Goal: Task Accomplishment & Management: Use online tool/utility

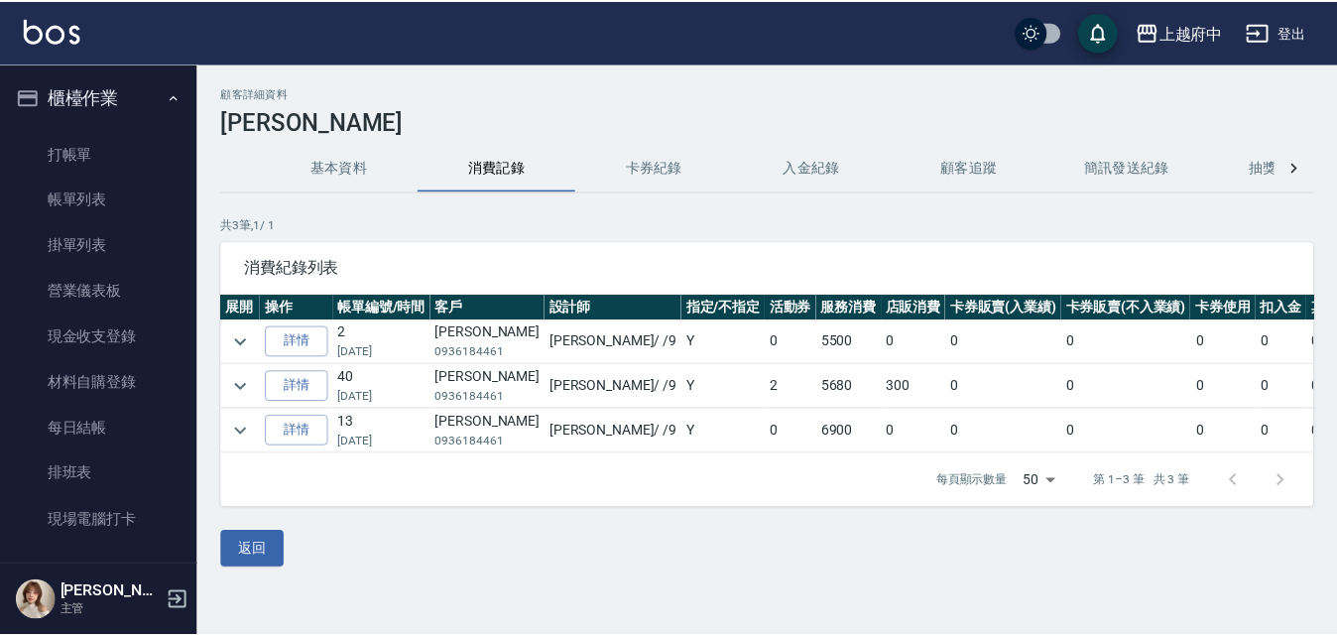
scroll to position [2357, 0]
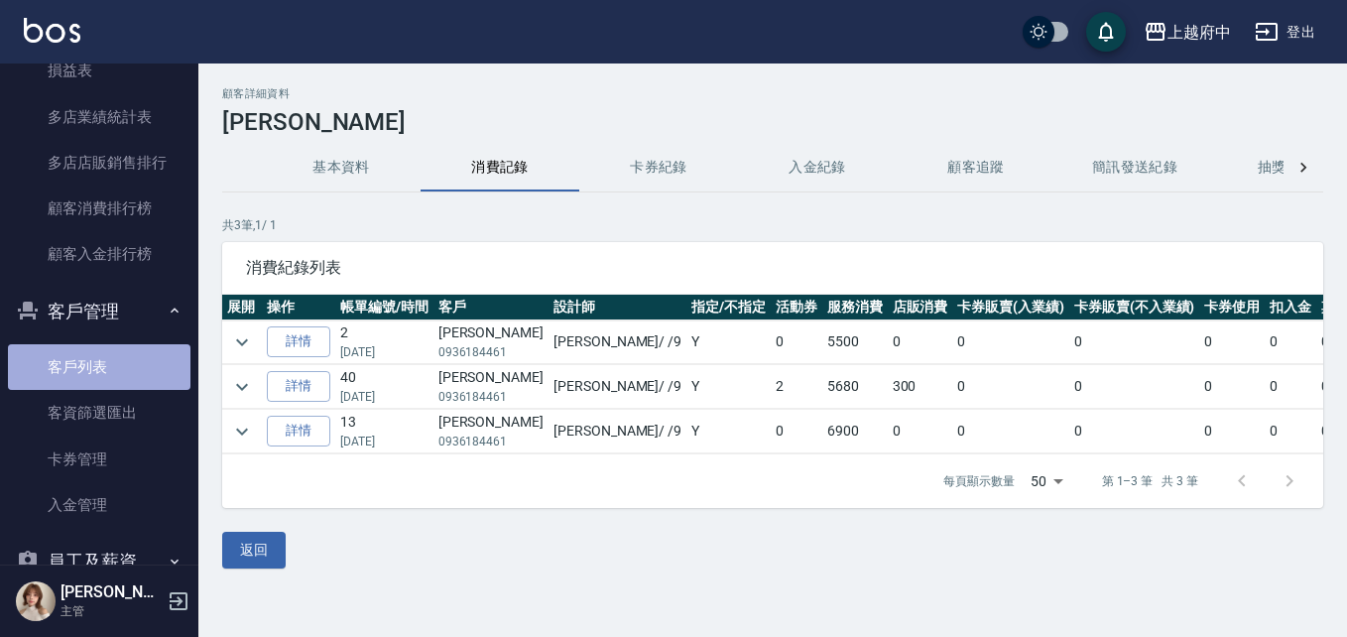
click at [131, 360] on link "客戶列表" at bounding box center [99, 367] width 183 height 46
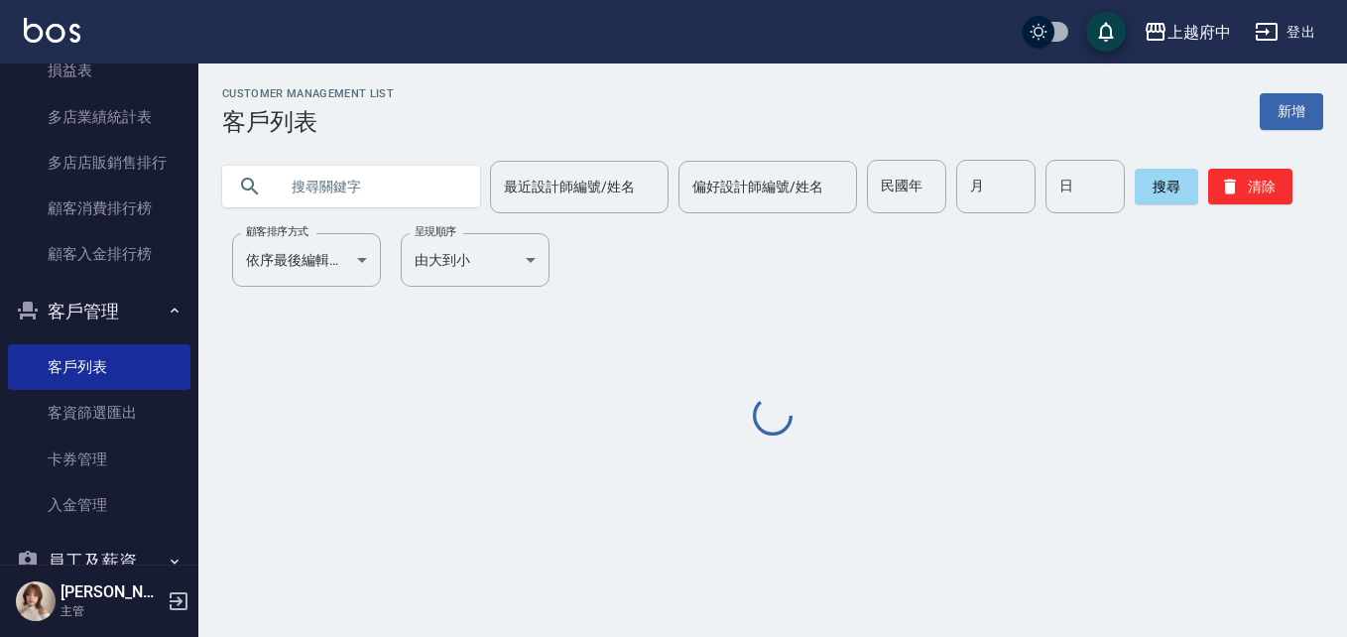
drag, startPoint x: 132, startPoint y: 360, endPoint x: 264, endPoint y: 404, distance: 139.0
click at [255, 423] on div at bounding box center [772, 418] width 1101 height 44
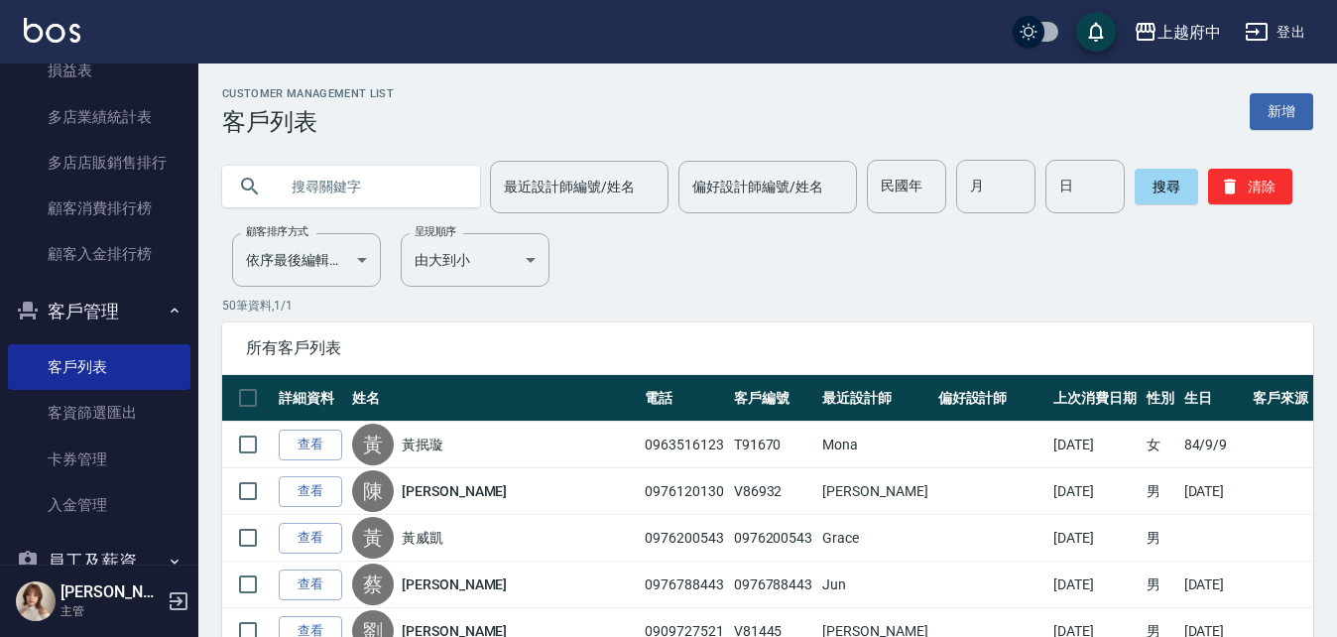
click at [343, 185] on input "text" at bounding box center [371, 187] width 187 height 54
type input "0965599390"
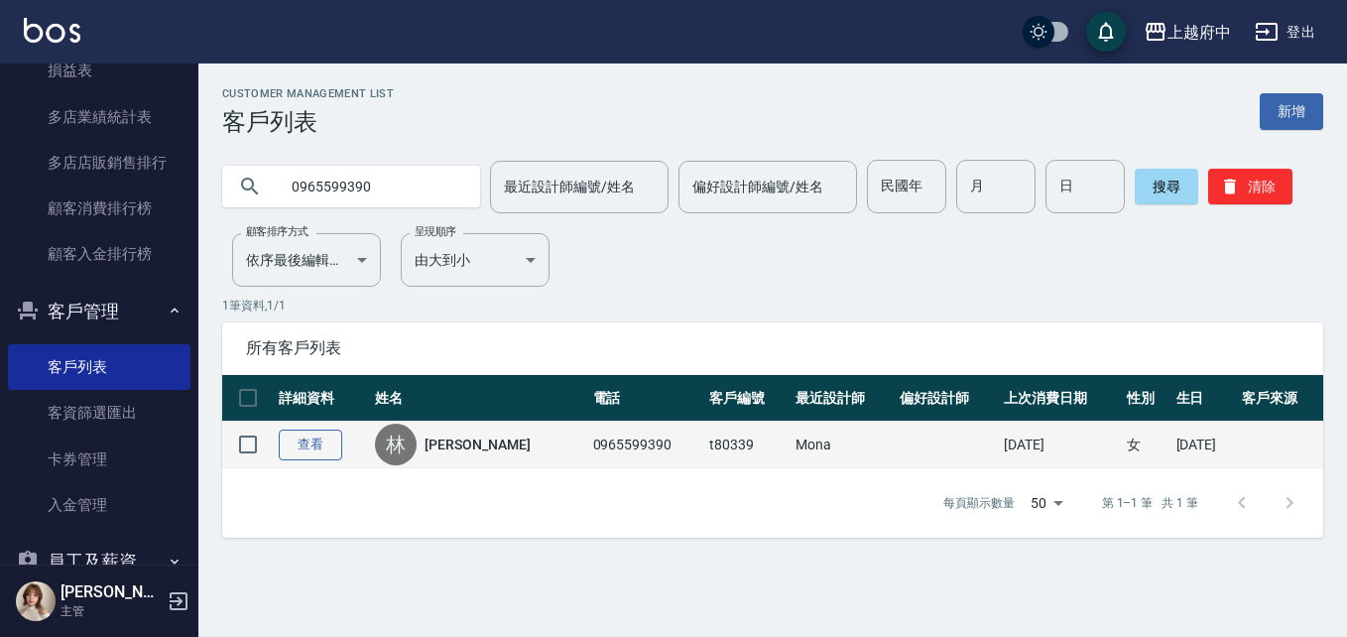
click at [319, 445] on link "查看" at bounding box center [310, 445] width 63 height 31
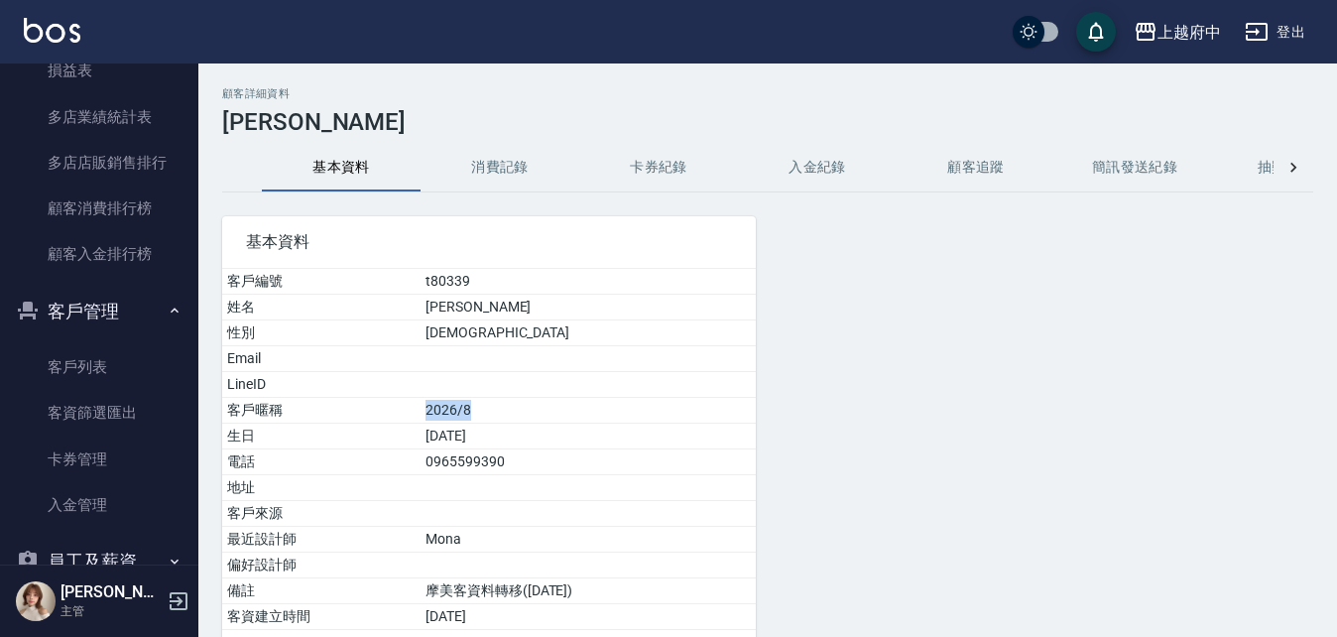
drag, startPoint x: 444, startPoint y: 411, endPoint x: 405, endPoint y: 407, distance: 39.9
click at [421, 407] on td "2026/8" at bounding box center [588, 411] width 335 height 26
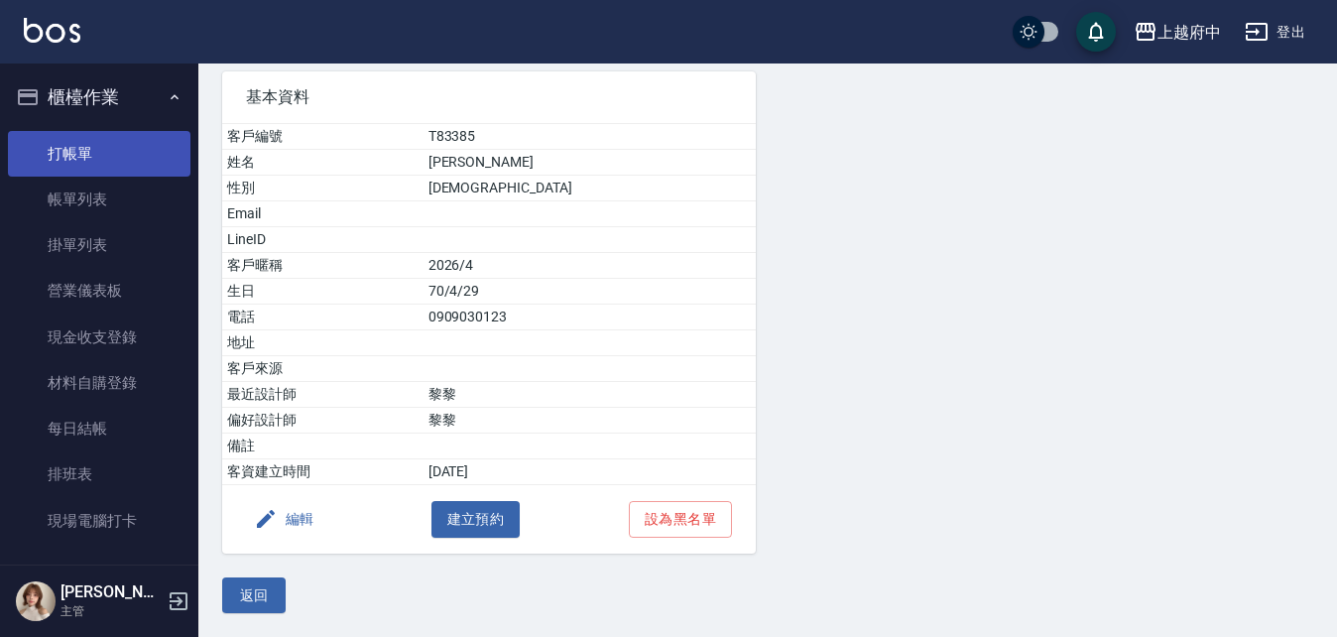
click at [83, 141] on link "打帳單" at bounding box center [99, 154] width 183 height 46
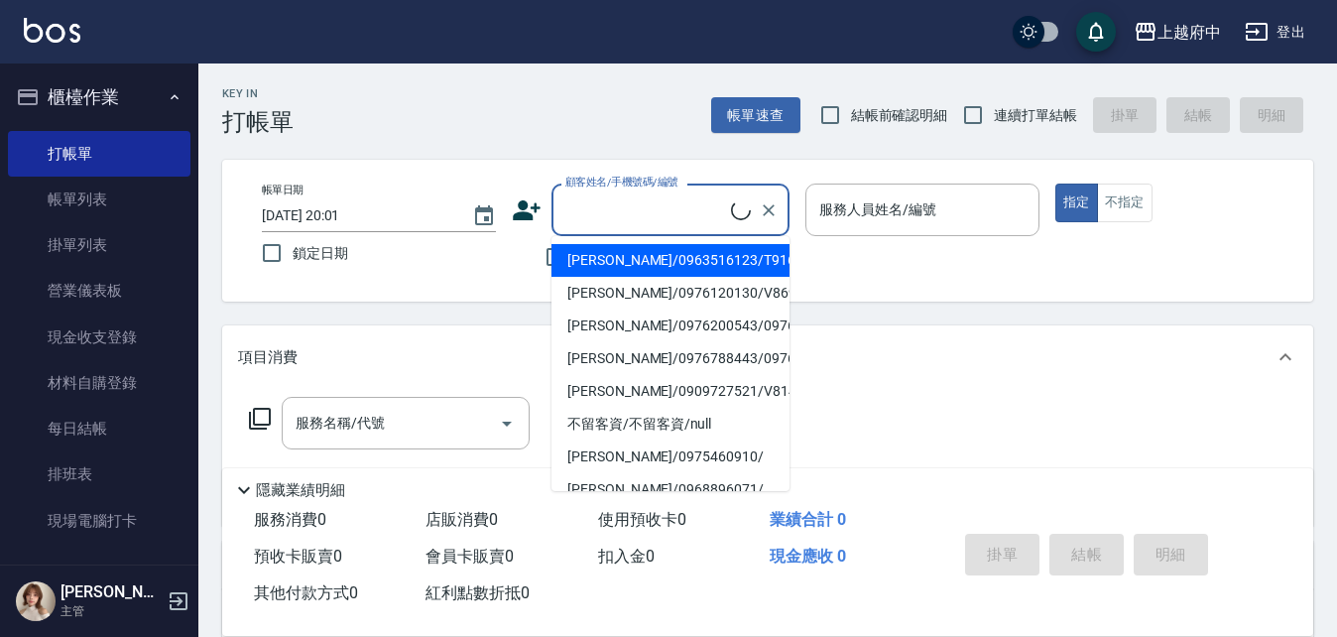
click at [630, 211] on input "顧客姓名/手機號碼/編號" at bounding box center [646, 209] width 171 height 35
click at [871, 279] on div "帳單日期 [DATE] 20:01 鎖定日期 顧客姓名/手機號碼/編號 顧客姓名/手機號碼/編號 不留客資 服務人員姓名/編號 服務人員姓名/編號 指定 不指定" at bounding box center [767, 231] width 1091 height 142
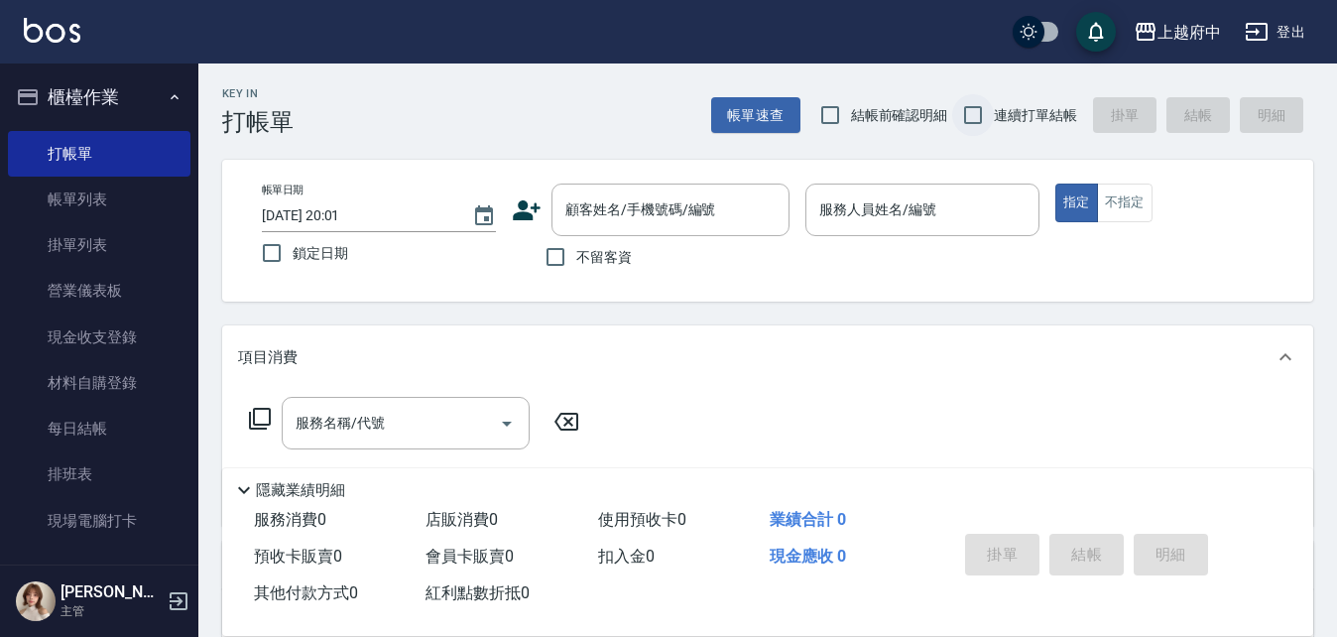
click at [981, 108] on input "連續打單結帳" at bounding box center [973, 115] width 42 height 42
checkbox input "true"
click at [617, 253] on span "不留客資" at bounding box center [604, 257] width 56 height 21
click at [576, 253] on input "不留客資" at bounding box center [556, 257] width 42 height 42
checkbox input "true"
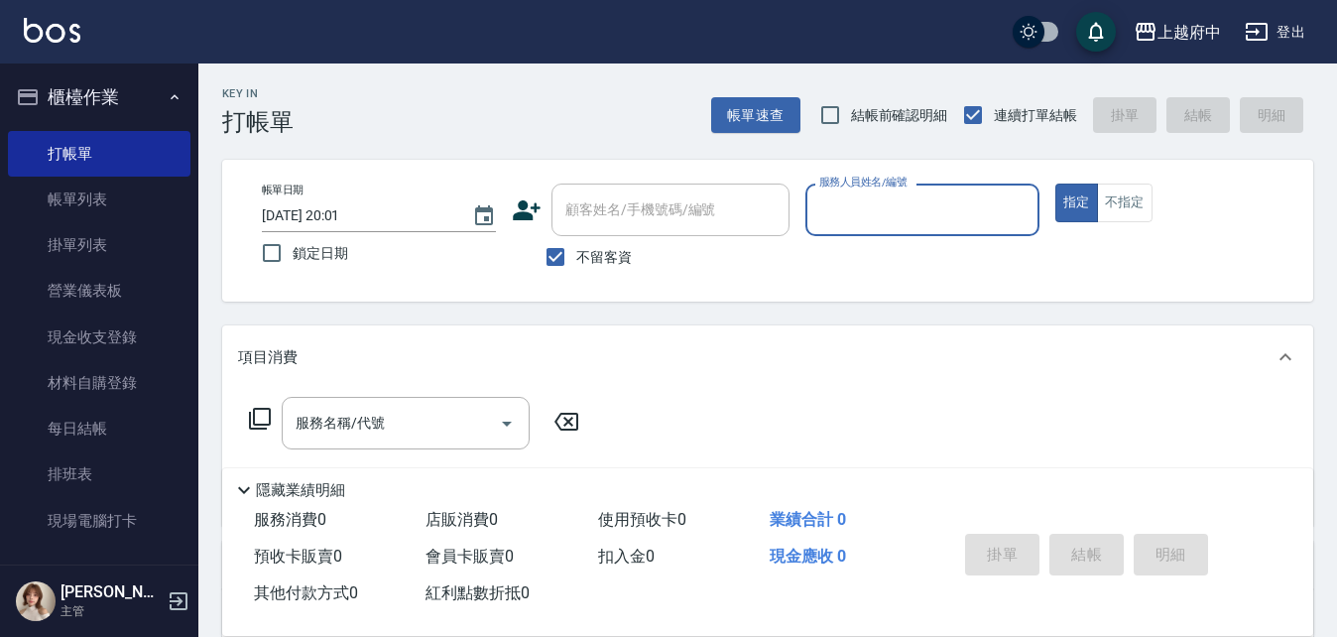
click at [838, 238] on p at bounding box center [923, 246] width 234 height 21
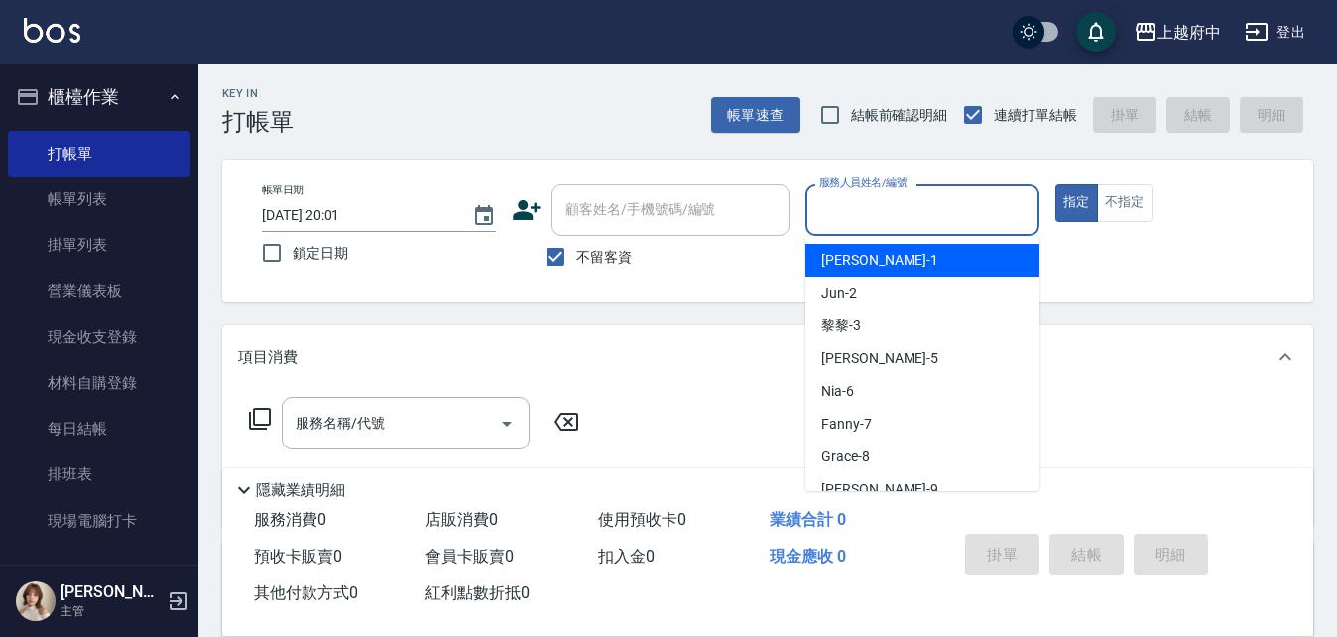
click at [851, 216] on input "服務人員姓名/編號" at bounding box center [923, 209] width 216 height 35
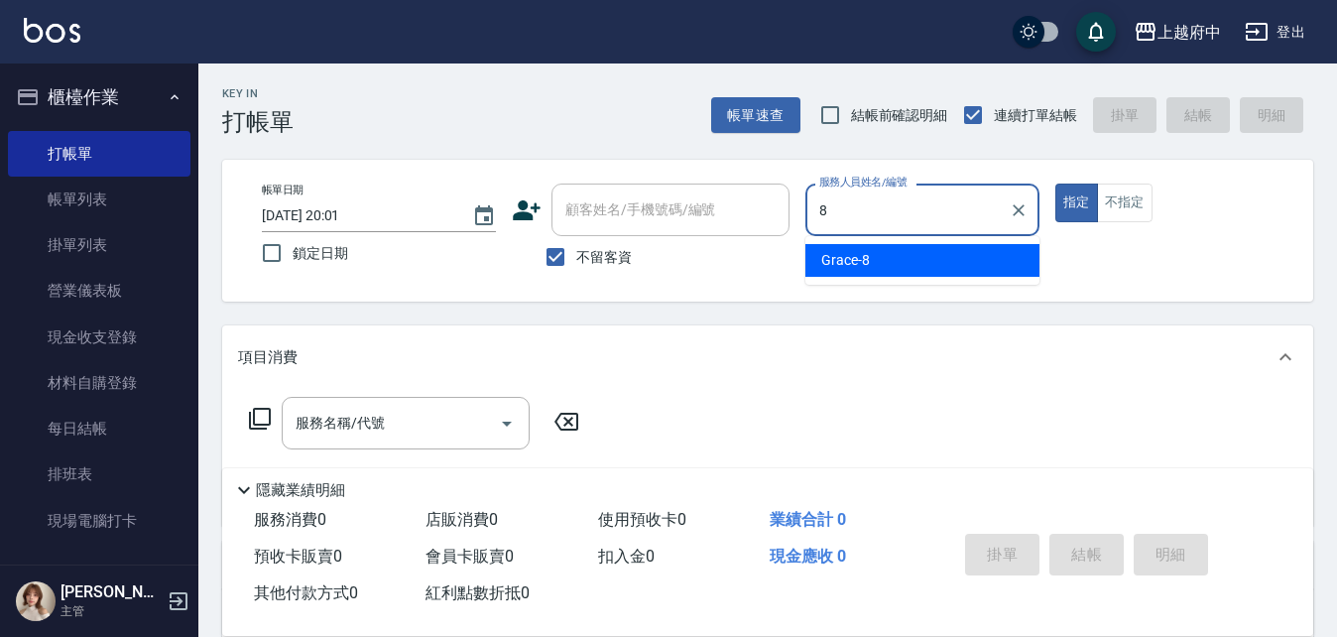
type input "Grace-8"
type button "true"
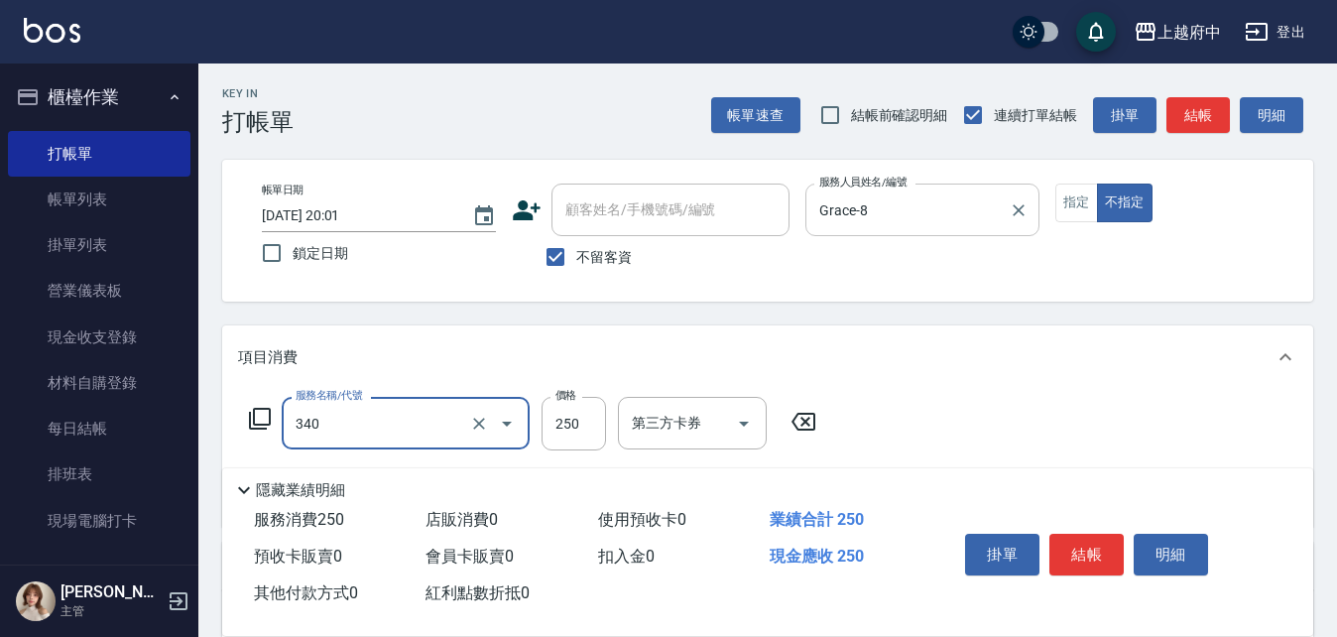
type input "剪髮(340)"
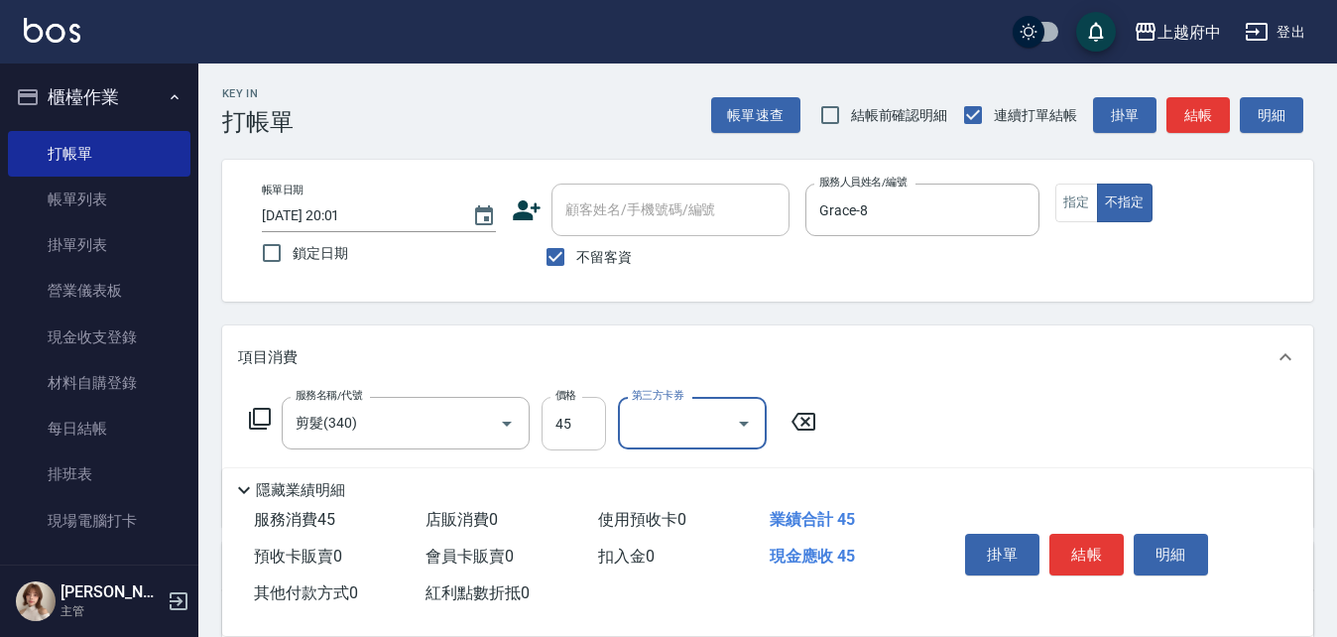
click at [584, 425] on input "45" at bounding box center [574, 424] width 64 height 54
type input "450"
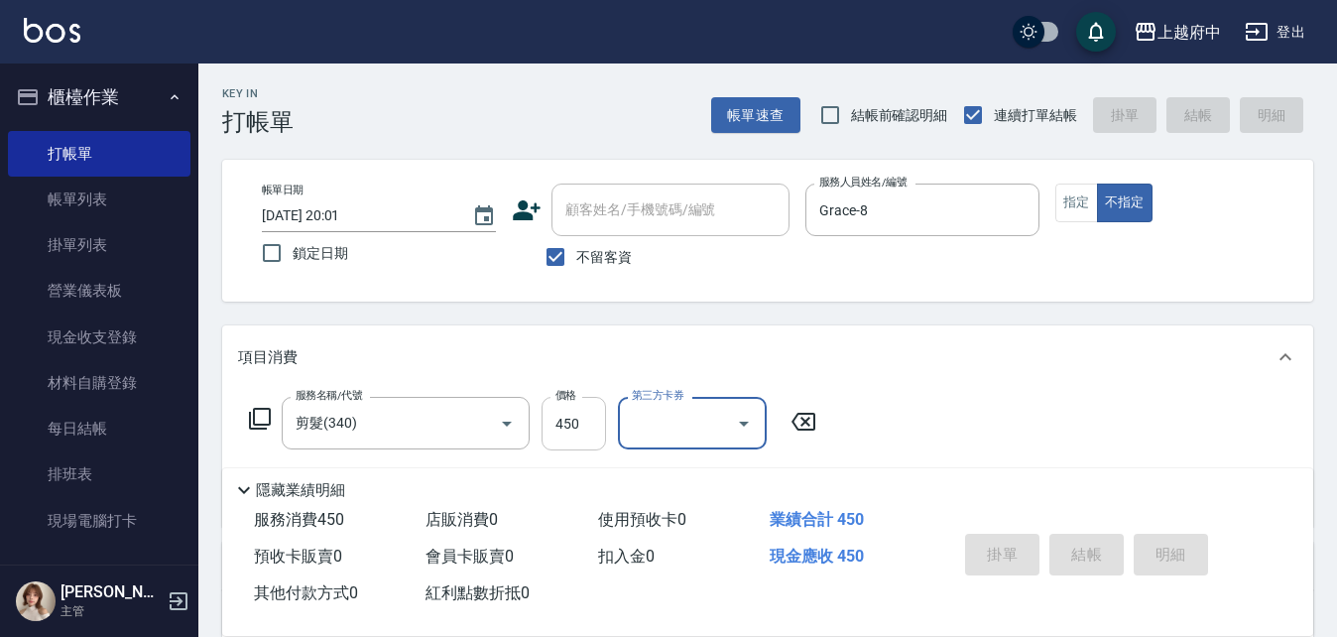
type input "[DATE] 20:02"
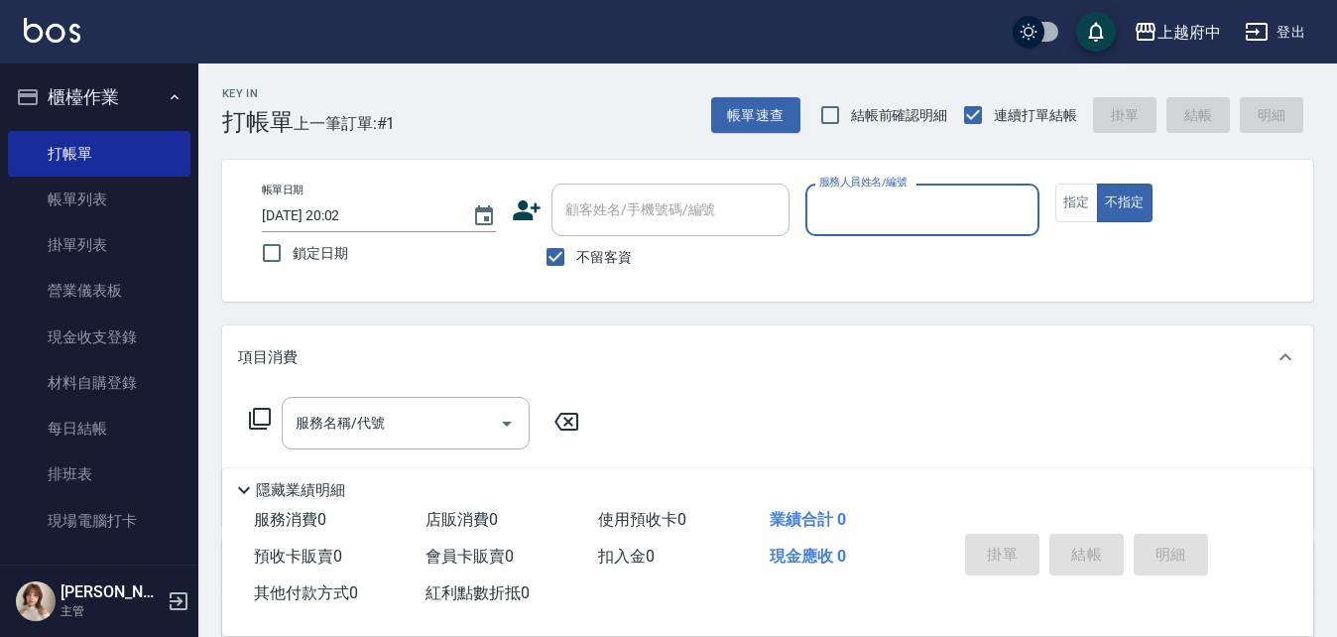
click at [602, 260] on span "不留客資" at bounding box center [604, 257] width 56 height 21
click at [576, 260] on input "不留客資" at bounding box center [556, 257] width 42 height 42
checkbox input "false"
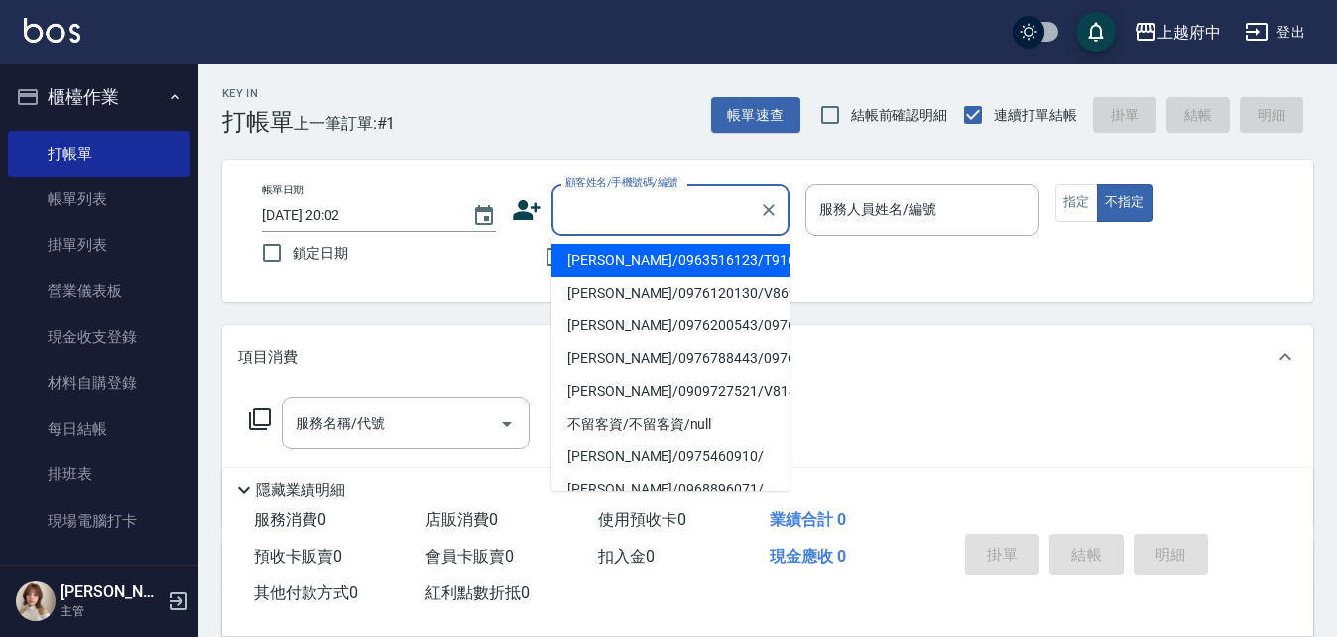
click at [617, 211] on input "顧客姓名/手機號碼/編號" at bounding box center [656, 209] width 190 height 35
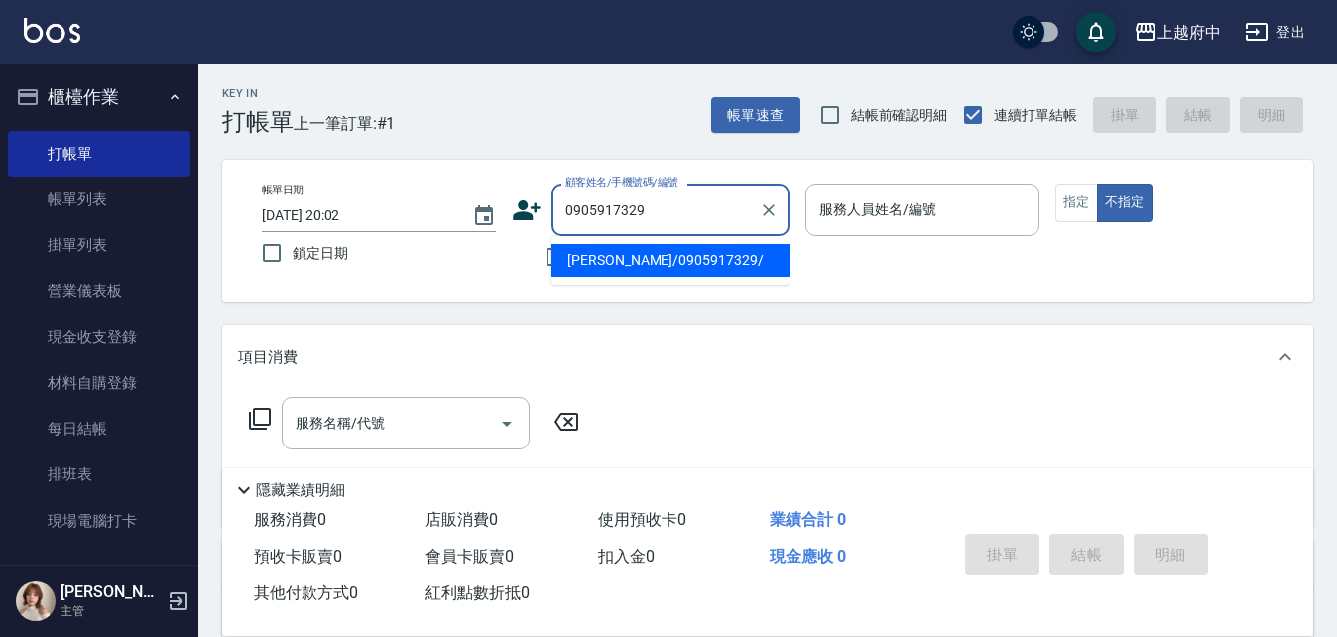
type input "[PERSON_NAME]/0905917329/"
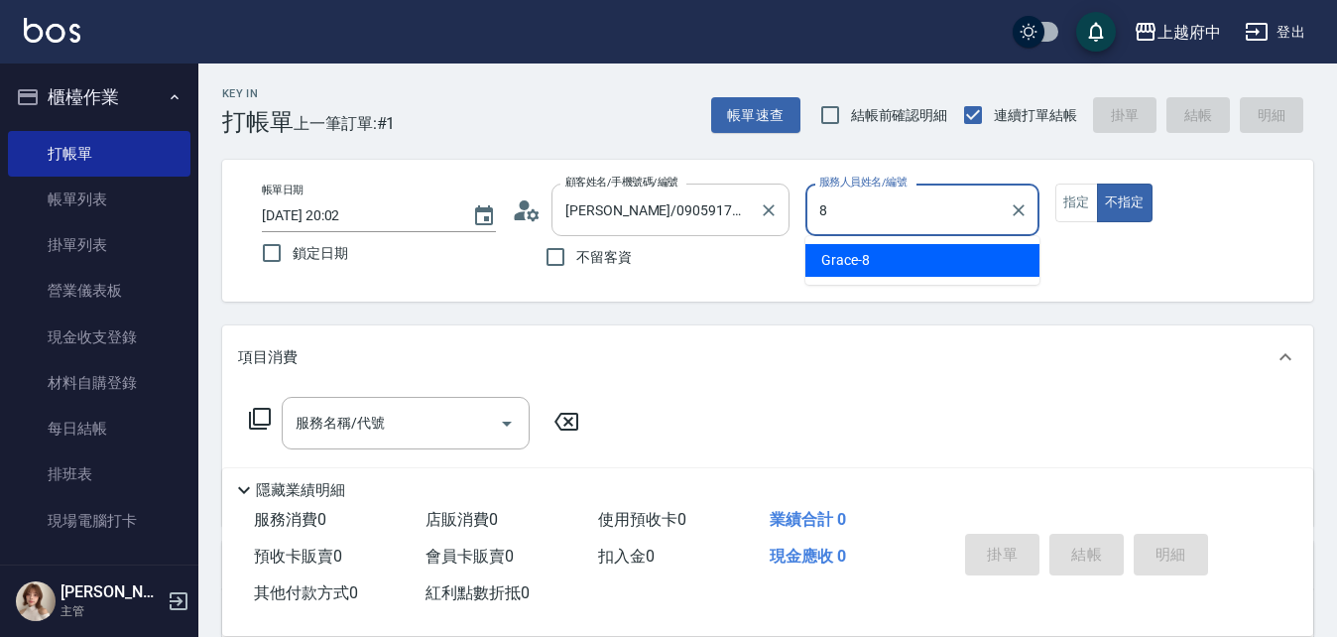
type input "Grace-8"
type button "false"
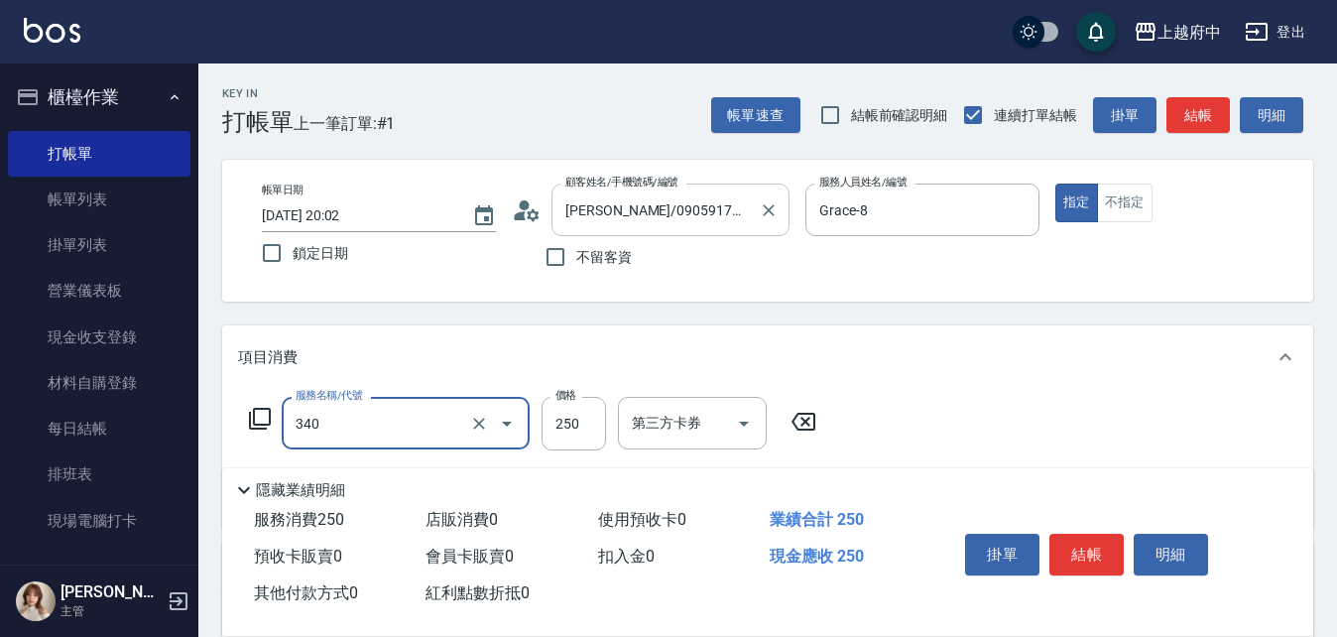
type input "剪髮(340)"
type input "500"
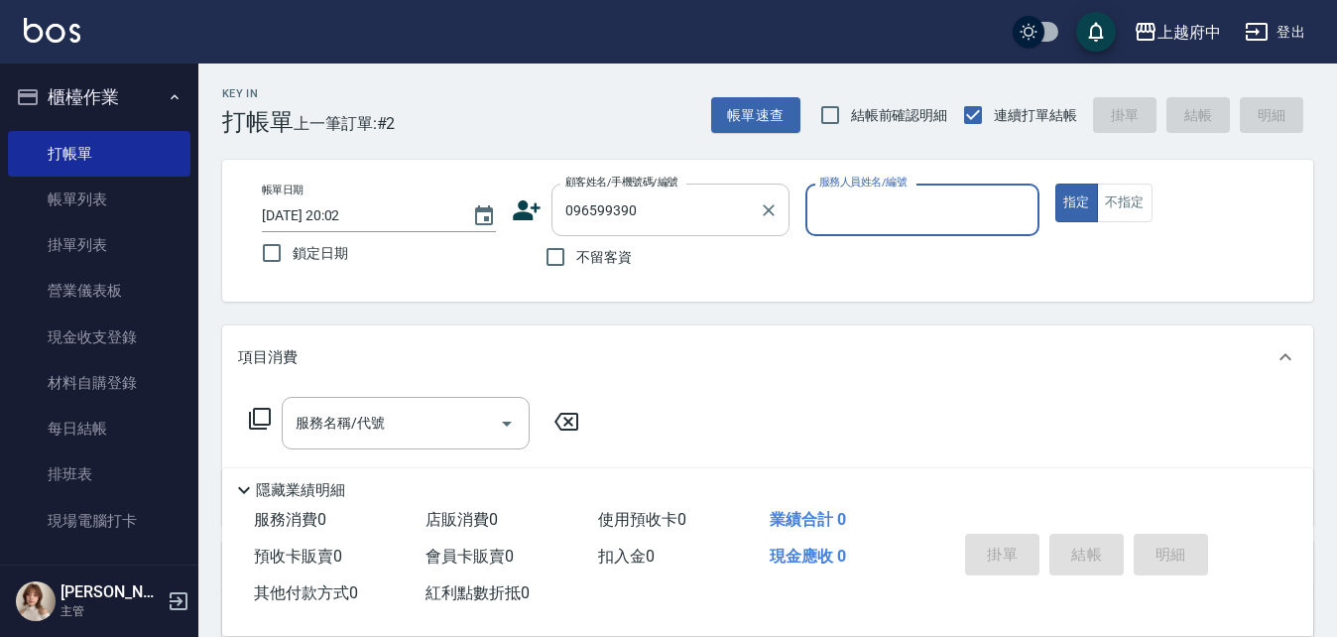
click at [596, 208] on input "096599390" at bounding box center [656, 209] width 190 height 35
type input "[PERSON_NAME]/0965599390/t80339"
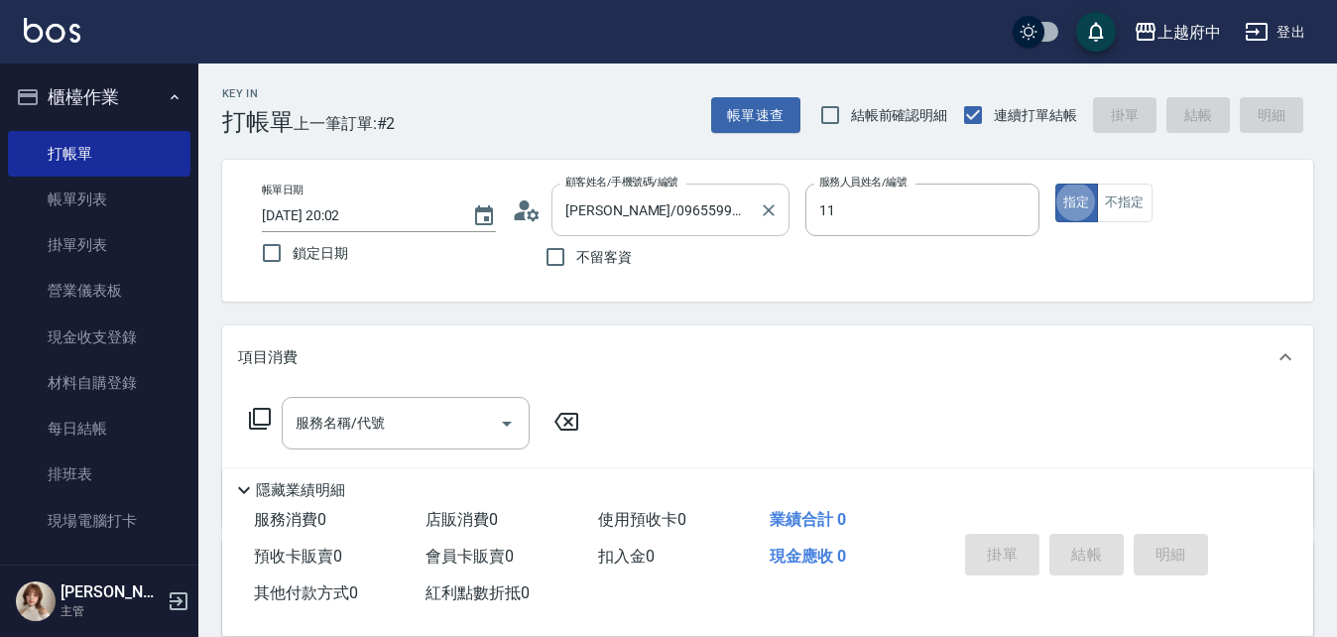
type input "Mona-11"
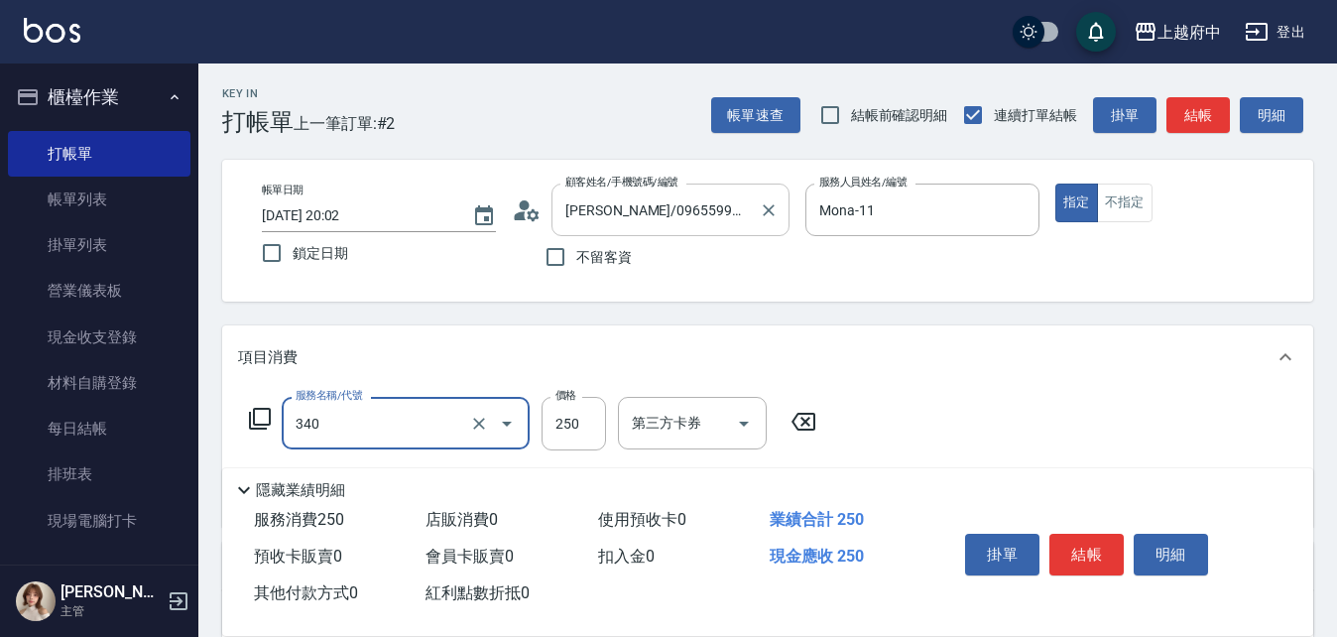
type input "剪髮(340)"
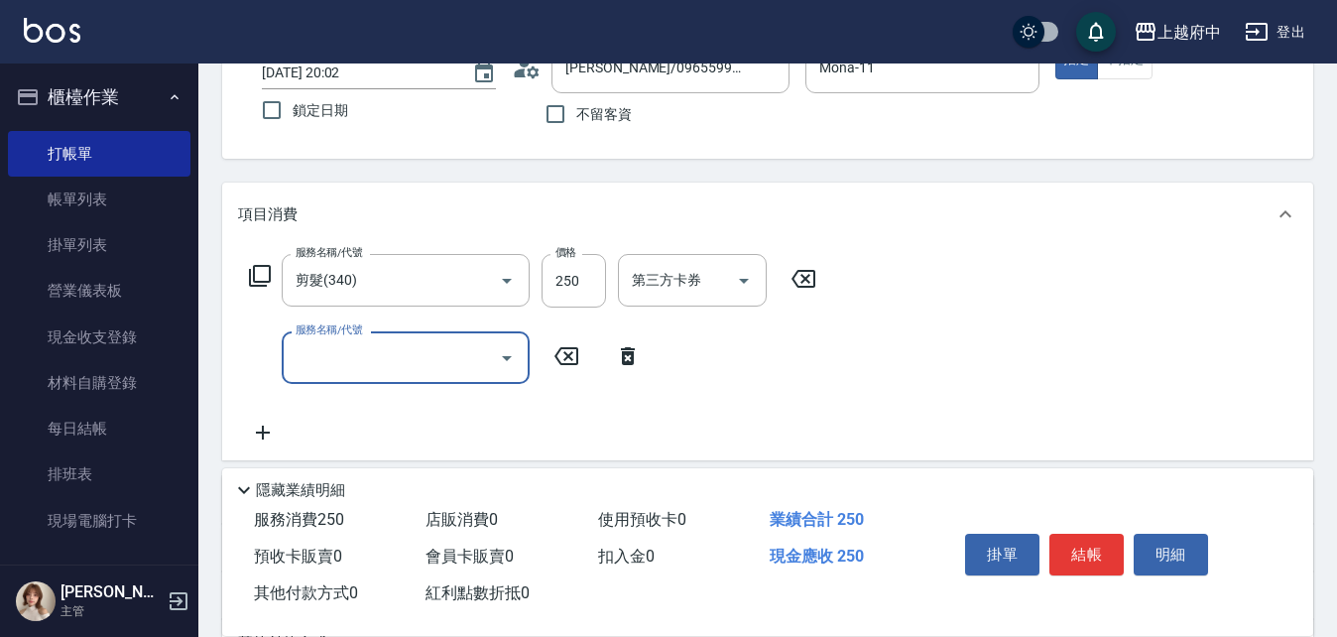
scroll to position [198, 0]
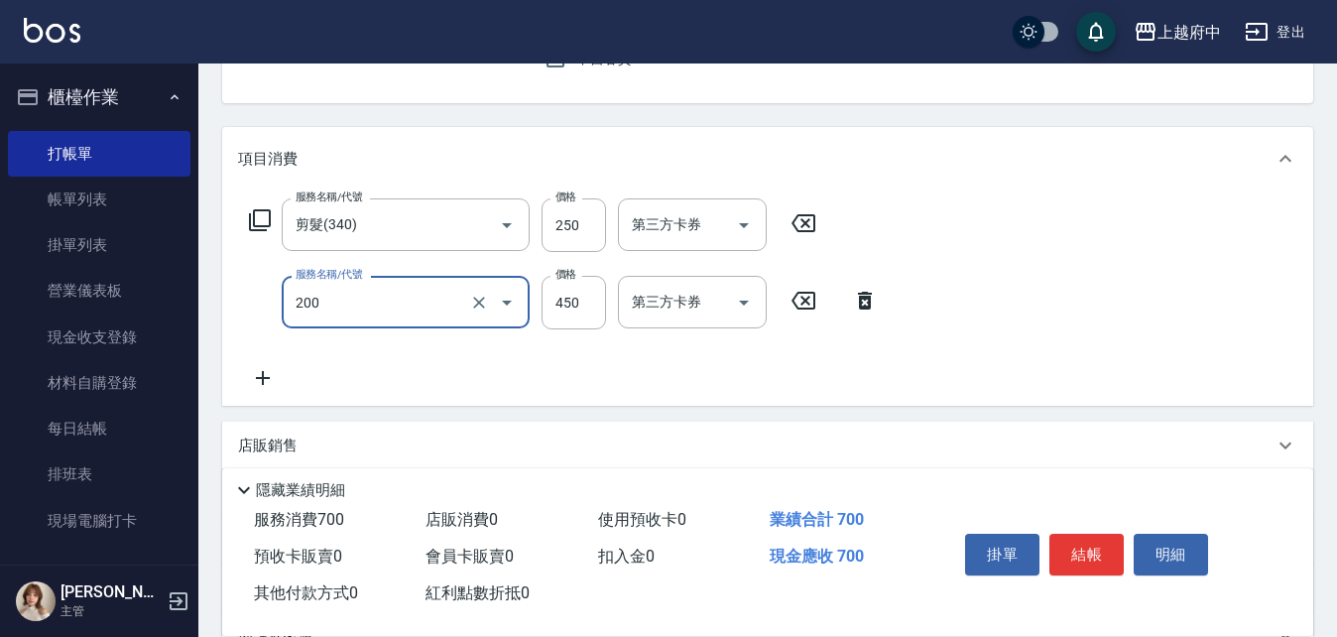
type input "有機洗髮(200)"
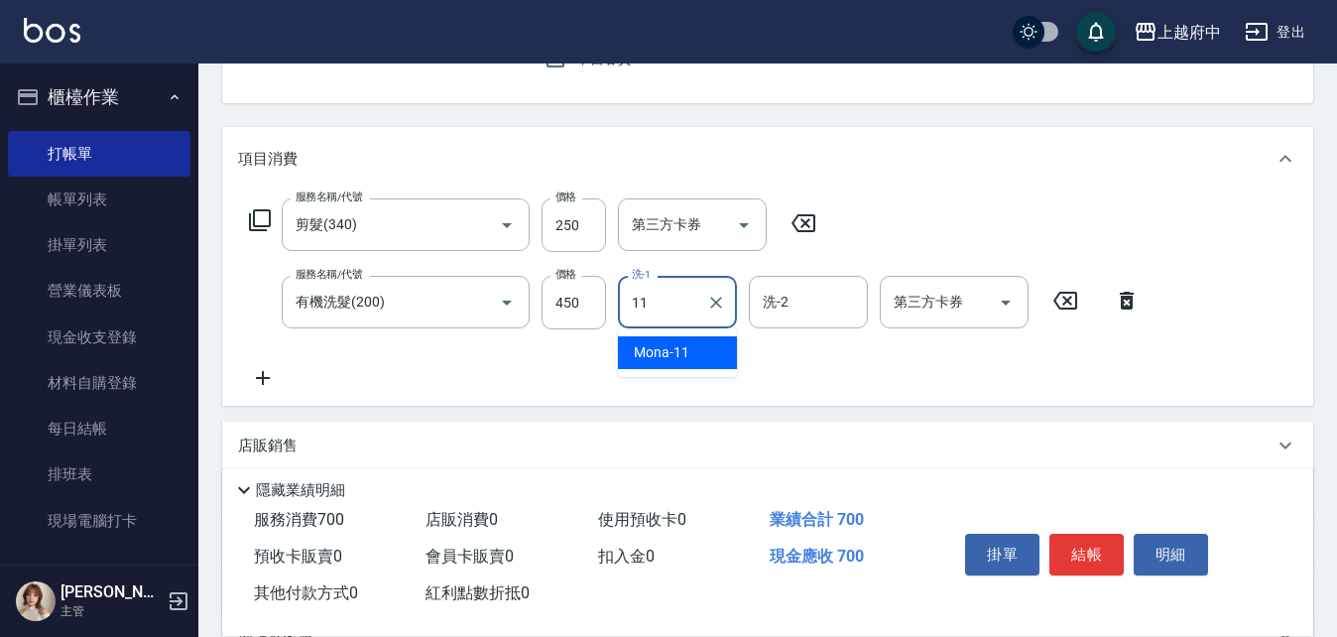
type input "Mona-11"
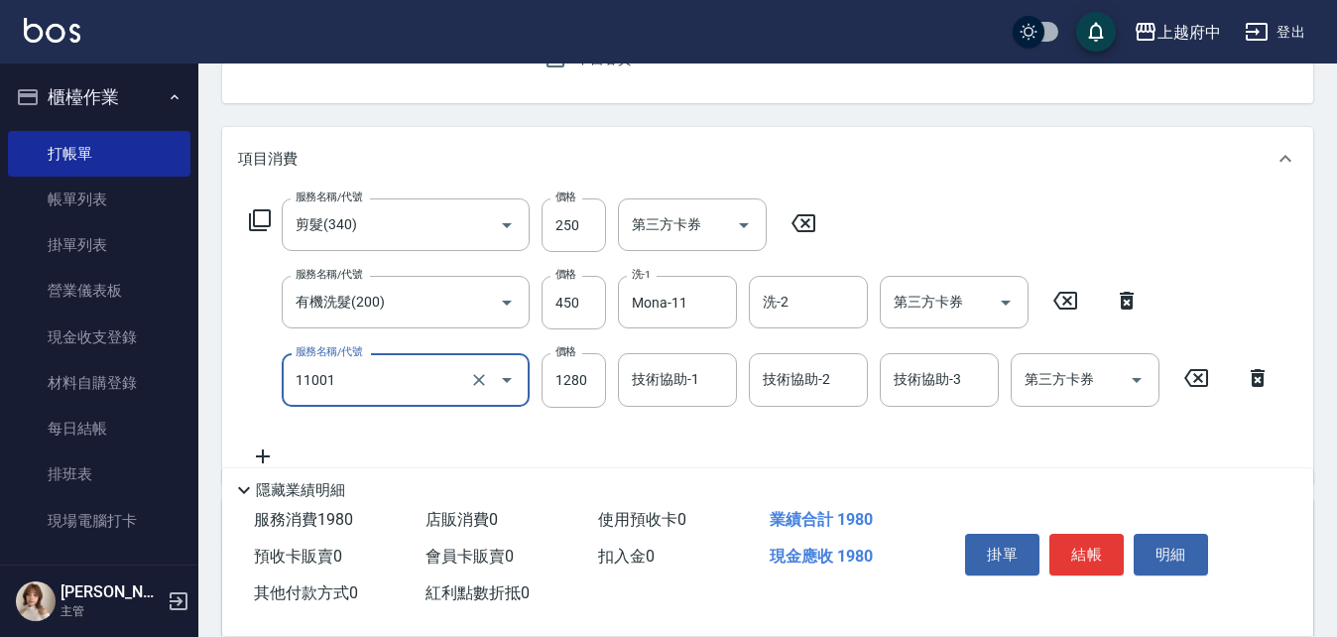
type input "燙髮S(11001)"
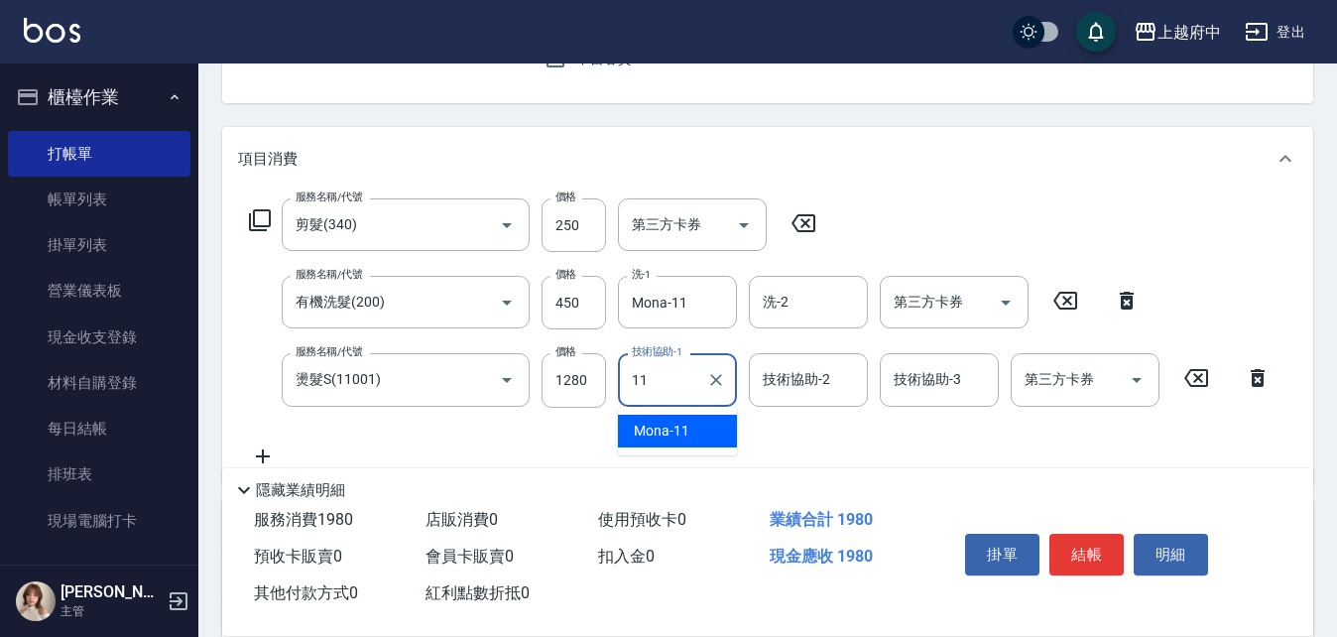
type input "Mona-11"
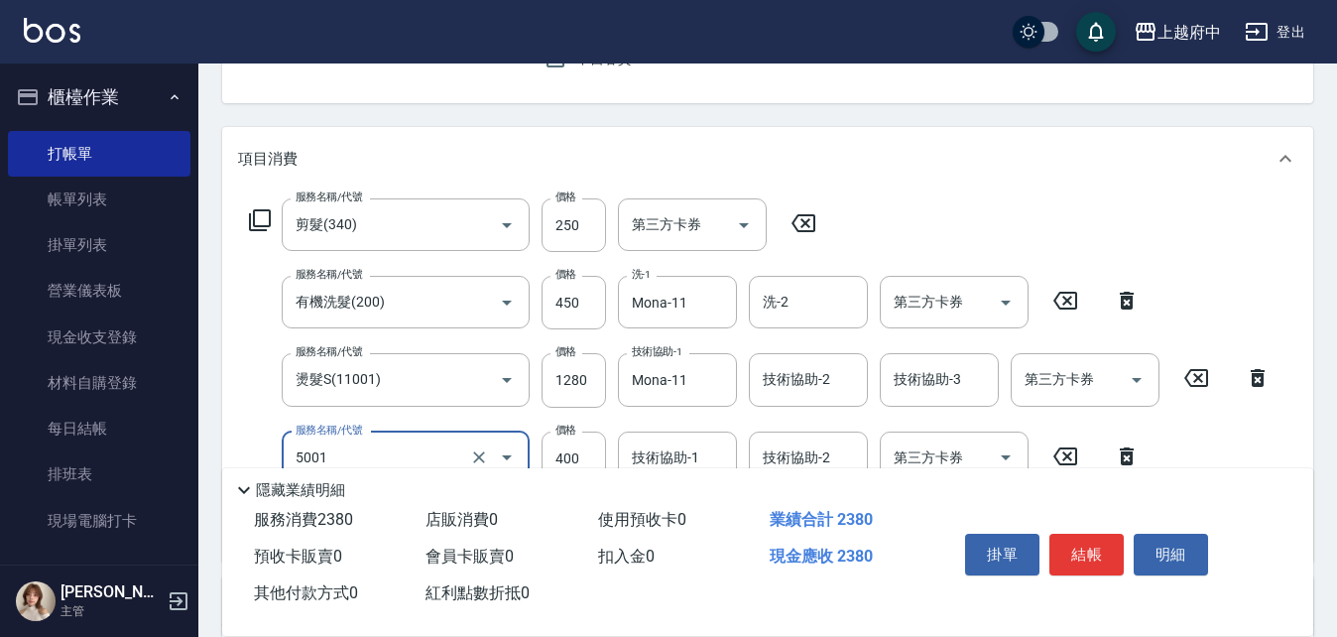
type input "側邊壓貼(5001)"
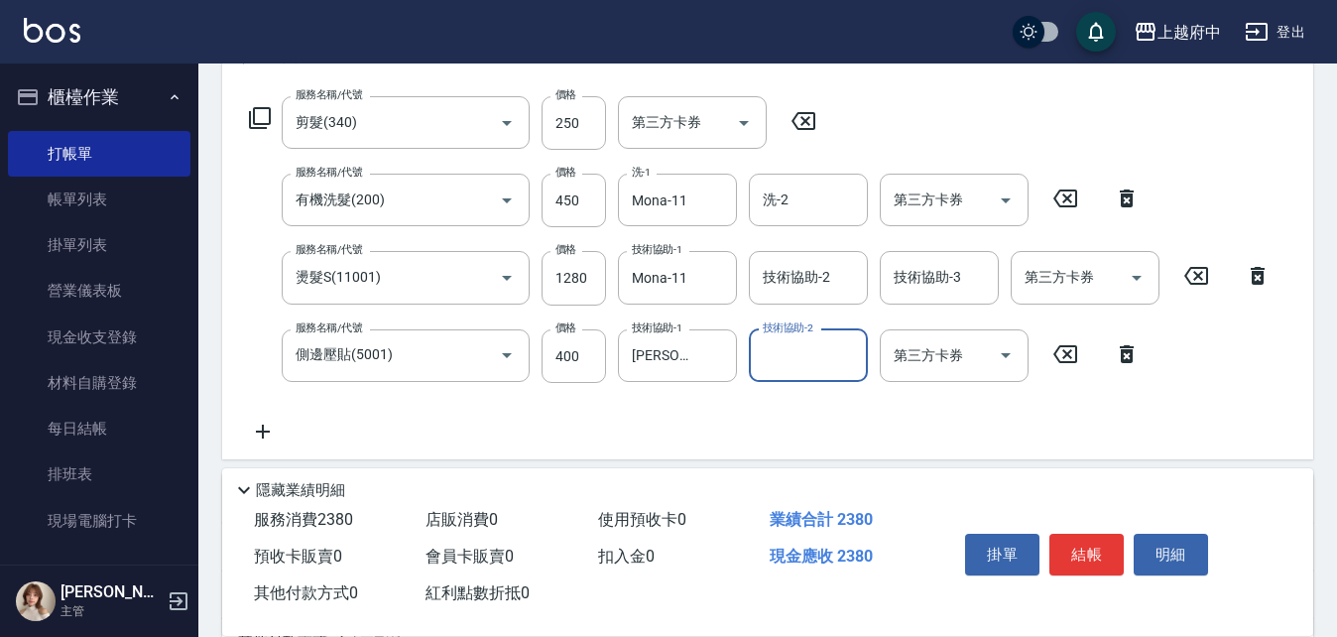
scroll to position [397, 0]
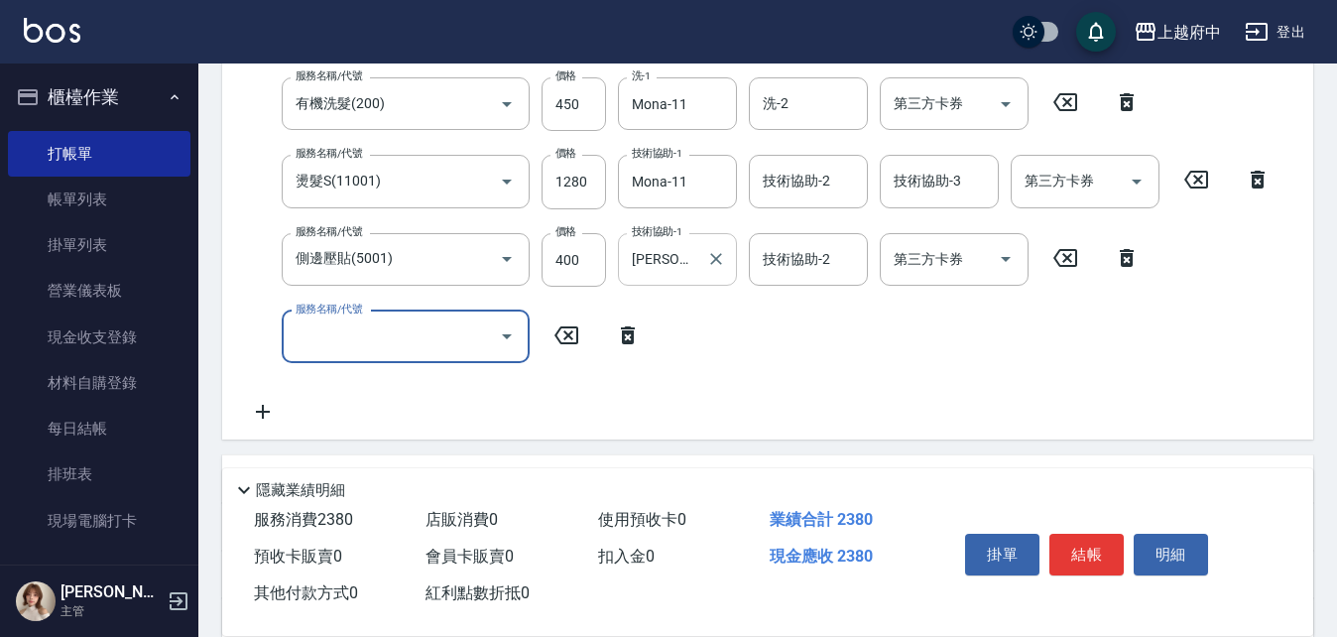
click at [697, 279] on div "[PERSON_NAME] -1 技術協助-1" at bounding box center [677, 259] width 119 height 53
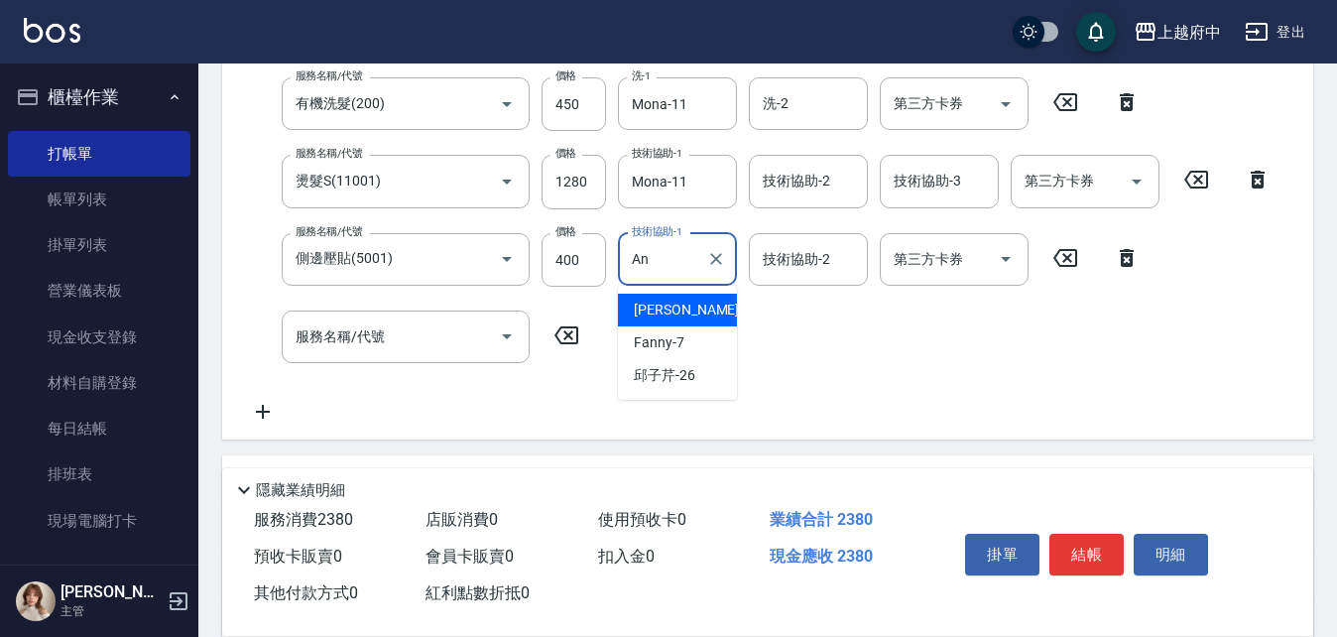
type input "A"
type input "Mona-11"
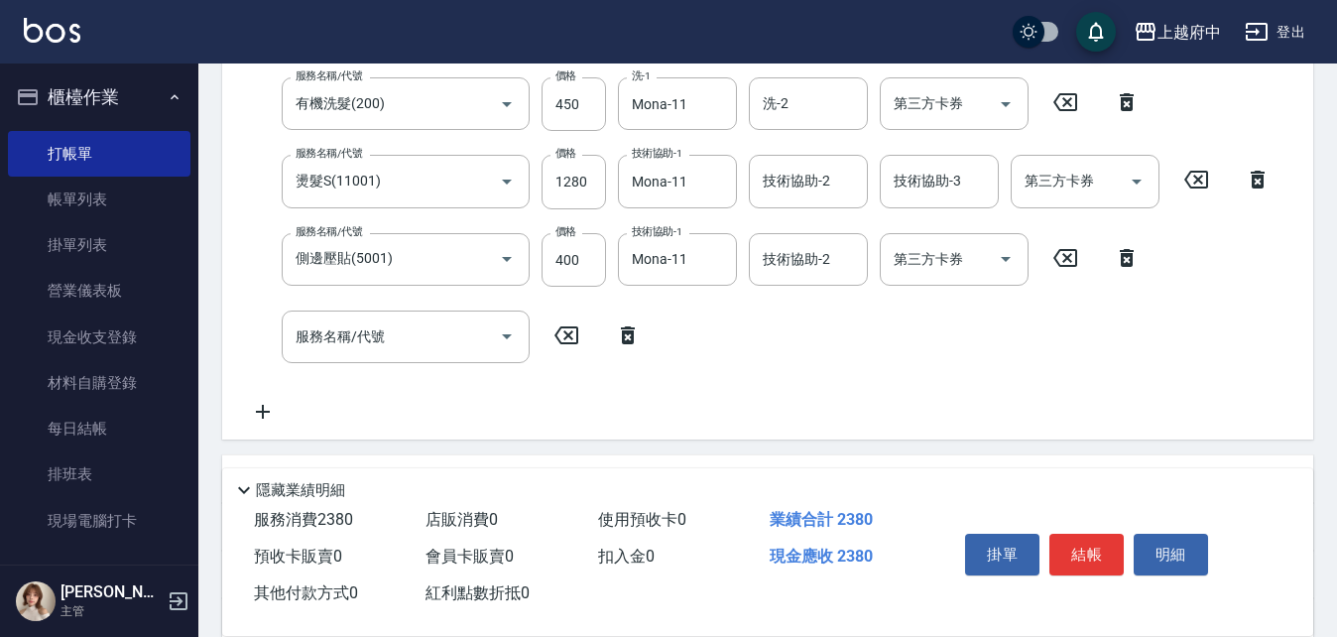
click at [720, 338] on div "服務名稱/代號 剪髮(340) 服務名稱/代號 價格 250 價格 第三方卡券 第三方卡券 服務名稱/代號 有機洗髮(200) 服務名稱/代號 價格 450 …" at bounding box center [760, 212] width 1045 height 424
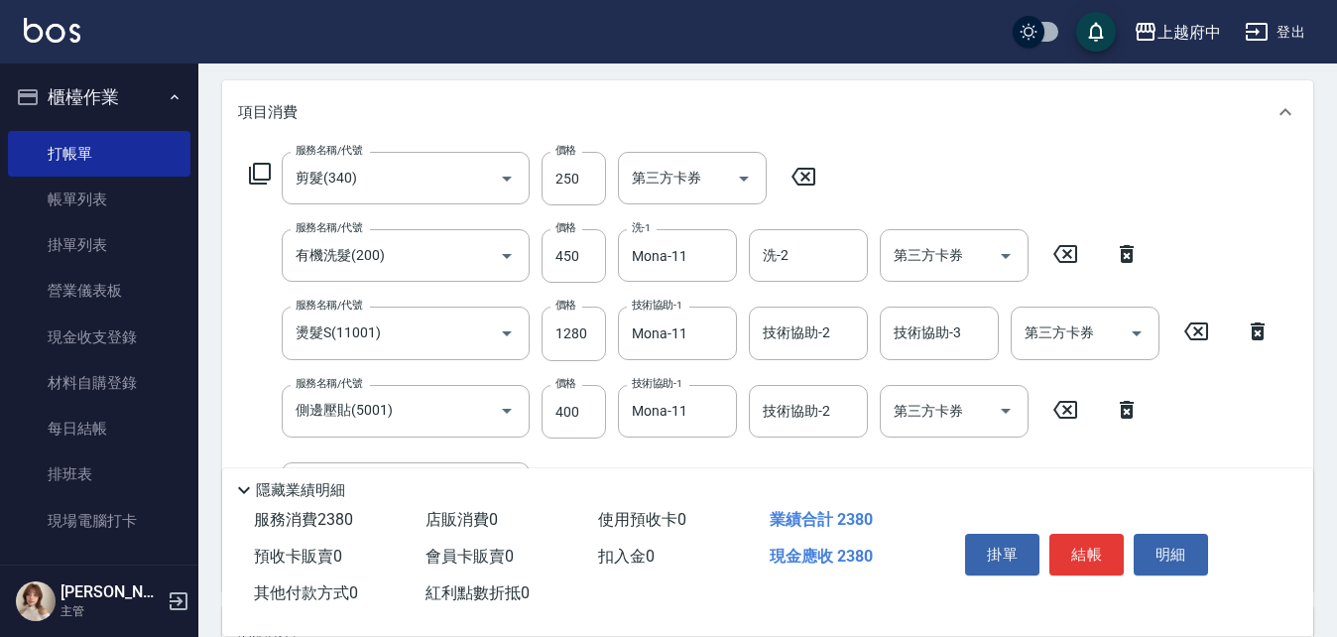
scroll to position [198, 0]
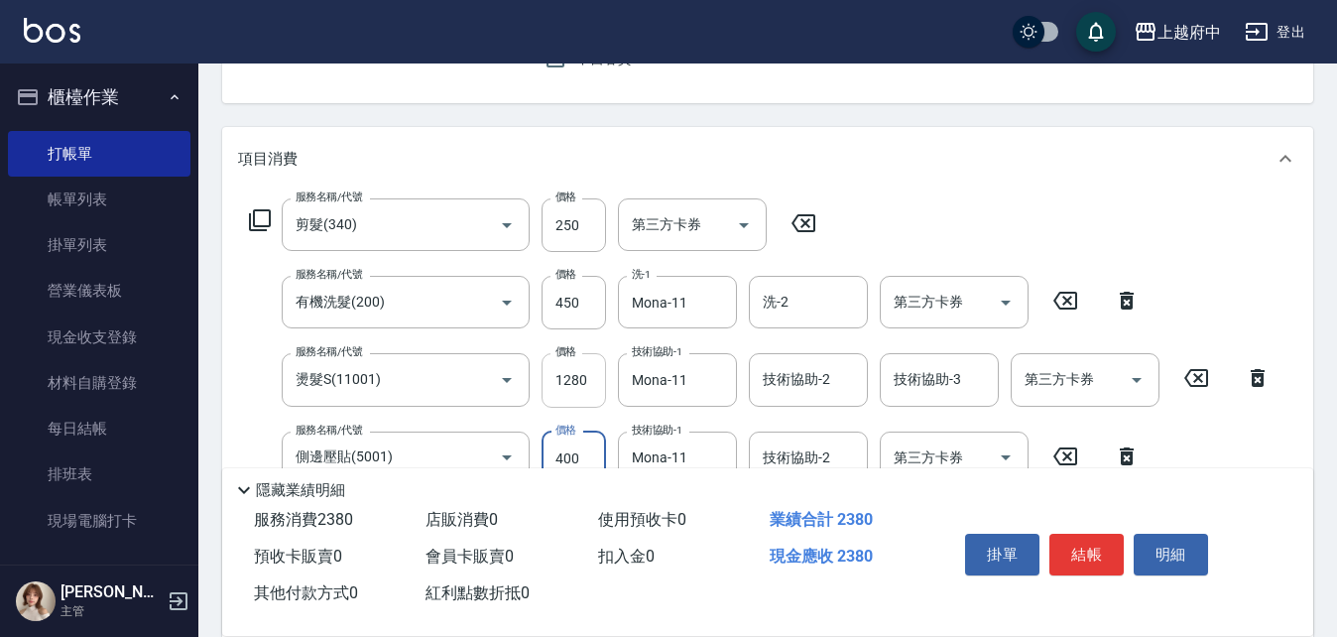
click at [593, 379] on input "1280" at bounding box center [574, 380] width 64 height 54
type input "1460"
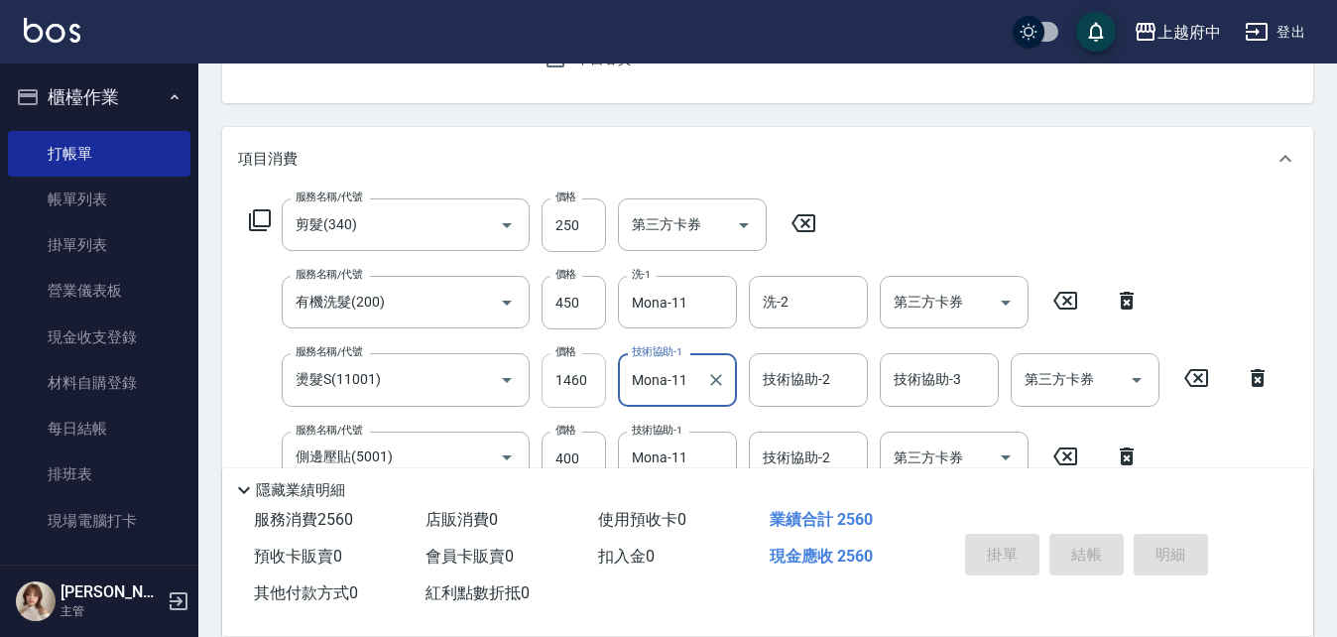
type input "[DATE] 20:03"
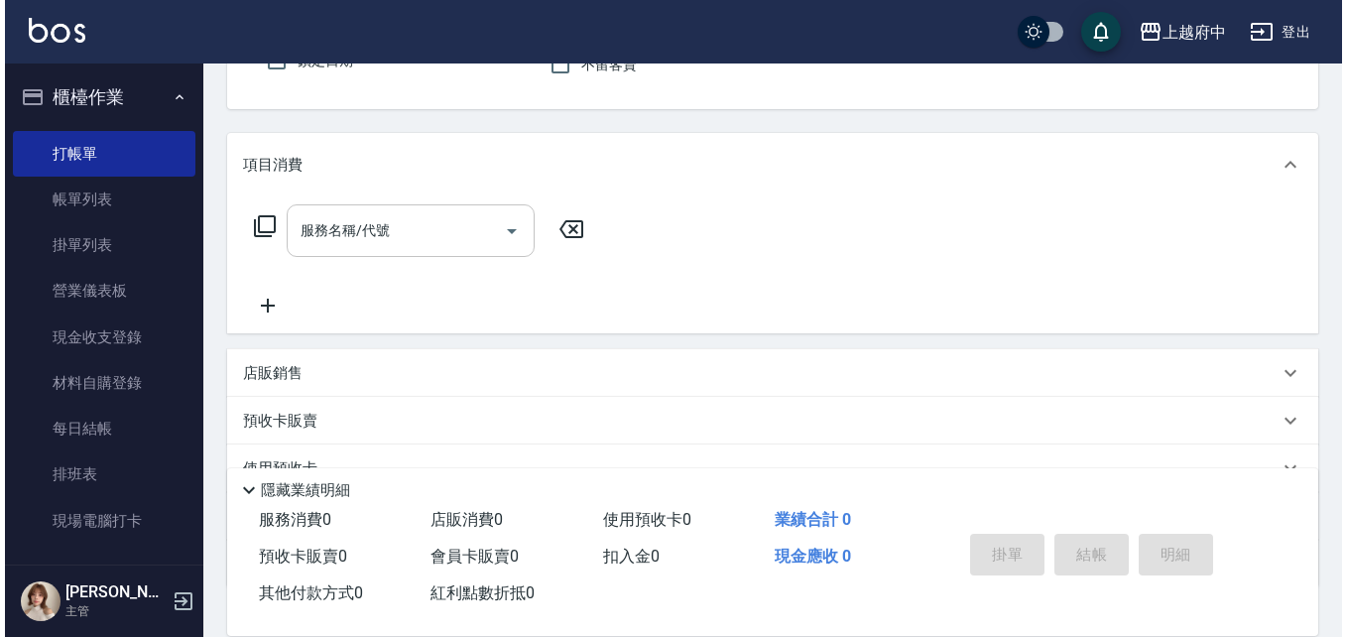
scroll to position [0, 0]
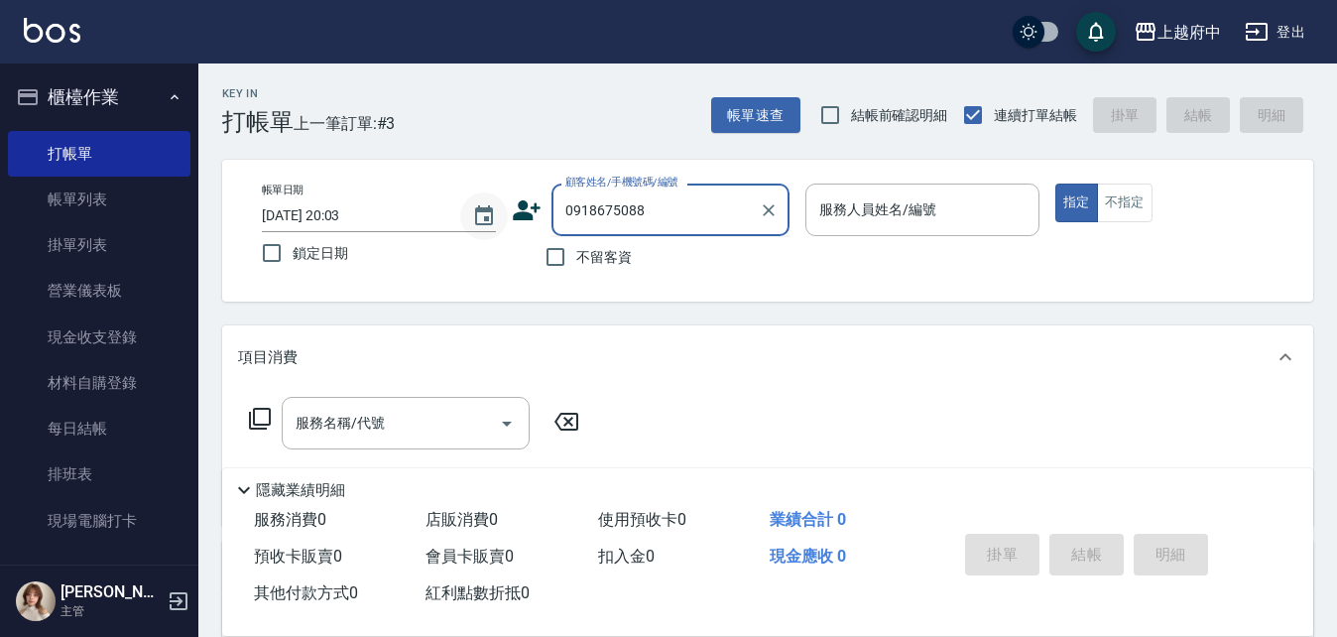
drag, startPoint x: 656, startPoint y: 218, endPoint x: 461, endPoint y: 197, distance: 195.6
click at [471, 198] on div "帳單日期 [DATE] 20:03 鎖定日期 顧客姓名/手機號碼/編號 0918675088 顧客姓名/手機號碼/編號 不留客資 服務人員姓名/編號 服務人員…" at bounding box center [768, 231] width 1044 height 94
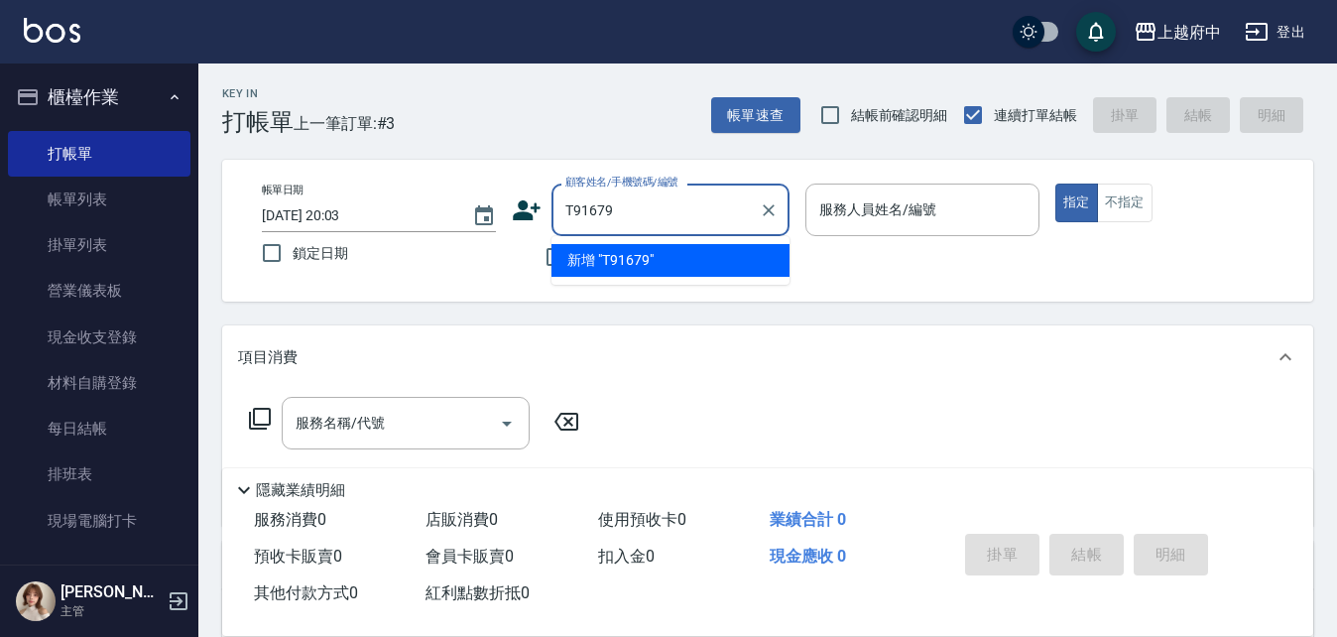
type input "T91679"
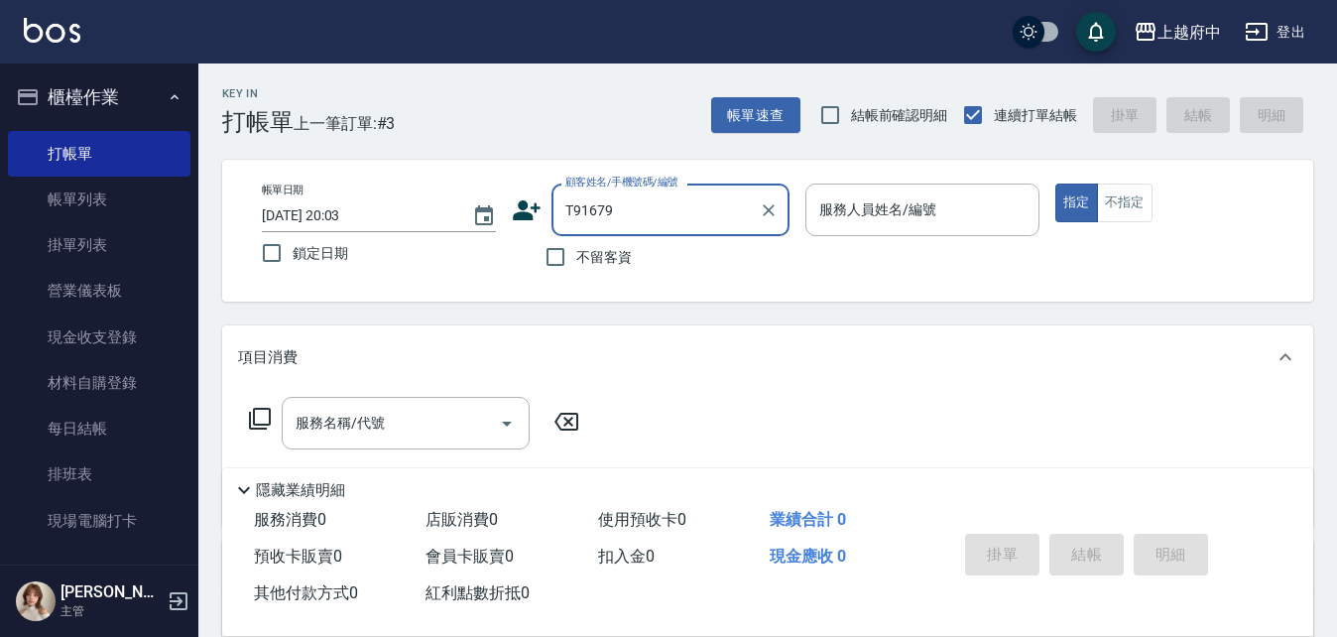
drag, startPoint x: 649, startPoint y: 220, endPoint x: 513, endPoint y: 215, distance: 136.0
click at [513, 215] on div "顧客姓名/手機號碼/編號 T91679 顧客姓名/手機號碼/編號" at bounding box center [651, 210] width 278 height 53
click at [521, 207] on icon at bounding box center [527, 210] width 28 height 20
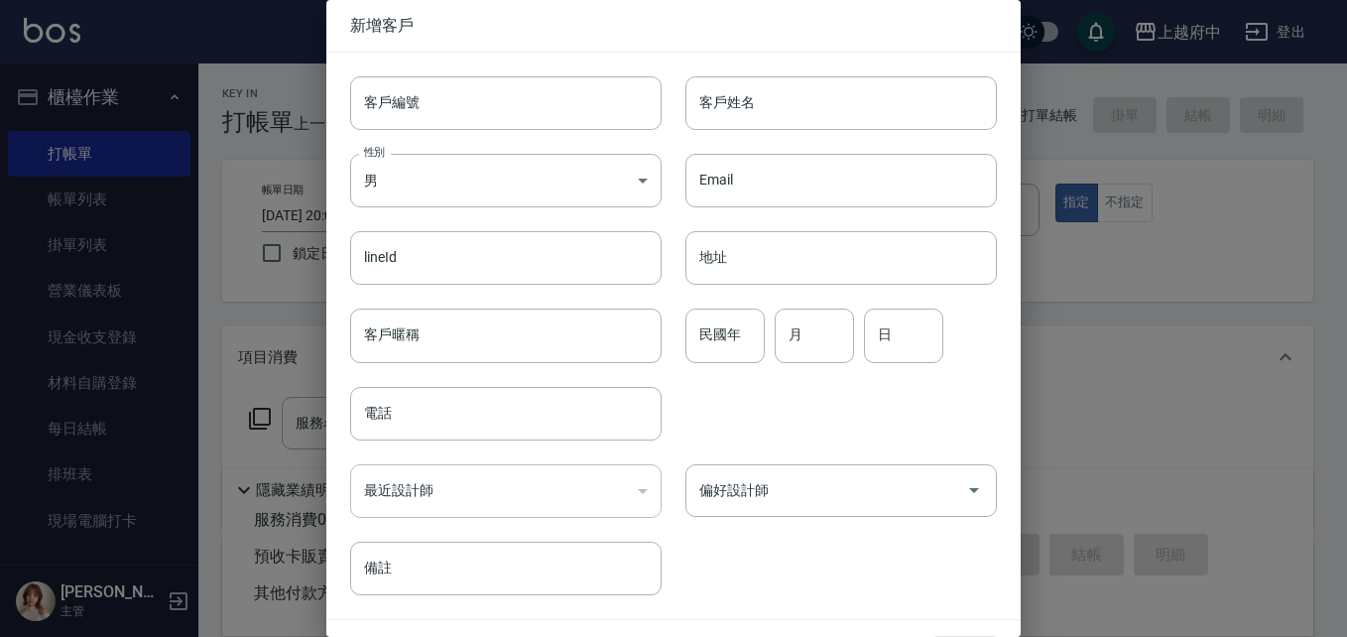
type input "T91679"
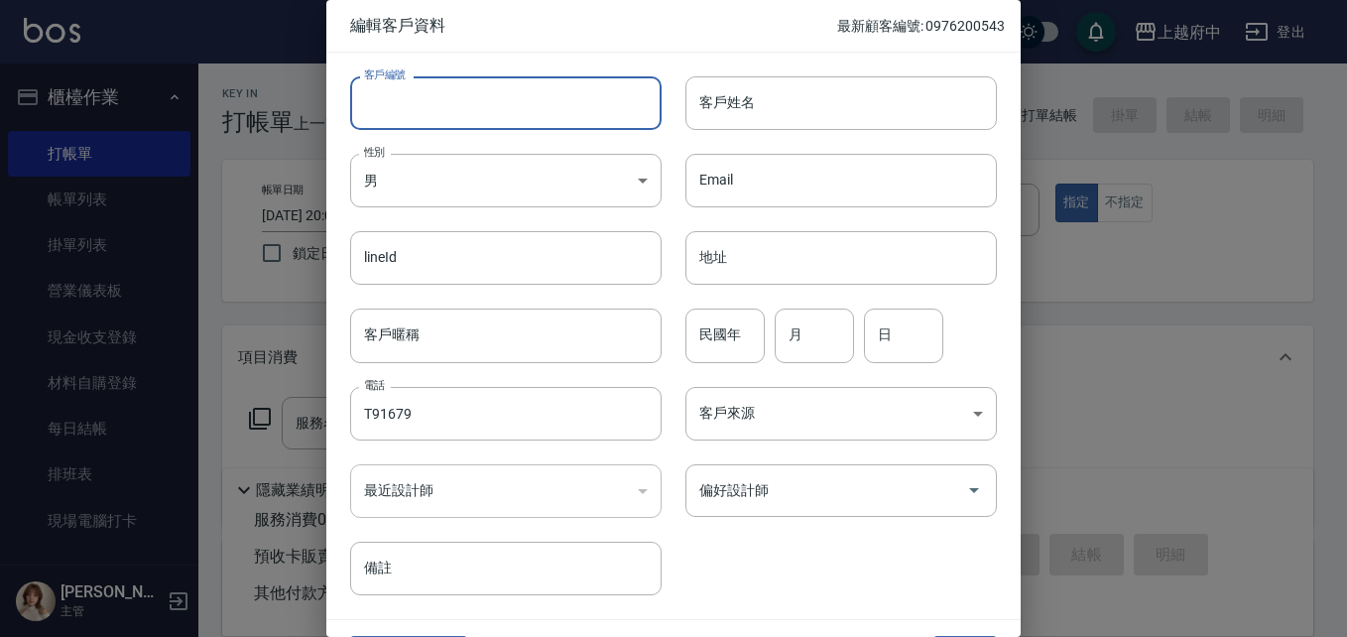
click at [530, 125] on input "客戶編號" at bounding box center [506, 103] width 312 height 54
type input "0918675088"
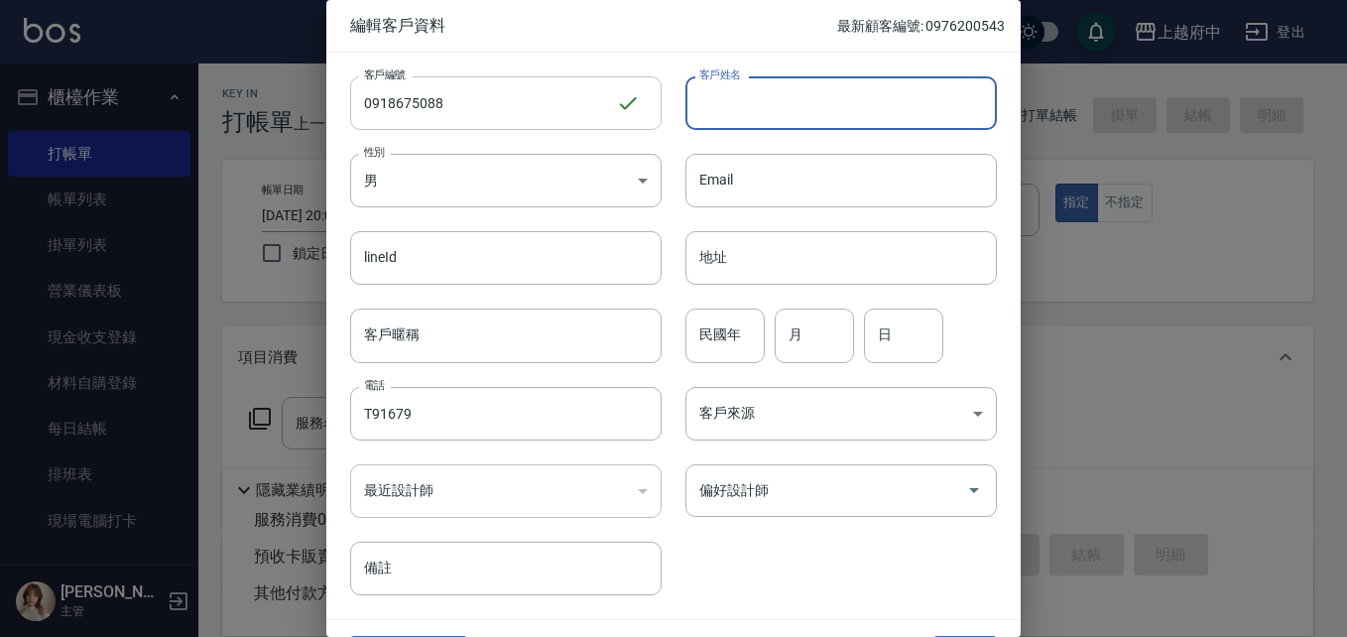
type input "S"
type input "ㄇ"
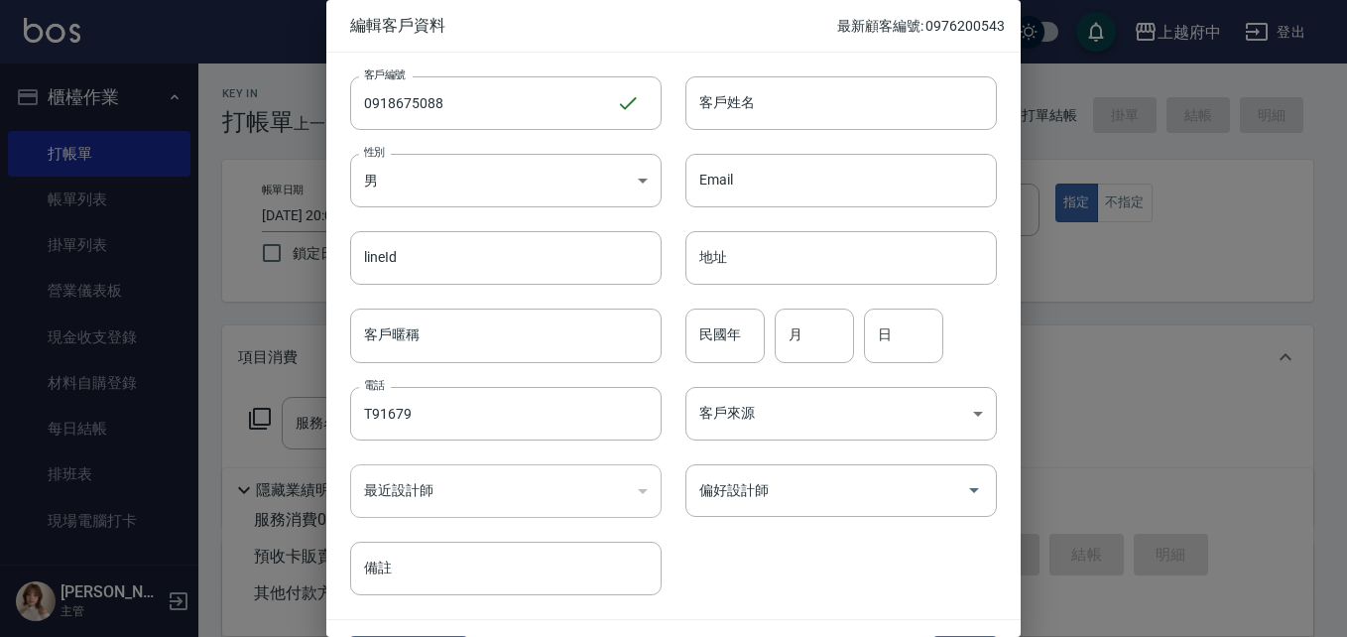
click at [1123, 308] on div at bounding box center [673, 318] width 1347 height 637
click at [1069, 342] on div at bounding box center [673, 318] width 1347 height 637
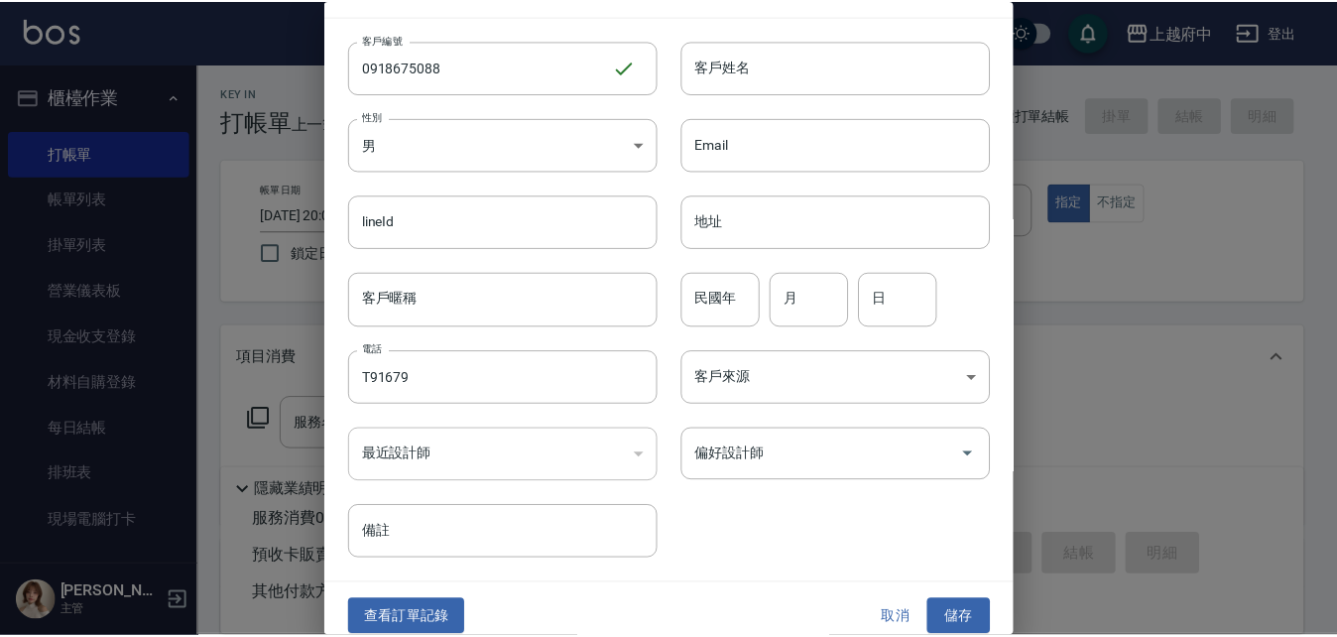
scroll to position [51, 0]
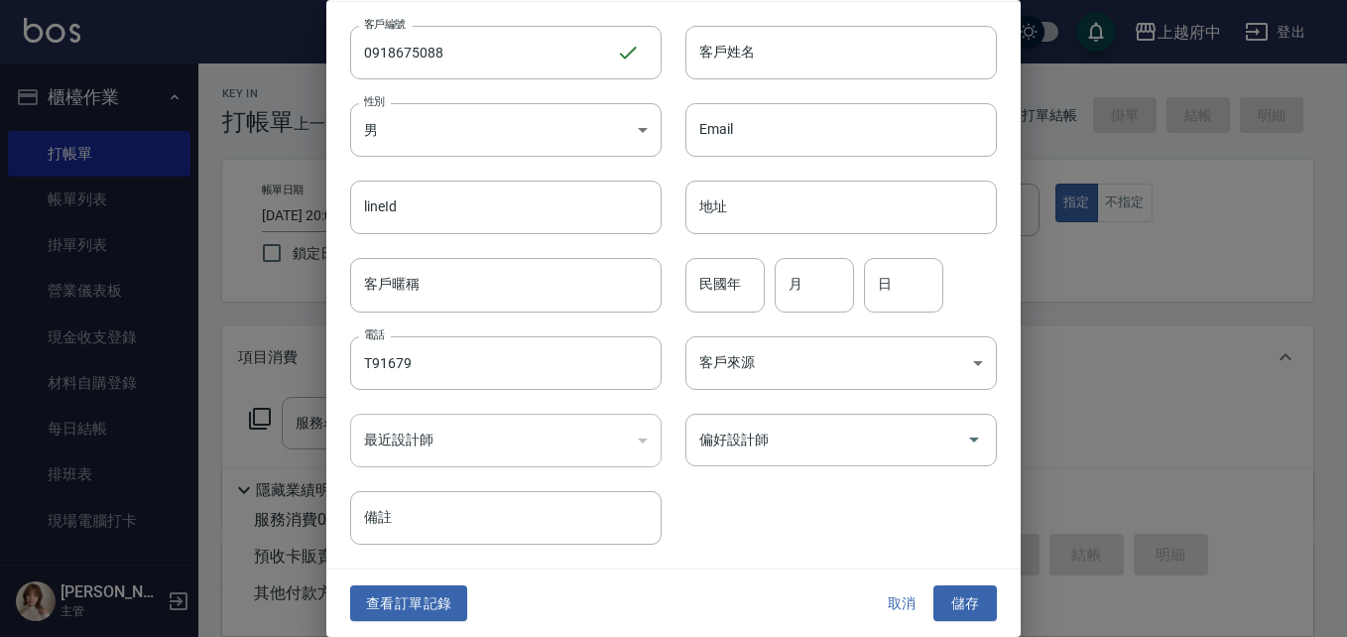
click at [907, 590] on button "取消" at bounding box center [901, 603] width 63 height 37
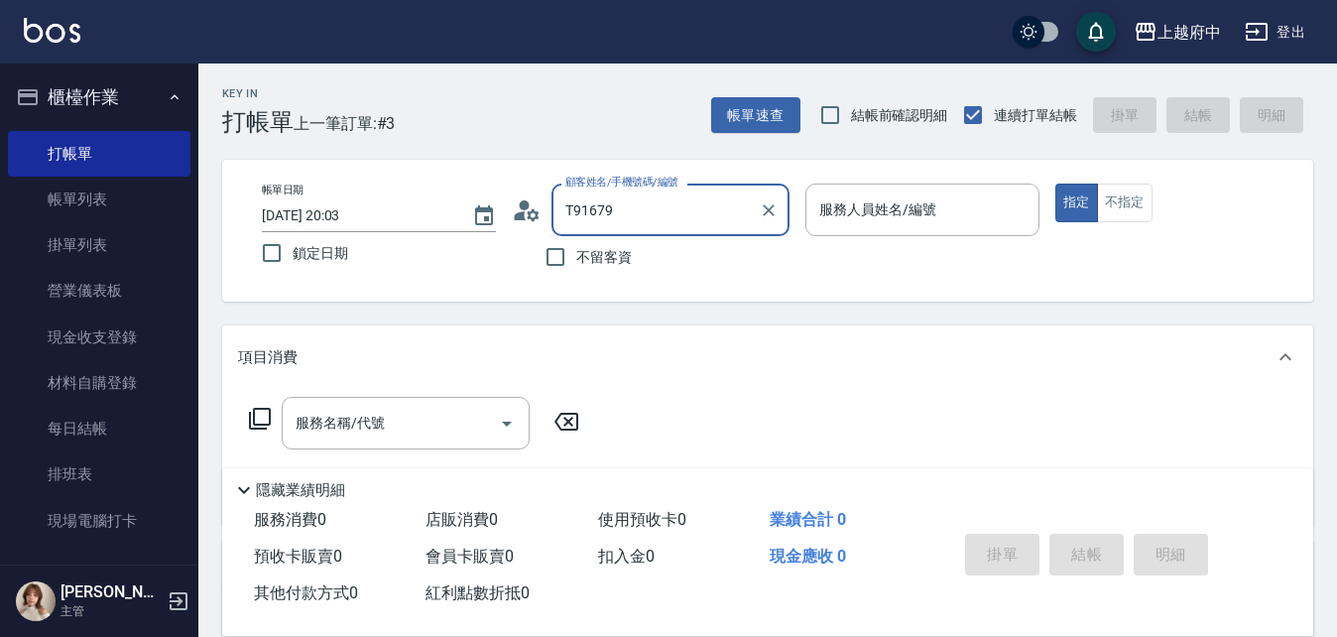
drag, startPoint x: 698, startPoint y: 209, endPoint x: 534, endPoint y: 217, distance: 164.9
click at [552, 214] on div "T91679 顧客姓名/手機號碼/編號" at bounding box center [671, 210] width 238 height 53
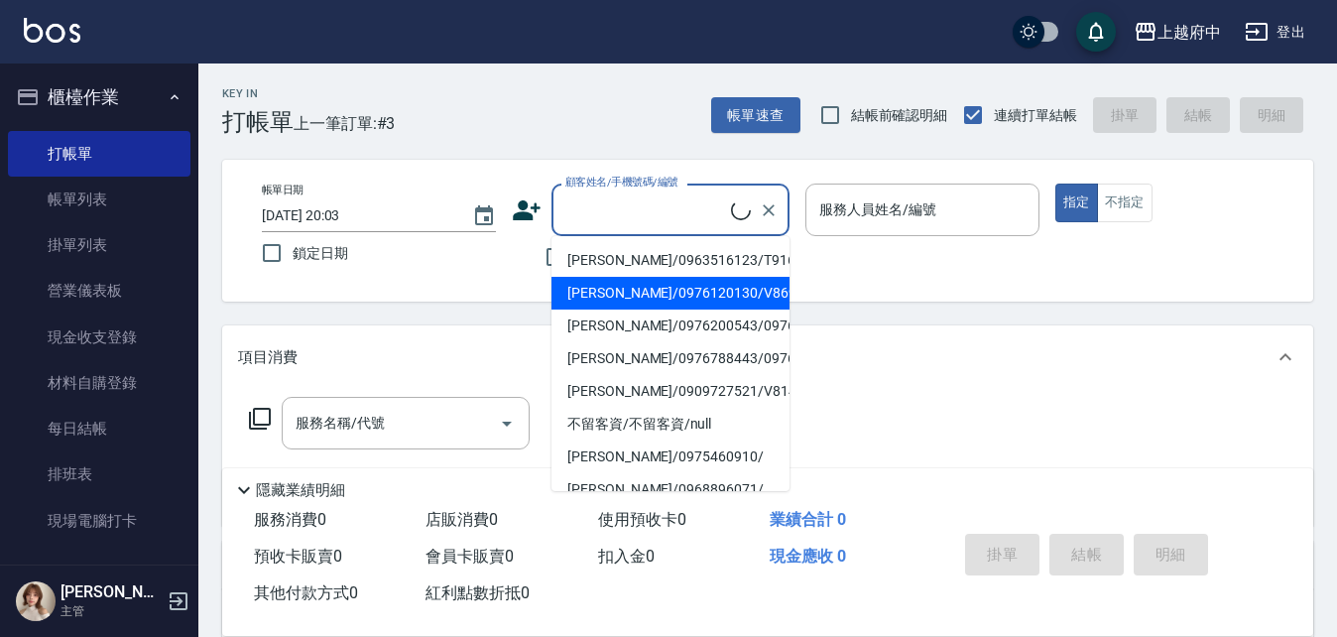
type input "[PERSON_NAME]/0968896071/"
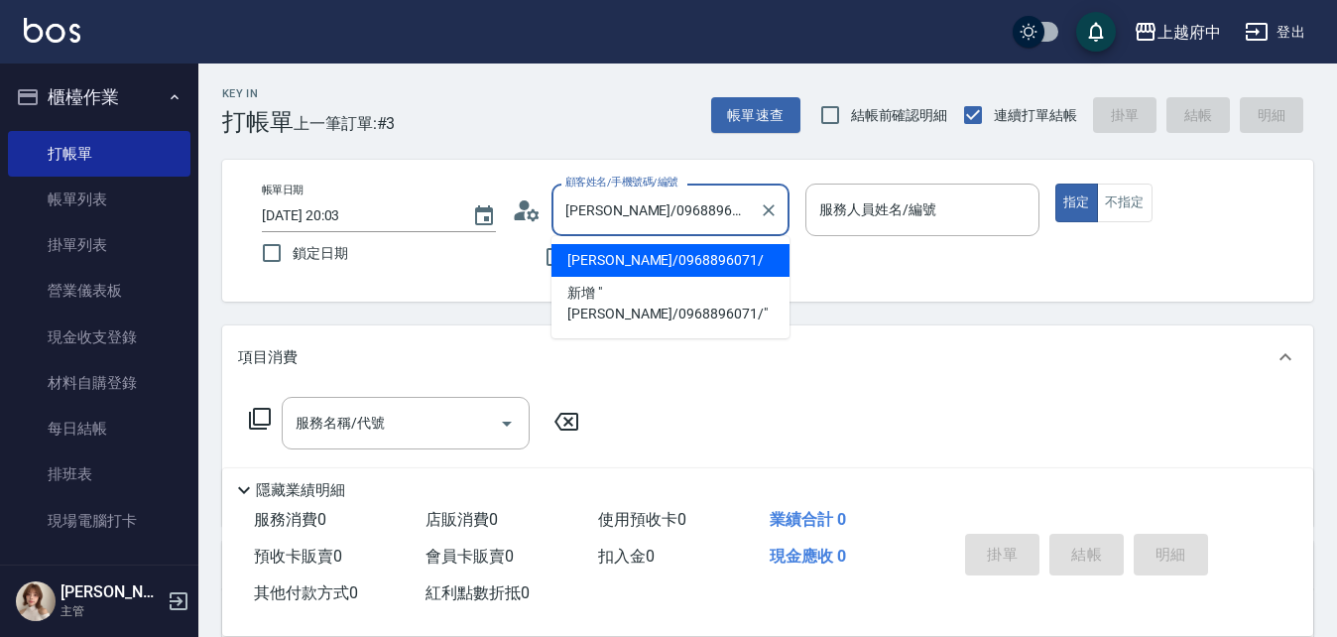
scroll to position [0, 0]
type input "Grace-8"
click at [847, 279] on div "帳單日期 [DATE] 20:03 鎖定日期 顧客姓名/手機號碼/編號 [PERSON_NAME]/0968896071/ 顧客姓名/手機號碼/編號 不留客資…" at bounding box center [767, 231] width 1091 height 142
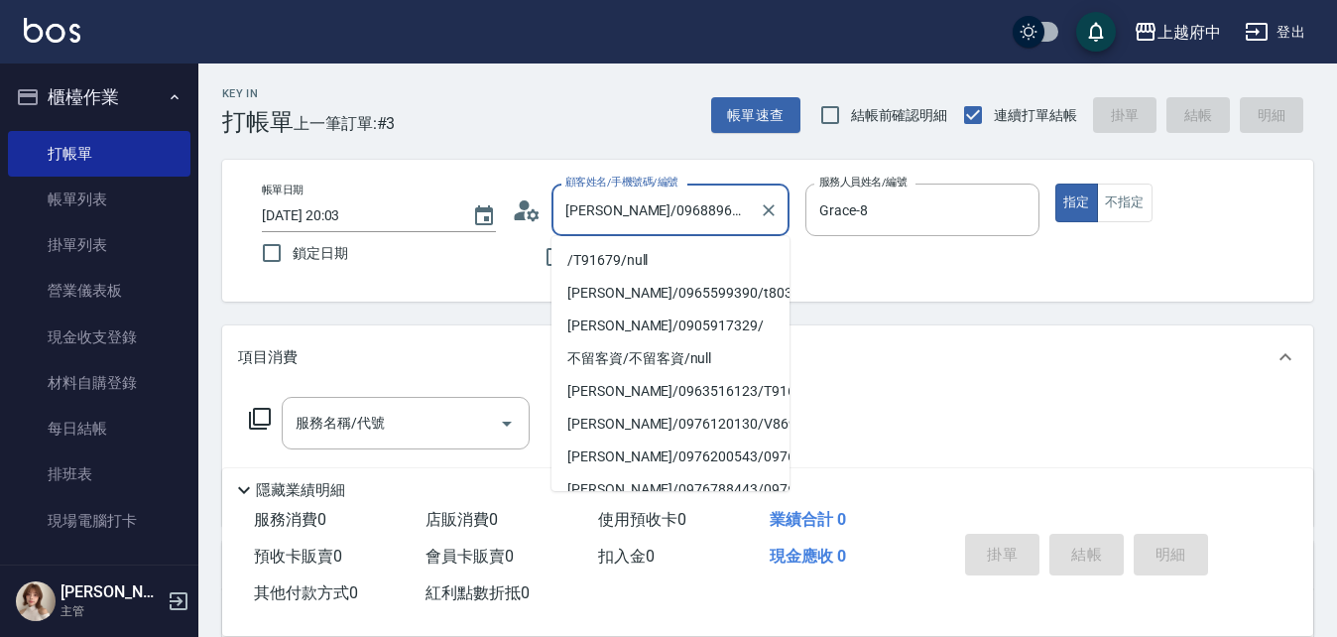
click at [735, 214] on input "[PERSON_NAME]/0968896071/" at bounding box center [656, 209] width 190 height 35
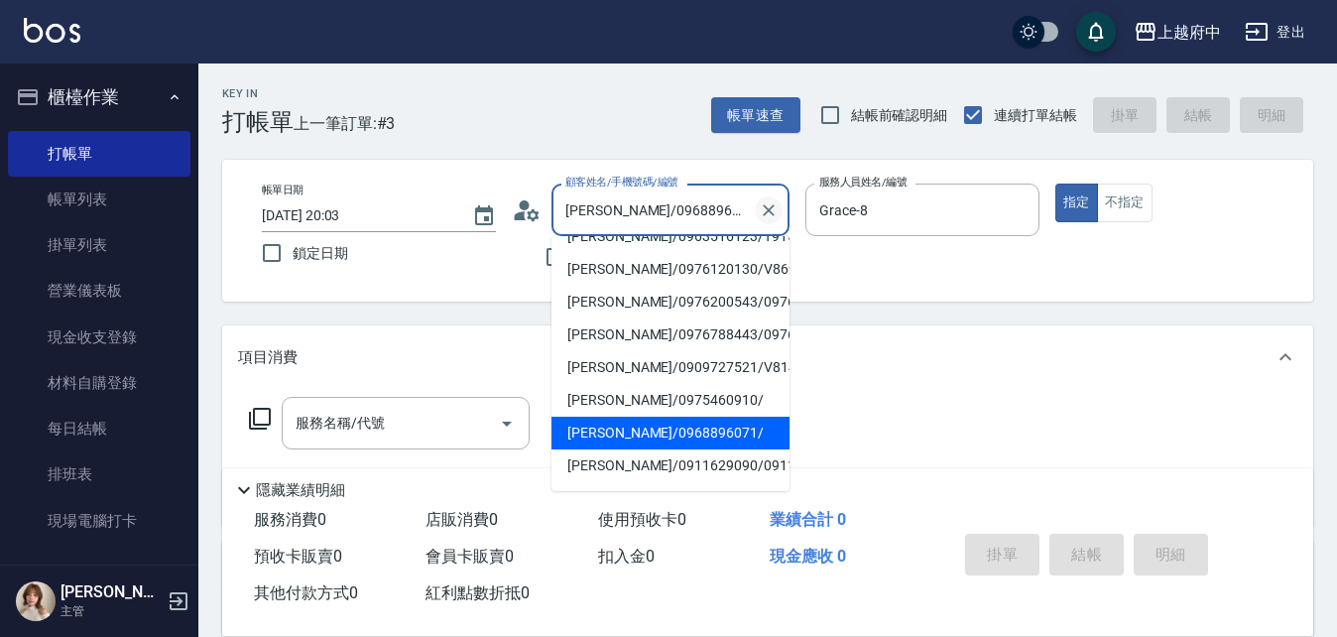
click at [761, 208] on icon "Clear" at bounding box center [769, 210] width 20 height 20
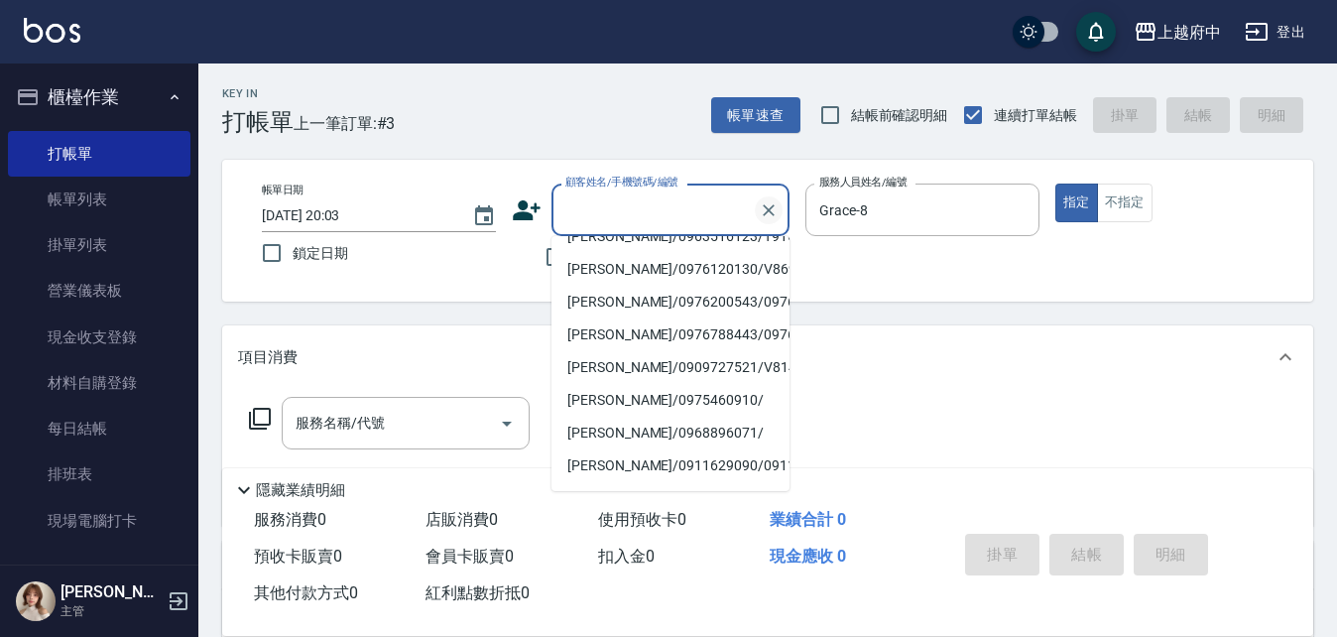
scroll to position [8, 0]
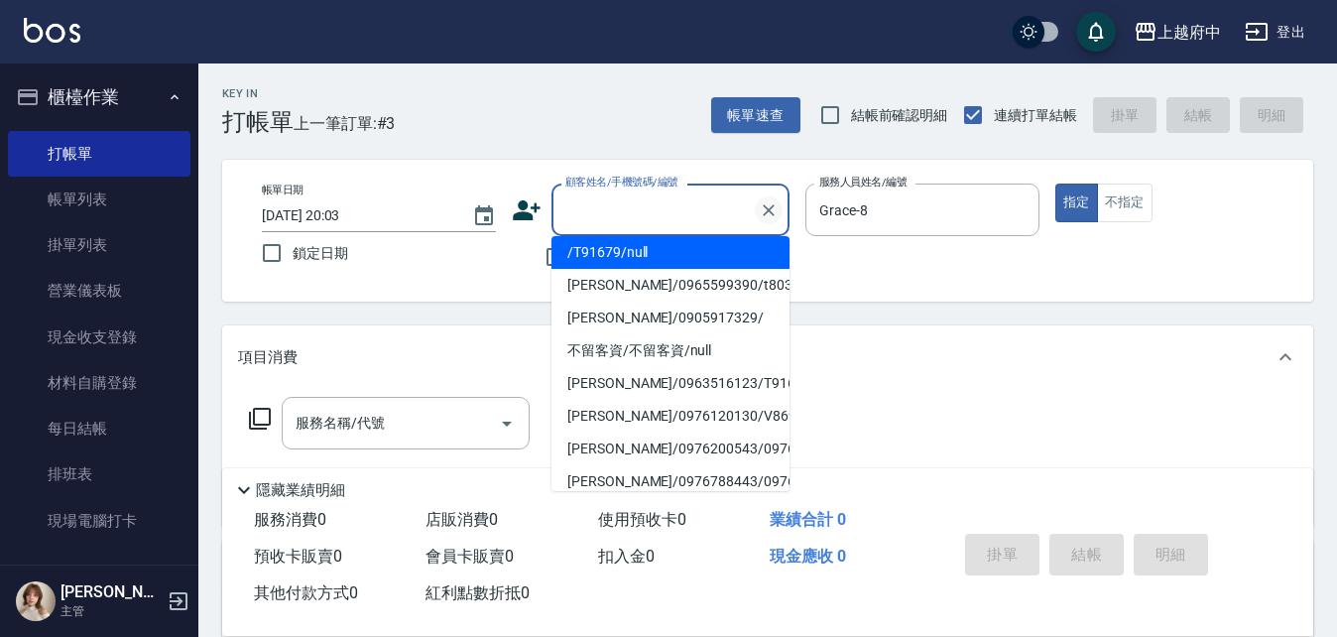
click at [762, 207] on icon "Clear" at bounding box center [769, 210] width 20 height 20
click at [467, 264] on label "鎖定日期" at bounding box center [365, 253] width 229 height 42
click at [293, 264] on input "鎖定日期" at bounding box center [272, 253] width 42 height 42
checkbox input "true"
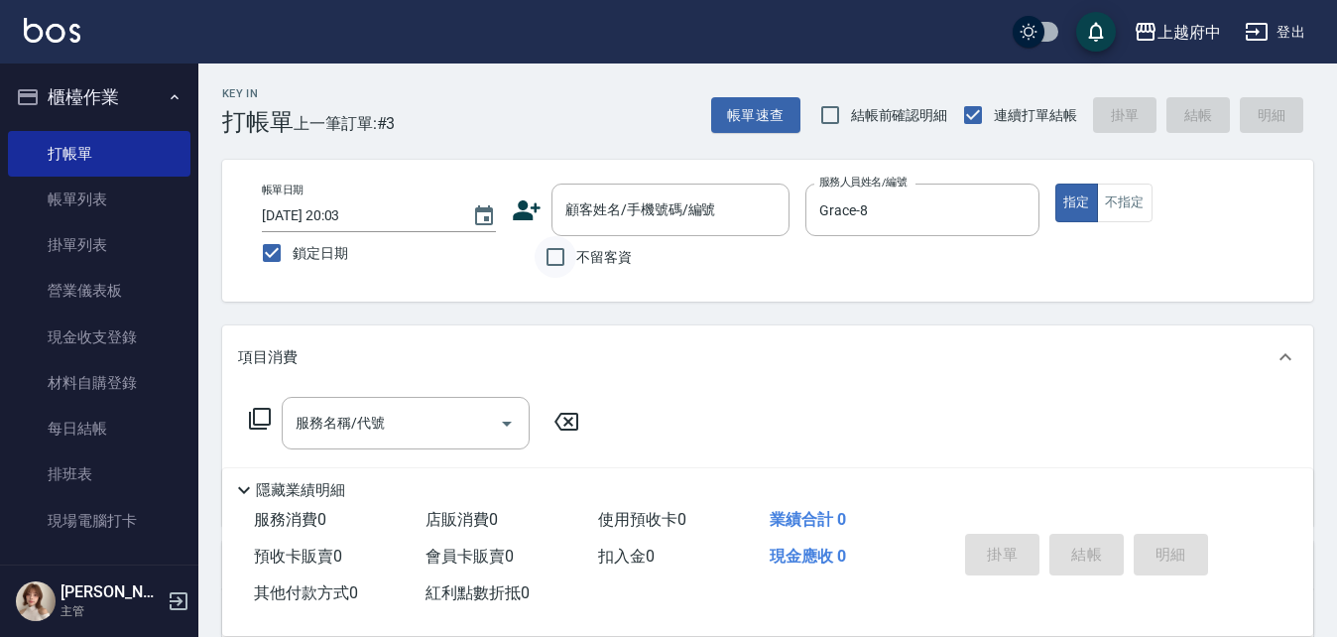
click at [574, 251] on input "不留客資" at bounding box center [556, 257] width 42 height 42
checkbox input "true"
click at [356, 249] on label "鎖定日期" at bounding box center [365, 253] width 229 height 42
click at [293, 249] on input "鎖定日期" at bounding box center [272, 253] width 42 height 42
checkbox input "false"
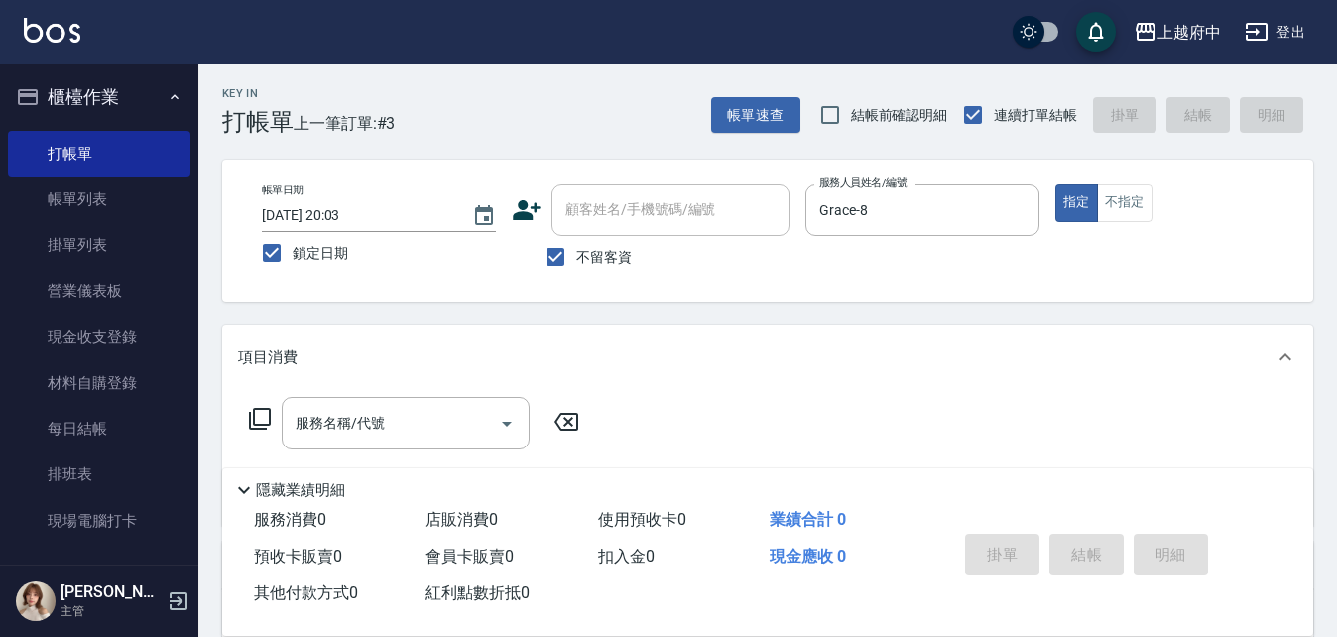
type input "[DATE] 20:04"
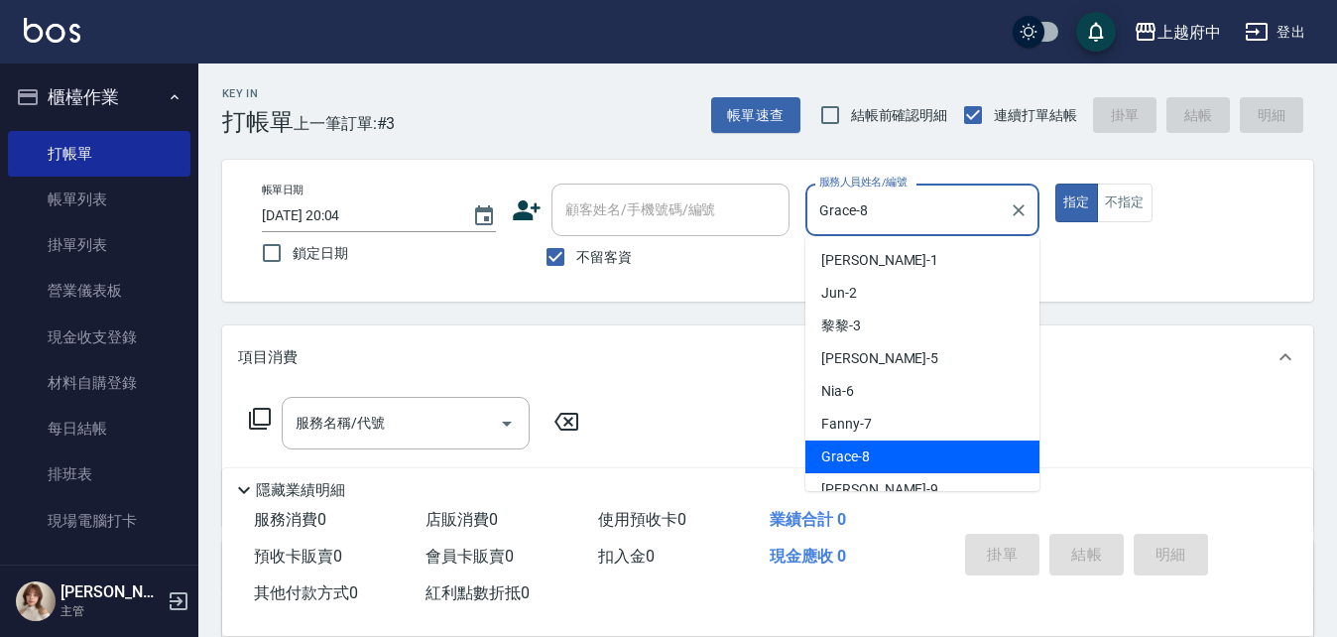
click at [821, 200] on input "Grace-8" at bounding box center [908, 209] width 187 height 35
drag, startPoint x: 913, startPoint y: 200, endPoint x: 799, endPoint y: 201, distance: 114.1
click at [799, 201] on div "帳單日期 [DATE] 20:04 鎖定日期 顧客姓名/手機號碼/編號 顧客姓名/手機號碼/編號 不留客資 服務人員姓名/編號 Grace-8 服務人員姓名/…" at bounding box center [768, 231] width 1044 height 94
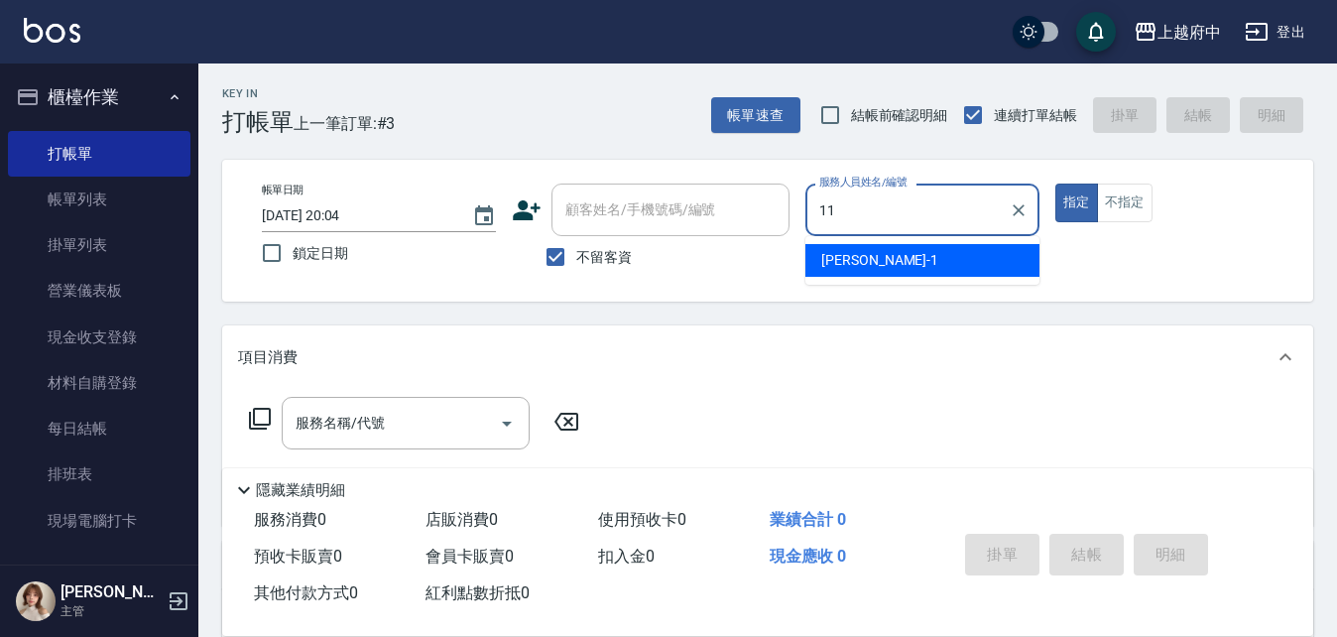
type input "Mona-11"
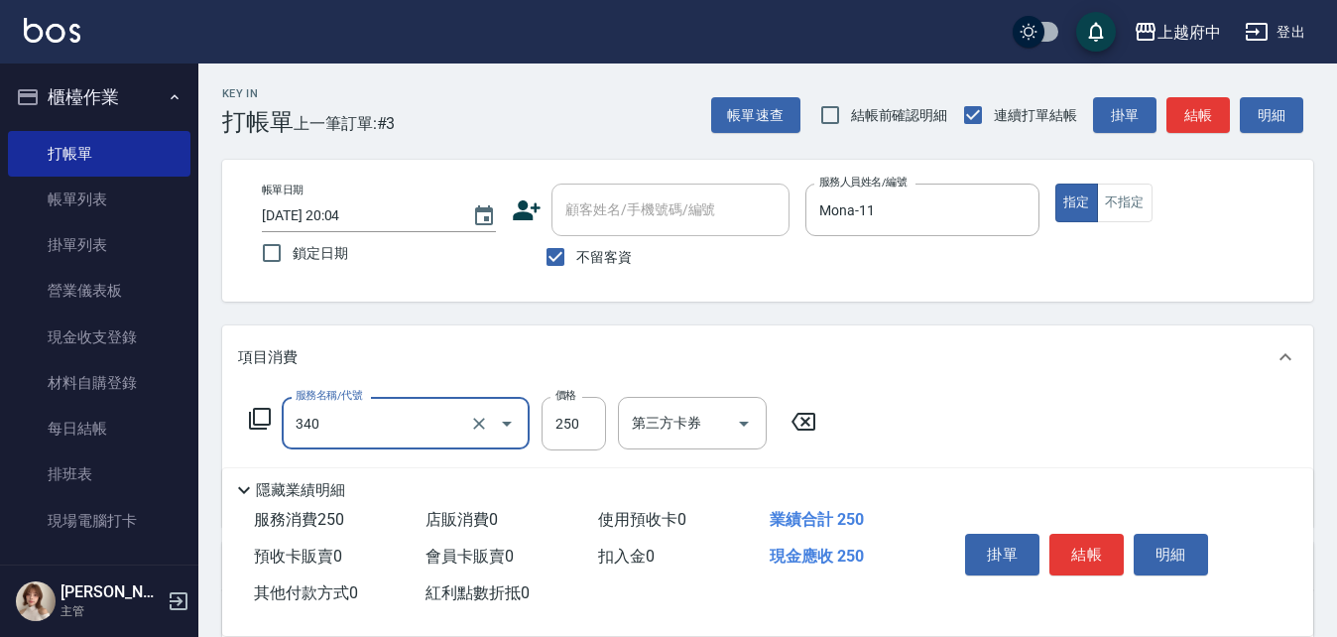
type input "剪髮(340)"
type input "有機洗髮(200)"
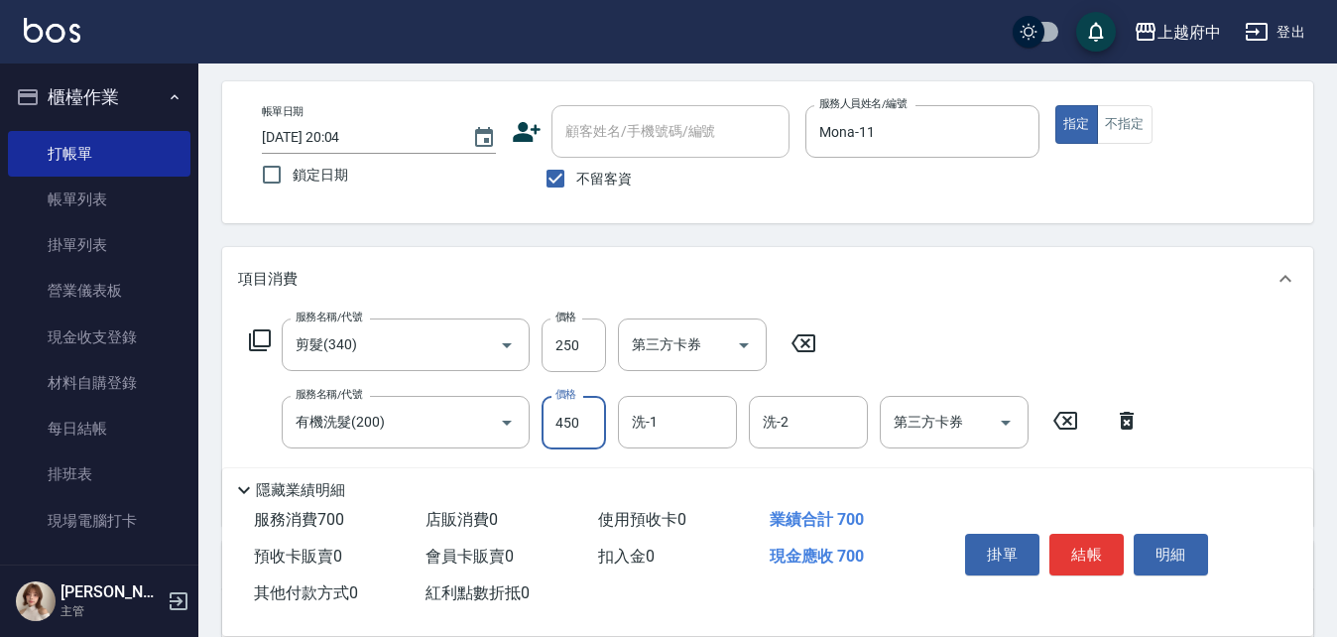
scroll to position [198, 0]
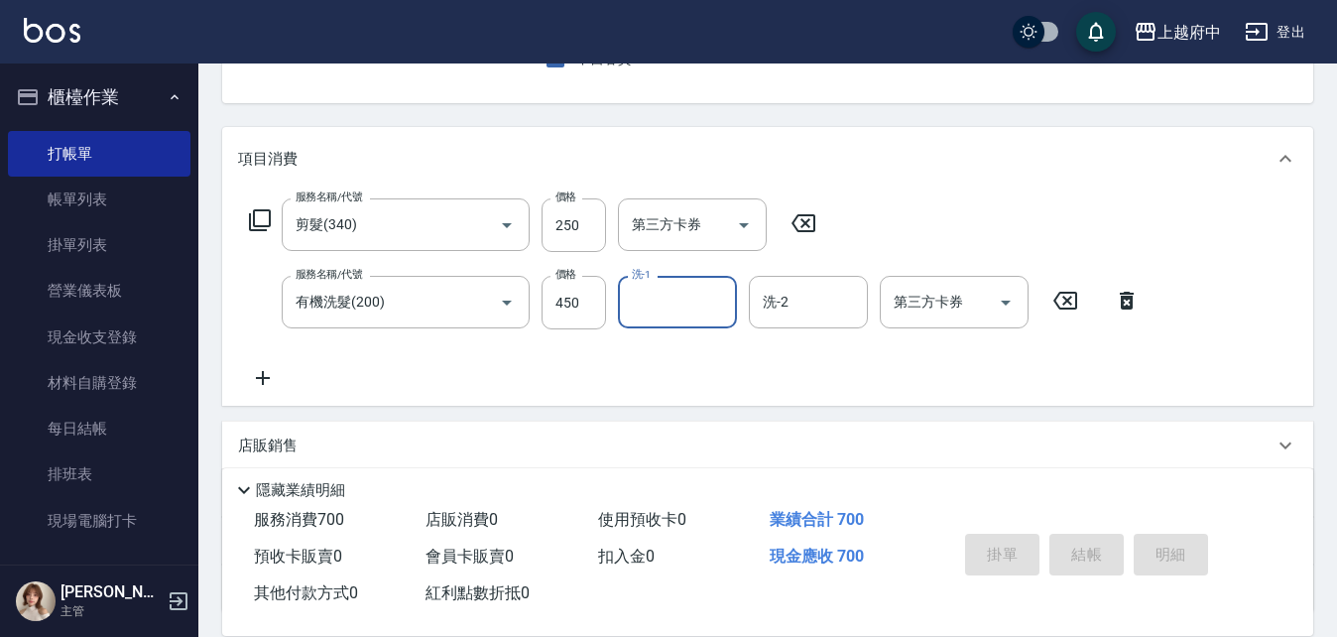
type input "[DATE] 20:05"
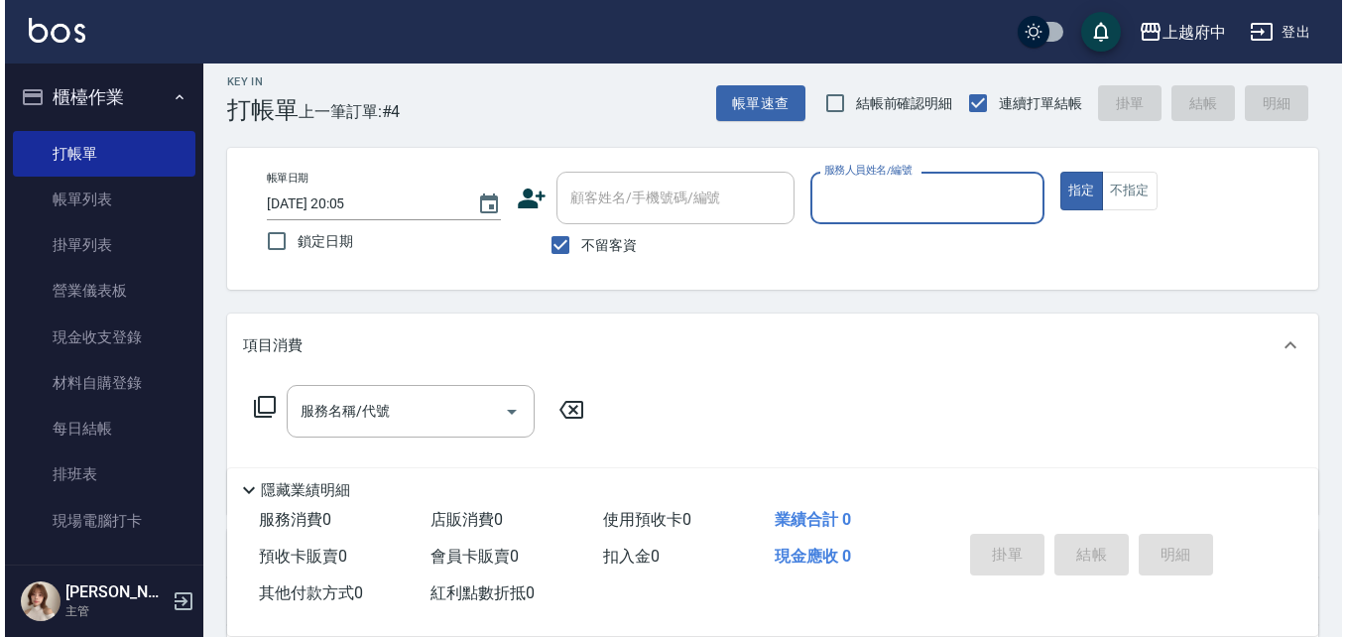
scroll to position [0, 0]
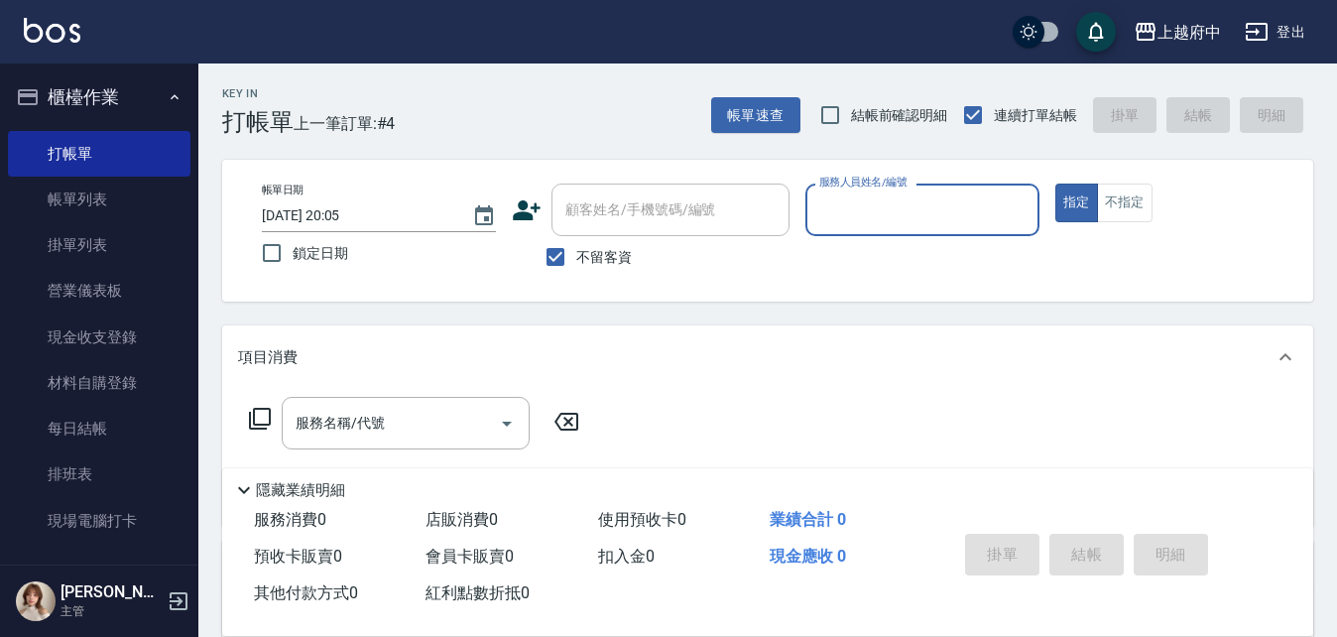
click at [606, 257] on span "不留客資" at bounding box center [604, 257] width 56 height 21
click at [576, 257] on input "不留客資" at bounding box center [556, 257] width 42 height 42
checkbox input "false"
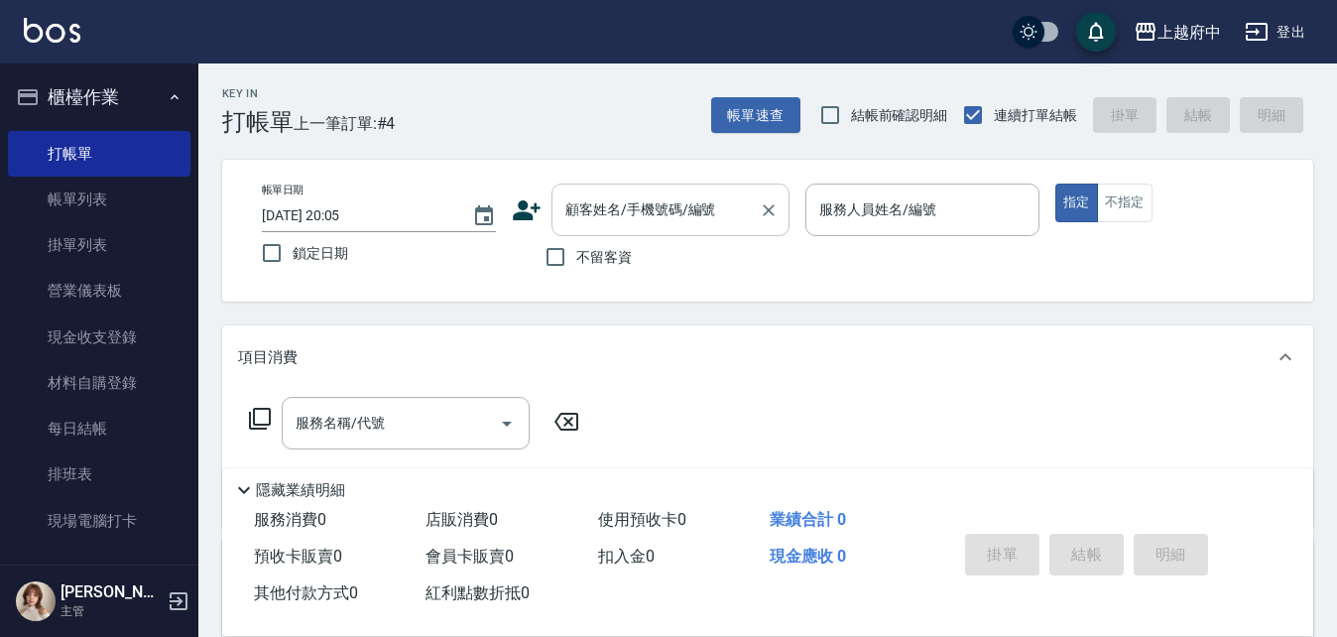
click at [629, 220] on input "顧客姓名/手機號碼/編號" at bounding box center [656, 209] width 190 height 35
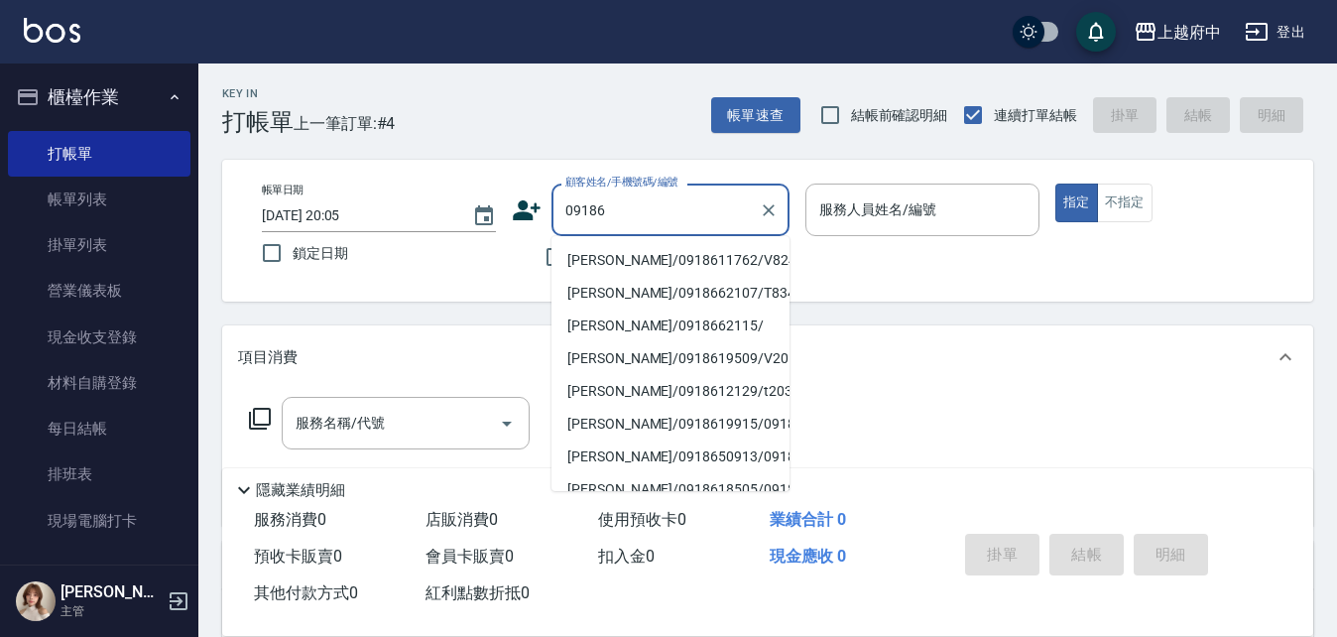
type input "09186"
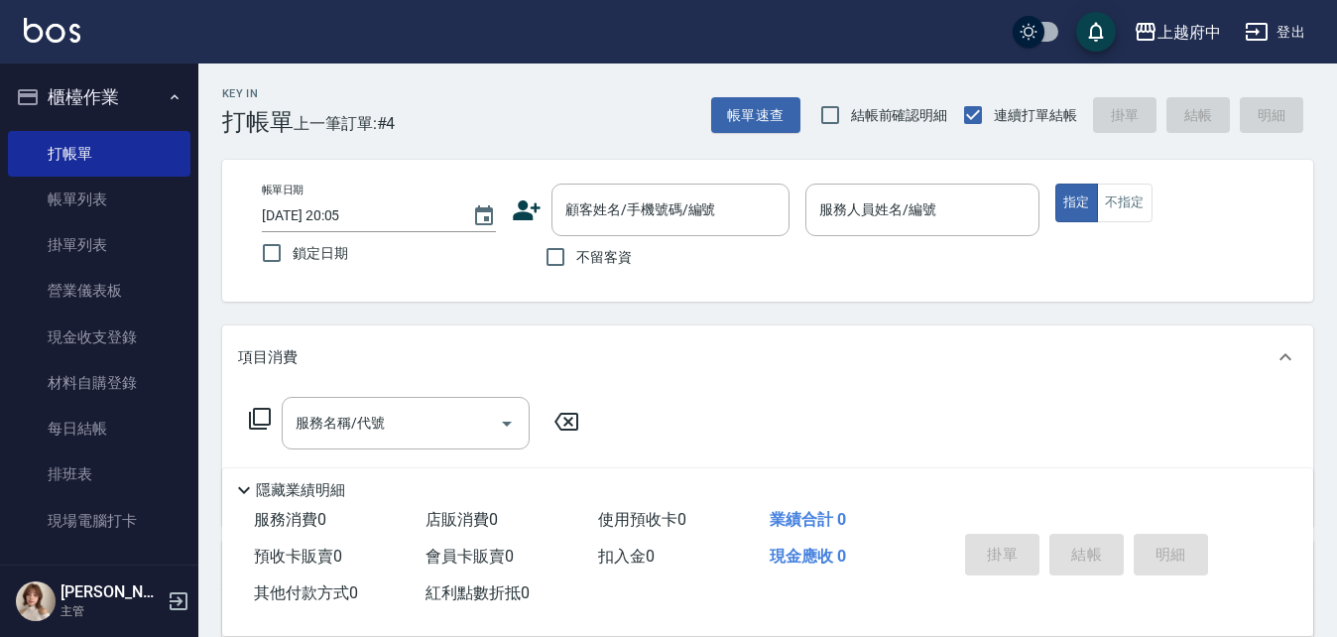
click at [917, 261] on div "帳單日期 [DATE] 20:05 鎖定日期 顧客姓名/手機號碼/編號 顧客姓名/手機號碼/編號 不留客資 服務人員姓名/編號 服務人員姓名/編號 指定 不指定" at bounding box center [768, 231] width 1044 height 94
click at [537, 204] on icon at bounding box center [527, 210] width 28 height 20
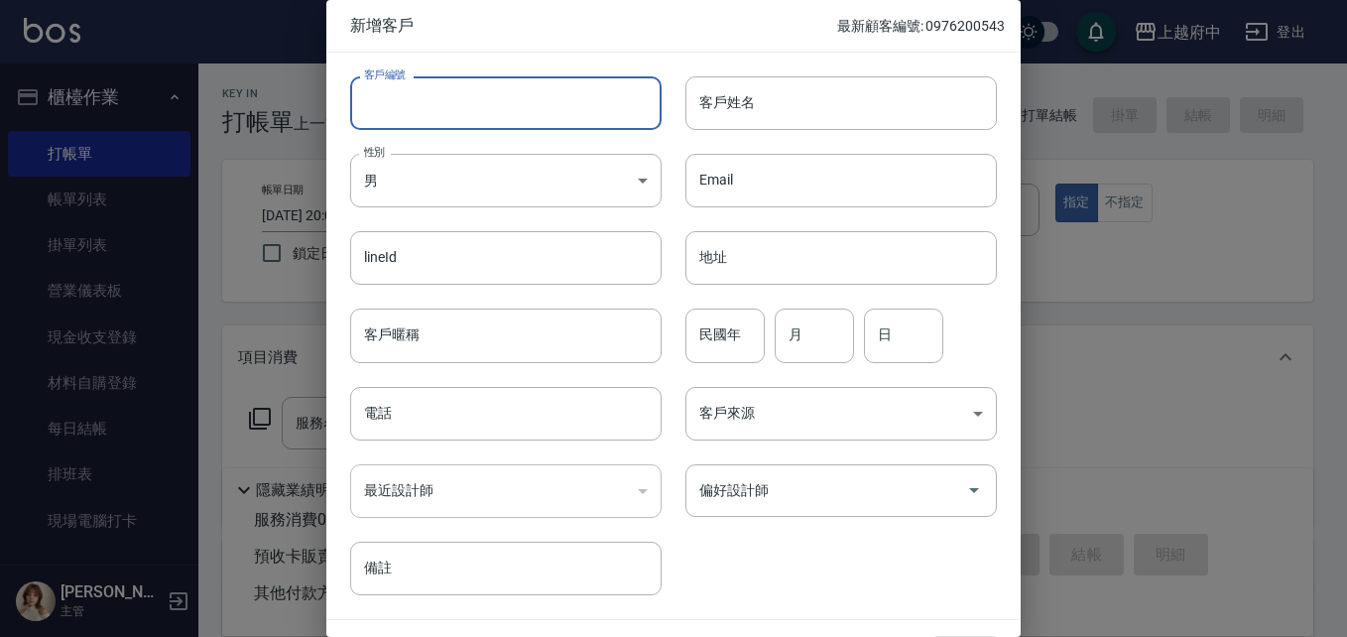
click at [560, 105] on input "客戶編號" at bounding box center [506, 103] width 312 height 54
type input "0"
type input "ㄔ"
type input "T91679"
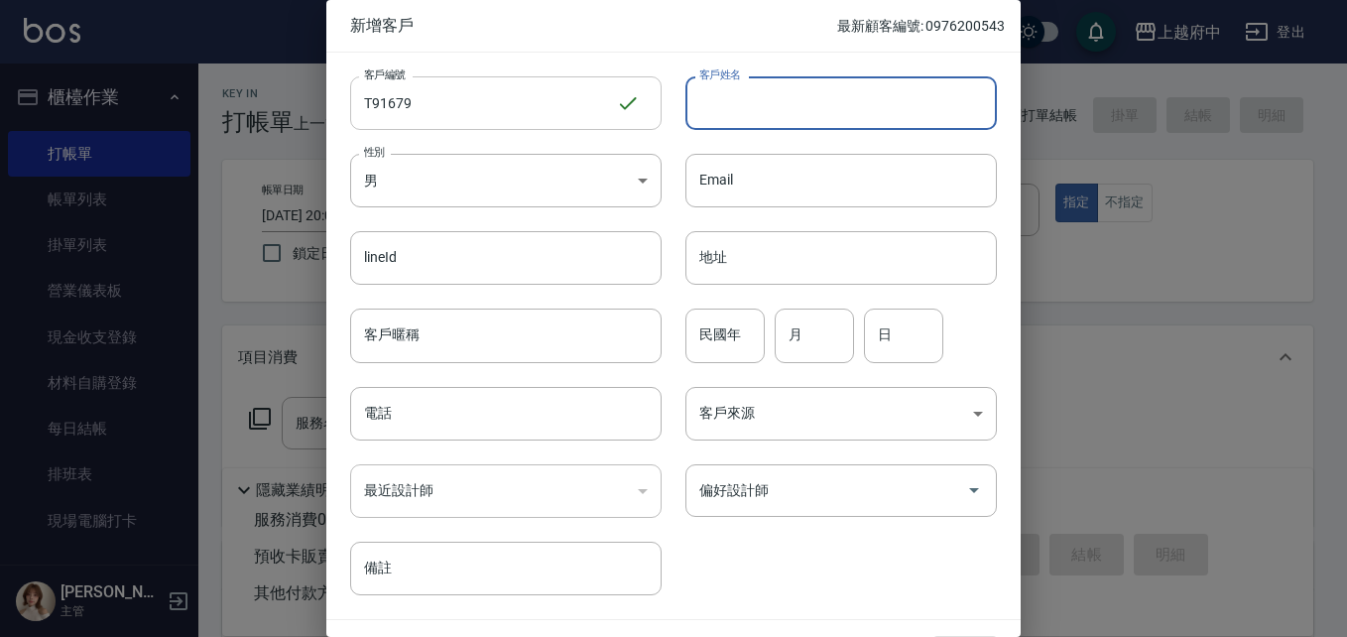
type input "ㄋ"
type input "[PERSON_NAME]"
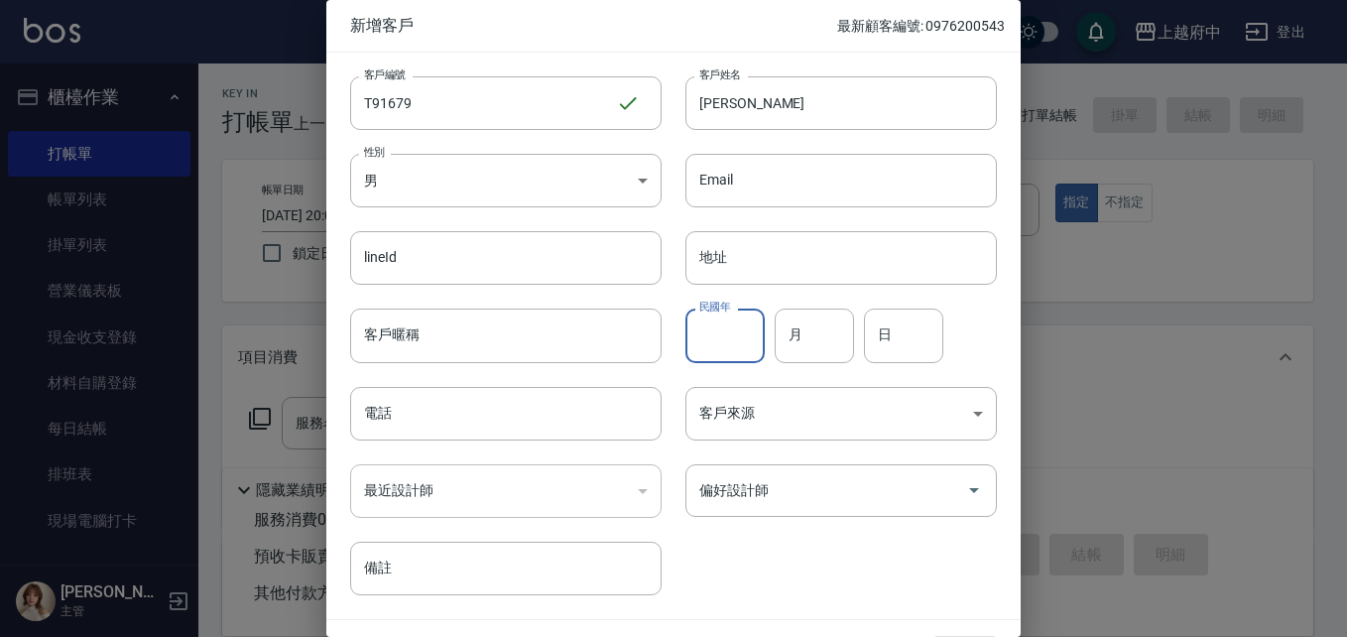
click at [734, 325] on input "民國年" at bounding box center [725, 336] width 79 height 54
type input "84"
type input "02"
type input "03"
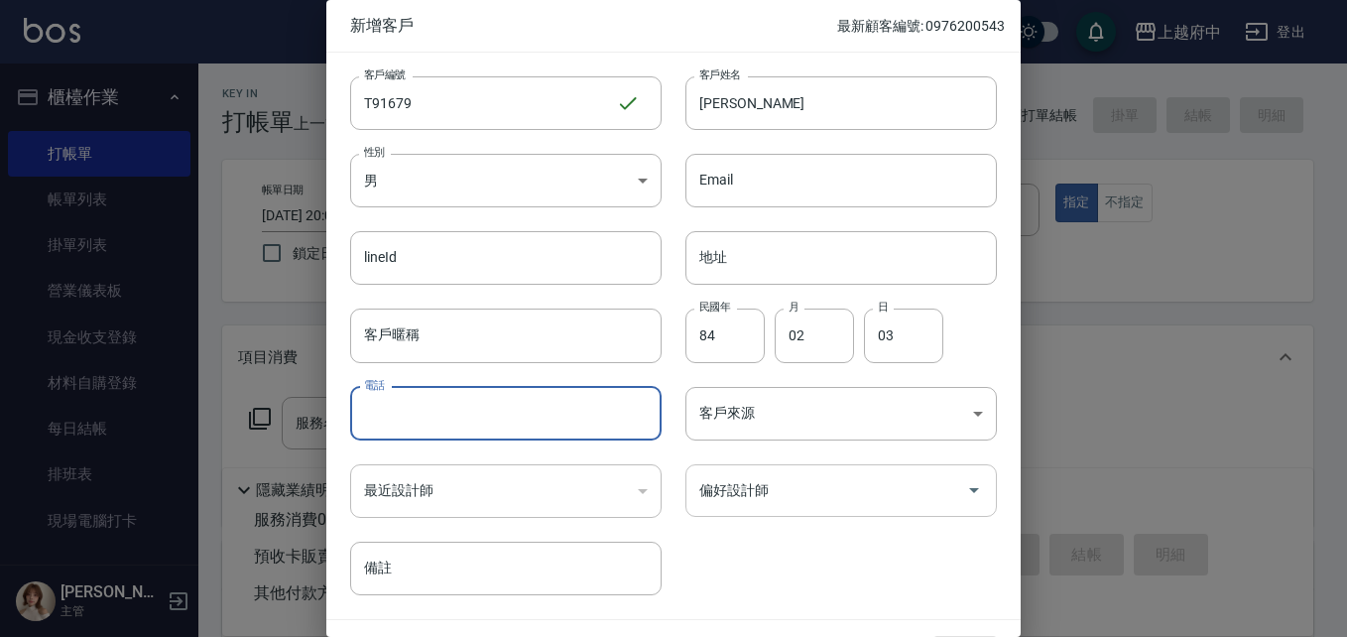
click at [821, 503] on input "偏好設計師" at bounding box center [827, 490] width 264 height 35
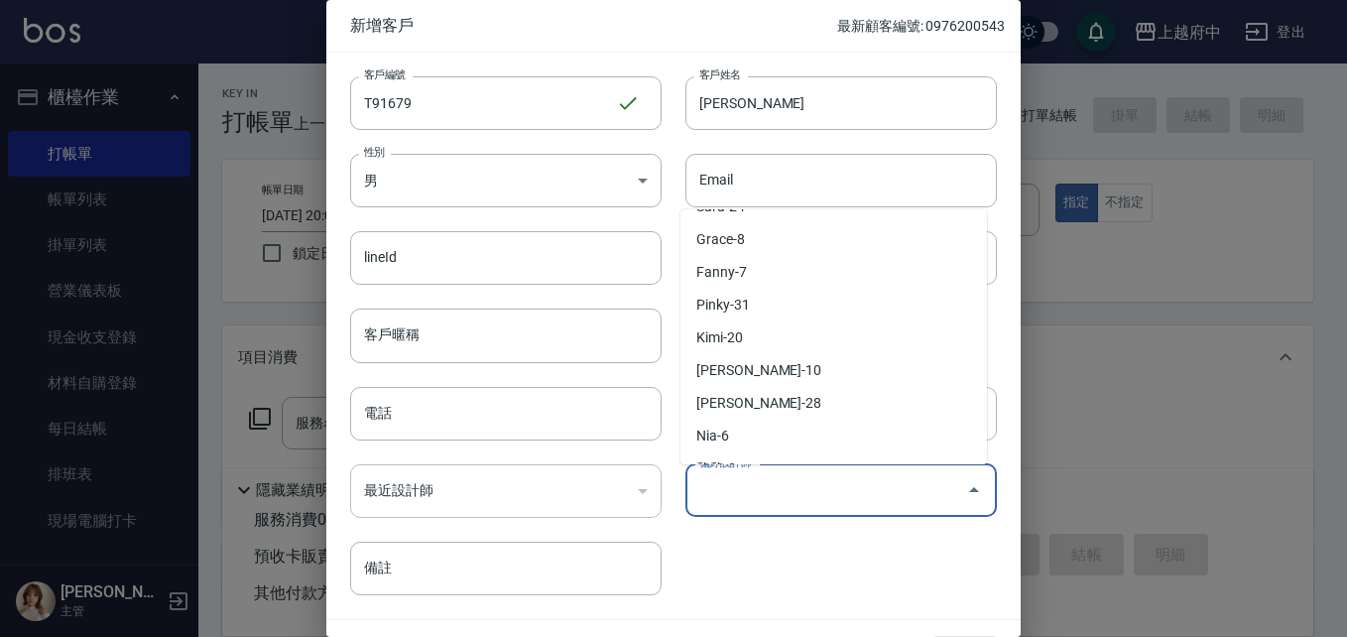
scroll to position [198, 0]
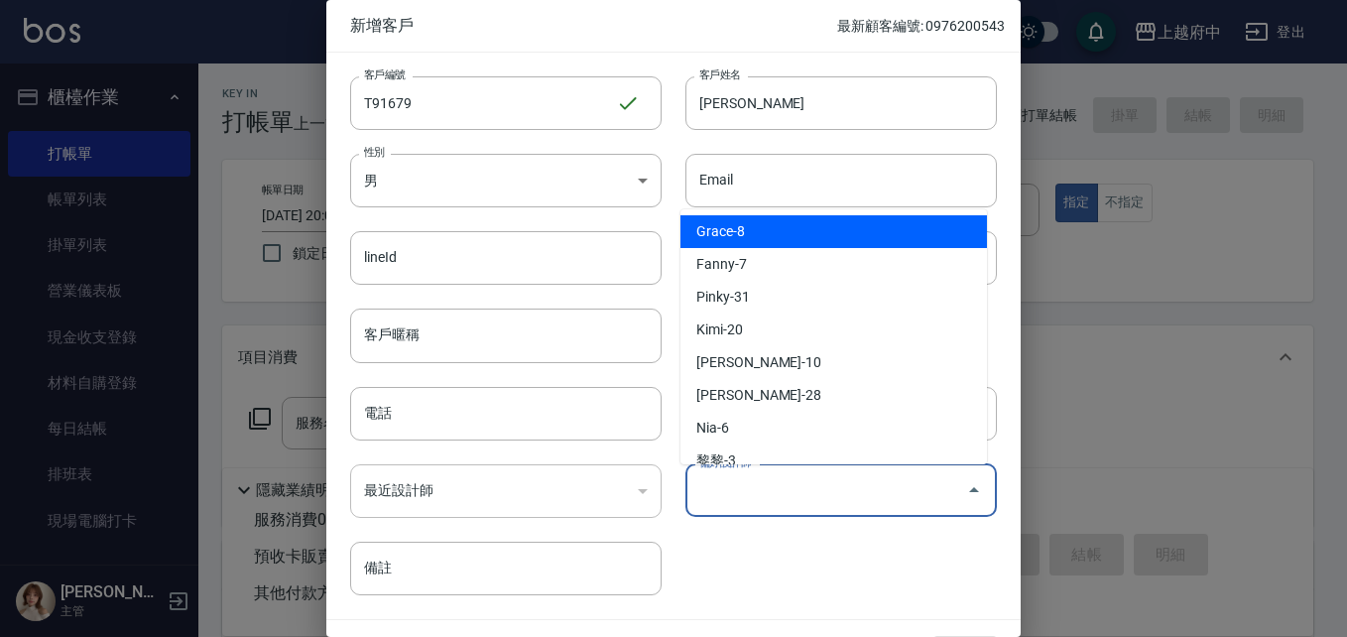
click at [778, 242] on li "Grace-8" at bounding box center [834, 231] width 307 height 33
type input "Grace"
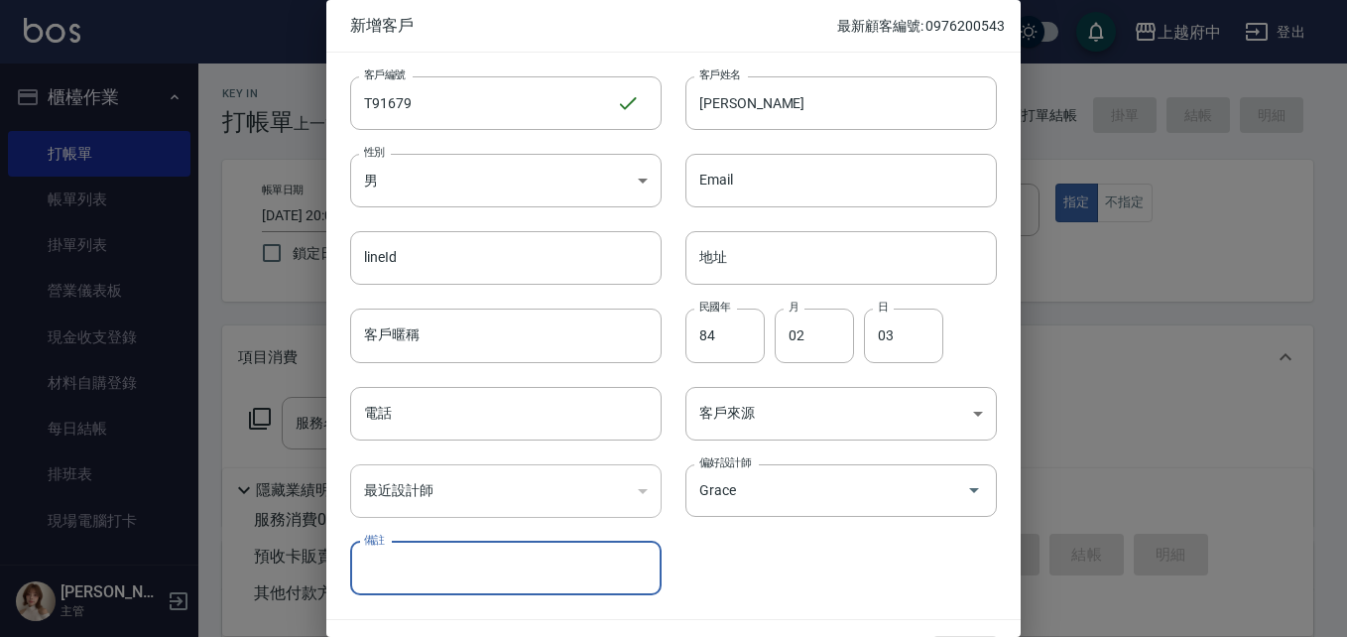
click at [793, 555] on div "客戶編號 T91679 ​ 客戶編號 客戶姓名 [PERSON_NAME] 客戶姓名 性別 男 [DEMOGRAPHIC_DATA] 性別 Email Ema…" at bounding box center [661, 324] width 671 height 543
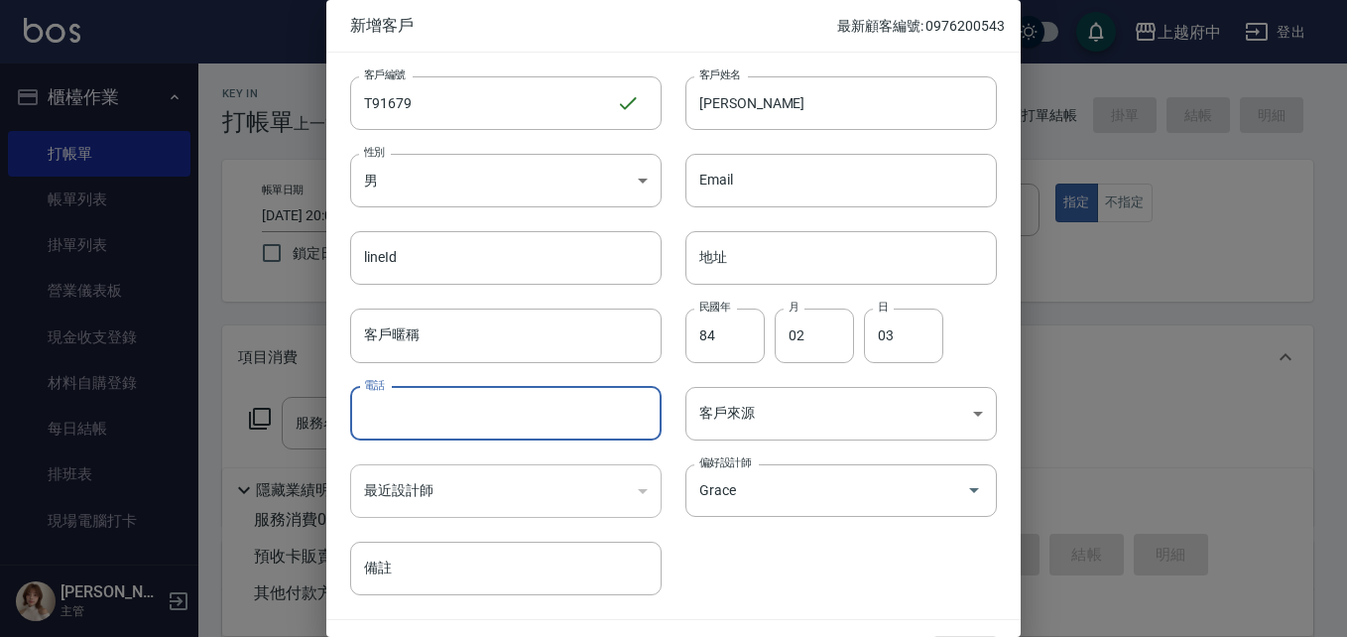
click at [547, 435] on input "電話" at bounding box center [506, 414] width 312 height 54
type input "0918675088"
click at [500, 346] on input "客戶暱稱" at bounding box center [506, 336] width 312 height 54
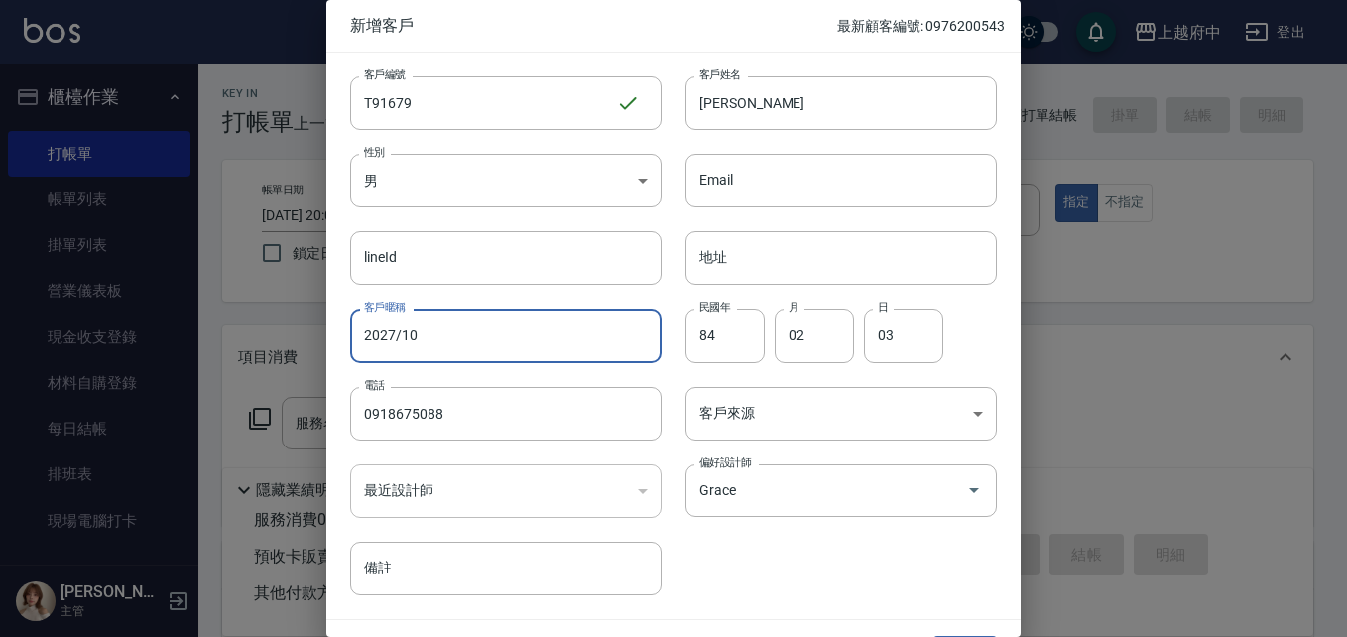
type input "2027/10"
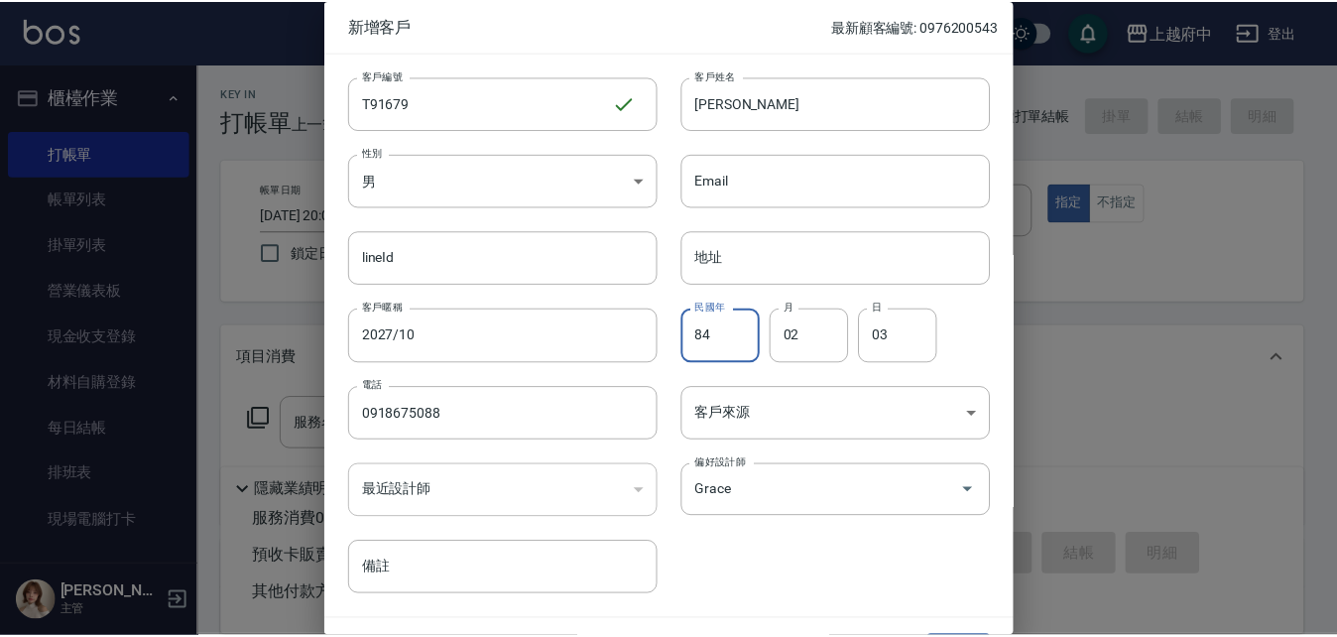
scroll to position [51, 0]
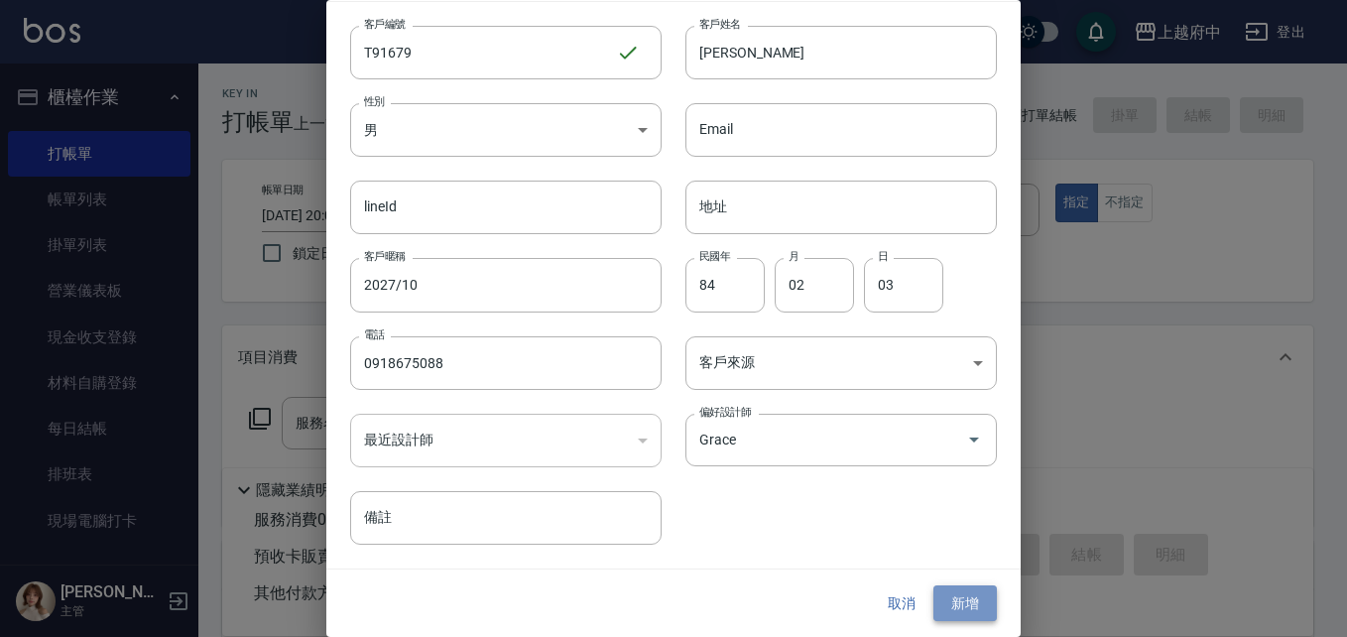
click at [955, 598] on button "新增" at bounding box center [965, 603] width 63 height 37
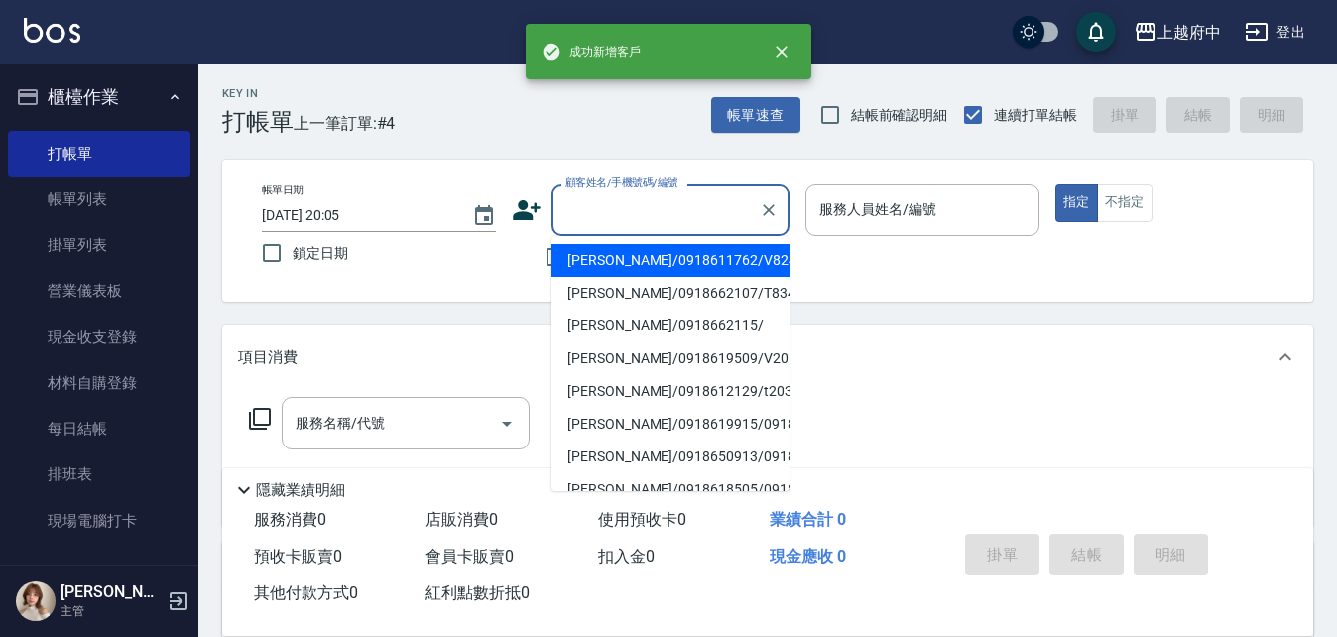
click at [703, 206] on input "顧客姓名/手機號碼/編號" at bounding box center [656, 209] width 190 height 35
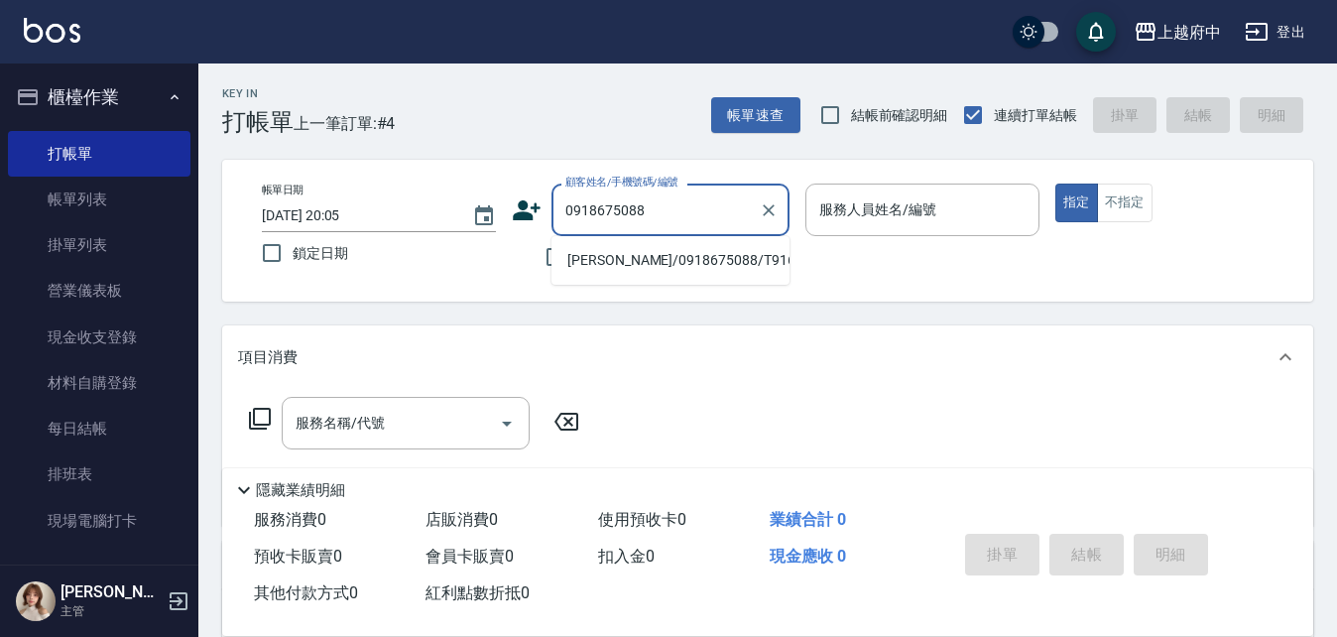
type input "[PERSON_NAME]/0918675088/T91679"
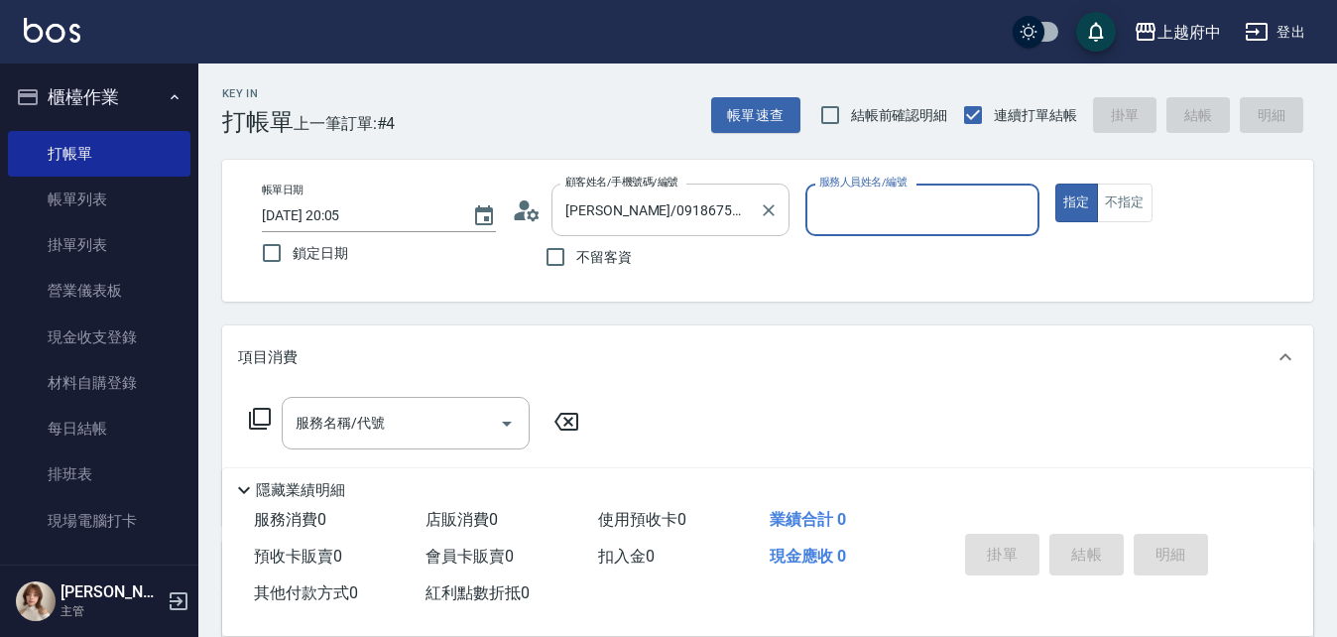
type input "Grace-8"
click at [1056, 184] on button "指定" at bounding box center [1077, 203] width 43 height 39
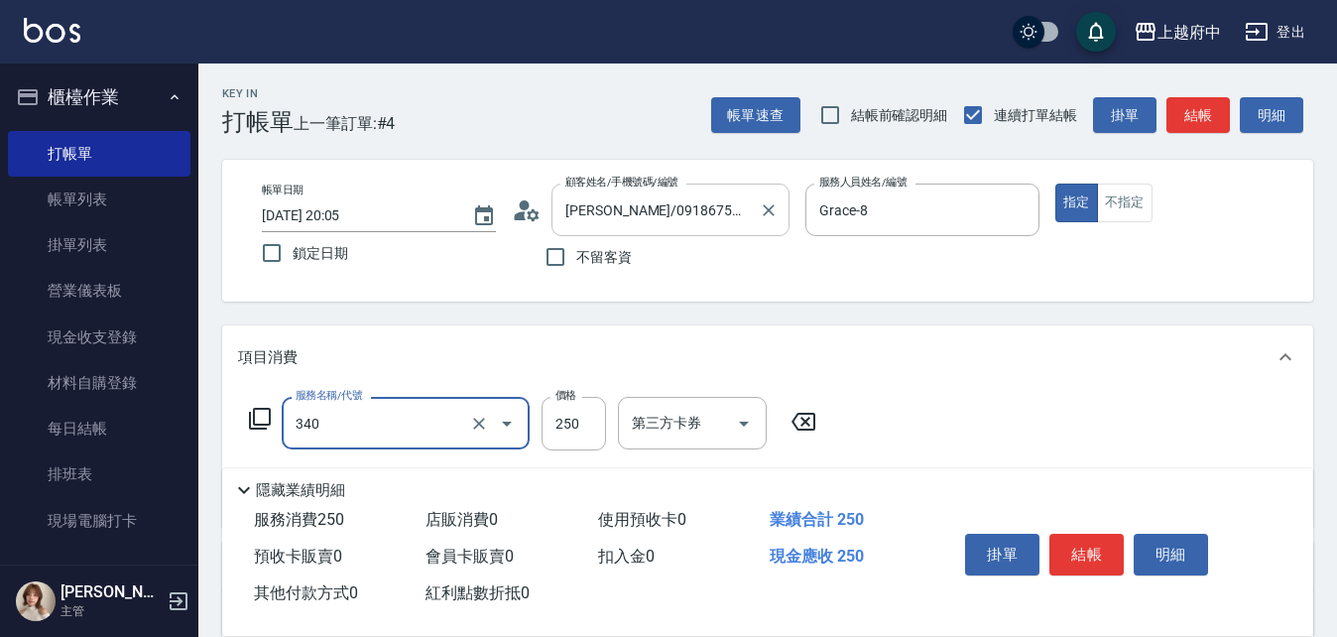
type input "剪髮(340)"
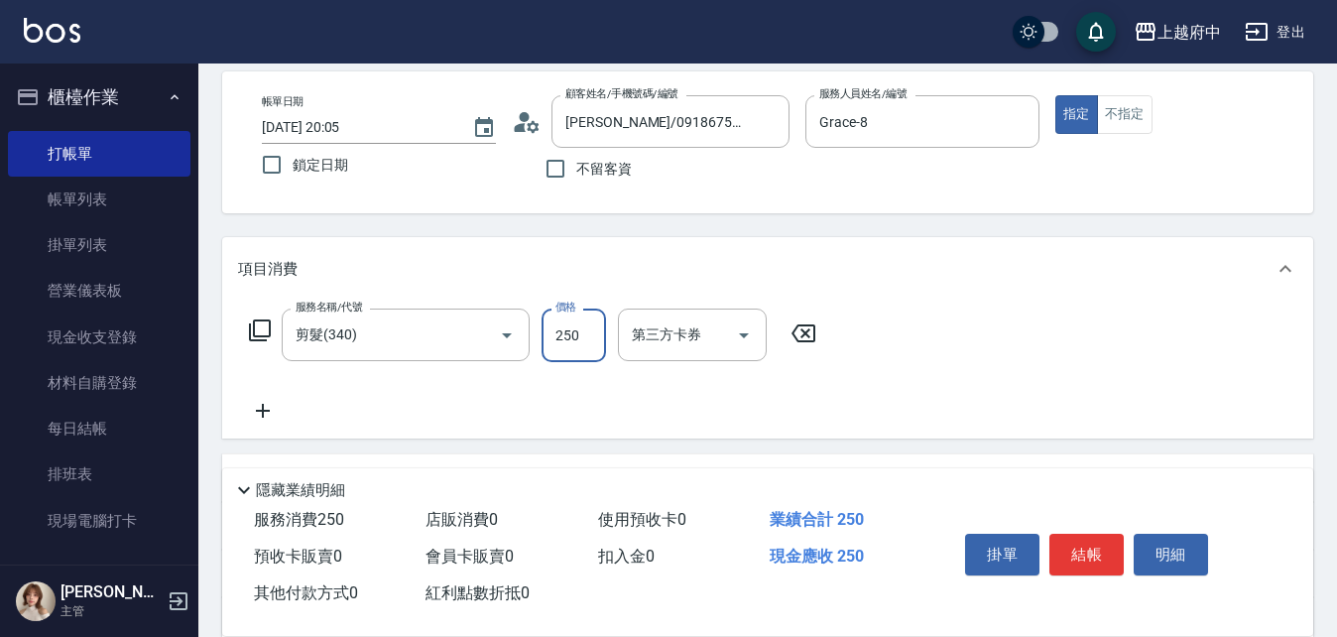
scroll to position [198, 0]
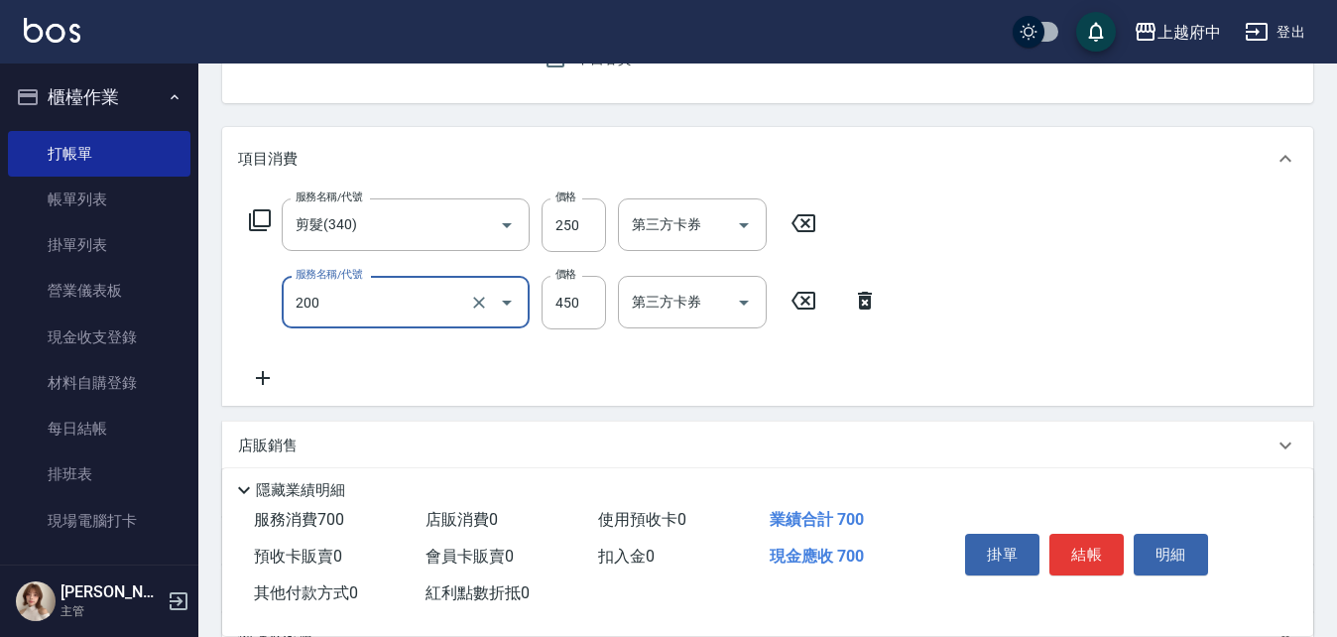
type input "有機洗髮(200)"
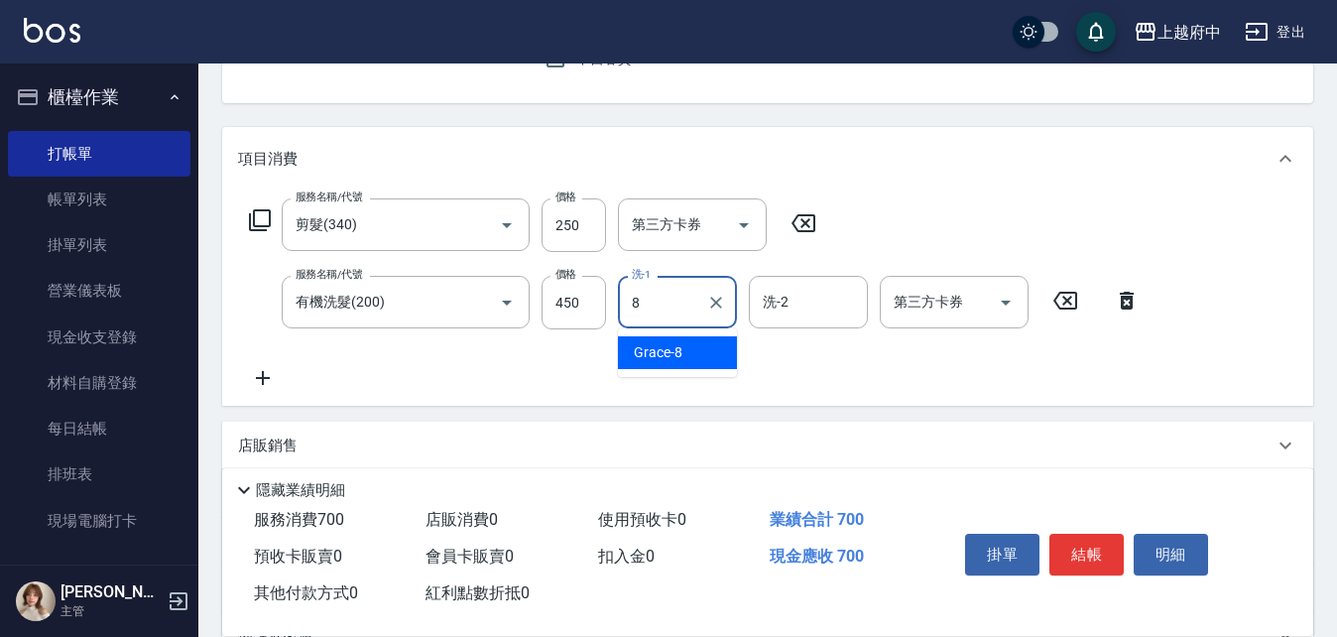
type input "Grace-8"
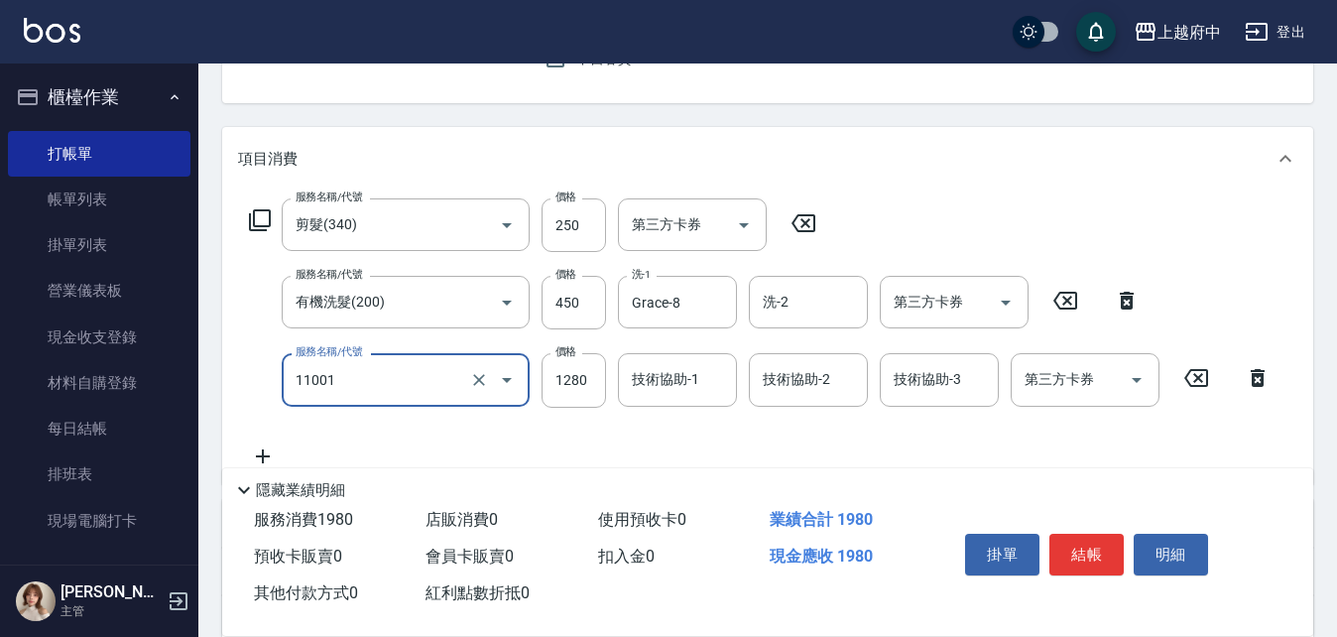
type input "燙髮S(11001)"
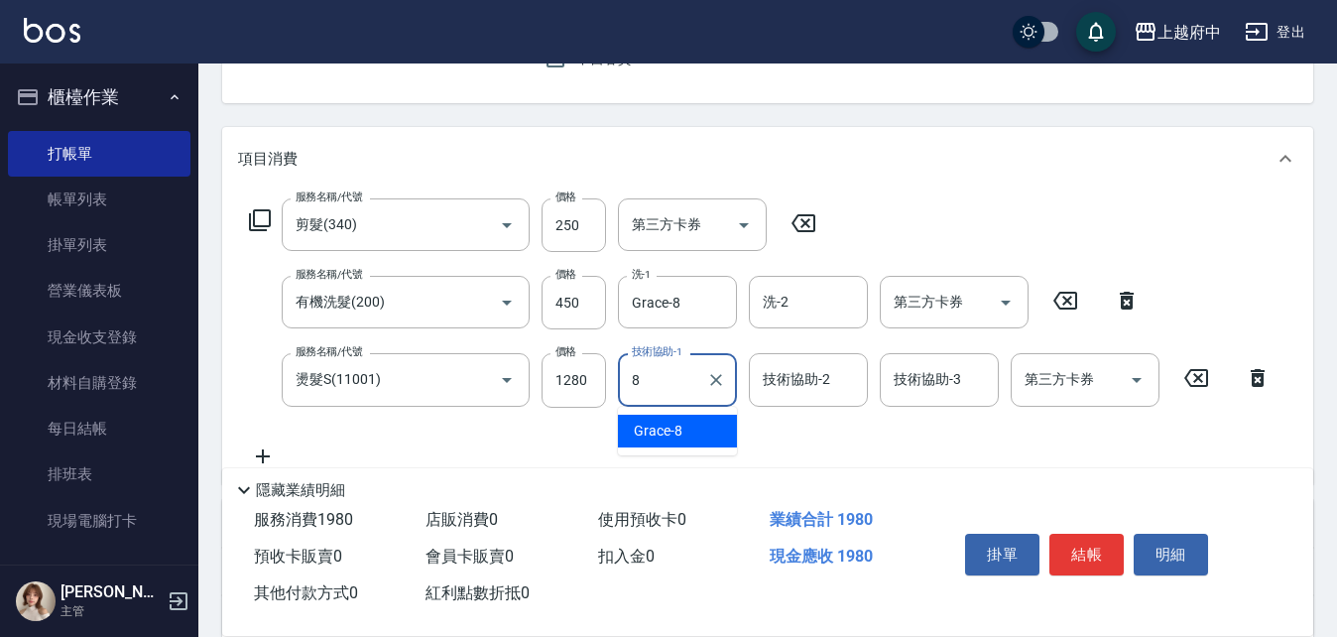
type input "Grace-8"
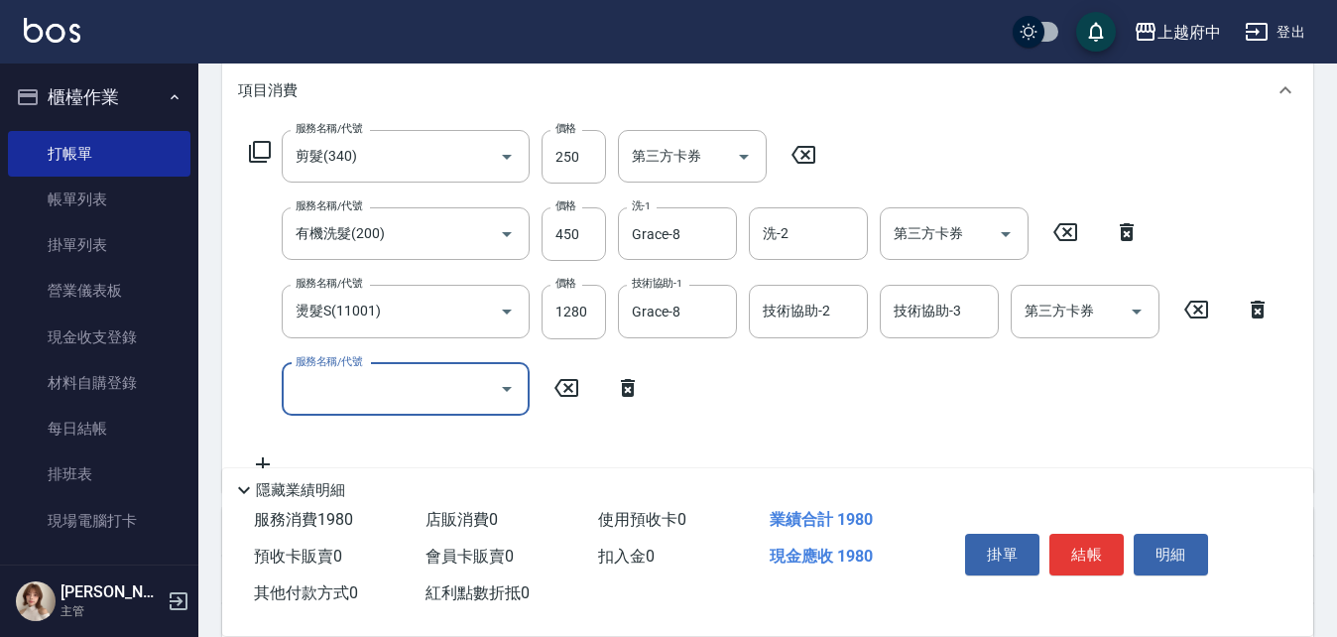
scroll to position [298, 0]
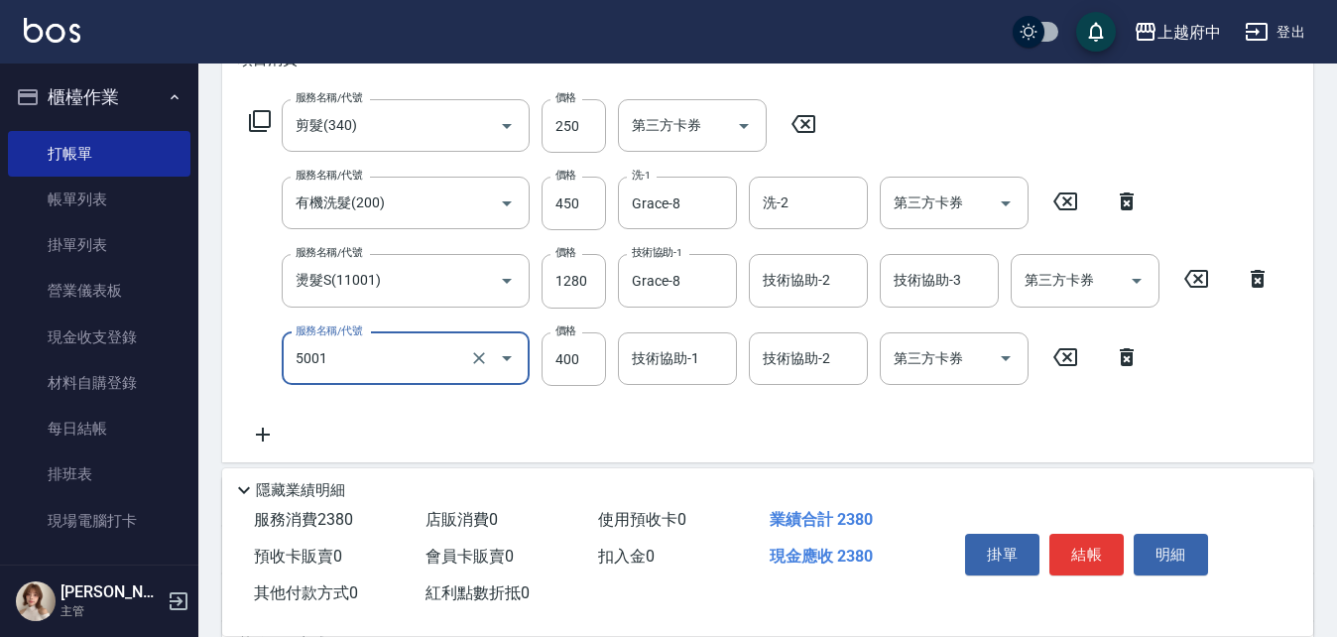
type input "側邊壓貼(5001)"
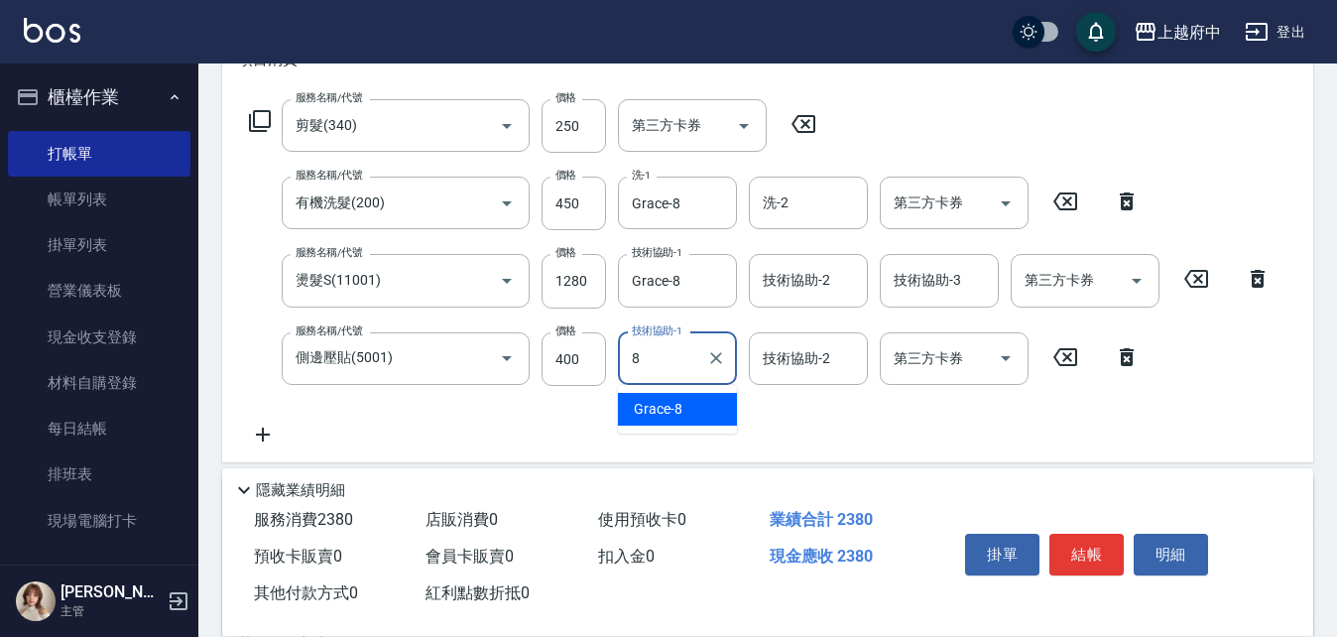
type input "Grace-8"
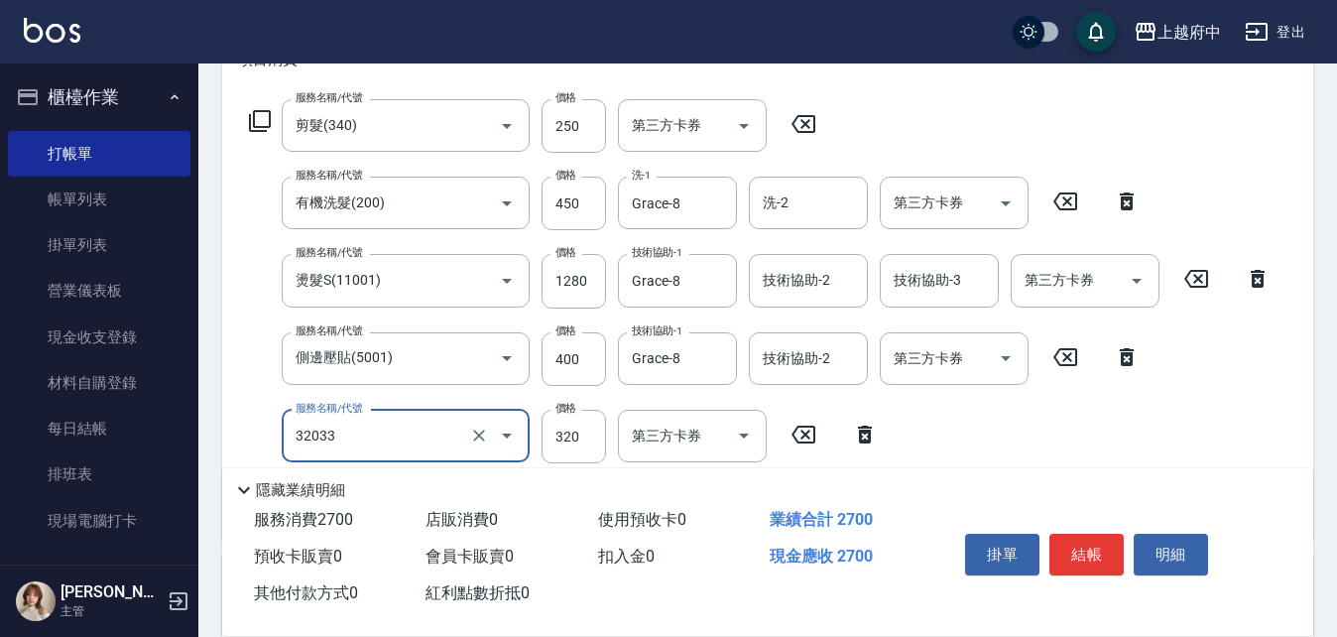
type input "頭皮隔離液(32033)"
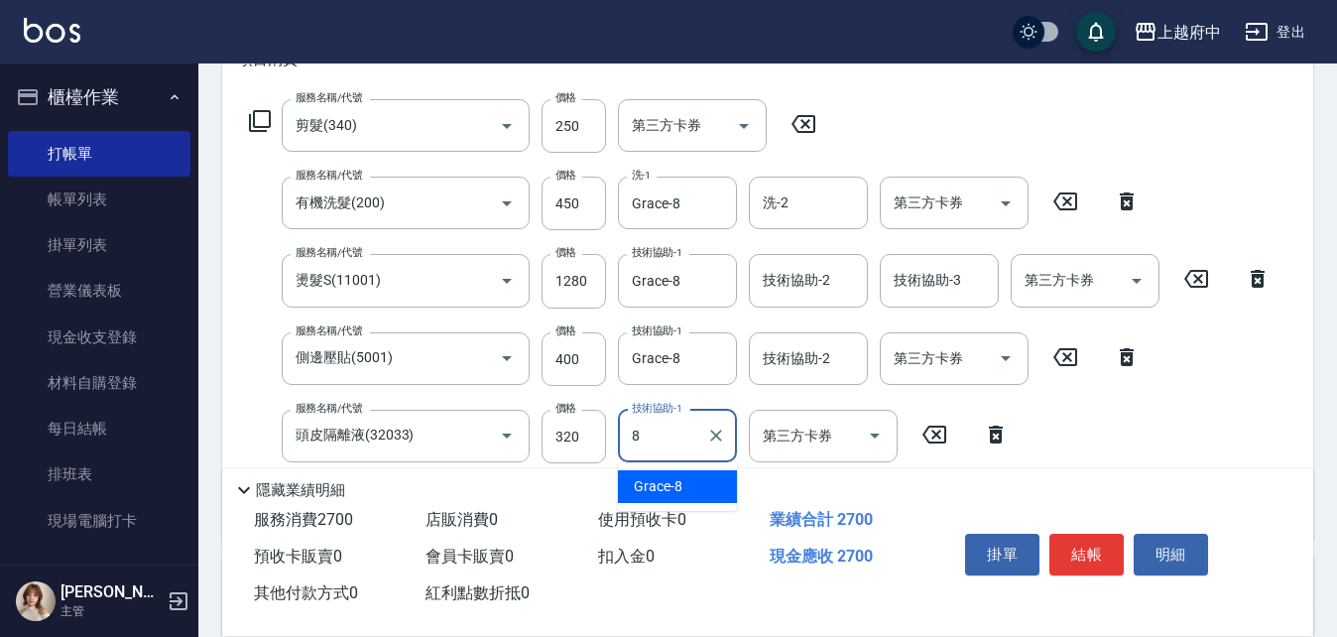
type input "Grace-8"
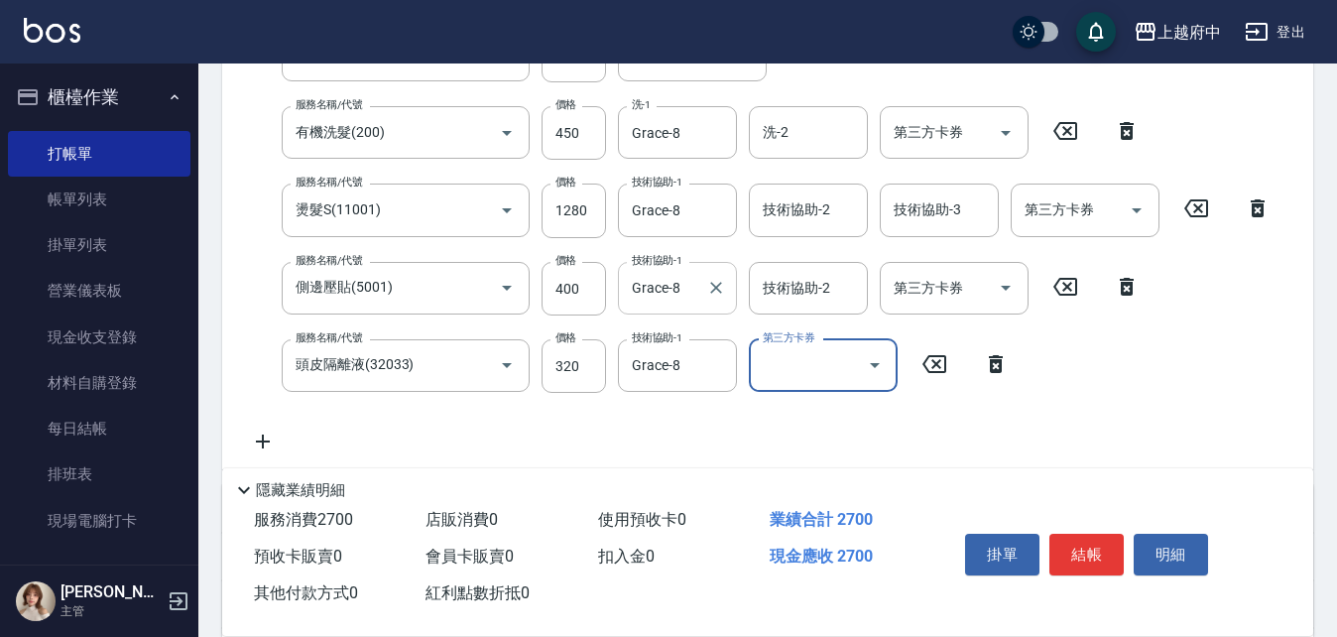
scroll to position [397, 0]
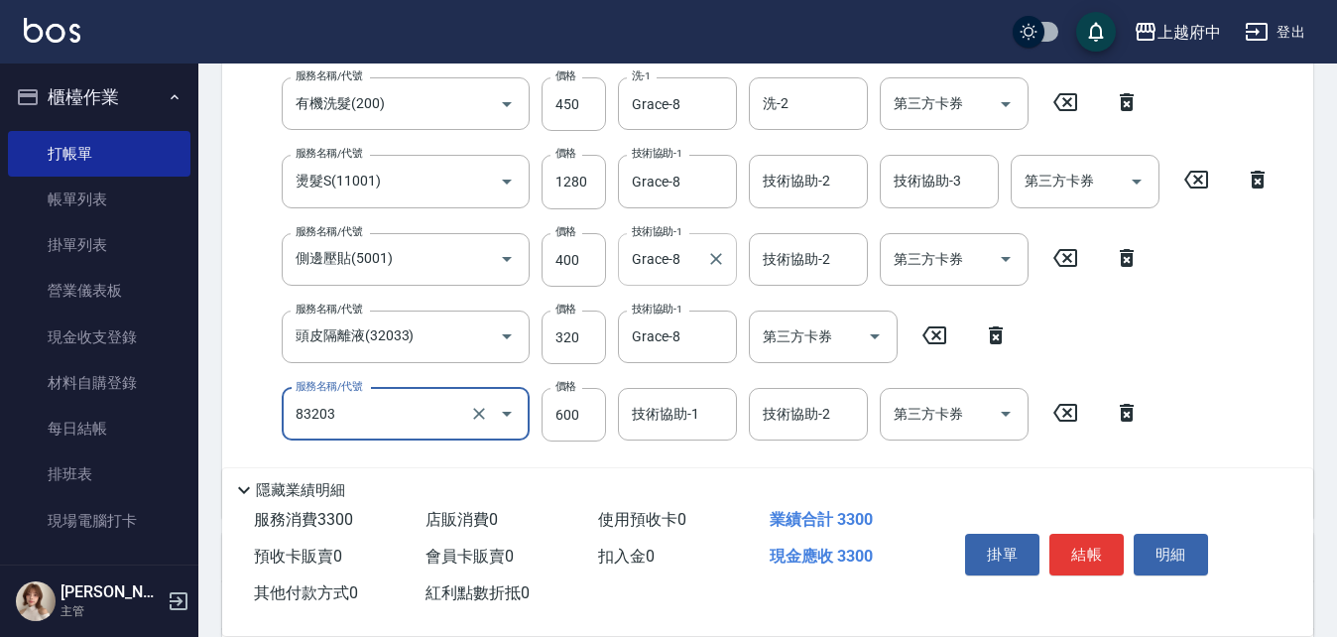
type input "蘆薈敷膜(83203)"
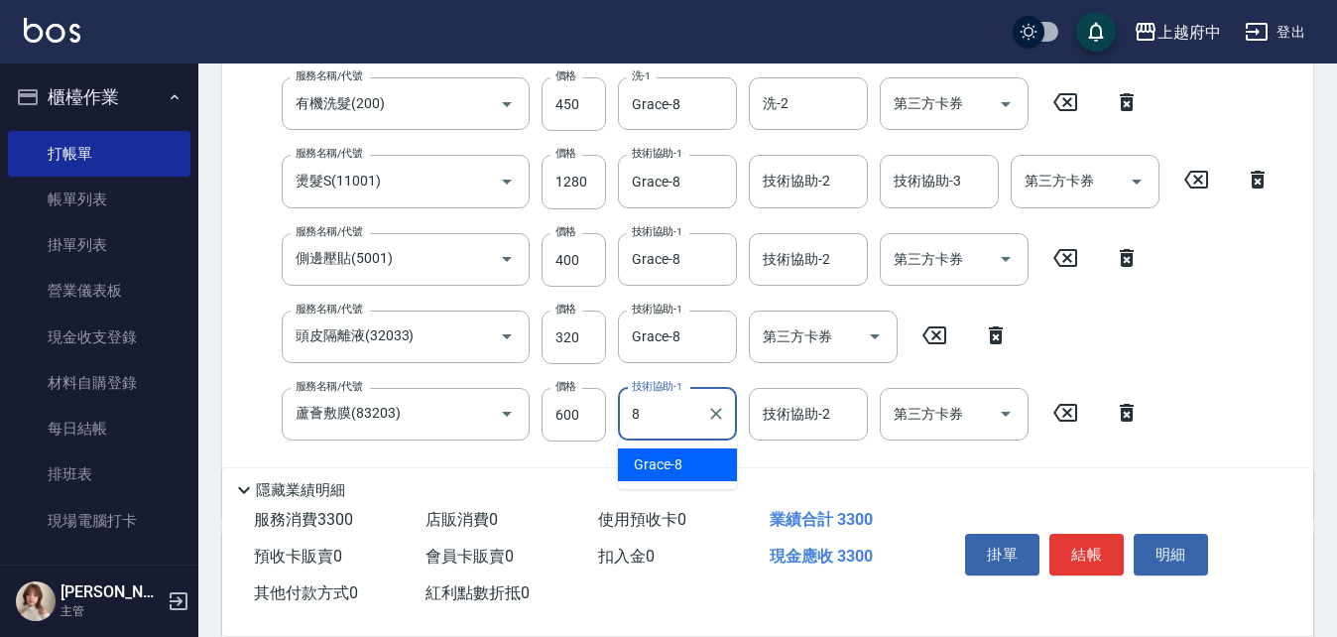
type input "Grace-8"
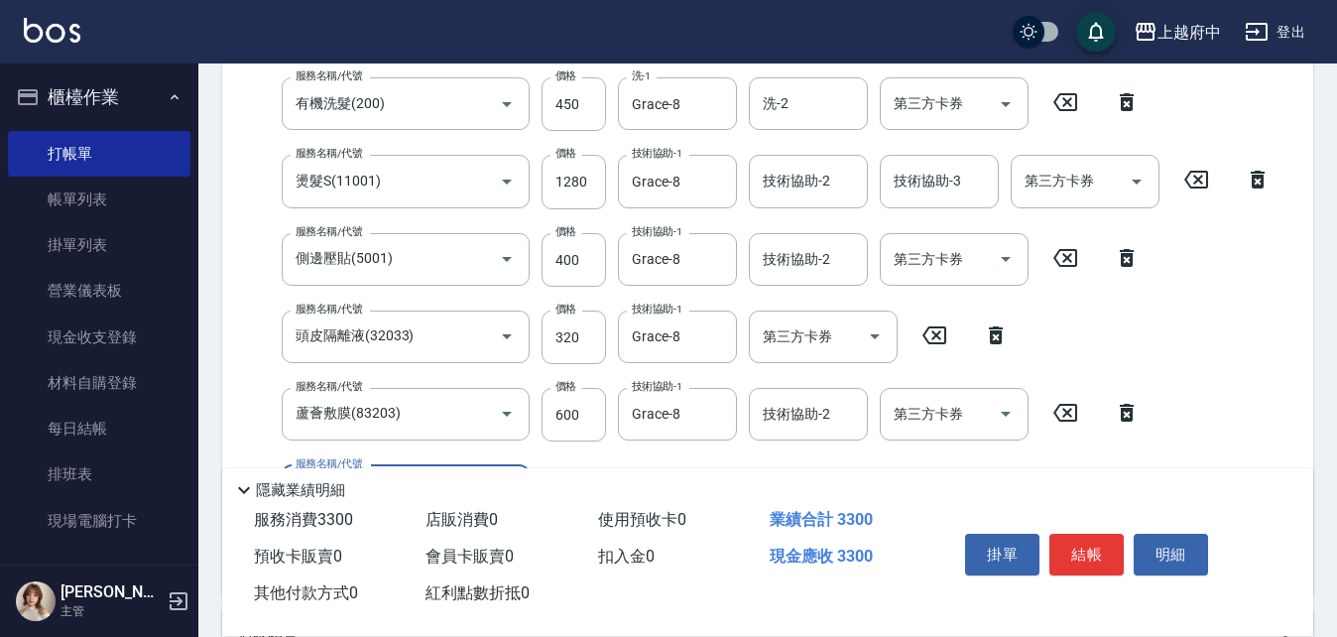
scroll to position [496, 0]
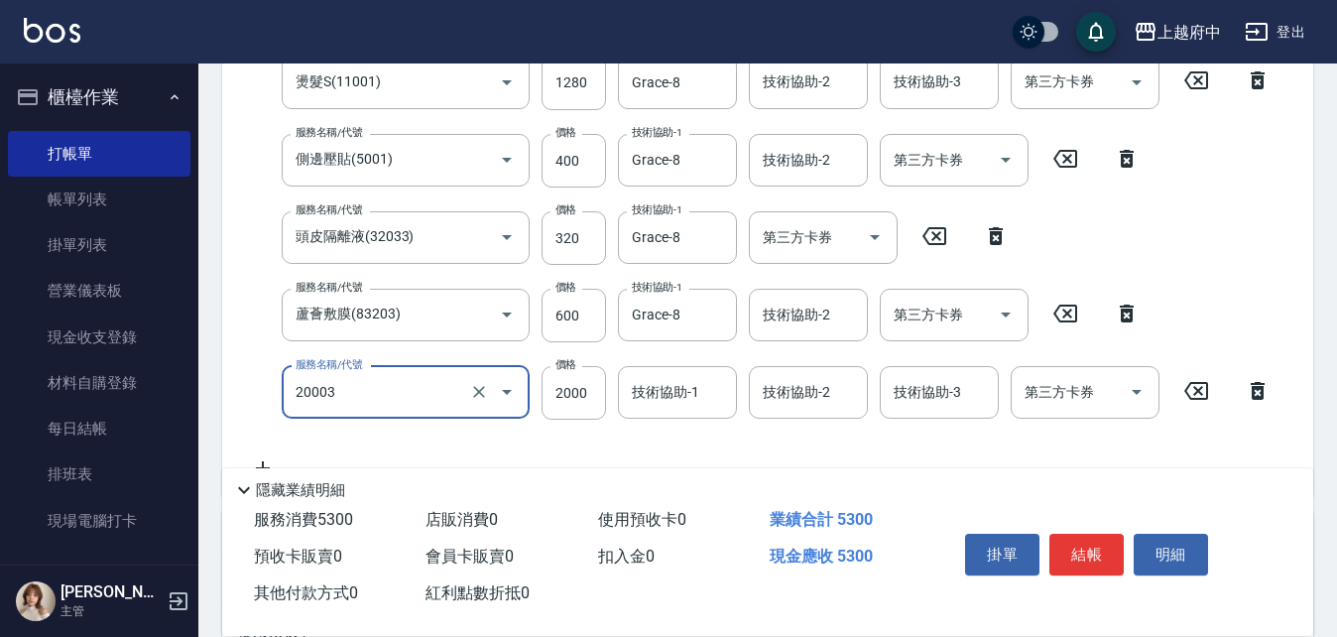
type input "M3D護髮(20003)"
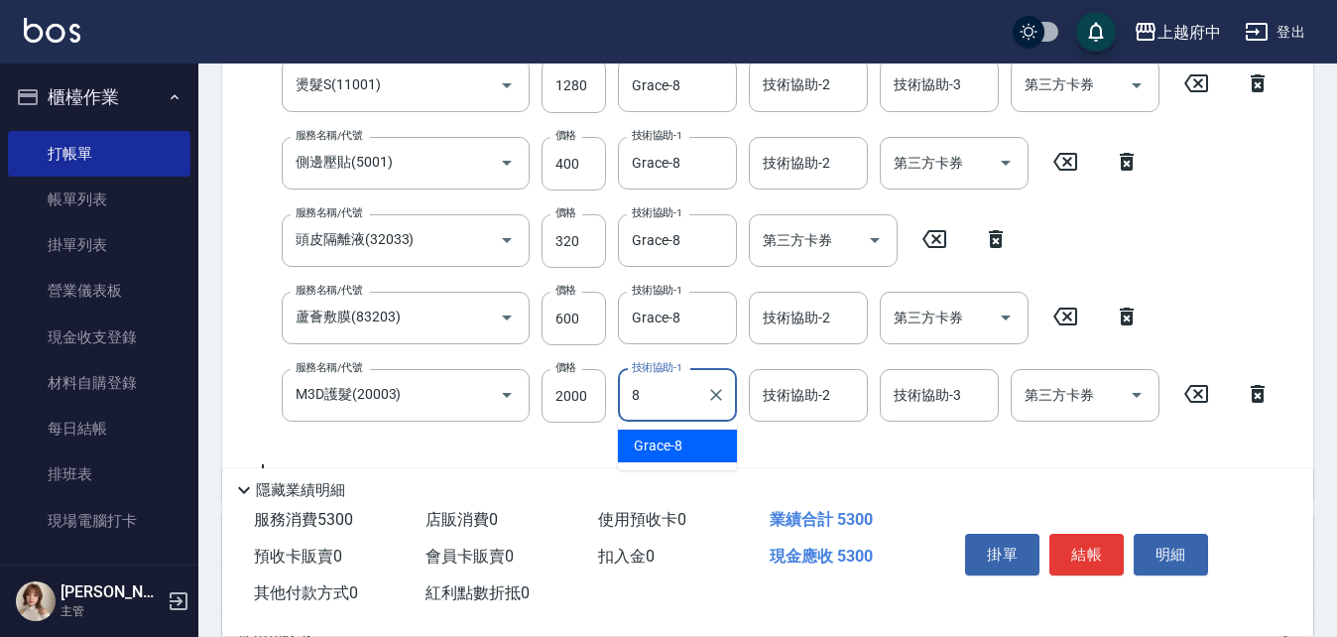
type input "Grace-8"
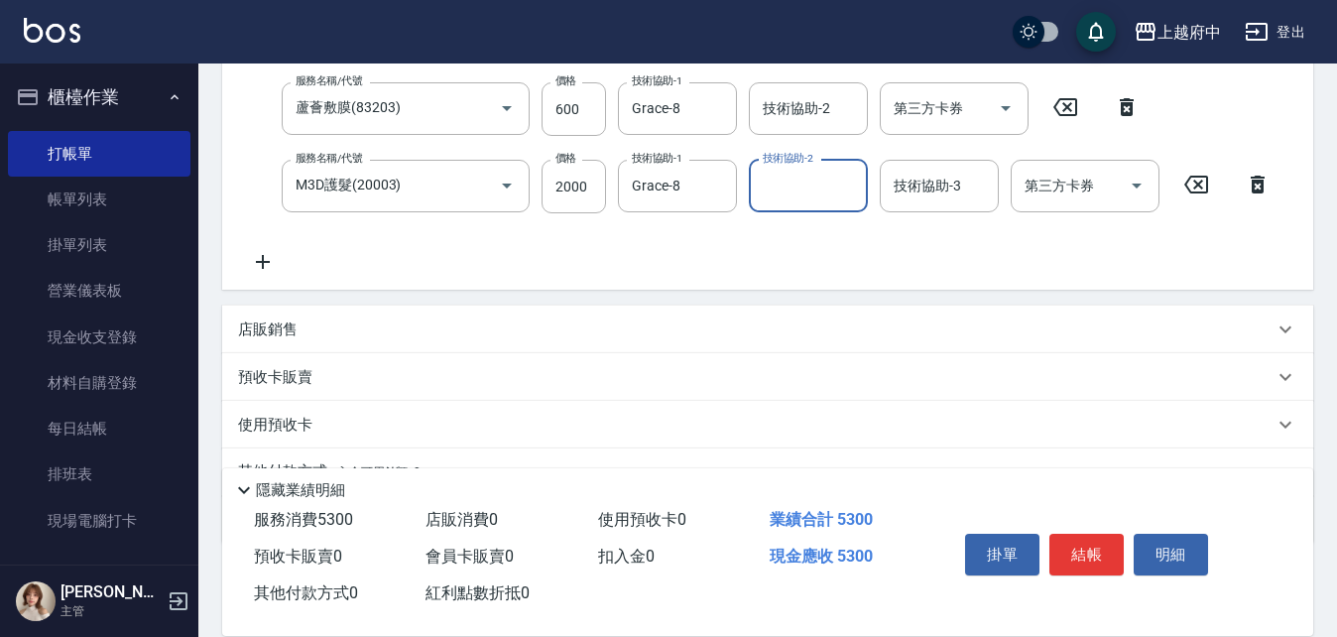
scroll to position [800, 0]
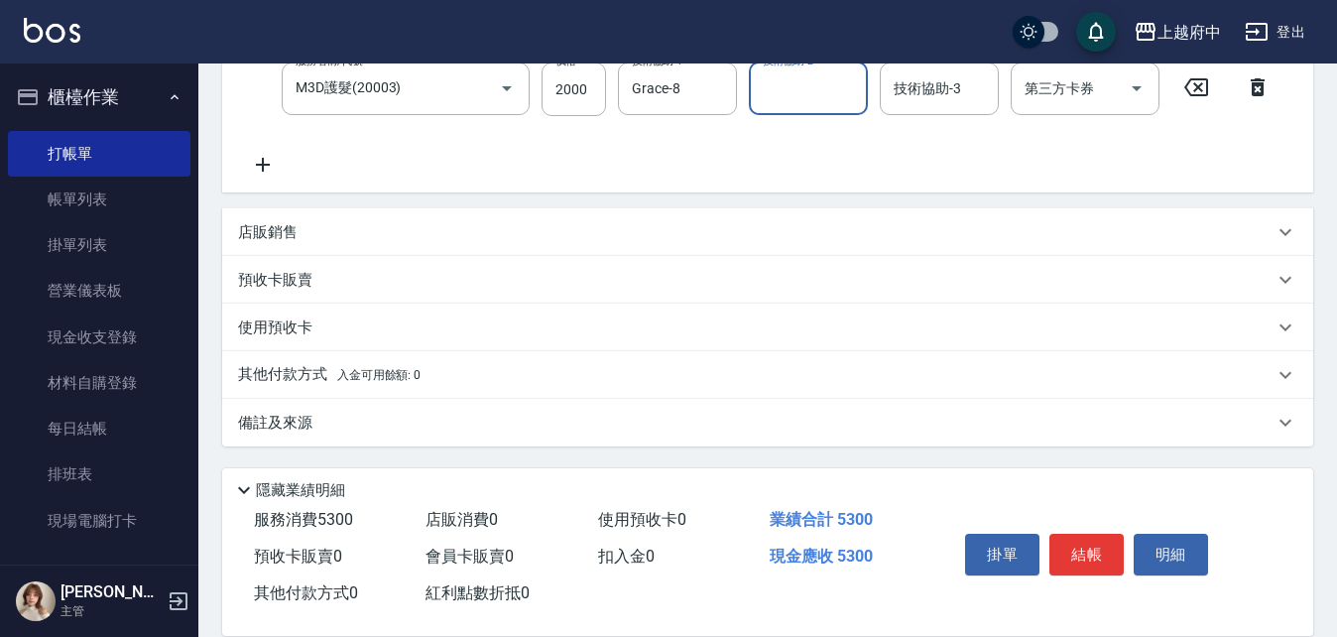
click at [327, 236] on div "店販銷售" at bounding box center [756, 232] width 1036 height 21
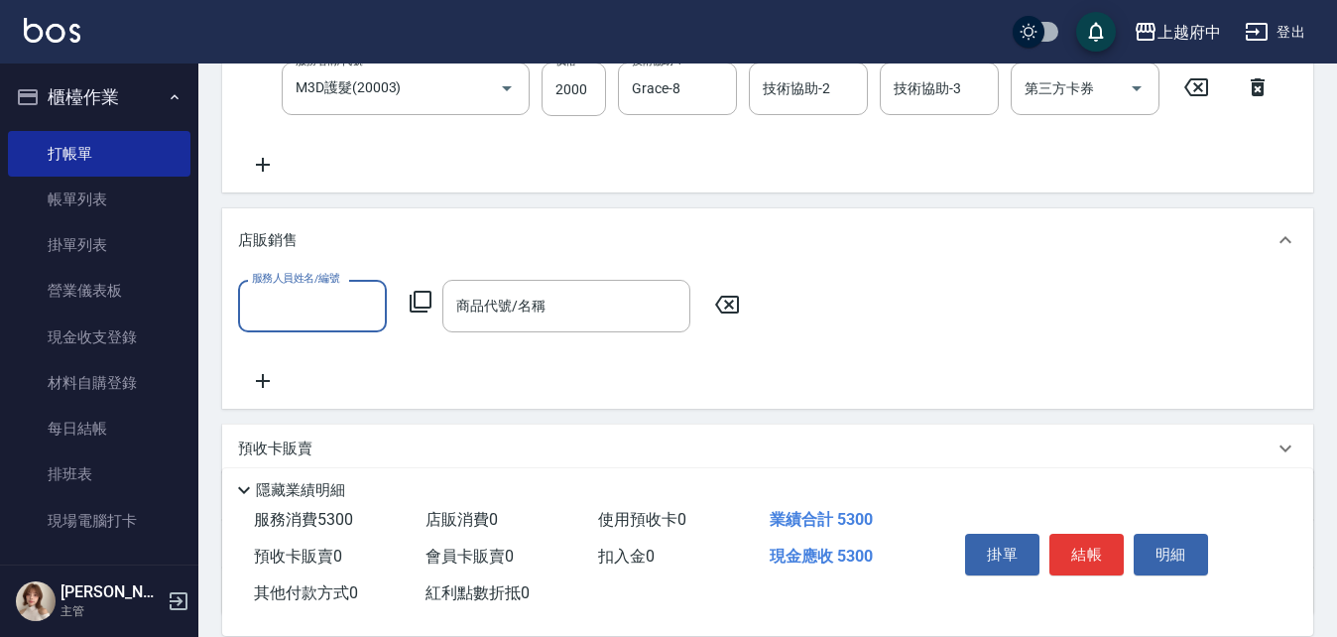
click at [327, 234] on div "店販銷售" at bounding box center [756, 240] width 1036 height 21
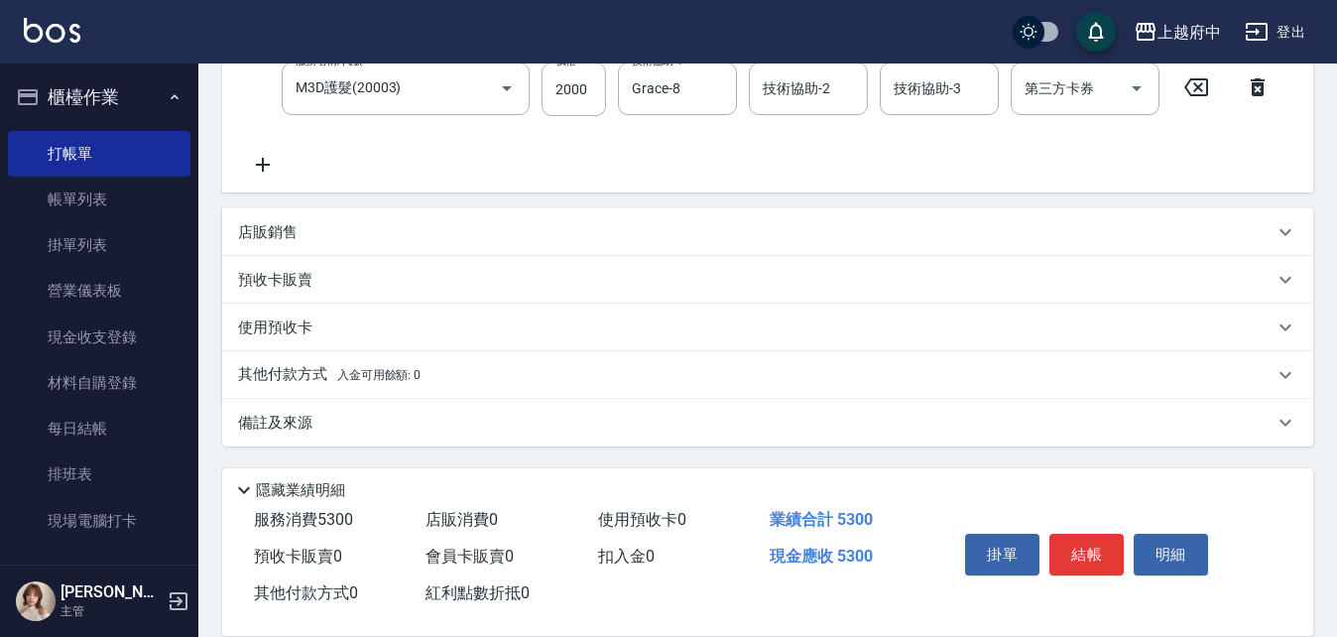
click at [336, 242] on div "店販銷售" at bounding box center [756, 232] width 1036 height 21
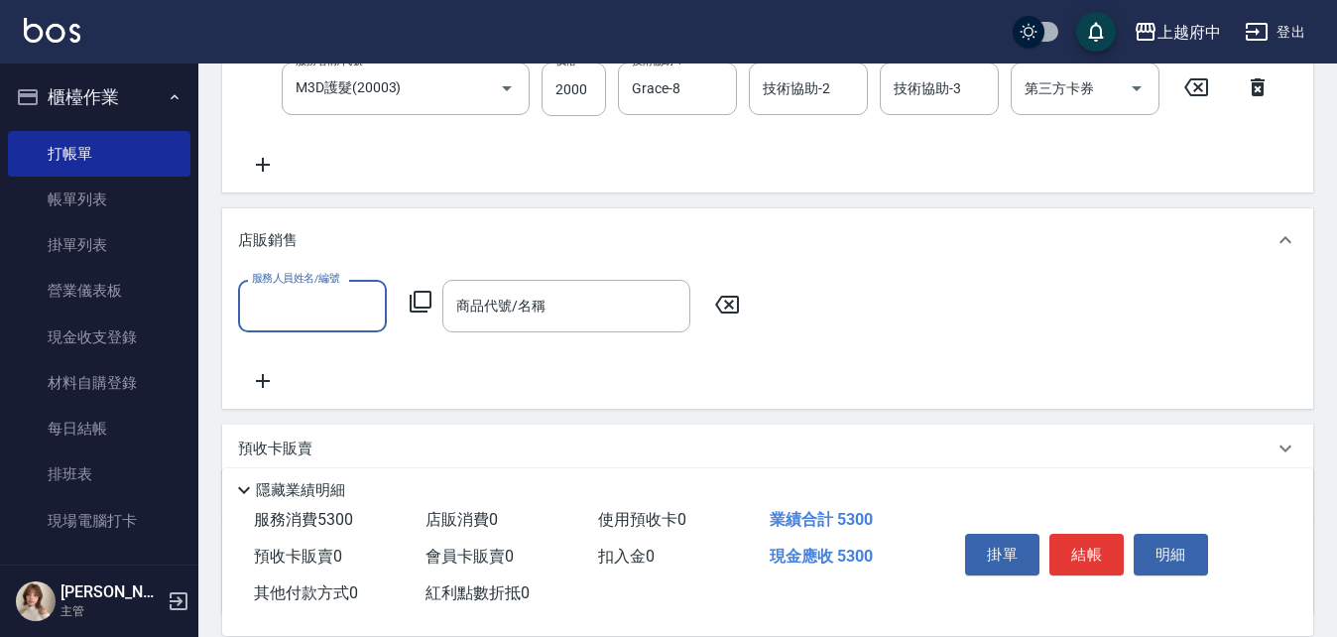
scroll to position [0, 0]
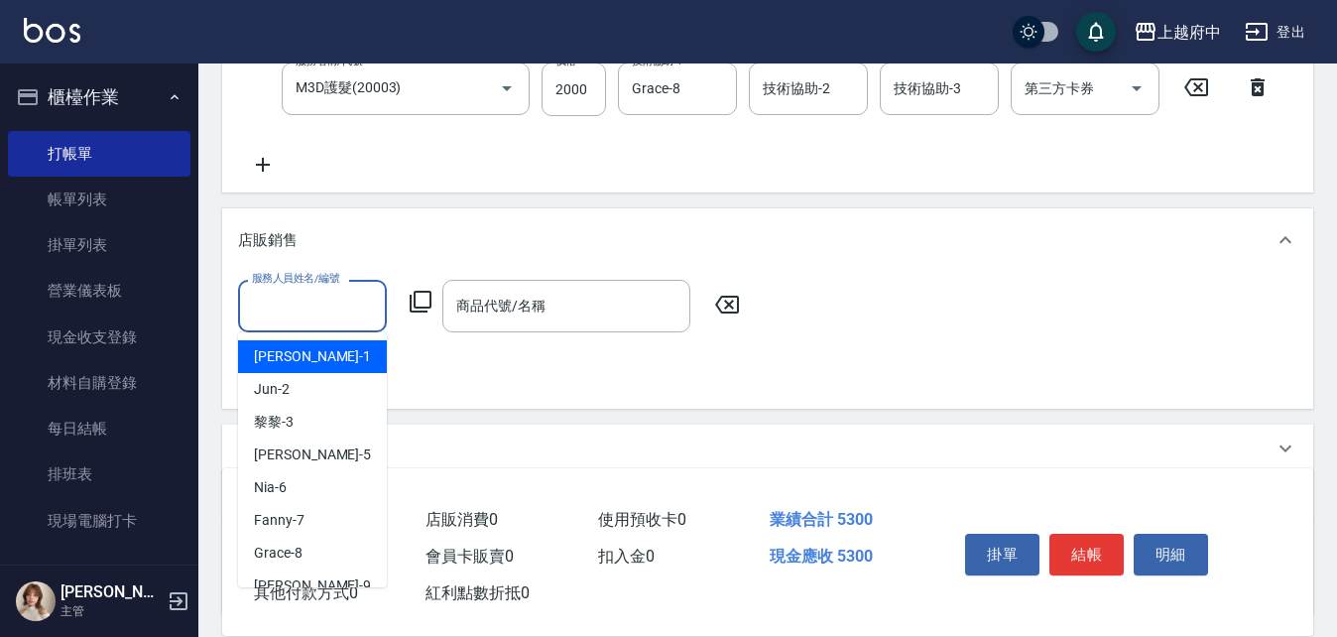
click at [316, 304] on input "服務人員姓名/編號" at bounding box center [312, 306] width 131 height 35
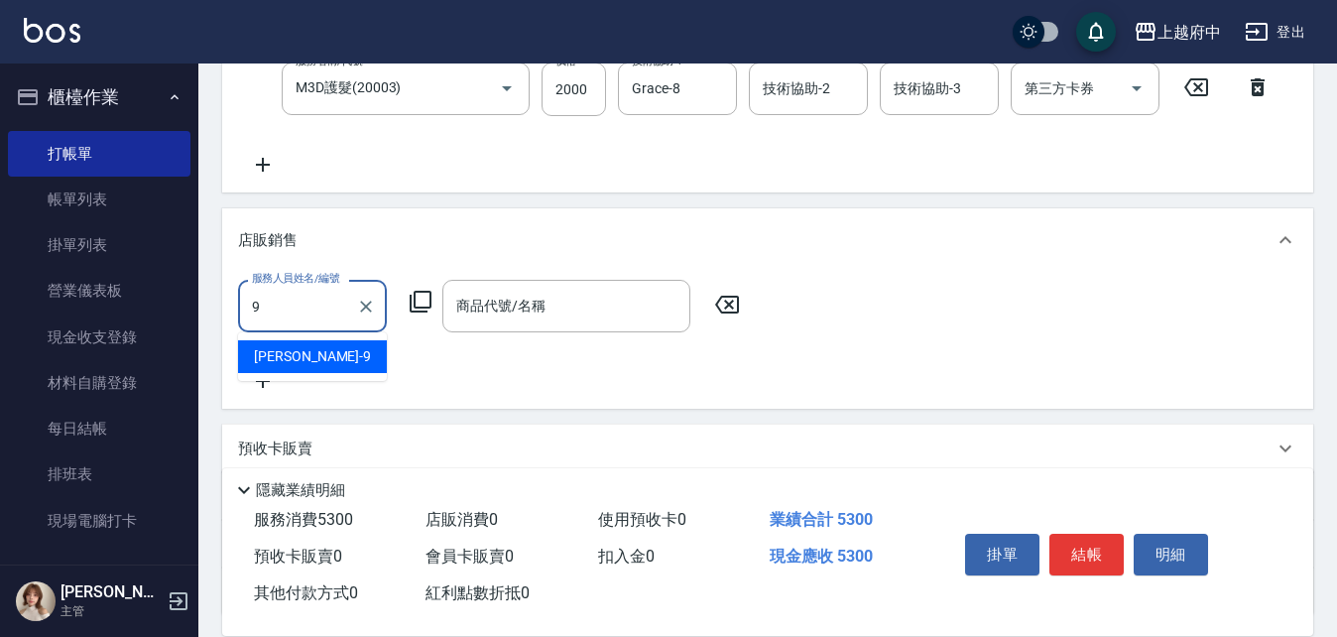
type input "[PERSON_NAME]-9"
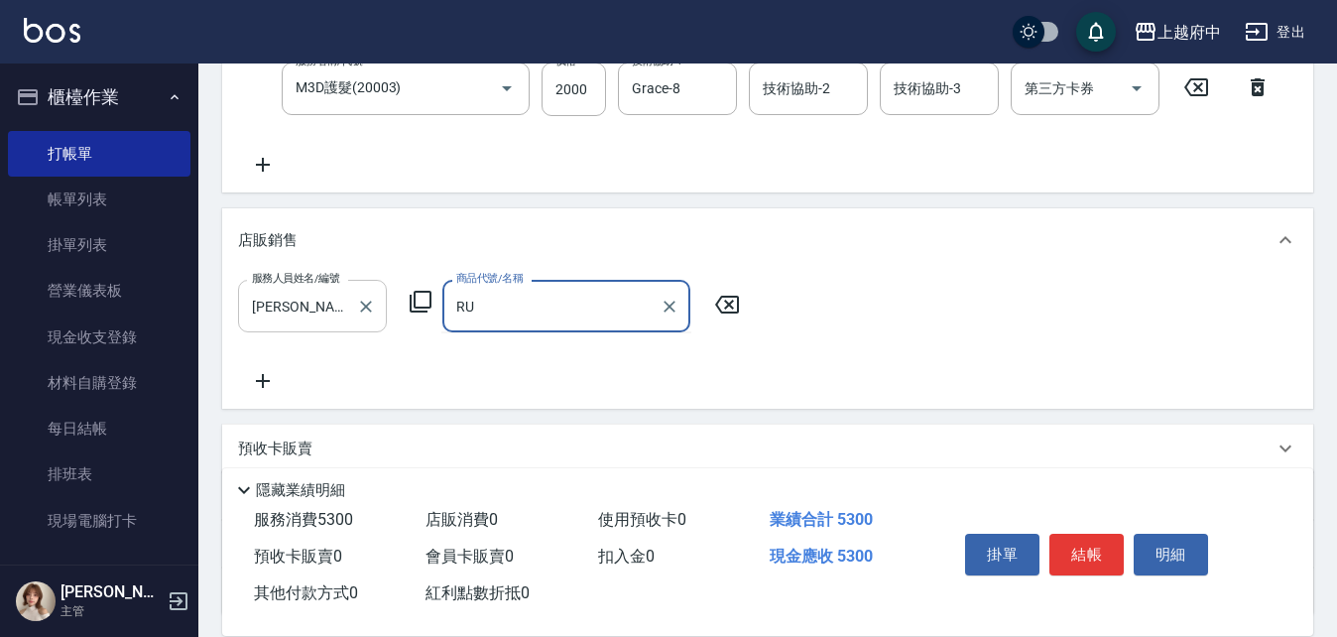
type input "R"
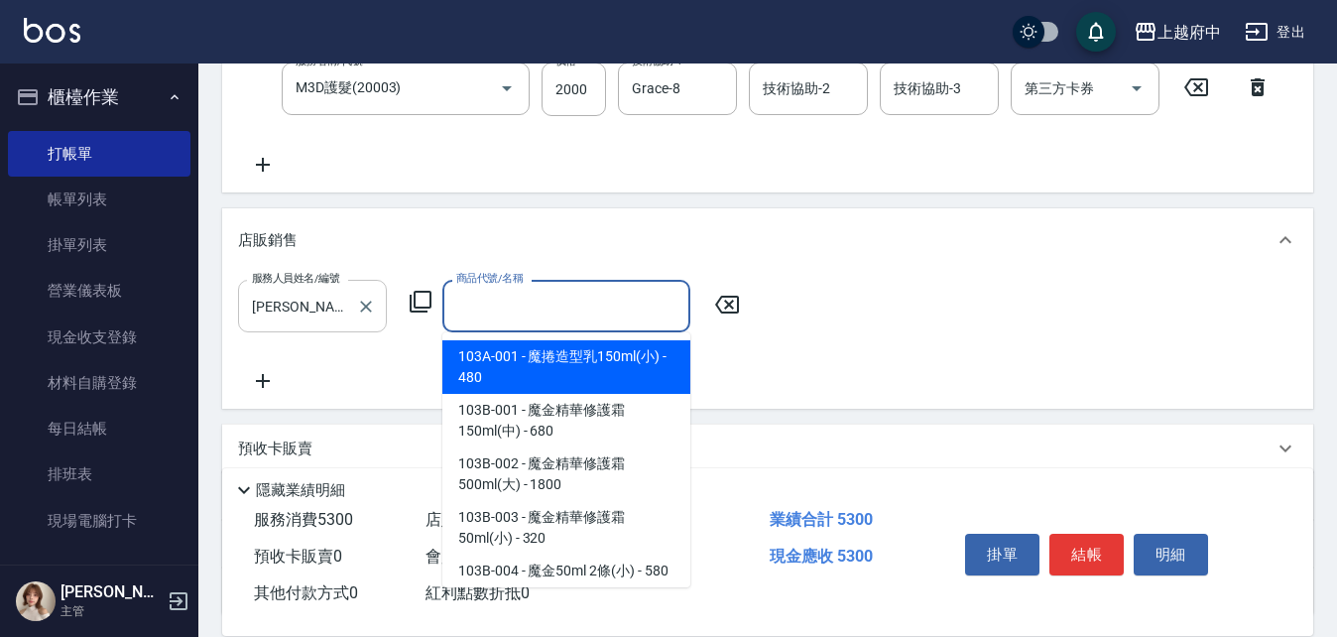
type input "ㄋ"
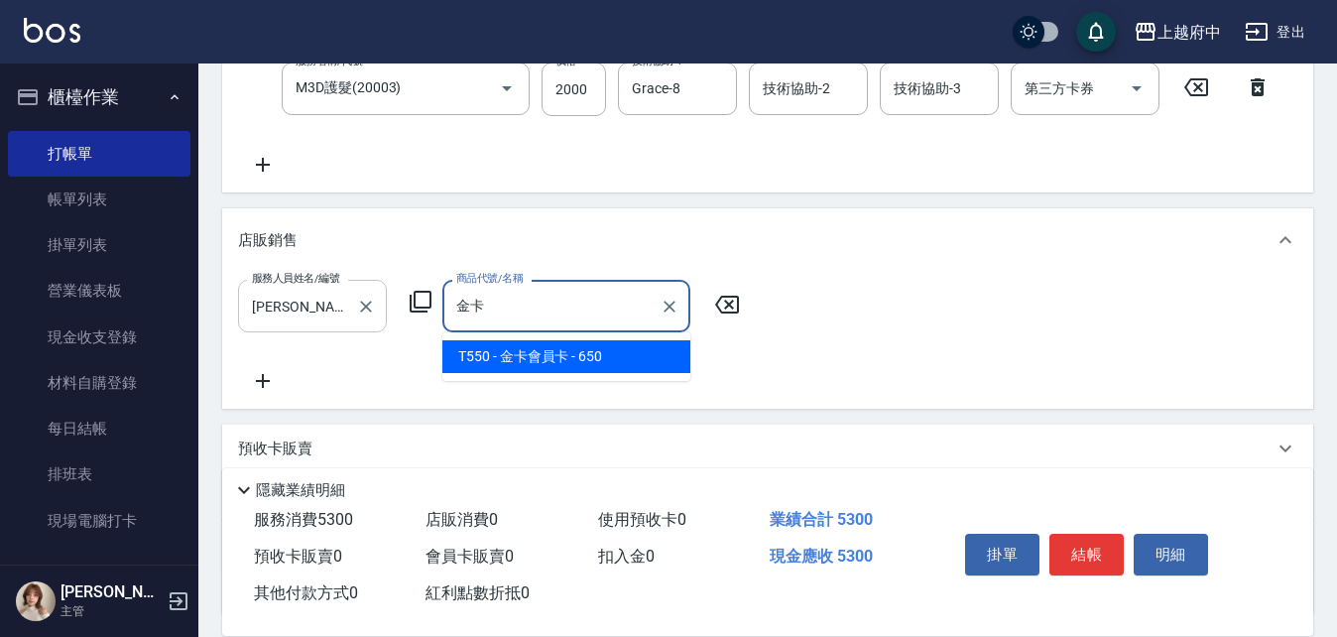
type input "金卡會員[PERSON_NAME]"
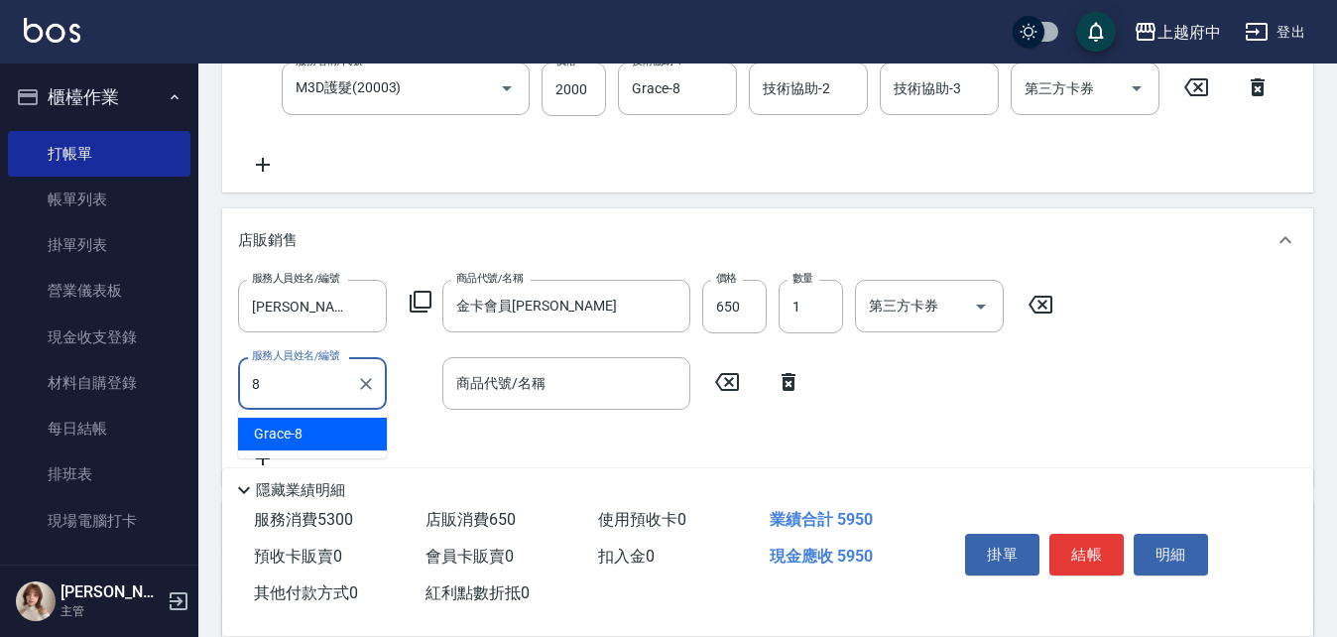
type input "Grace-8"
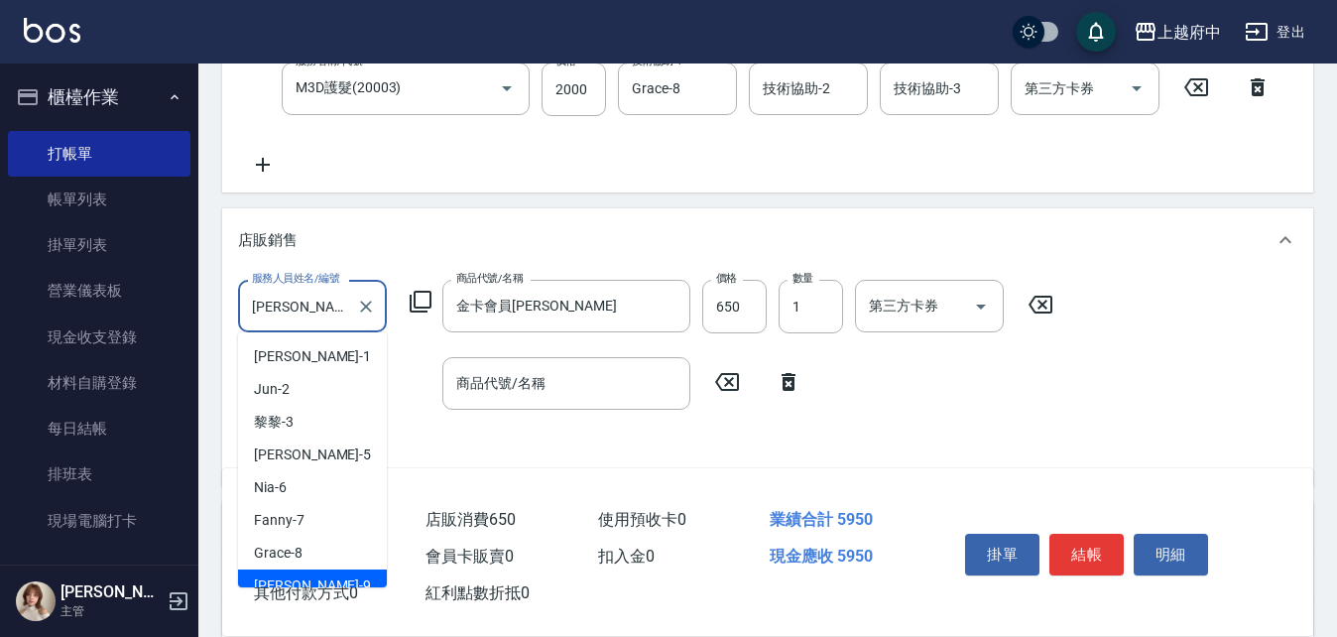
click at [309, 318] on input "[PERSON_NAME]-9" at bounding box center [297, 306] width 101 height 35
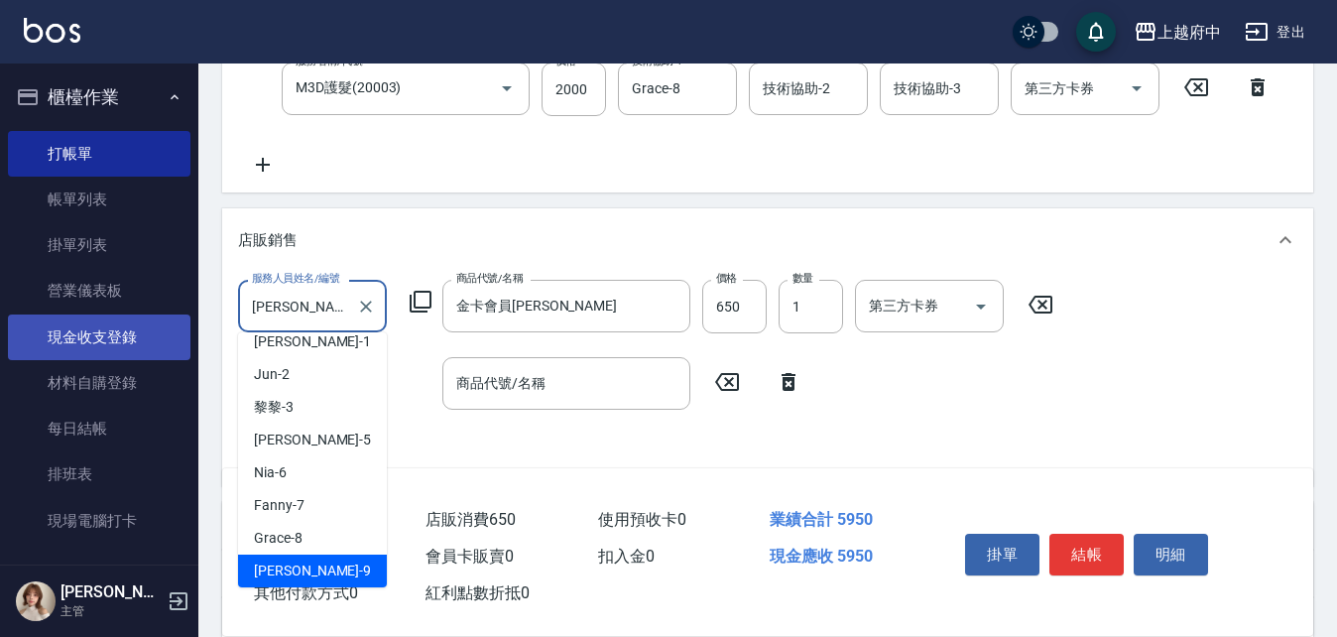
drag, startPoint x: 309, startPoint y: 318, endPoint x: 172, endPoint y: 316, distance: 136.9
click at [172, 316] on div "上越府中 登出 櫃檯作業 打帳單 帳單列表 掛單列表 營業儀表板 現金收支登錄 材料自購登錄 每日結帳 排班表 現場電腦打卡 預約管理 預約管理 單日預約紀錄…" at bounding box center [668, 41] width 1337 height 1683
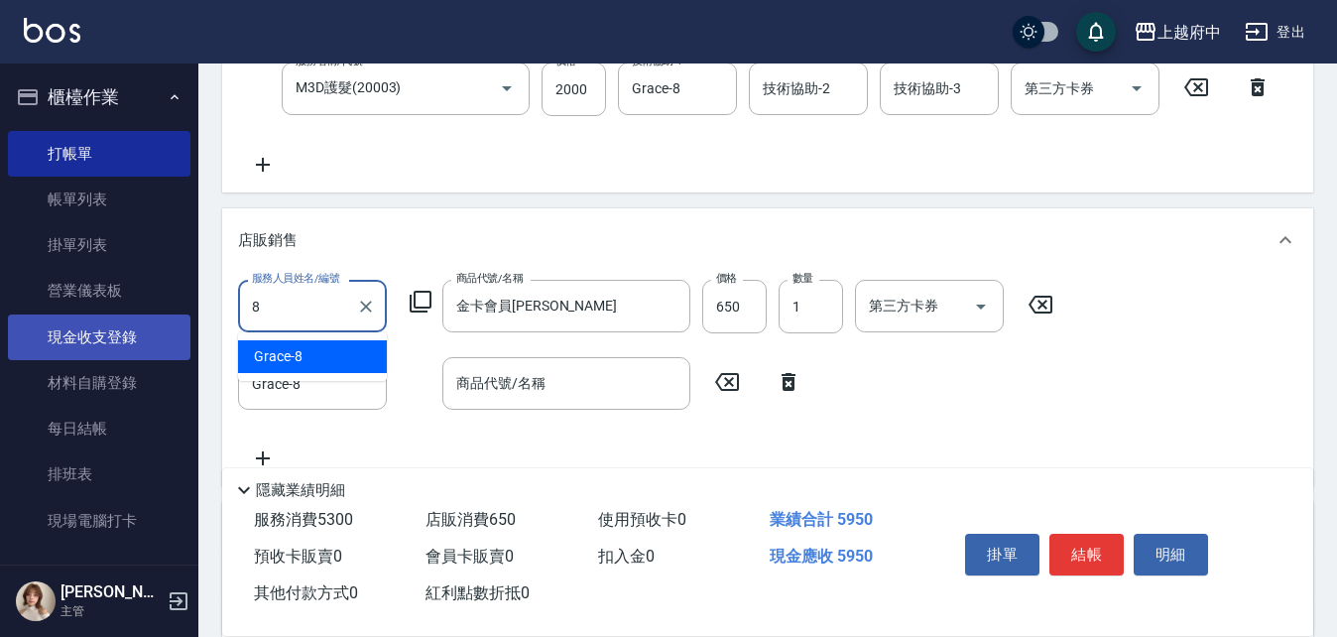
type input "Grace-8"
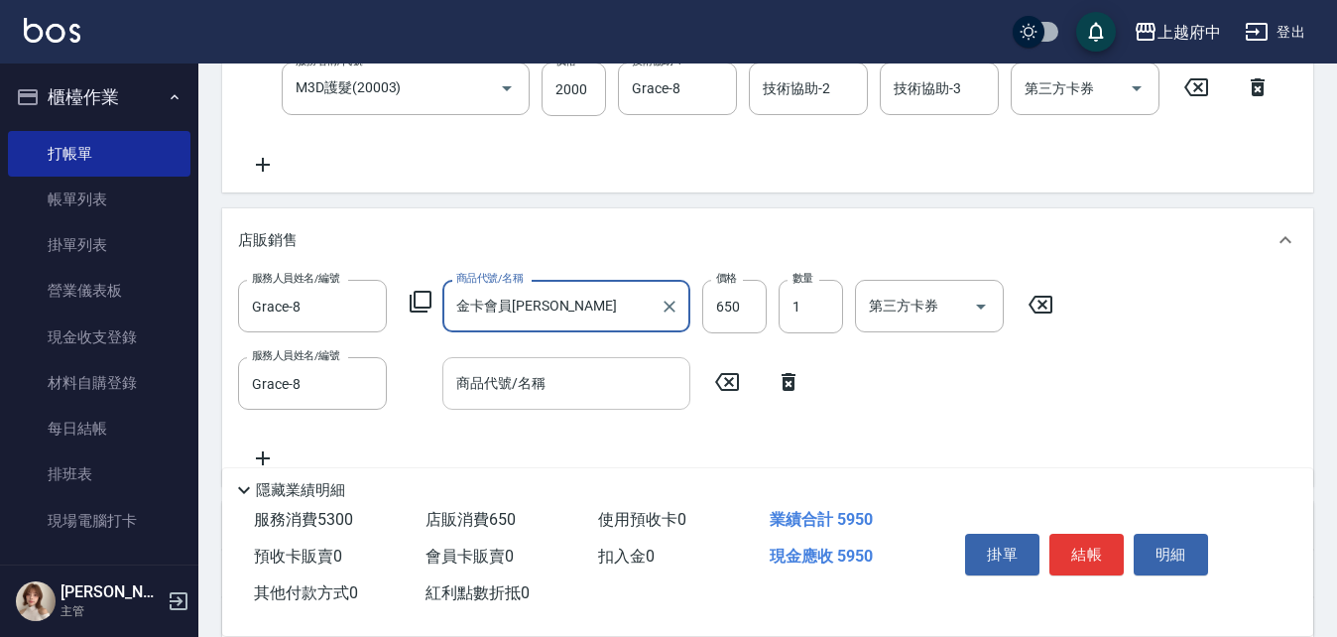
click at [510, 388] on input "商品代號/名稱" at bounding box center [566, 383] width 230 height 35
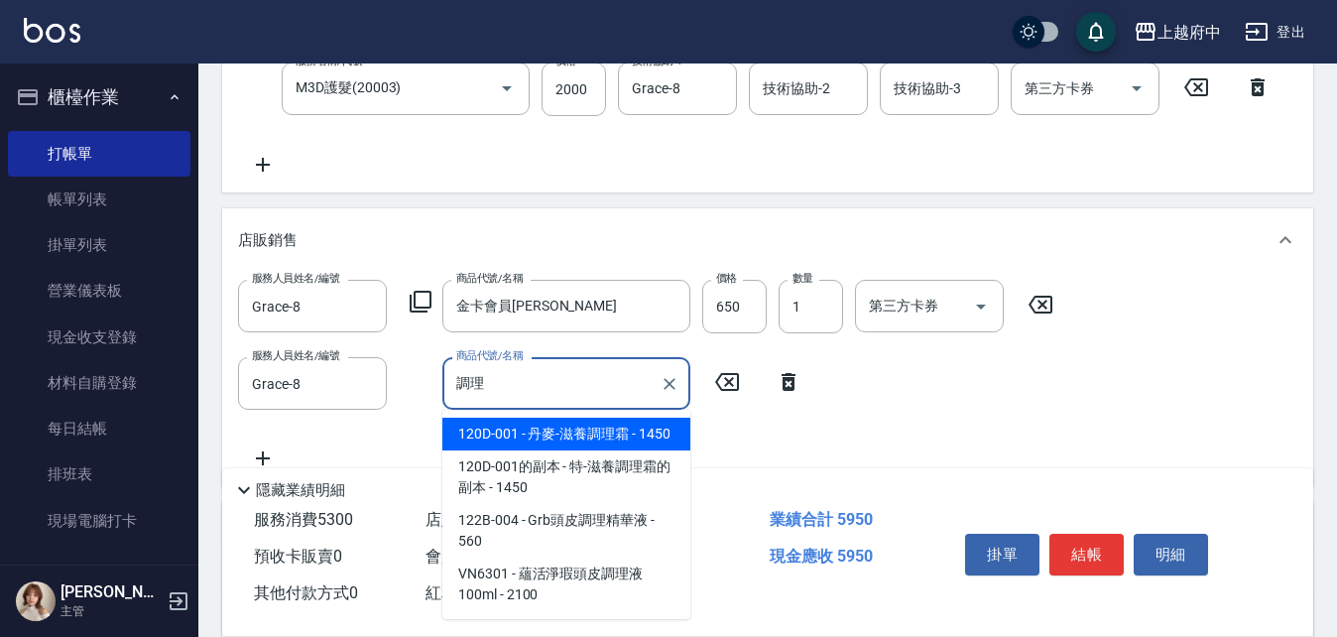
type input "丹麥-滋養調理霜"
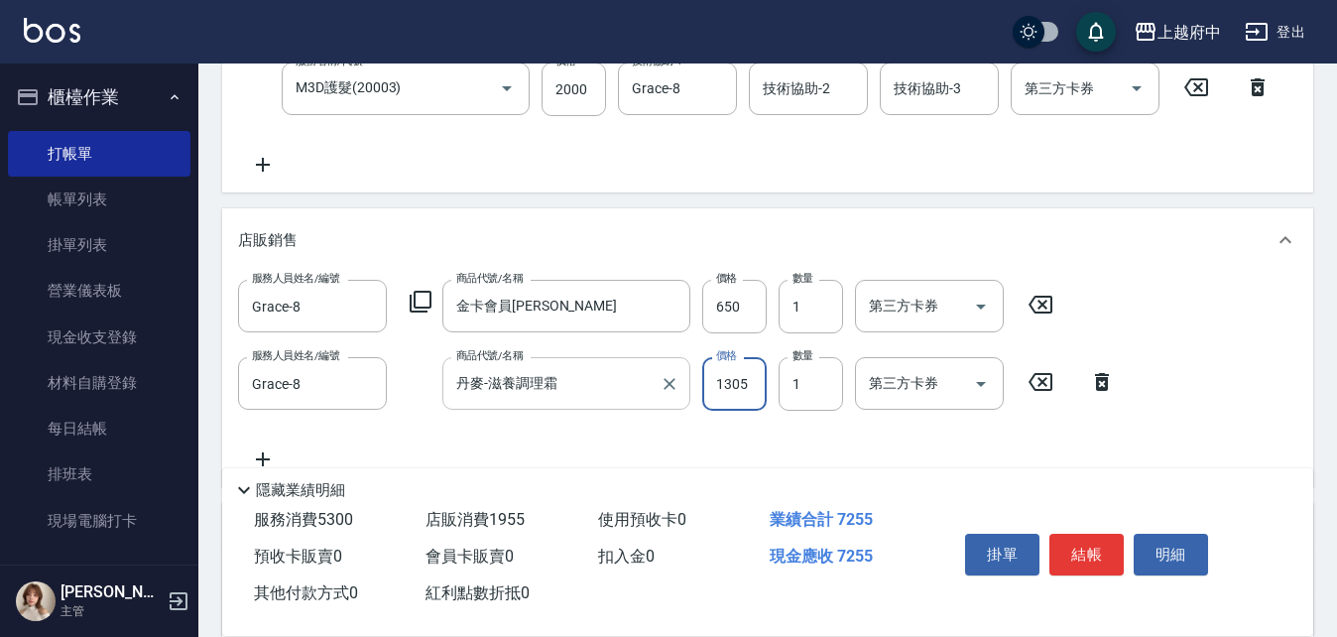
type input "1305"
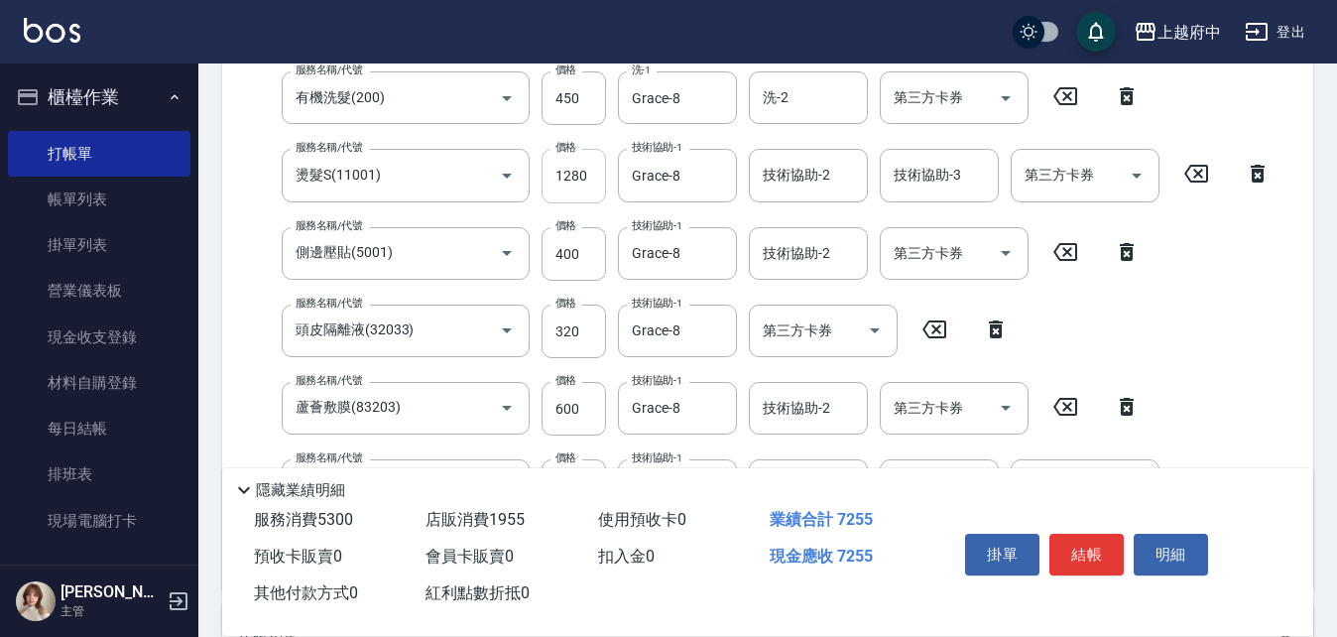
scroll to position [397, 0]
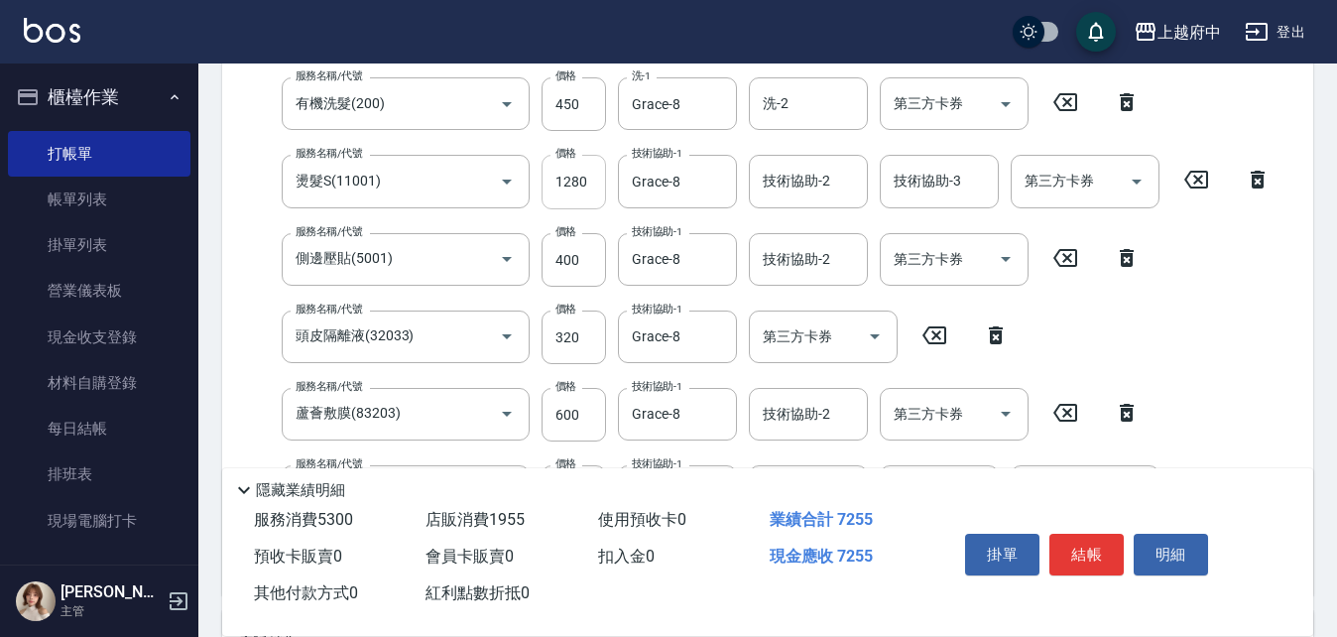
click at [590, 177] on input "1280" at bounding box center [574, 182] width 64 height 54
click at [595, 192] on input "1280" at bounding box center [574, 182] width 64 height 54
click at [598, 190] on input "672" at bounding box center [574, 182] width 64 height 54
click at [587, 190] on input "672" at bounding box center [574, 182] width 64 height 54
type input "678"
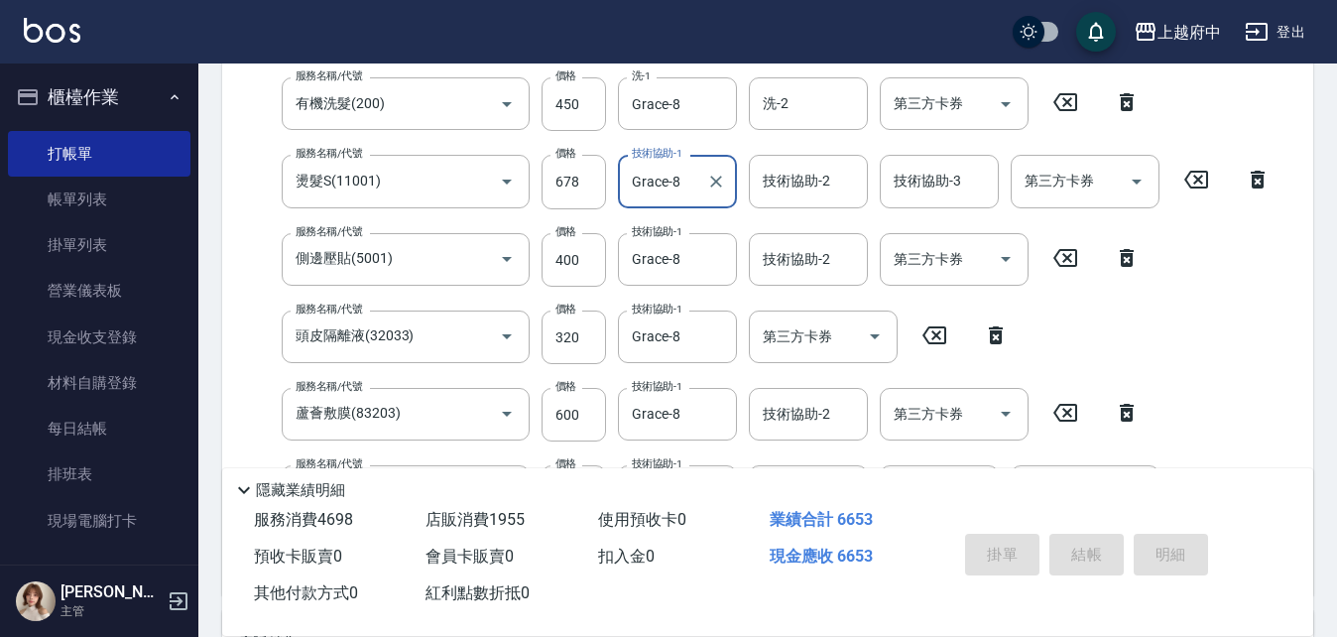
type input "[DATE] 20:08"
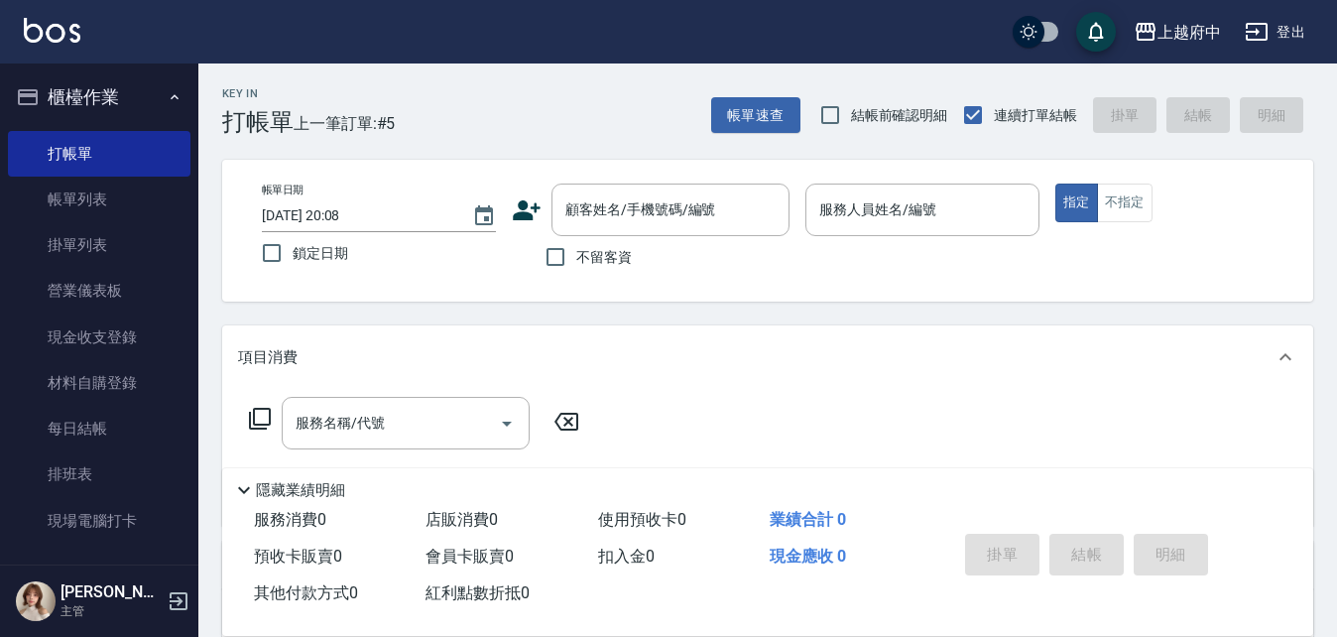
click at [590, 255] on span "不留客資" at bounding box center [604, 257] width 56 height 21
click at [576, 255] on input "不留客資" at bounding box center [556, 257] width 42 height 42
checkbox input "true"
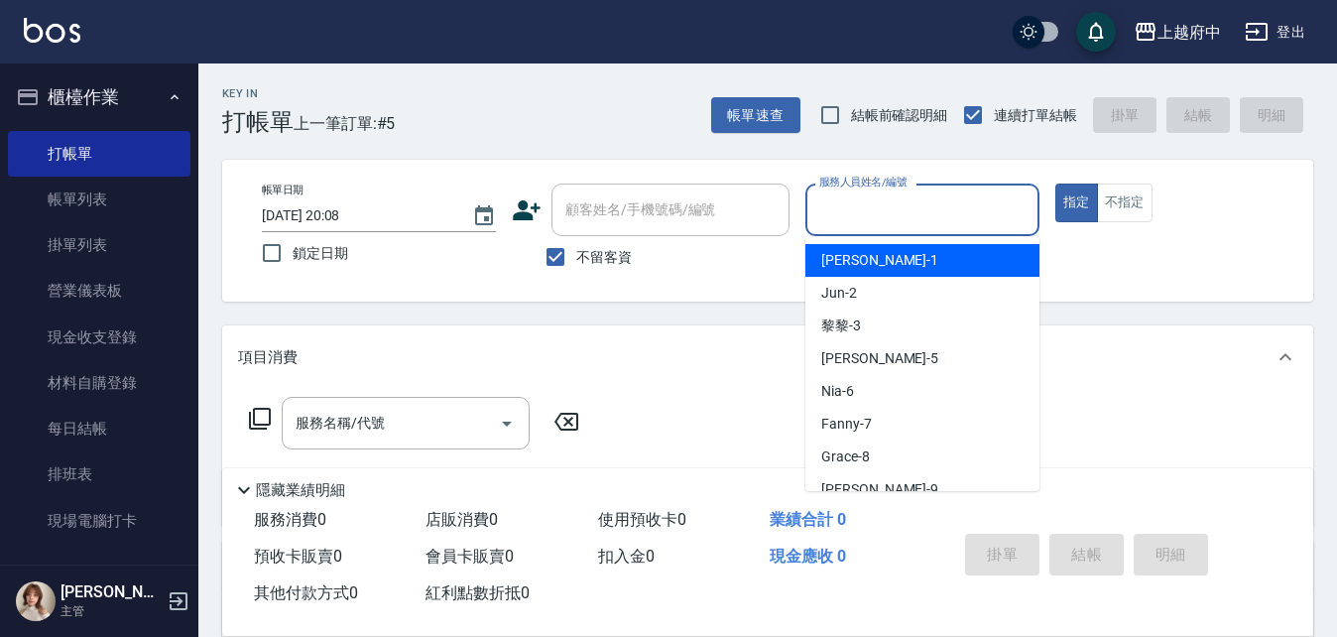
click at [834, 214] on input "服務人員姓名/編號" at bounding box center [923, 209] width 216 height 35
type input "[PERSON_NAME]/0968896071/"
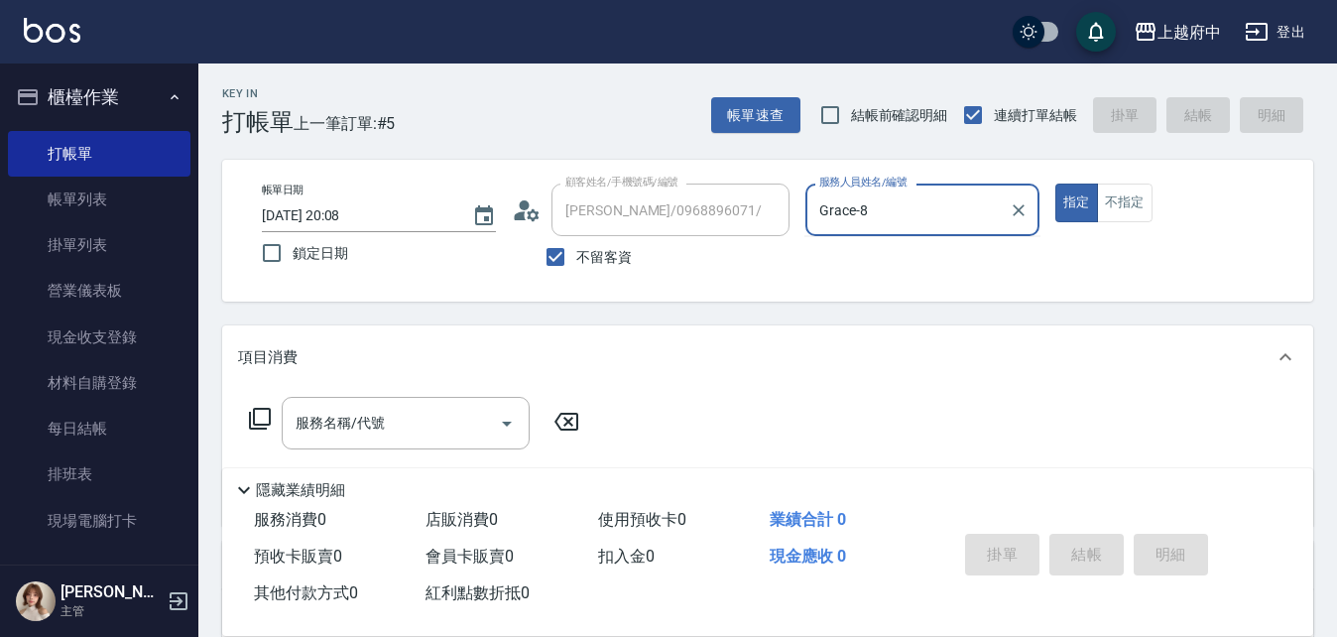
type input "Grace-8"
click at [1056, 184] on button "指定" at bounding box center [1077, 203] width 43 height 39
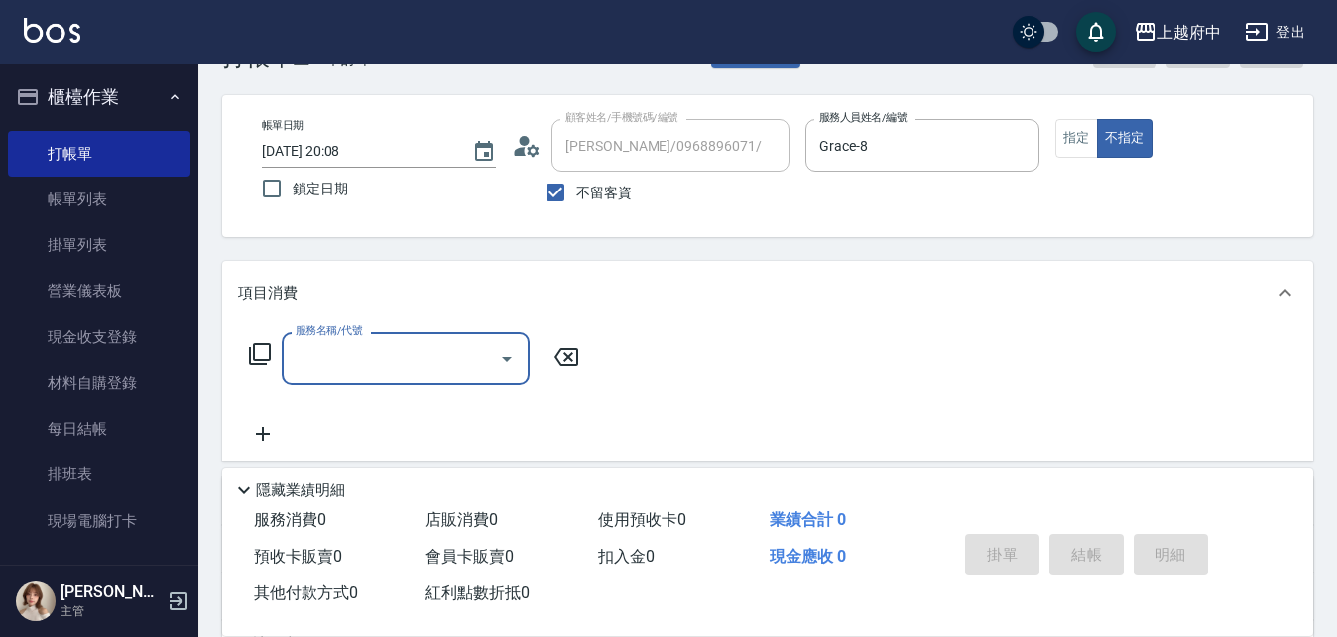
scroll to position [99, 0]
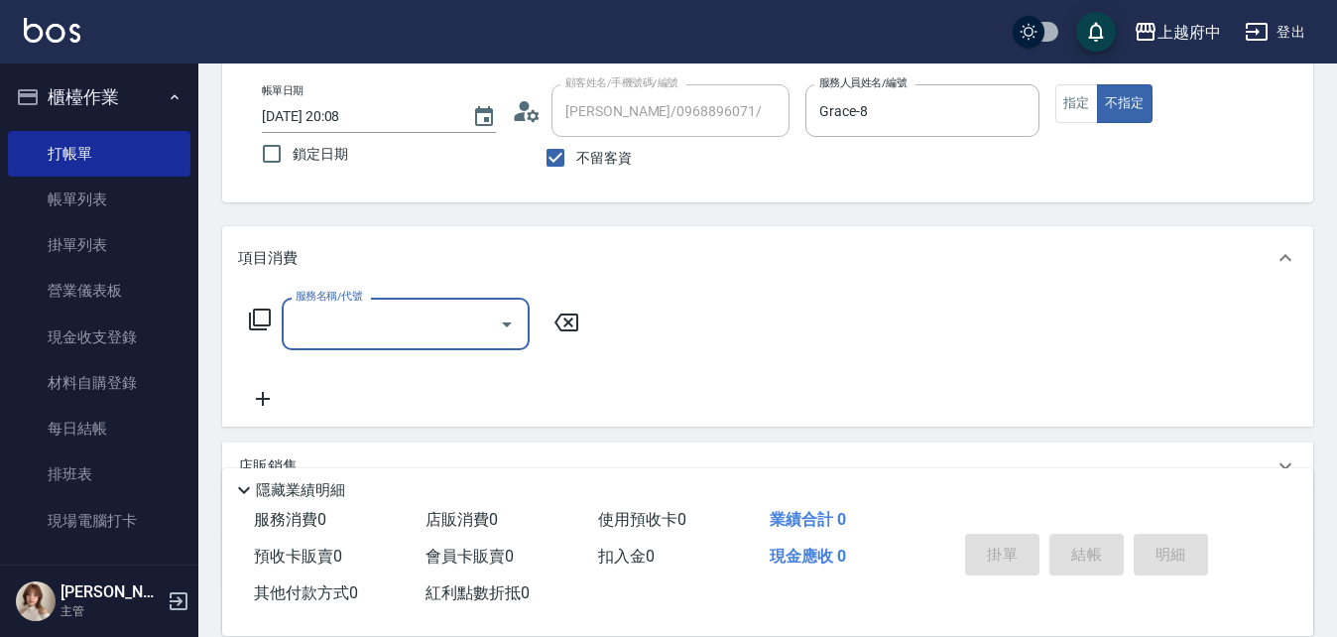
type input "3"
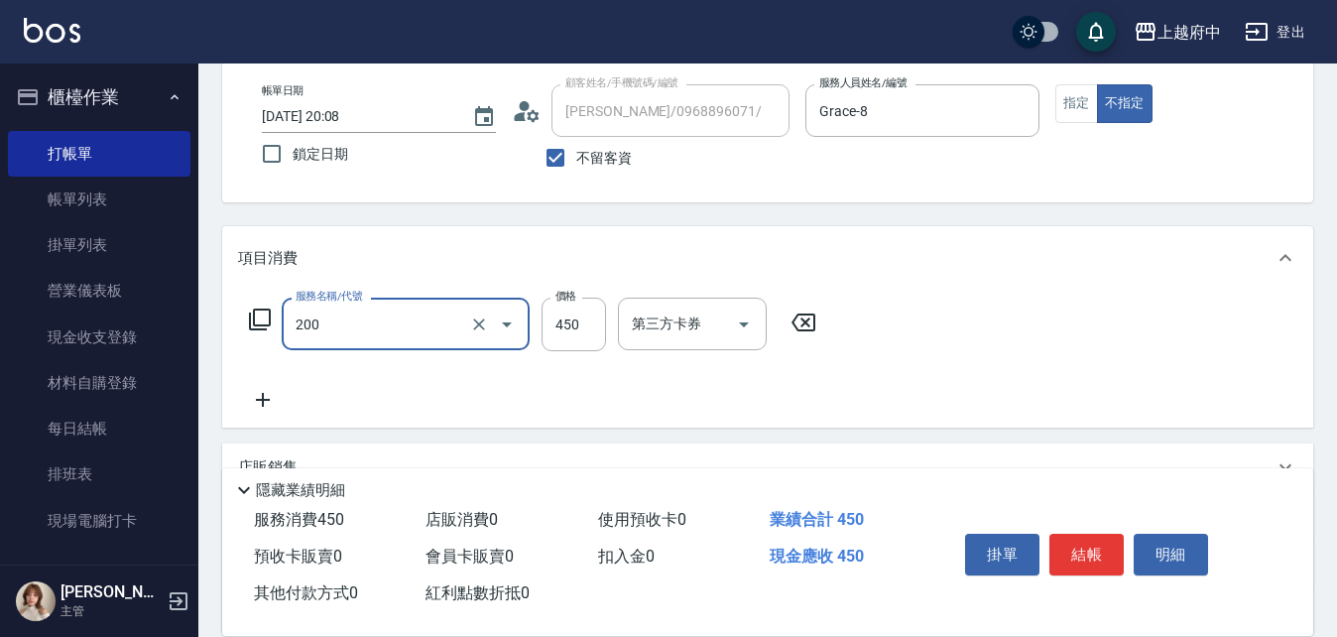
type input "有機洗髮(200)"
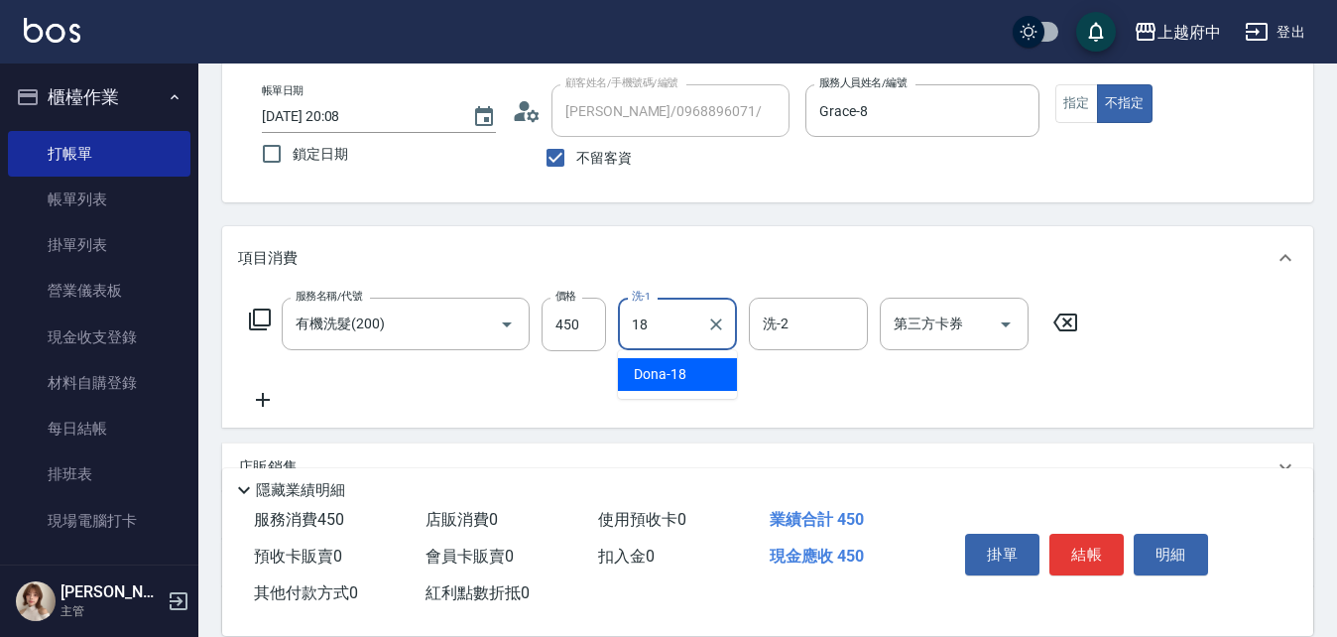
type input "Dona-18"
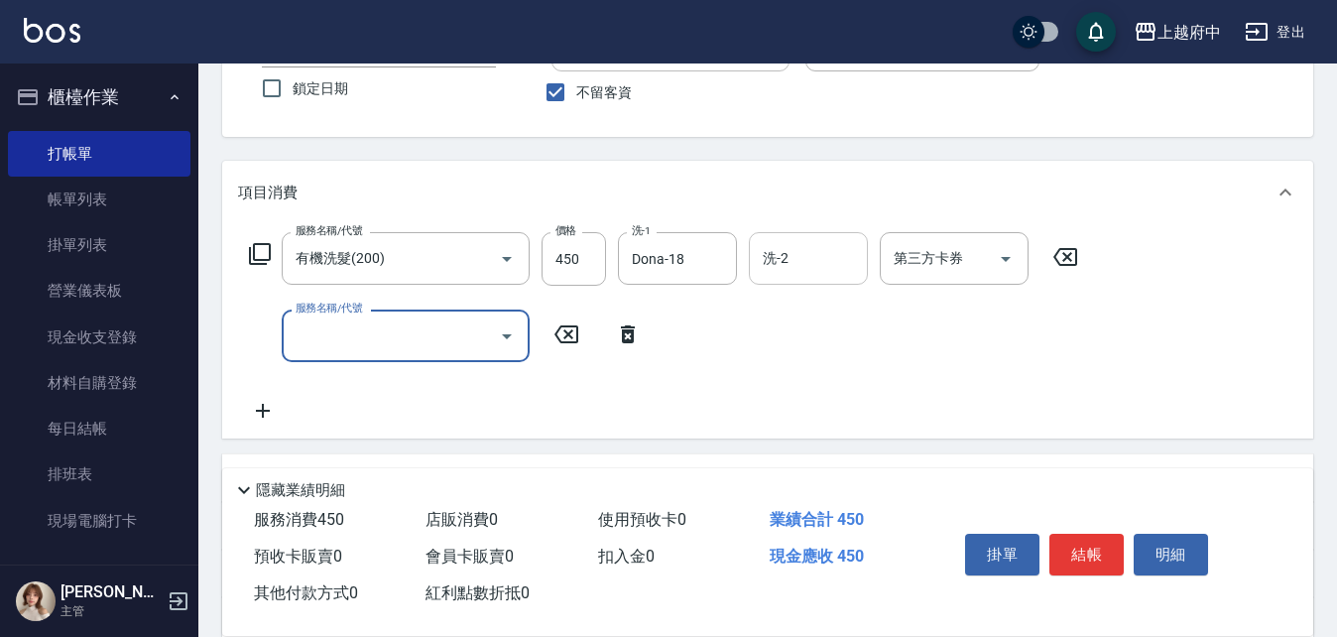
scroll to position [198, 0]
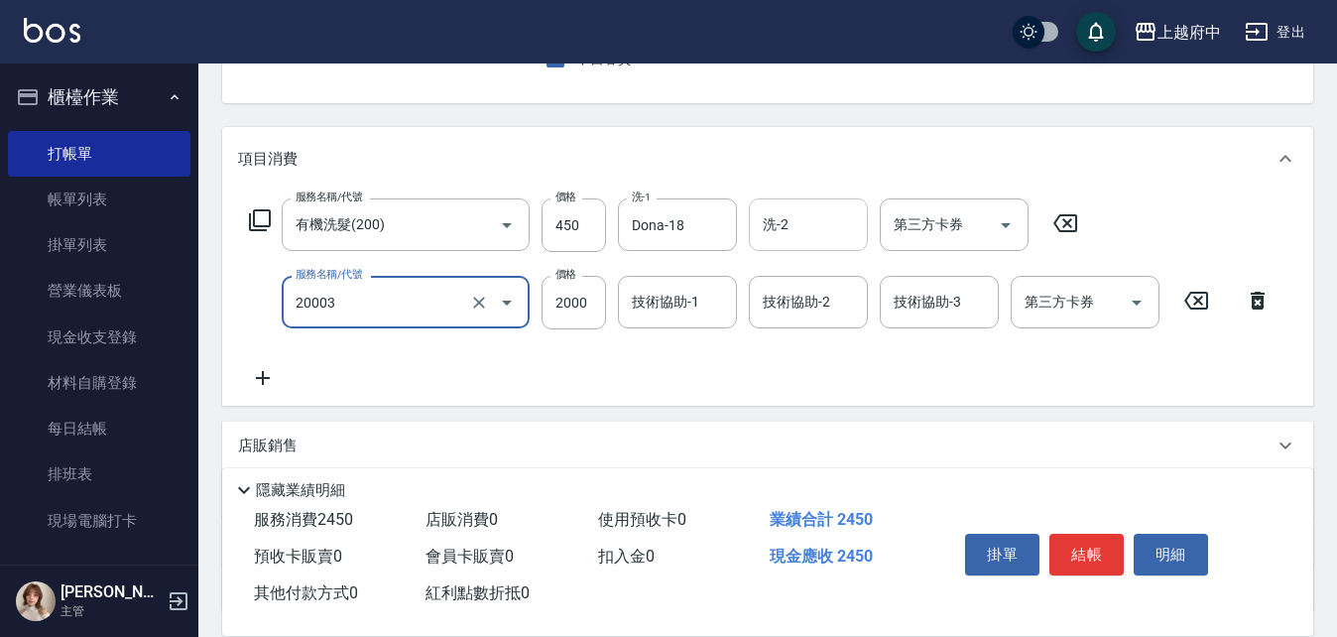
type input "M3D護髮(20003)"
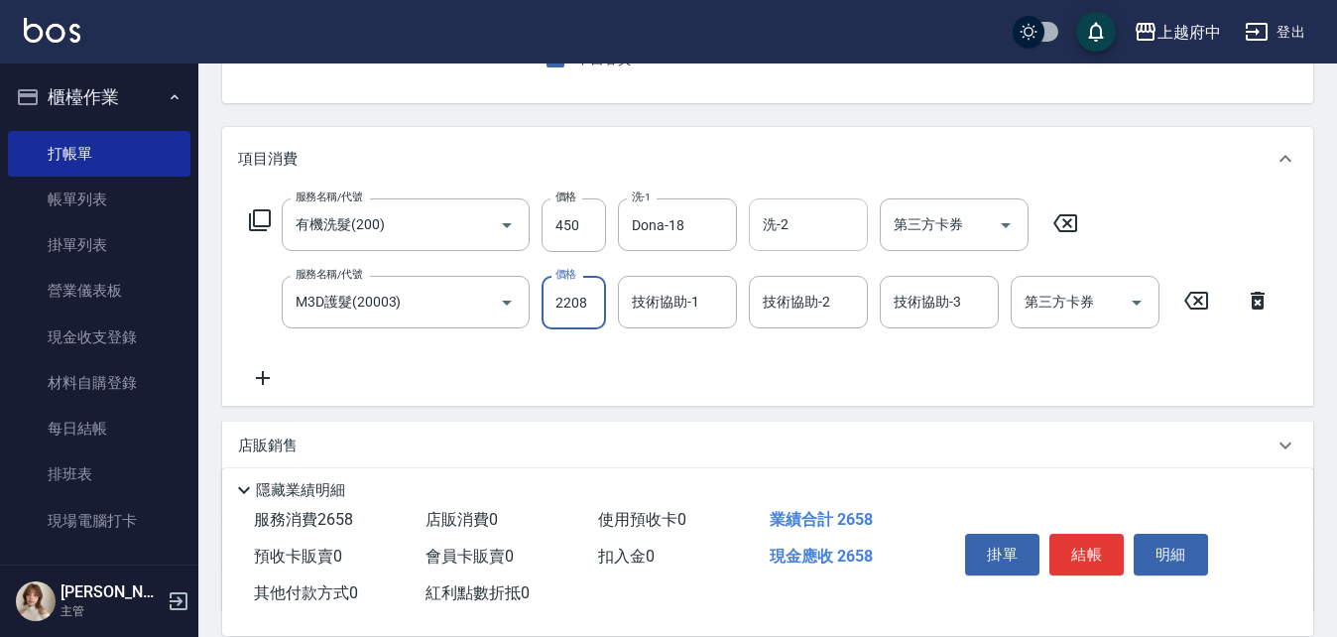
type input "2208"
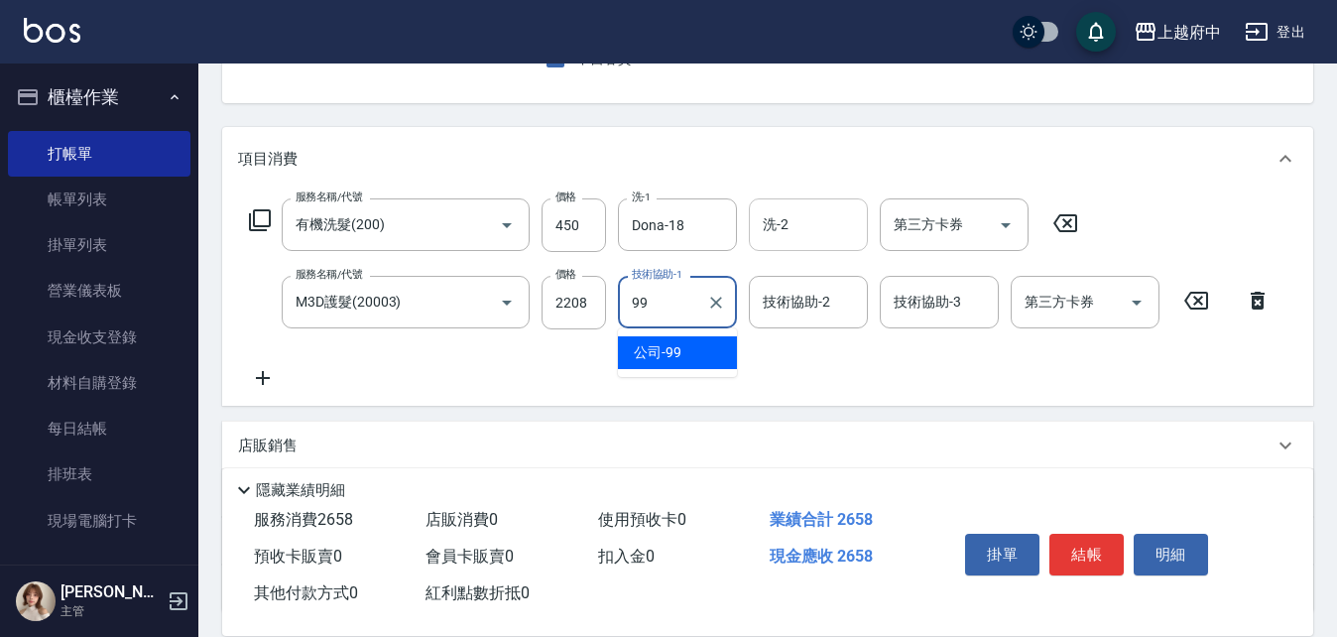
type input "公司-99"
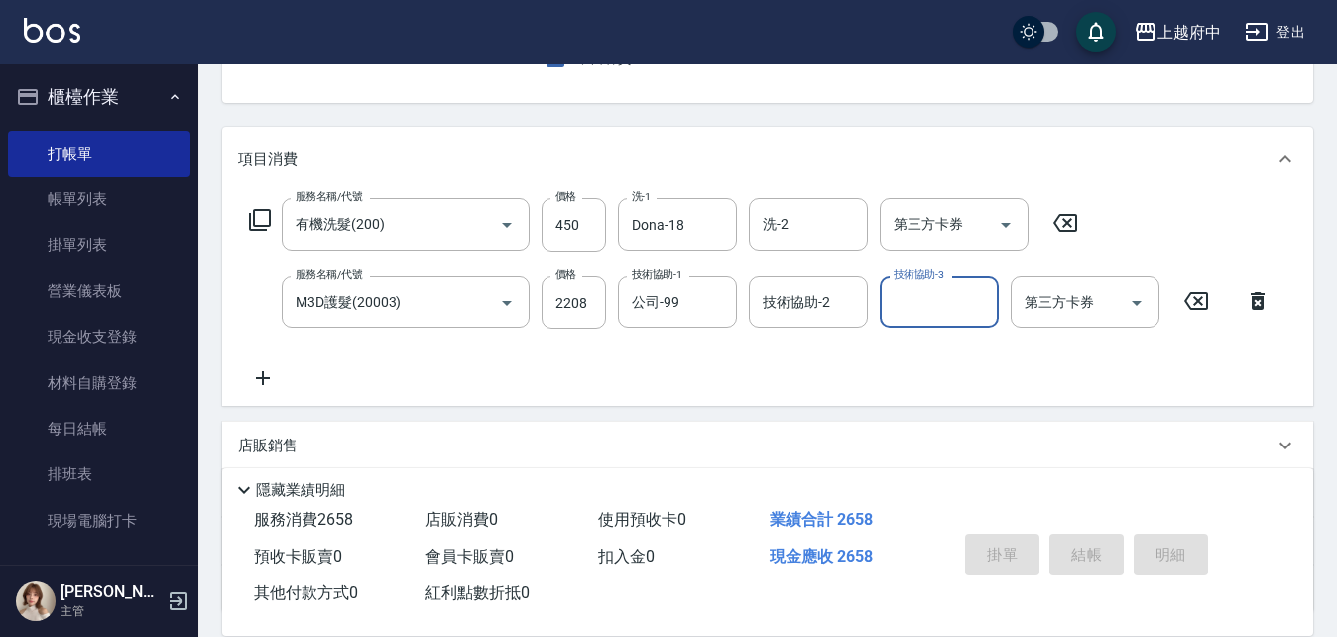
type input "[DATE] 20:09"
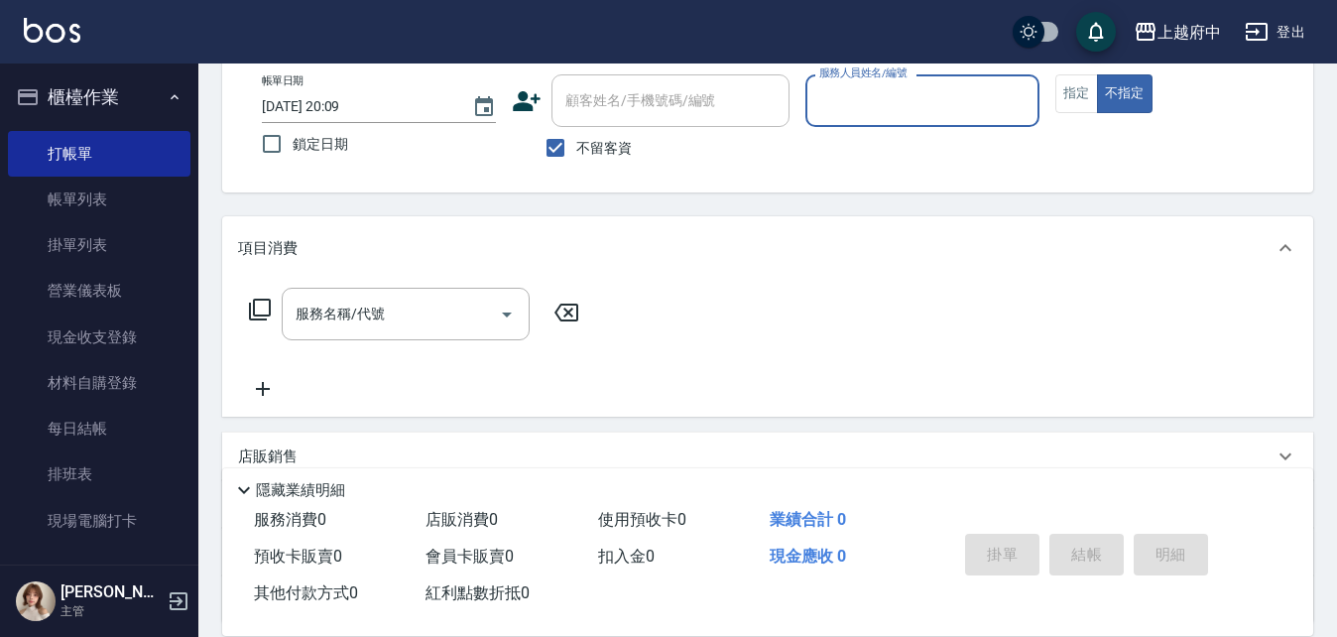
scroll to position [0, 0]
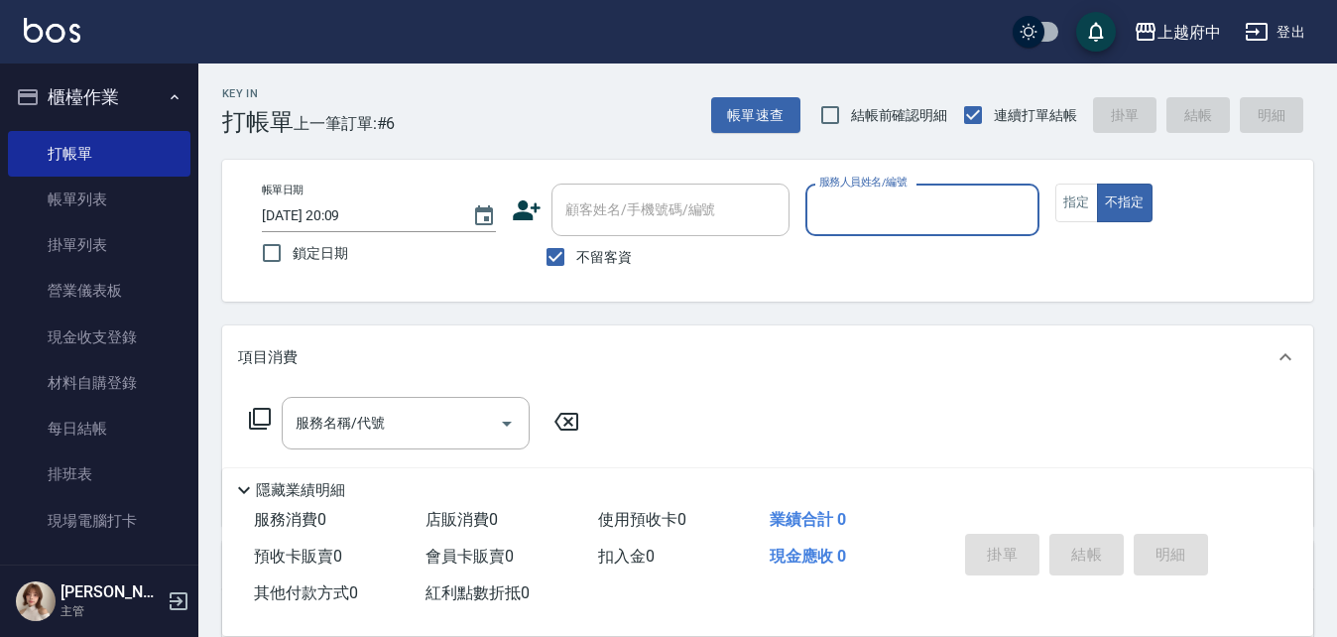
click at [627, 255] on span "不留客資" at bounding box center [604, 257] width 56 height 21
click at [576, 255] on input "不留客資" at bounding box center [556, 257] width 42 height 42
checkbox input "false"
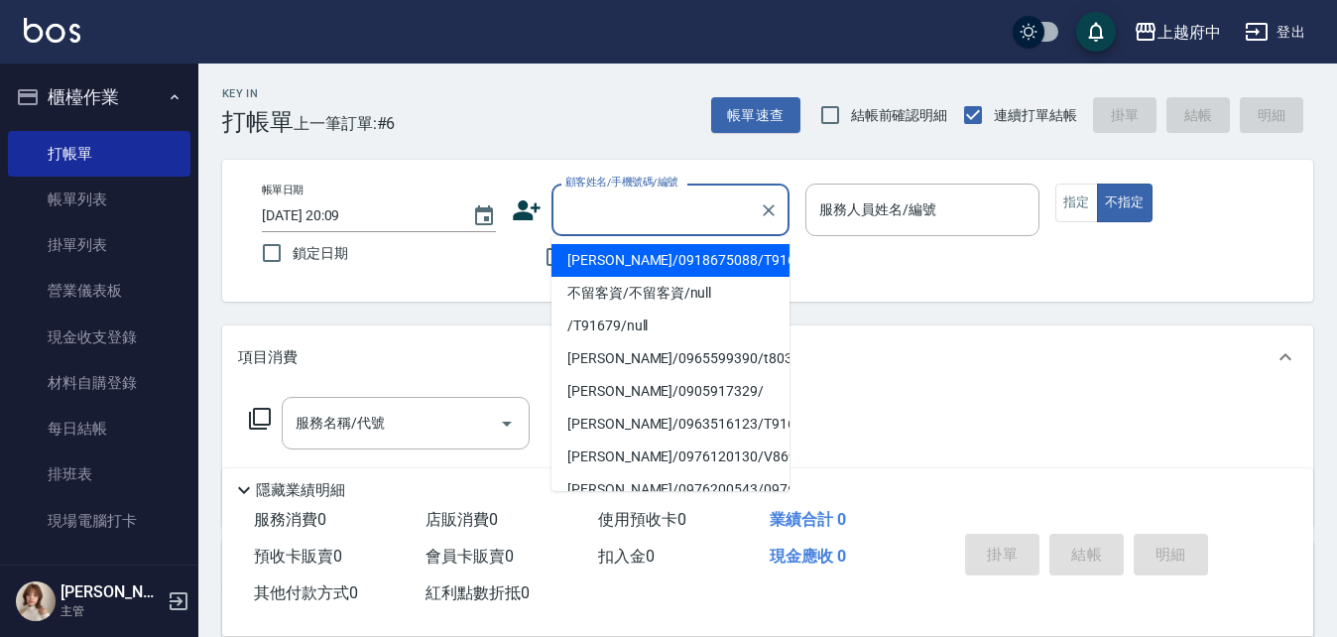
click at [640, 215] on input "顧客姓名/手機號碼/編號" at bounding box center [656, 209] width 190 height 35
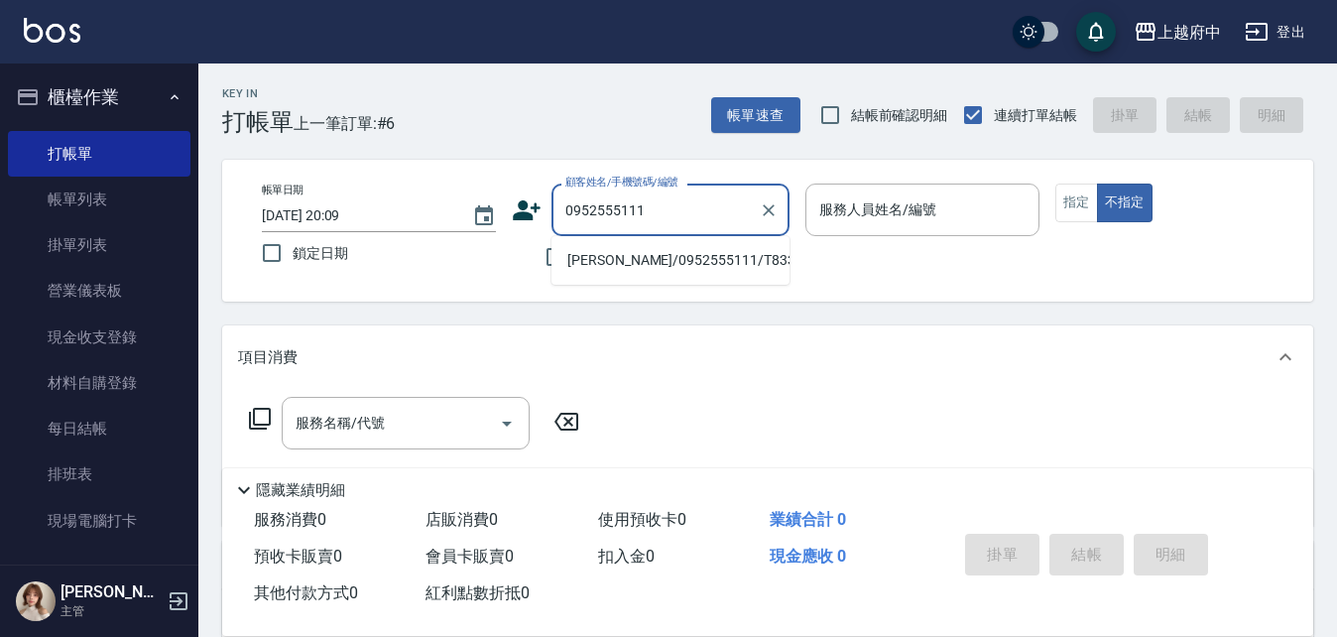
type input "[PERSON_NAME]/0952555111/T83391"
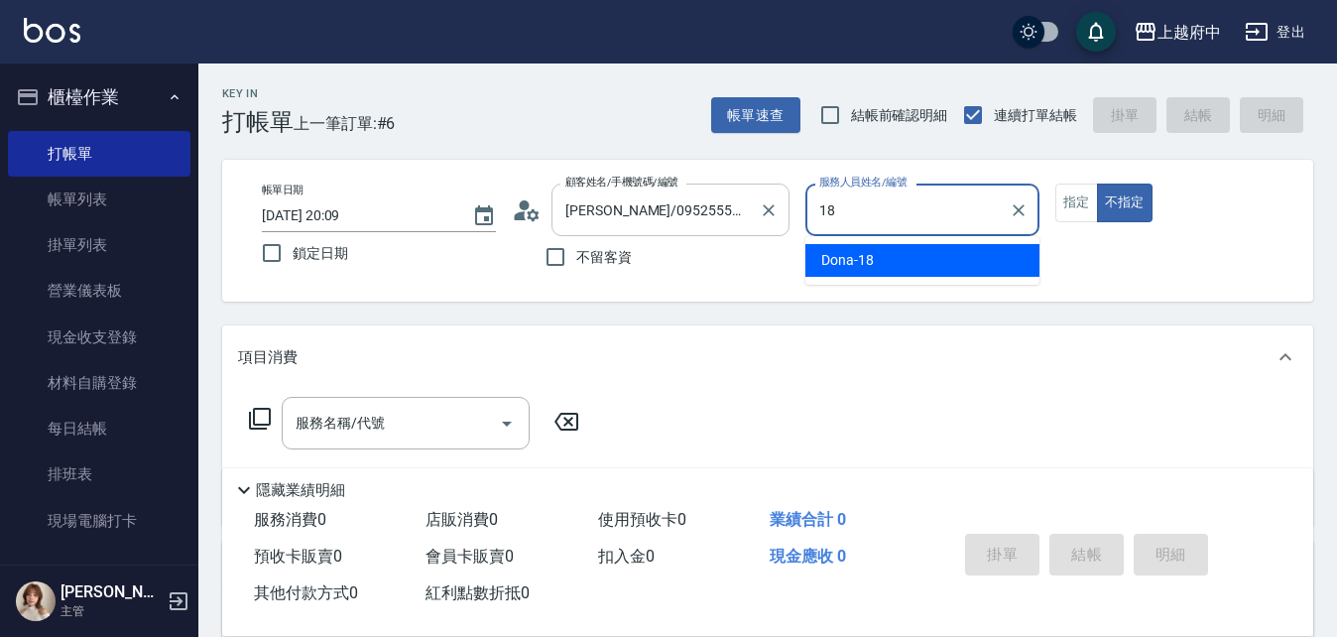
type input "Dona-18"
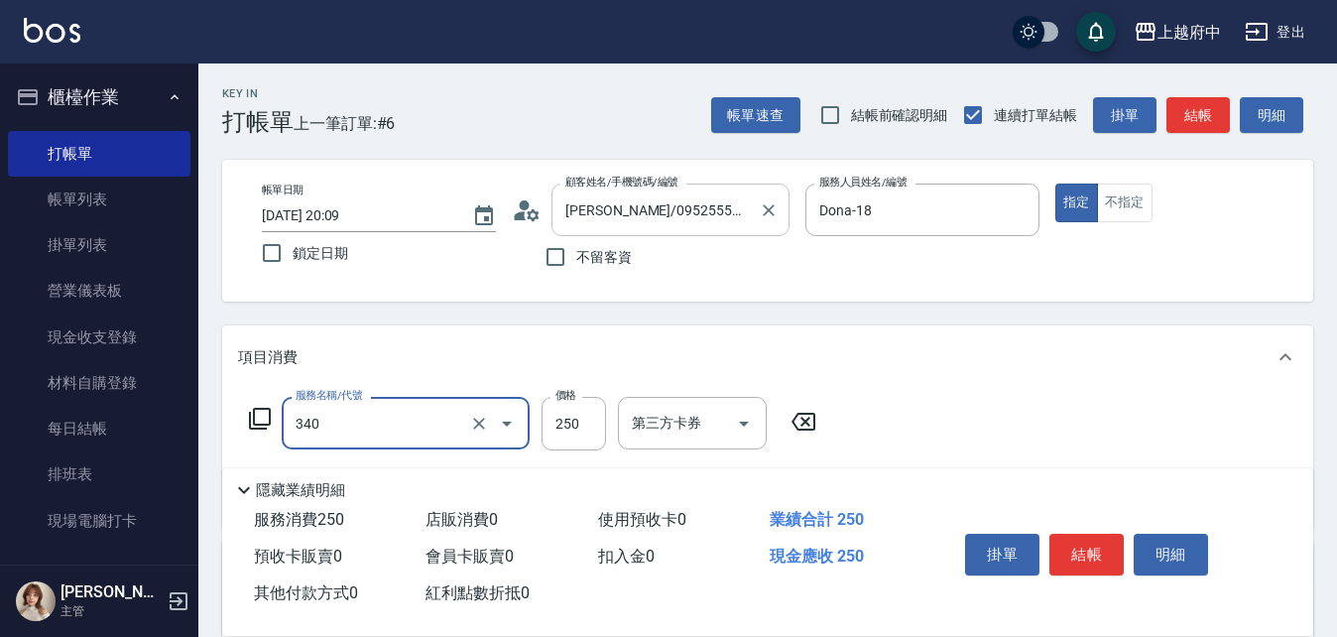
type input "剪髮(340)"
type input "有機洗髮(200)"
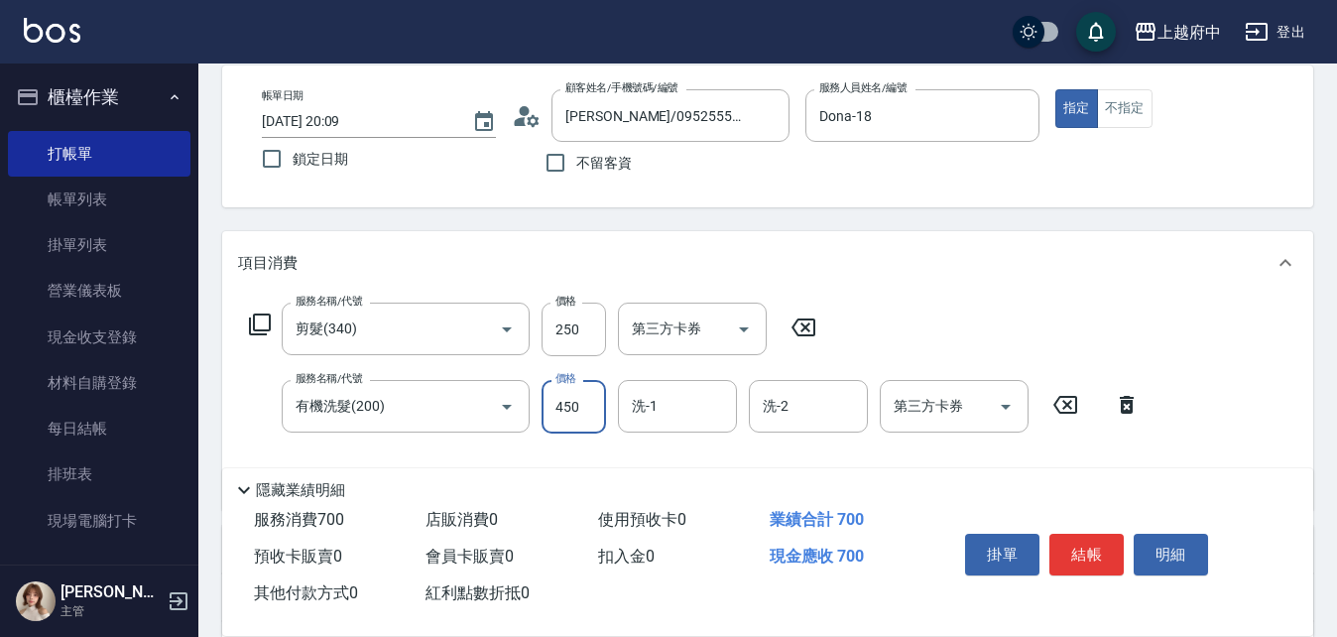
scroll to position [99, 0]
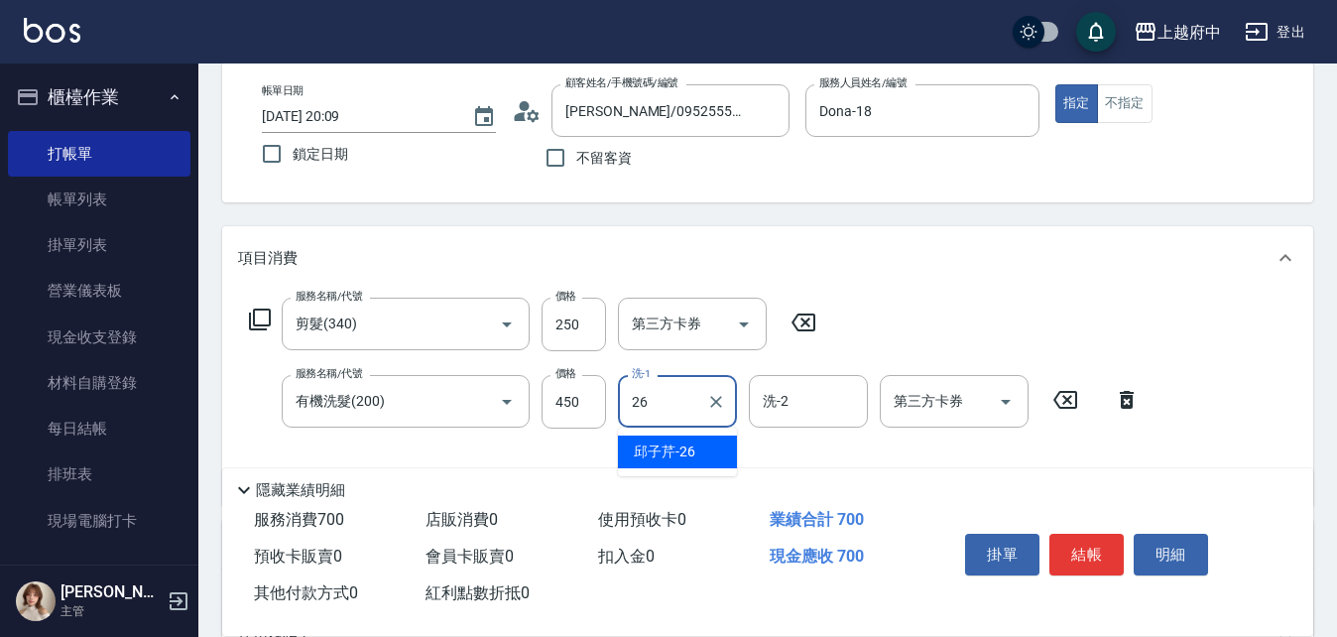
type input "[PERSON_NAME]-26"
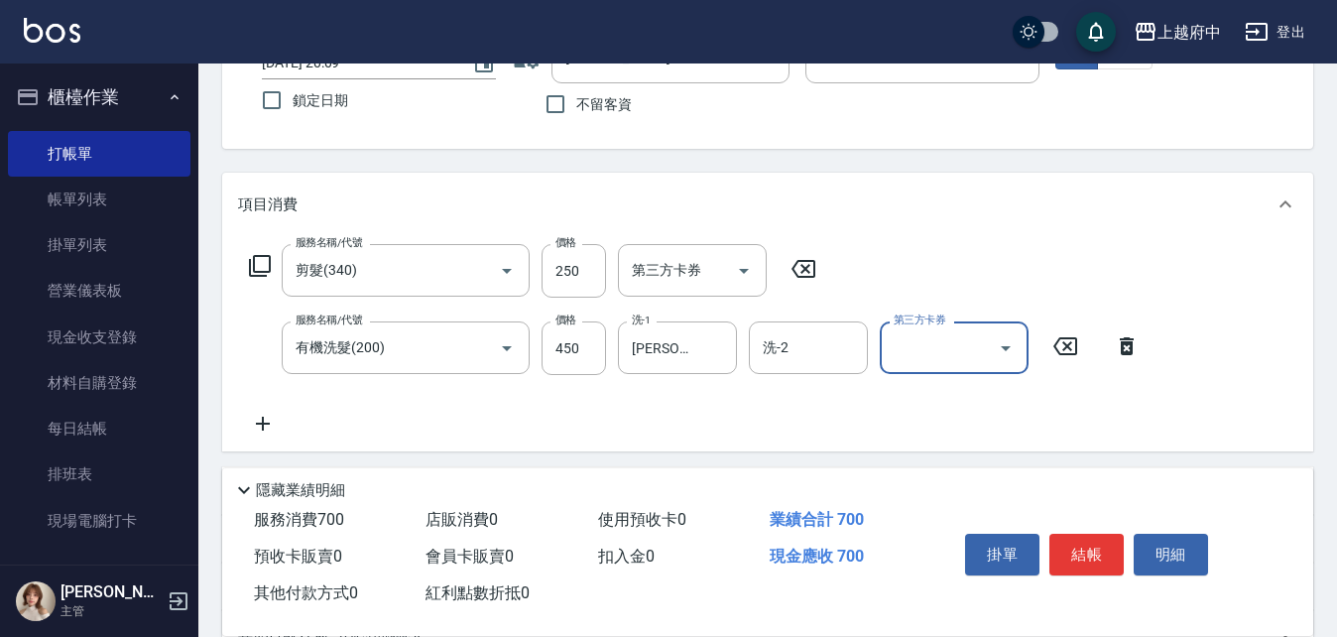
scroll to position [198, 0]
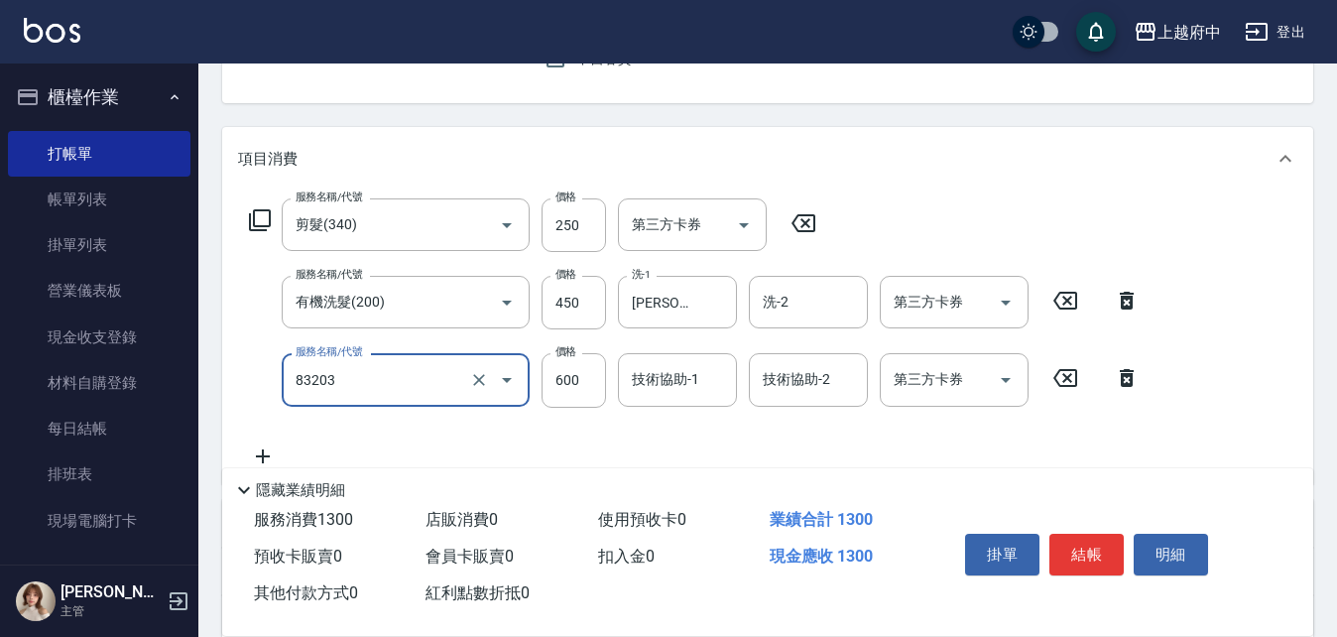
type input "蘆薈敷膜(83203)"
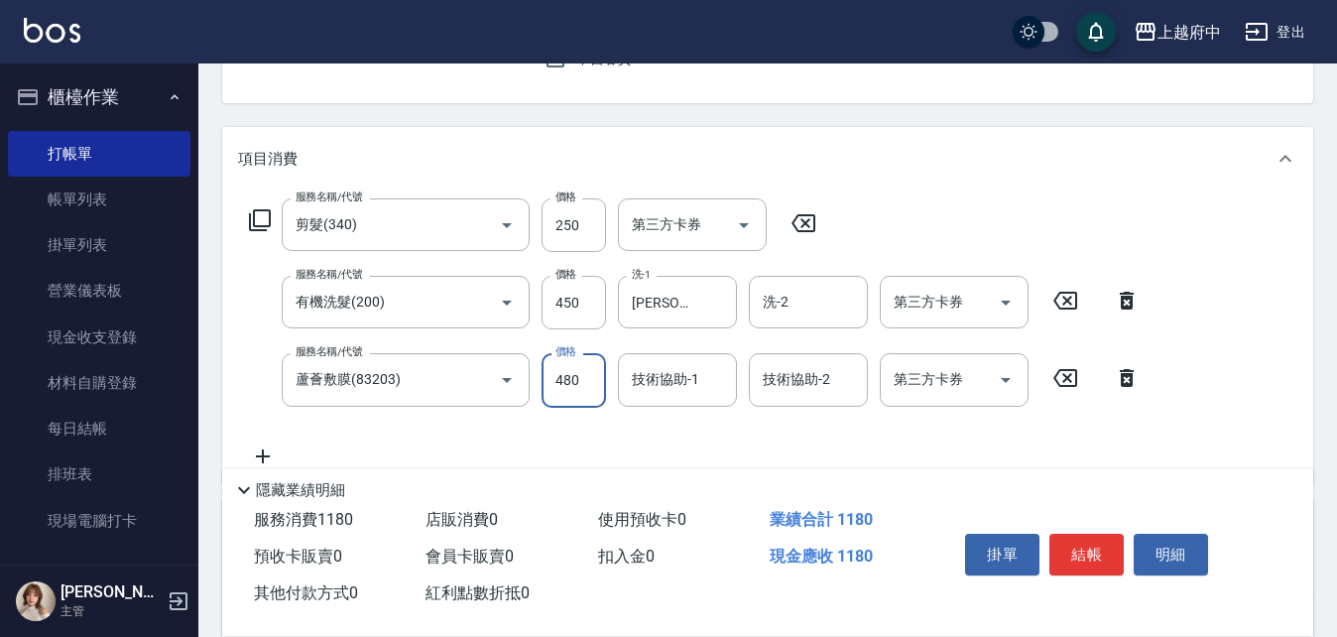
type input "480"
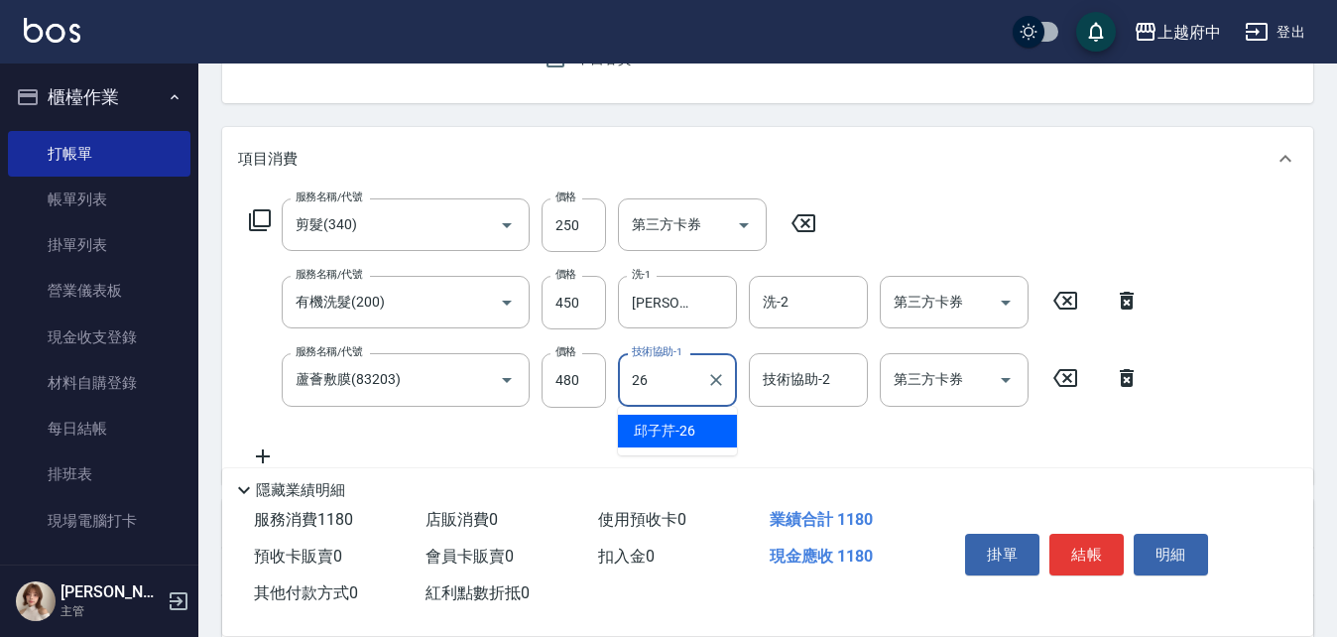
type input "[PERSON_NAME]-26"
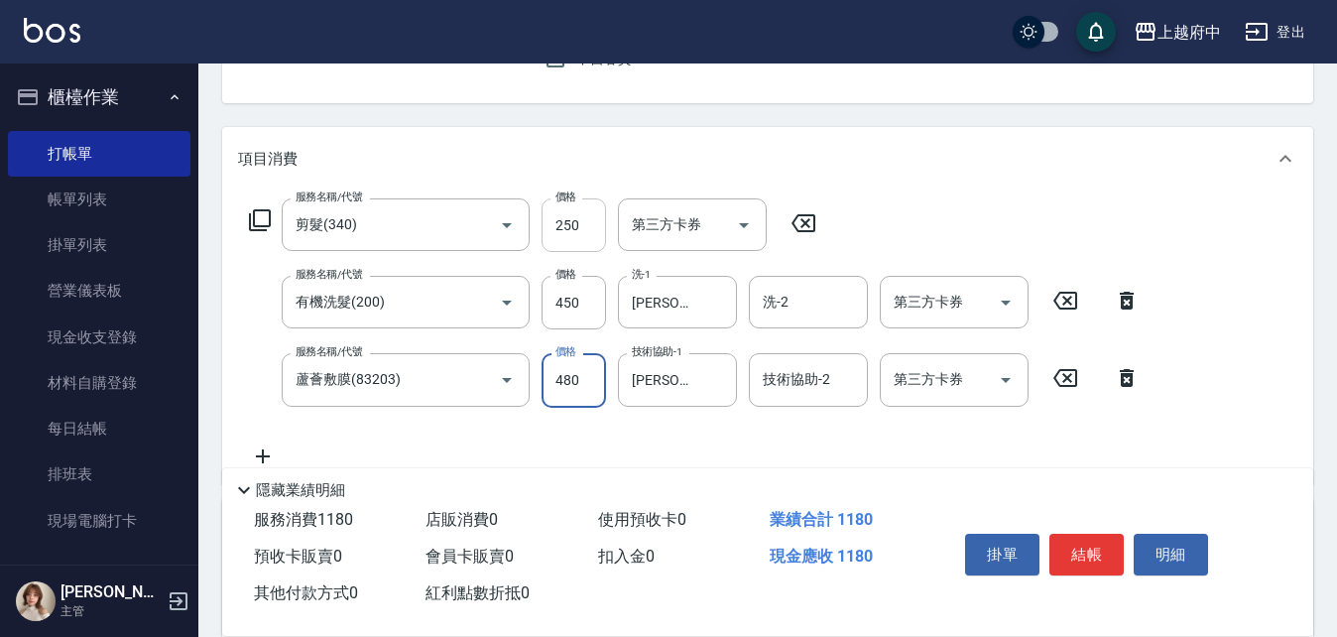
click at [585, 244] on input "250" at bounding box center [574, 225] width 64 height 54
click at [589, 226] on input "250" at bounding box center [574, 225] width 64 height 54
type input "280"
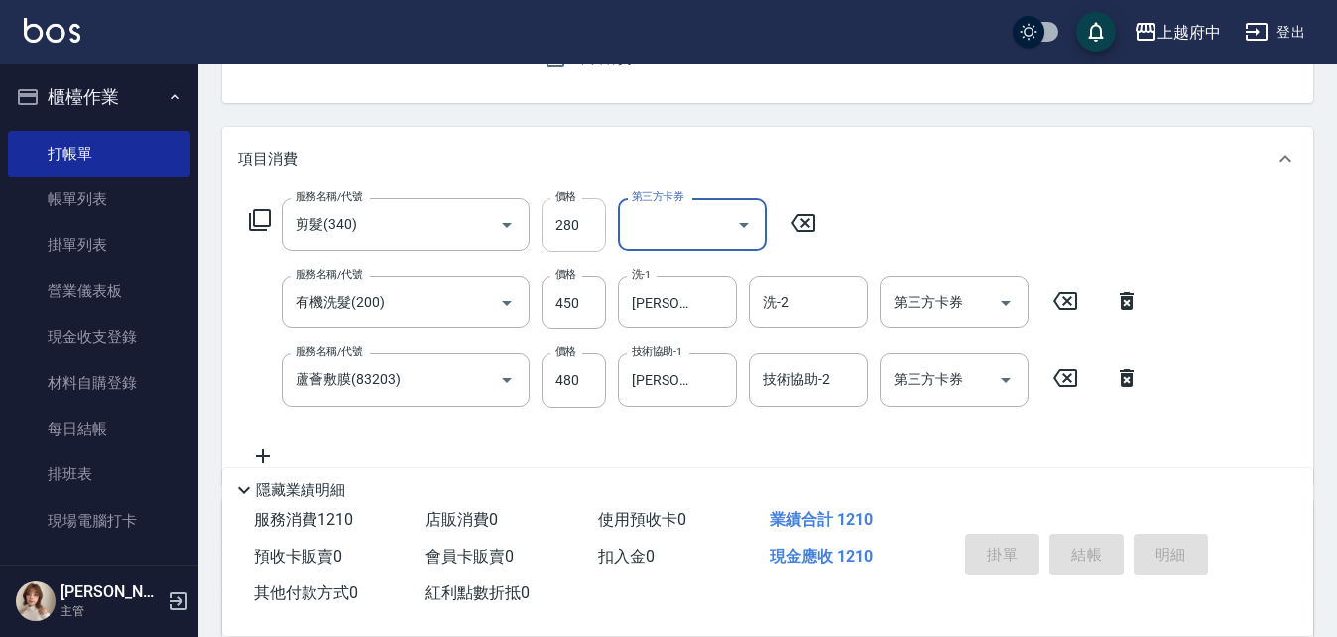
type input "[DATE] 20:10"
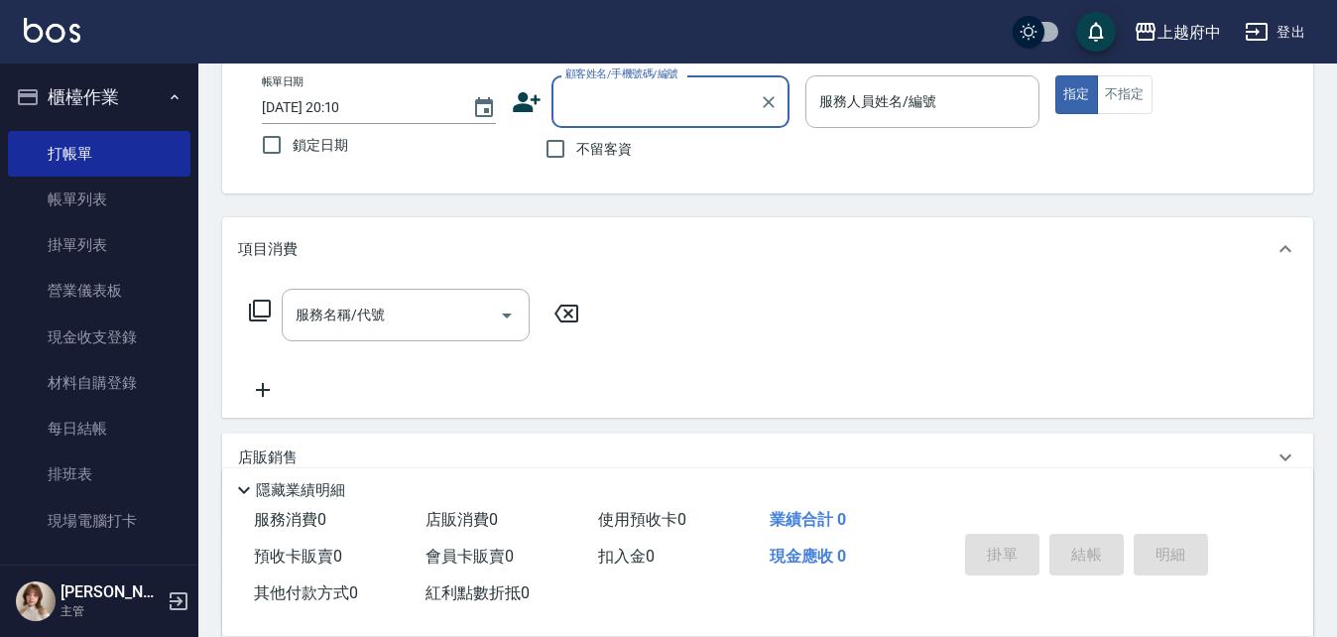
scroll to position [0, 0]
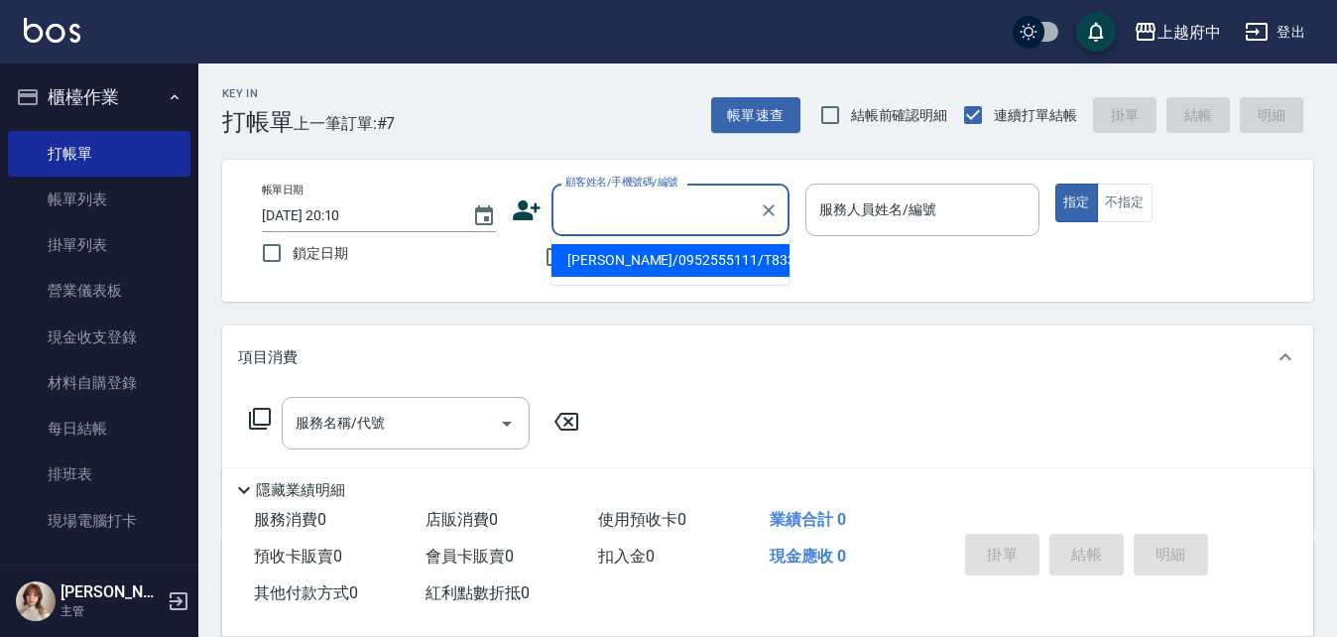
click at [620, 204] on input "顧客姓名/手機號碼/編號" at bounding box center [656, 209] width 190 height 35
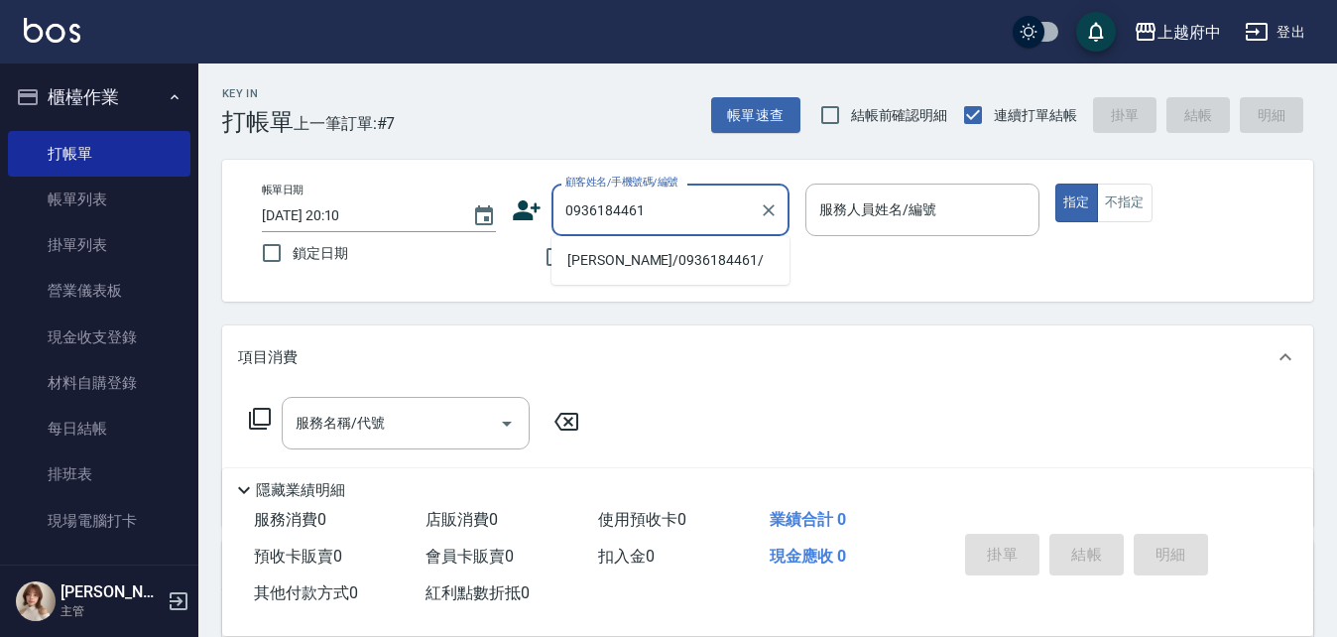
type input "[PERSON_NAME]/0936184461/"
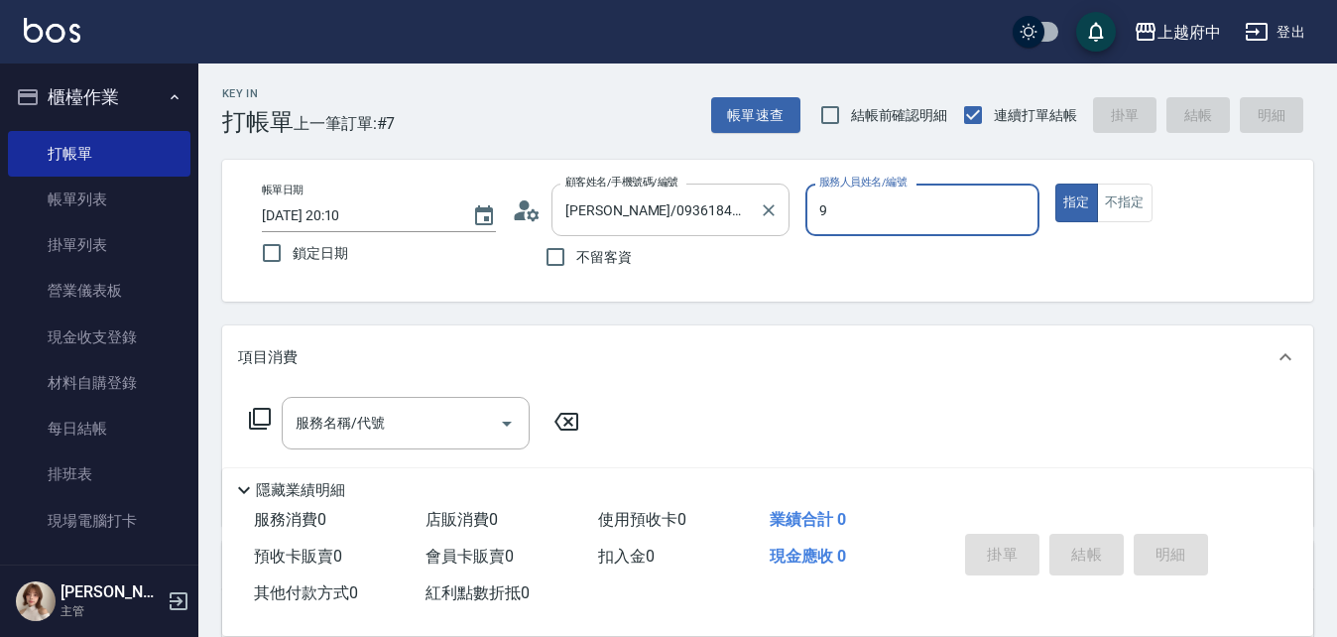
type input "[PERSON_NAME]-9"
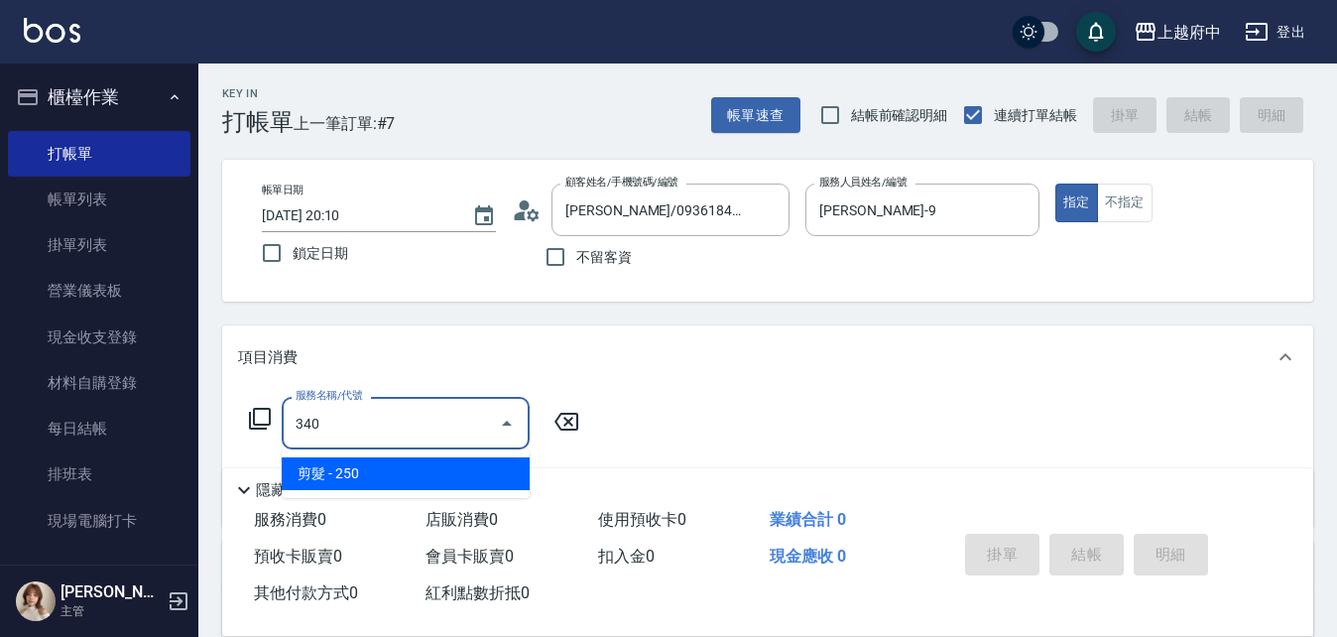
type input "剪髮(340)"
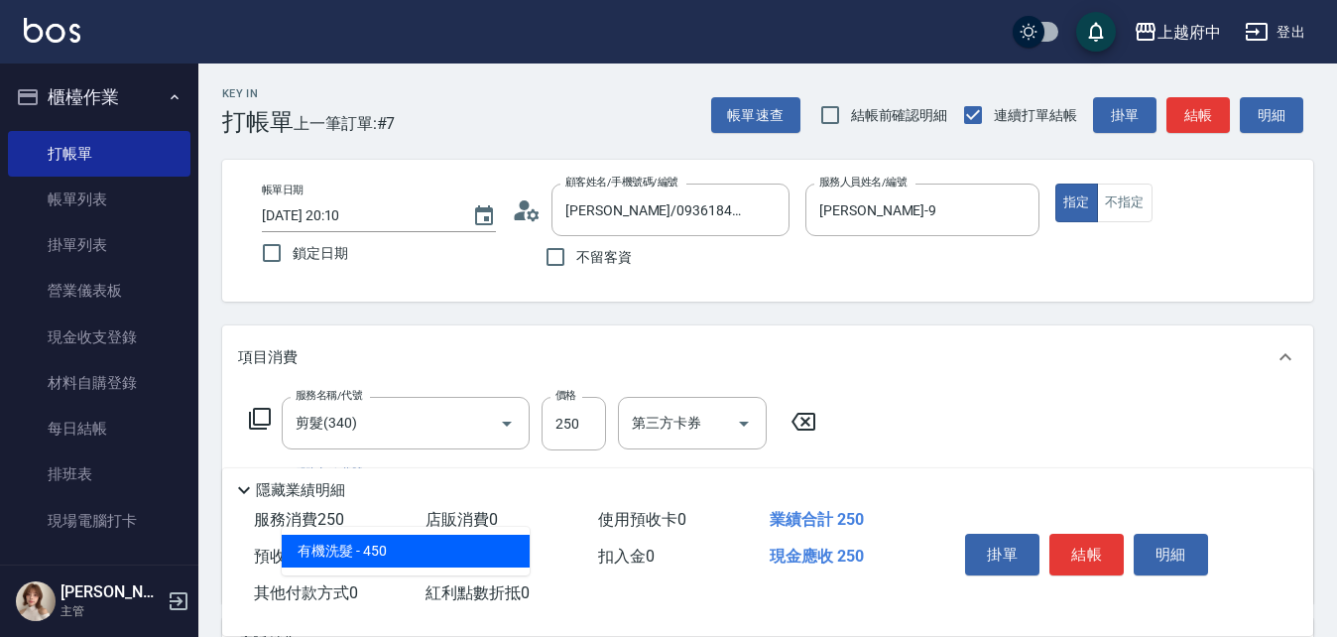
type input "有機洗髮(200)"
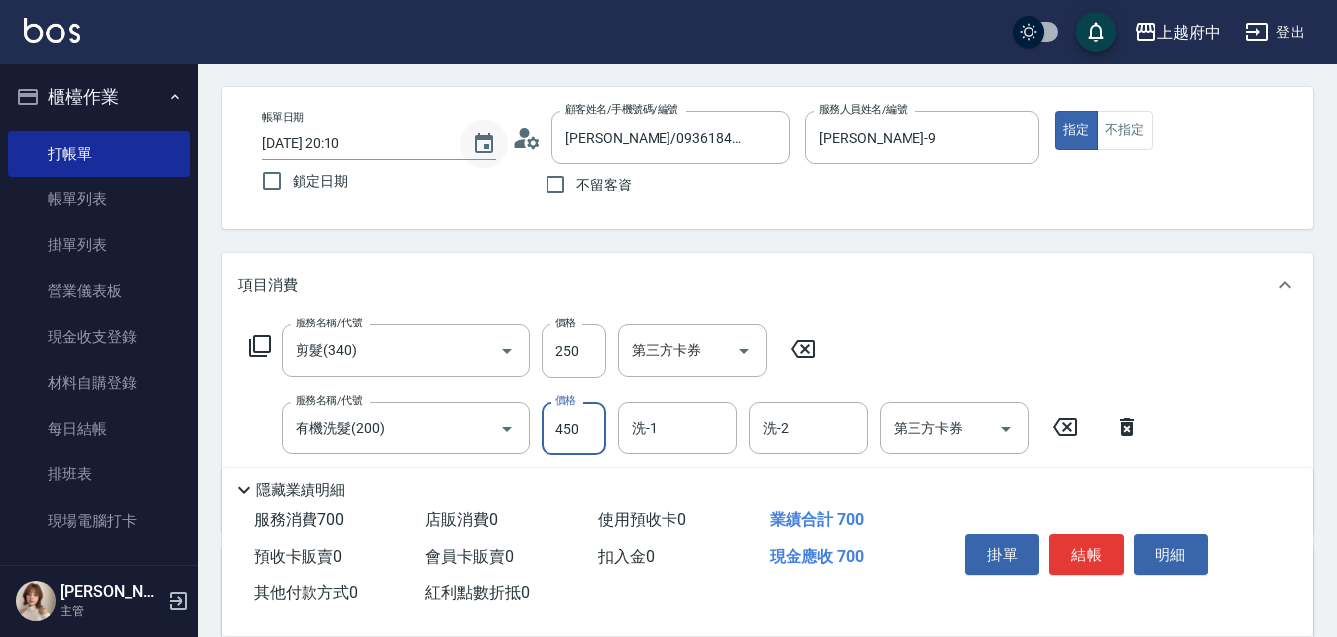
scroll to position [198, 0]
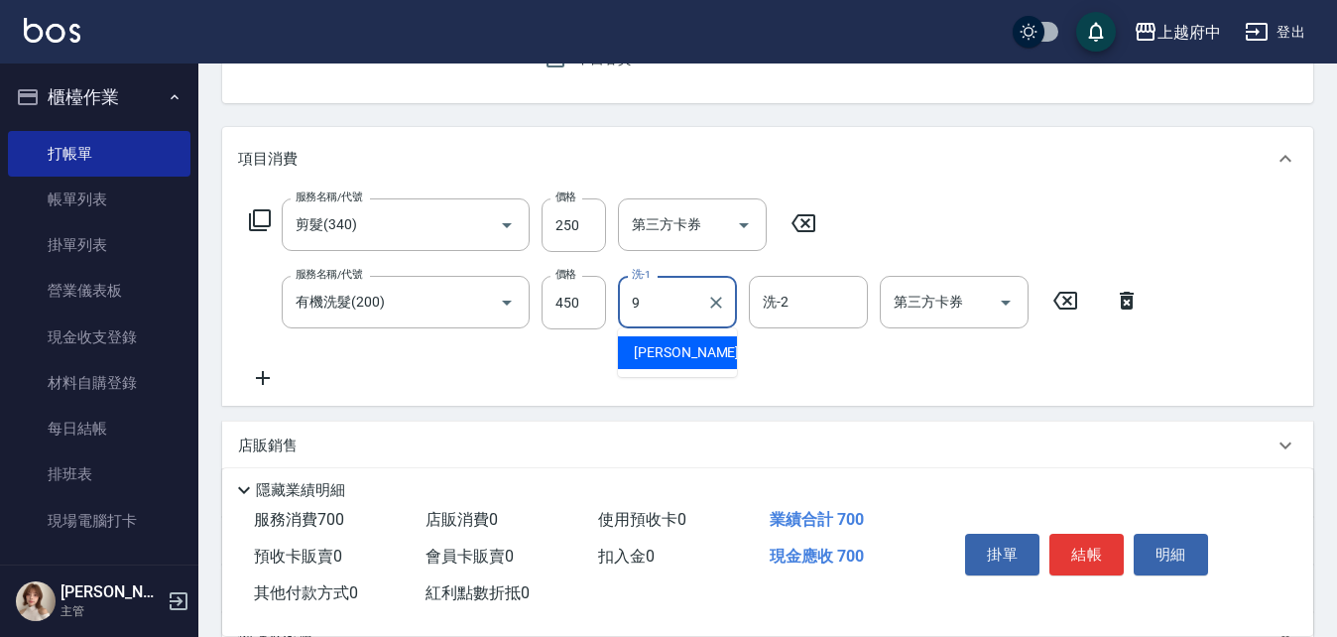
type input "[PERSON_NAME]-9"
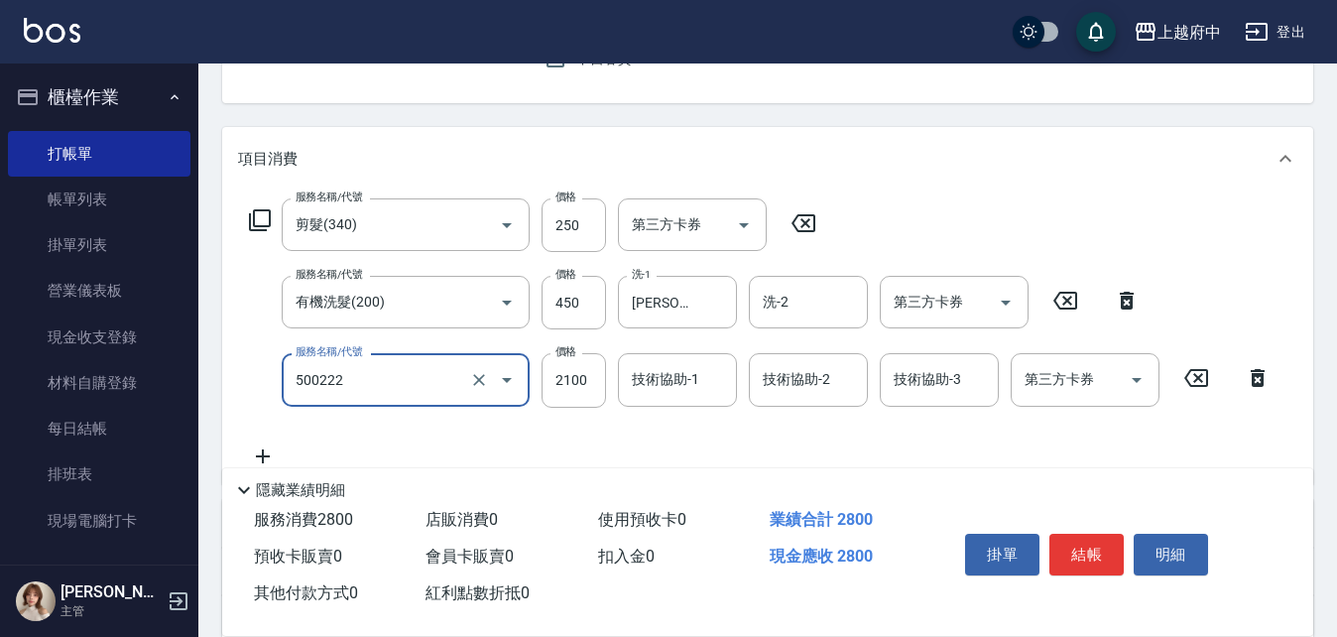
type input "漂髮 長(500222)"
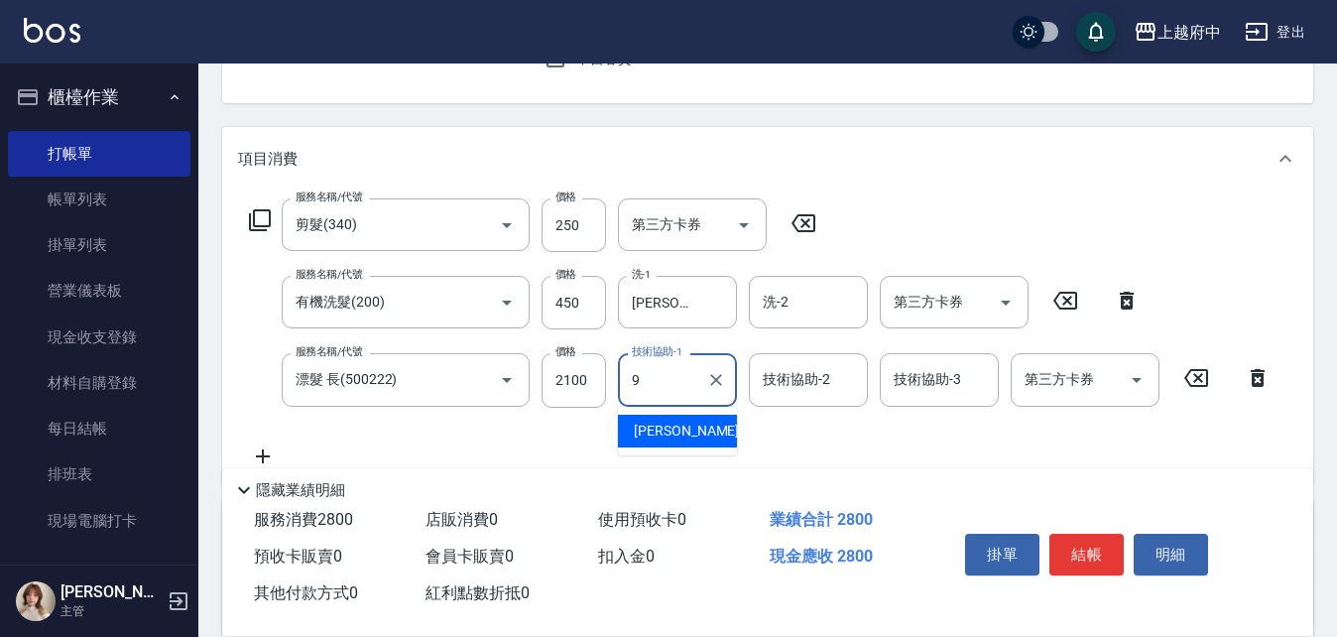
type input "[PERSON_NAME]-9"
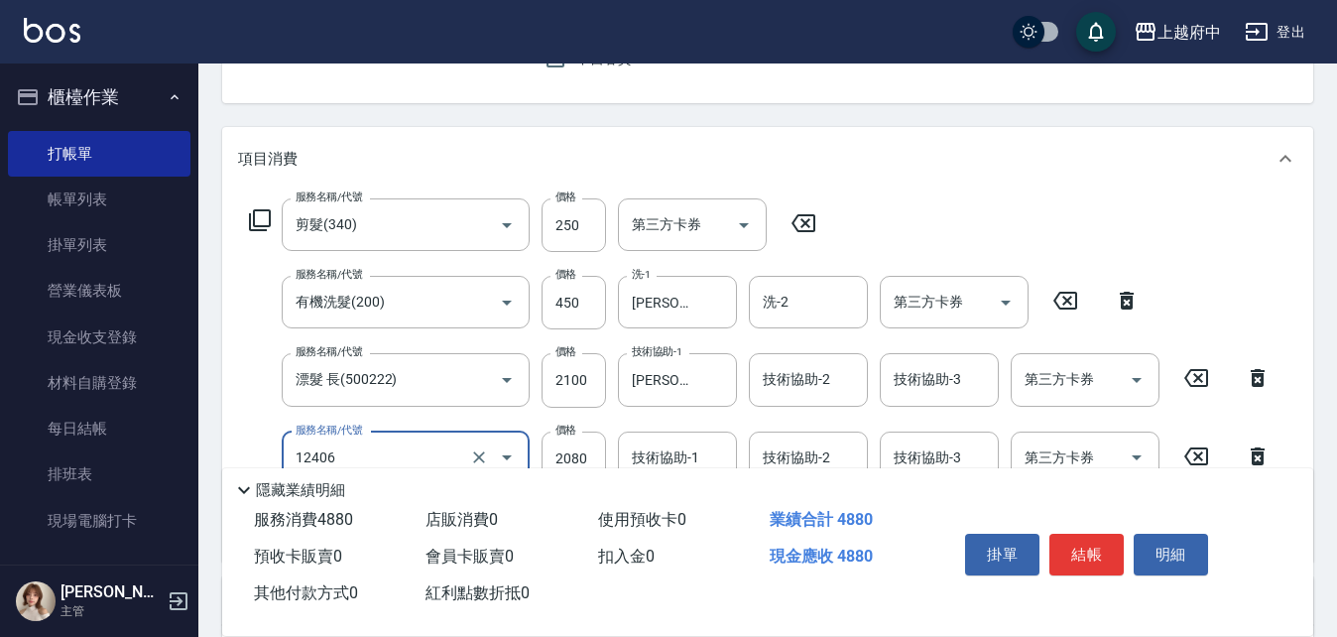
type input "染髮XL(12406)"
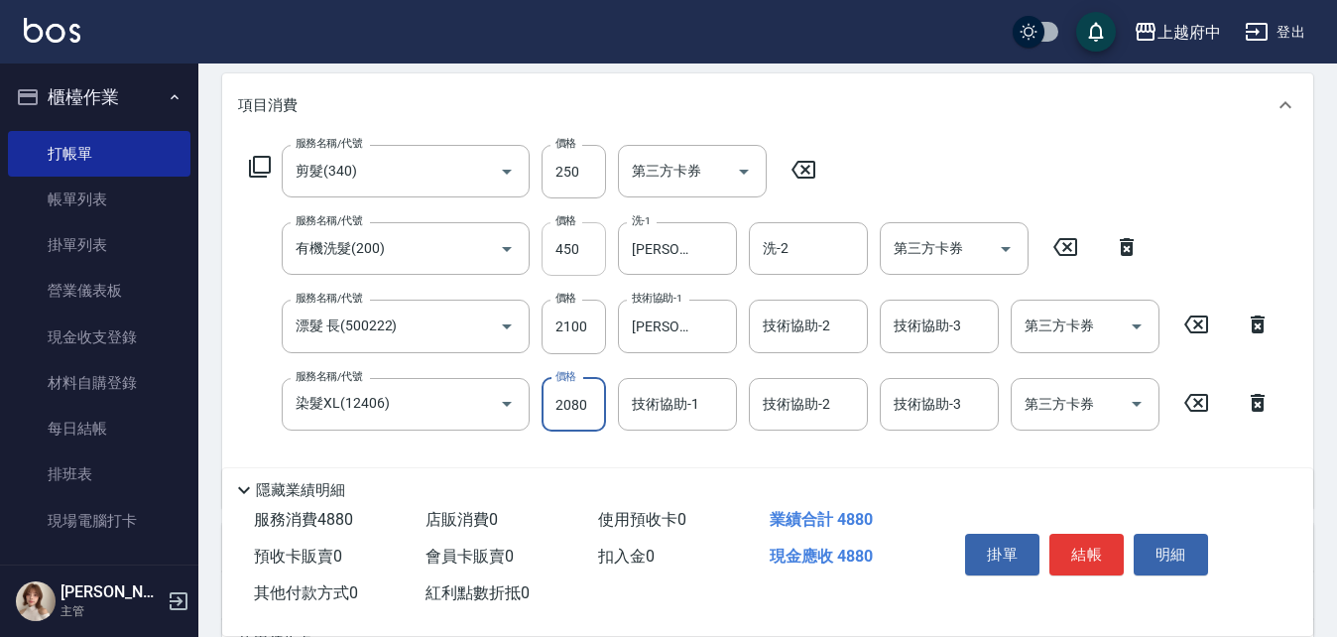
scroll to position [298, 0]
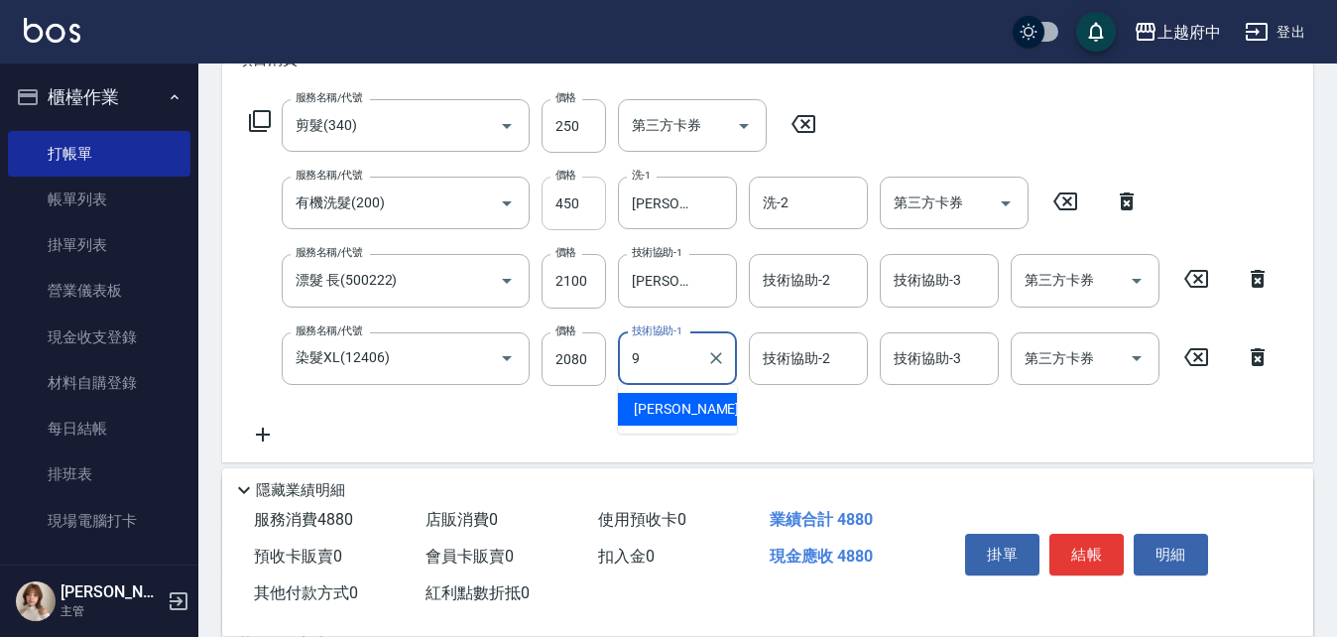
type input "[PERSON_NAME]-9"
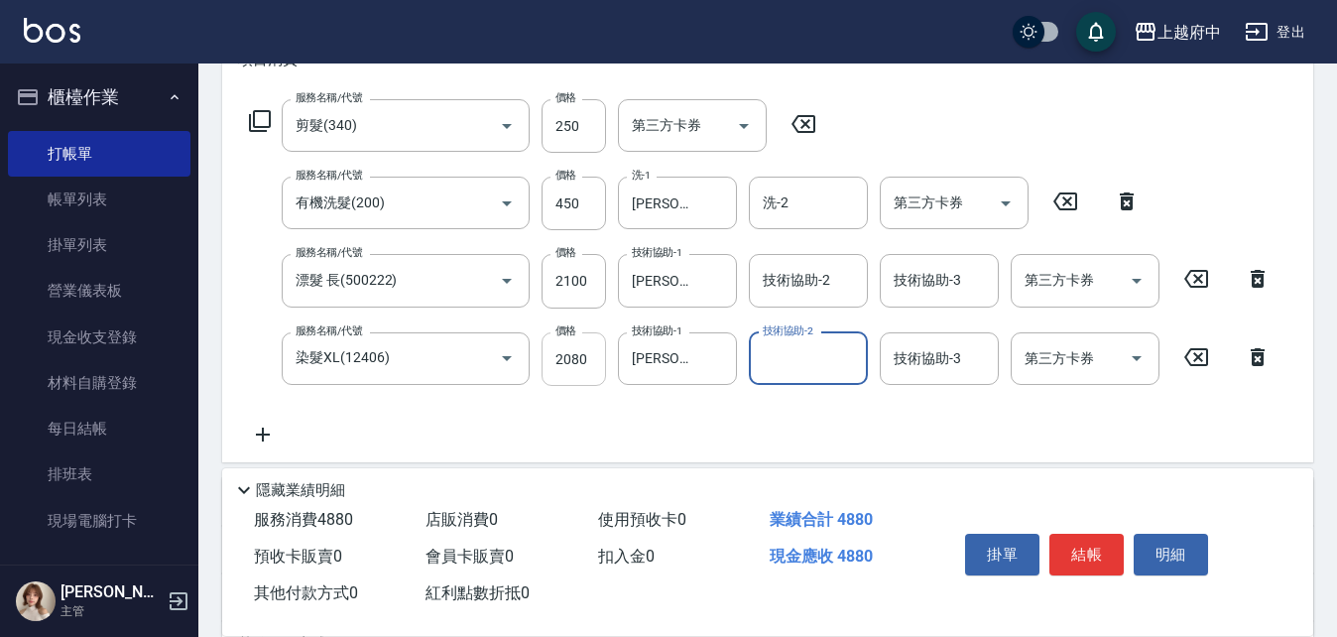
click at [589, 355] on input "2080" at bounding box center [574, 359] width 64 height 54
type input "2700"
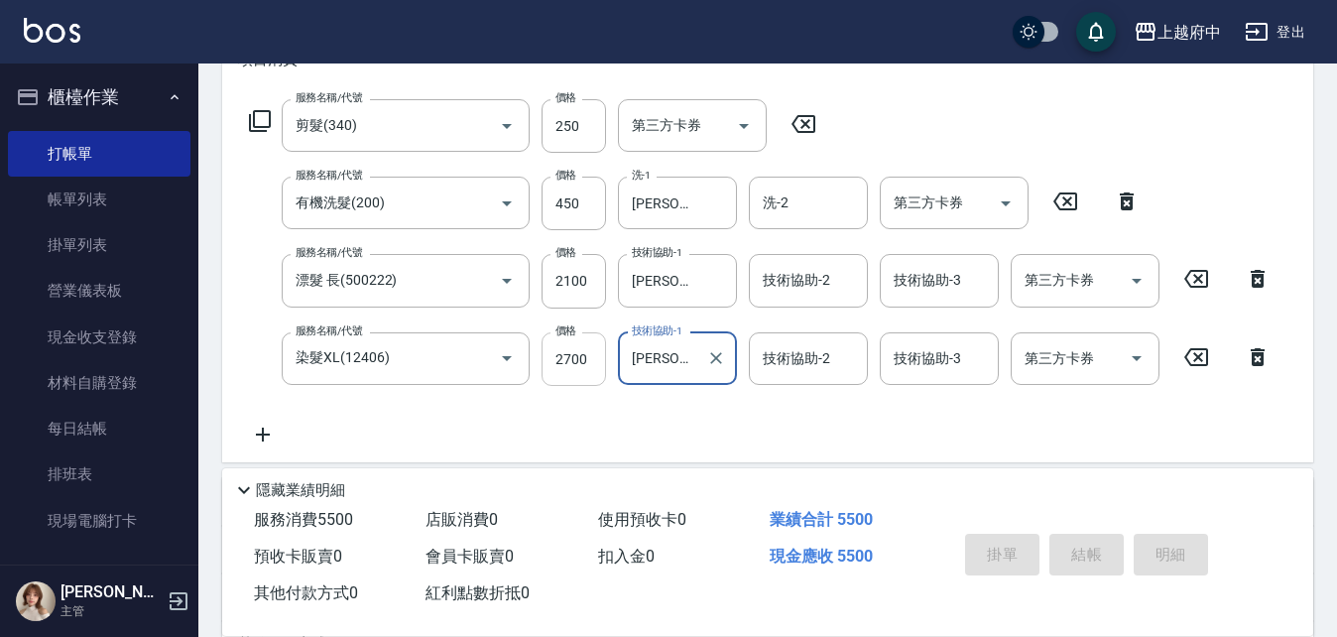
type input "[DATE] 20:12"
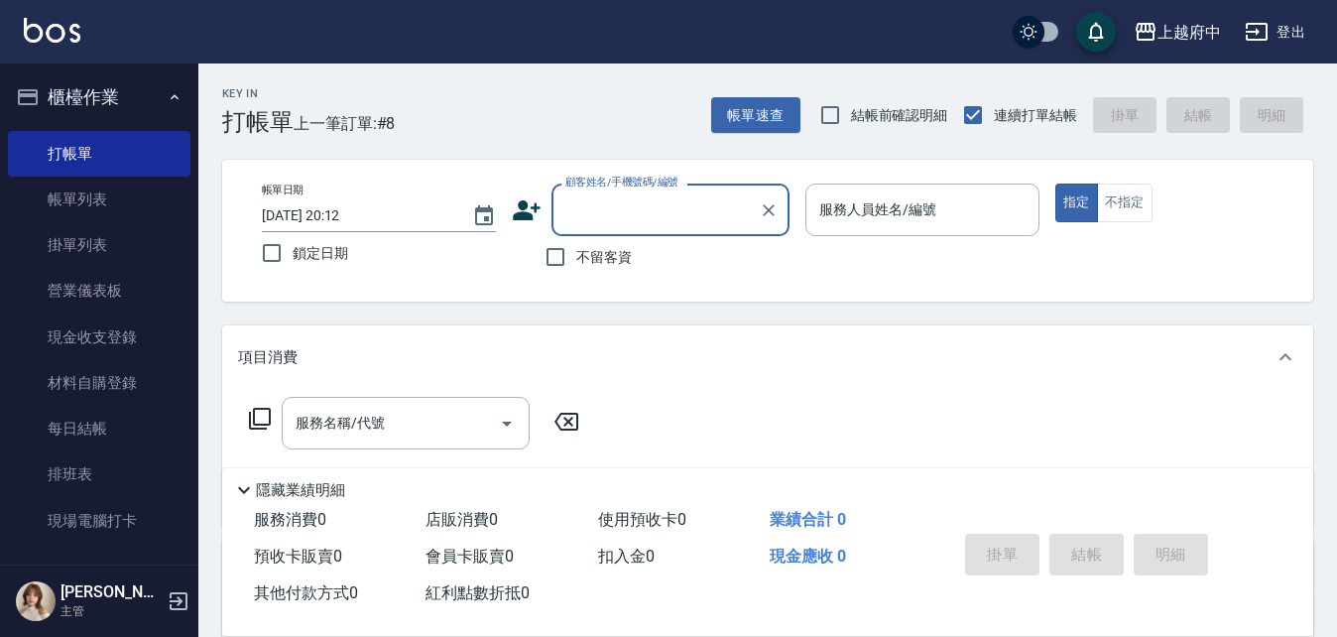
click at [585, 253] on span "不留客資" at bounding box center [604, 257] width 56 height 21
click at [576, 253] on input "不留客資" at bounding box center [556, 257] width 42 height 42
checkbox input "true"
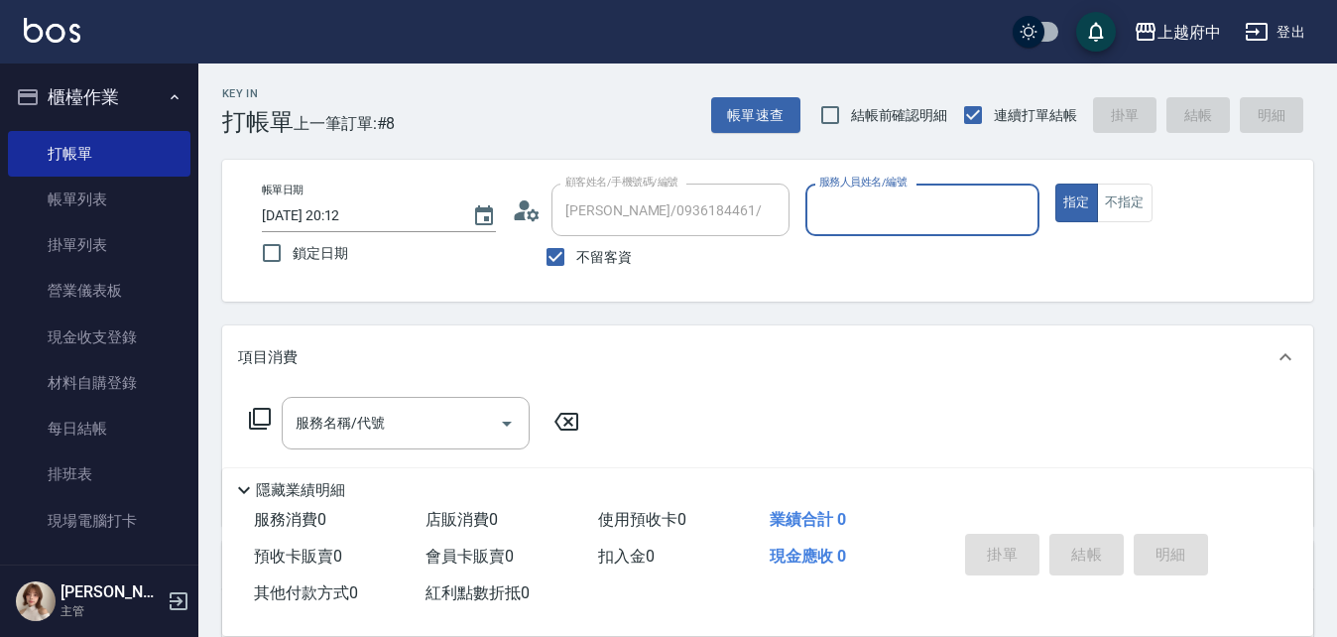
click at [850, 209] on input "服務人員姓名/編號" at bounding box center [923, 209] width 216 height 35
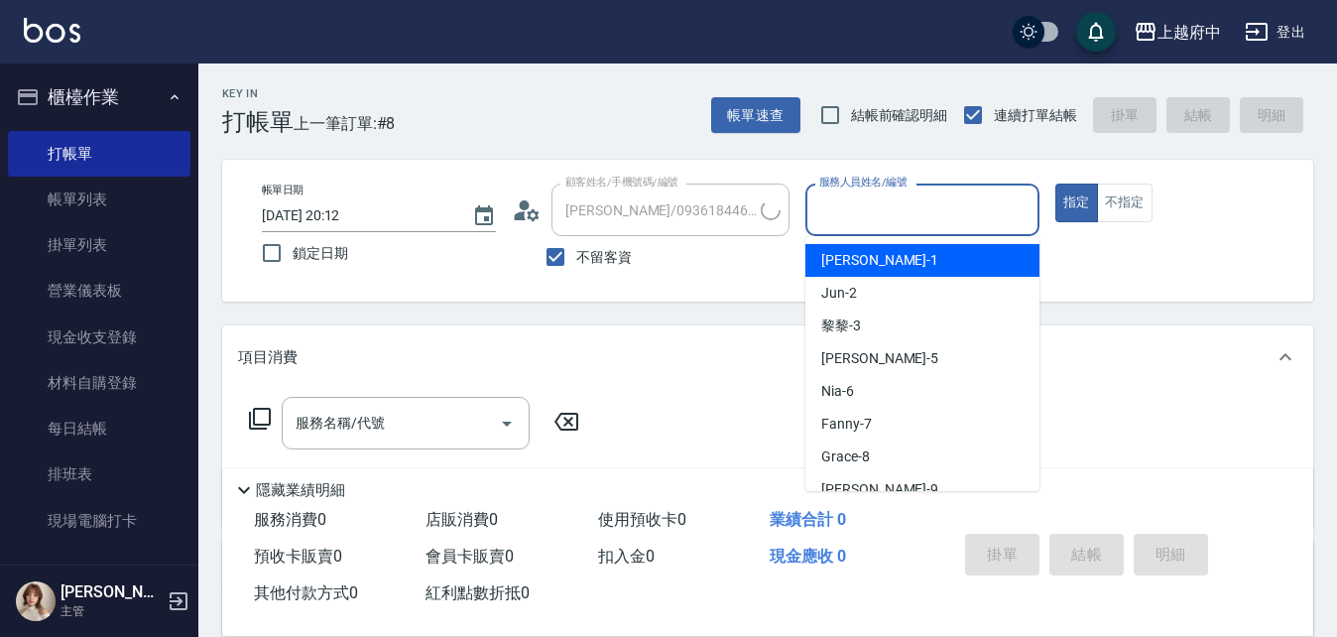
type input "[PERSON_NAME]/0968896071/"
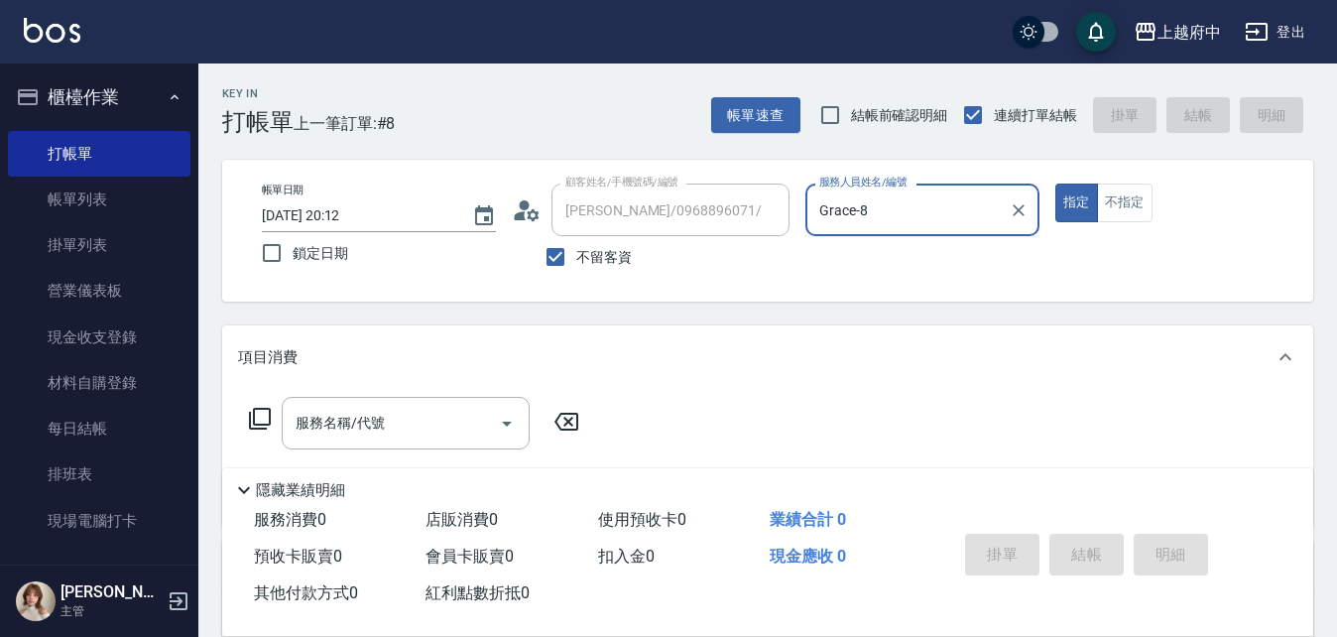
type input "Grace-8"
click at [1056, 184] on button "指定" at bounding box center [1077, 203] width 43 height 39
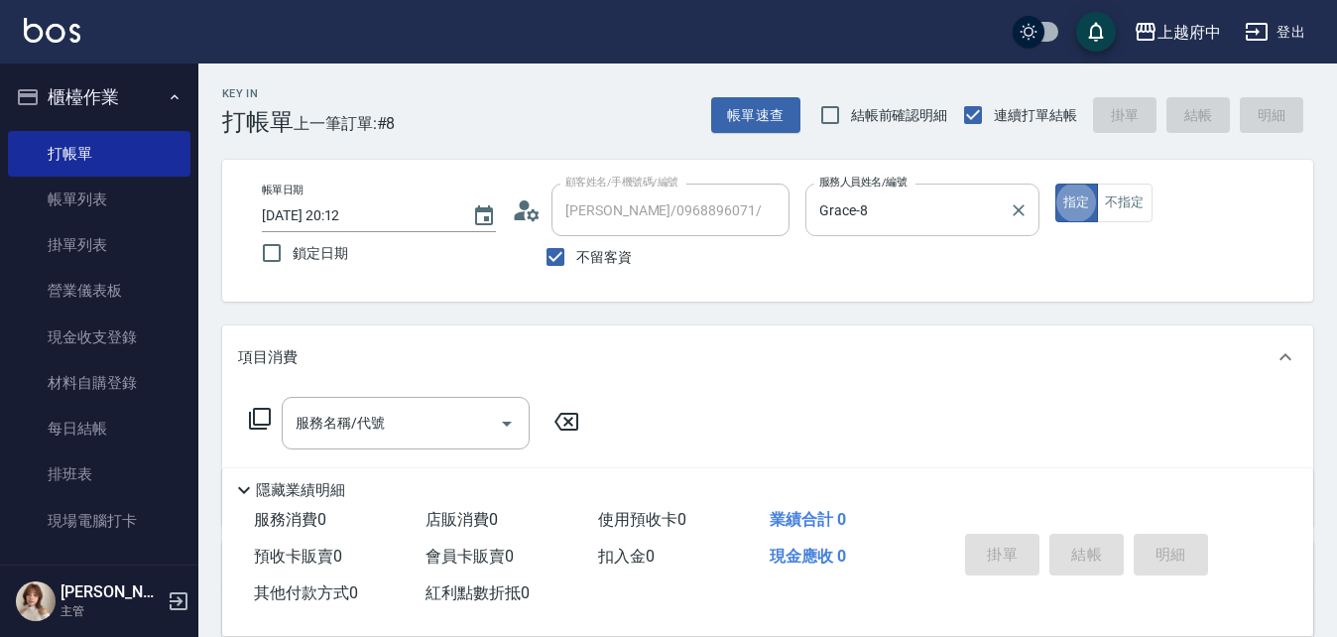
click at [850, 209] on input "Grace-8" at bounding box center [908, 209] width 187 height 35
click at [614, 261] on span "不留客資" at bounding box center [604, 257] width 56 height 21
click at [576, 261] on input "不留客資" at bounding box center [556, 257] width 42 height 42
checkbox input "false"
click at [768, 203] on icon "Clear" at bounding box center [769, 210] width 20 height 20
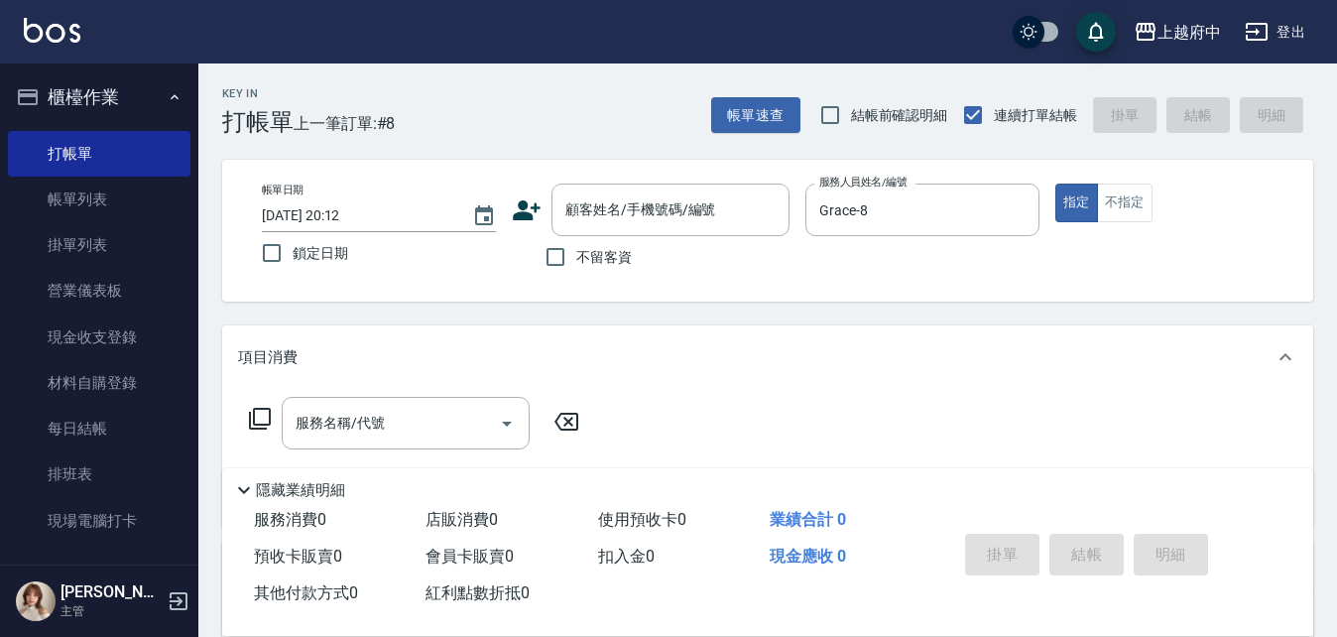
click at [593, 258] on span "不留客資" at bounding box center [604, 257] width 56 height 21
click at [576, 258] on input "不留客資" at bounding box center [556, 257] width 42 height 42
checkbox input "true"
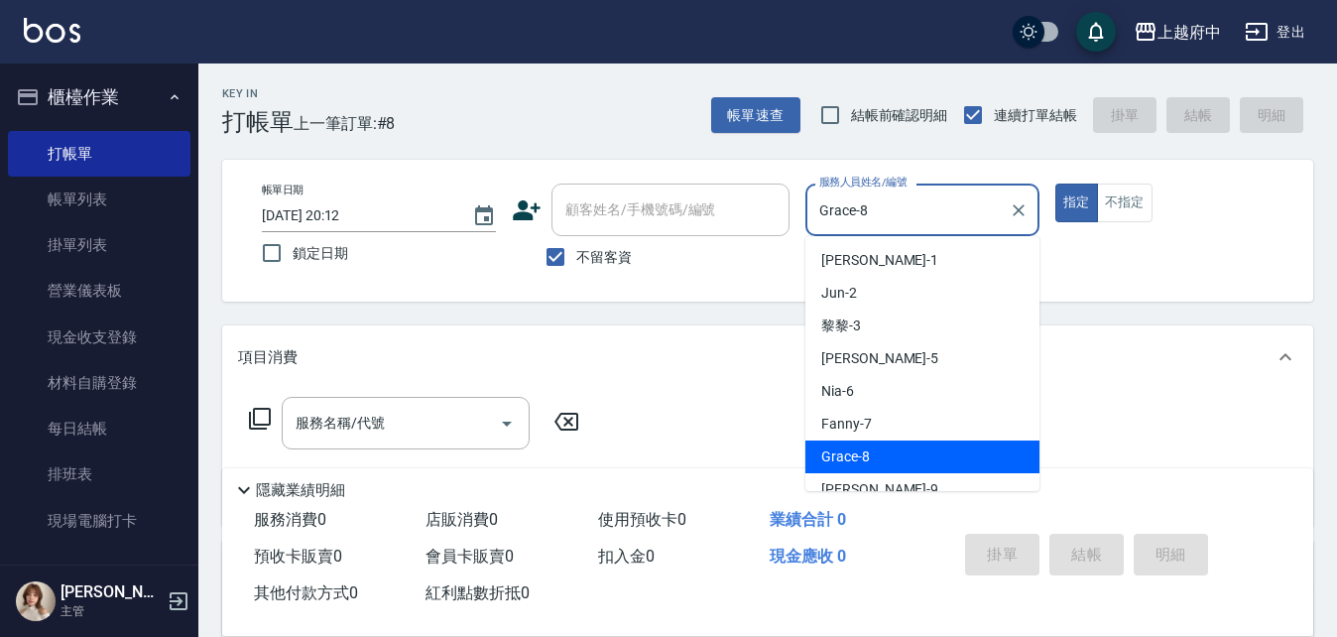
drag, startPoint x: 909, startPoint y: 212, endPoint x: 796, endPoint y: 222, distance: 113.5
click at [807, 221] on div "Grace-8 服務人員姓名/編號" at bounding box center [923, 210] width 234 height 53
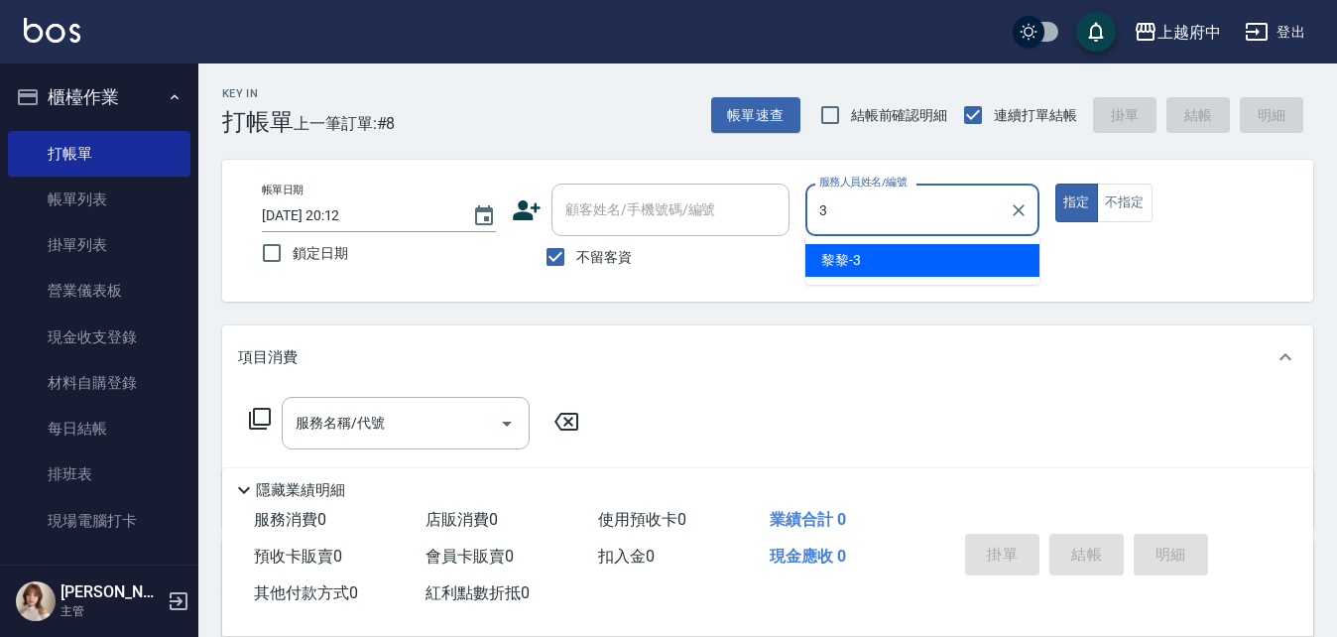
type input "黎黎-3"
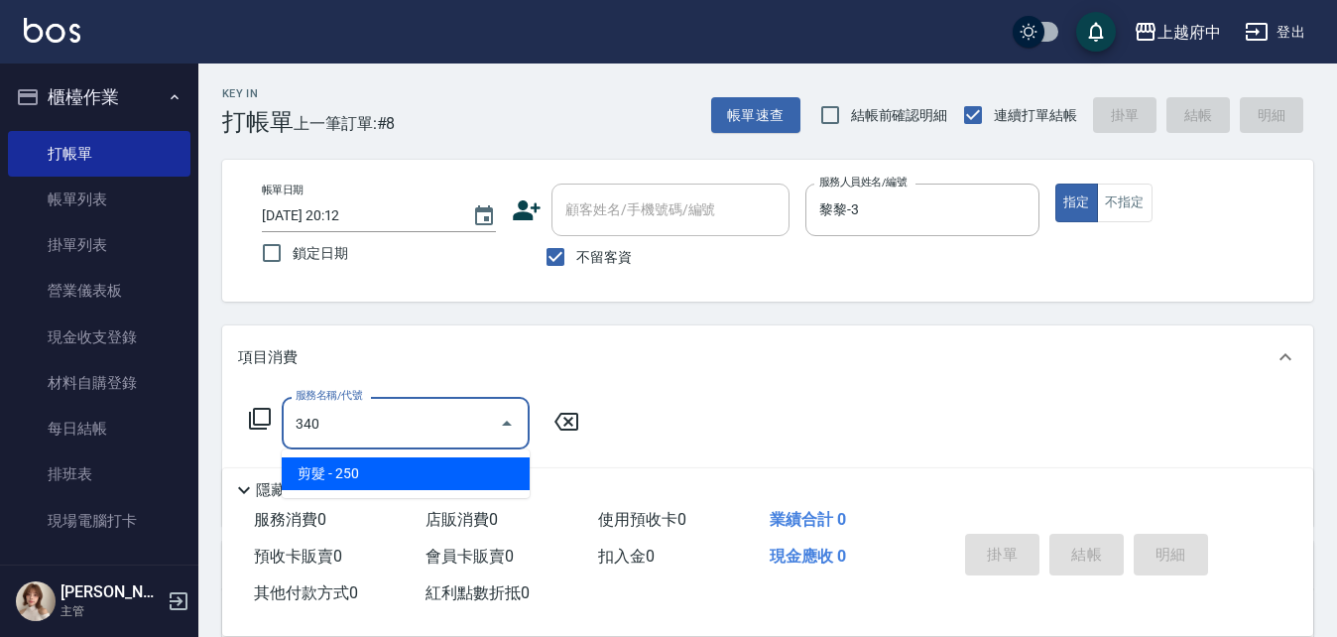
type input "剪髮(340)"
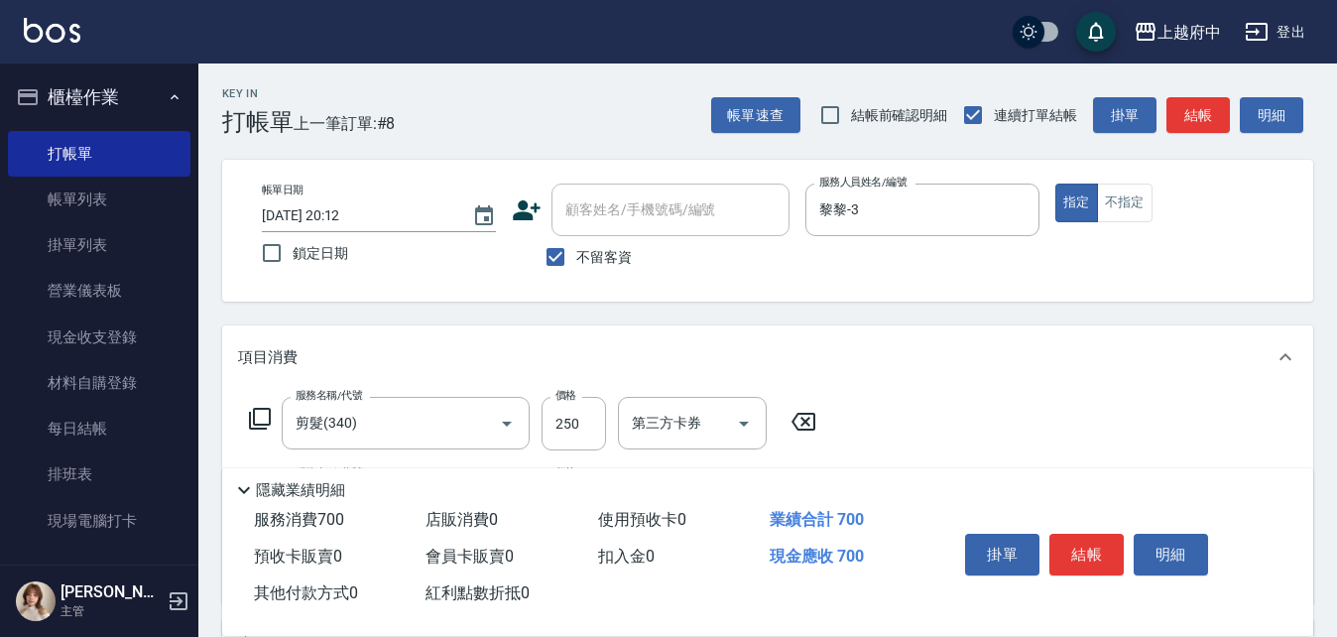
type input "有機洗髮(200)"
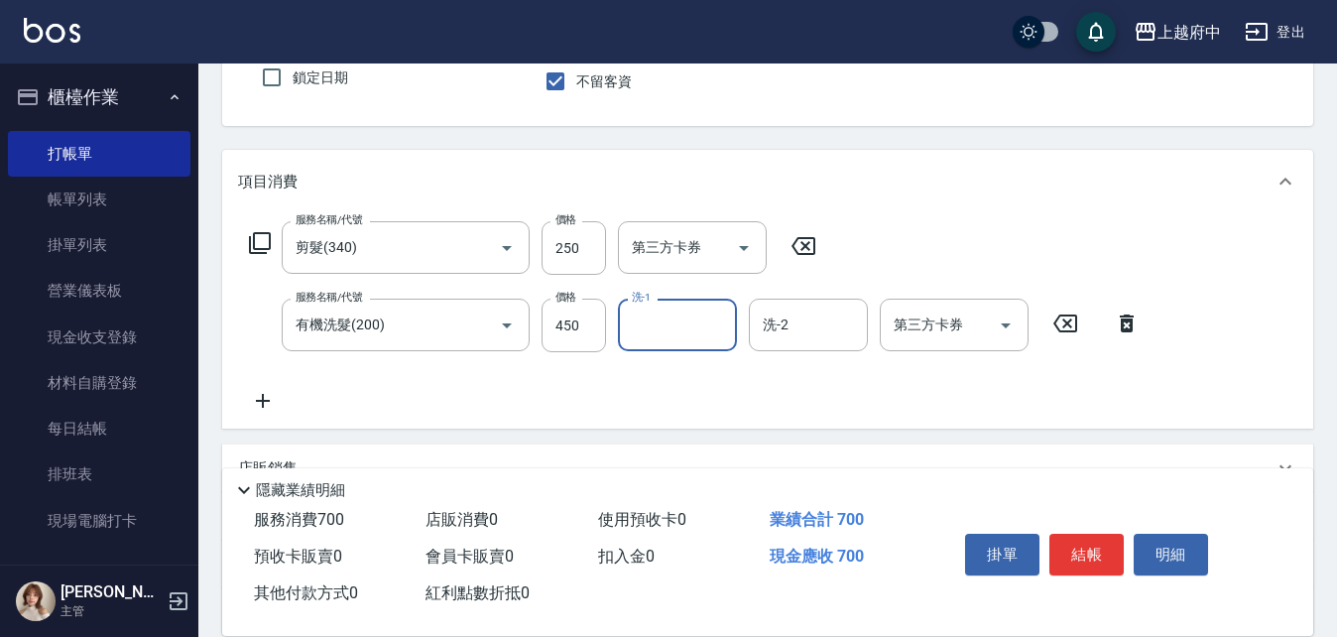
scroll to position [198, 0]
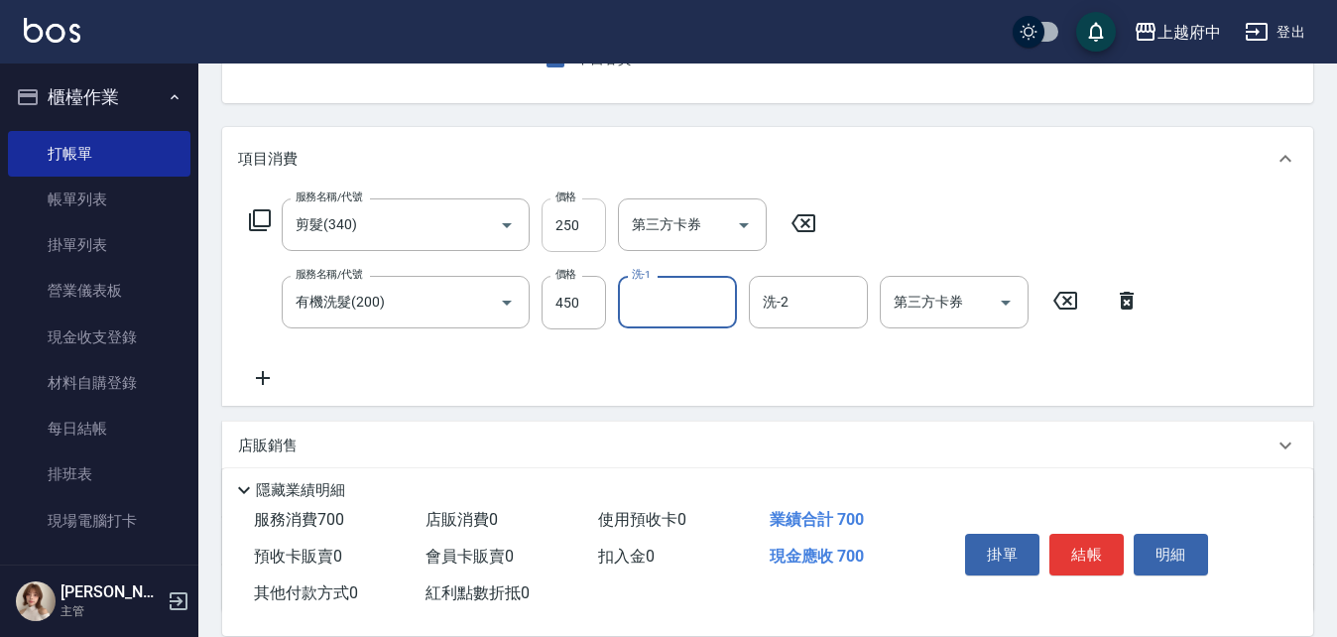
click at [582, 222] on input "250" at bounding box center [574, 225] width 64 height 54
type input "400"
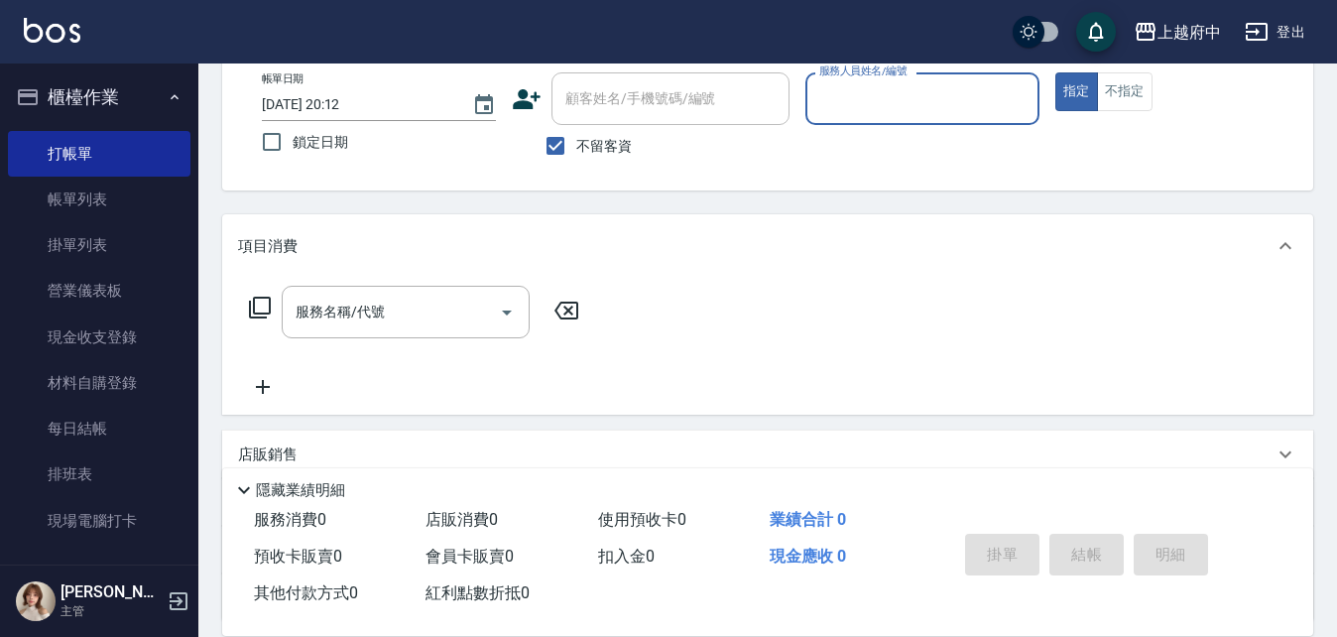
scroll to position [0, 0]
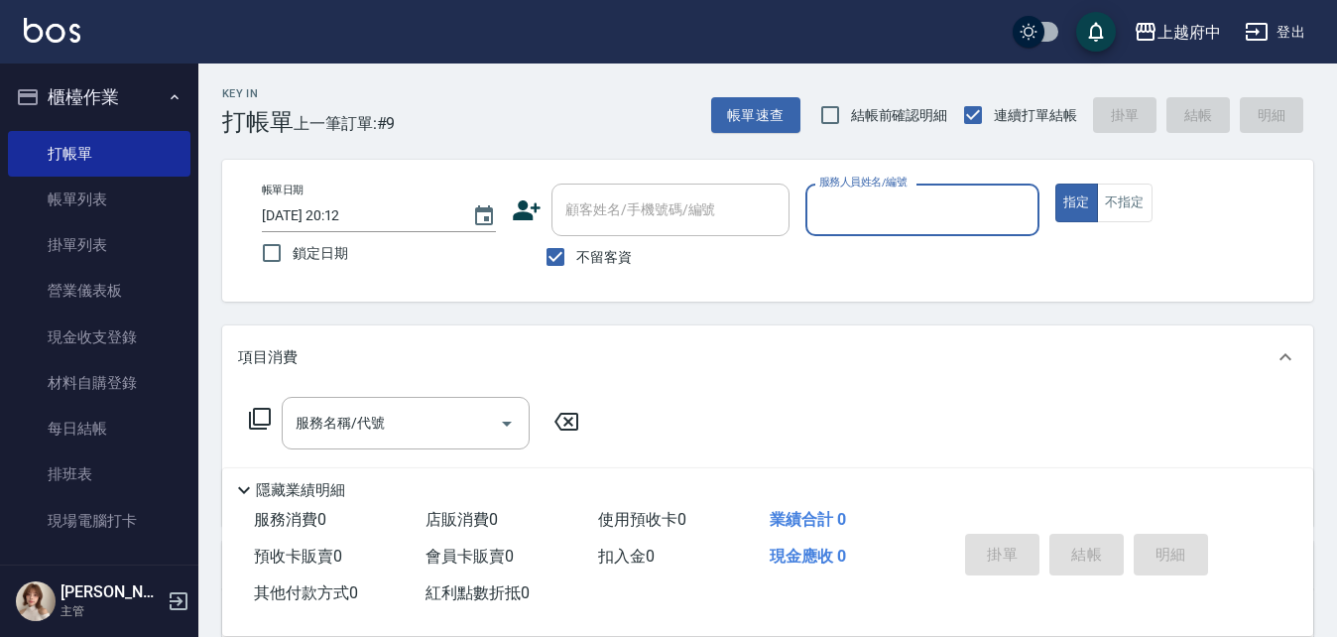
click at [606, 258] on span "不留客資" at bounding box center [604, 257] width 56 height 21
click at [576, 258] on input "不留客資" at bounding box center [556, 257] width 42 height 42
checkbox input "false"
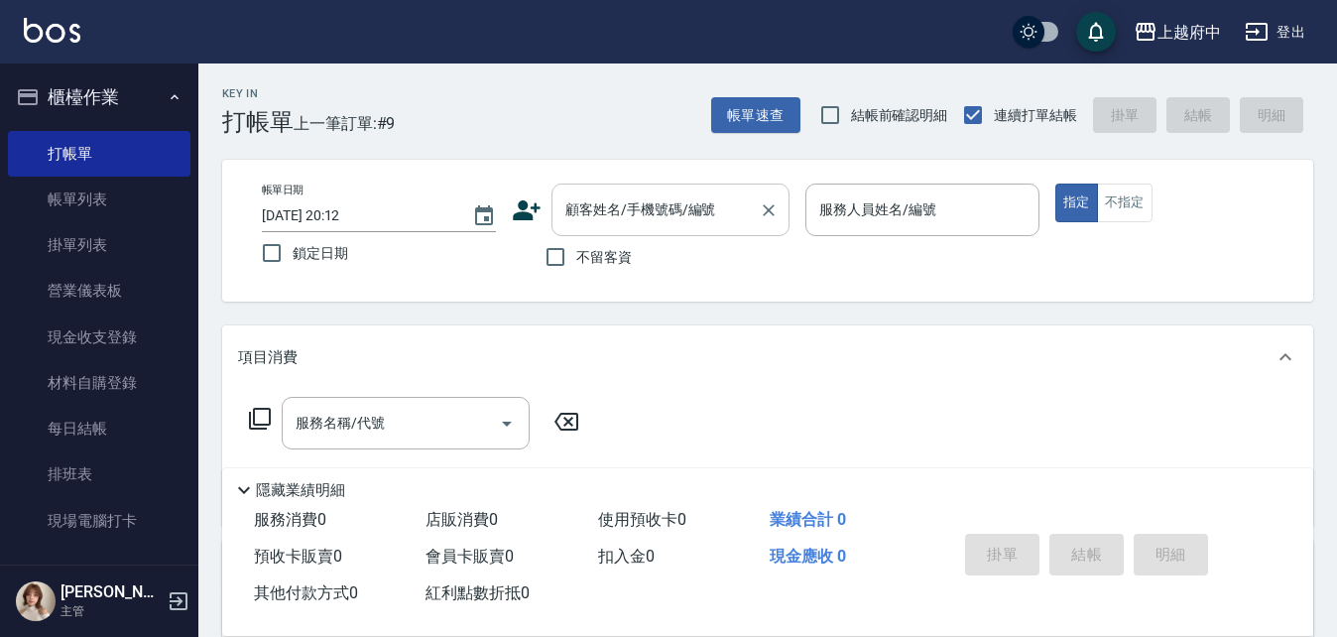
click at [630, 213] on input "顧客姓名/手機號碼/編號" at bounding box center [656, 209] width 190 height 35
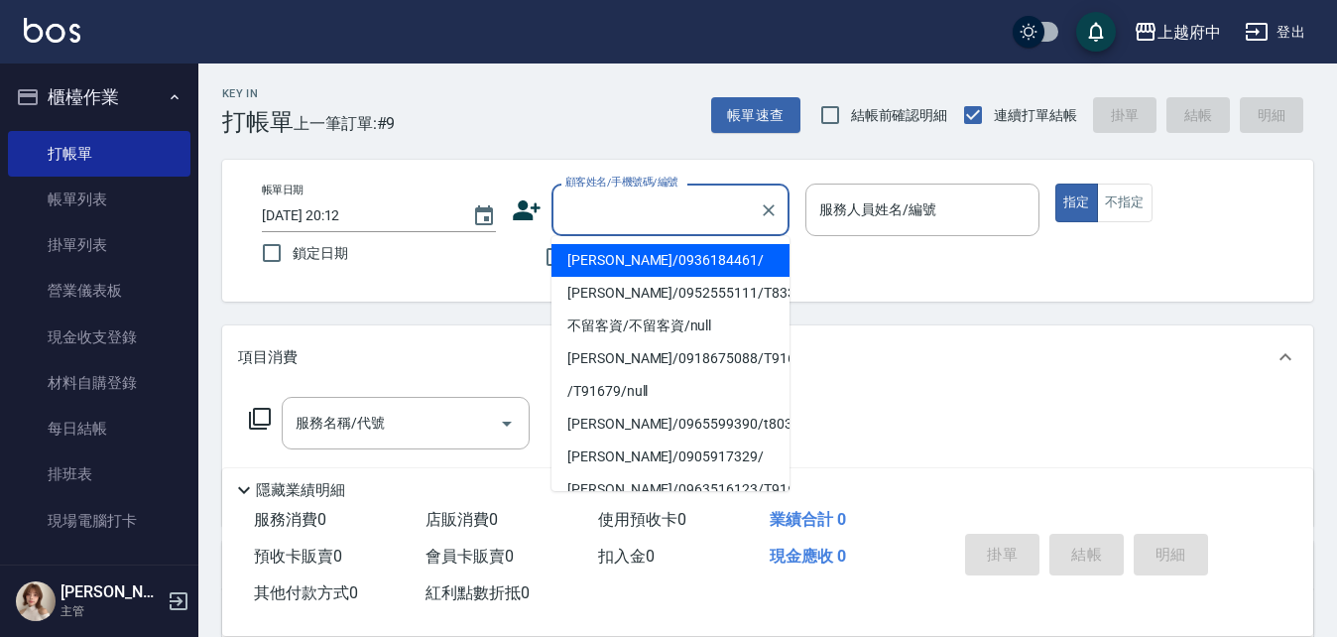
type input "ㄔ"
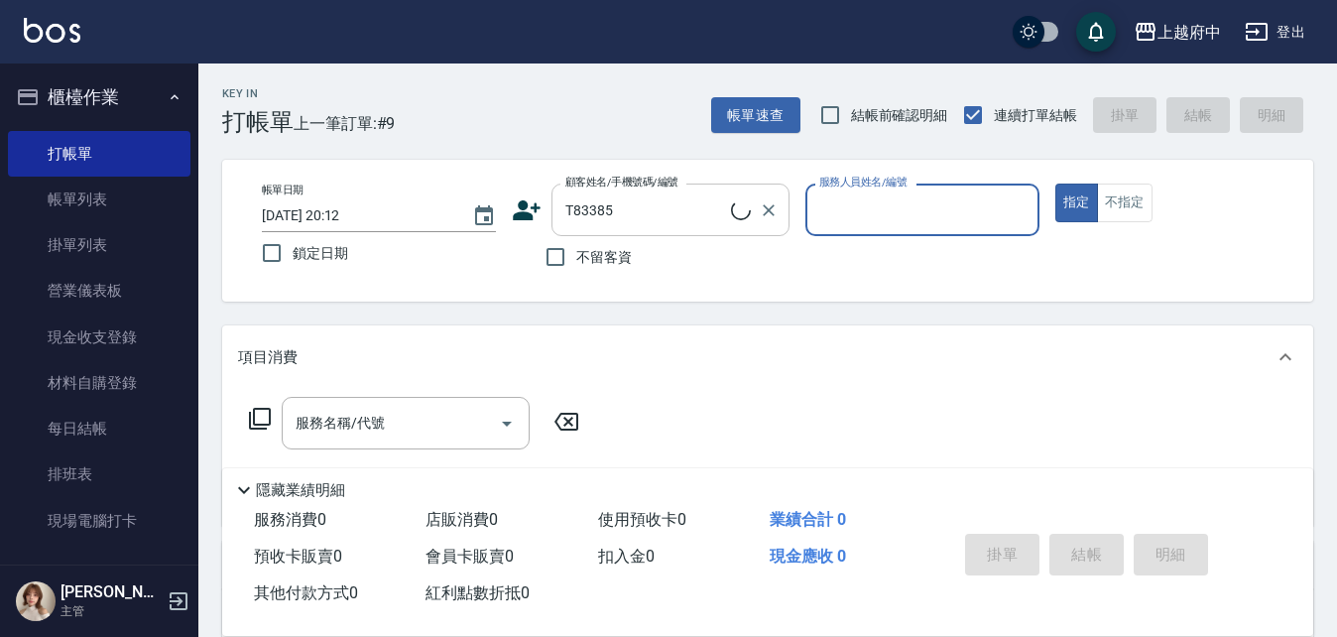
type input "[PERSON_NAME]/0909030123/T83385"
type input "黎黎-3"
click at [1056, 184] on button "指定" at bounding box center [1077, 203] width 43 height 39
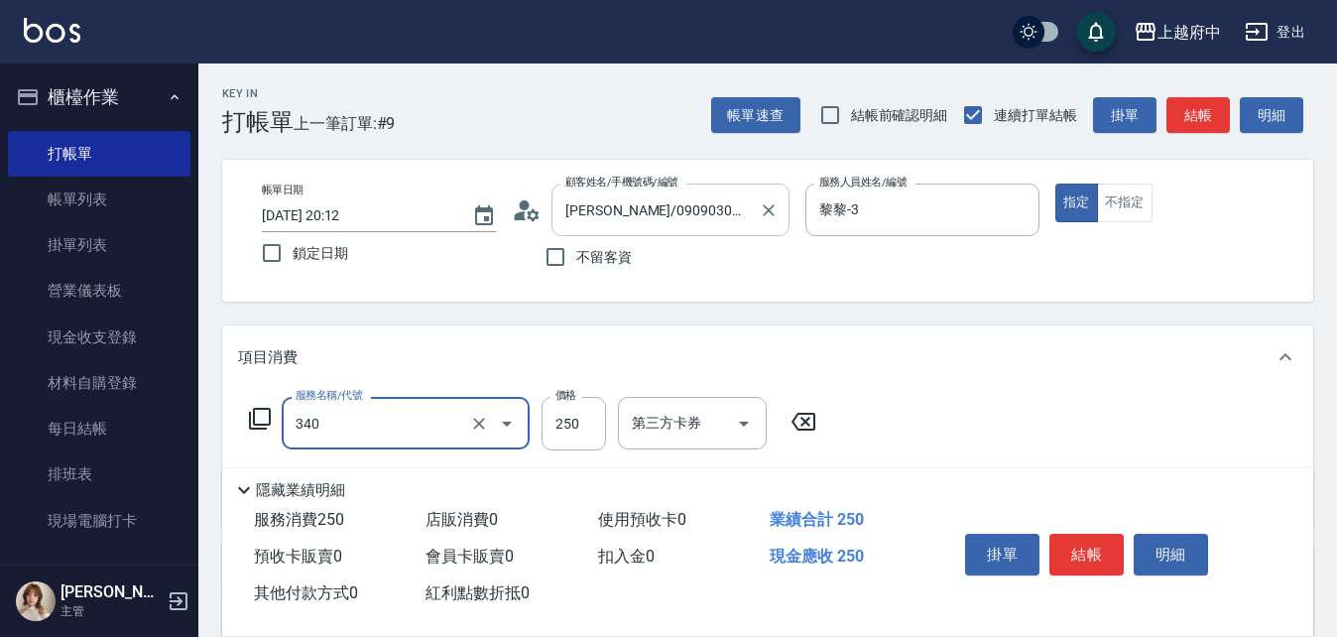
type input "剪髮(340)"
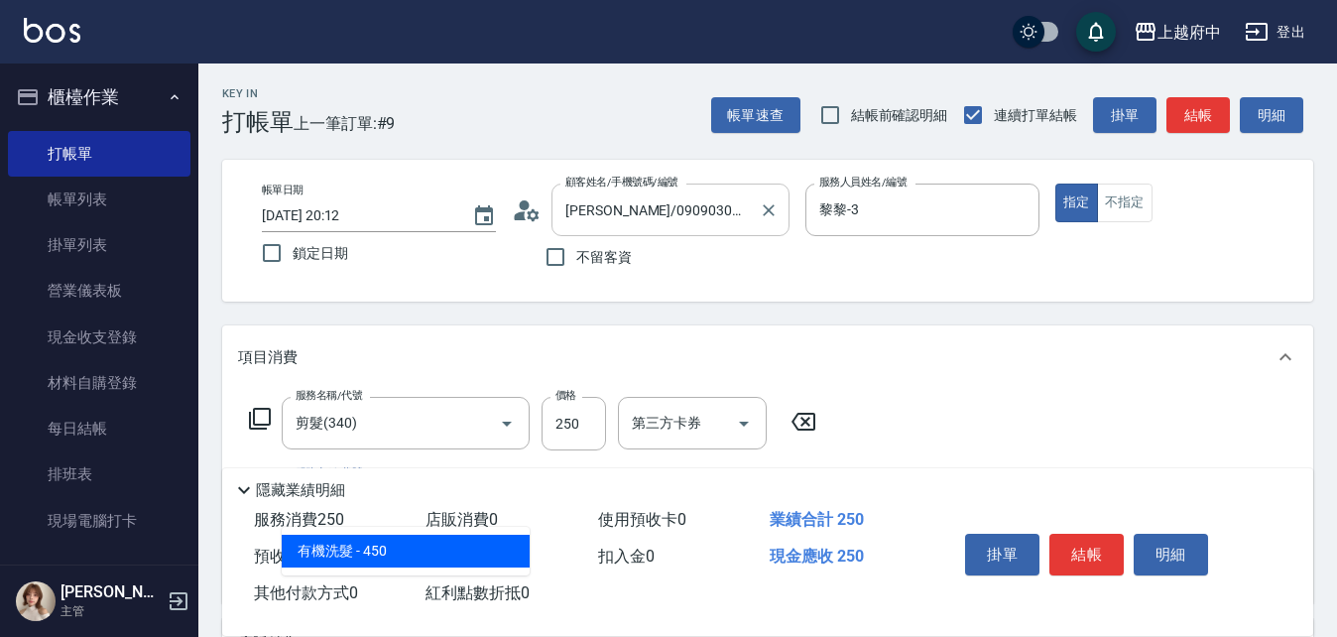
type input "有機洗髮(200)"
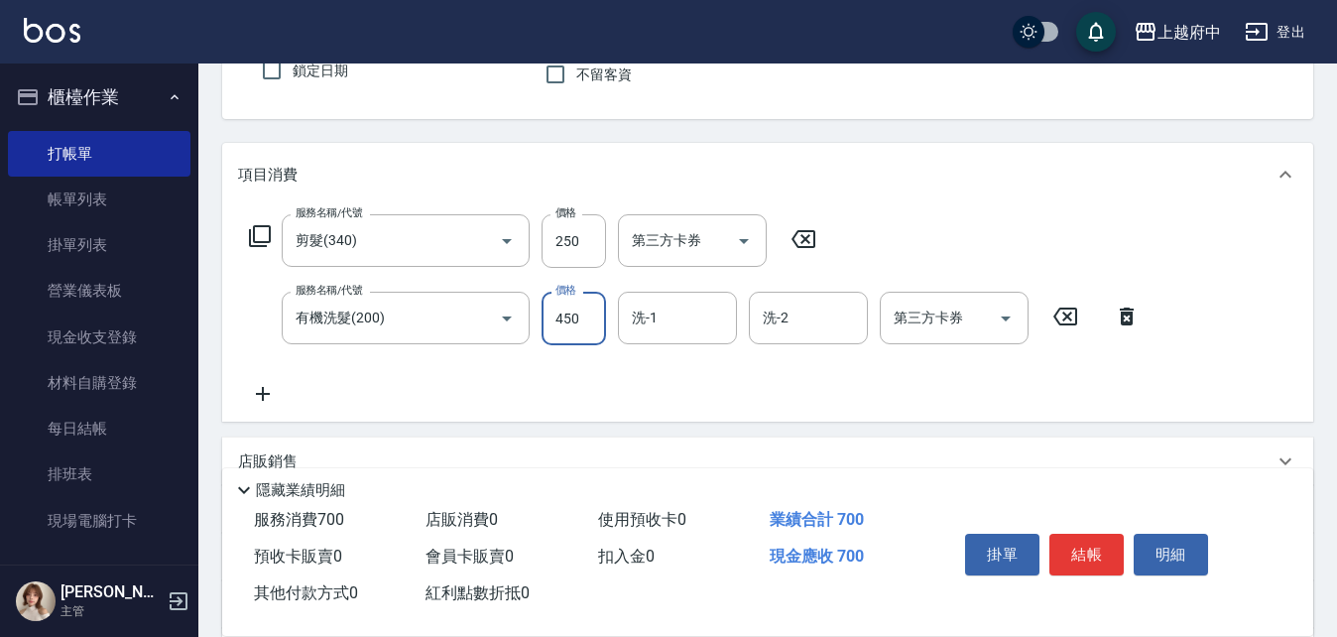
scroll to position [198, 0]
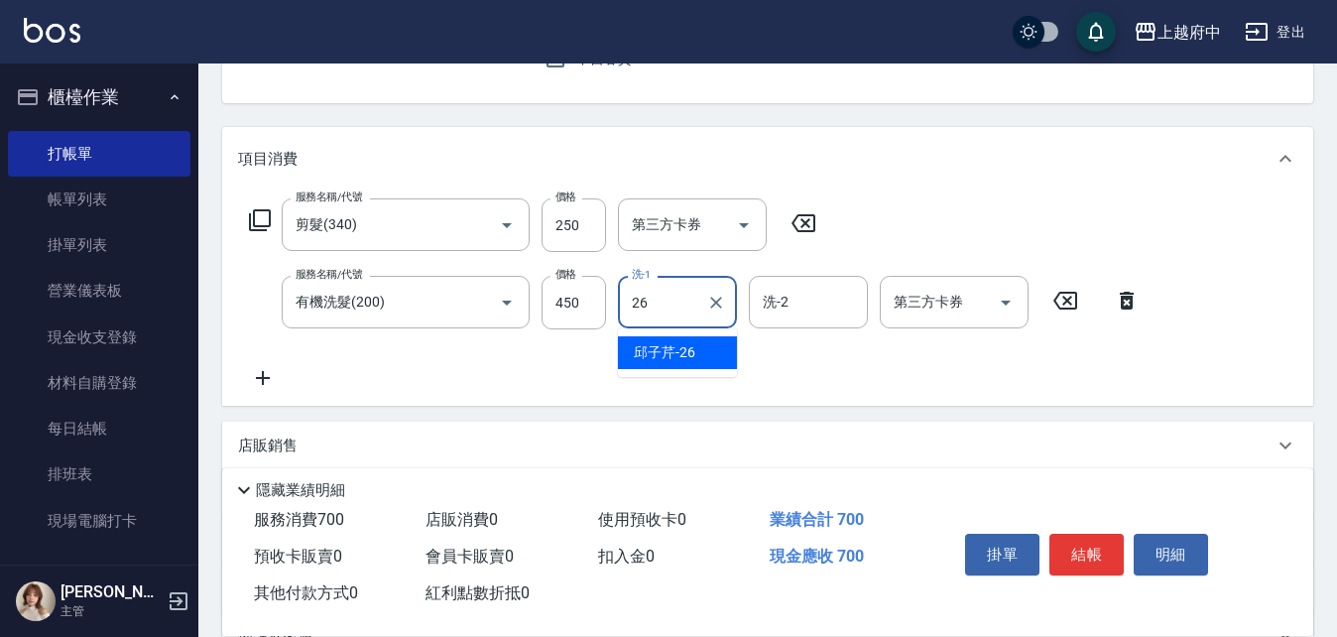
type input "[PERSON_NAME]-26"
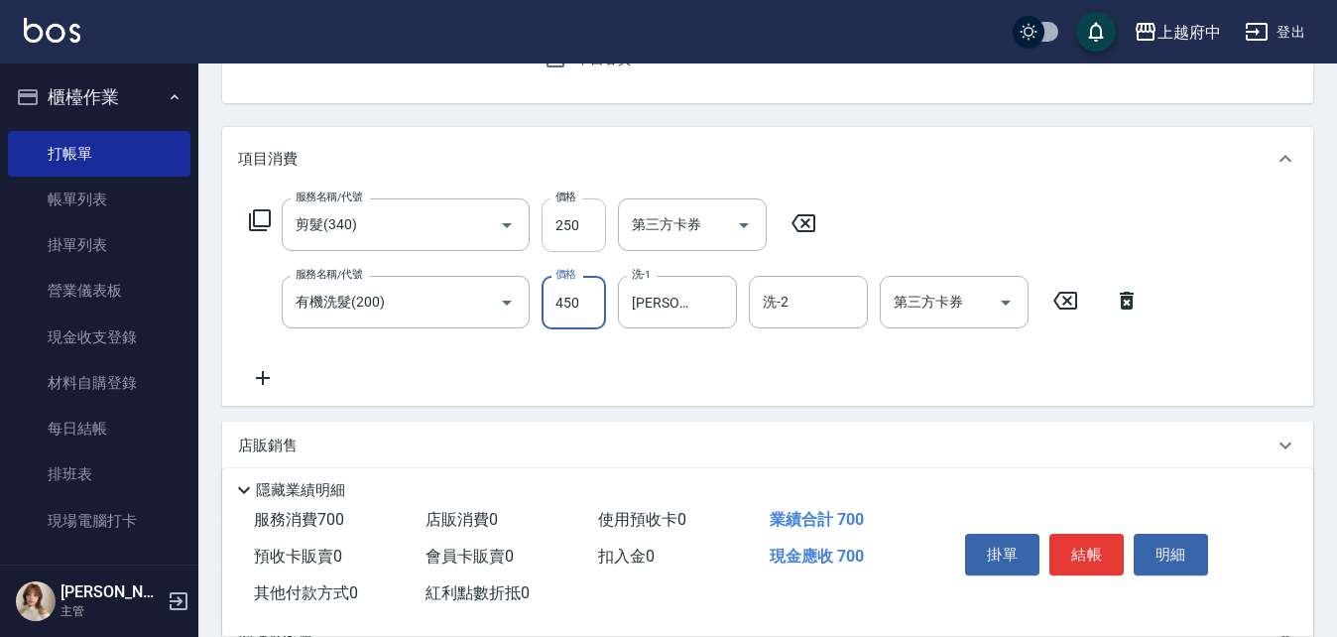
click at [593, 233] on input "250" at bounding box center [574, 225] width 64 height 54
type input "330"
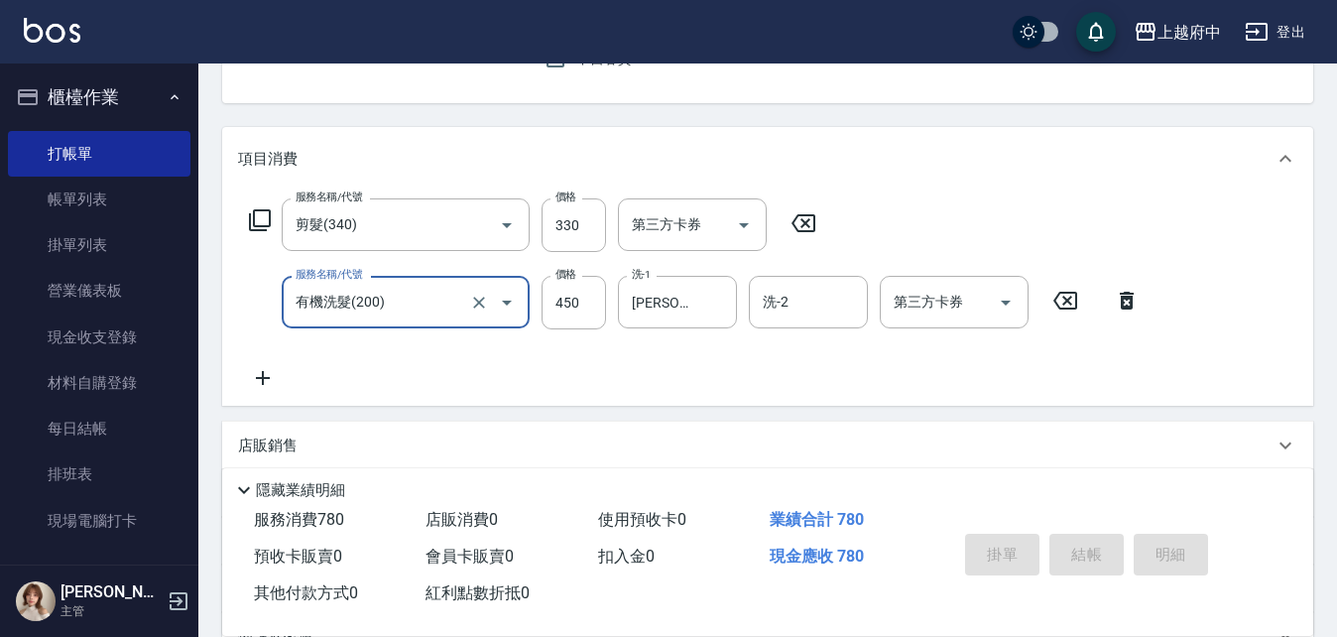
type input "[DATE] 20:13"
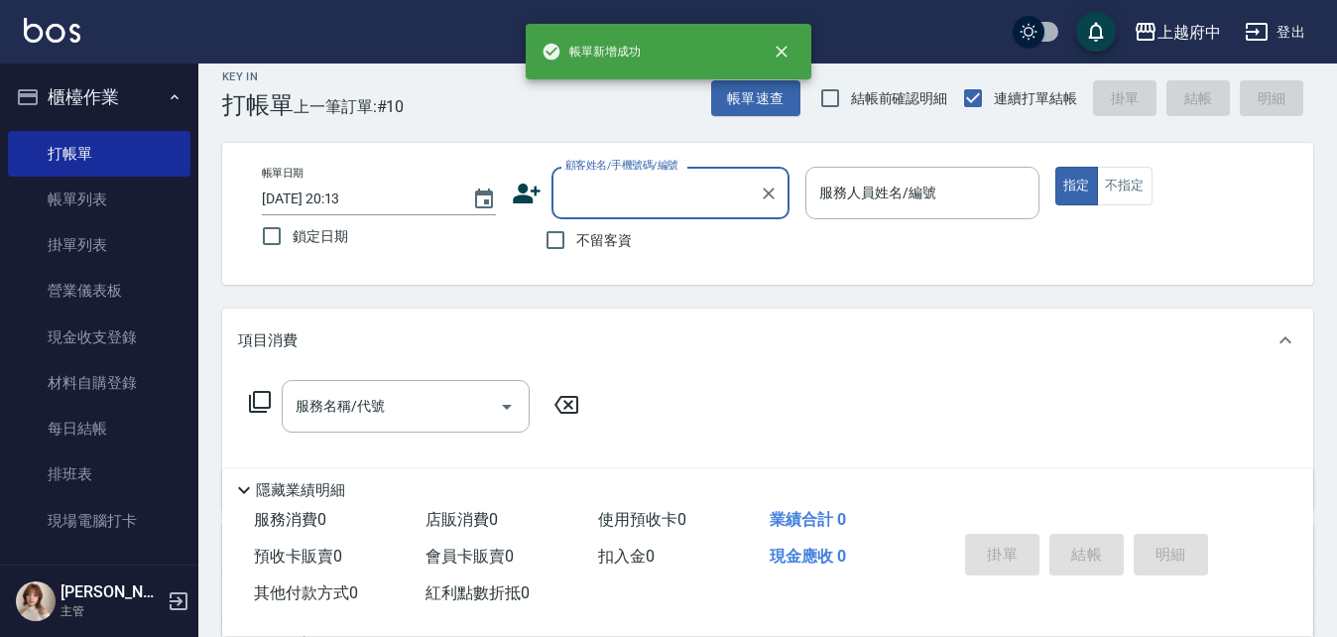
scroll to position [0, 0]
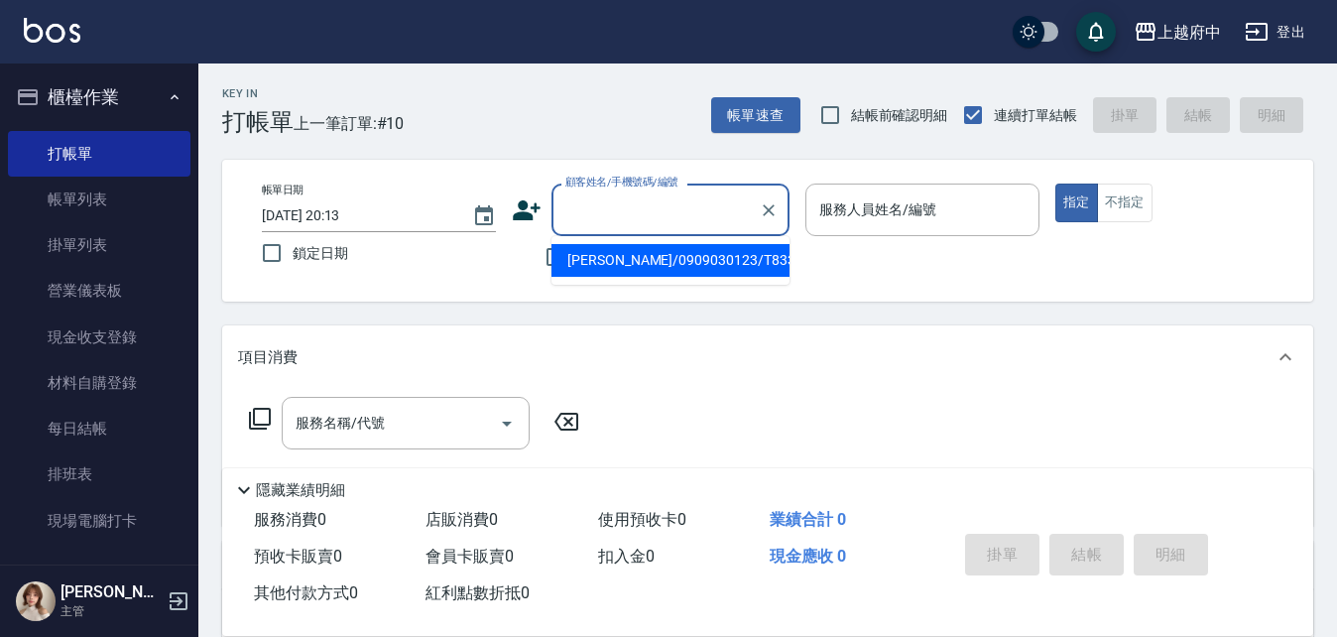
click at [650, 209] on input "顧客姓名/手機號碼/編號" at bounding box center [656, 209] width 190 height 35
type input "0918675088"
click at [873, 266] on div "帳單日期 [DATE] 20:13 鎖定日期 顧客姓名/手機號碼/編號 顧客姓名/手機號碼/編號 不留客資 服務人員姓名/編號 服務人員姓名/編號 指定 不指定" at bounding box center [768, 231] width 1044 height 94
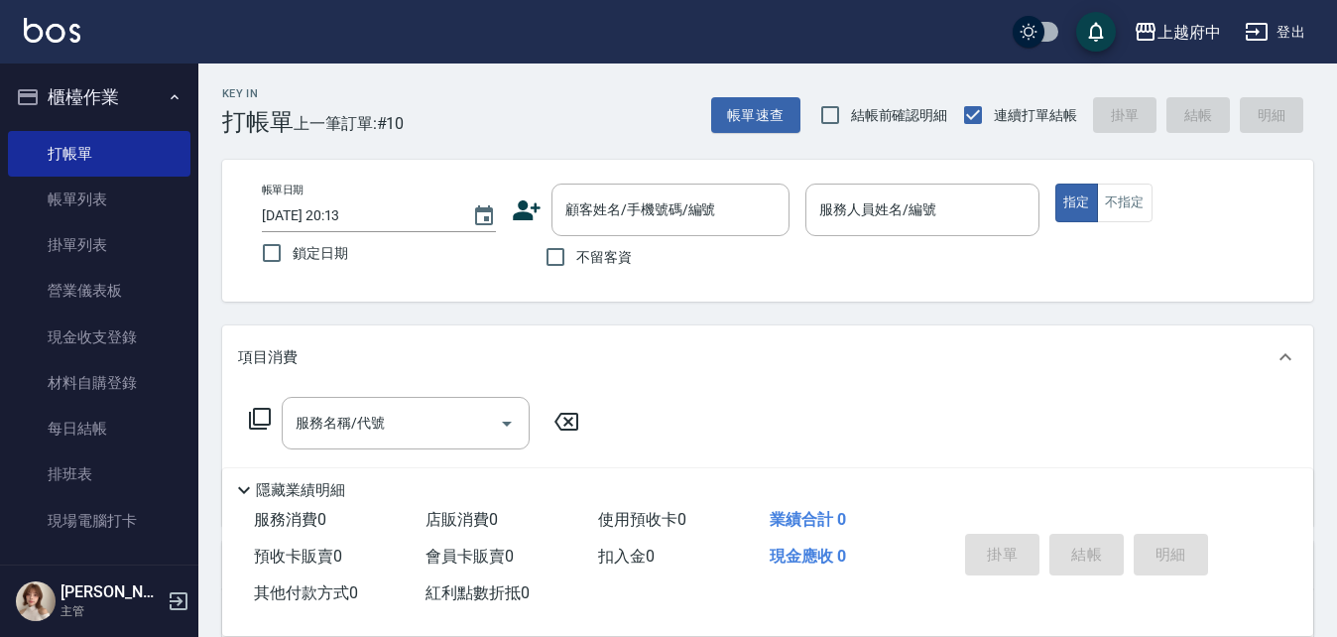
click at [592, 253] on span "不留客資" at bounding box center [604, 257] width 56 height 21
click at [576, 253] on input "不留客資" at bounding box center [556, 257] width 42 height 42
checkbox input "true"
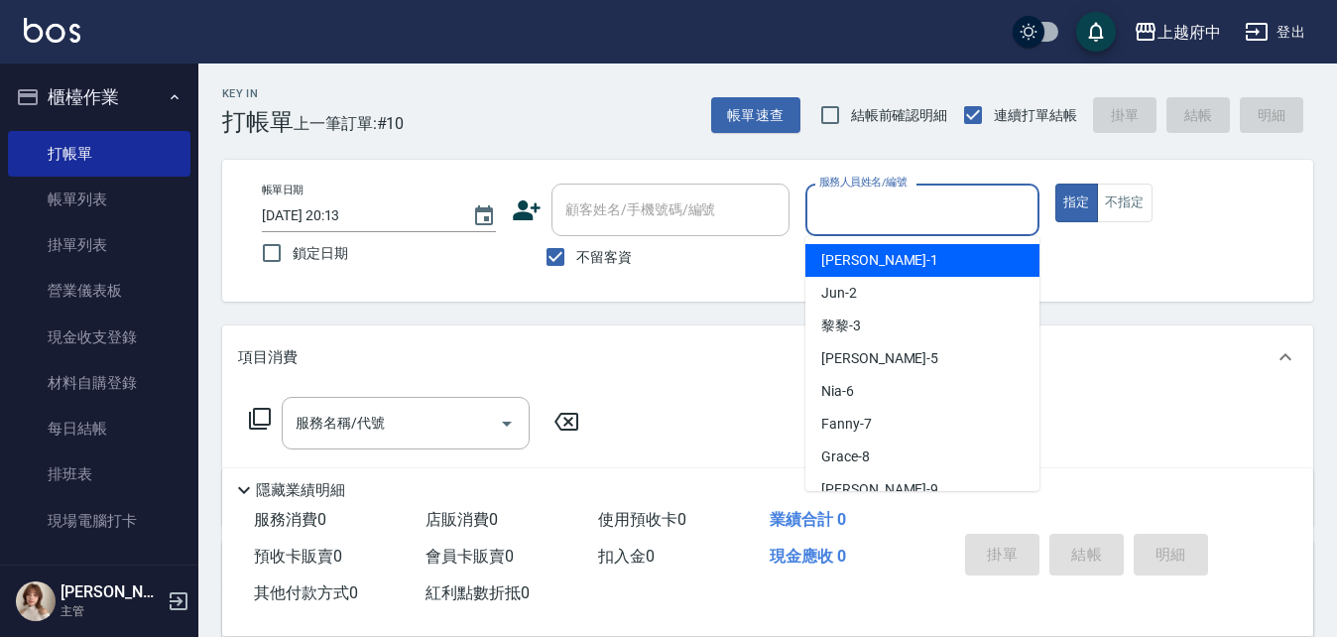
click at [887, 227] on input "服務人員姓名/編號" at bounding box center [923, 209] width 216 height 35
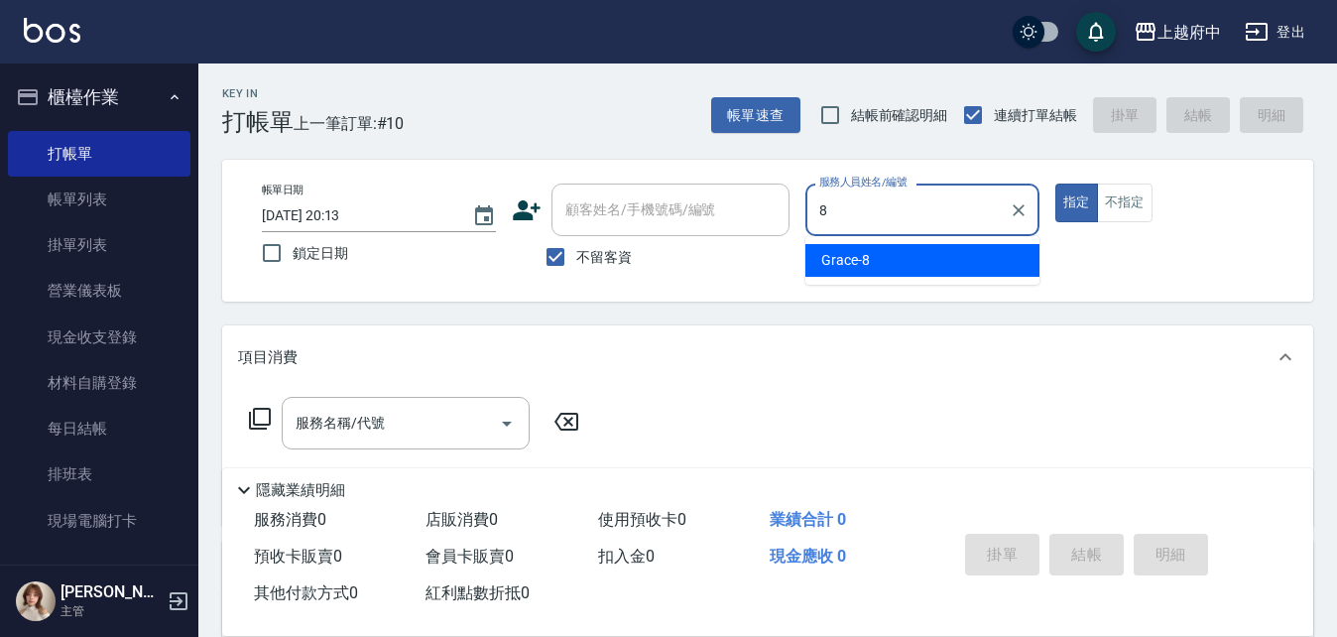
type input "Grace-8"
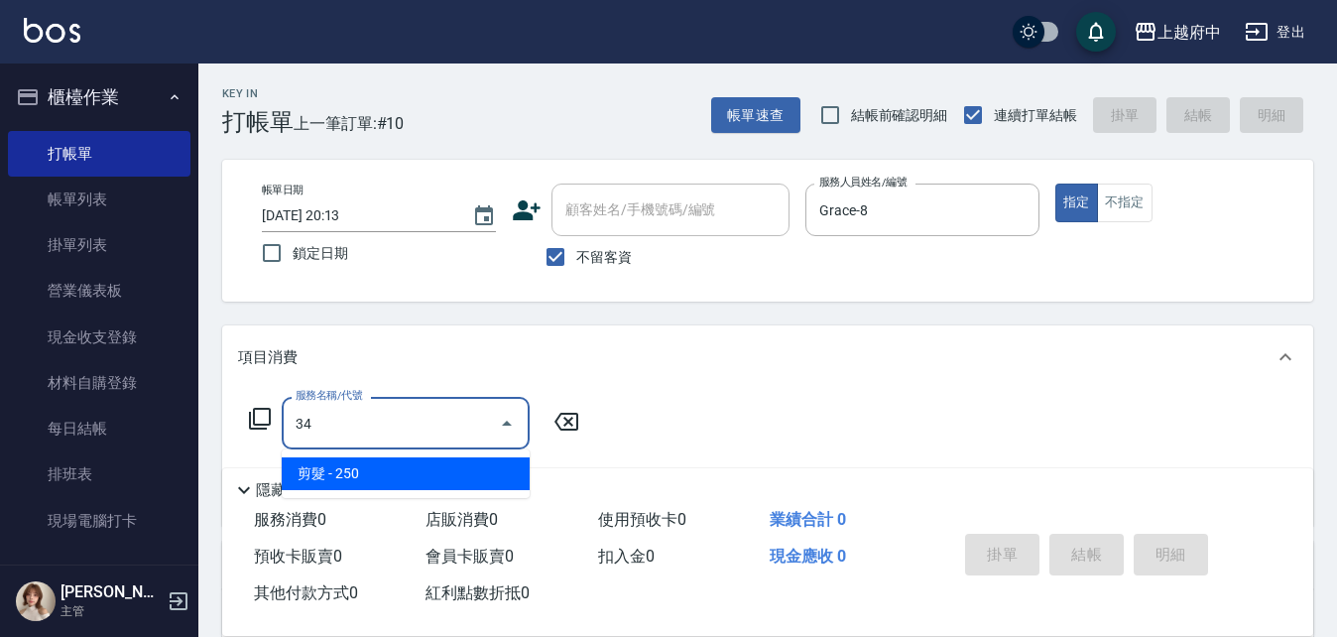
type input "3"
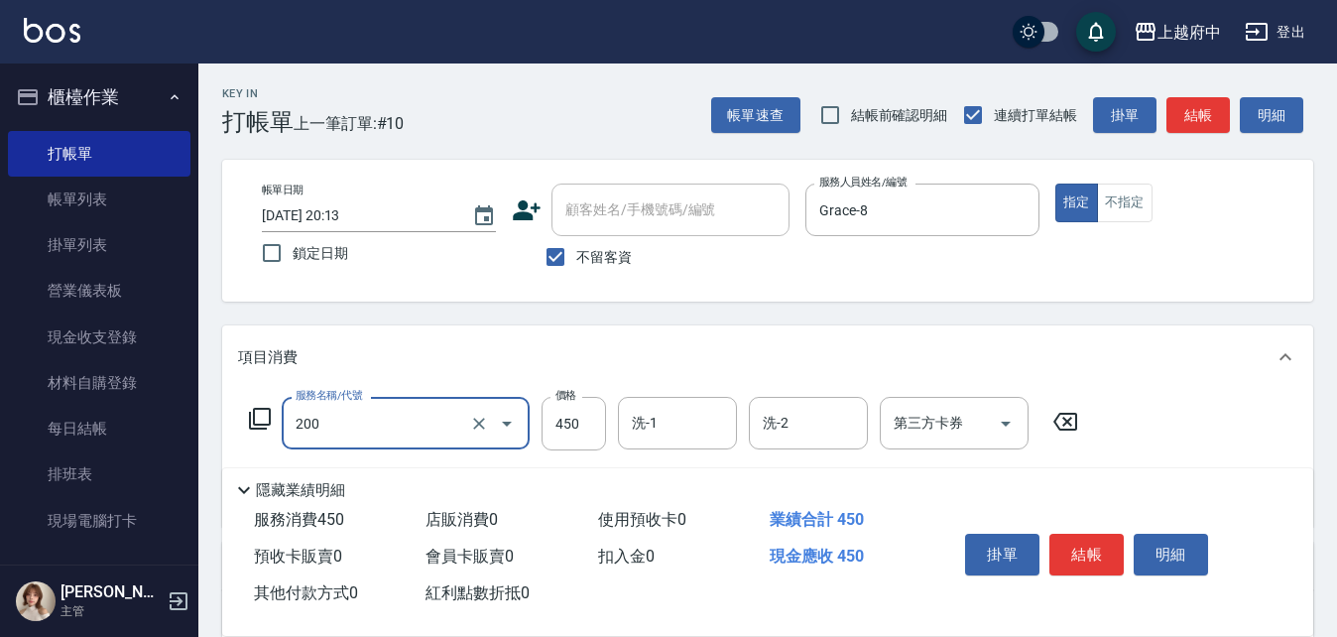
type input "有機洗髮(200)"
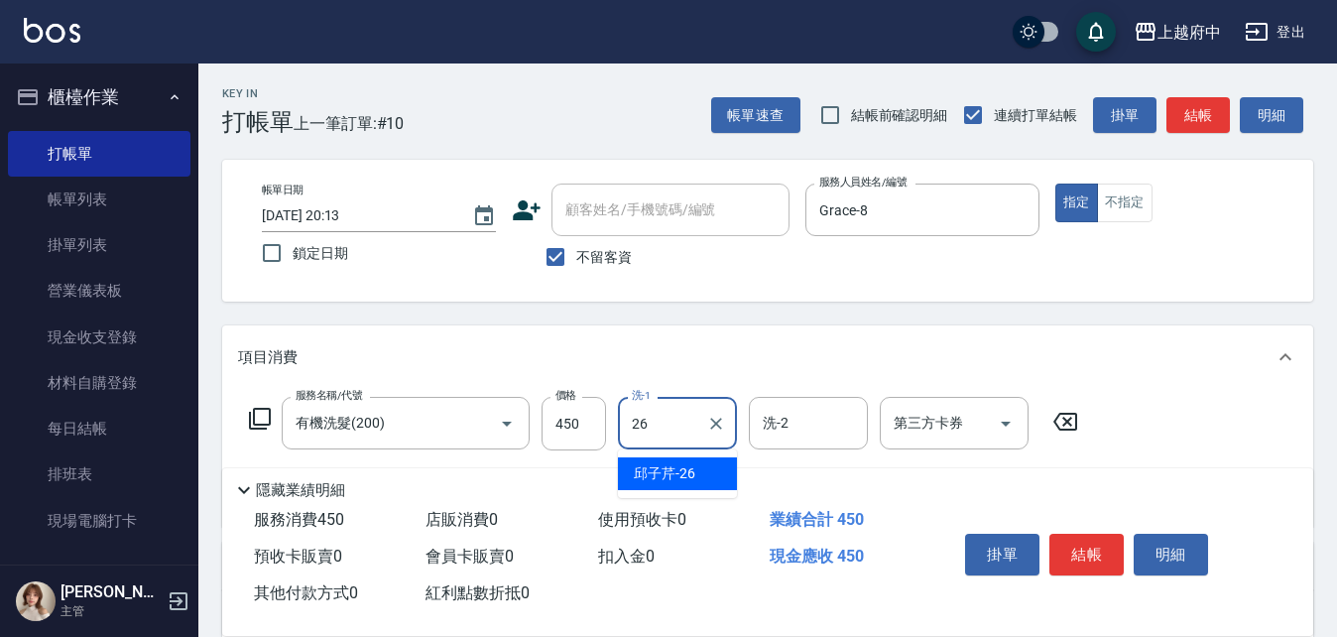
type input "[PERSON_NAME]-26"
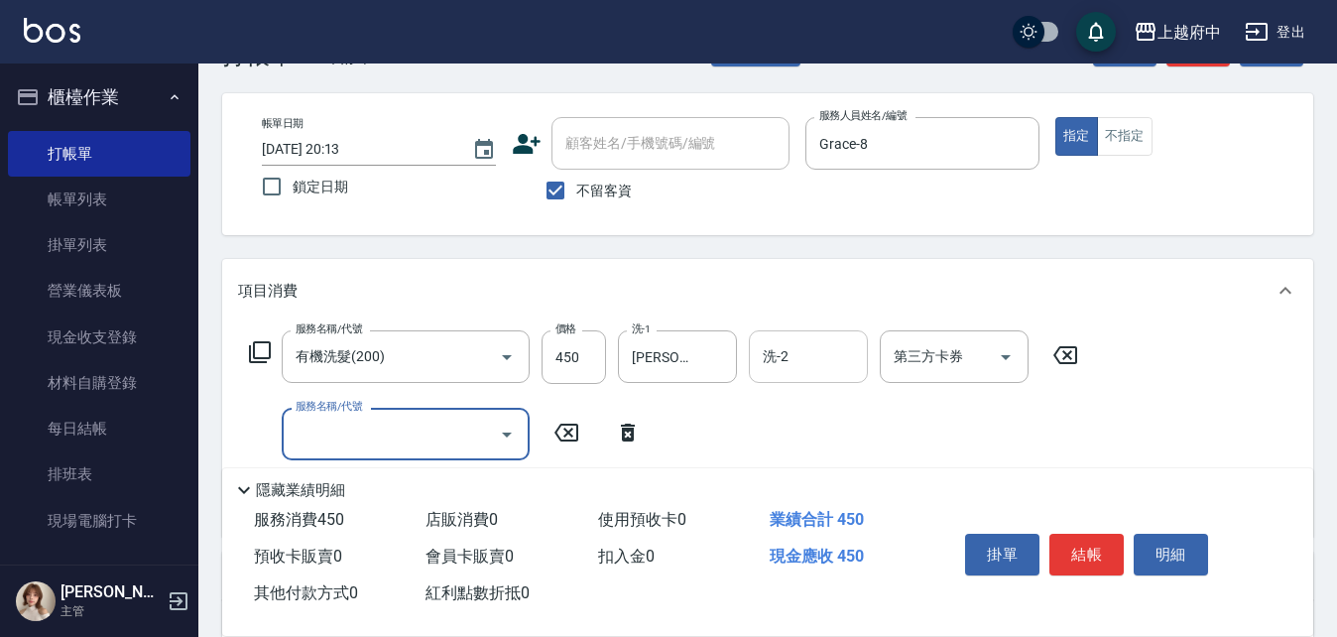
scroll to position [99, 0]
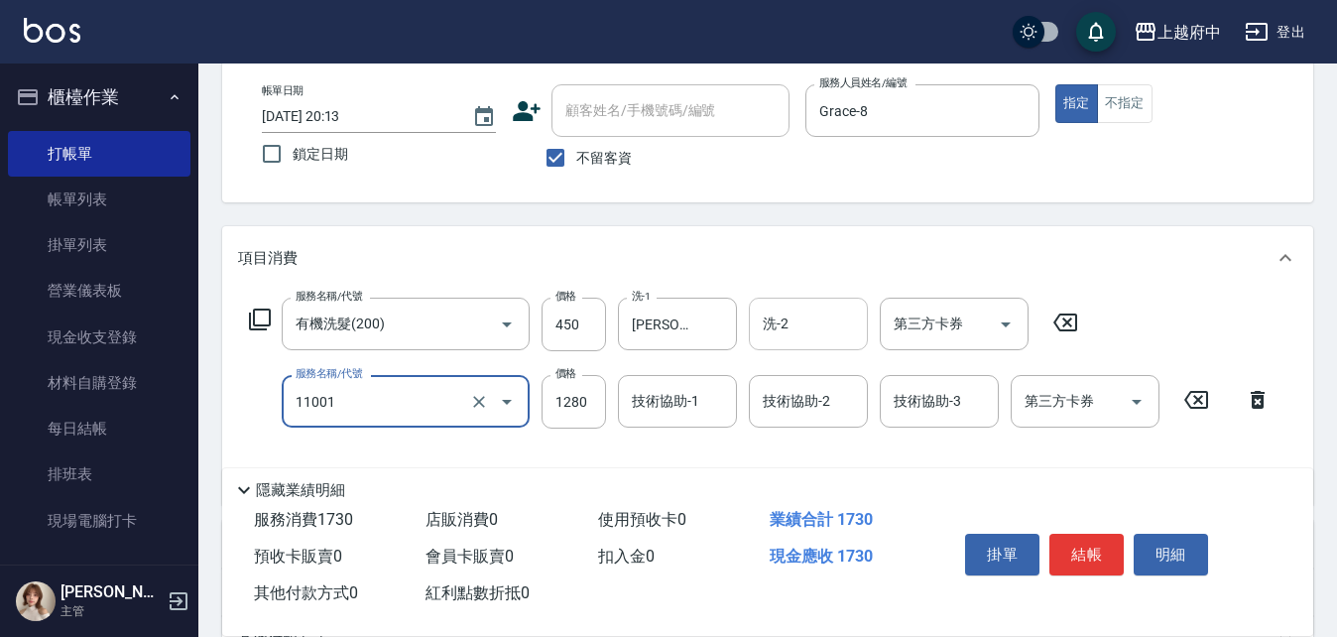
type input "燙髮S(11001)"
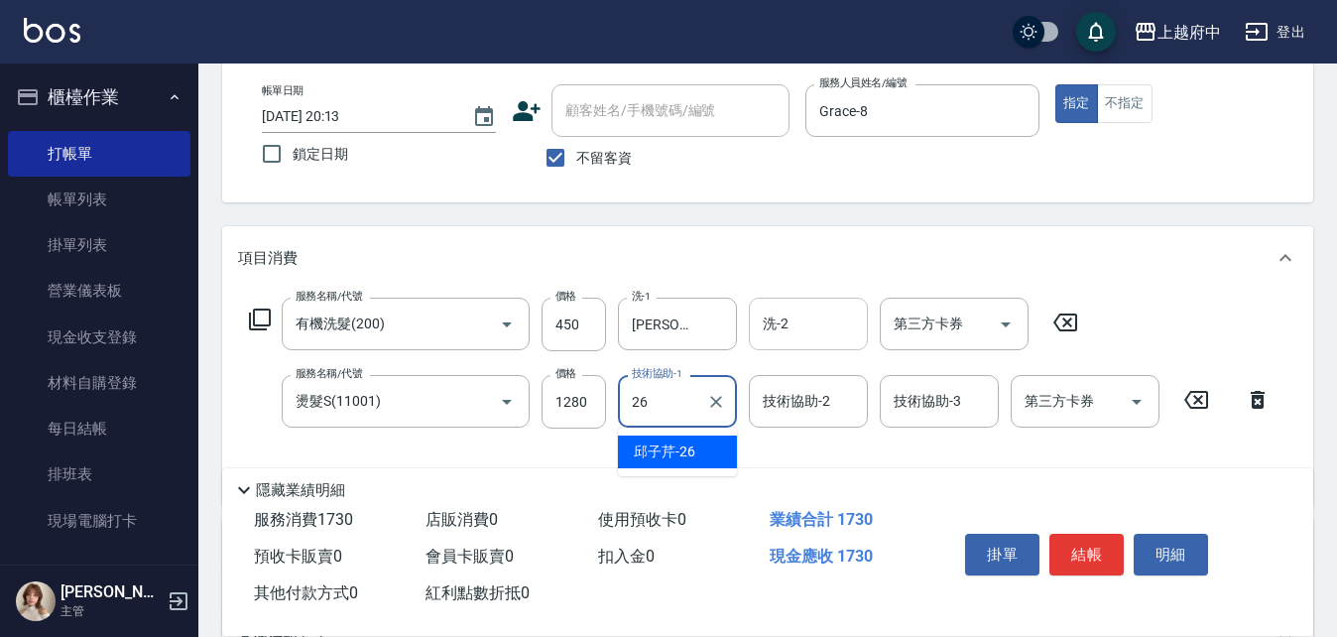
type input "[PERSON_NAME]-26"
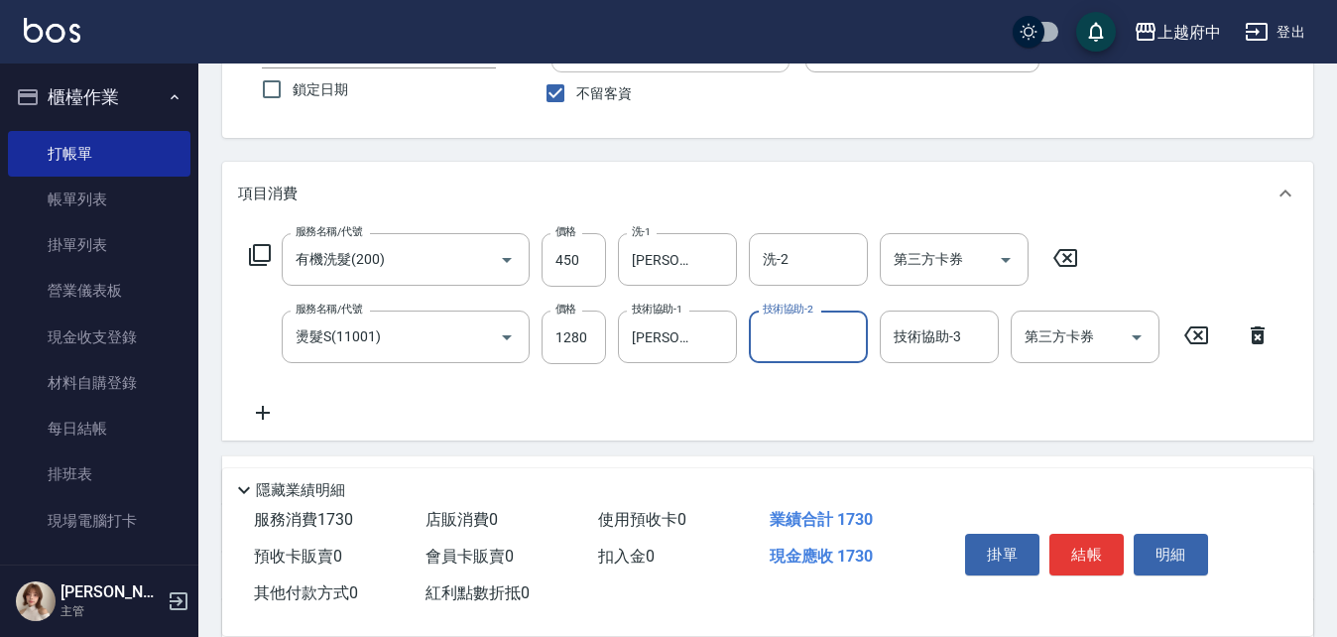
scroll to position [198, 0]
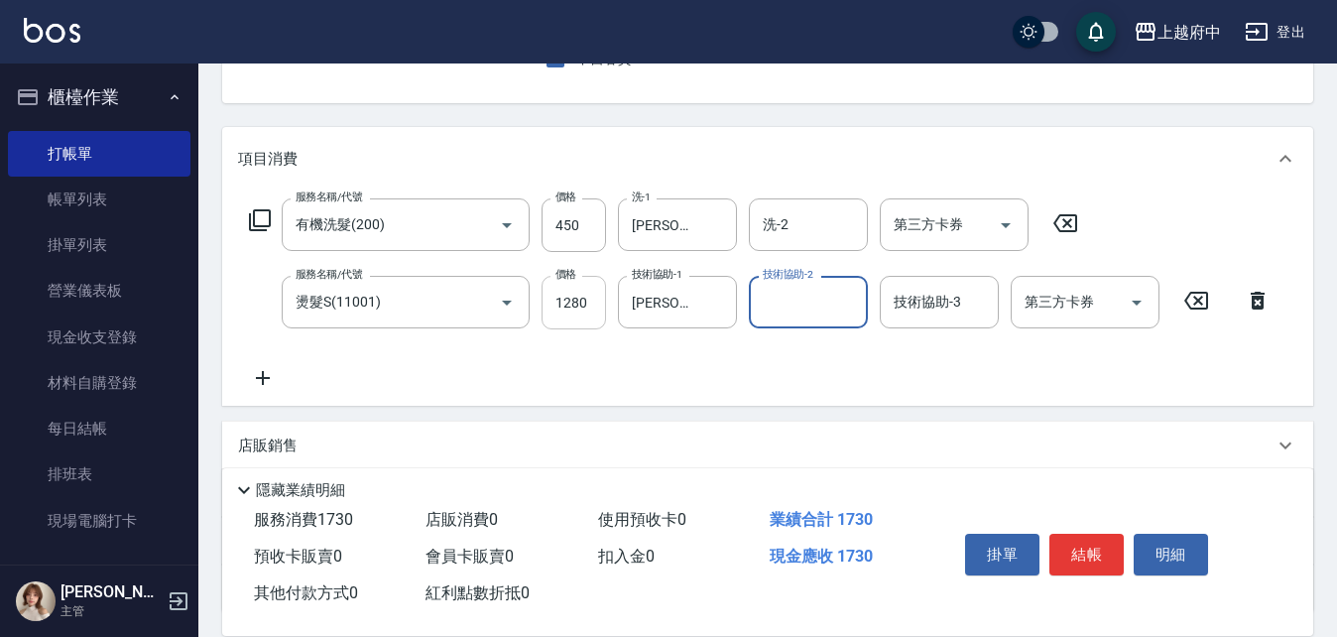
click at [588, 303] on input "1280" at bounding box center [574, 303] width 64 height 54
type input "1750"
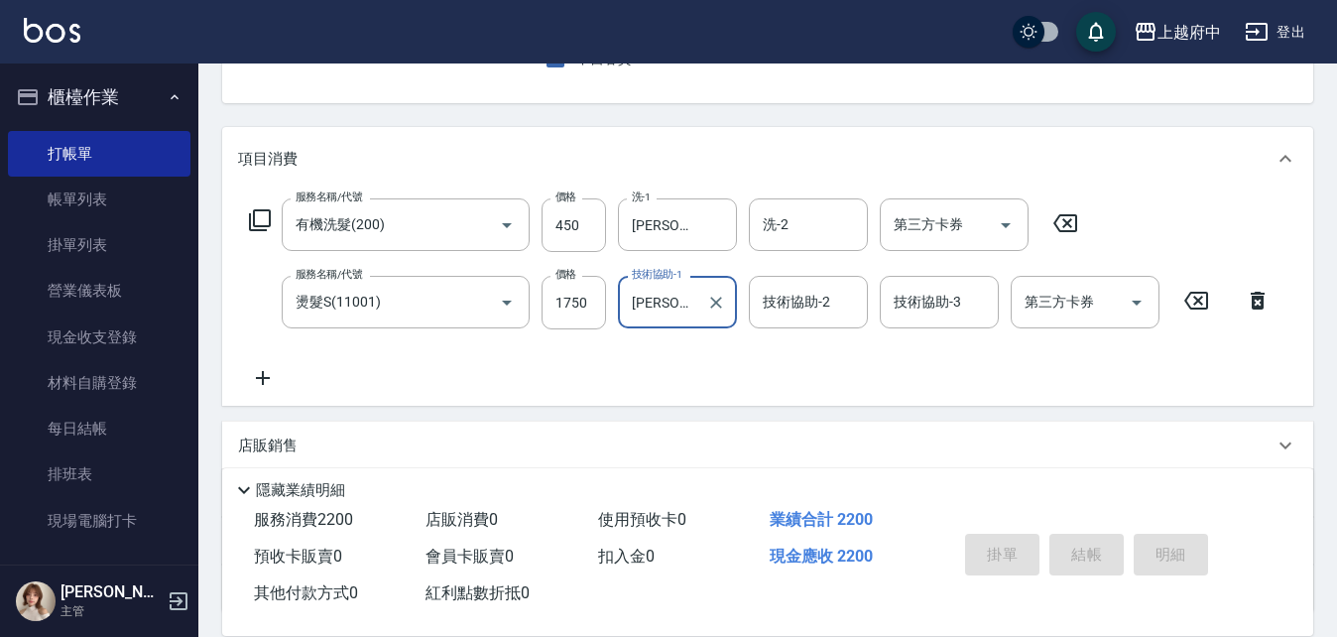
type input "[DATE] 20:14"
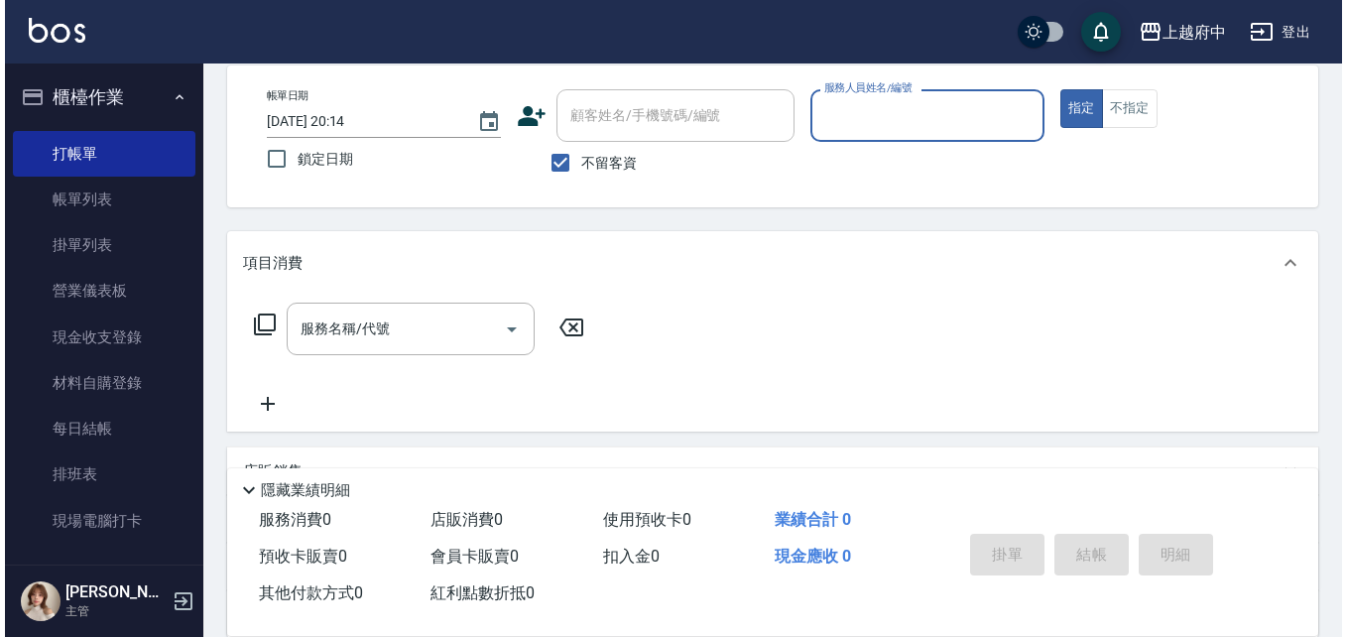
scroll to position [0, 0]
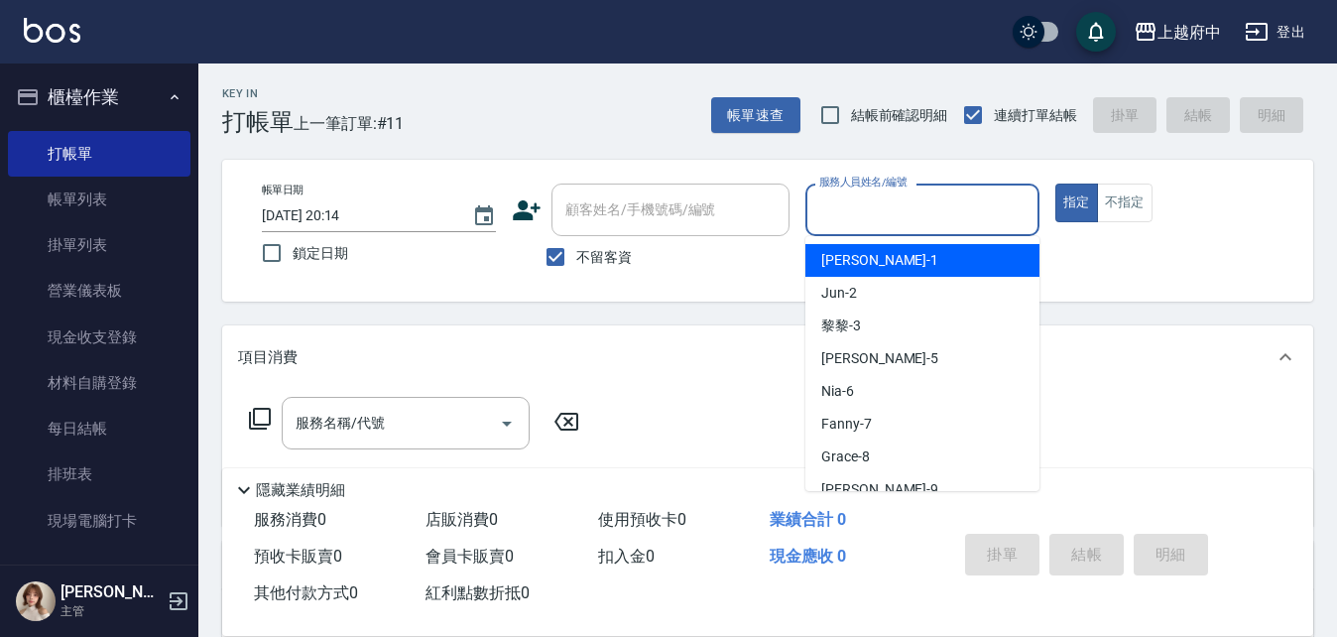
click at [847, 221] on input "服務人員姓名/編號" at bounding box center [923, 209] width 216 height 35
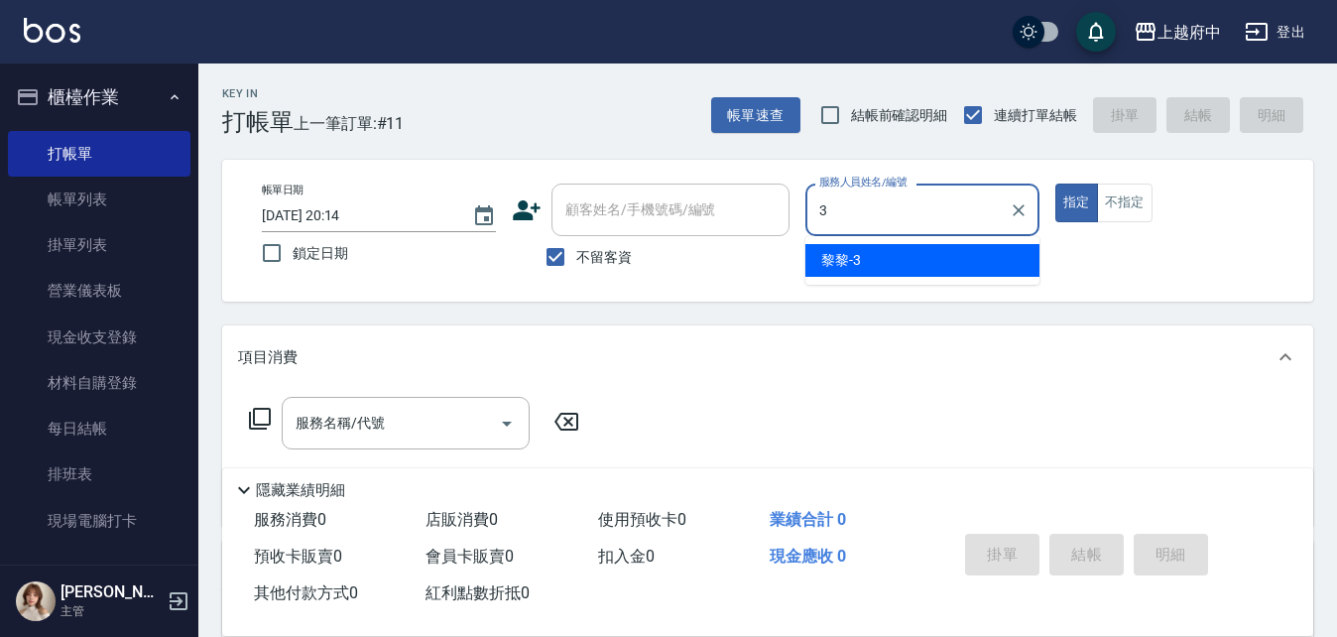
type input "黎黎-3"
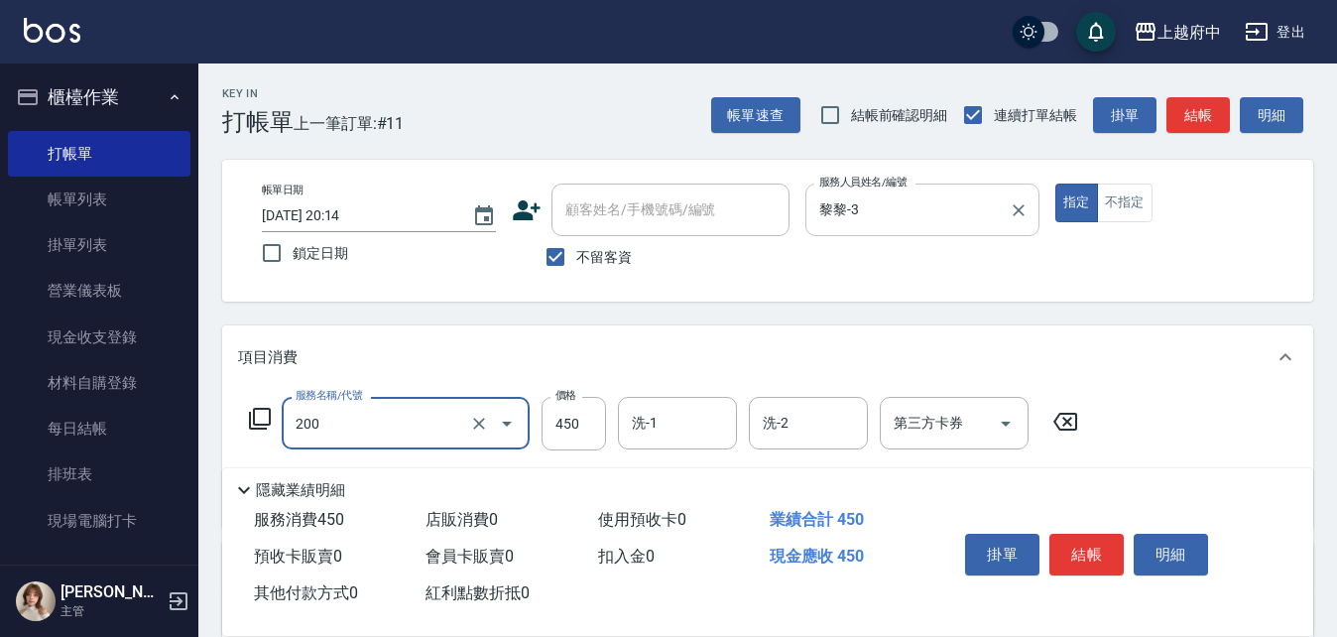
type input "有機洗髮(200)"
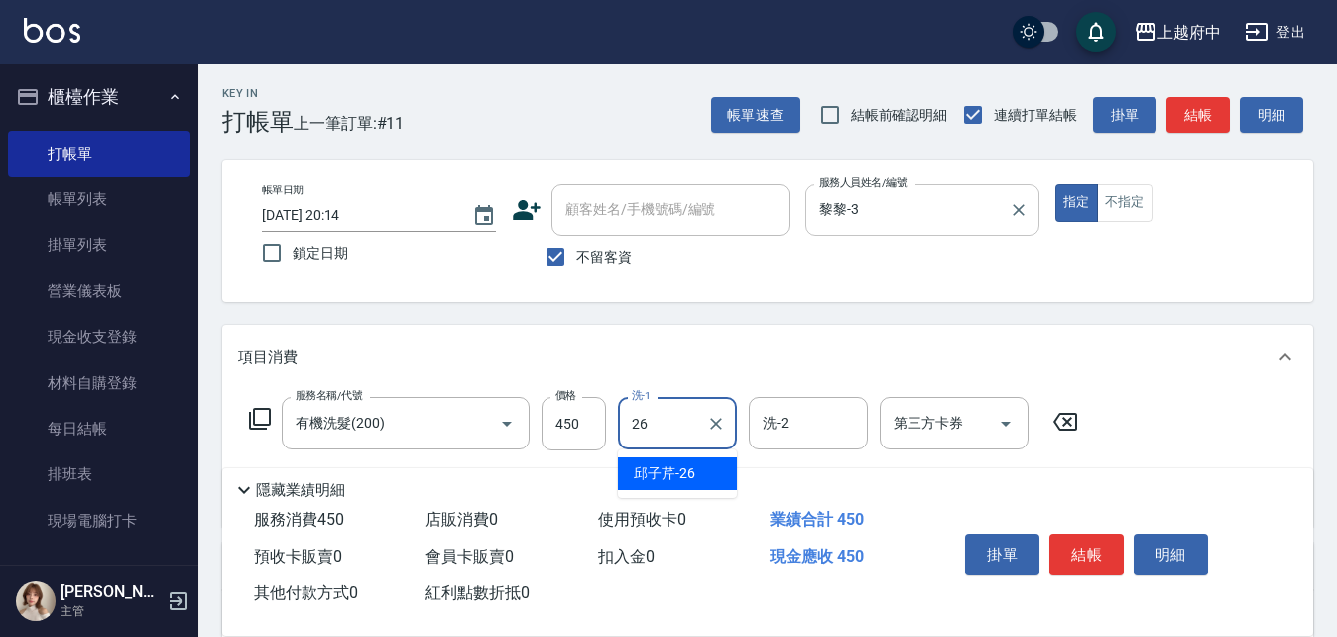
type input "[PERSON_NAME]-26"
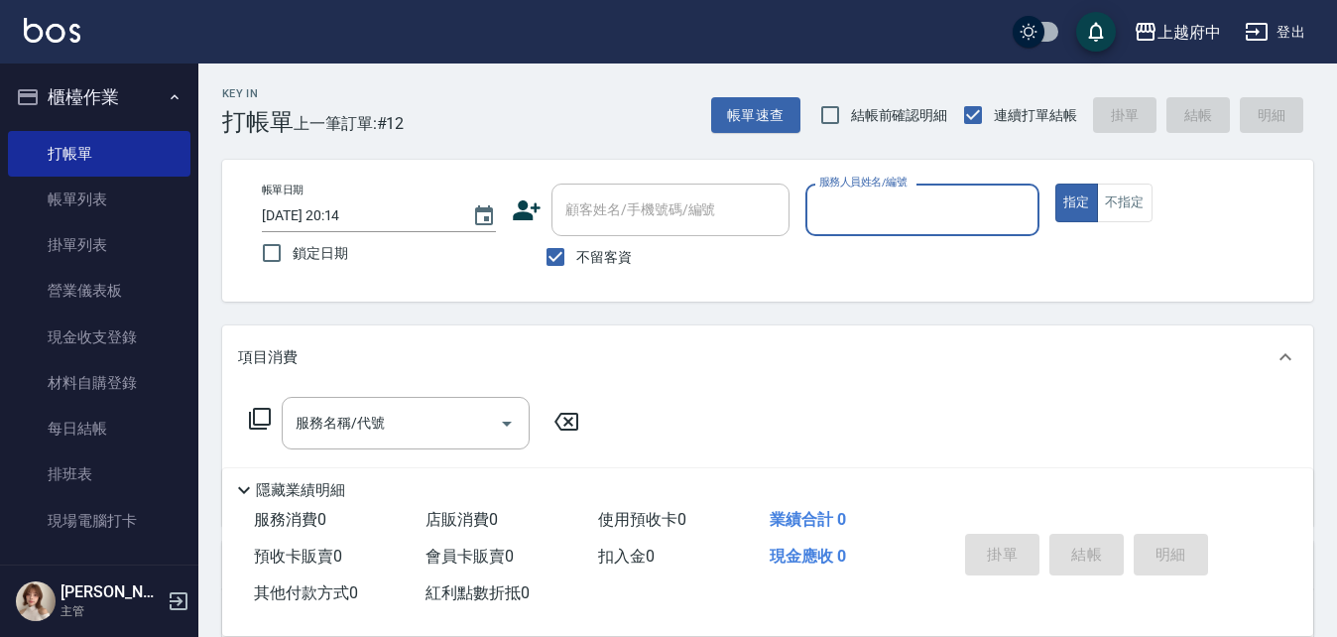
click at [620, 248] on span "不留客資" at bounding box center [604, 257] width 56 height 21
click at [576, 248] on input "不留客資" at bounding box center [556, 257] width 42 height 42
checkbox input "false"
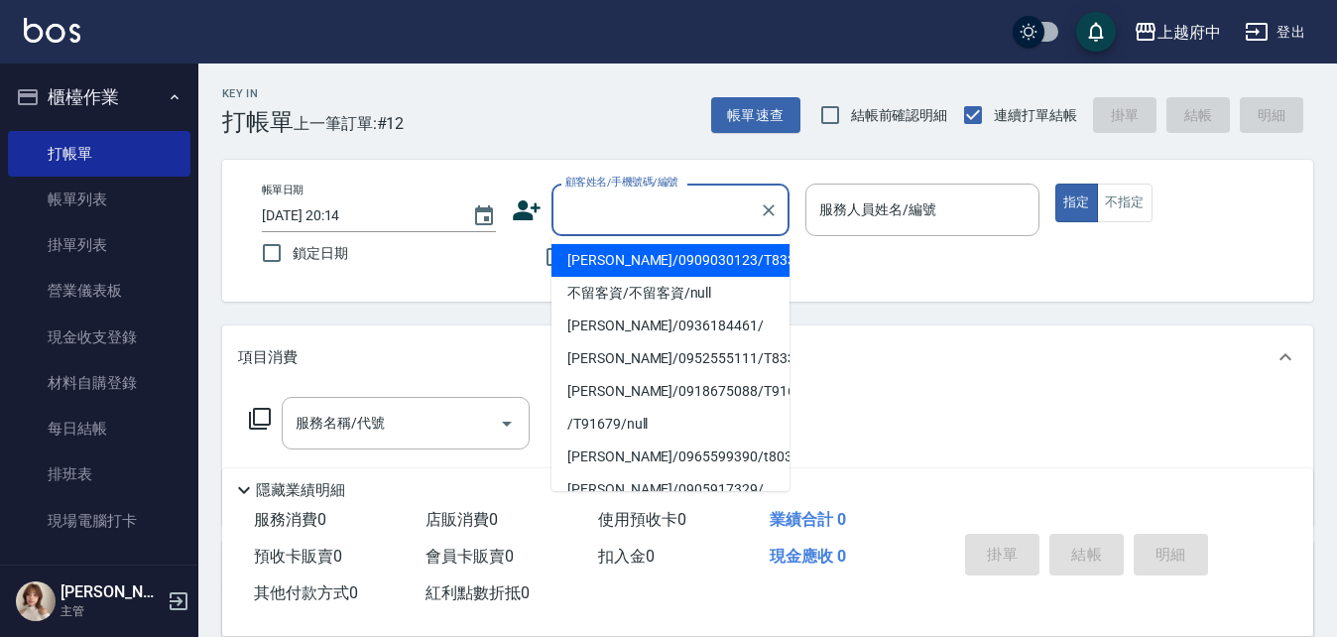
click at [641, 216] on input "顧客姓名/手機號碼/編號" at bounding box center [656, 209] width 190 height 35
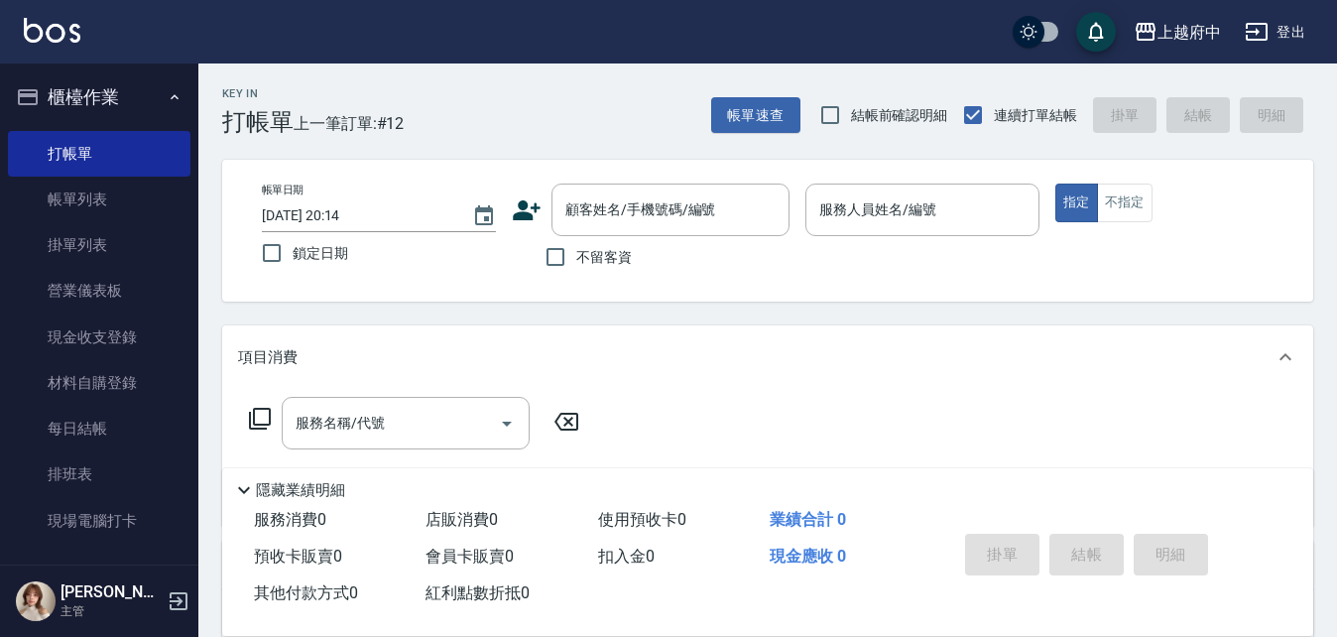
click at [840, 257] on p at bounding box center [923, 246] width 234 height 21
click at [536, 209] on icon at bounding box center [527, 210] width 28 height 20
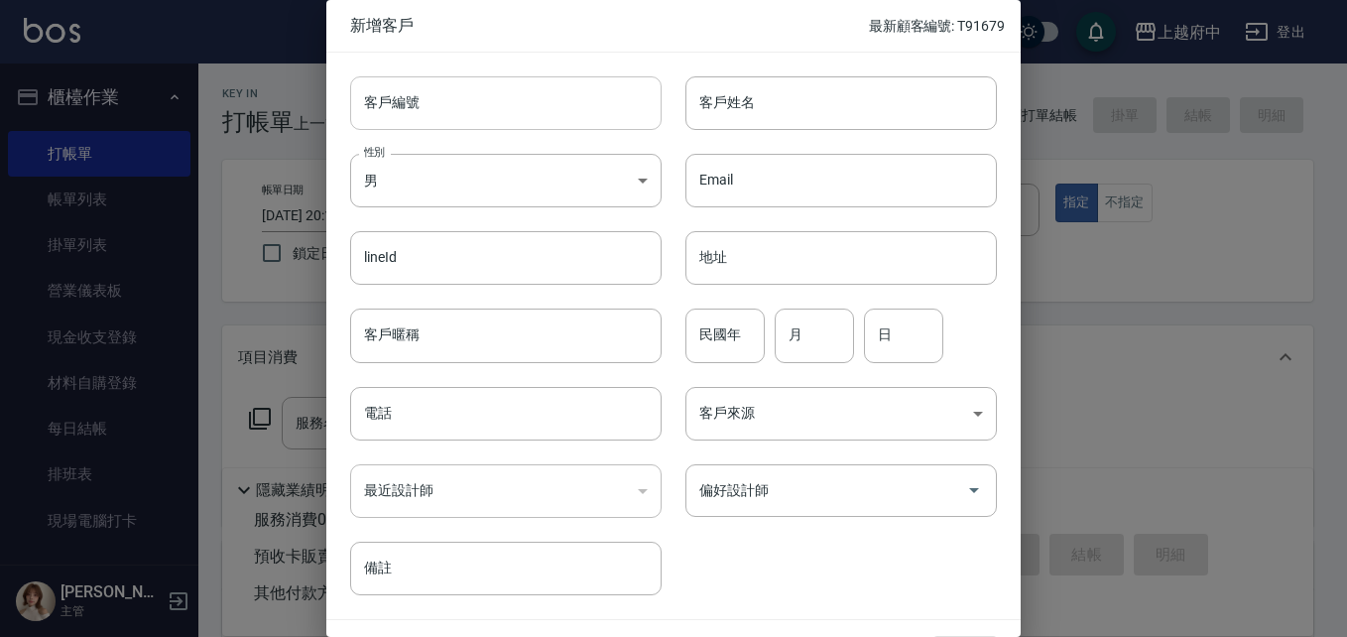
click at [492, 83] on input "客戶編號" at bounding box center [506, 103] width 312 height 54
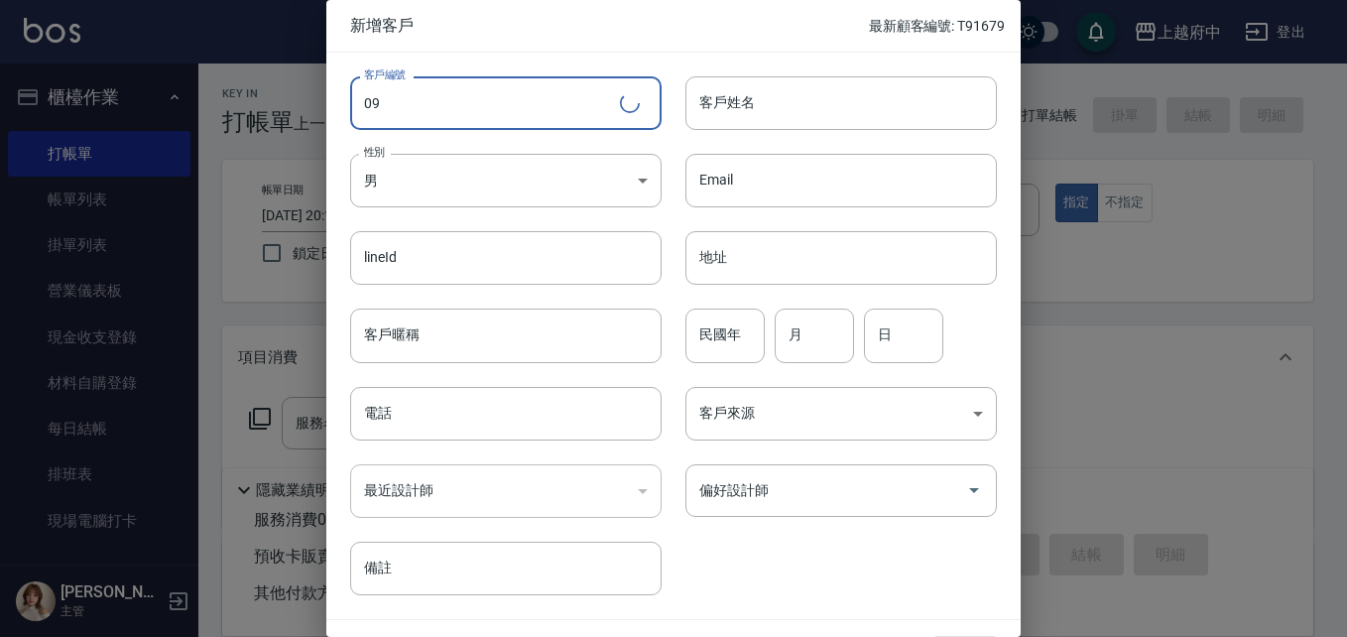
type input "0"
type input "V86769"
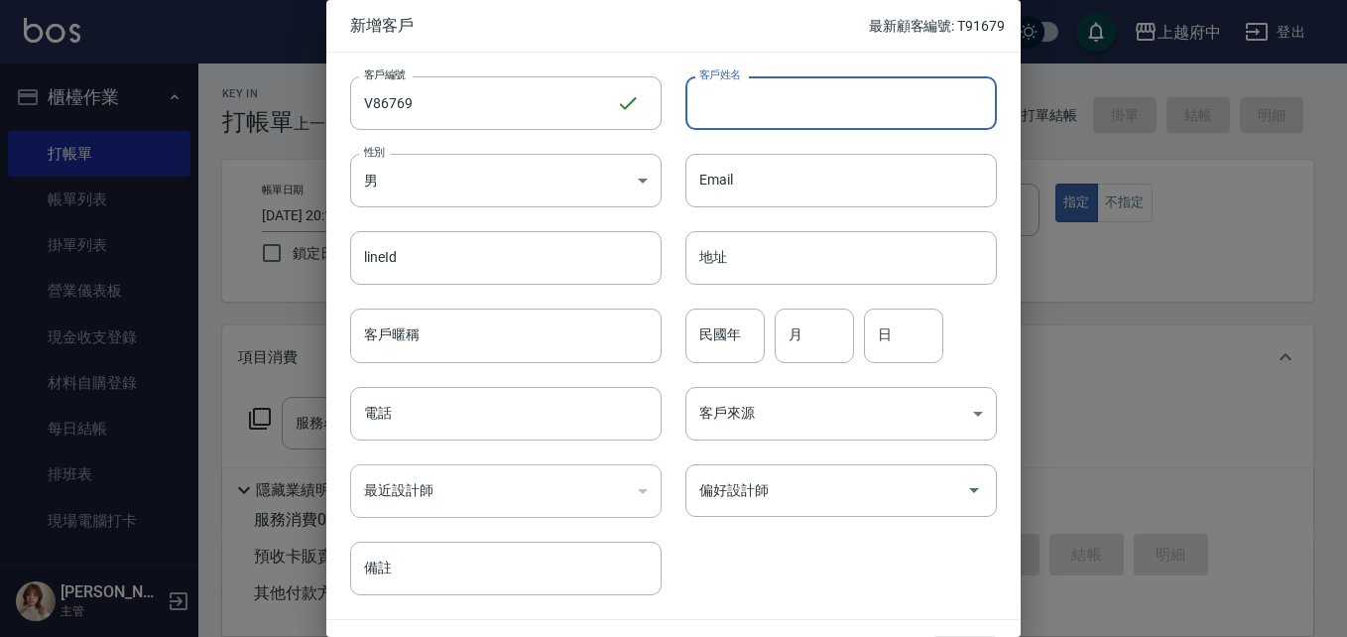
click at [774, 110] on input "客戶姓名" at bounding box center [842, 103] width 312 height 54
type input "ㄋ"
type input "慧"
type input "[PERSON_NAME]"
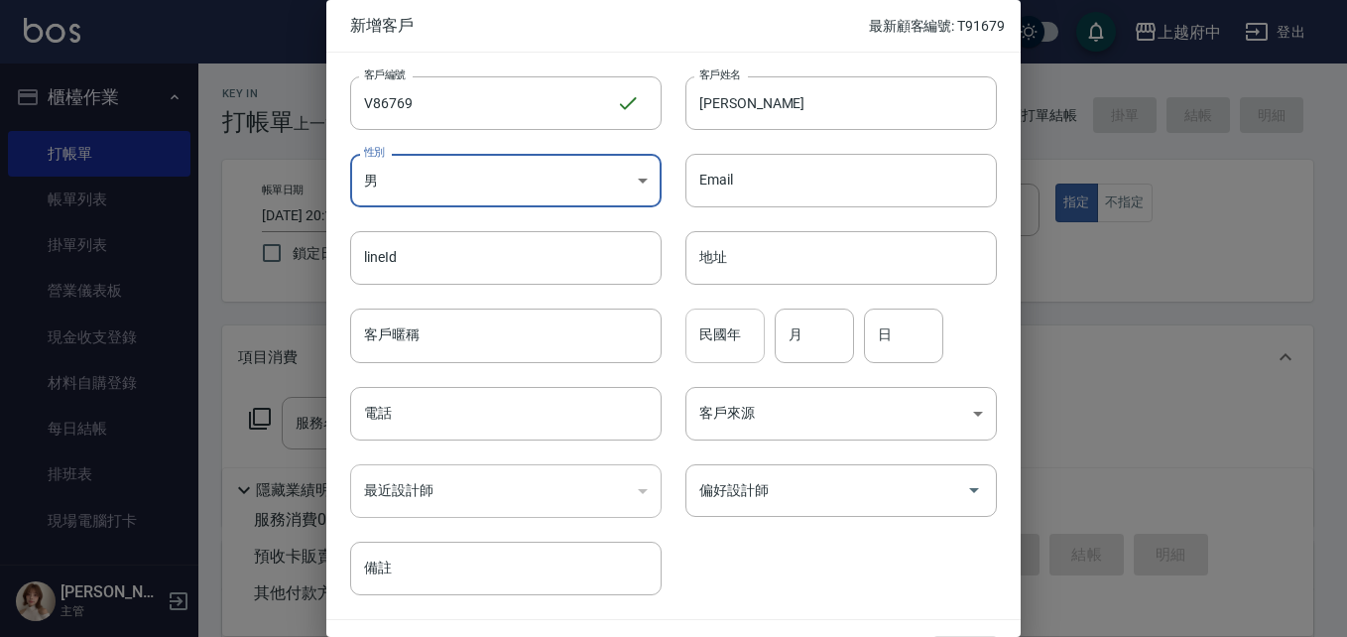
click at [733, 310] on input "民國年" at bounding box center [725, 336] width 79 height 54
type input "91"
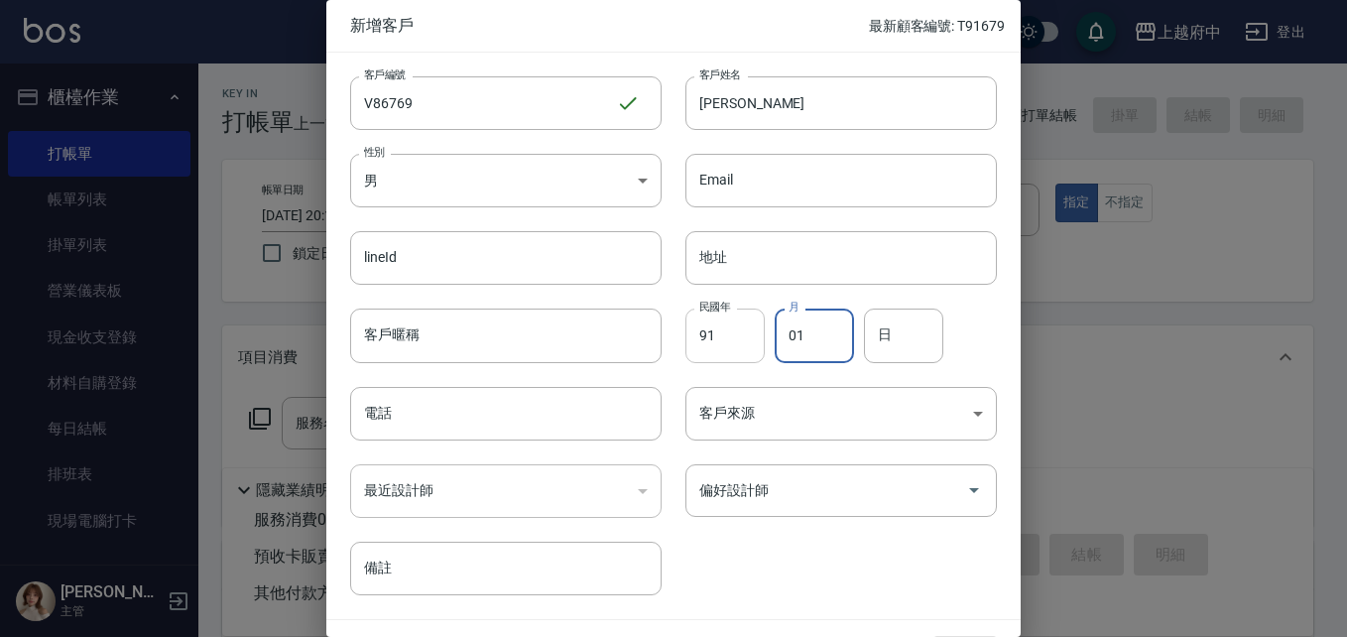
type input "01"
type input "22"
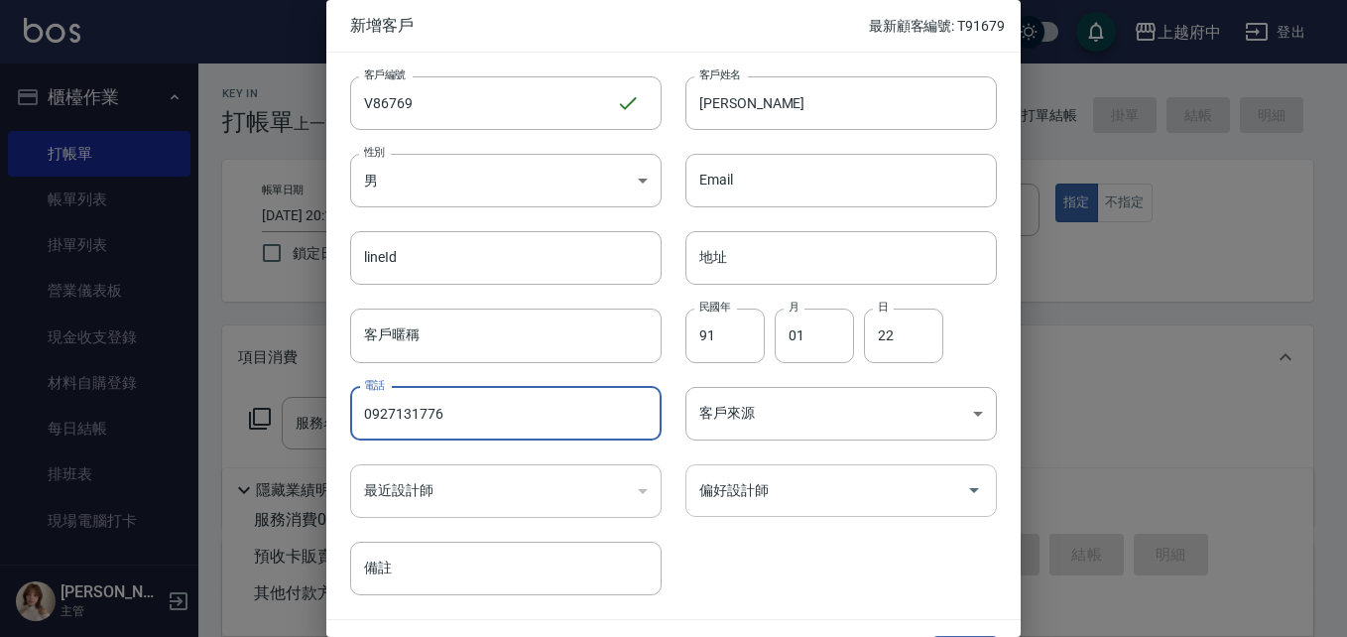
type input "0927131776"
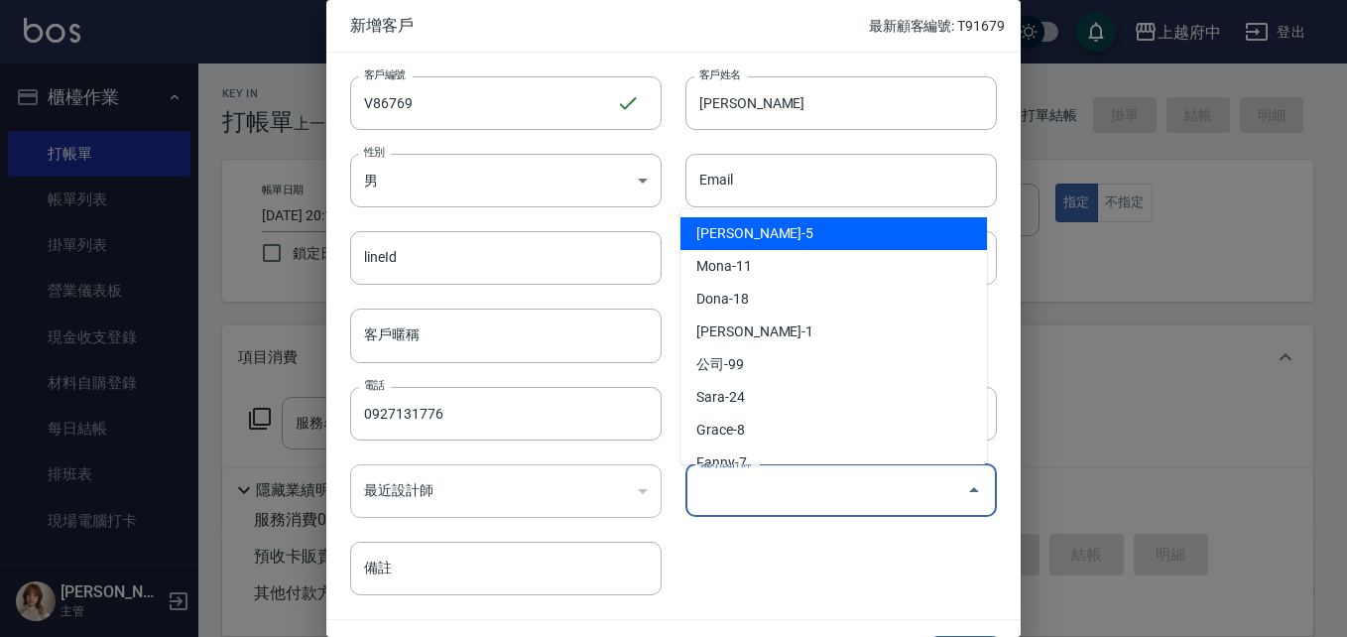
click at [788, 486] on input "偏好設計師" at bounding box center [827, 490] width 264 height 35
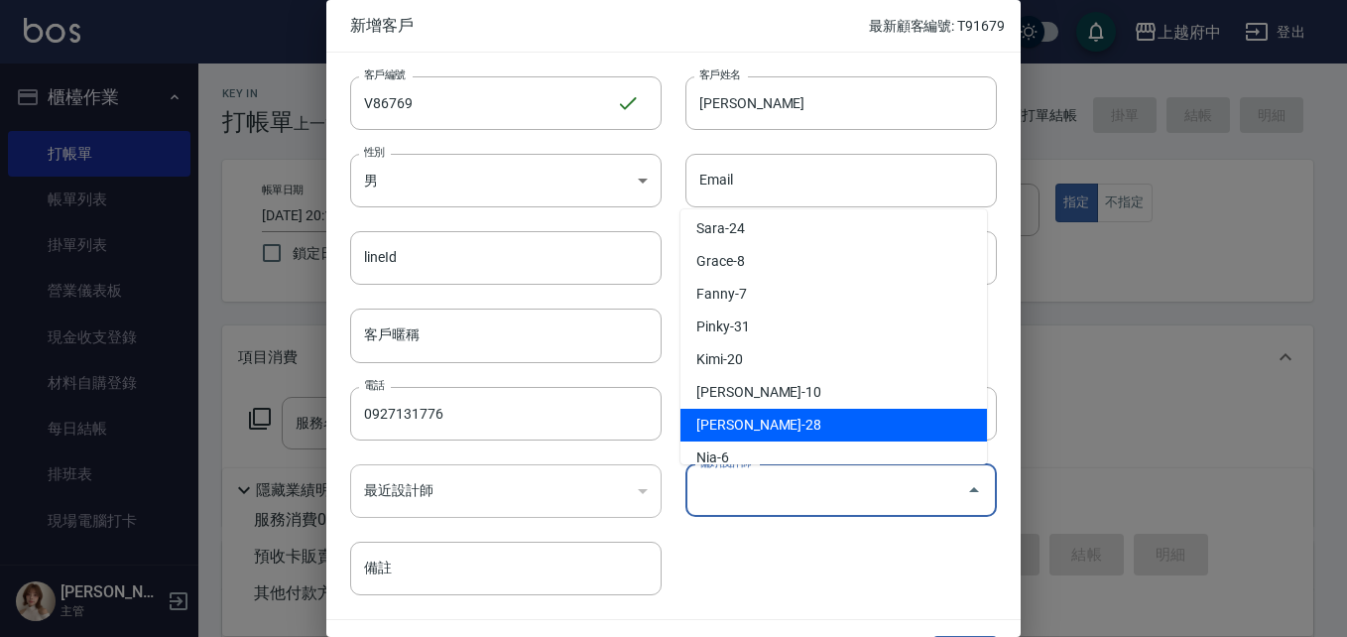
scroll to position [20, 0]
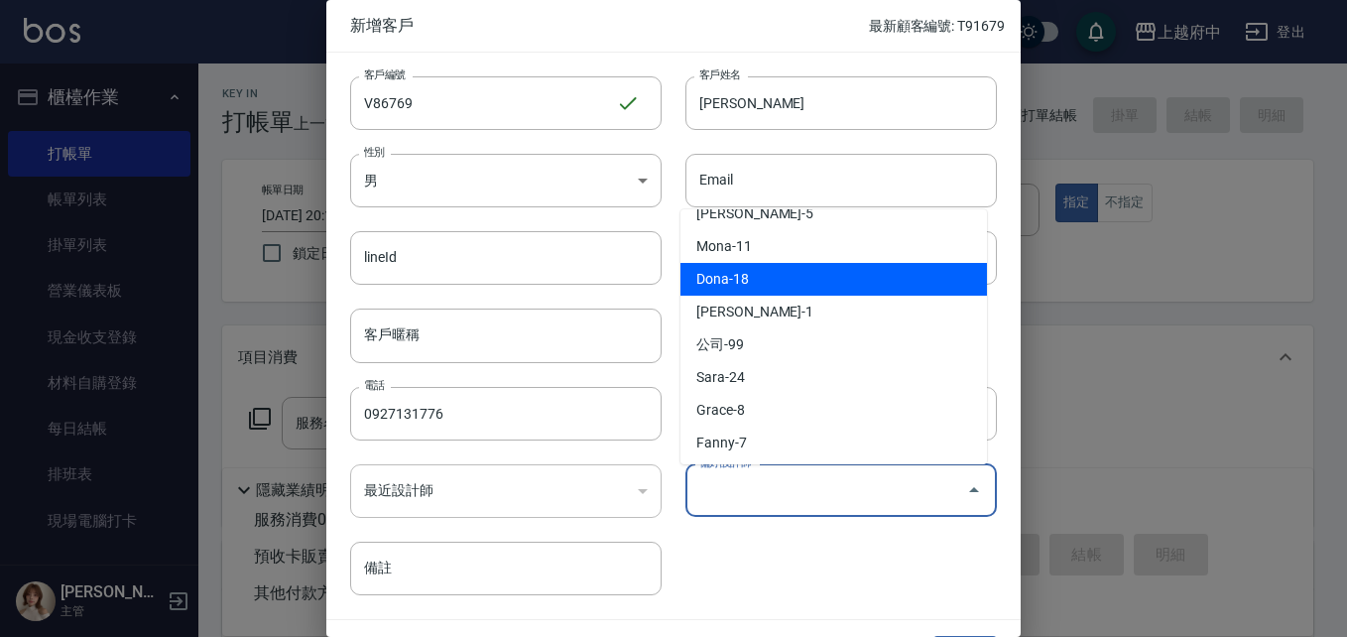
click at [768, 284] on li "Dona-18" at bounding box center [834, 279] width 307 height 33
type input "Dona"
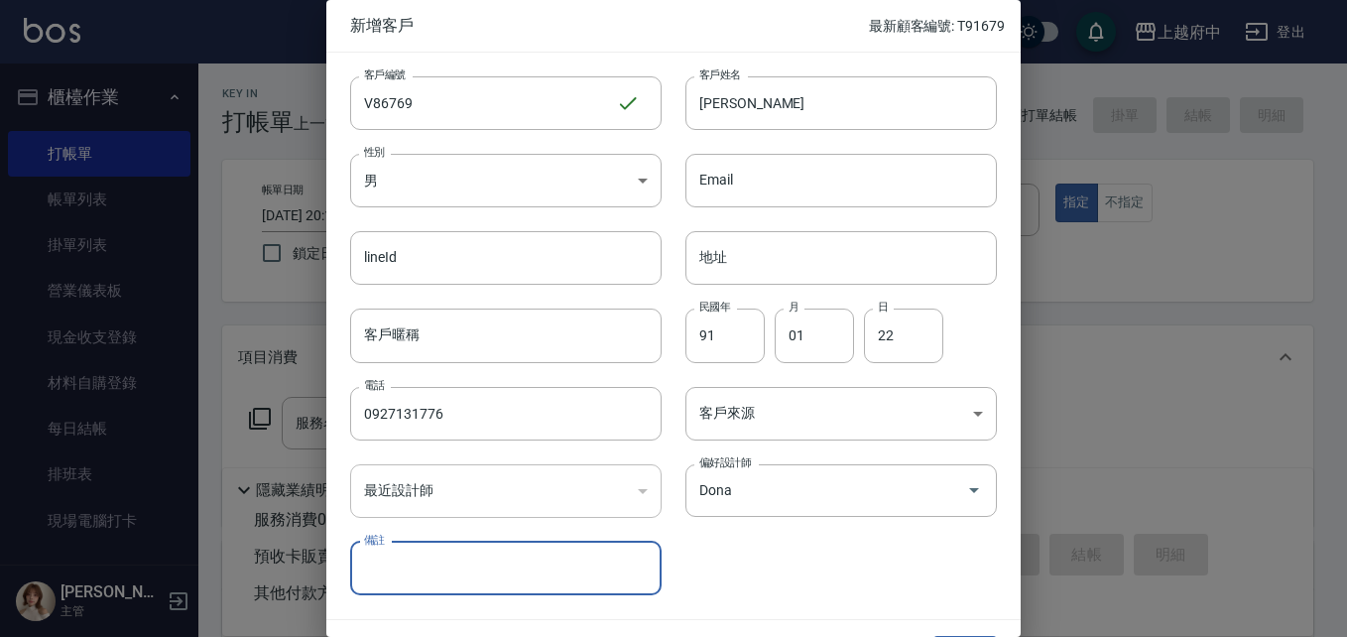
click at [845, 579] on div "客戶編號 V86769 ​ 客戶編號 客戶姓名 [PERSON_NAME]姓名 性別 男 [DEMOGRAPHIC_DATA] 性別 Email Email …" at bounding box center [661, 324] width 671 height 543
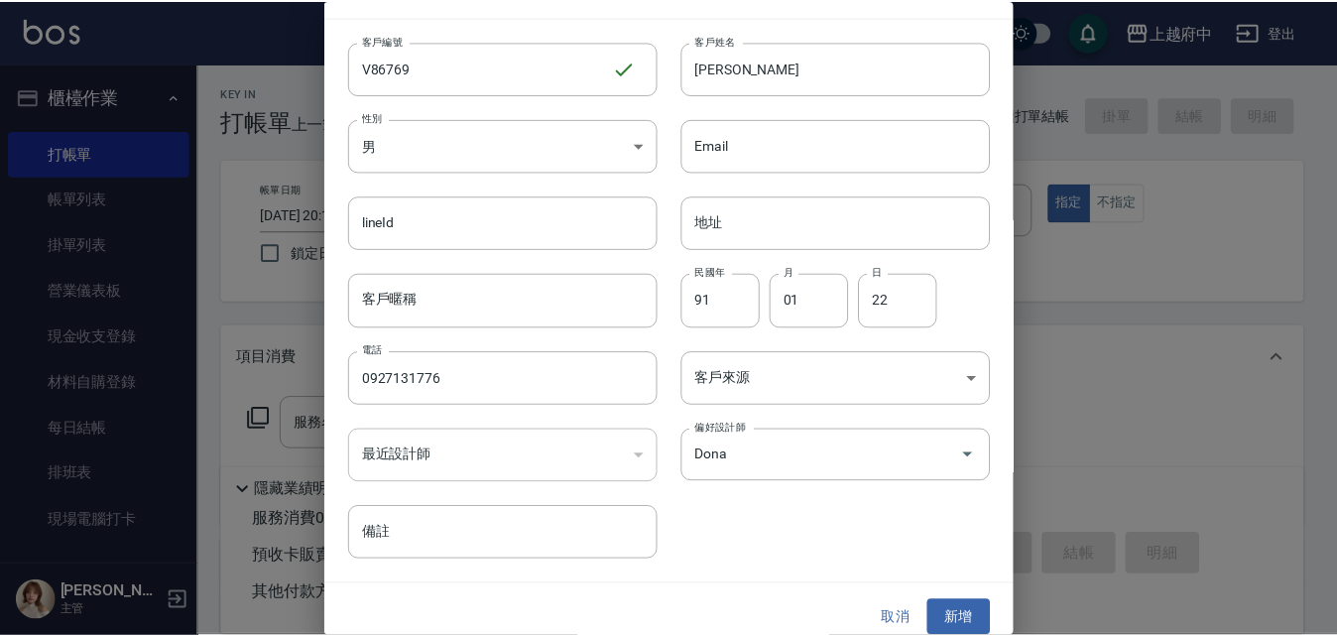
scroll to position [51, 0]
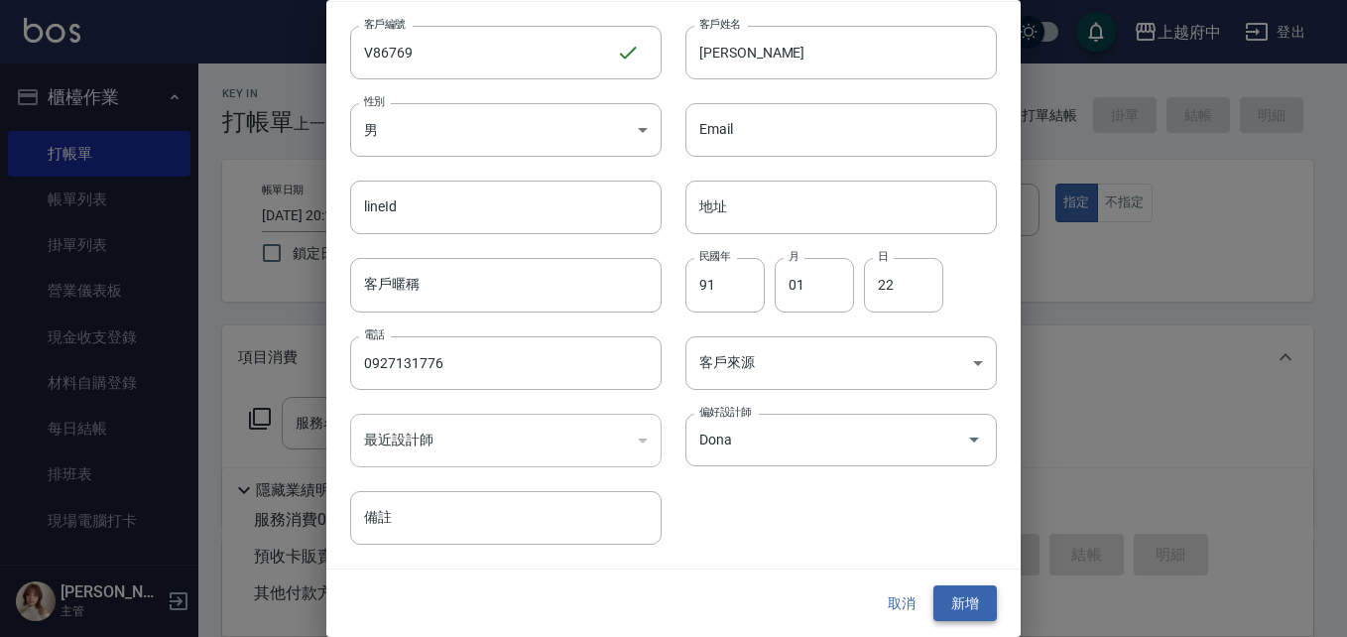
click at [955, 596] on button "新增" at bounding box center [965, 603] width 63 height 37
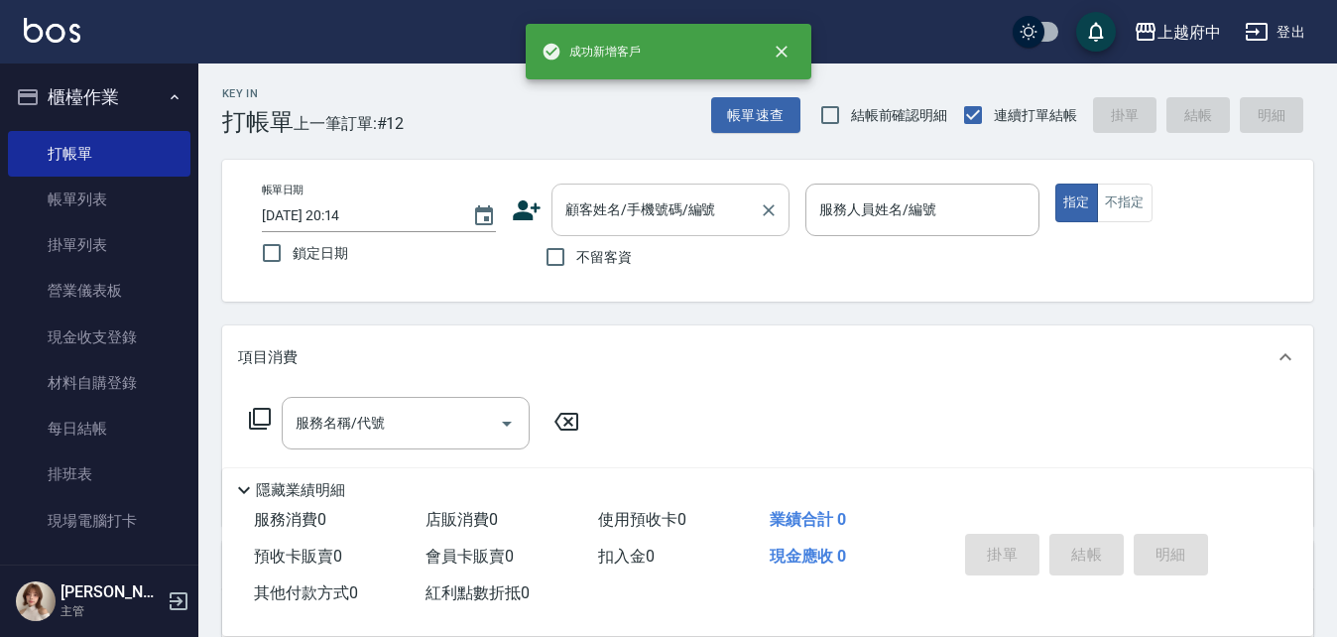
click at [658, 220] on input "顧客姓名/手機號碼/編號" at bounding box center [656, 209] width 190 height 35
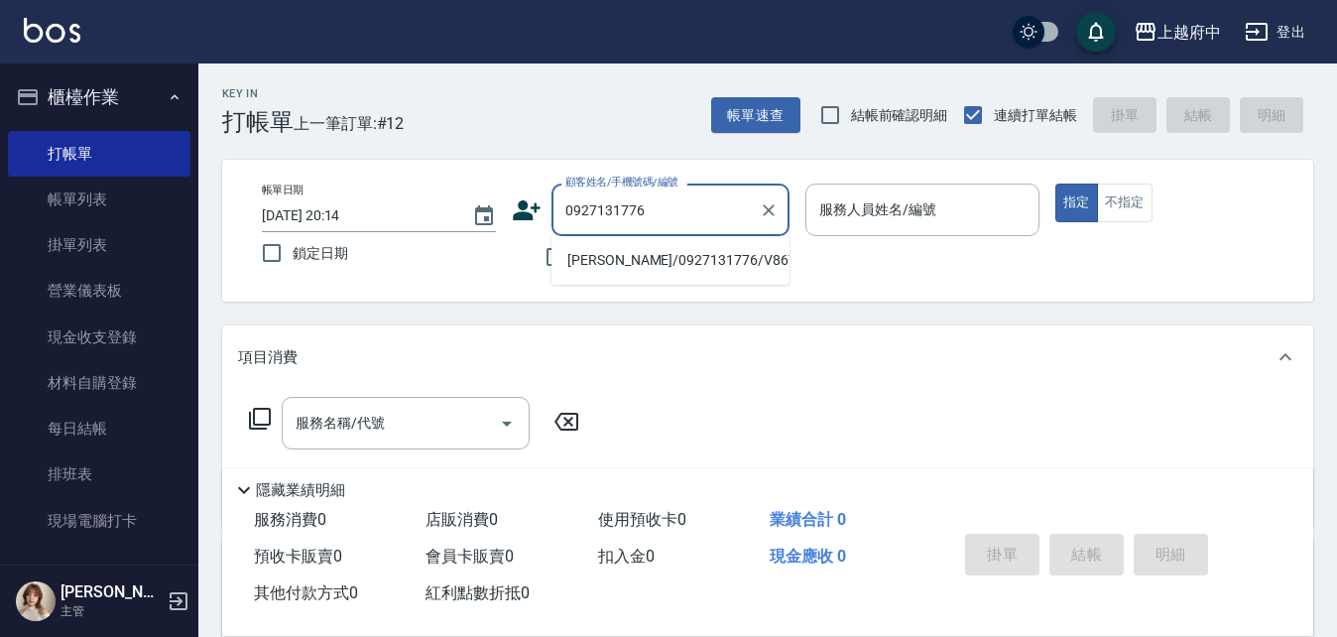
type input "[PERSON_NAME]/0927131776/V86769"
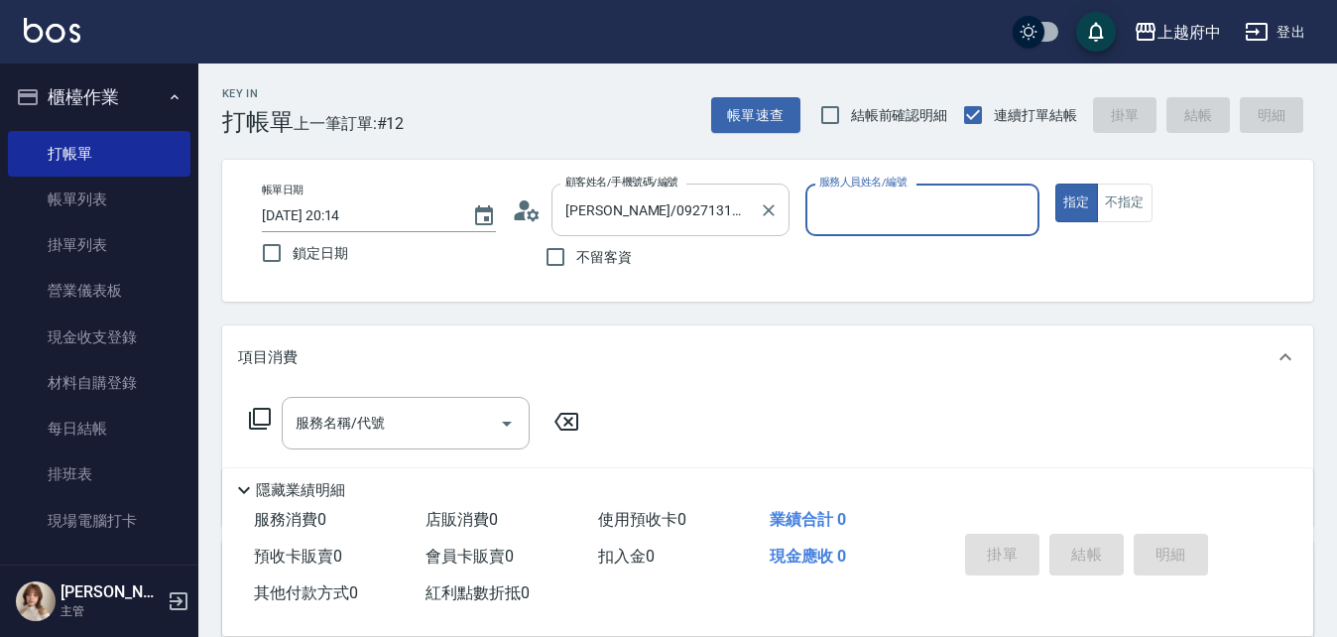
type input "Dona-18"
click at [1056, 184] on button "指定" at bounding box center [1077, 203] width 43 height 39
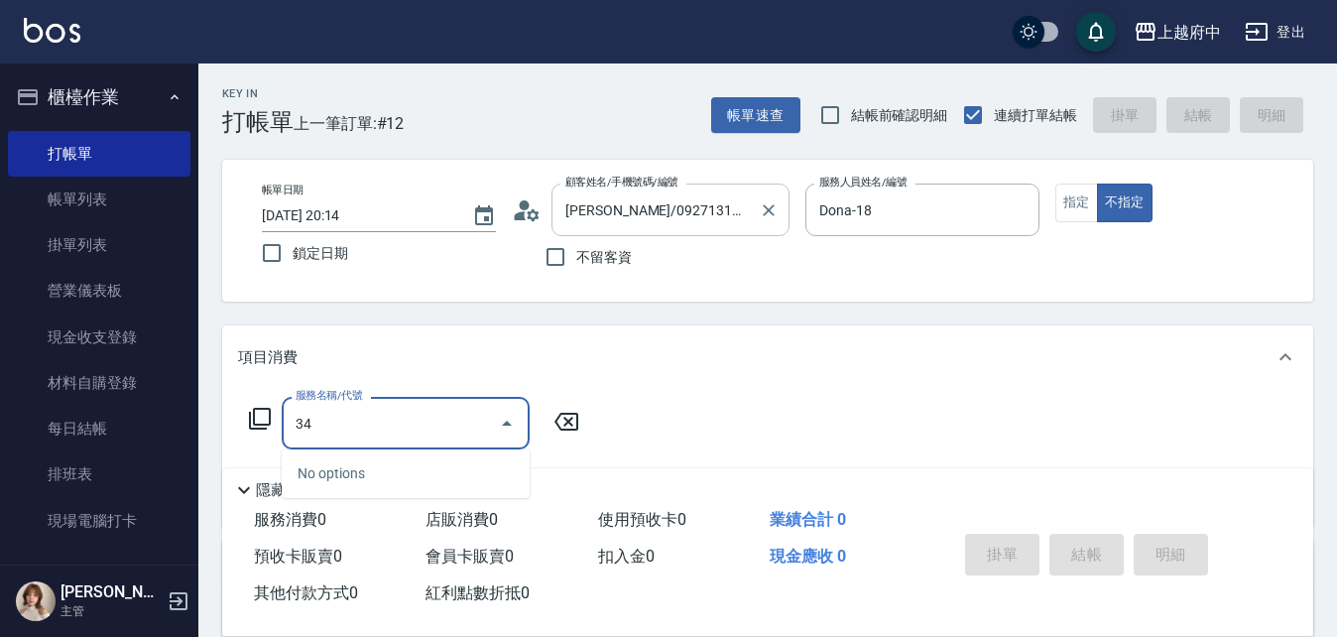
type input "3"
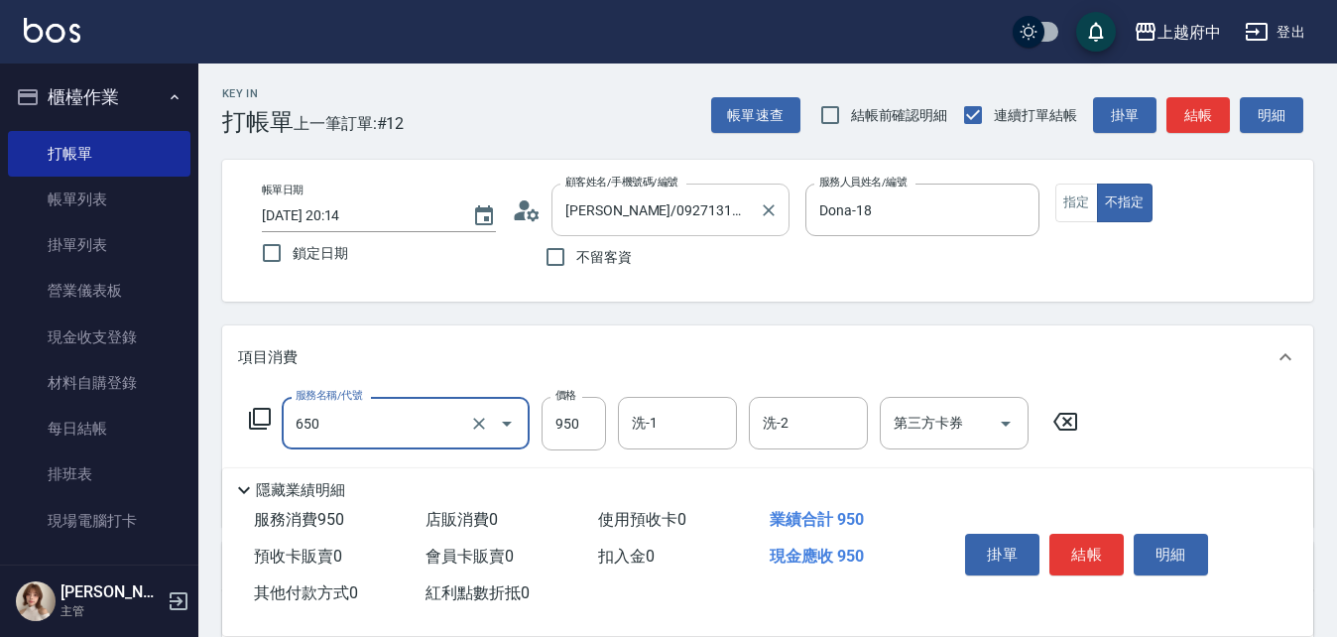
type input "SPA精油洗髮(650)"
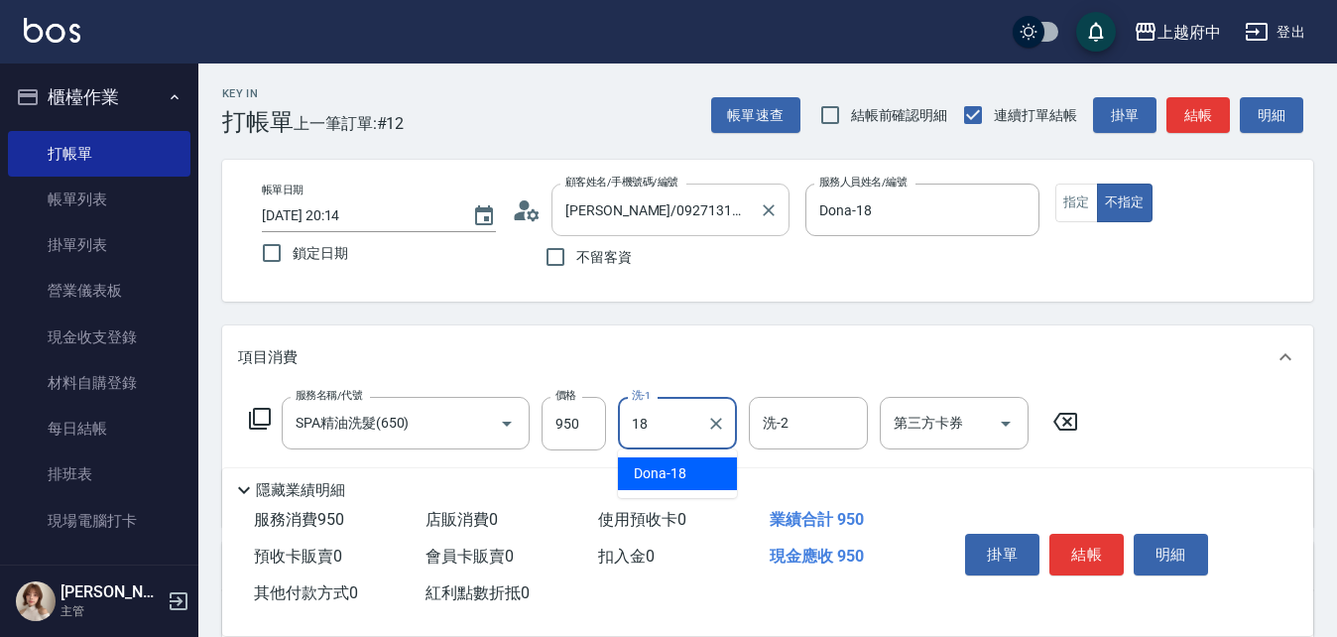
type input "Dona-18"
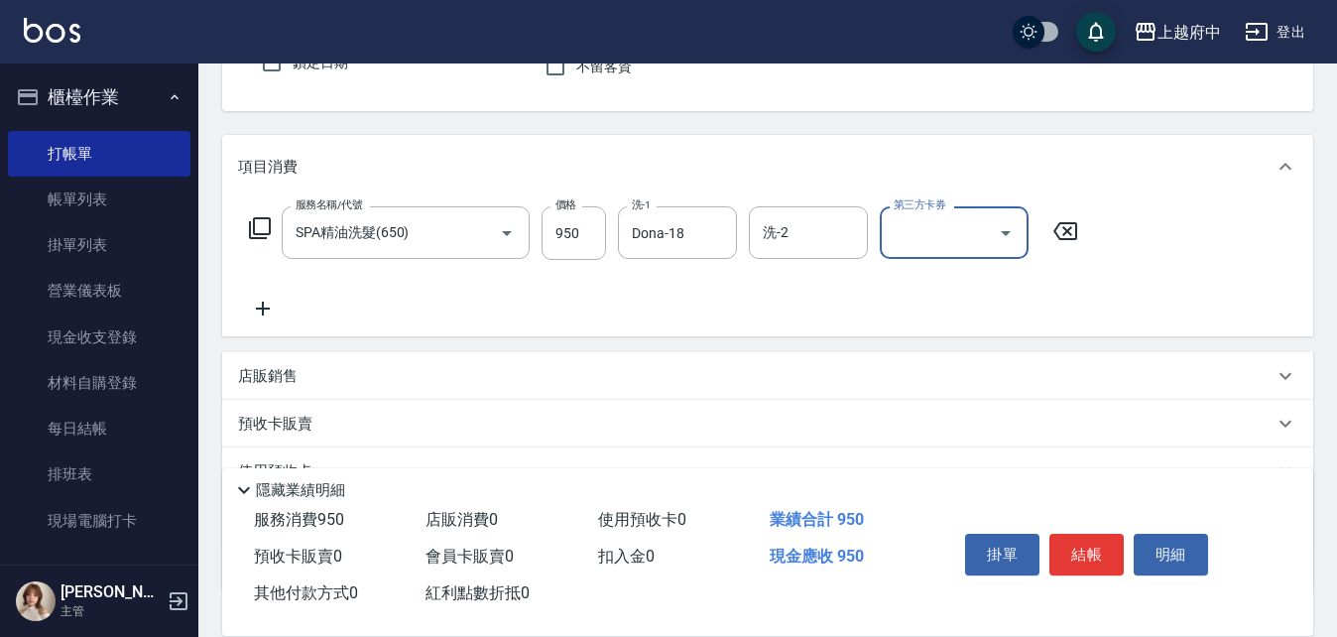
scroll to position [198, 0]
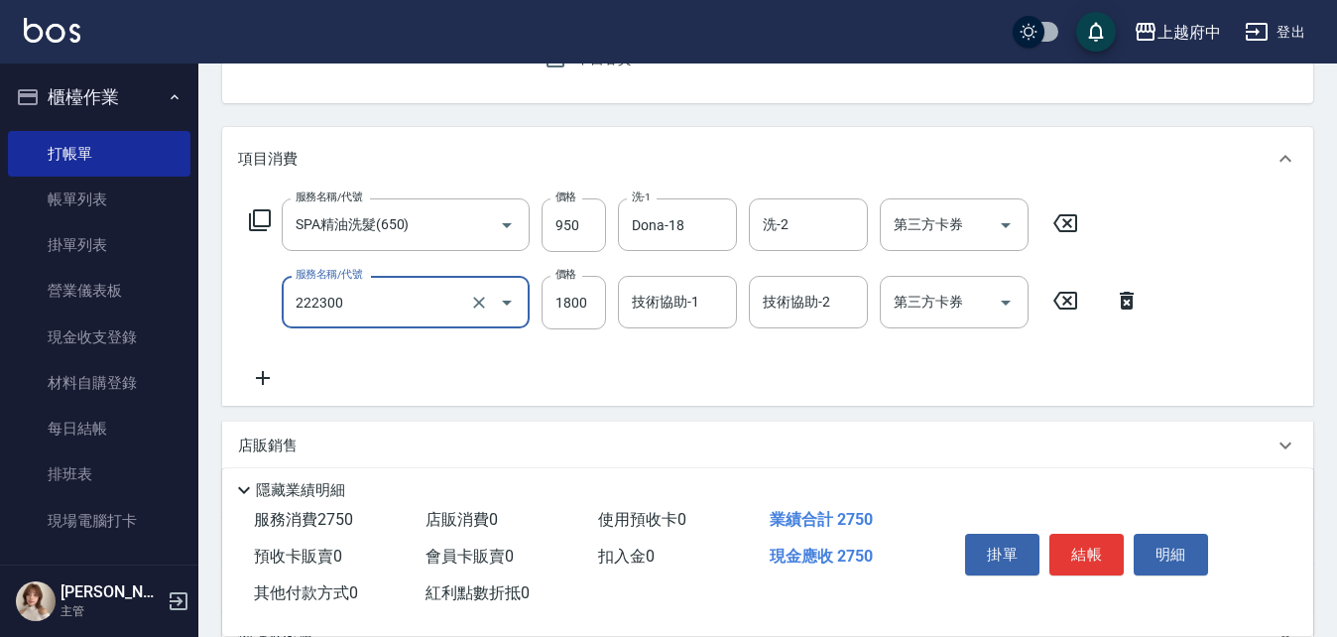
type input "結構三段式(222300)"
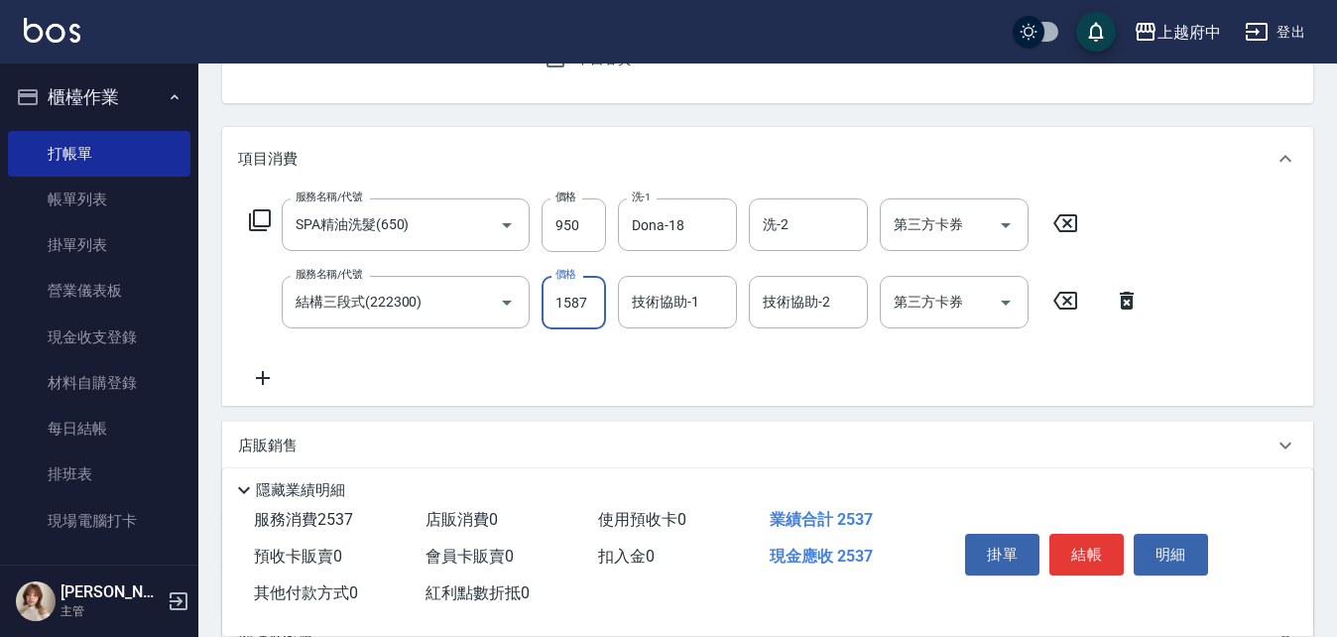
type input "1587"
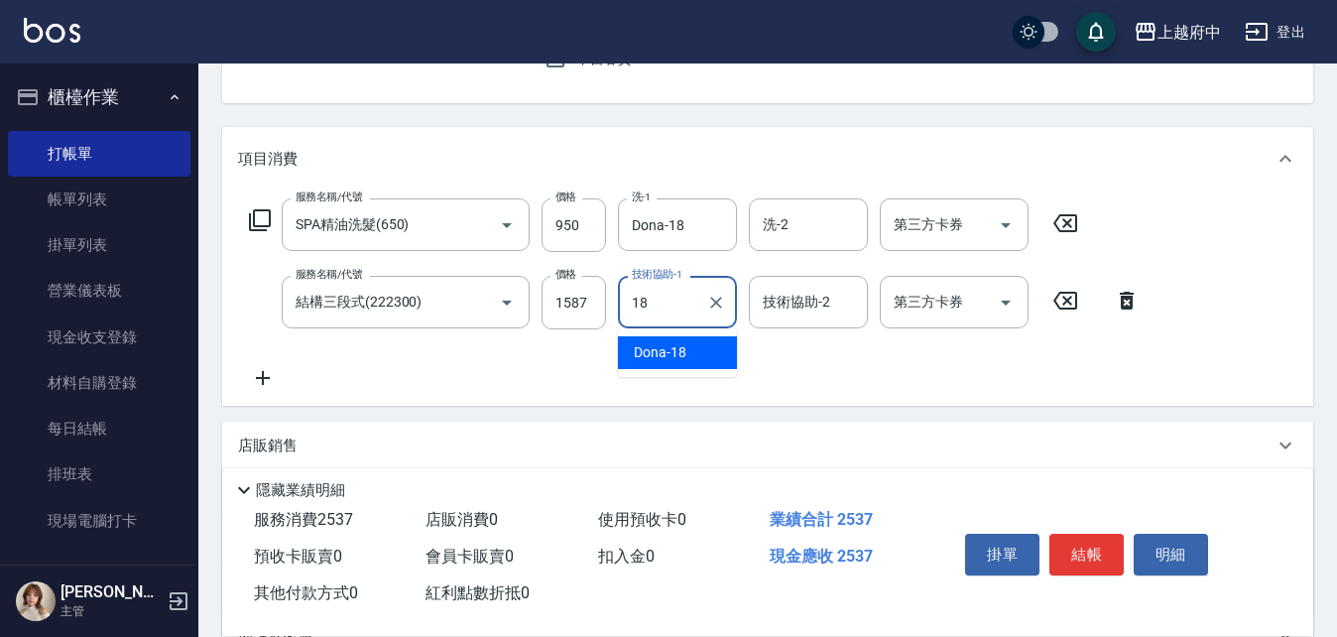
type input "Dona-18"
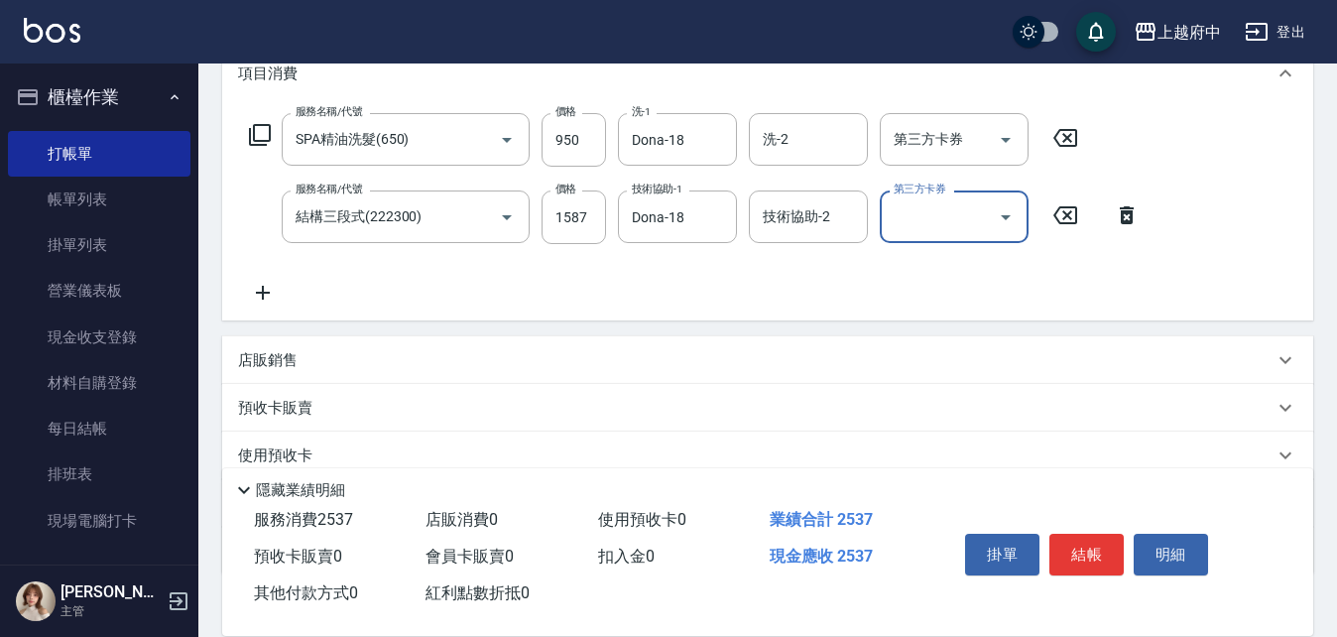
scroll to position [397, 0]
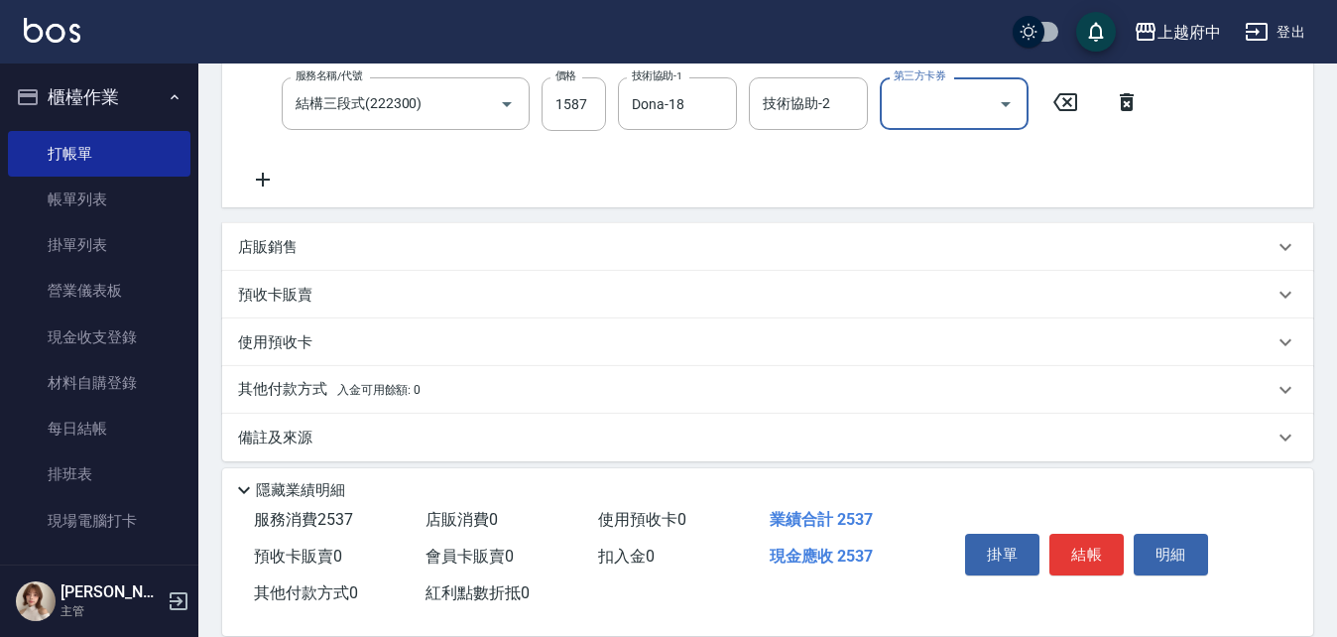
click at [399, 251] on div "店販銷售" at bounding box center [756, 247] width 1036 height 21
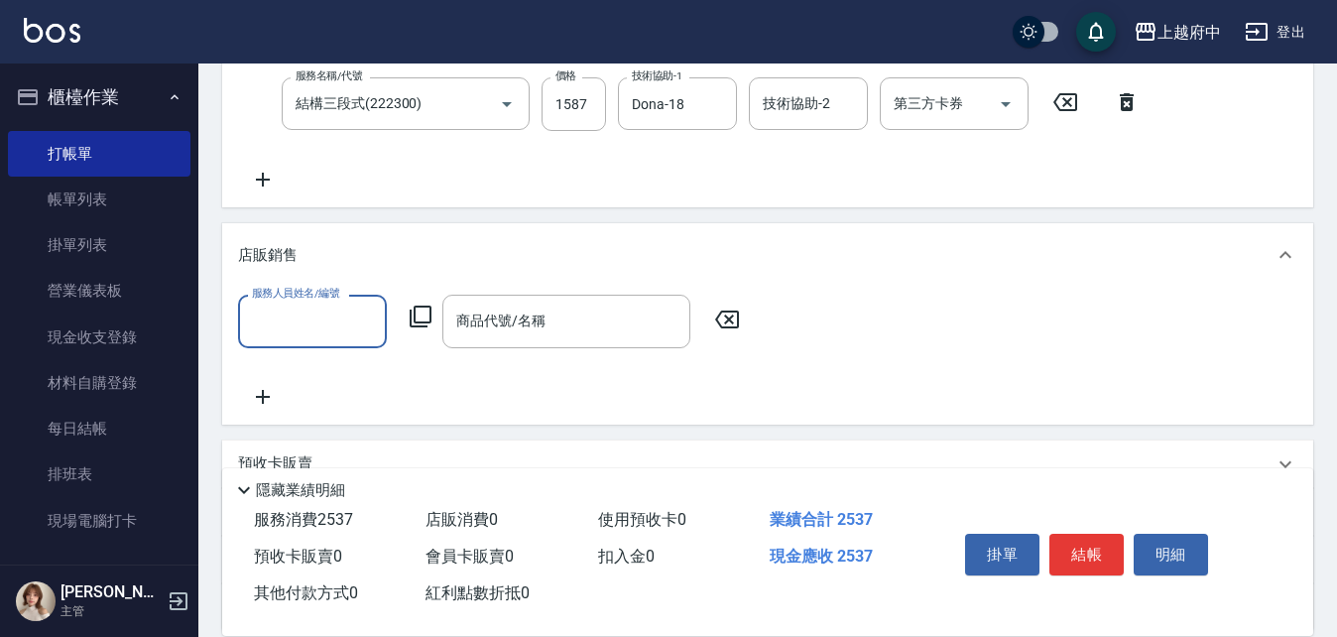
scroll to position [0, 0]
type input "Dona-18"
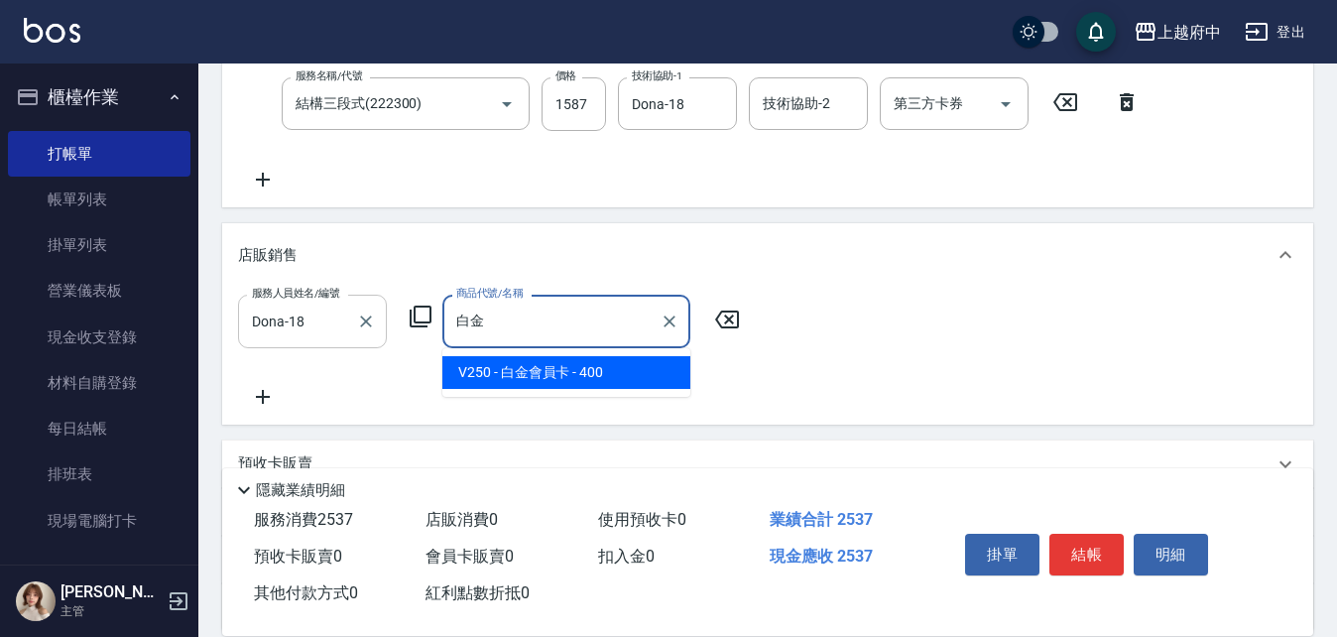
type input "白金會員卡"
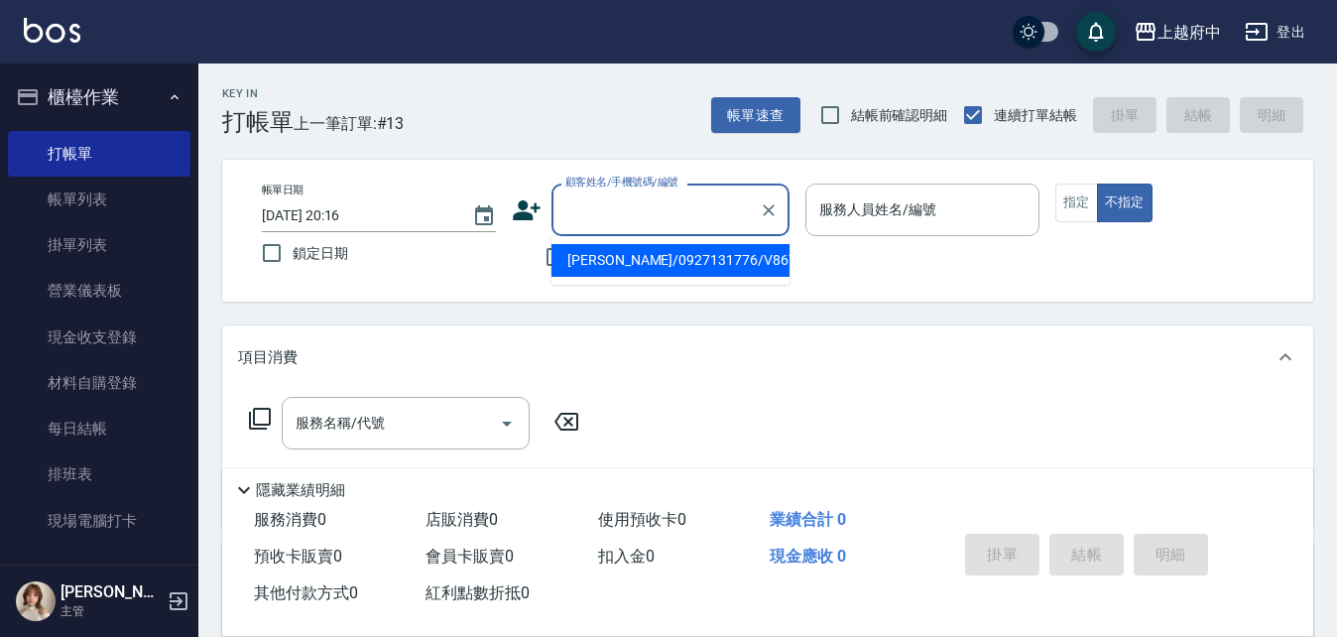
click at [612, 217] on input "顧客姓名/手機號碼/編號" at bounding box center [656, 209] width 190 height 35
click at [683, 213] on input "0984349560" at bounding box center [656, 209] width 190 height 35
drag, startPoint x: 687, startPoint y: 210, endPoint x: 474, endPoint y: 208, distance: 212.3
click at [482, 207] on div "帳單日期 [DATE] 20:16 鎖定日期 顧客姓名/手機號碼/編號 0984349560 顧客姓名/手機號碼/編號 不留客資 服務人員姓名/編號 服務人員…" at bounding box center [768, 231] width 1044 height 94
click at [532, 220] on icon at bounding box center [527, 210] width 30 height 30
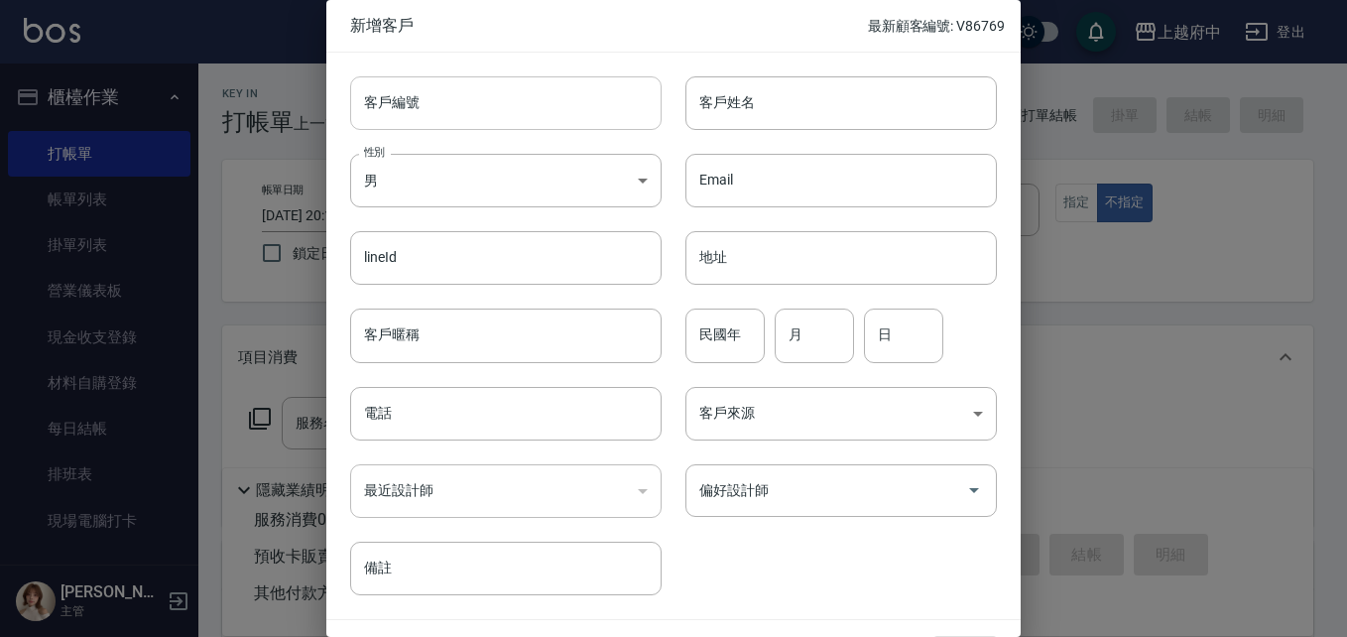
click at [508, 89] on input "客戶編號" at bounding box center [506, 103] width 312 height 54
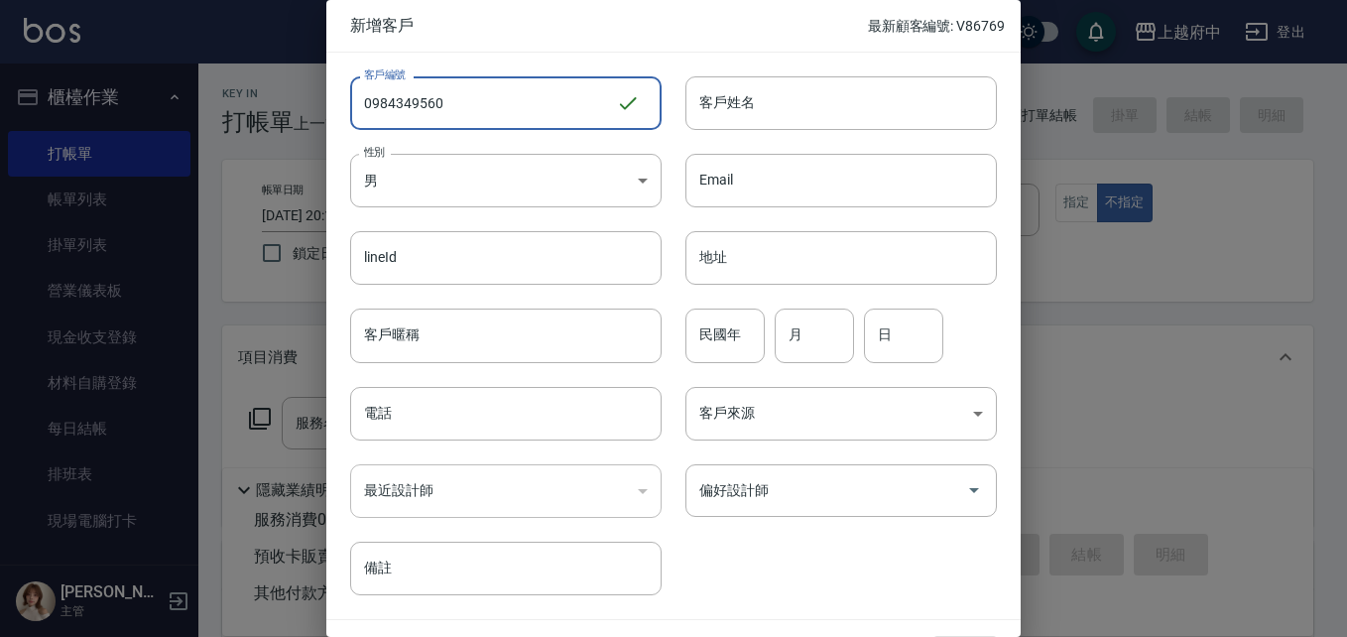
drag, startPoint x: 503, startPoint y: 96, endPoint x: 294, endPoint y: 109, distance: 209.7
click at [299, 107] on div "新增客戶 最新顧客編號: V86769 客戶編號 0984349560 ​ 客戶編號 客戶姓名 客戶姓名 性別 男 [DEMOGRAPHIC_DATA] 性別…" at bounding box center [673, 318] width 1347 height 637
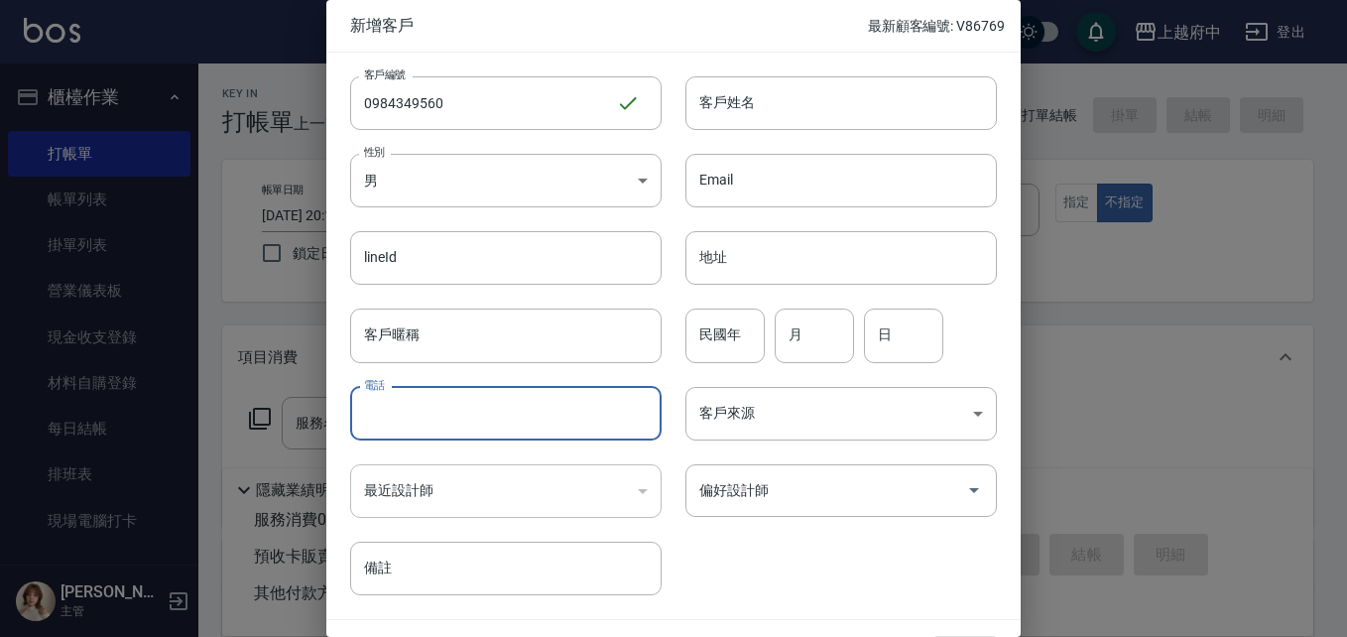
drag, startPoint x: 484, startPoint y: 419, endPoint x: 500, endPoint y: 412, distance: 17.3
click at [484, 419] on input "電話" at bounding box center [506, 414] width 312 height 54
paste input "0984349560"
click at [805, 110] on input "客戶姓名" at bounding box center [842, 103] width 312 height 54
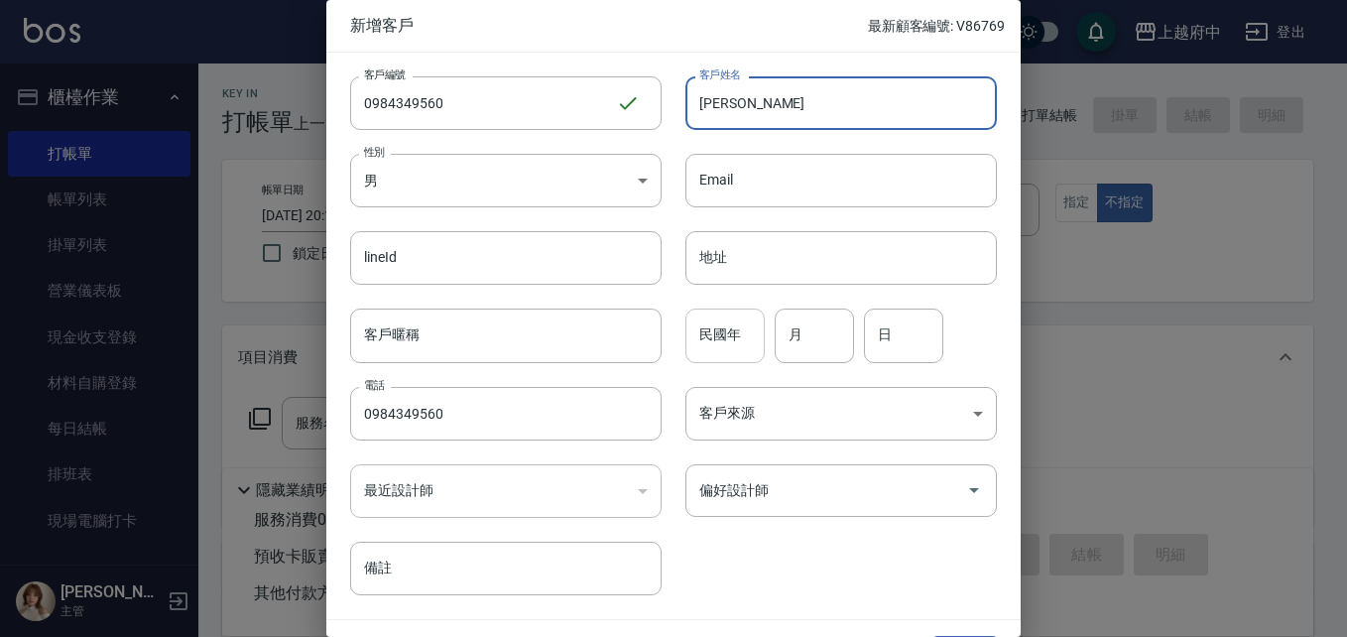
click at [742, 337] on input "民國年" at bounding box center [725, 336] width 79 height 54
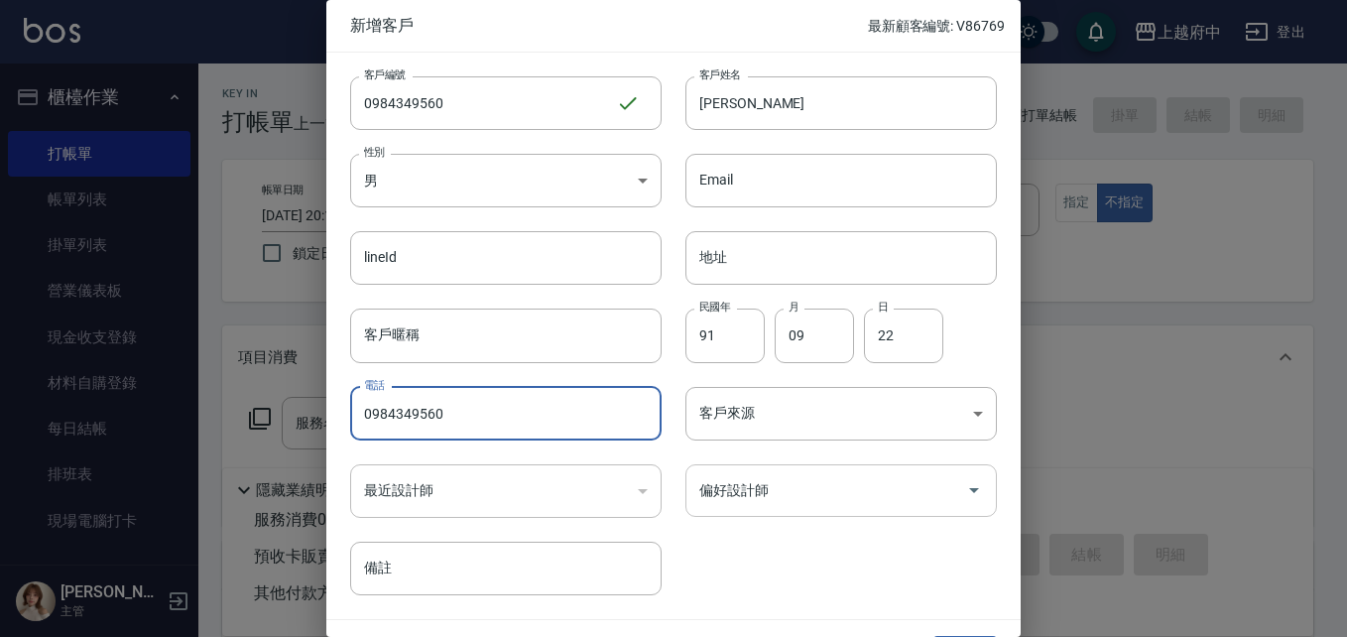
click at [776, 507] on input "偏好設計師" at bounding box center [827, 490] width 264 height 35
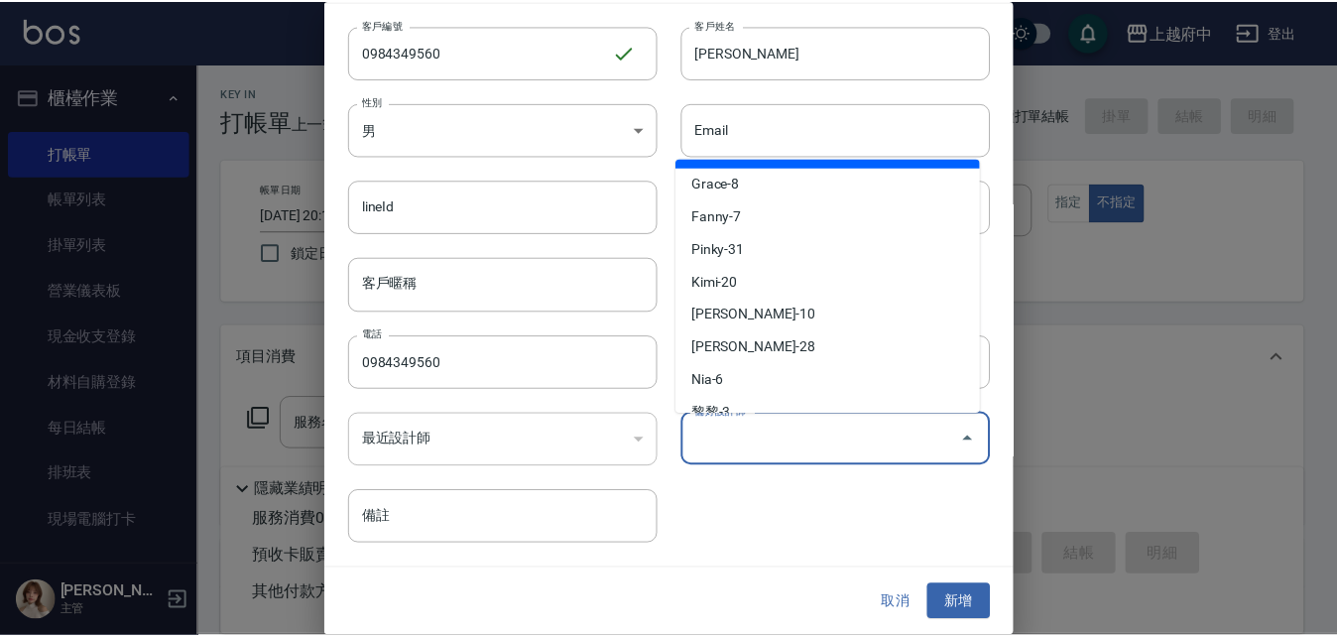
scroll to position [198, 0]
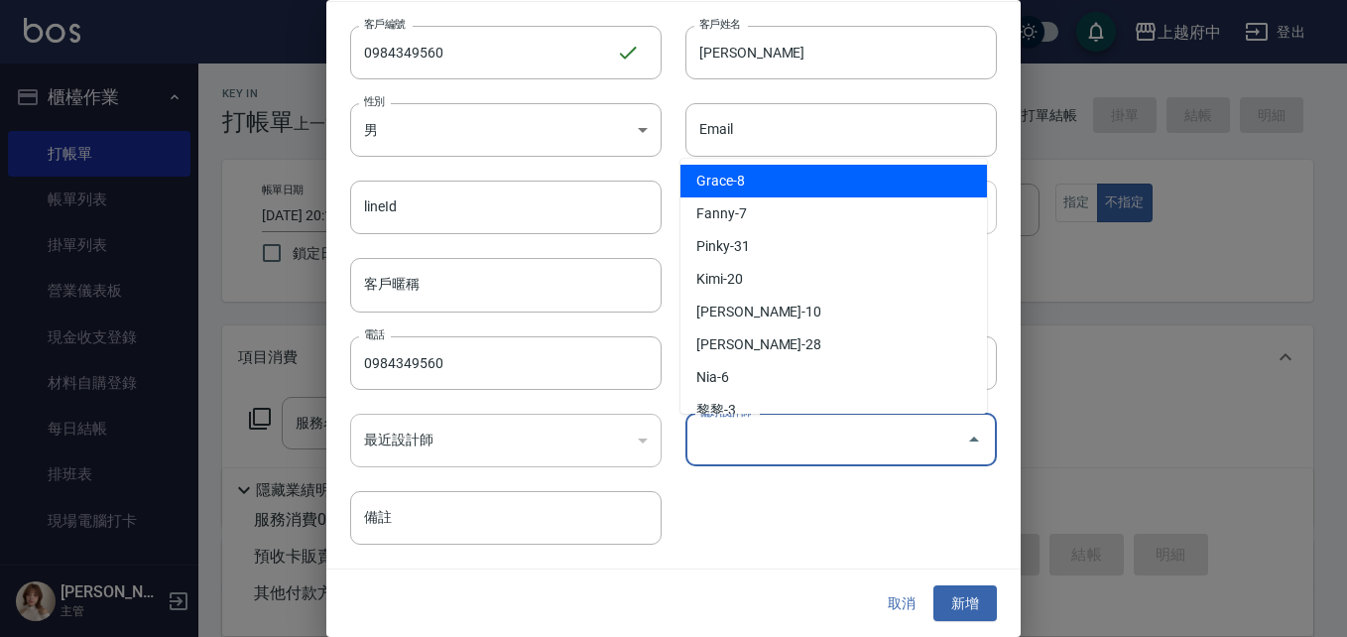
click at [756, 189] on li "Grace-8" at bounding box center [834, 181] width 307 height 33
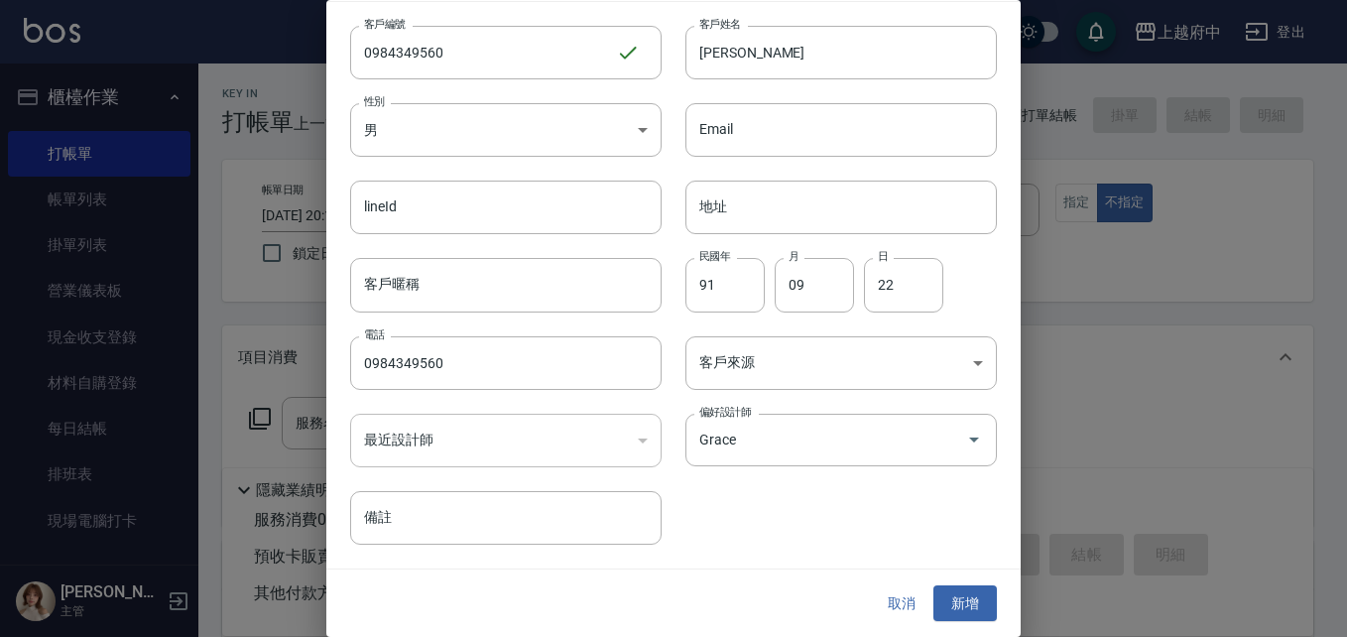
click at [853, 504] on div "客戶編號 0984349560 ​ 客戶編號 客戶姓名 [PERSON_NAME] 客戶姓名 性別 男 [DEMOGRAPHIC_DATA] 性別 Email…" at bounding box center [661, 273] width 671 height 543
click at [961, 608] on button "新增" at bounding box center [965, 603] width 63 height 37
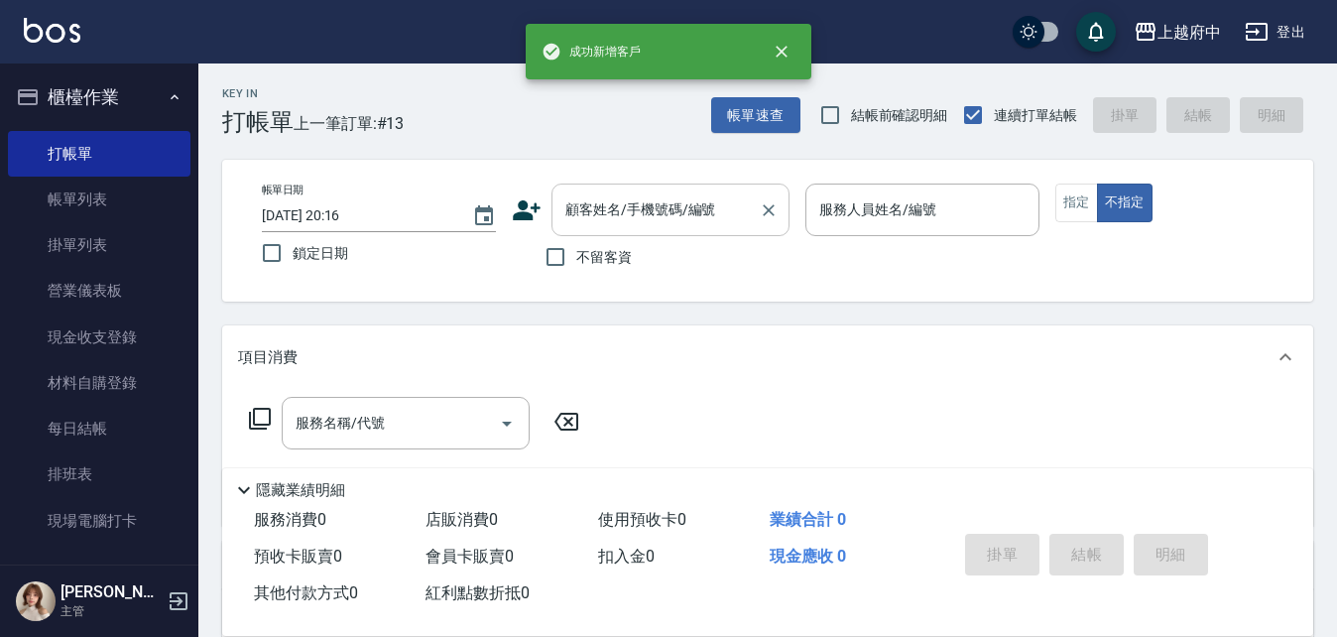
drag, startPoint x: 694, startPoint y: 245, endPoint x: 678, endPoint y: 214, distance: 34.6
click at [693, 244] on div "不留客資" at bounding box center [651, 257] width 278 height 42
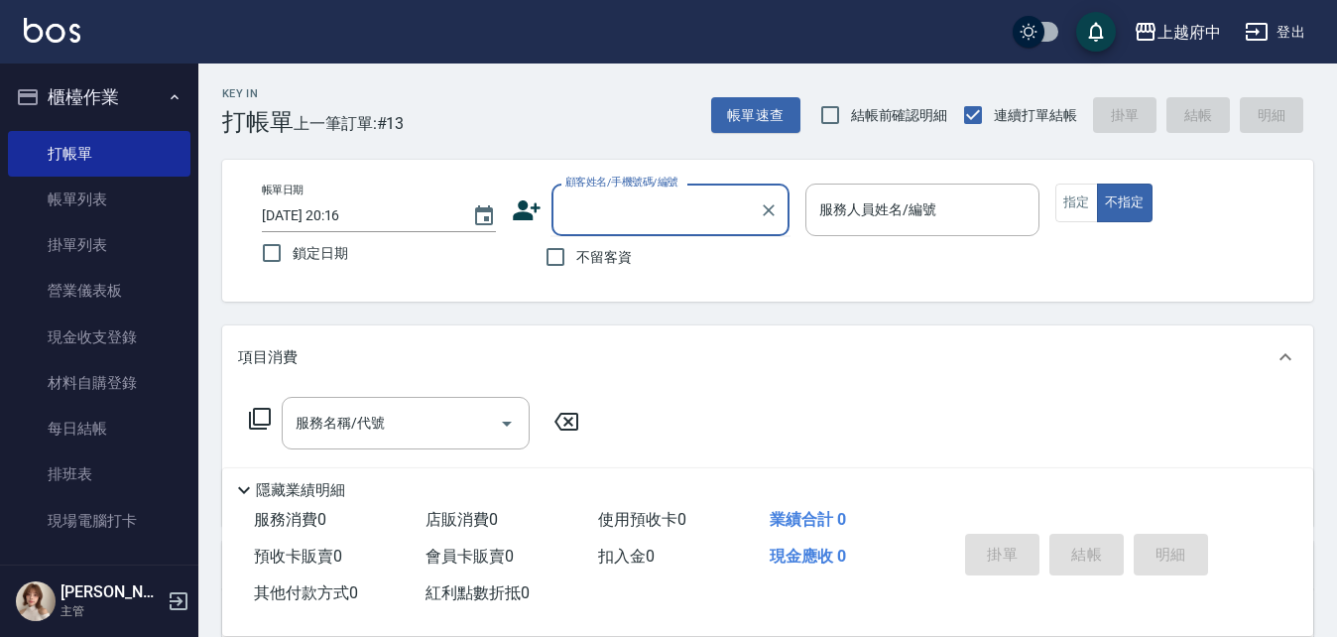
click at [676, 211] on input "顧客姓名/手機號碼/編號" at bounding box center [656, 209] width 190 height 35
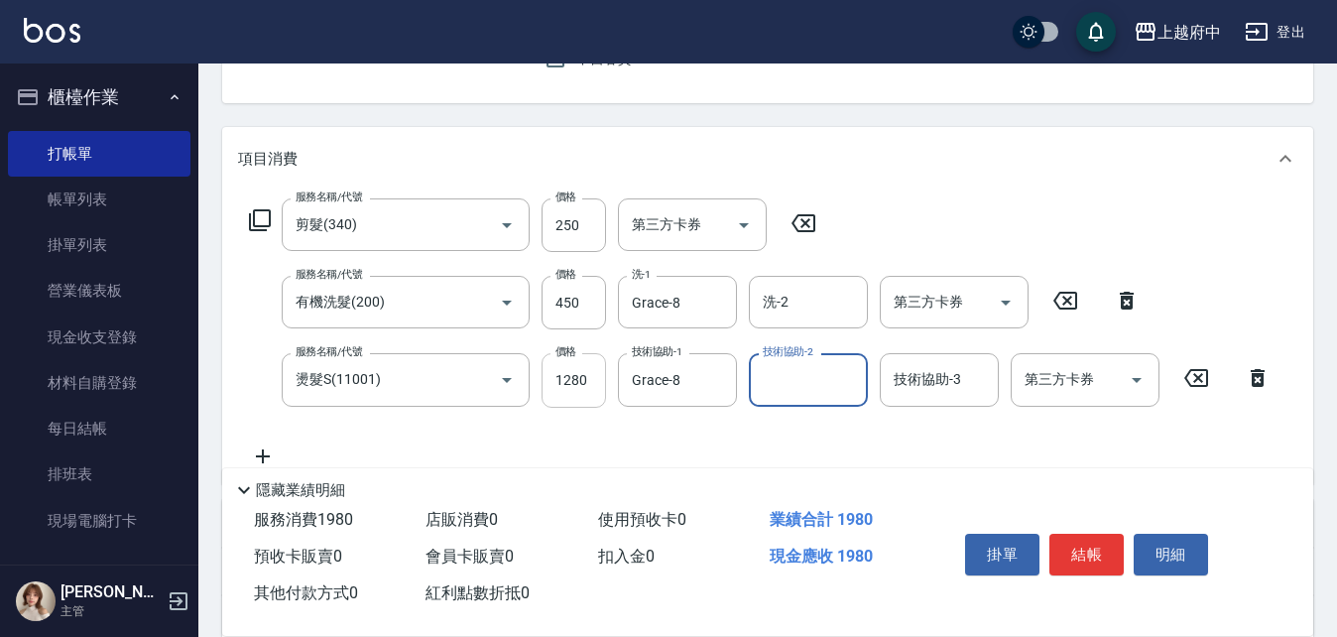
click at [590, 392] on input "1280" at bounding box center [574, 380] width 64 height 54
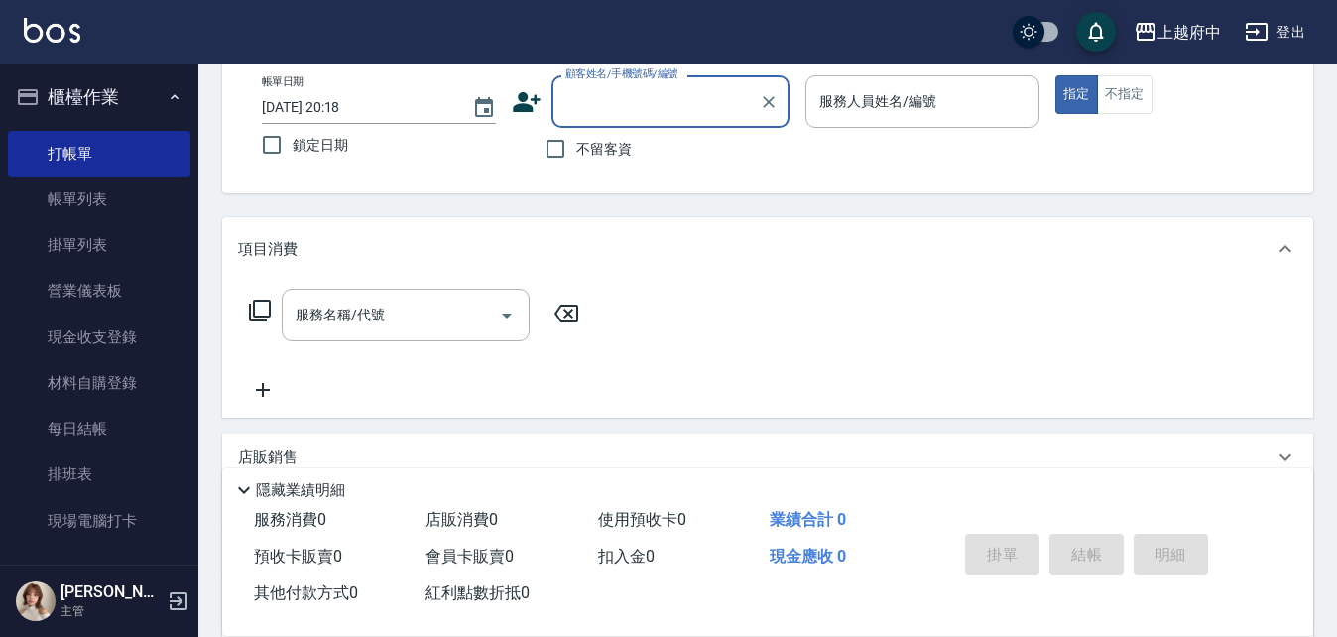
scroll to position [0, 0]
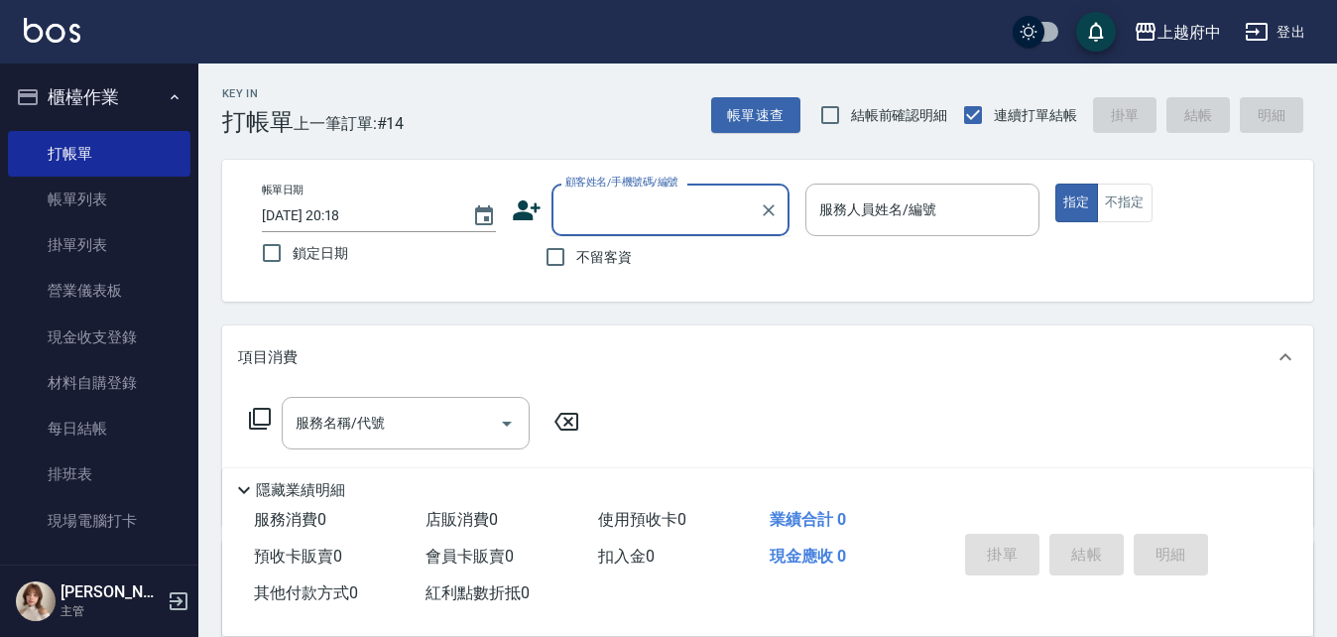
click at [673, 219] on input "顧客姓名/手機號碼/編號" at bounding box center [656, 209] width 190 height 35
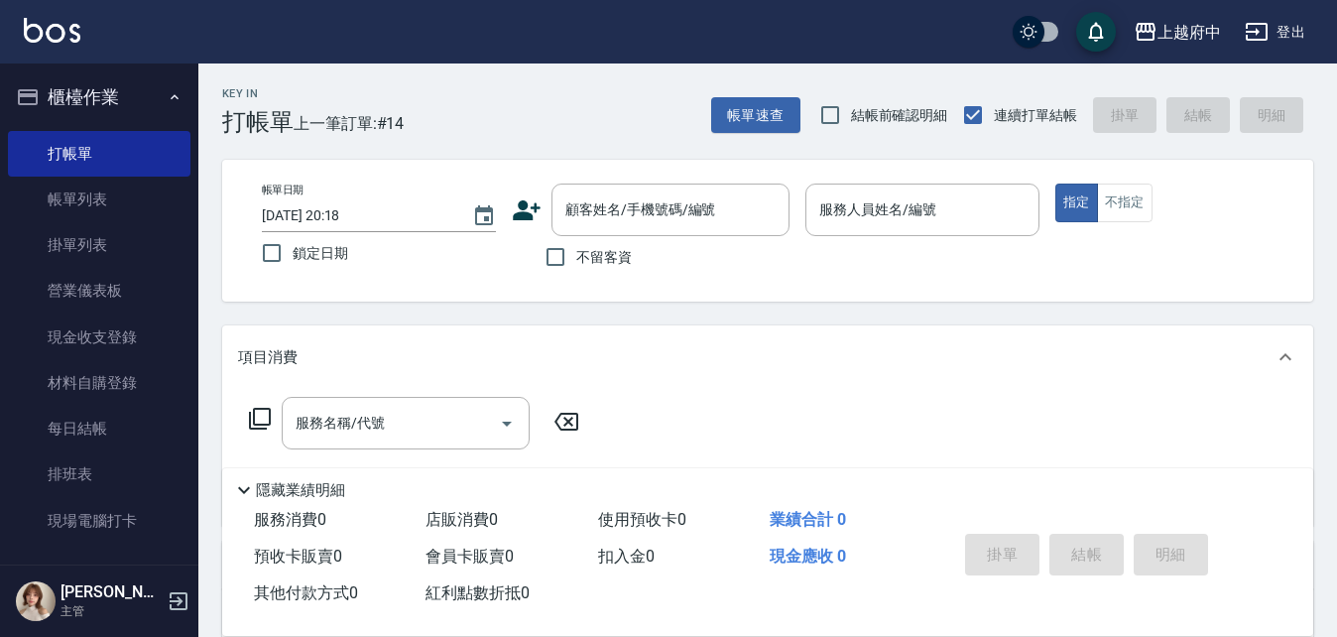
click at [583, 260] on span "不留客資" at bounding box center [604, 257] width 56 height 21
click at [576, 260] on input "不留客資" at bounding box center [556, 257] width 42 height 42
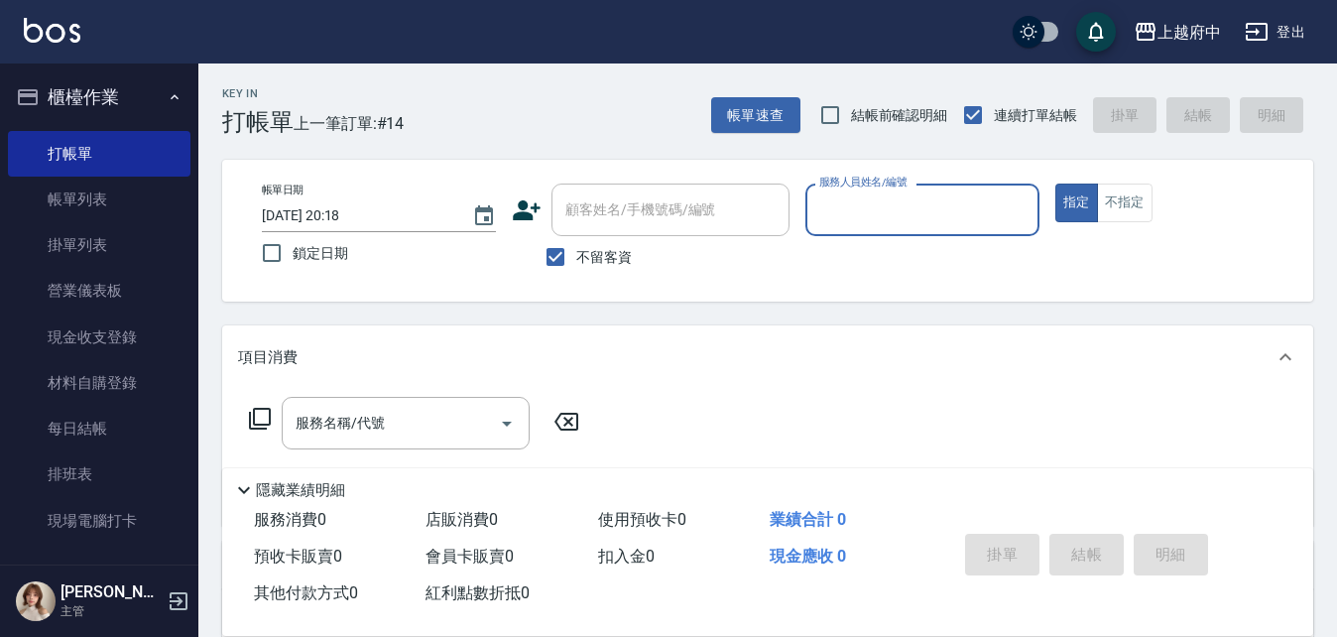
click at [828, 226] on input "服務人員姓名/編號" at bounding box center [923, 209] width 216 height 35
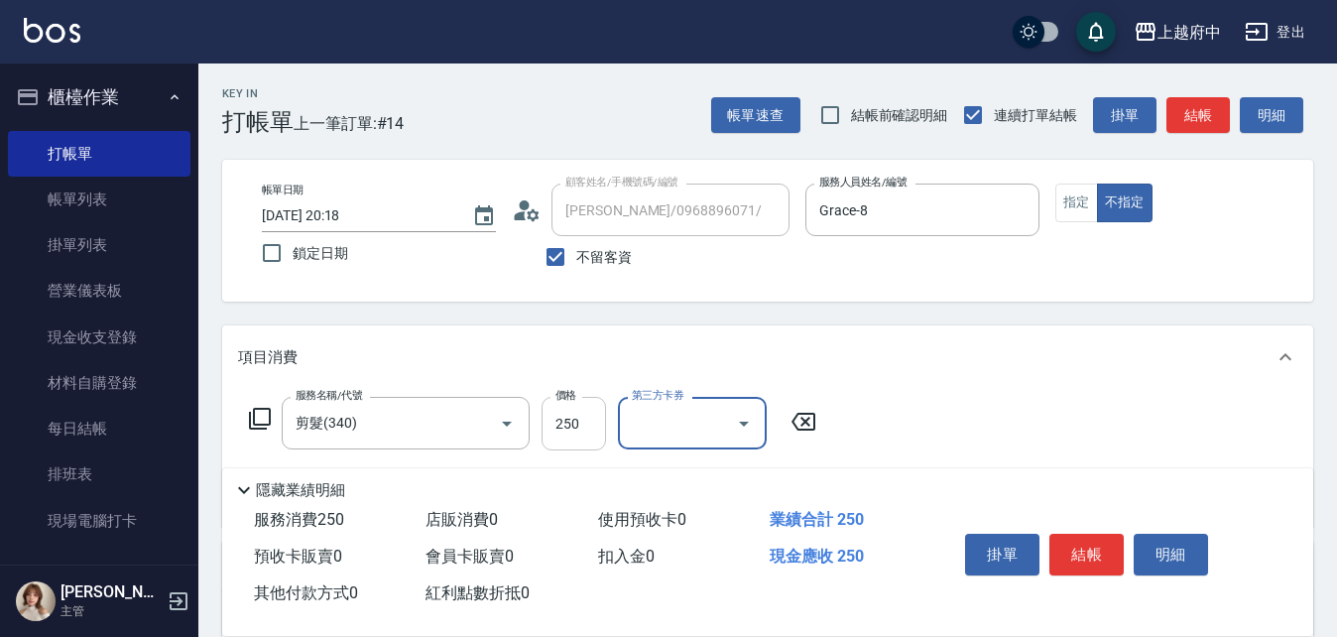
click at [566, 410] on input "250" at bounding box center [574, 424] width 64 height 54
click at [565, 410] on input "250" at bounding box center [574, 424] width 64 height 54
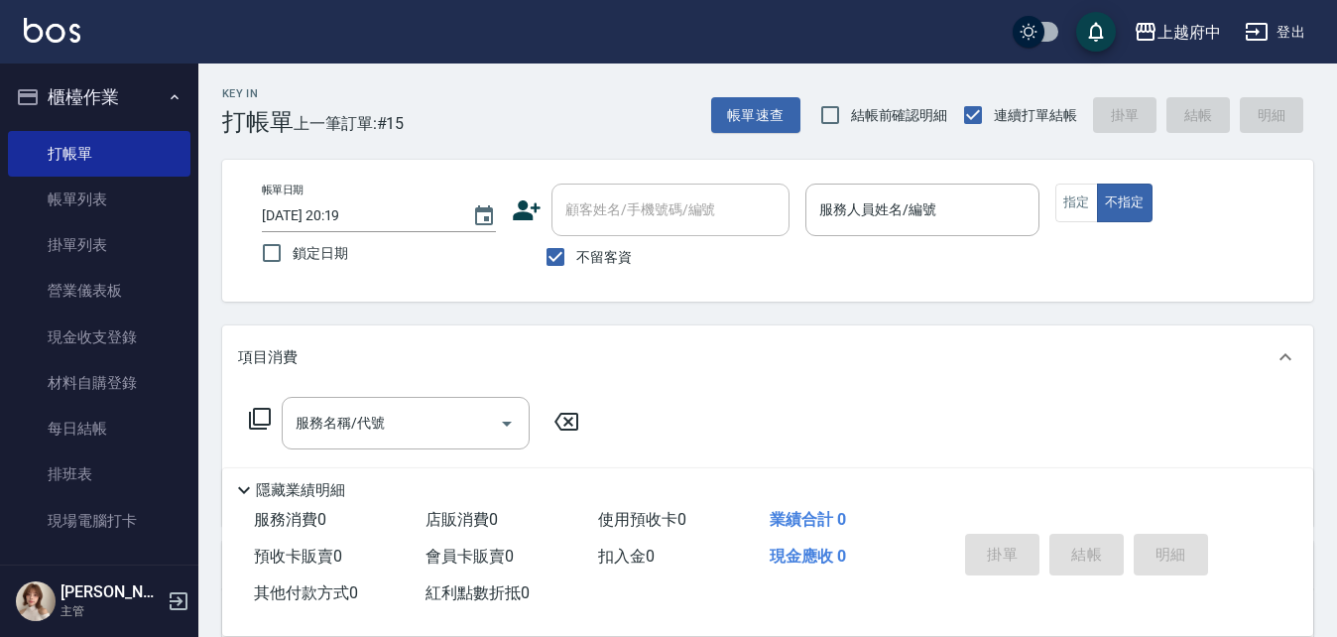
click at [600, 264] on span "不留客資" at bounding box center [604, 257] width 56 height 21
click at [576, 264] on input "不留客資" at bounding box center [556, 257] width 42 height 42
click at [615, 218] on input "顧客姓名/手機號碼/編號" at bounding box center [656, 209] width 190 height 35
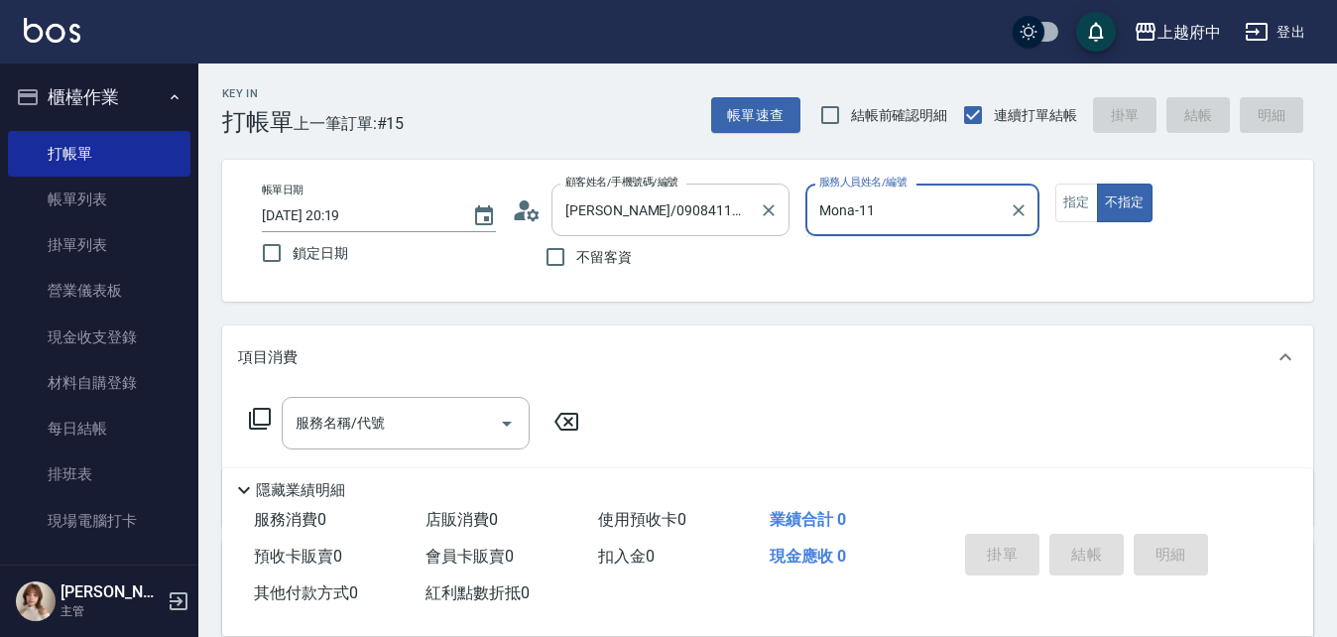
click at [1097, 184] on button "不指定" at bounding box center [1125, 203] width 56 height 39
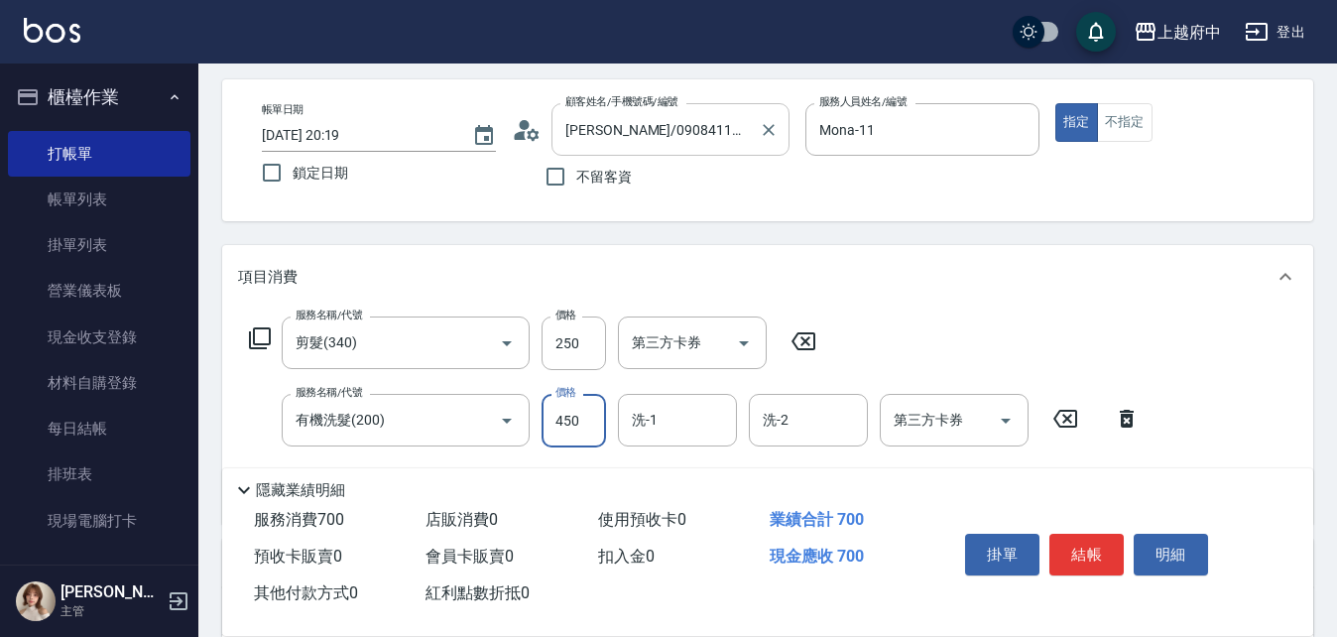
scroll to position [198, 0]
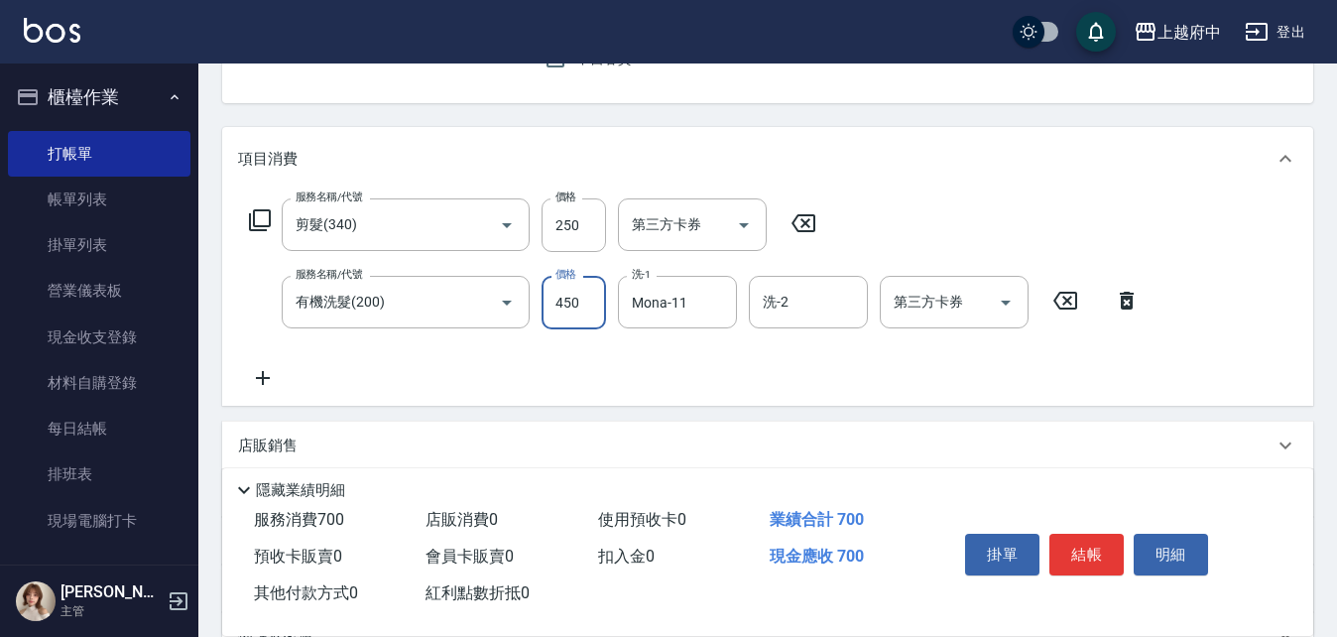
click at [572, 299] on input "450" at bounding box center [574, 303] width 64 height 54
click at [572, 237] on input "250" at bounding box center [574, 225] width 64 height 54
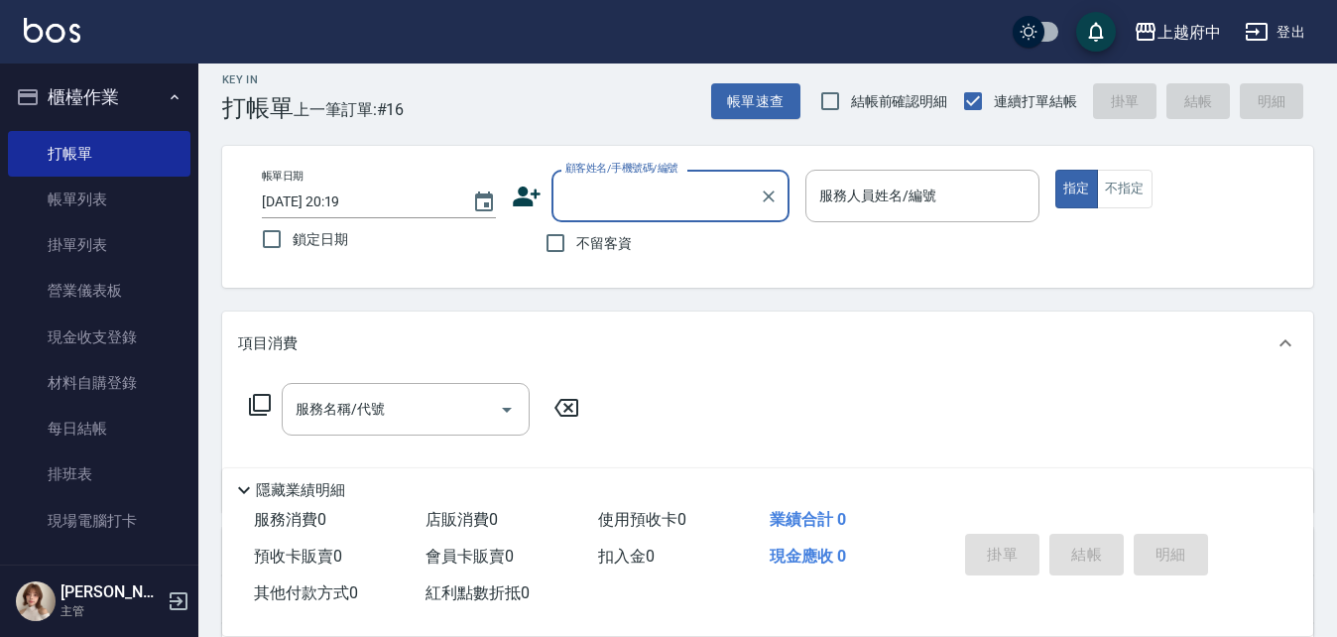
scroll to position [0, 0]
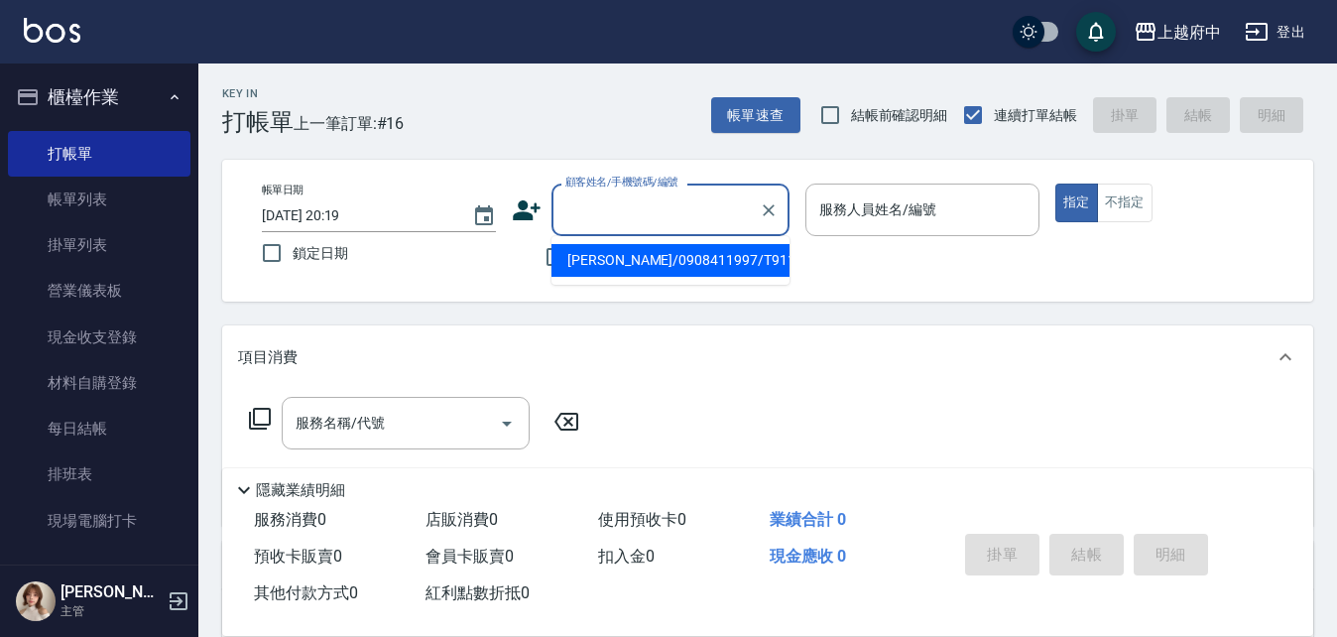
click at [625, 209] on input "顧客姓名/手機號碼/編號" at bounding box center [656, 209] width 190 height 35
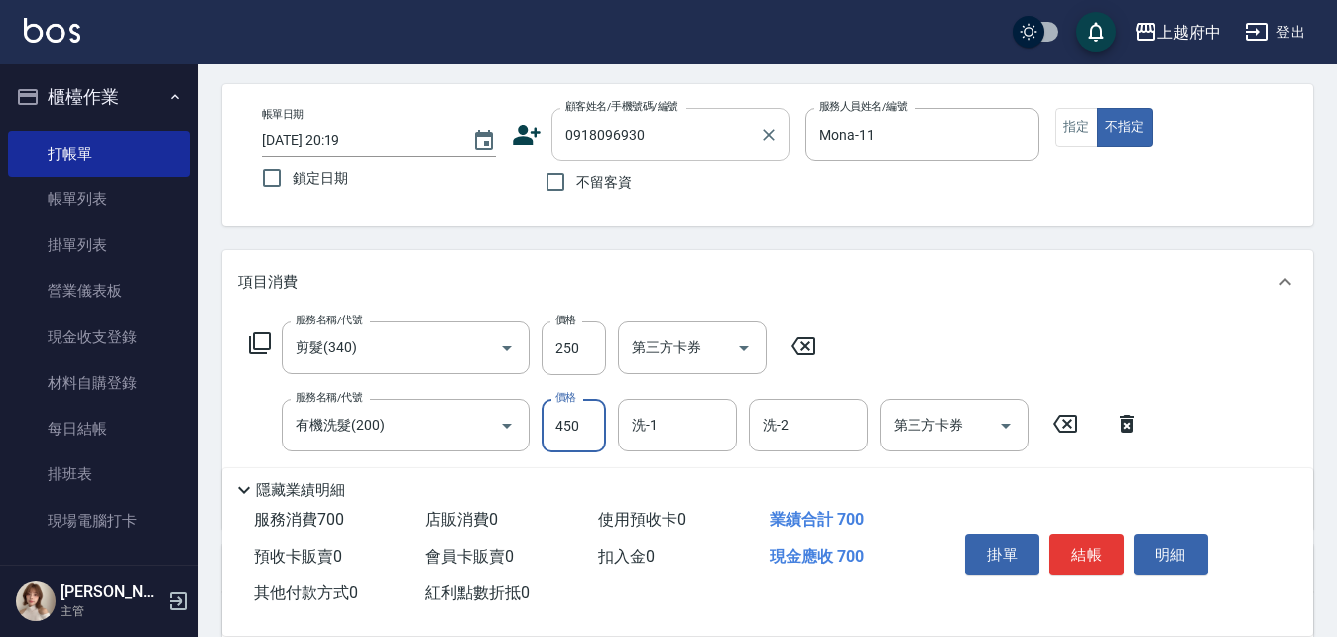
scroll to position [198, 0]
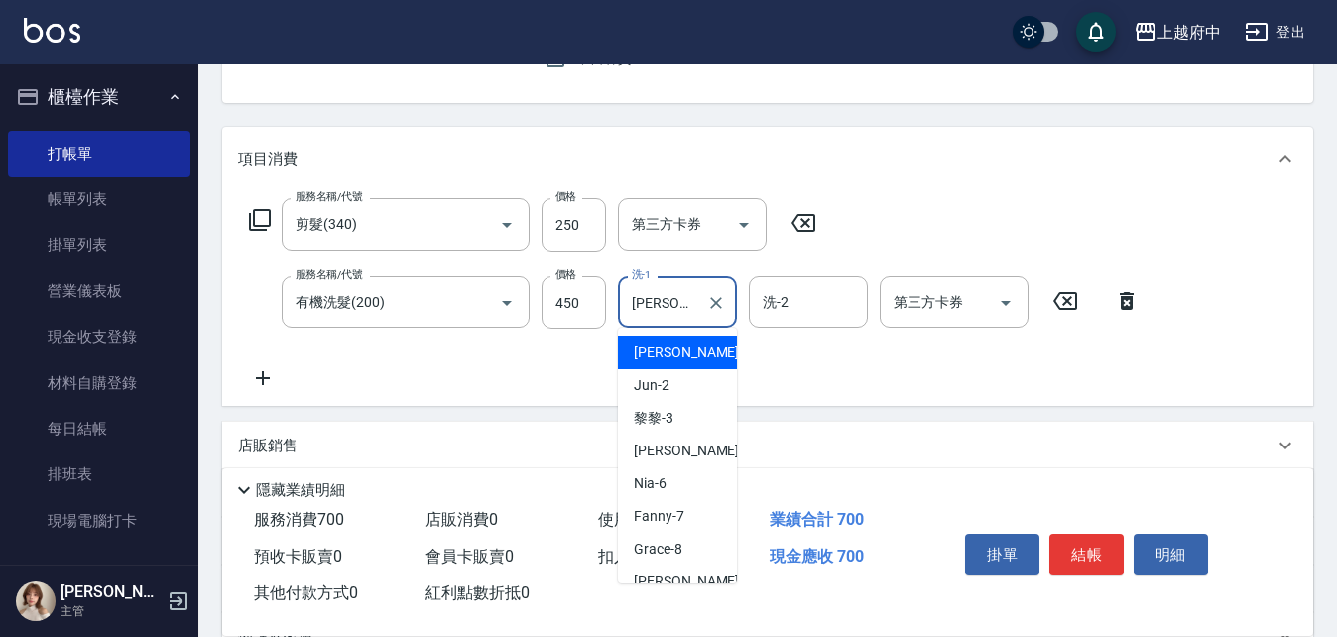
drag, startPoint x: 760, startPoint y: 184, endPoint x: 681, endPoint y: 301, distance: 141.4
click at [681, 301] on input "[PERSON_NAME] -1" at bounding box center [662, 302] width 71 height 35
click at [681, 300] on input "[PERSON_NAME] -1" at bounding box center [662, 302] width 71 height 35
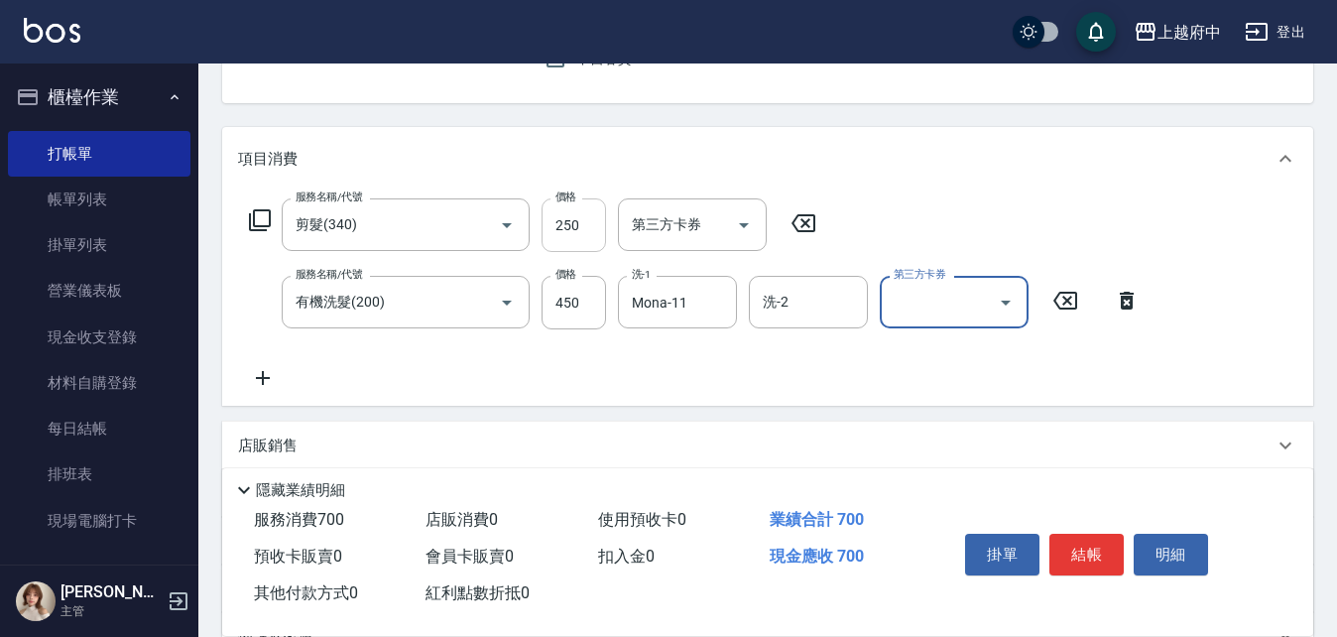
click at [587, 235] on input "250" at bounding box center [574, 225] width 64 height 54
click at [567, 235] on input "250" at bounding box center [574, 225] width 64 height 54
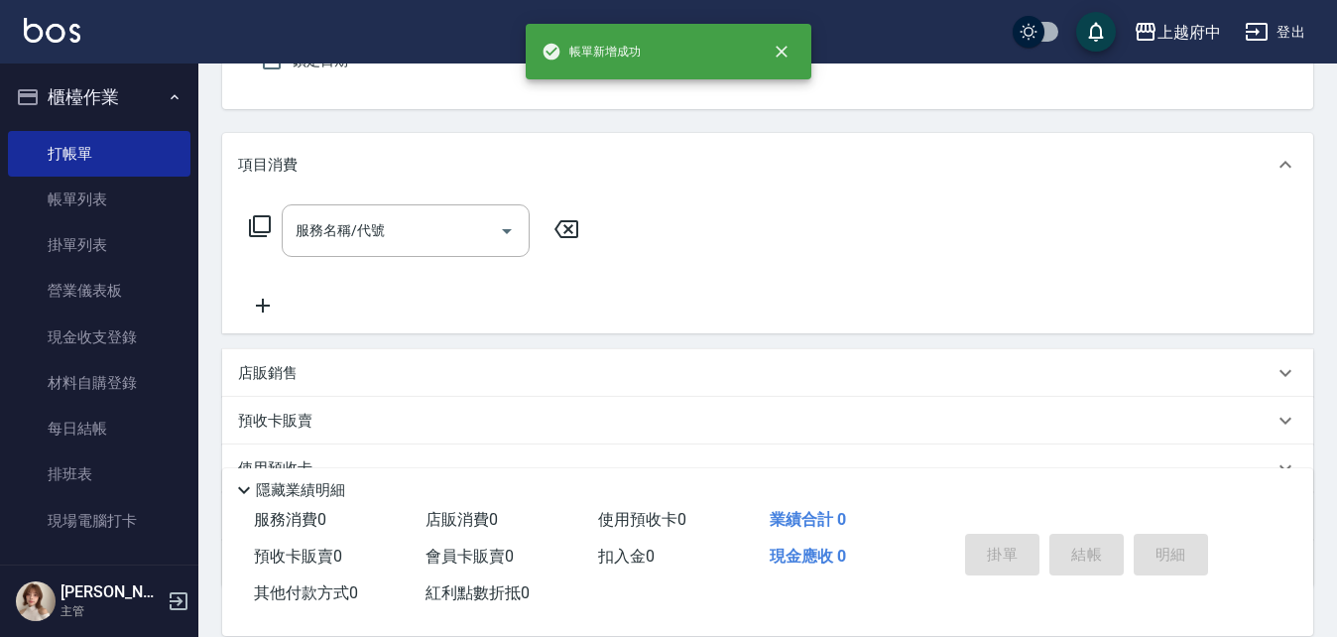
scroll to position [93, 0]
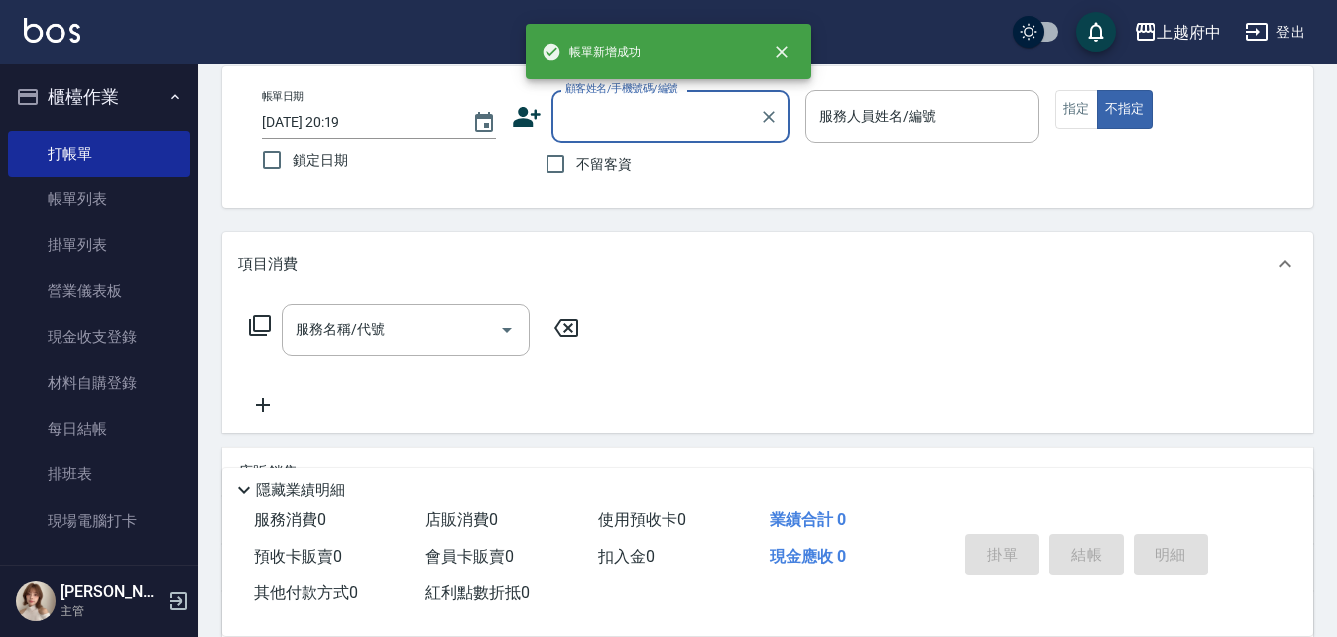
click at [644, 130] on input "顧客姓名/手機號碼/編號" at bounding box center [656, 116] width 190 height 35
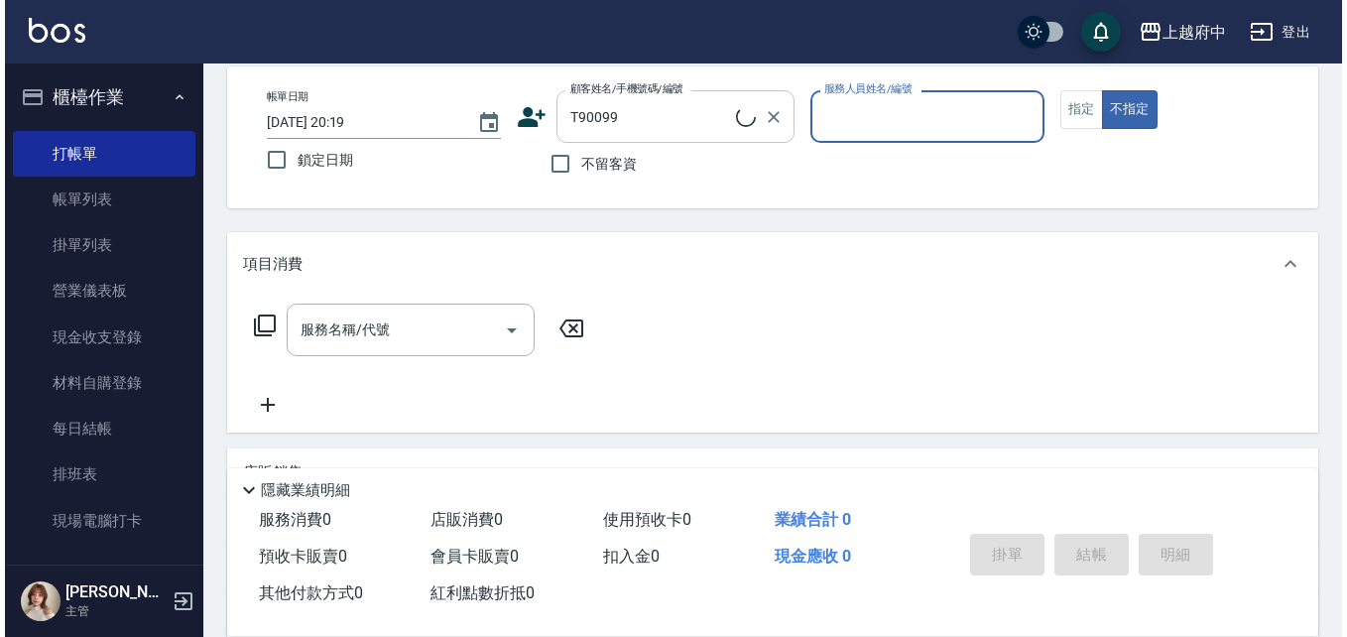
scroll to position [0, 0]
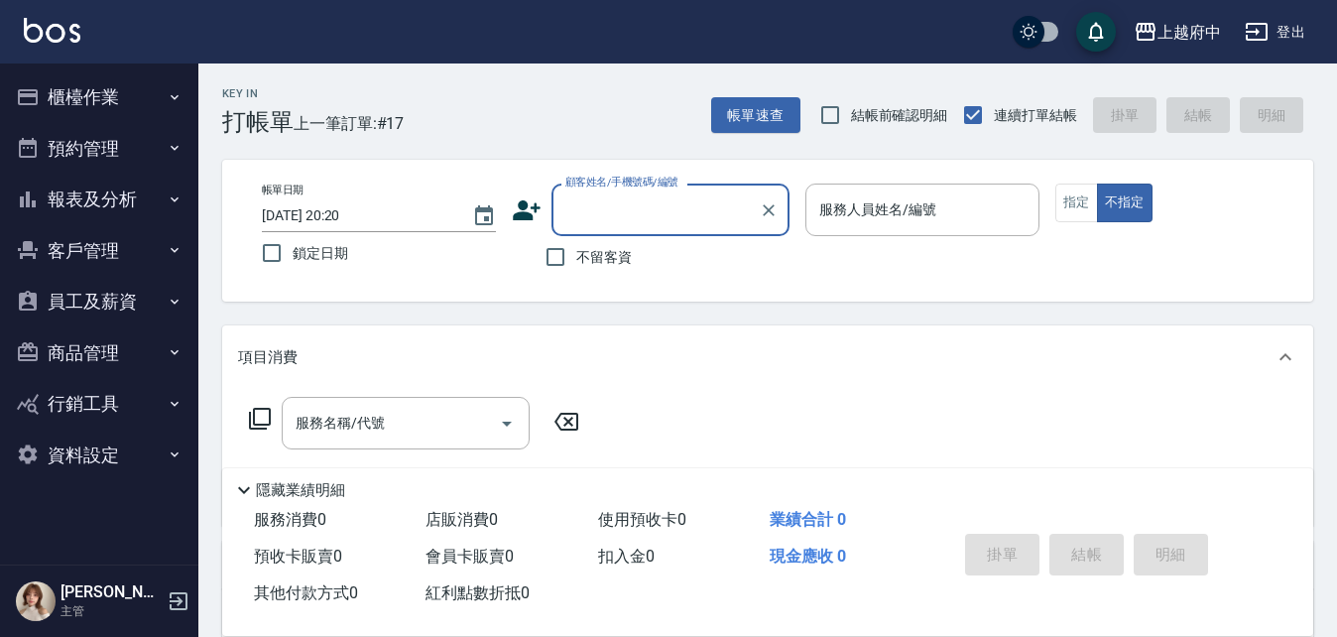
click at [112, 252] on button "客戶管理" at bounding box center [99, 251] width 183 height 52
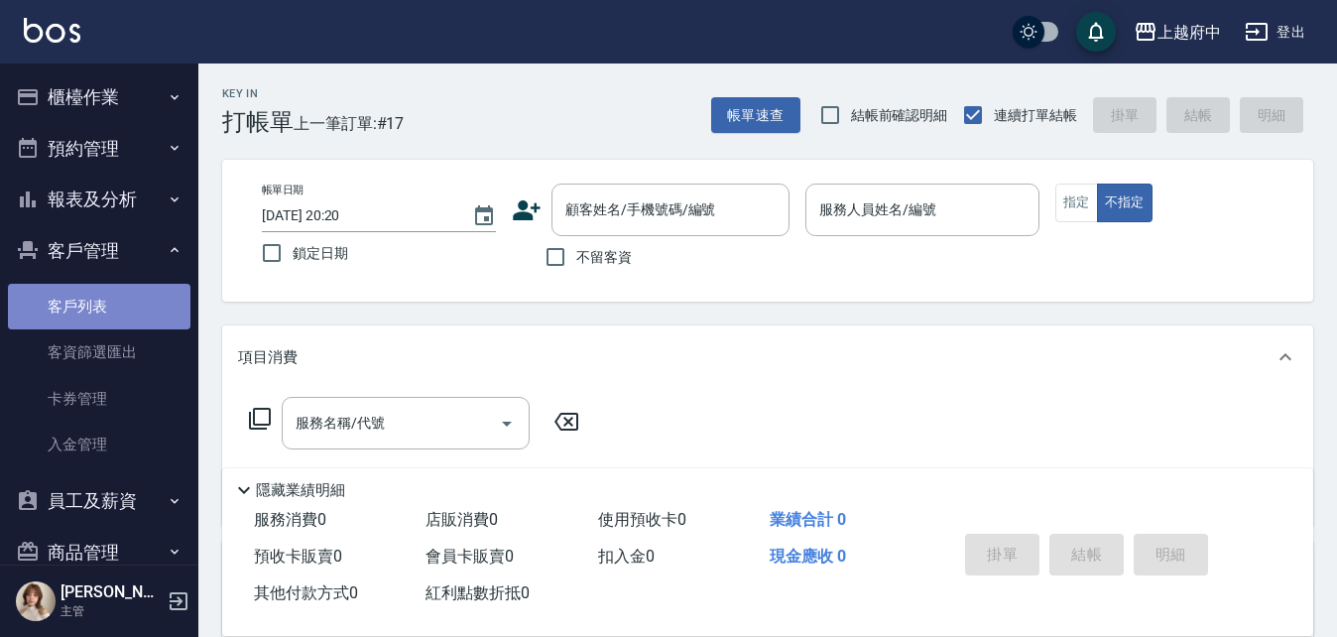
click at [128, 314] on link "客戶列表" at bounding box center [99, 307] width 183 height 46
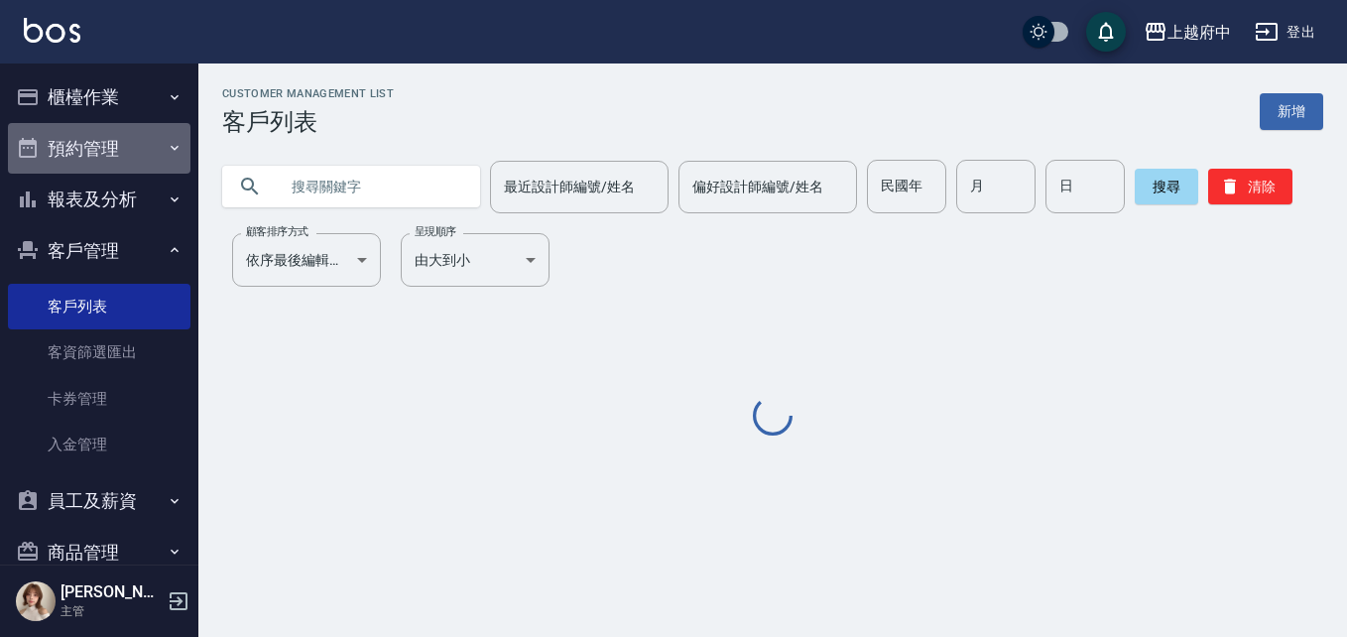
click at [121, 148] on button "預約管理" at bounding box center [99, 149] width 183 height 52
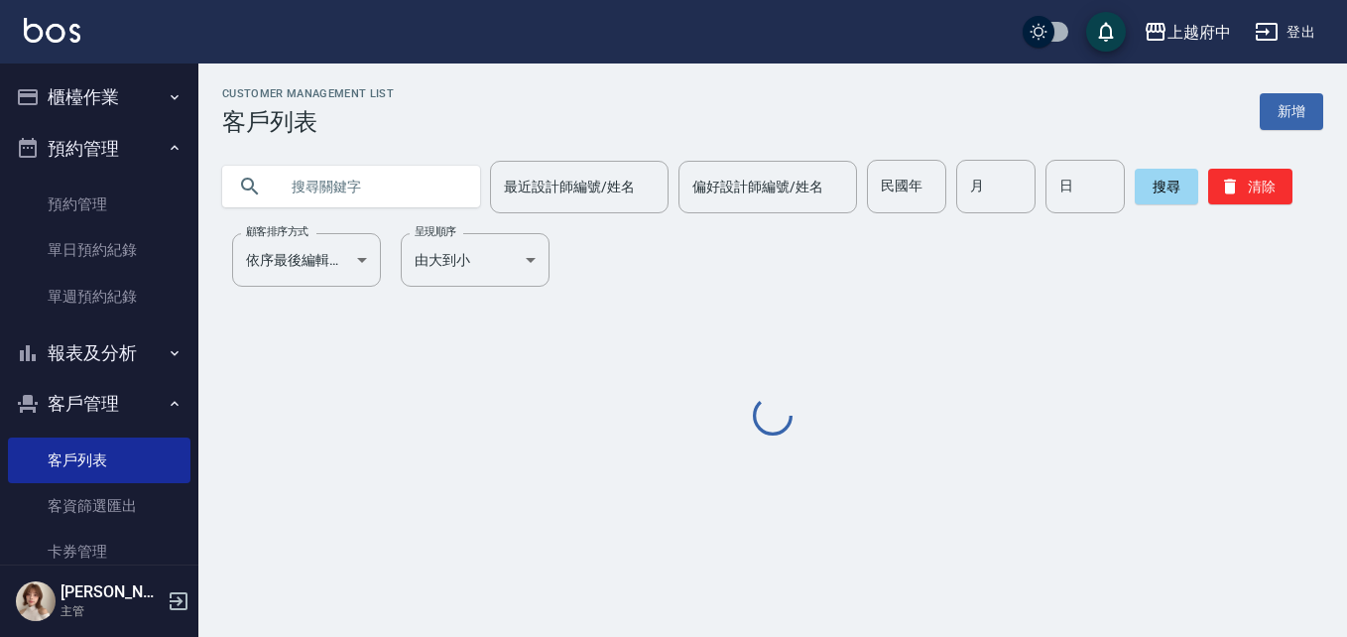
click at [116, 140] on button "預約管理" at bounding box center [99, 149] width 183 height 52
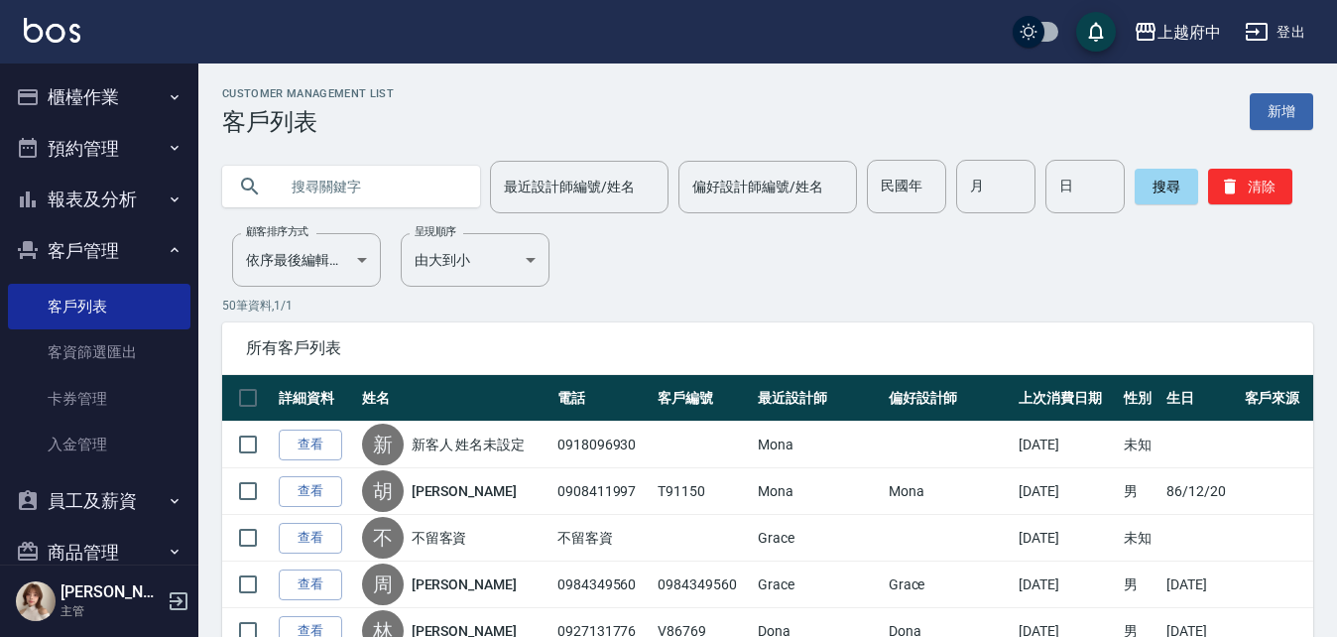
click at [102, 210] on button "報表及分析" at bounding box center [99, 200] width 183 height 52
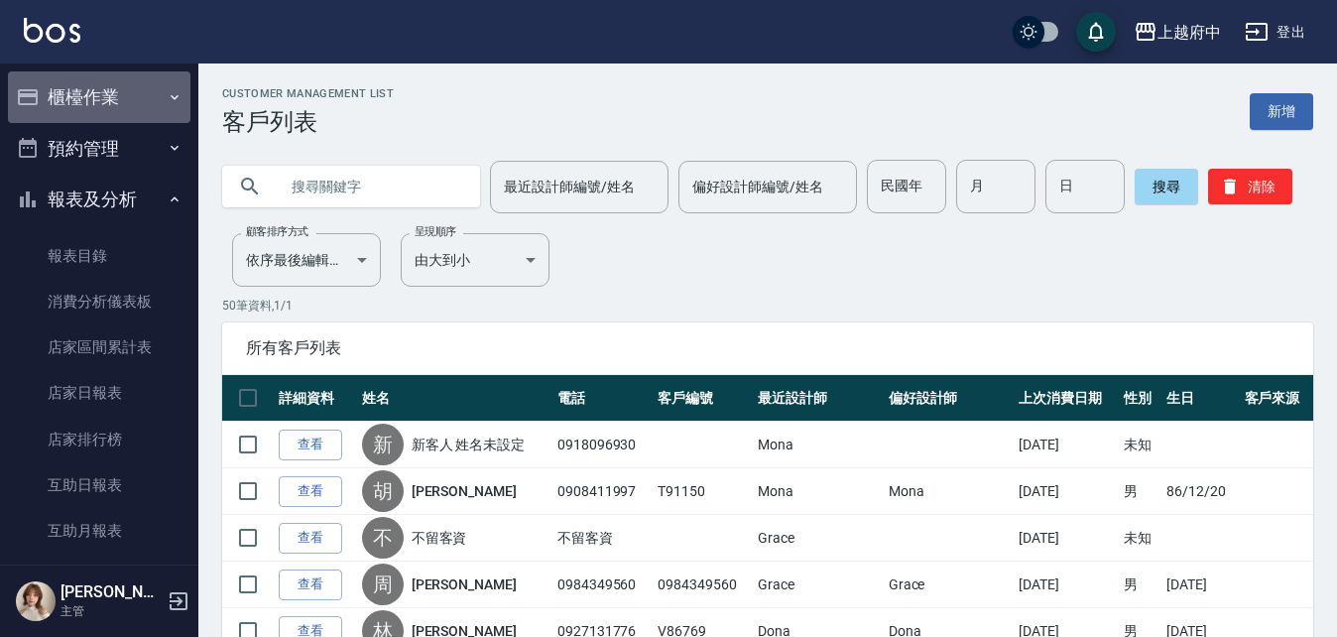
click at [102, 111] on button "櫃檯作業" at bounding box center [99, 97] width 183 height 52
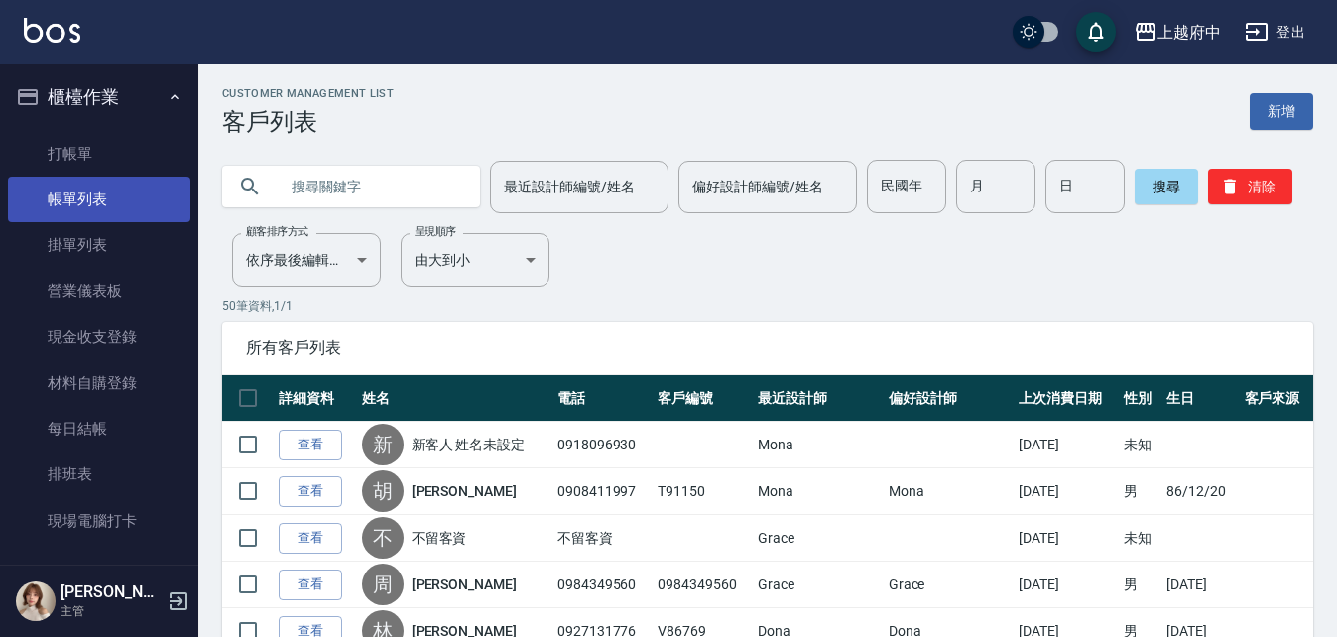
click at [110, 203] on link "帳單列表" at bounding box center [99, 200] width 183 height 46
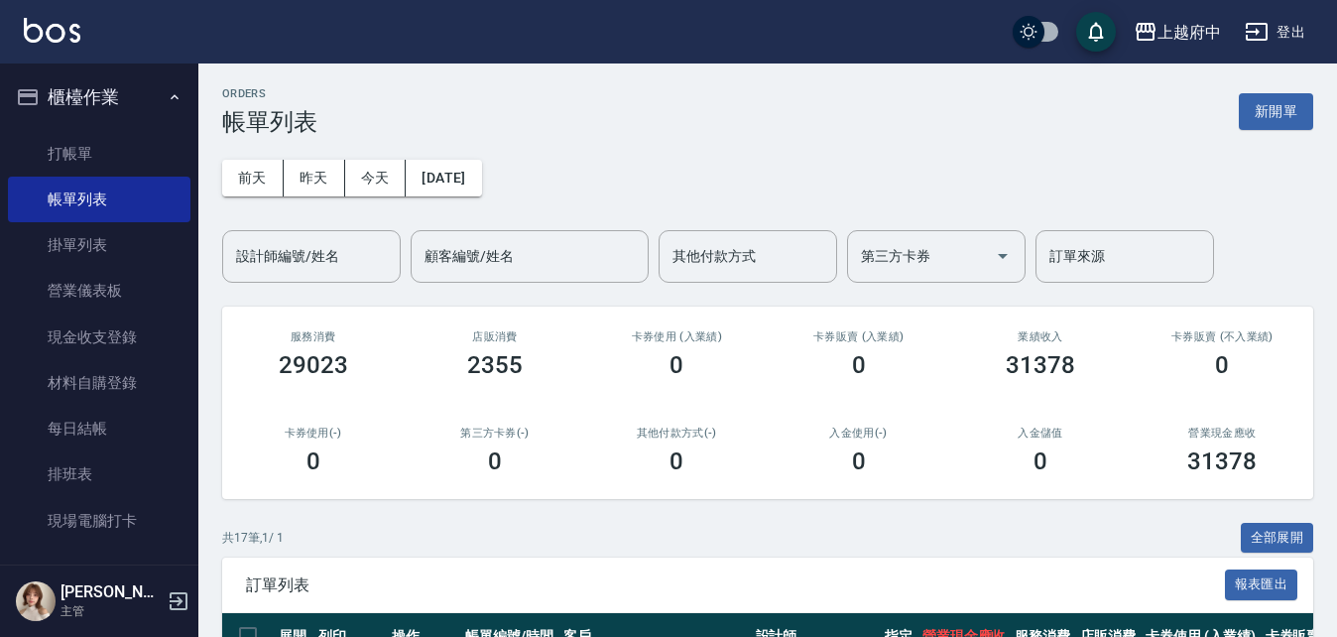
scroll to position [298, 0]
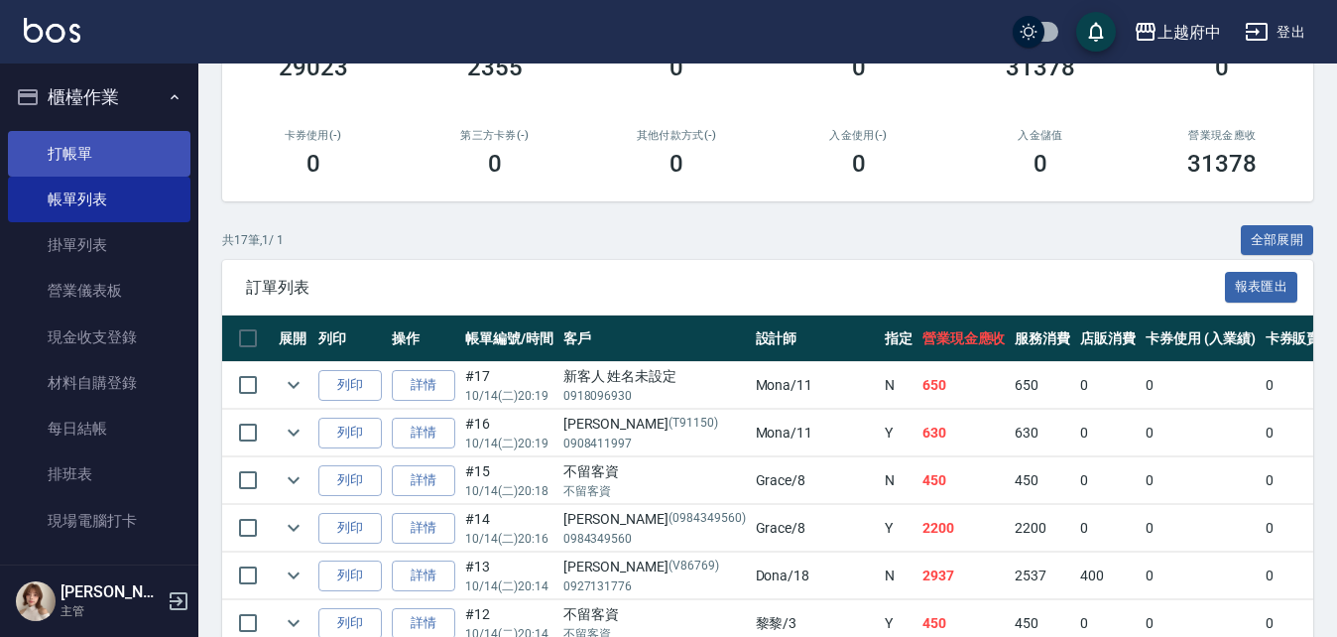
click at [103, 154] on link "打帳單" at bounding box center [99, 154] width 183 height 46
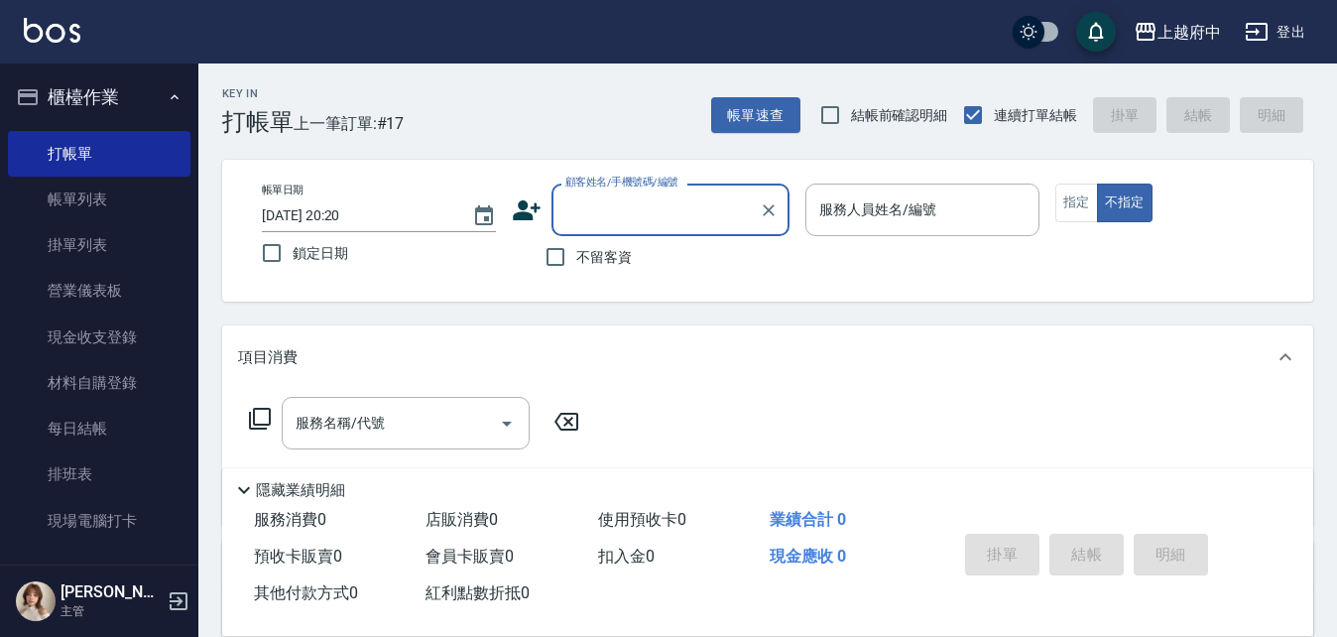
click at [697, 221] on input "顧客姓名/手機號碼/編號" at bounding box center [656, 209] width 190 height 35
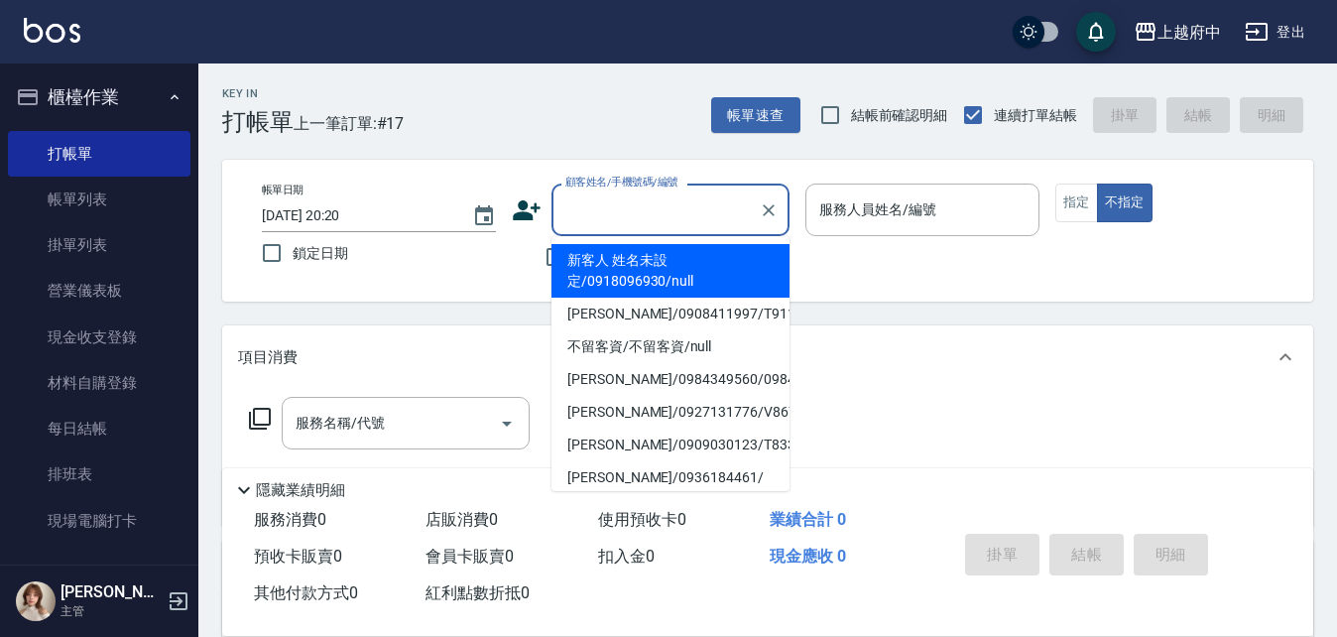
type input "Y"
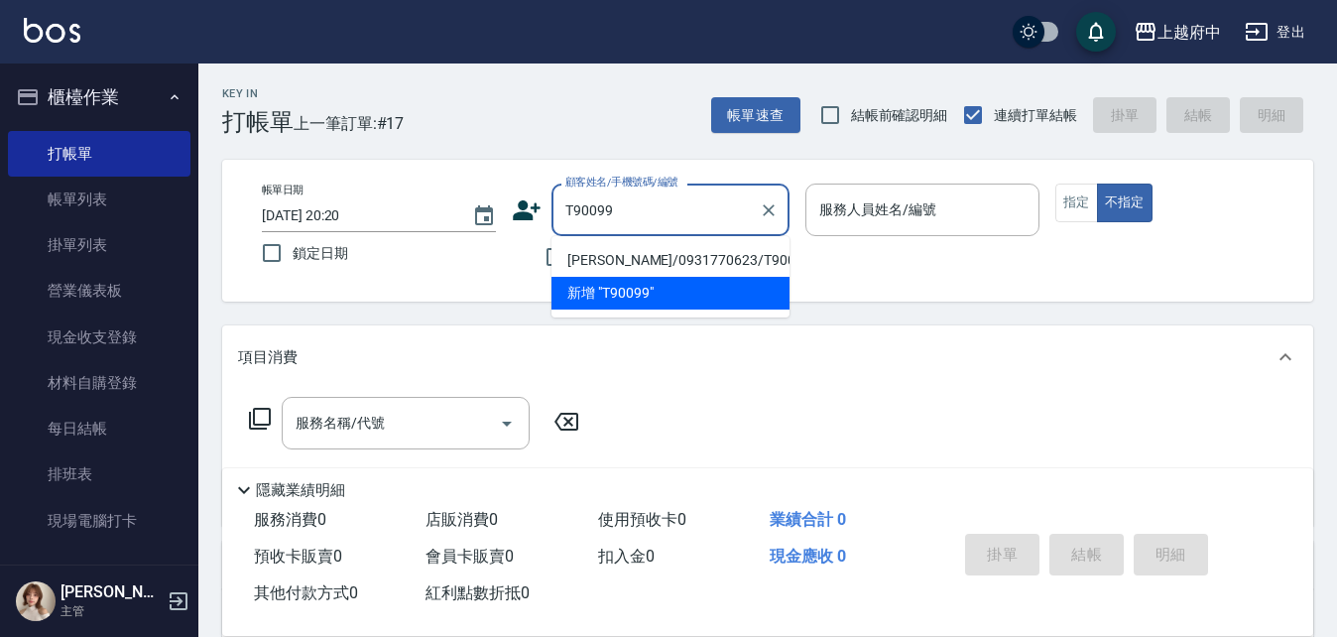
type input "陳思瑜/0931770623/T90099"
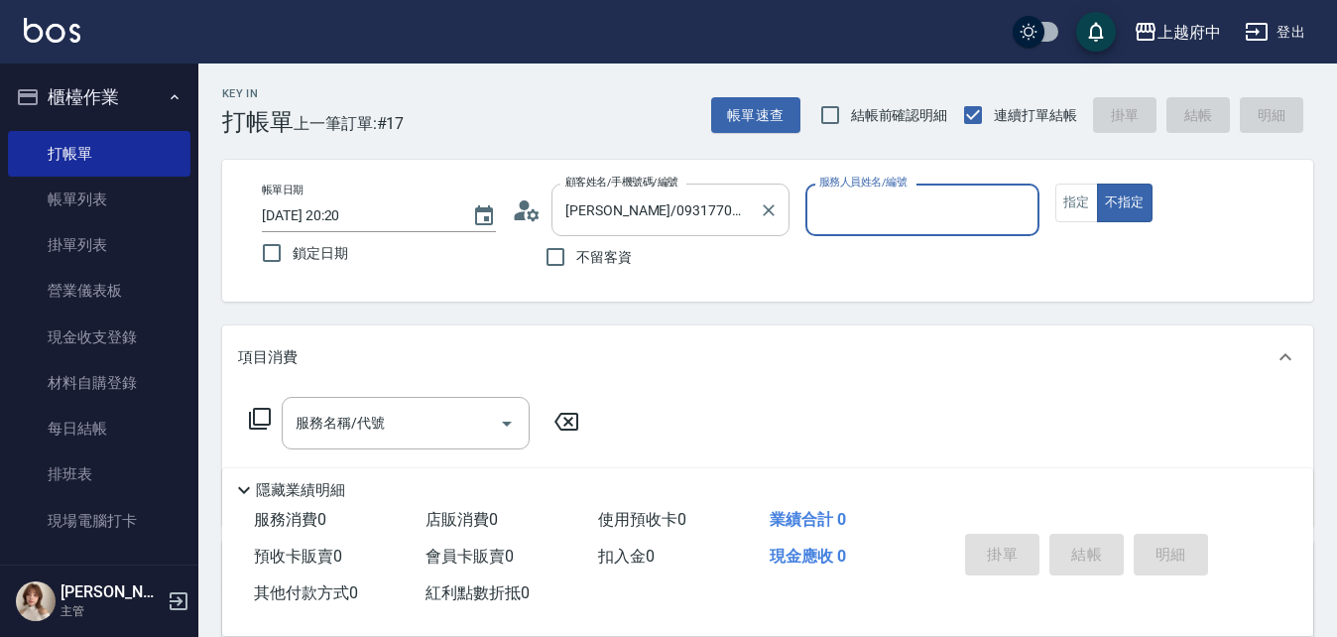
type input "黎黎-3"
click at [1097, 184] on button "不指定" at bounding box center [1125, 203] width 56 height 39
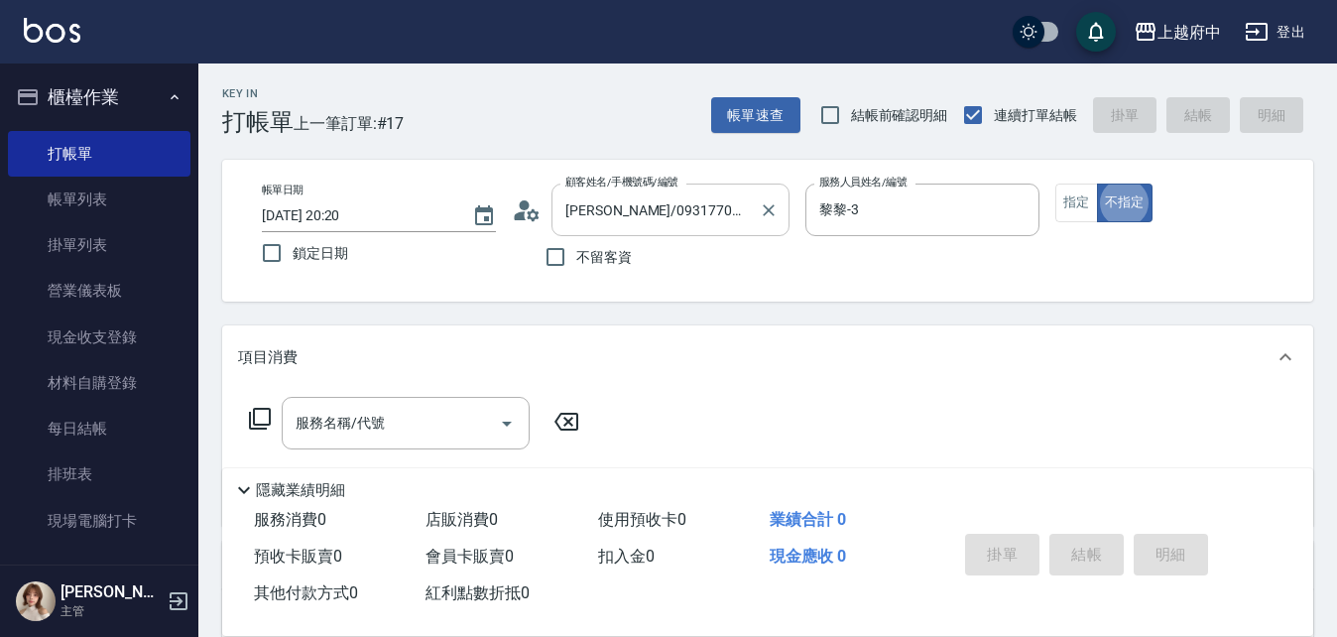
type button "false"
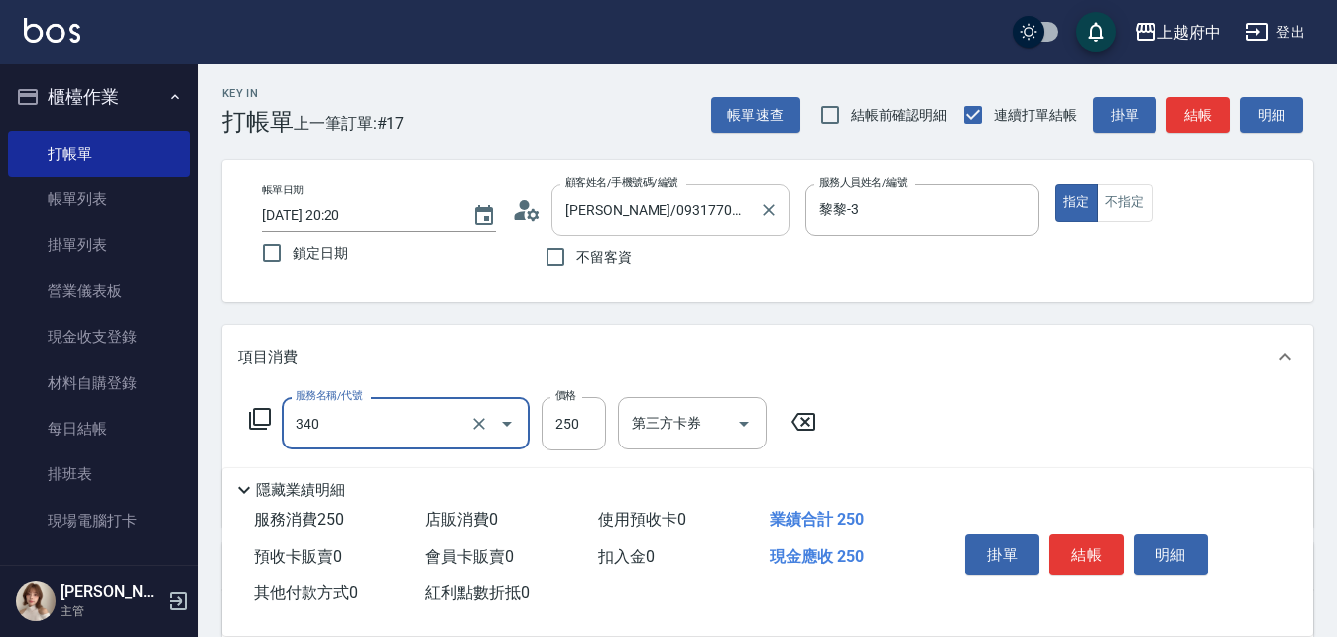
type input "剪髮(340)"
type input "有機洗髮(200)"
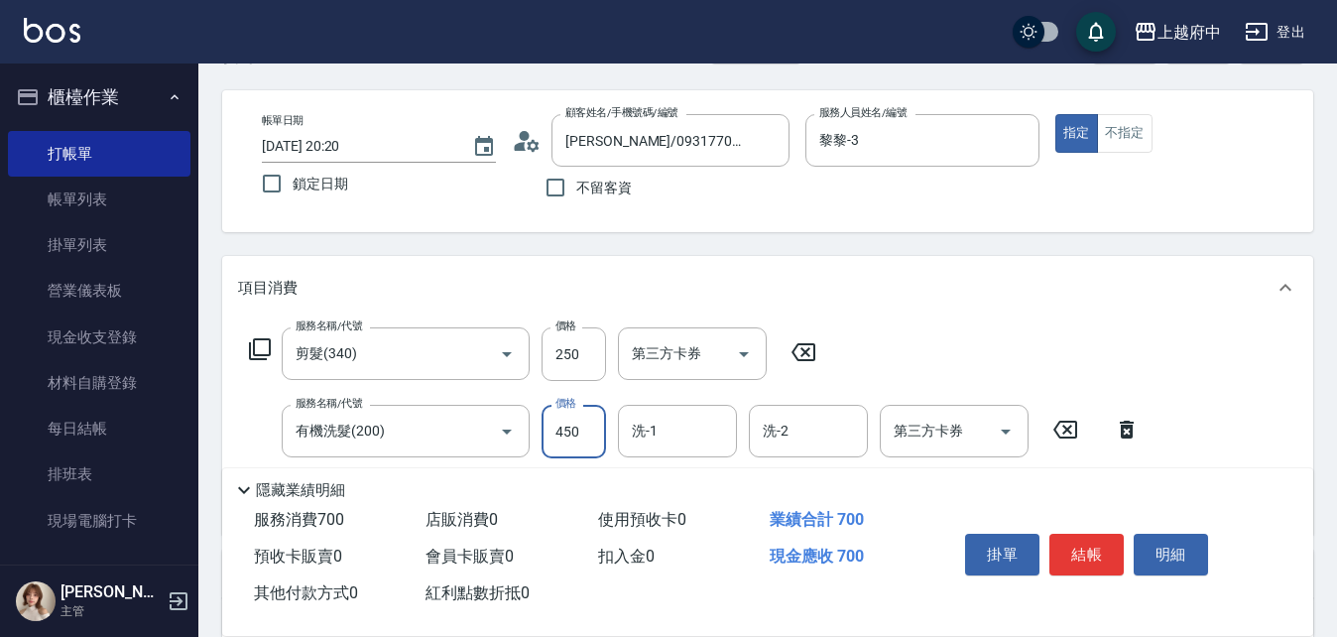
scroll to position [99, 0]
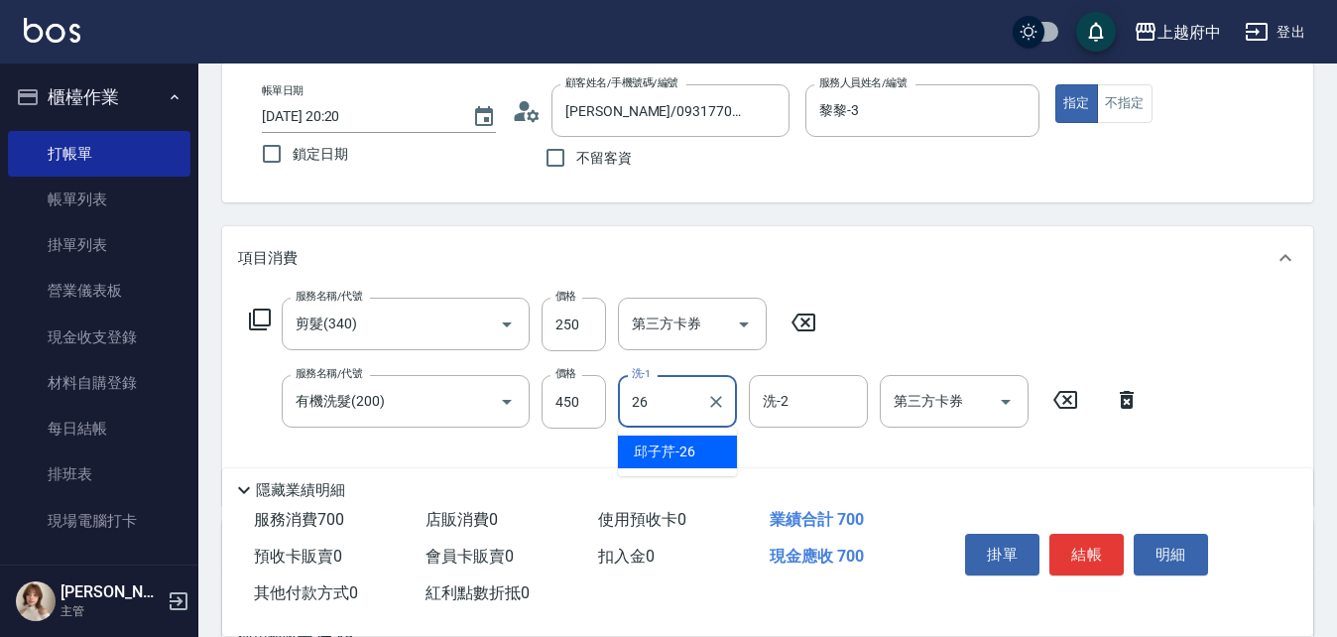
type input "[PERSON_NAME]-26"
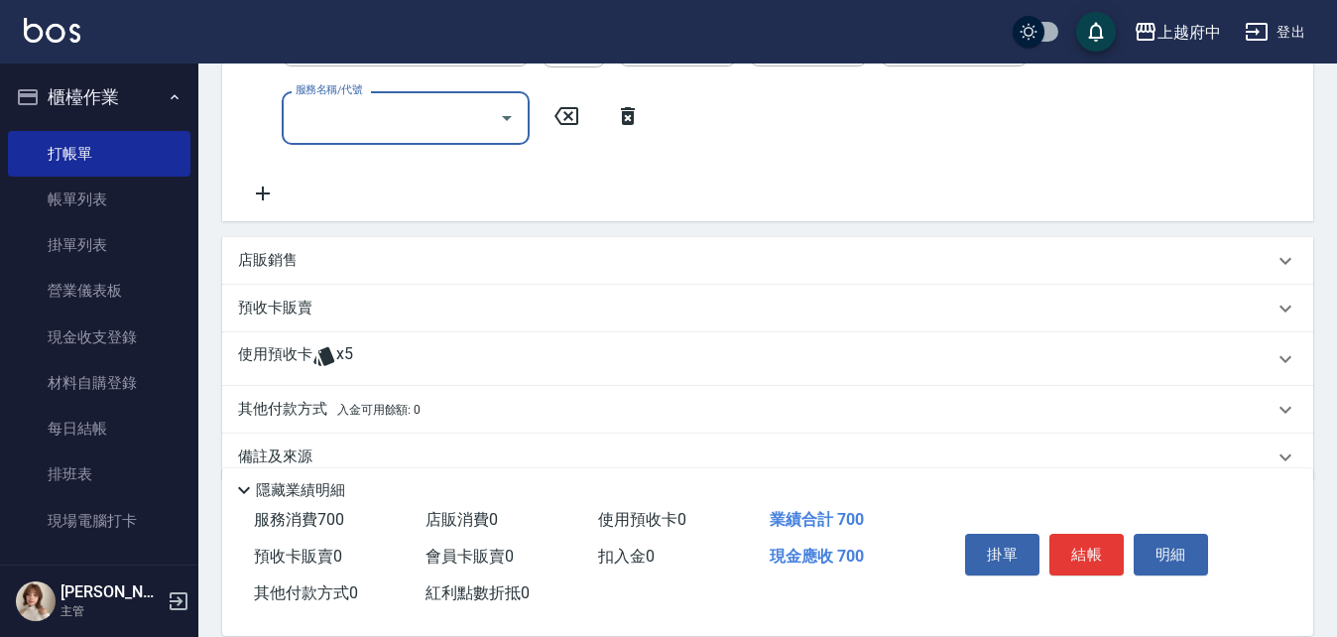
scroll to position [495, 0]
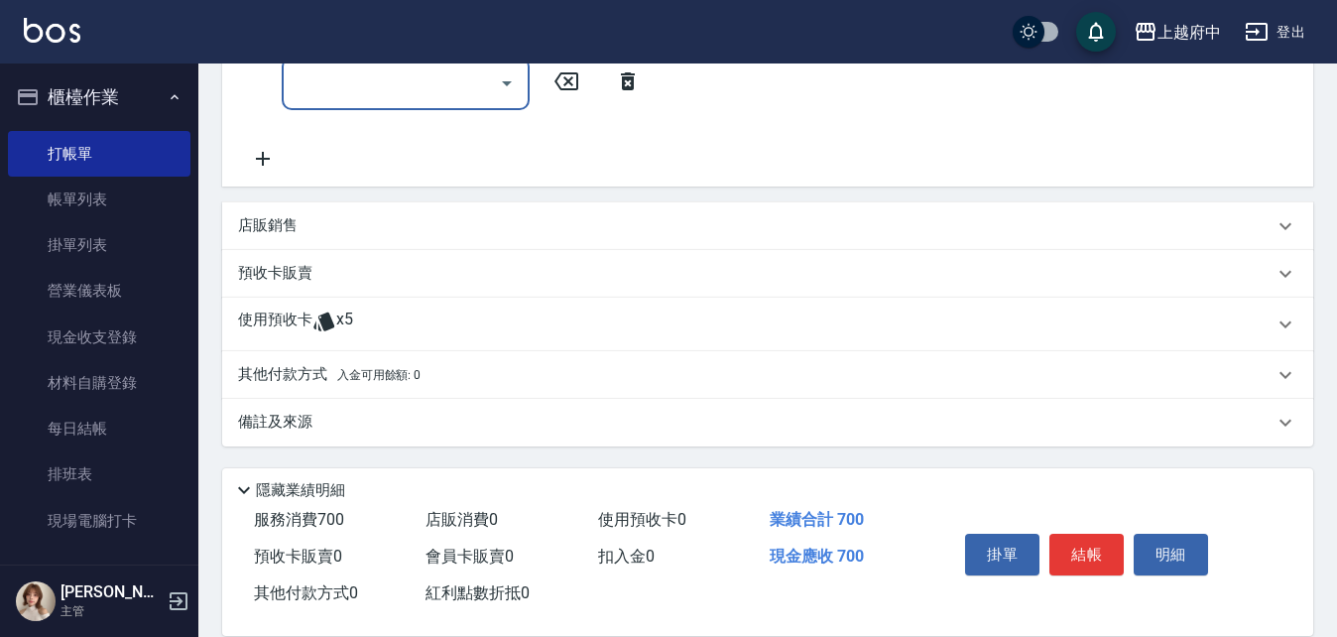
click at [348, 313] on span "x5" at bounding box center [344, 325] width 17 height 30
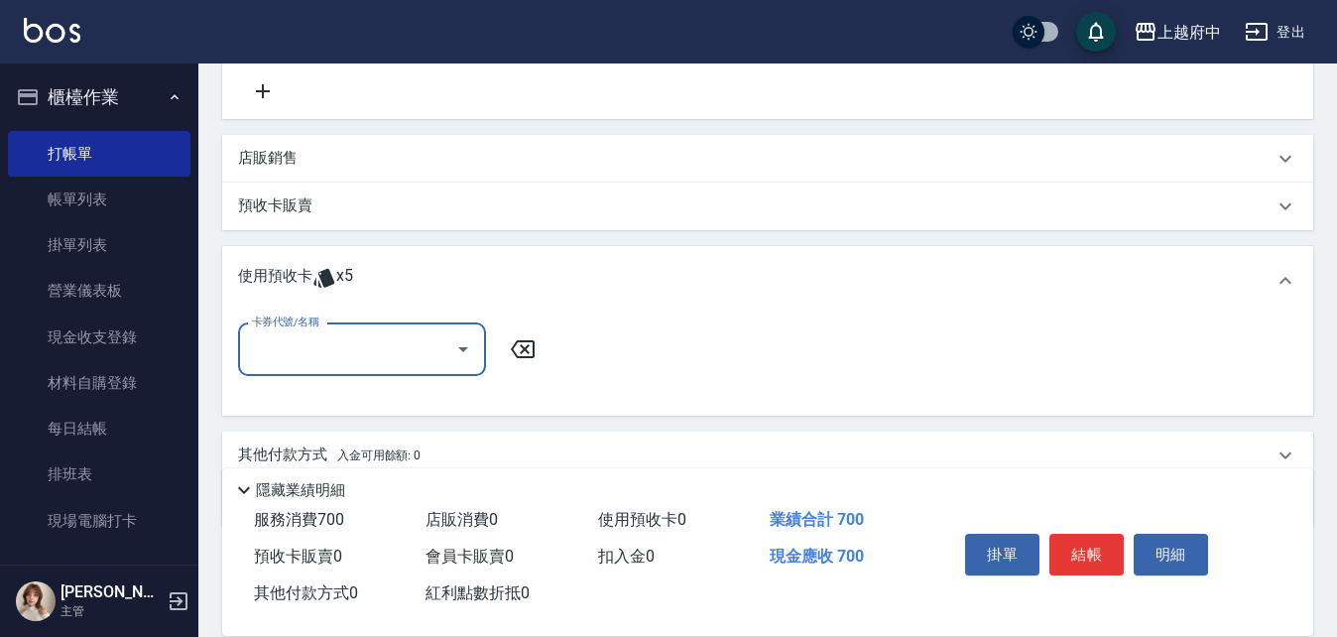
scroll to position [643, 0]
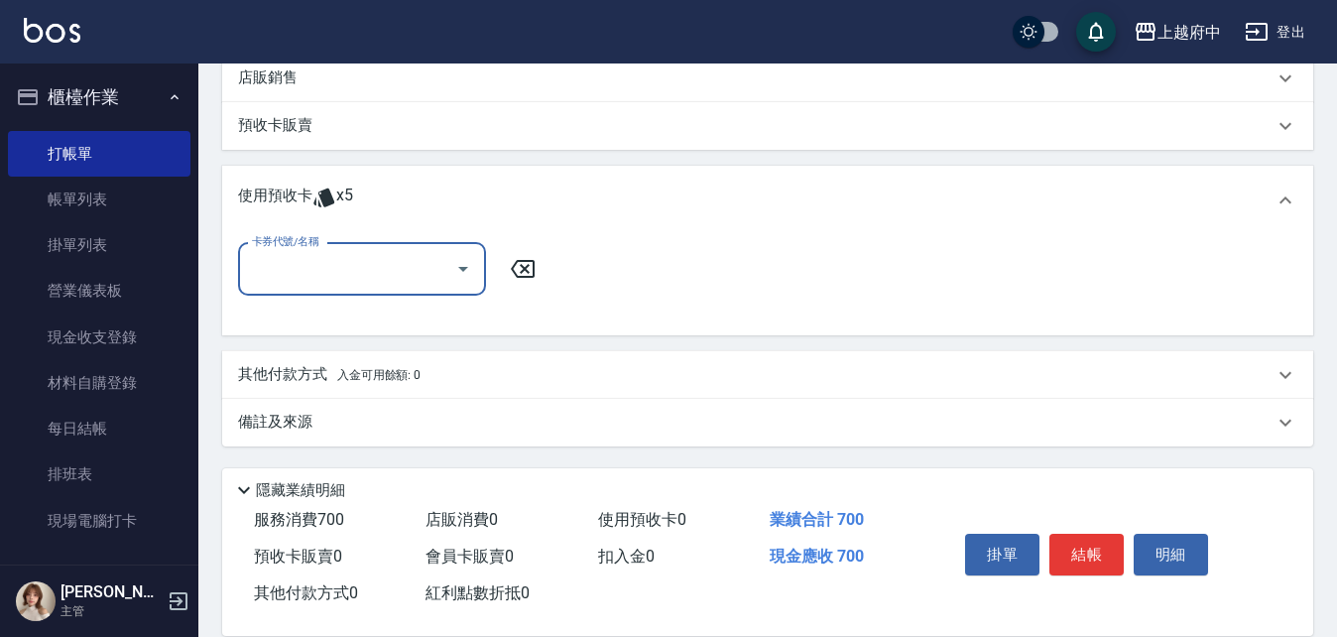
click at [442, 273] on input "卡券代號/名稱" at bounding box center [347, 269] width 200 height 35
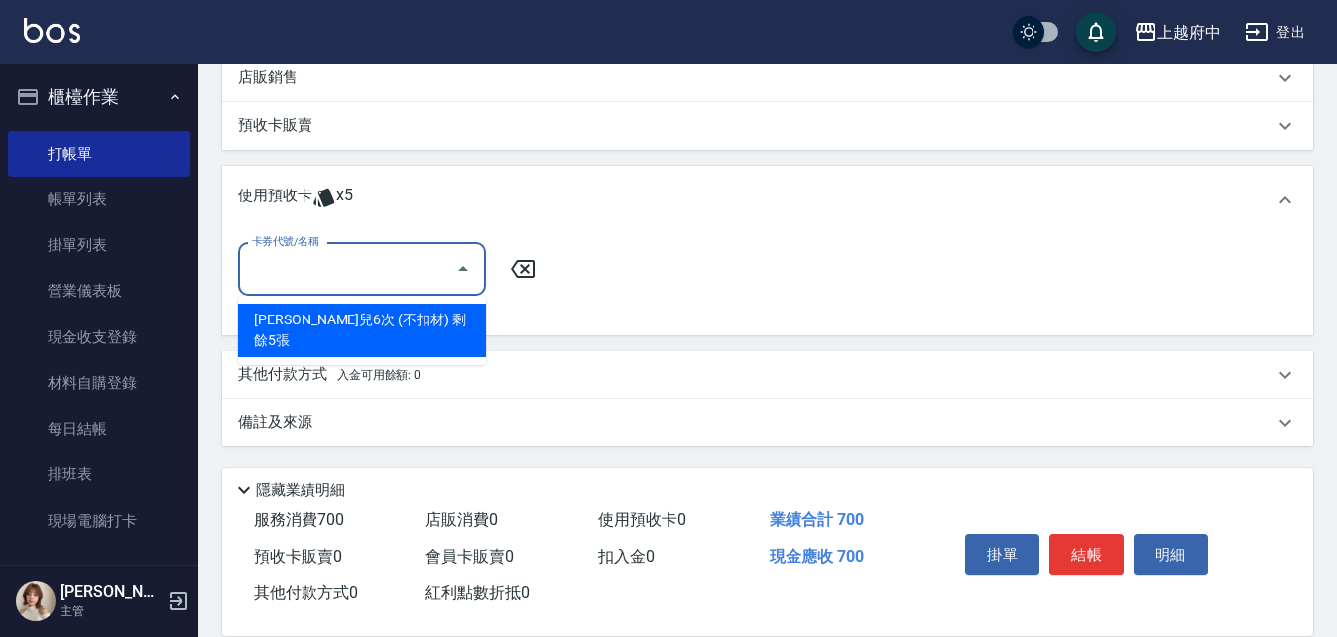
click at [395, 314] on div "卡碧兒6次 (不扣材) 剩餘5張" at bounding box center [362, 331] width 248 height 54
type input "卡碧兒6次 (不扣材)"
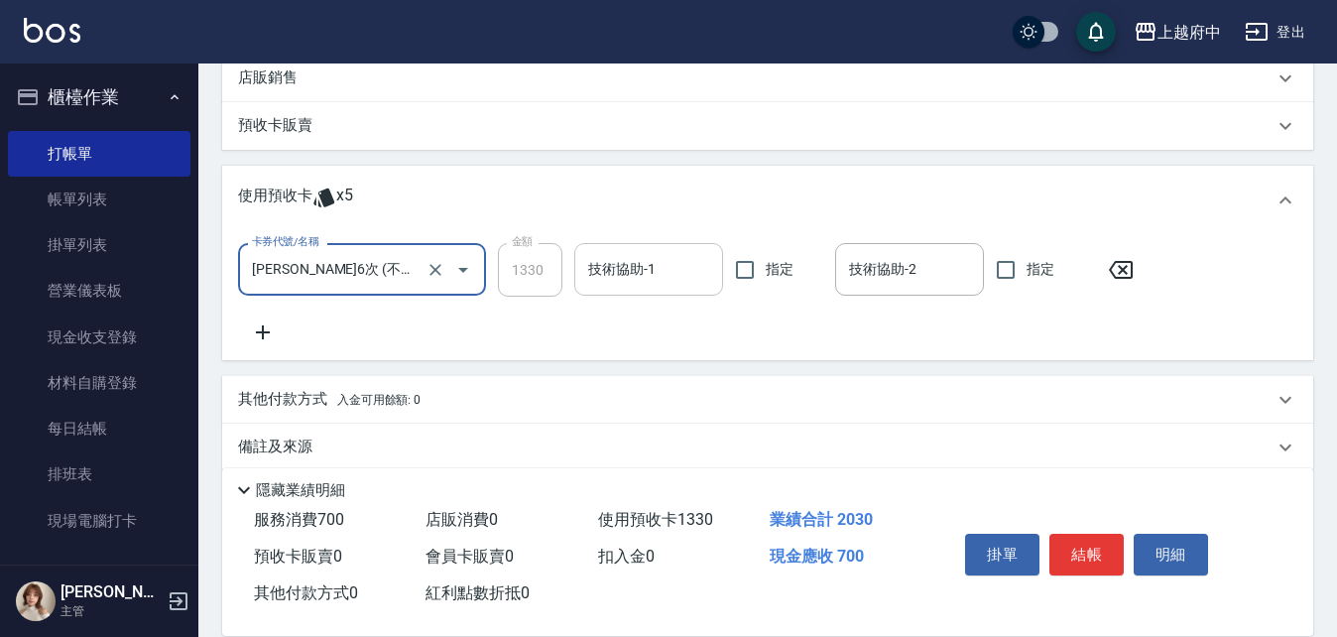
click at [627, 274] on input "技術協助-1" at bounding box center [648, 269] width 131 height 35
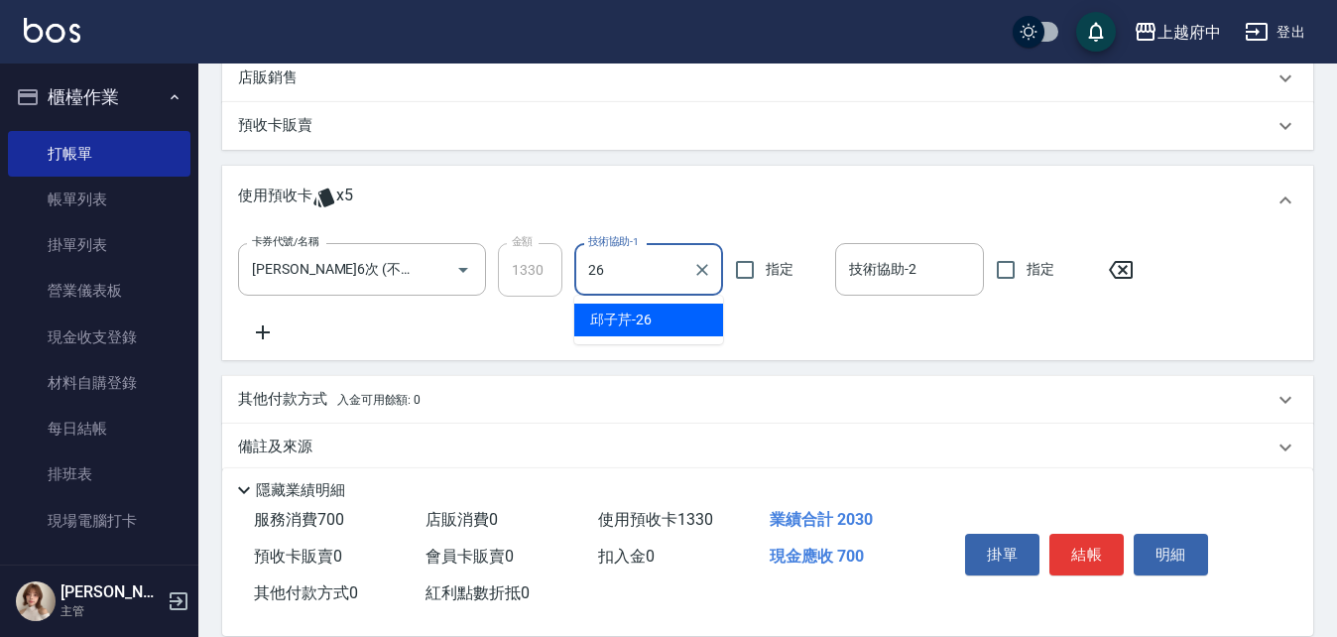
type input "[PERSON_NAME]-26"
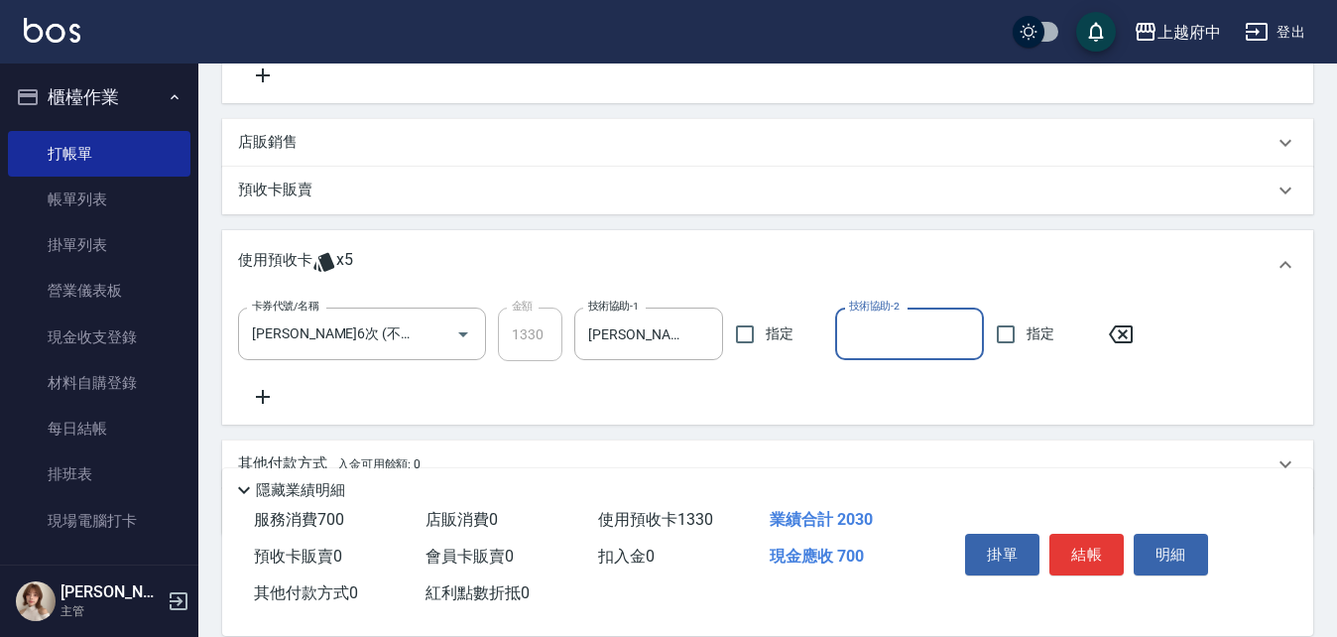
scroll to position [544, 0]
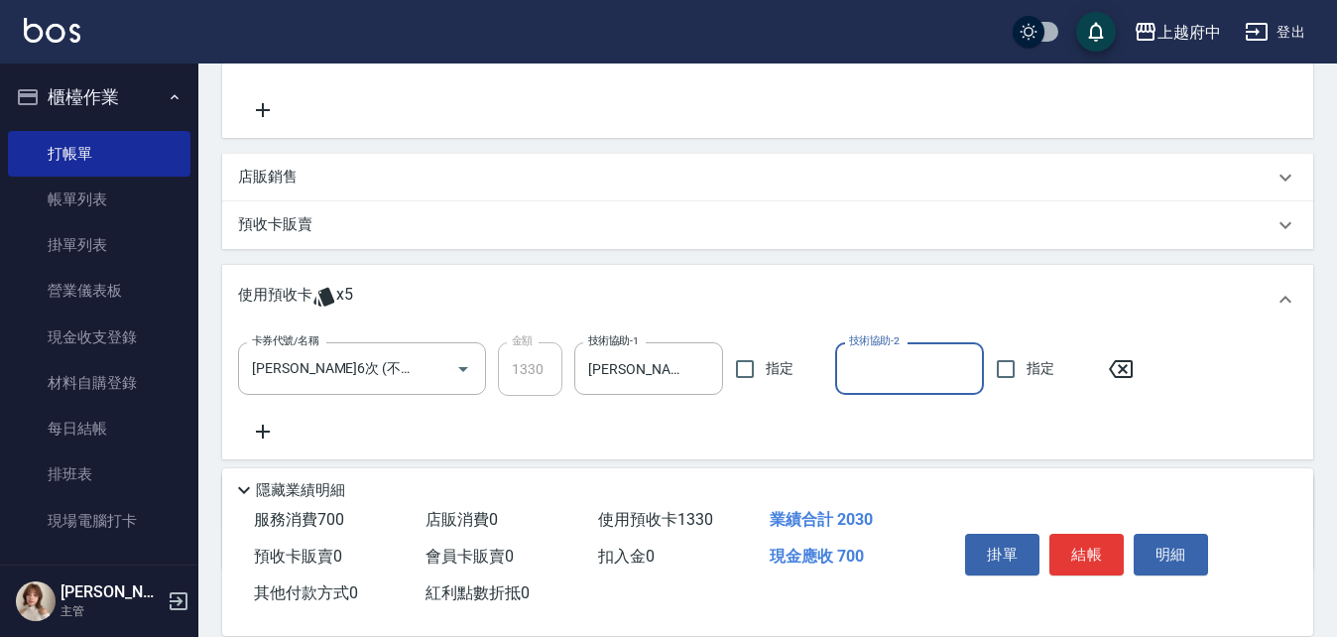
click at [326, 171] on div "店販銷售" at bounding box center [756, 177] width 1036 height 21
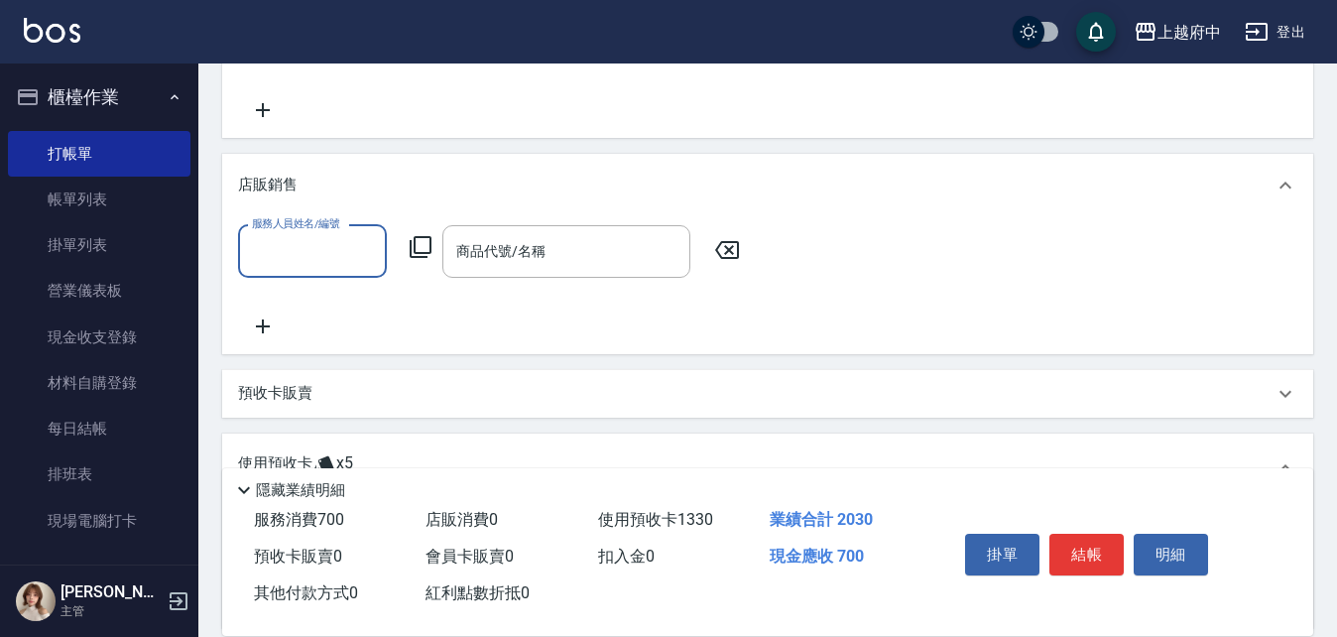
scroll to position [0, 0]
click at [341, 264] on input "服務人員姓名/編號" at bounding box center [312, 251] width 131 height 35
type input "黎黎-3"
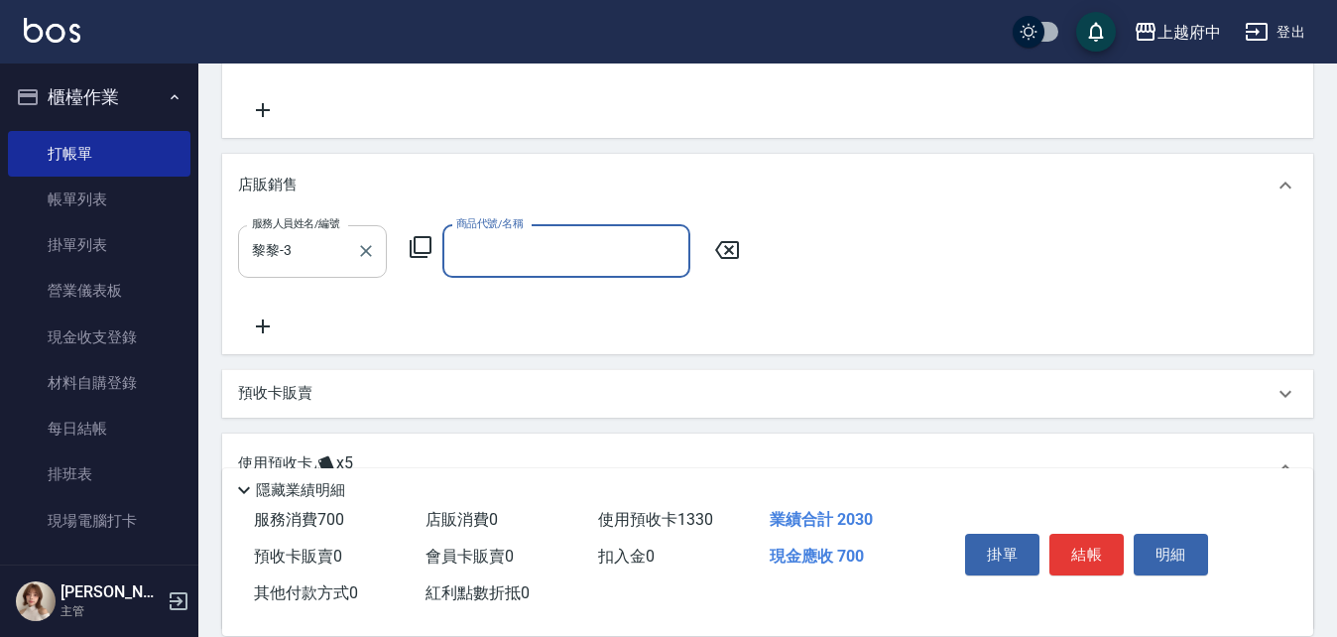
type input "8"
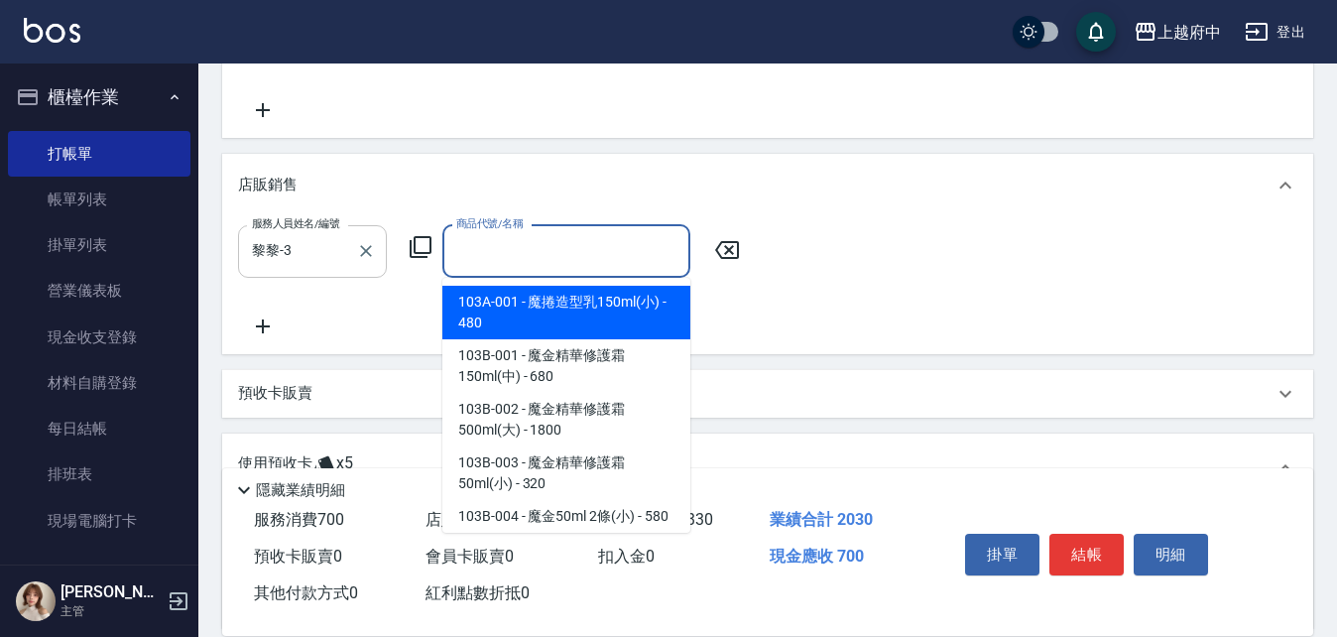
type input "ㄎ"
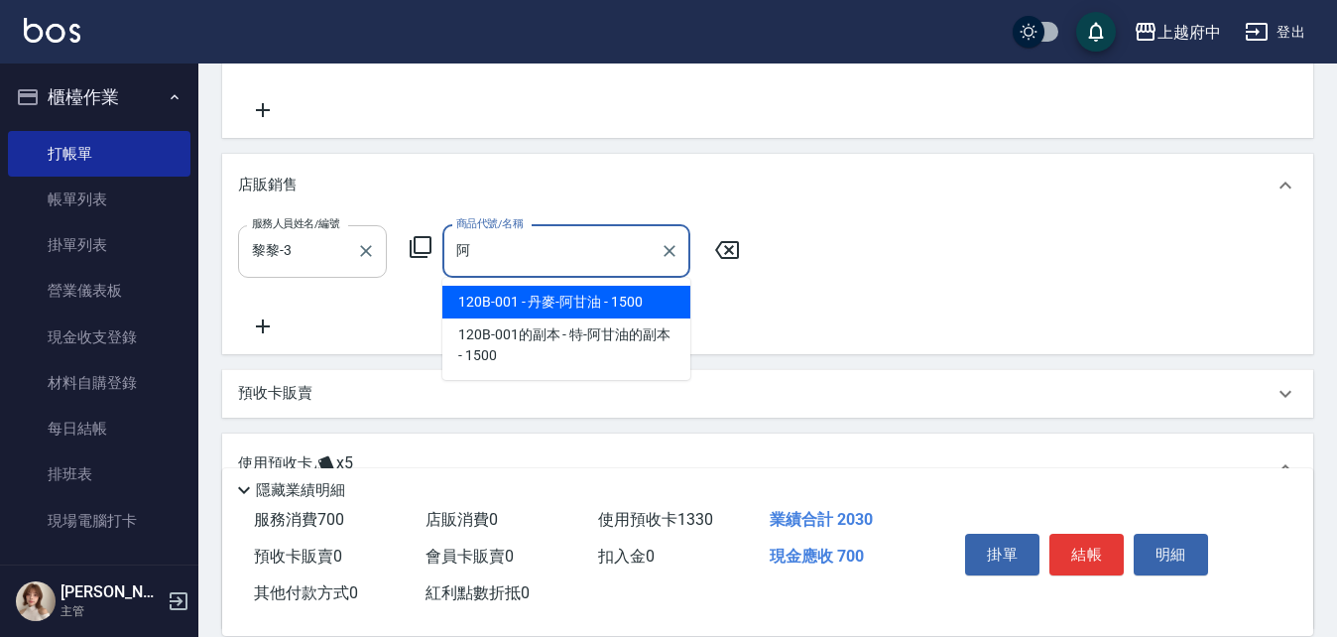
type input "丹麥-阿甘油"
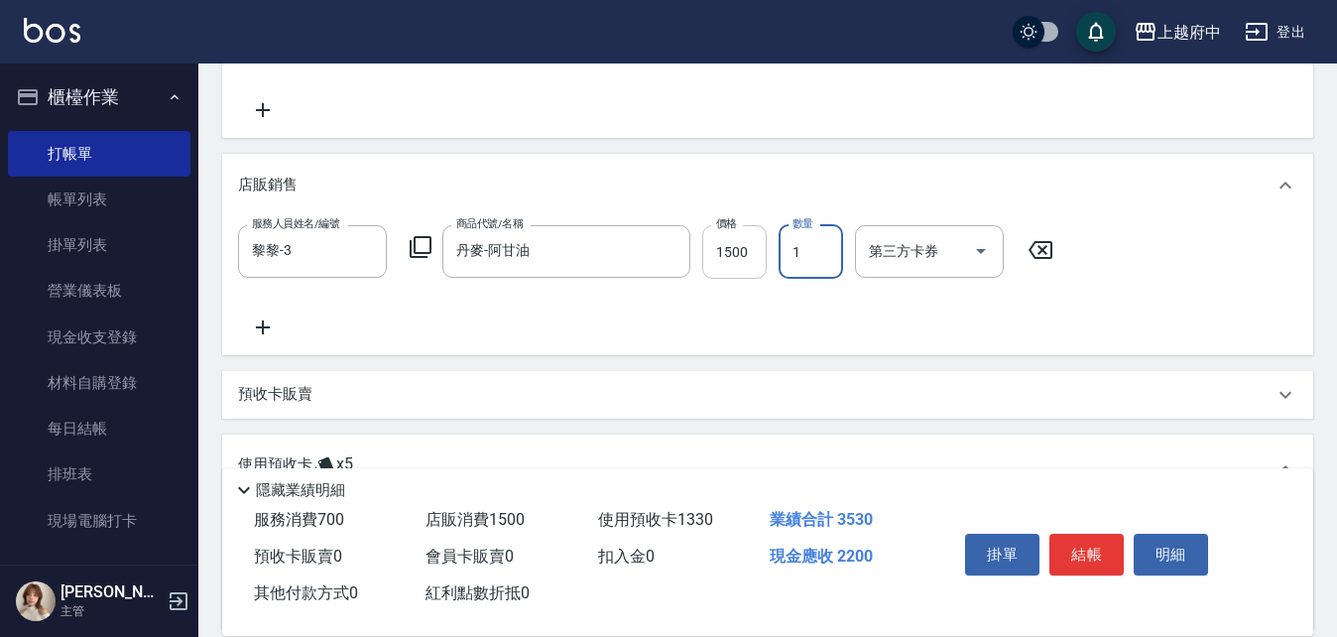
click at [746, 259] on input "1500" at bounding box center [734, 252] width 64 height 54
type input "1431"
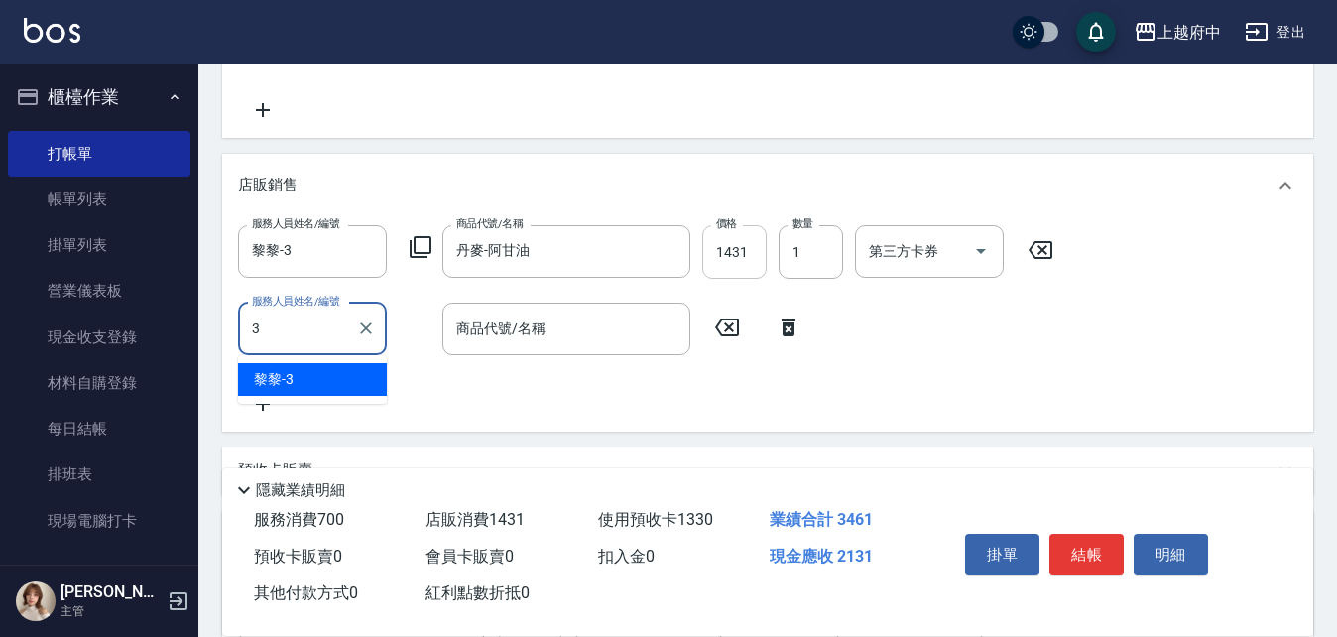
type input "黎黎-3"
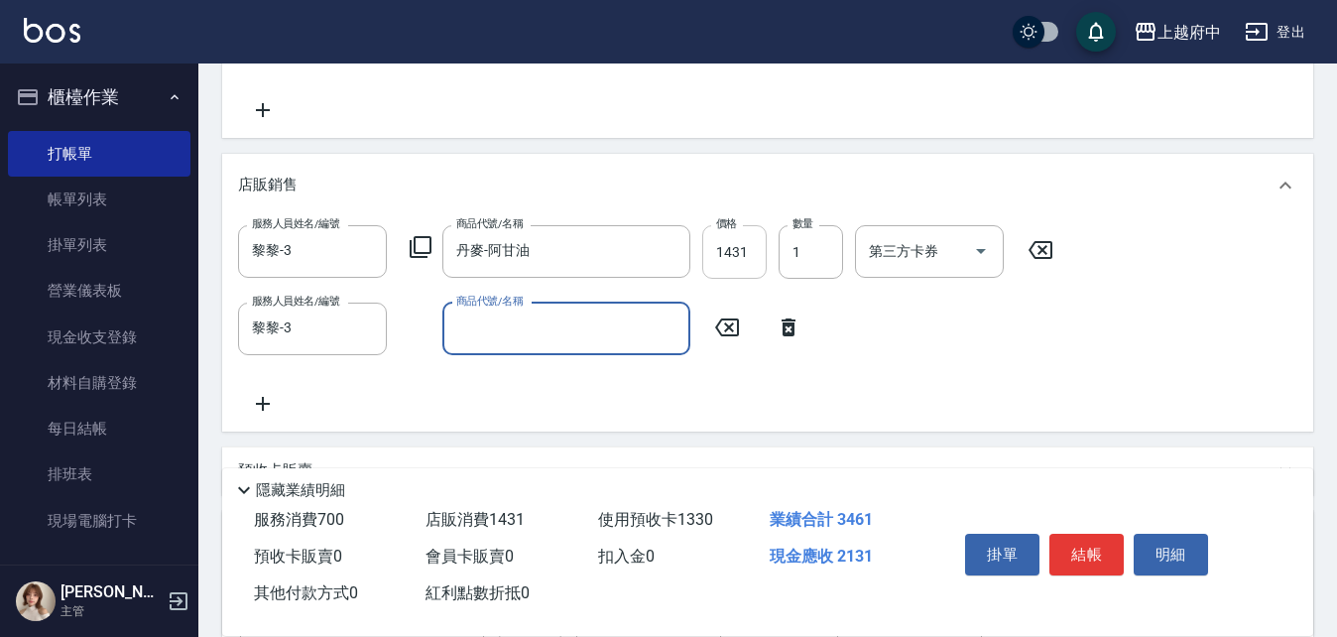
type input "ㄎ"
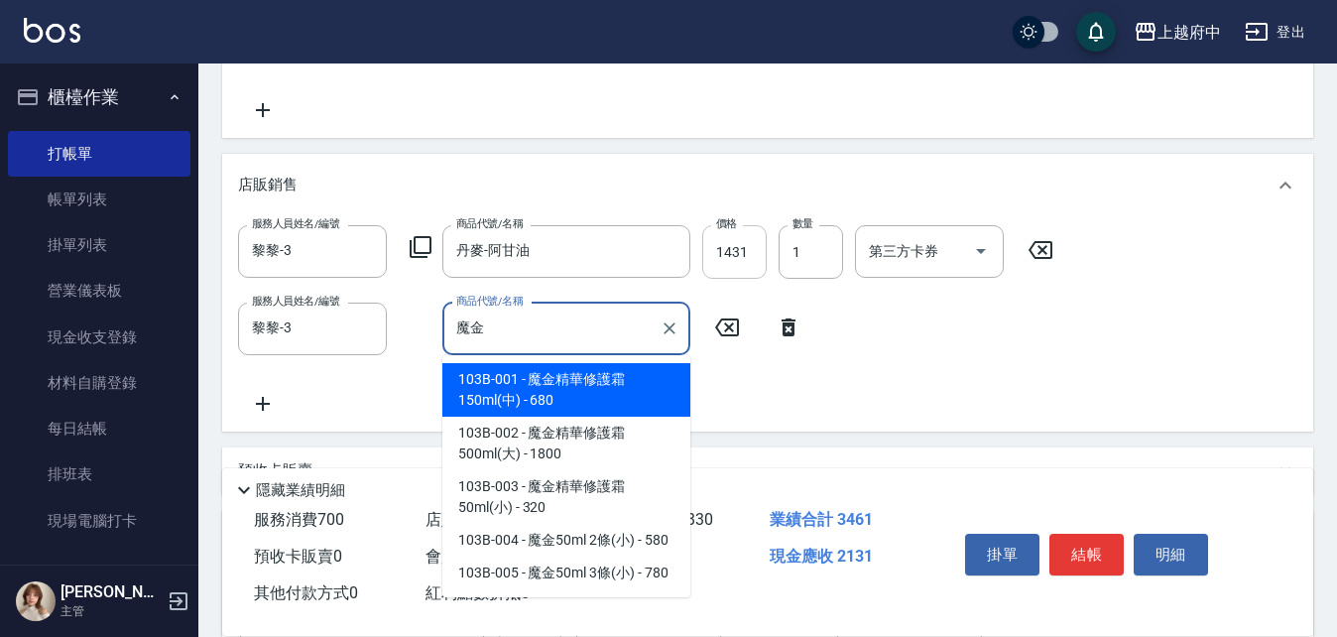
type input "魔金精華修護霜150ml(中)"
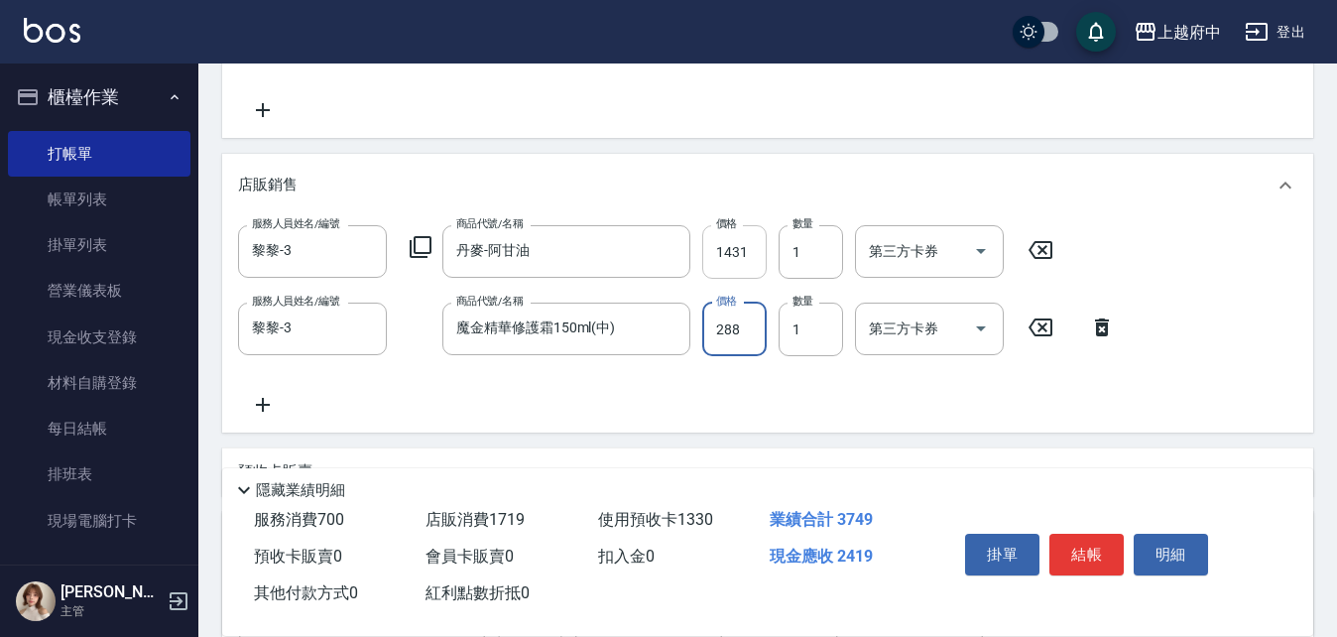
type input "288"
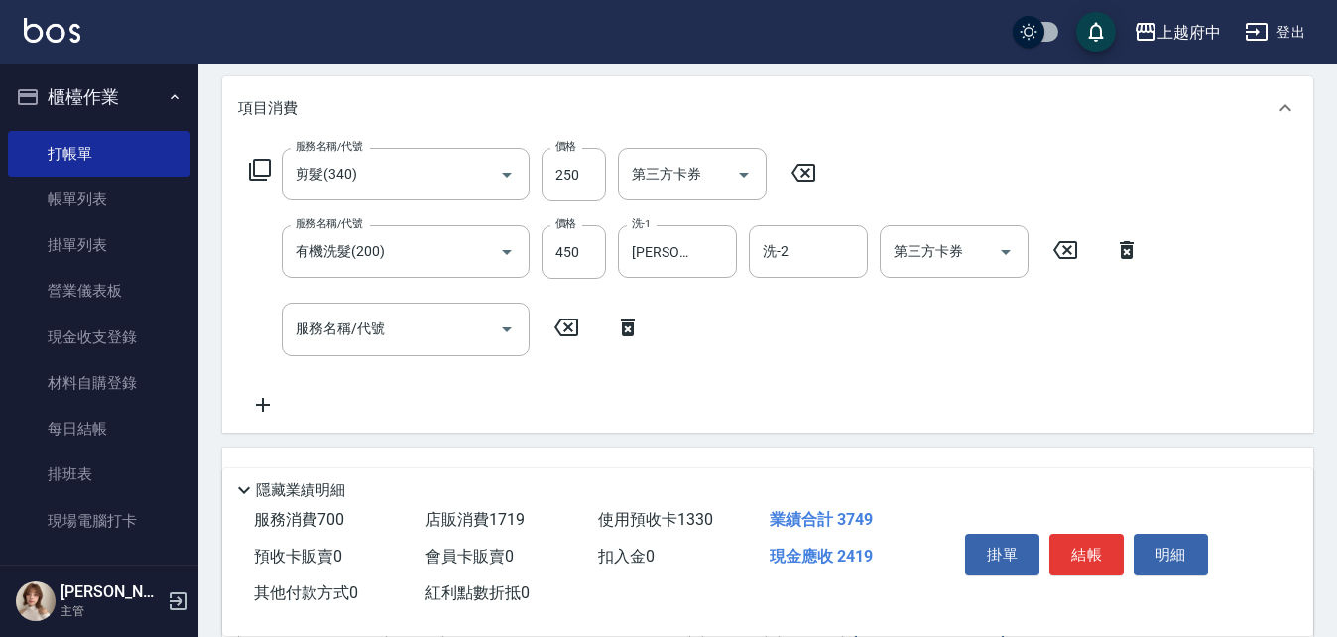
scroll to position [246, 0]
click at [587, 194] on input "250" at bounding box center [574, 178] width 64 height 54
click at [589, 192] on input "250" at bounding box center [574, 178] width 64 height 54
type input "330"
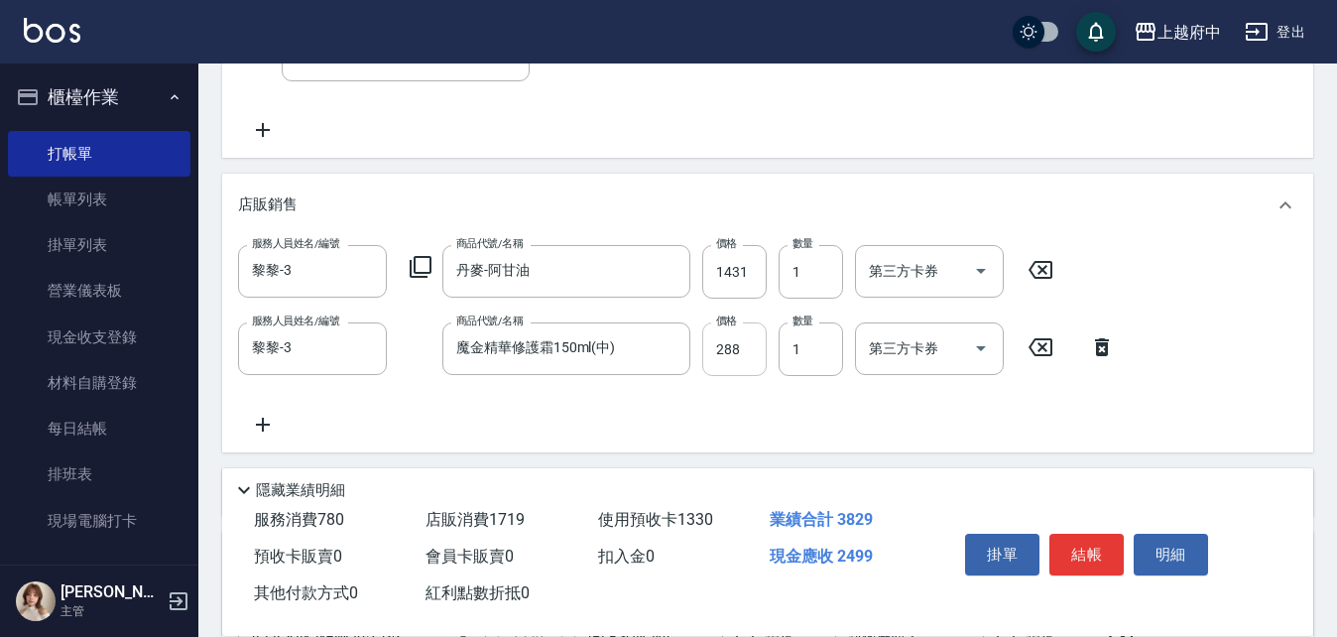
scroll to position [643, 0]
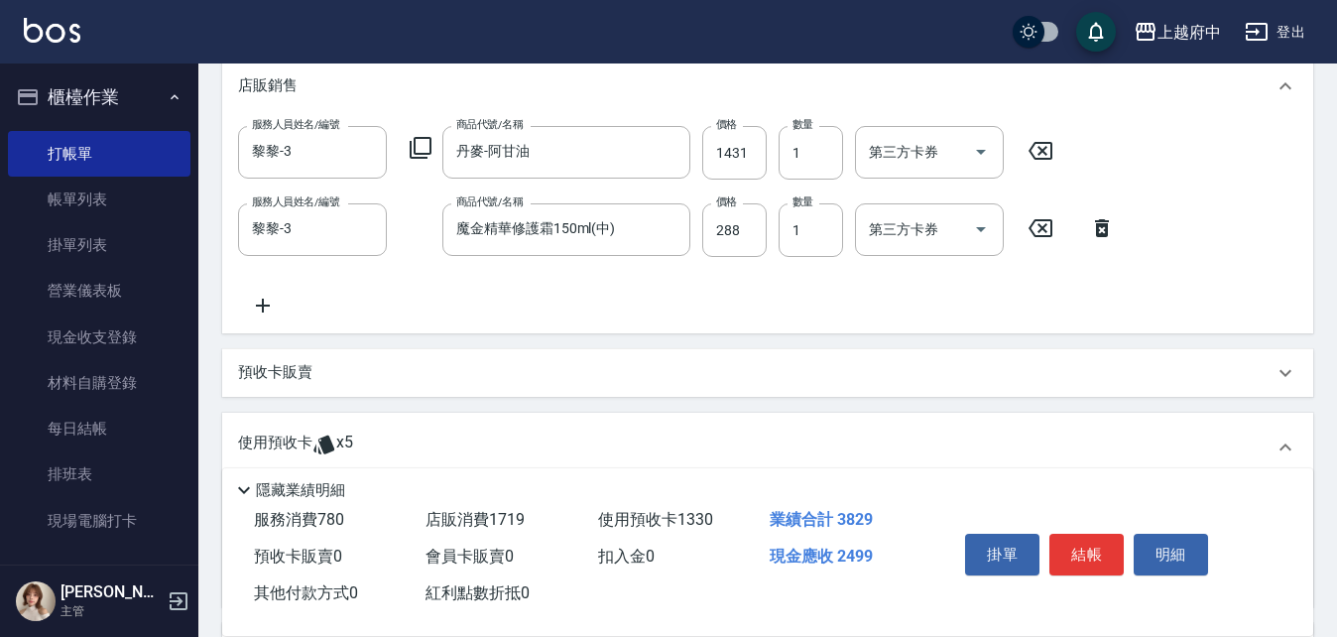
click at [798, 342] on div "項目消費 服務名稱/代號 剪髮(340) 服務名稱/代號 價格 330 價格 第三方卡券 第三方卡券 服務名稱/代號 有機洗髮(200) 服務名稱/代號 價格…" at bounding box center [767, 201] width 1091 height 1036
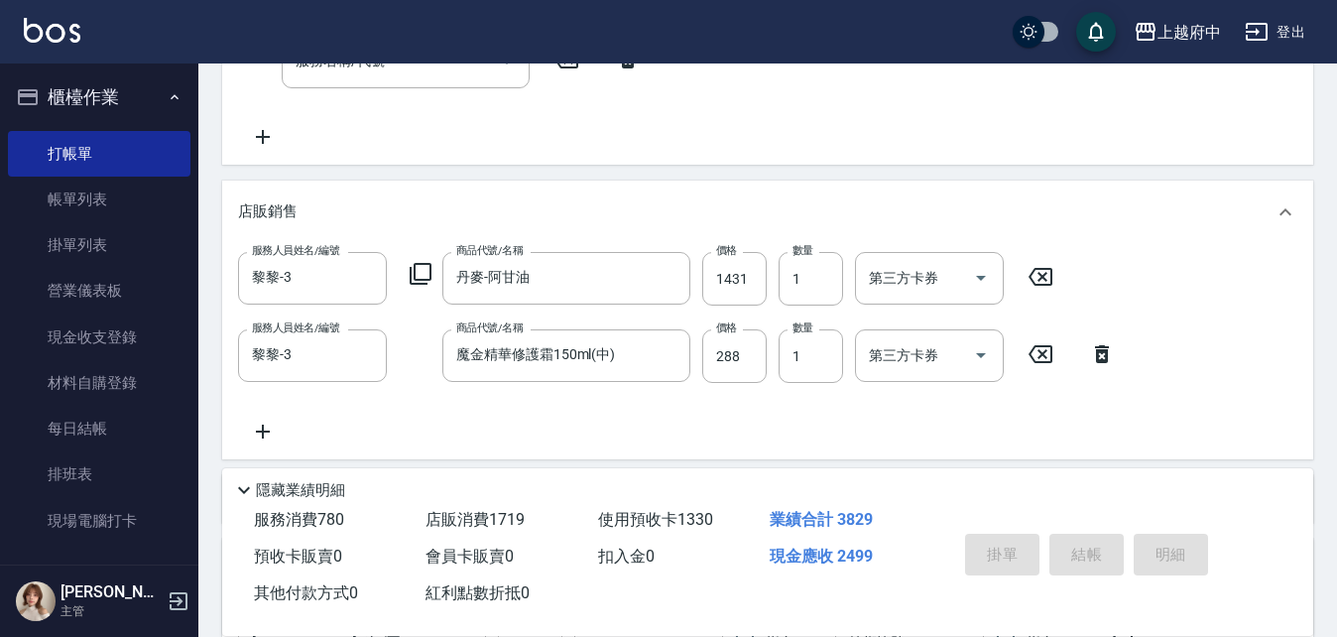
type input "2025/10/14 20:22"
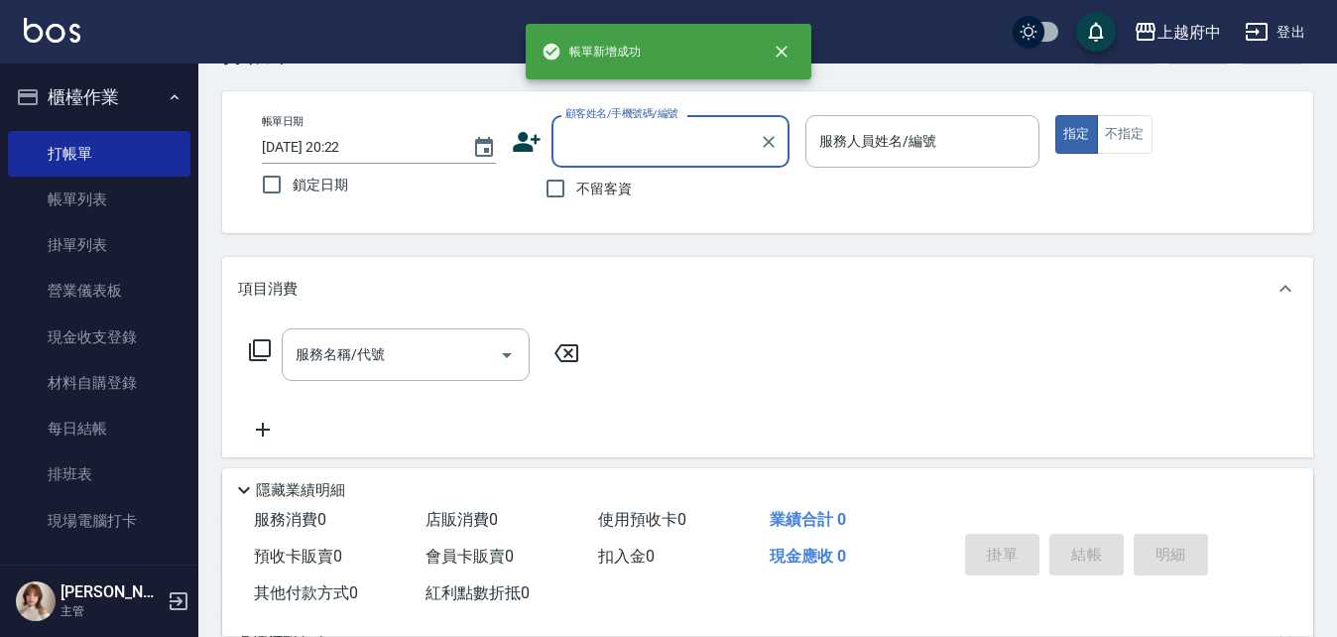
scroll to position [0, 0]
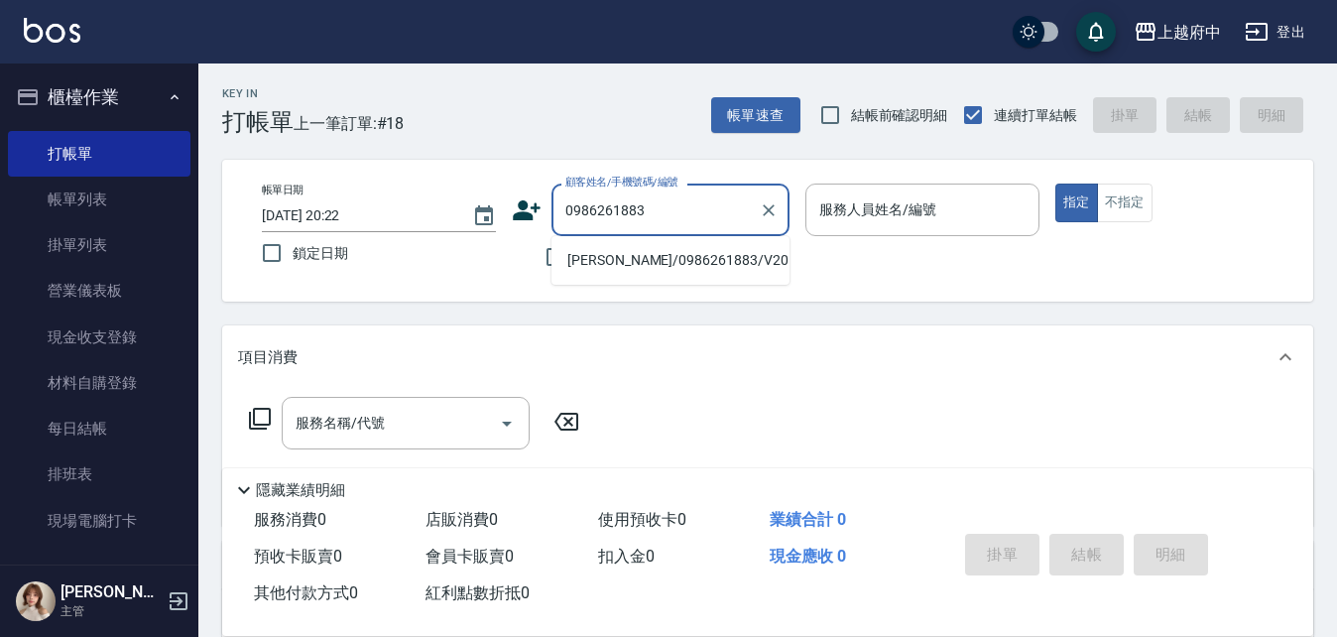
type input "顏仲廷/0986261883/V20172"
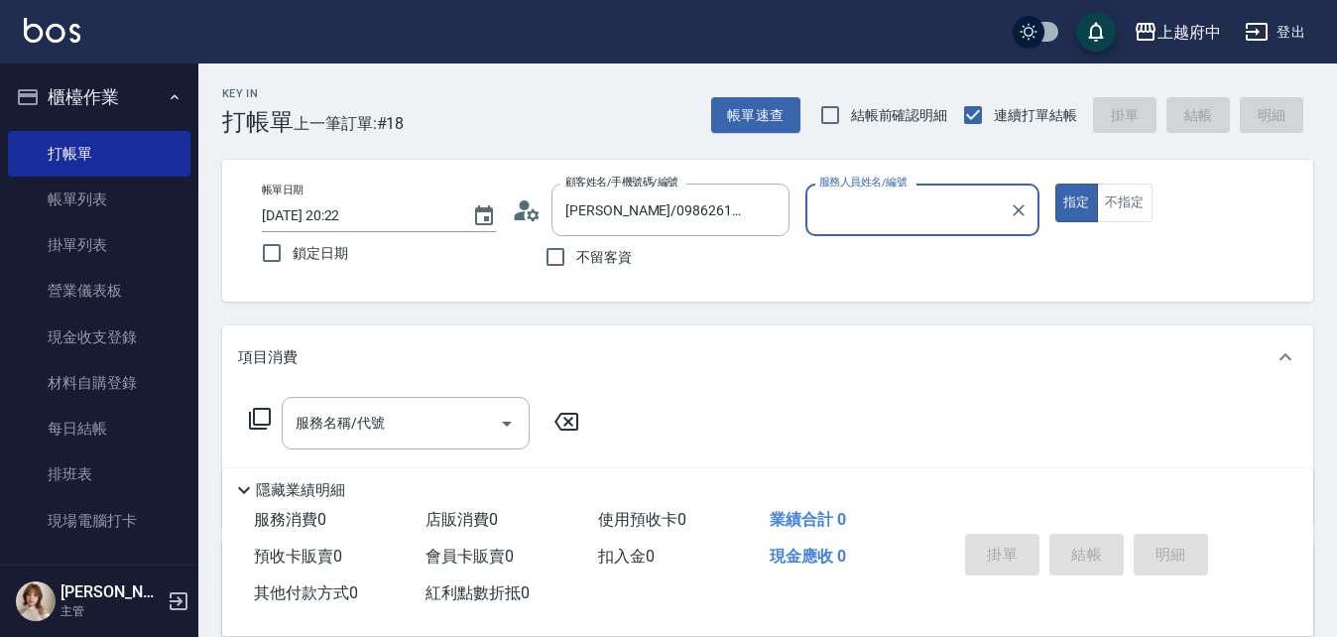
type input "黎黎-3"
click at [1056, 184] on button "指定" at bounding box center [1077, 203] width 43 height 39
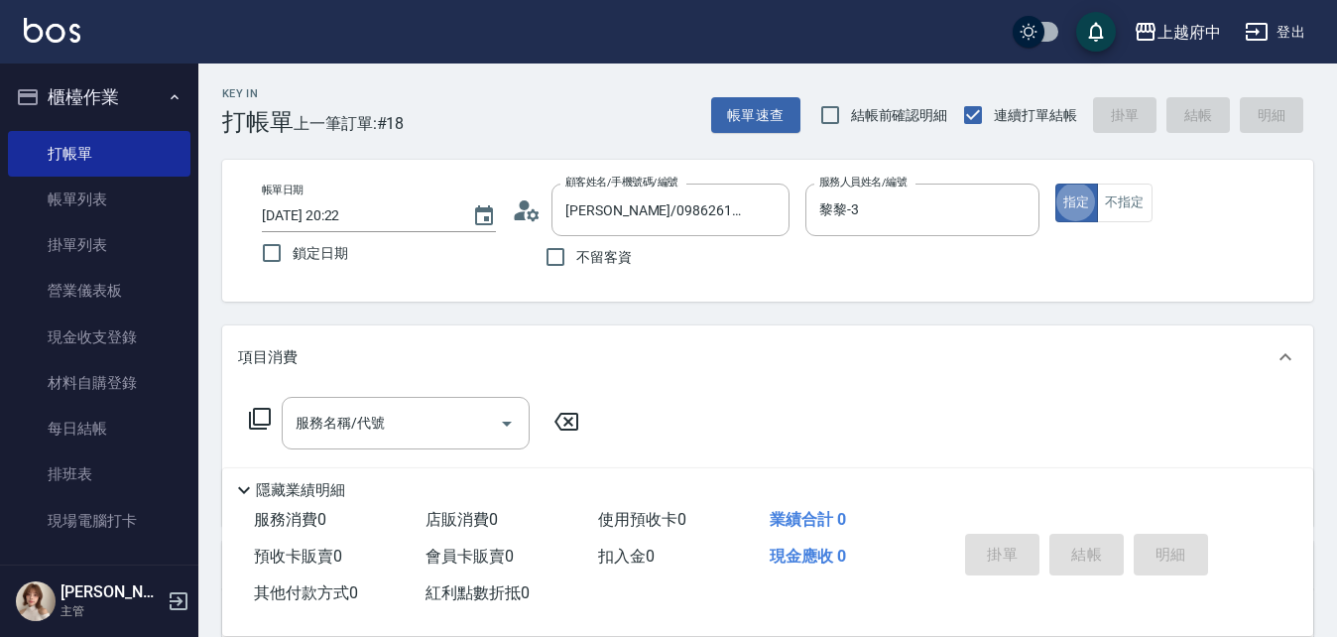
type button "true"
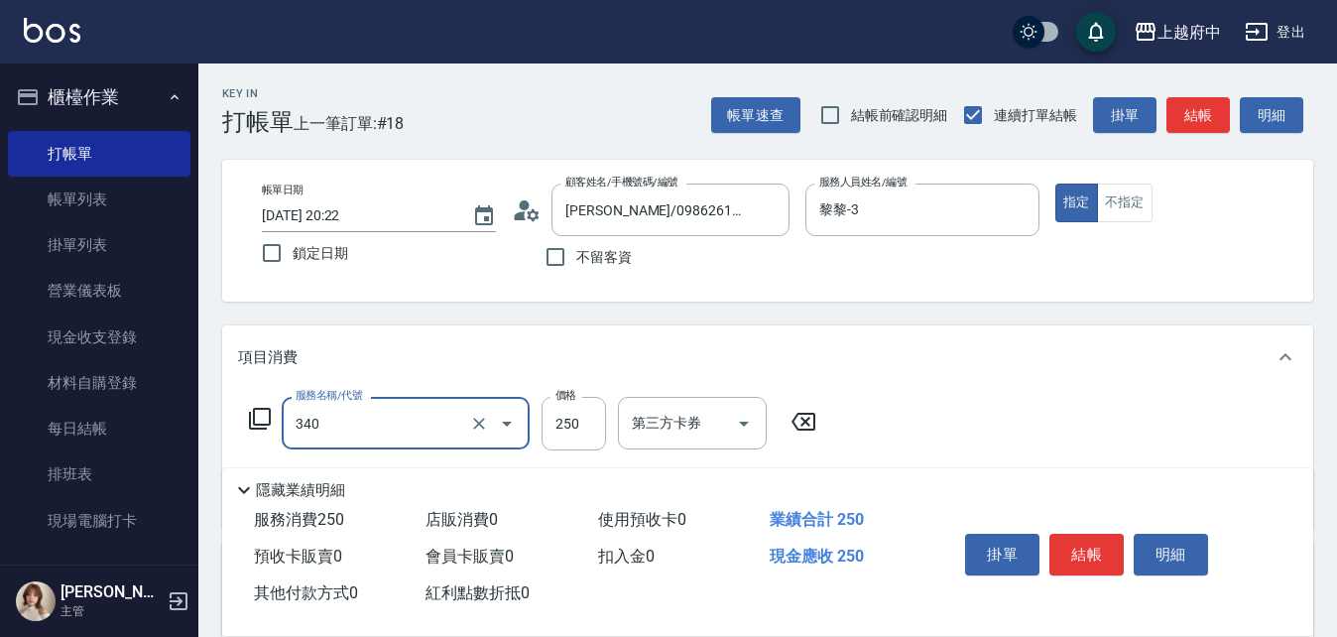
type input "剪髮(340)"
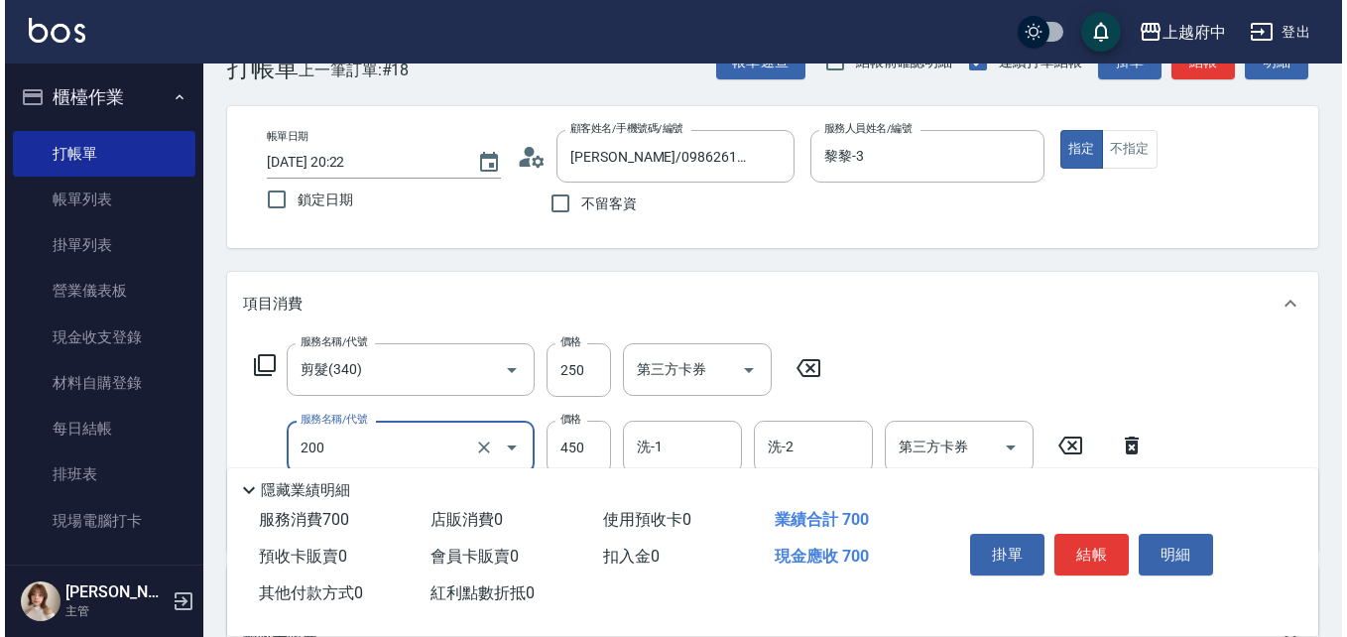
scroll to position [99, 0]
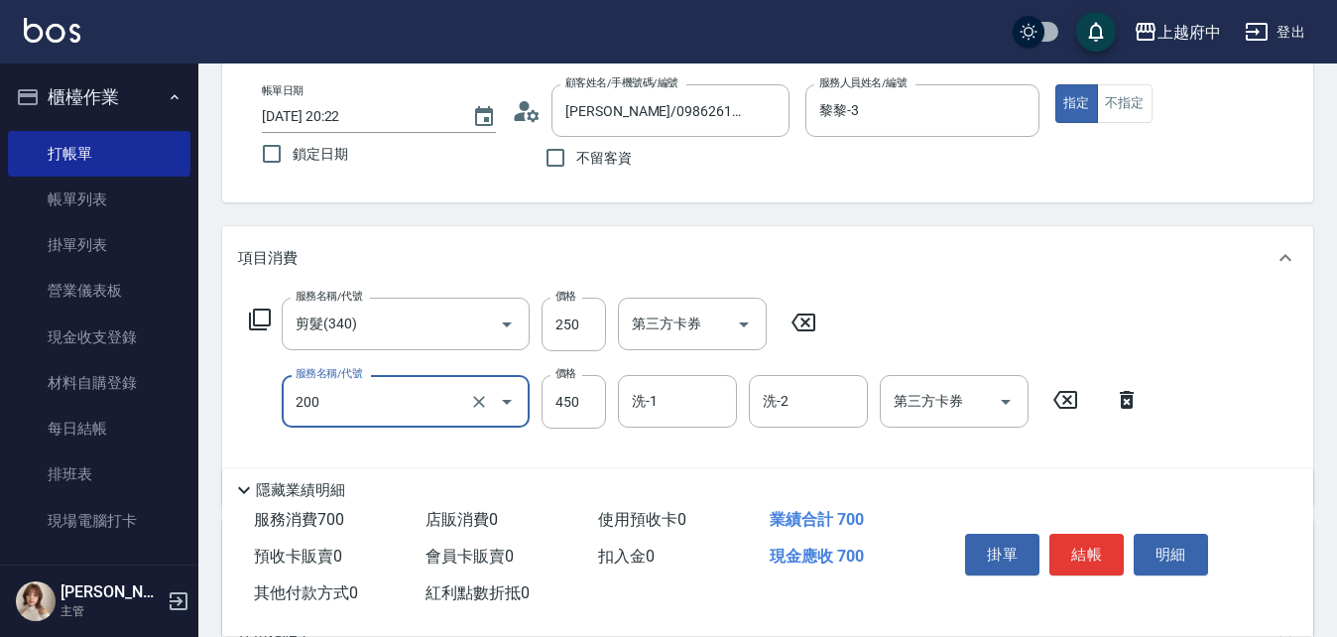
type input "有機洗髮(200)"
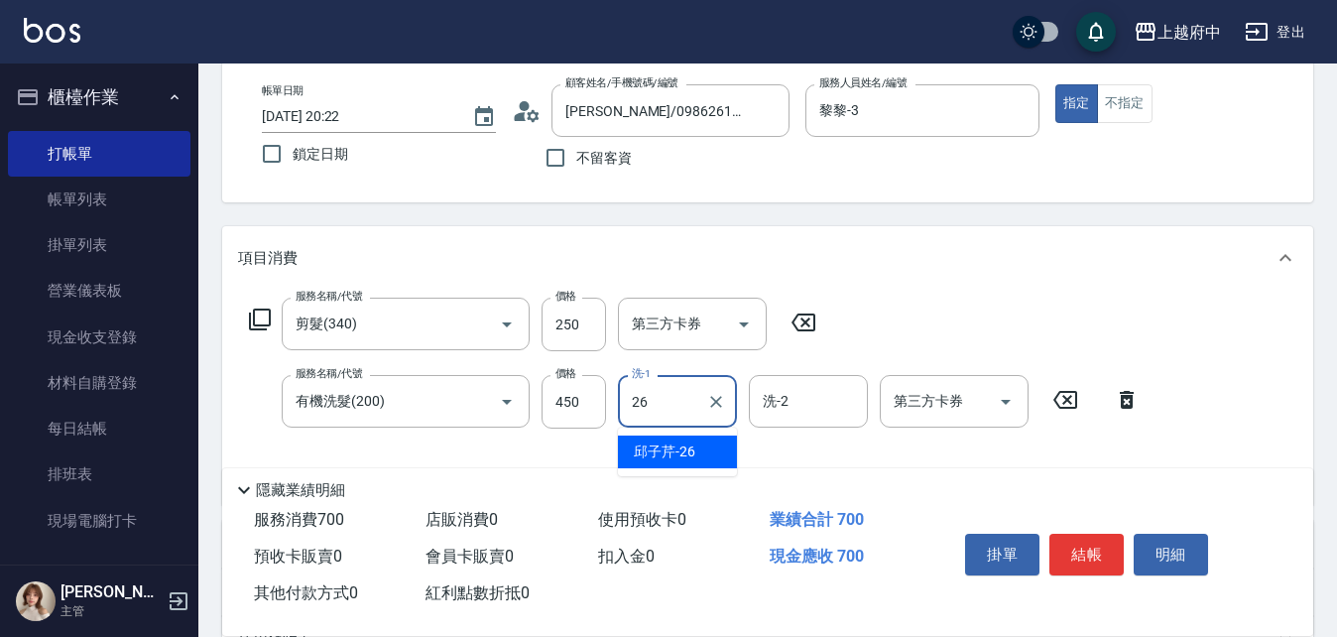
type input "[PERSON_NAME]-26"
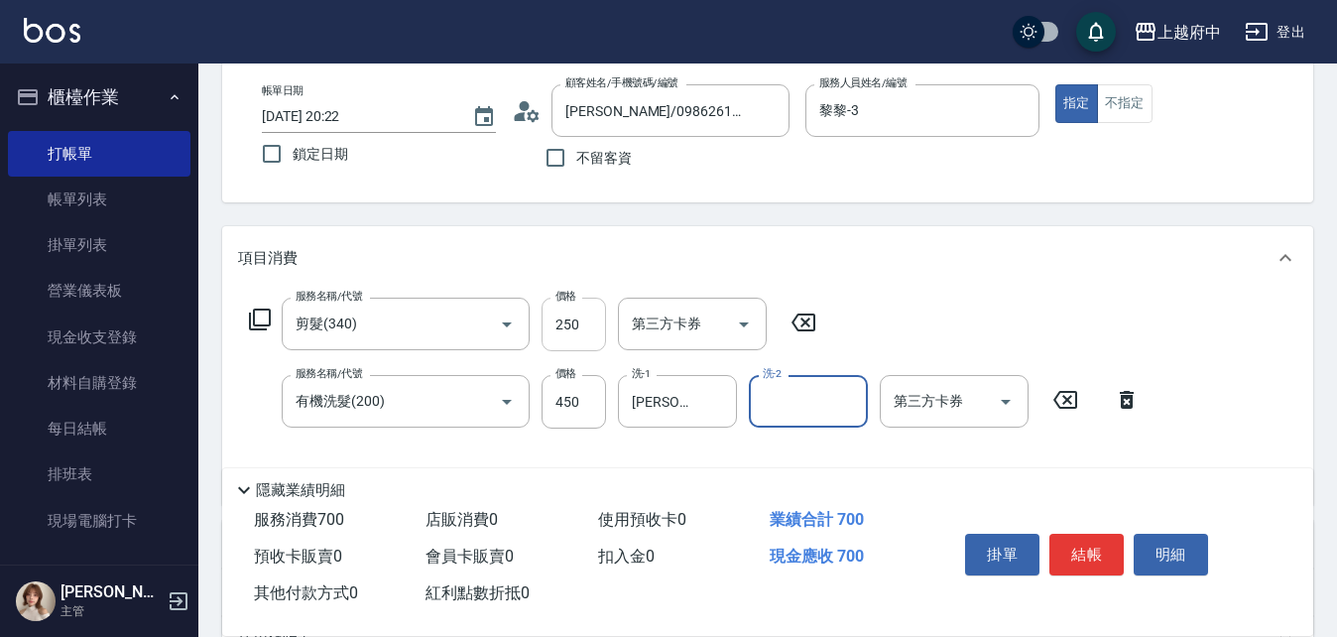
click at [584, 333] on input "250" at bounding box center [574, 325] width 64 height 54
click at [586, 332] on input "250" at bounding box center [574, 325] width 64 height 54
type input "350"
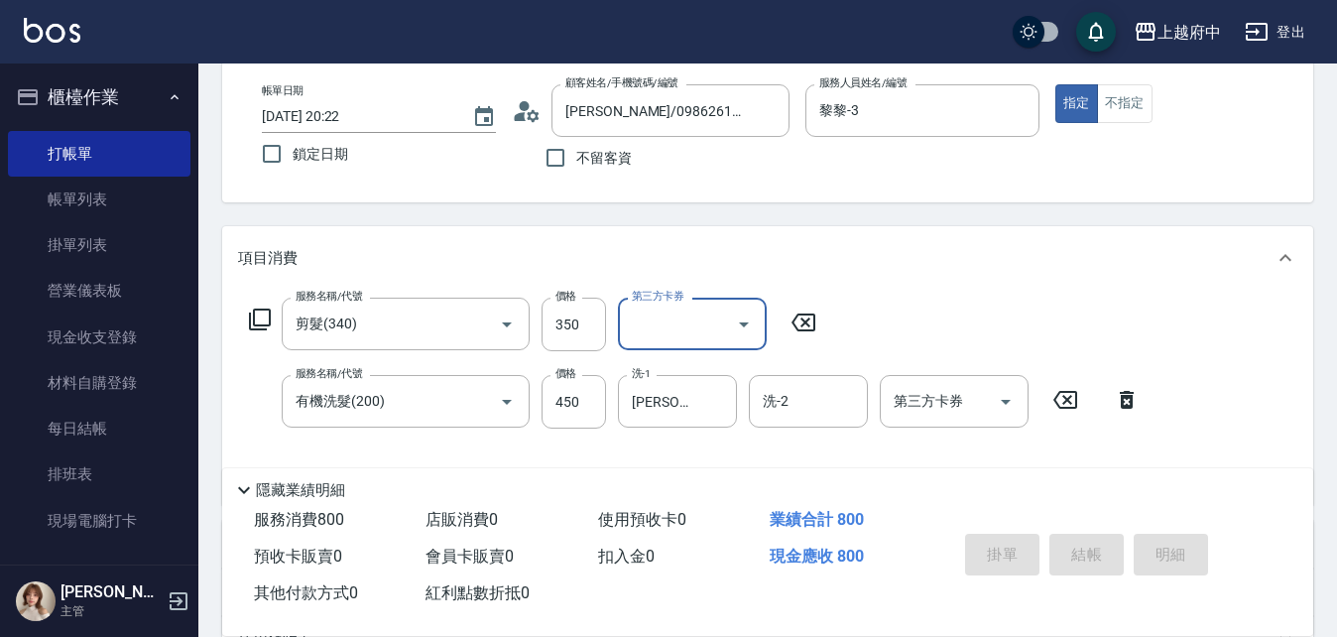
type input "2025/10/14 20:23"
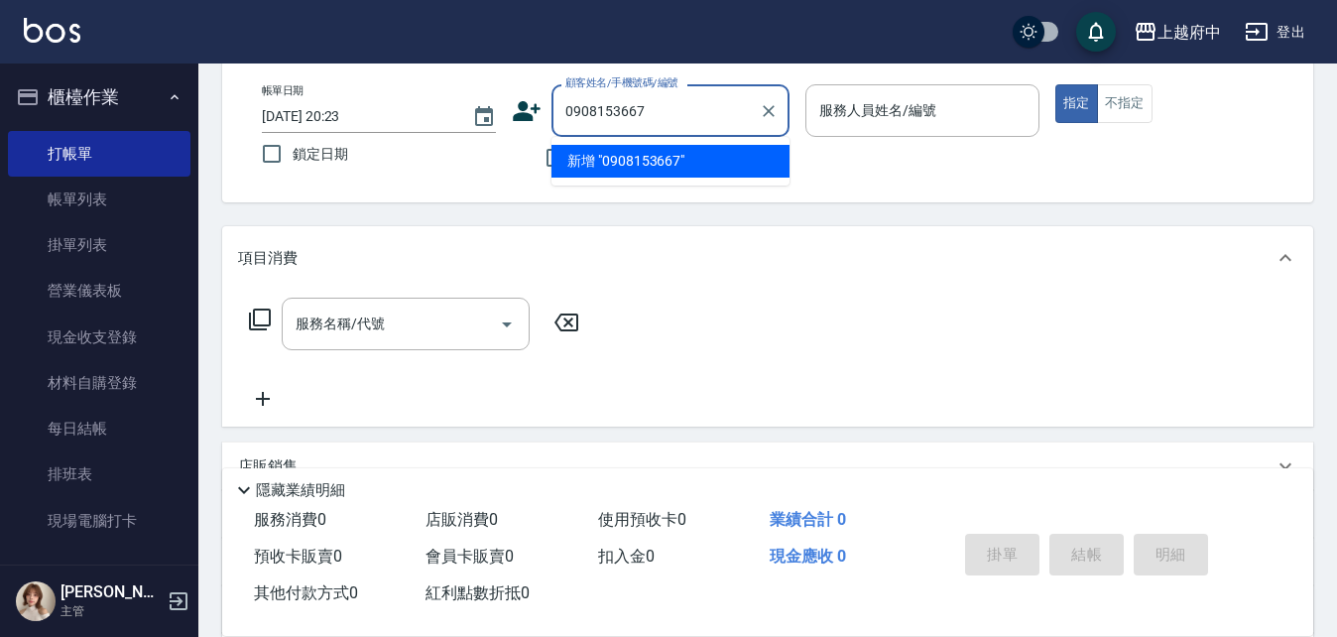
type input "0908153667"
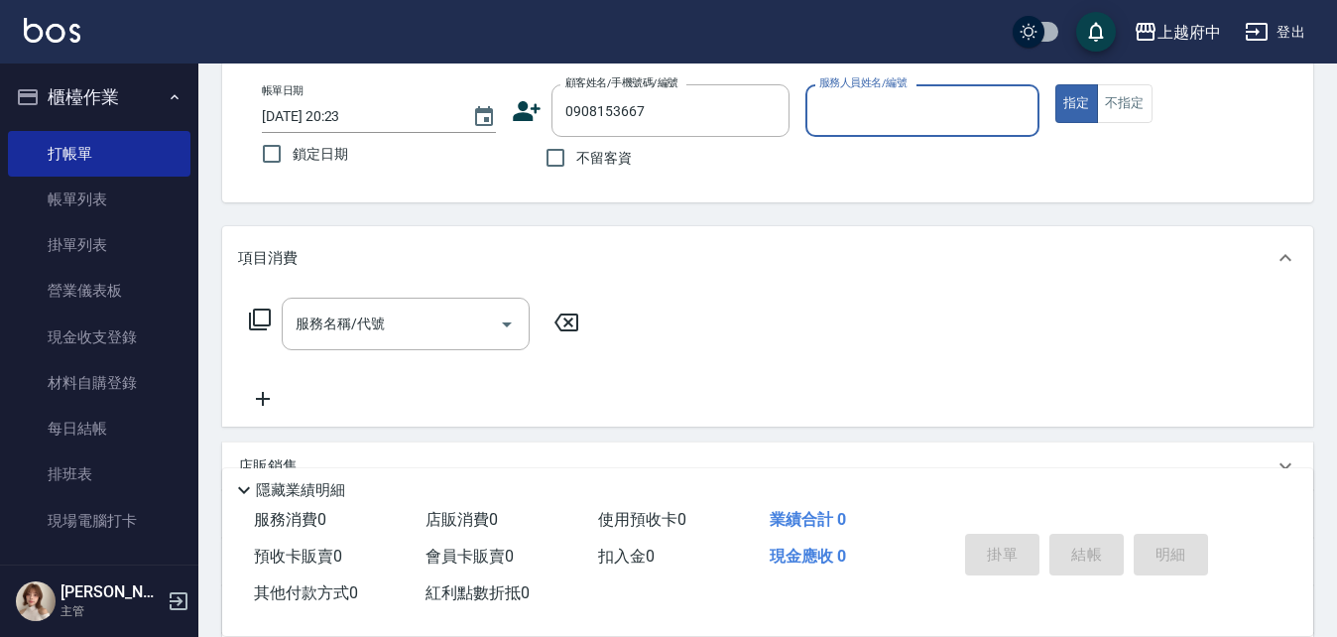
click at [532, 117] on icon at bounding box center [527, 111] width 28 height 20
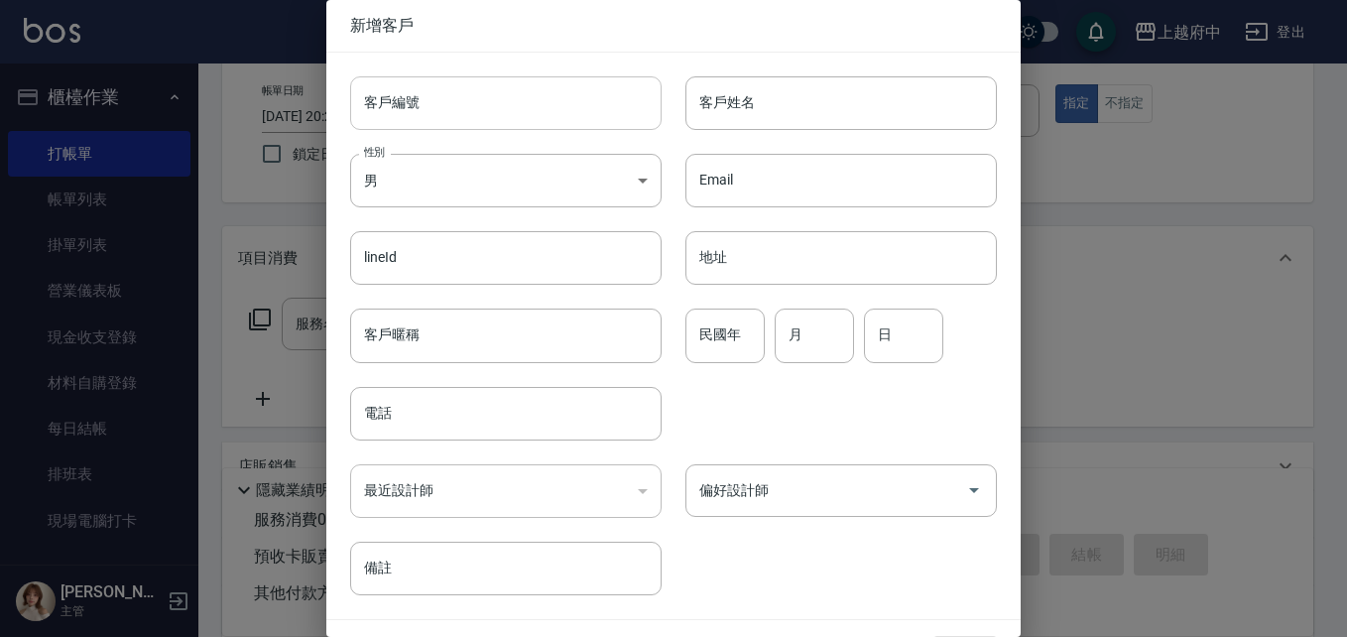
type input "0908153667"
click at [562, 103] on input "客戶編號" at bounding box center [506, 103] width 312 height 54
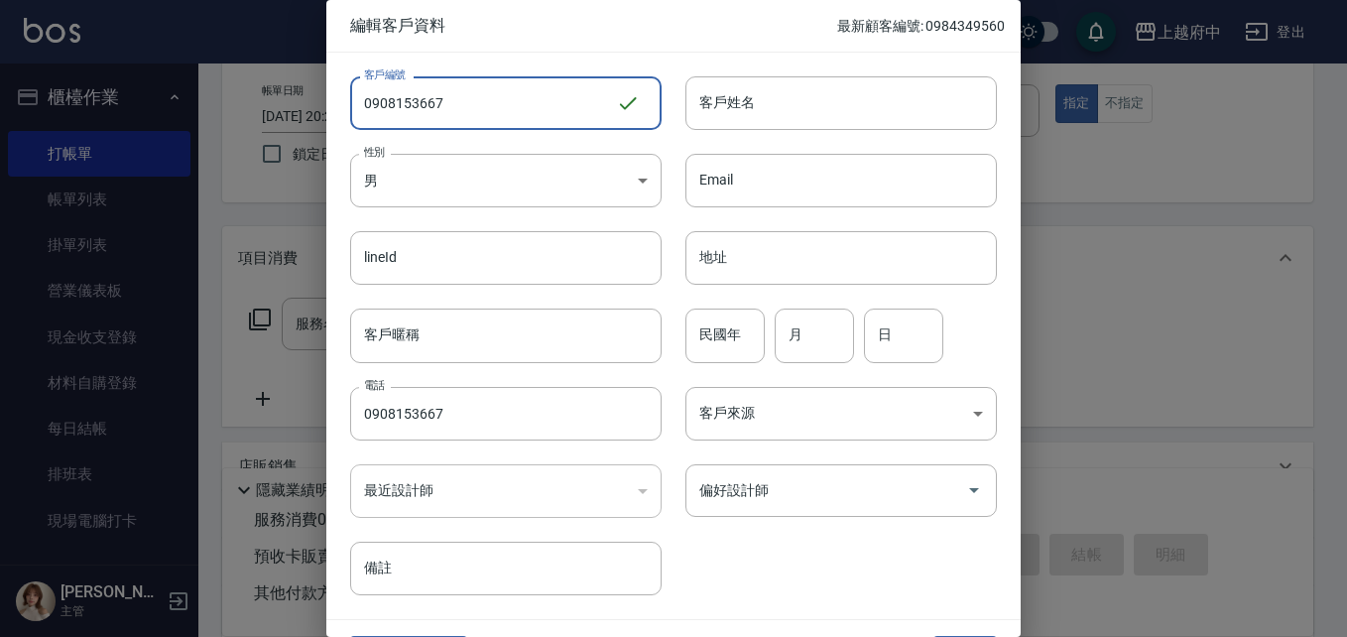
drag, startPoint x: 565, startPoint y: 104, endPoint x: 278, endPoint y: 162, distance: 292.4
click at [299, 155] on div "編輯客戶資料 最新顧客編號: 0984349560 客戶編號 0908153667 ​ 客戶編號 客戶姓名 客戶姓名 性別 男 MALE 性別 Email E…" at bounding box center [673, 318] width 1347 height 637
type input "0908153667"
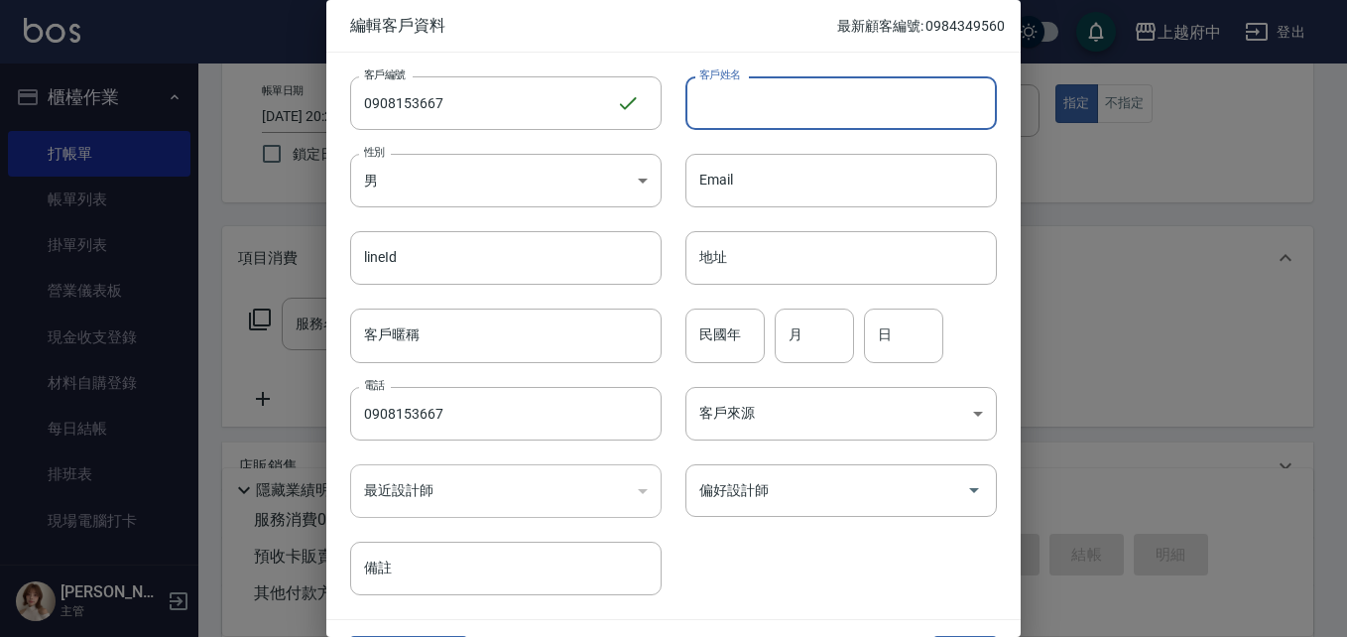
click at [749, 108] on input "客戶姓名" at bounding box center [842, 103] width 312 height 54
type input "ㄎ"
type input "劉昕妮"
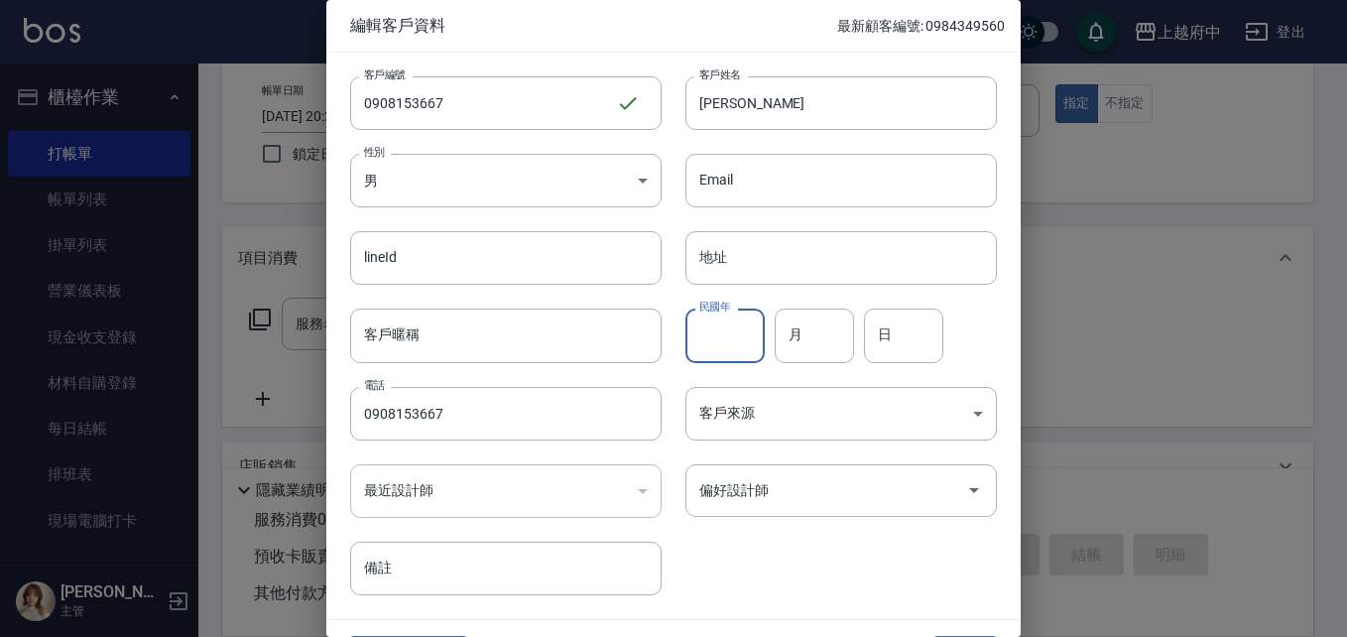
click at [730, 341] on input "民國年" at bounding box center [725, 336] width 79 height 54
type input "96"
type input "08"
type input "05"
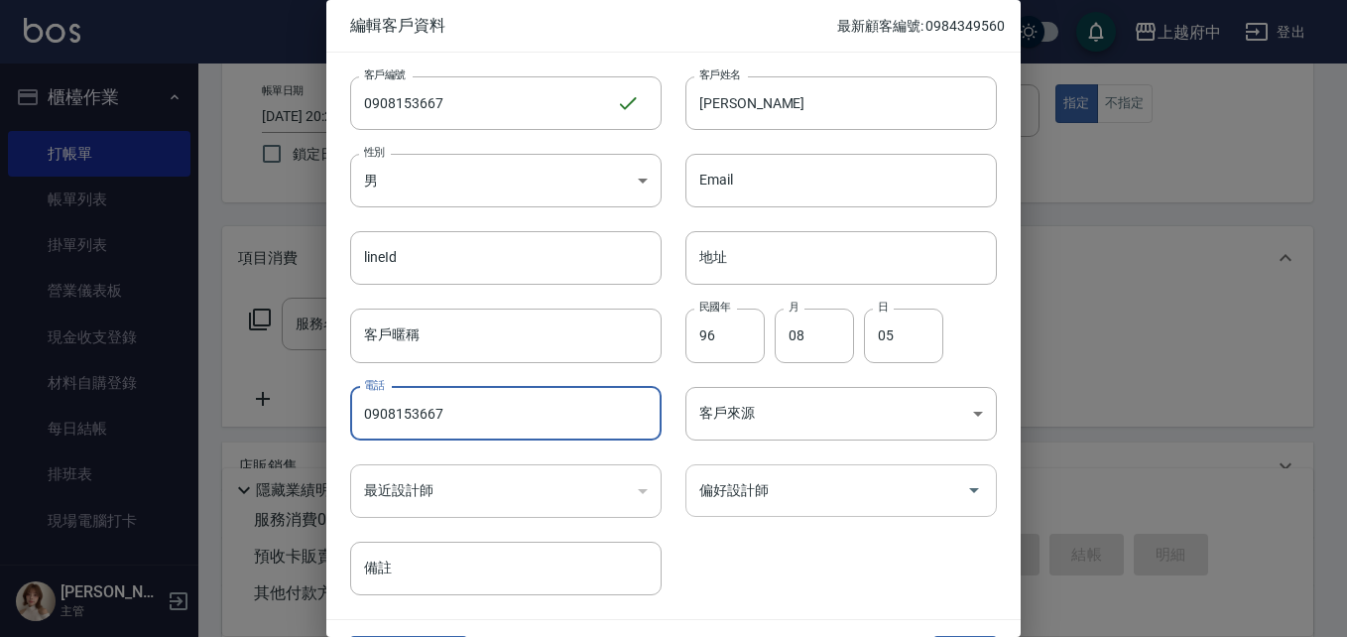
click at [768, 504] on input "偏好設計師" at bounding box center [827, 490] width 264 height 35
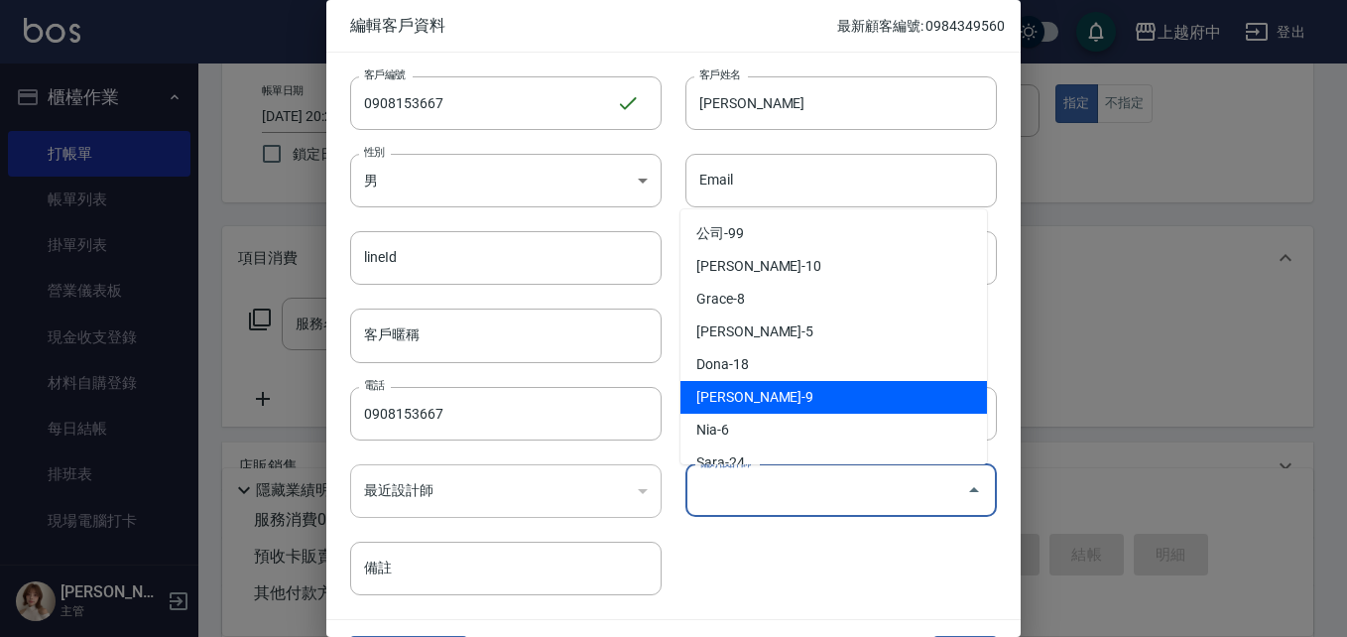
click at [740, 395] on li "[PERSON_NAME]-9" at bounding box center [834, 397] width 307 height 33
type input "[PERSON_NAME]"
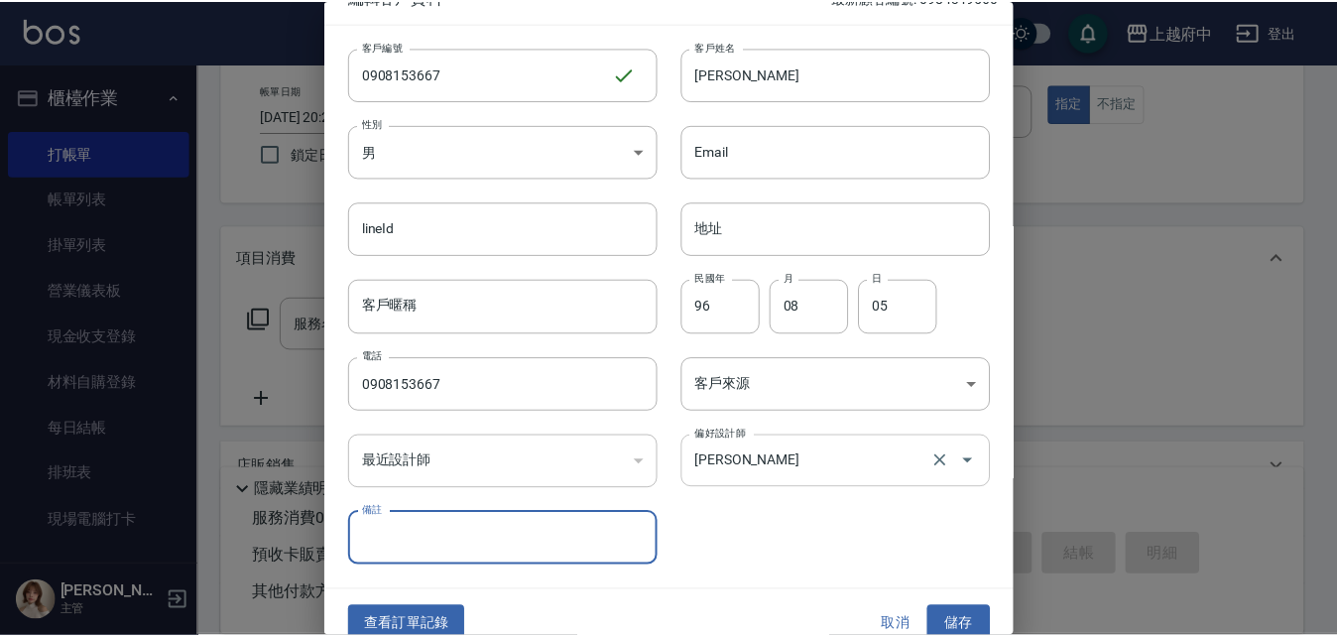
scroll to position [51, 0]
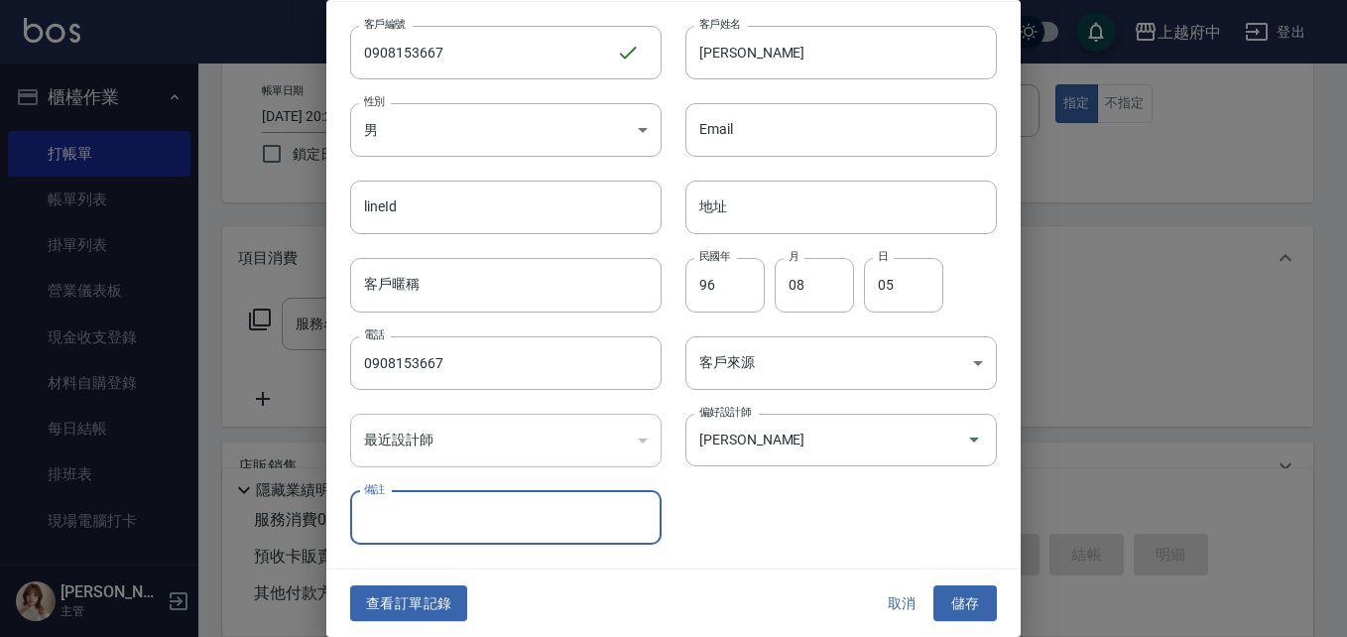
click at [964, 600] on button "儲存" at bounding box center [965, 603] width 63 height 37
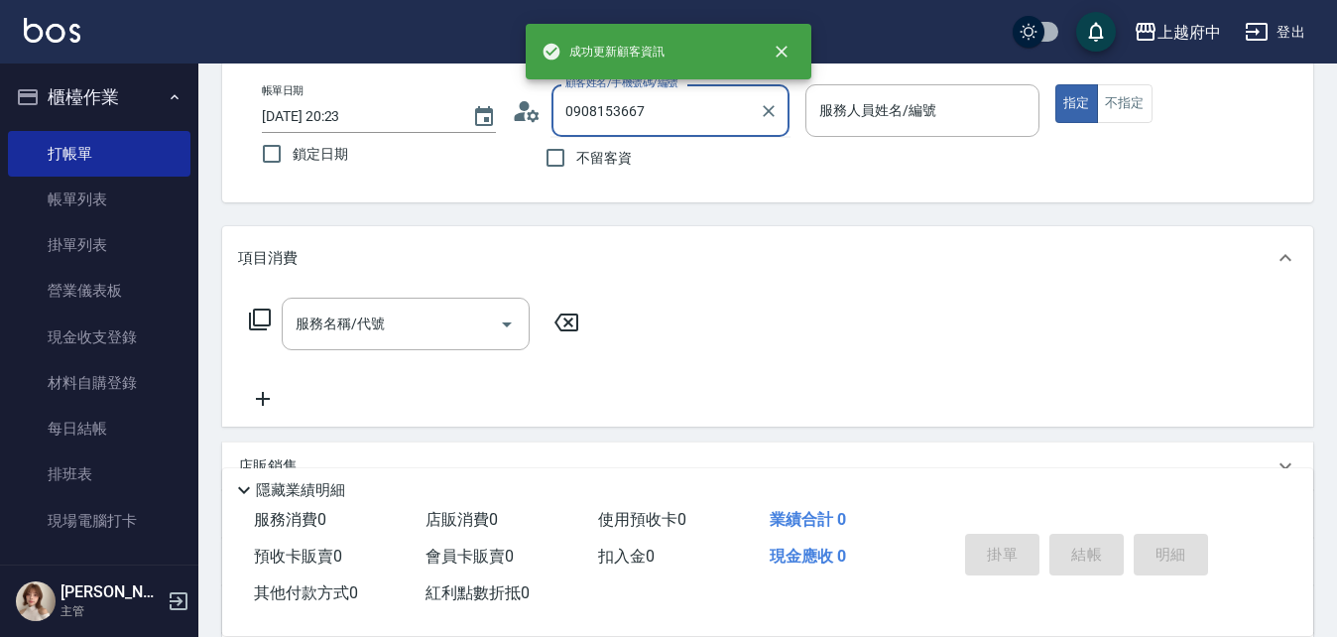
click at [710, 125] on input "0908153667" at bounding box center [656, 110] width 190 height 35
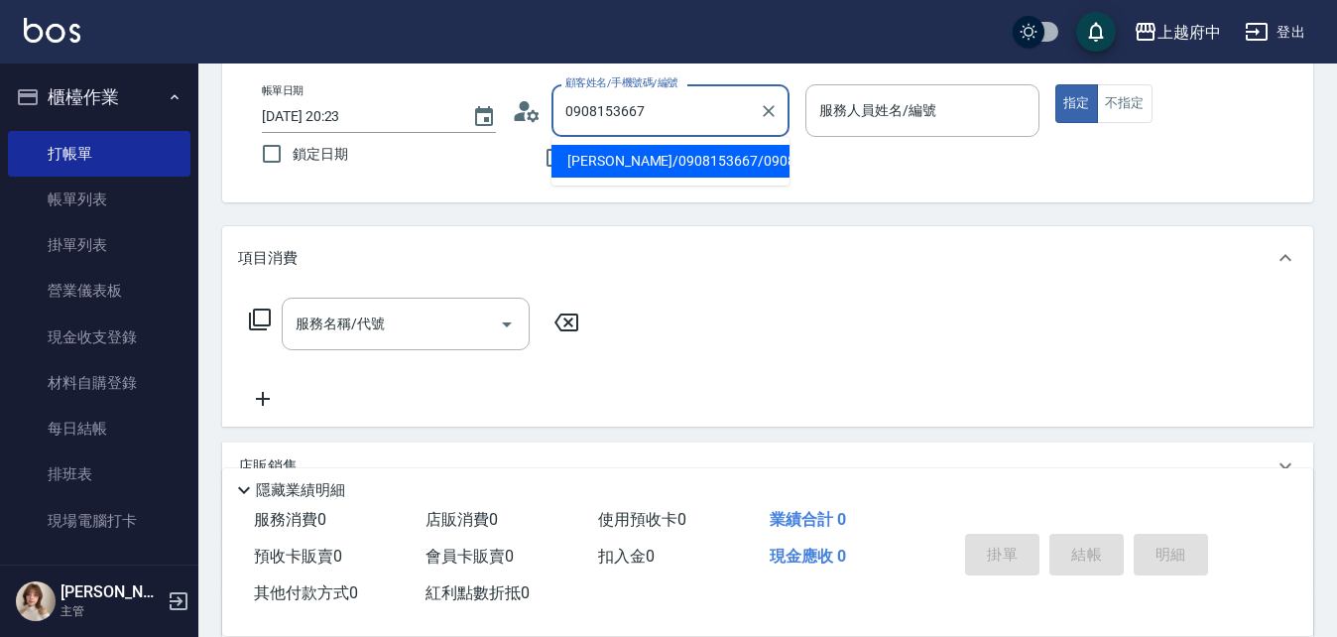
type input "劉昕妮/0908153667/0908153667"
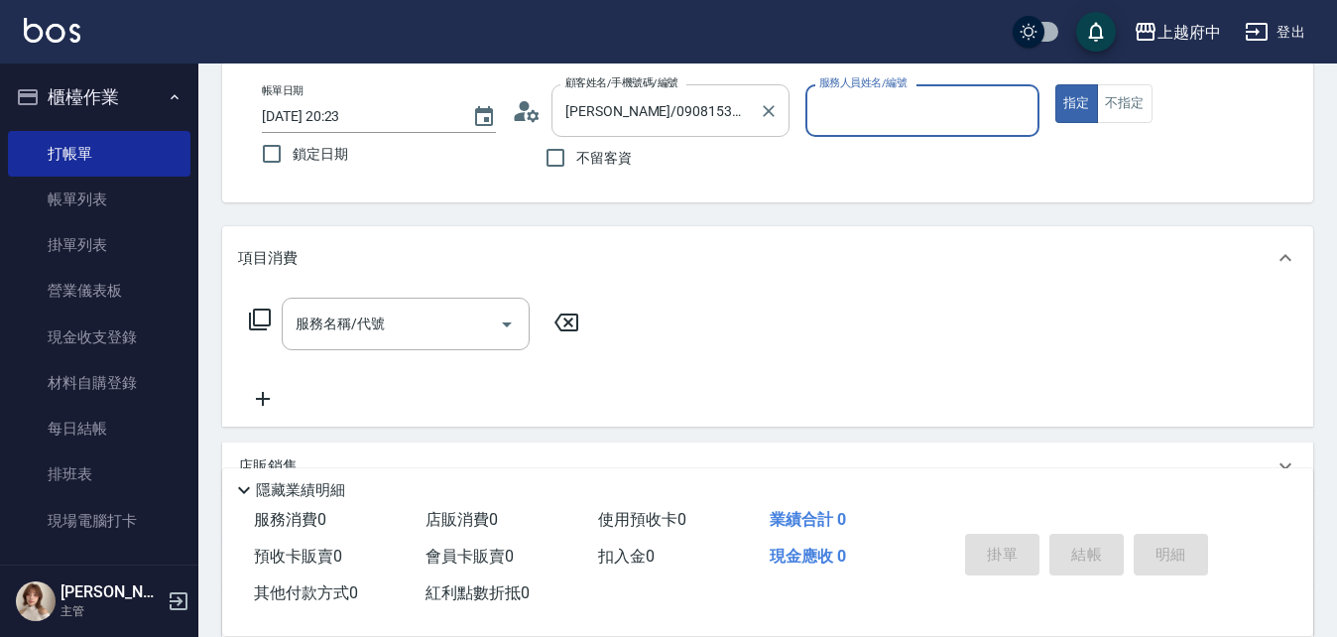
type input "[PERSON_NAME]-9"
click at [1056, 84] on button "指定" at bounding box center [1077, 103] width 43 height 39
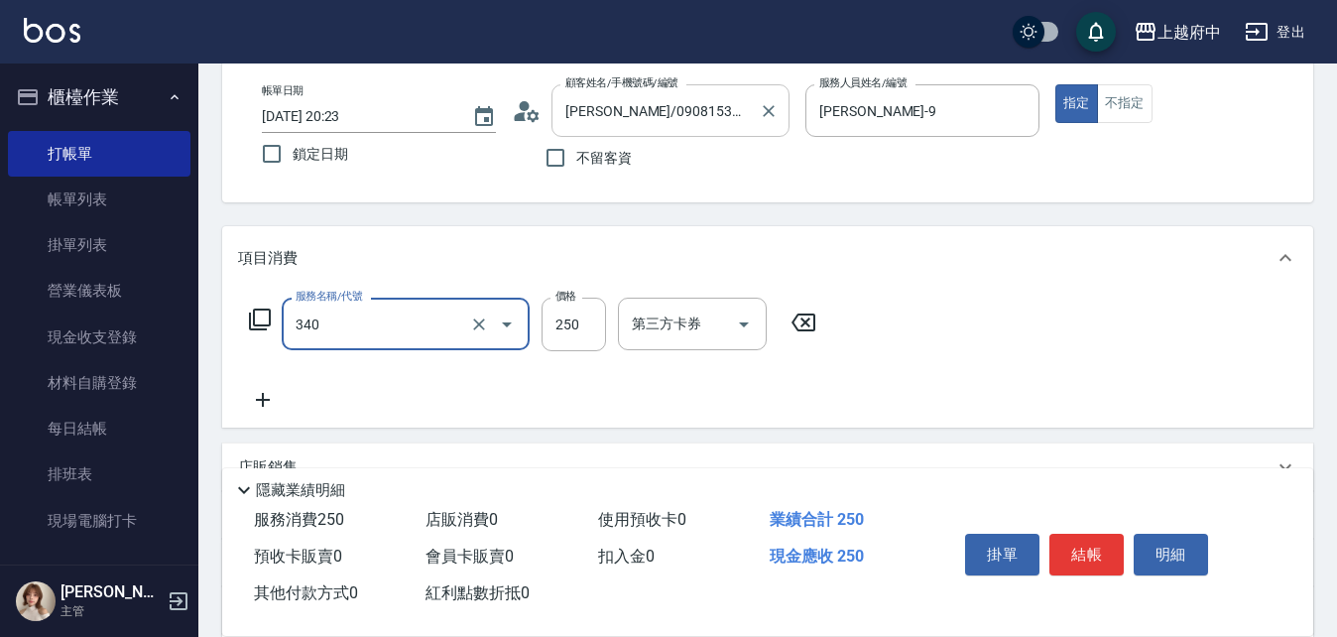
type input "剪髮(340)"
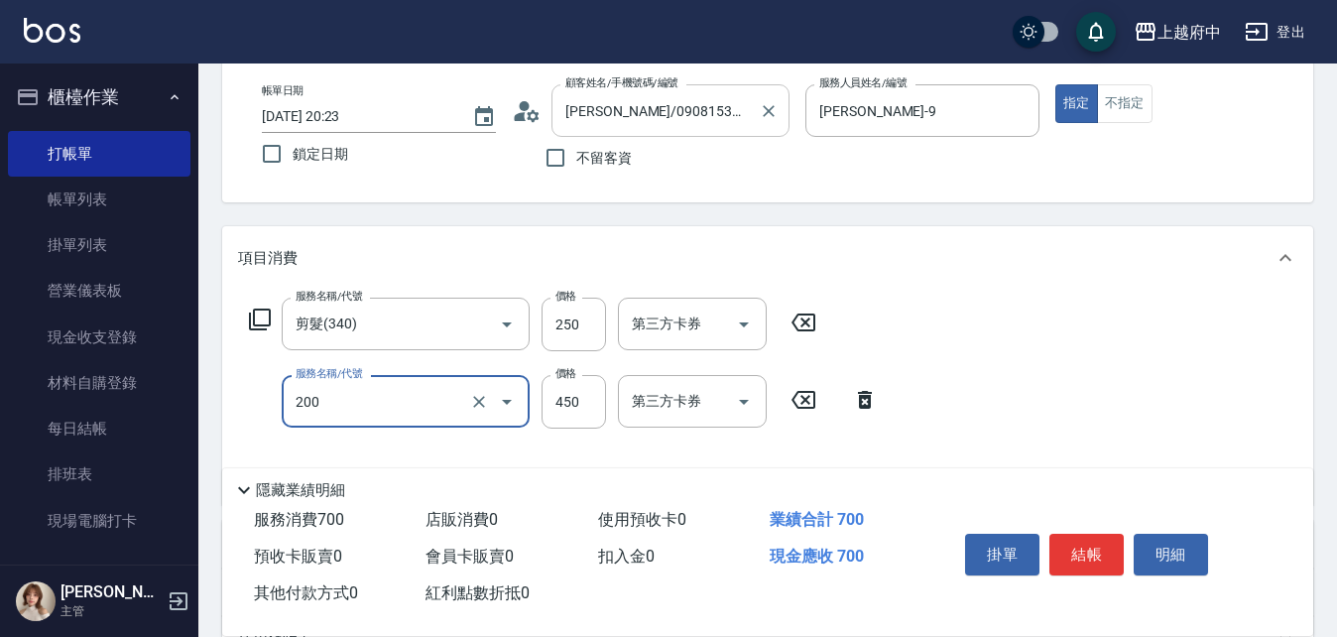
type input "有機洗髮(200)"
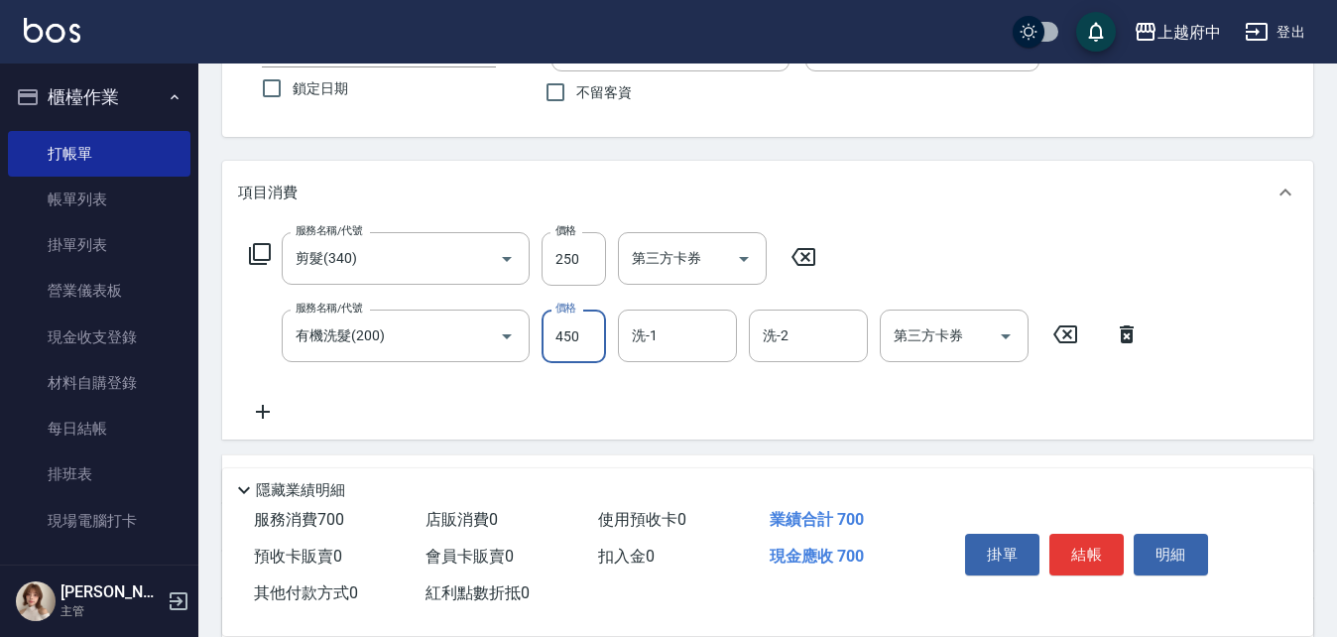
scroll to position [198, 0]
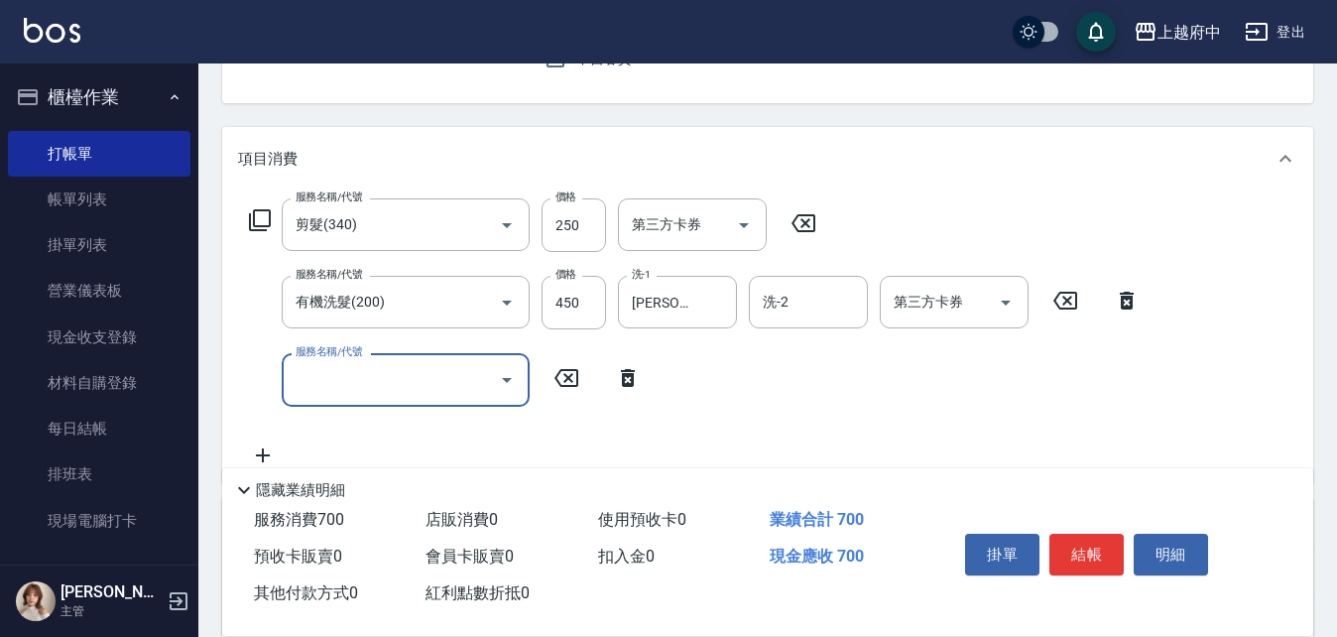
drag, startPoint x: 696, startPoint y: 309, endPoint x: 393, endPoint y: 261, distance: 307.3
click at [399, 262] on div "服務名稱/代號 剪髮(340) 服務名稱/代號 價格 250 價格 第三方卡券 第三方卡券 服務名稱/代號 有機洗髮(200) 服務名稱/代號 價格 450 …" at bounding box center [695, 332] width 914 height 268
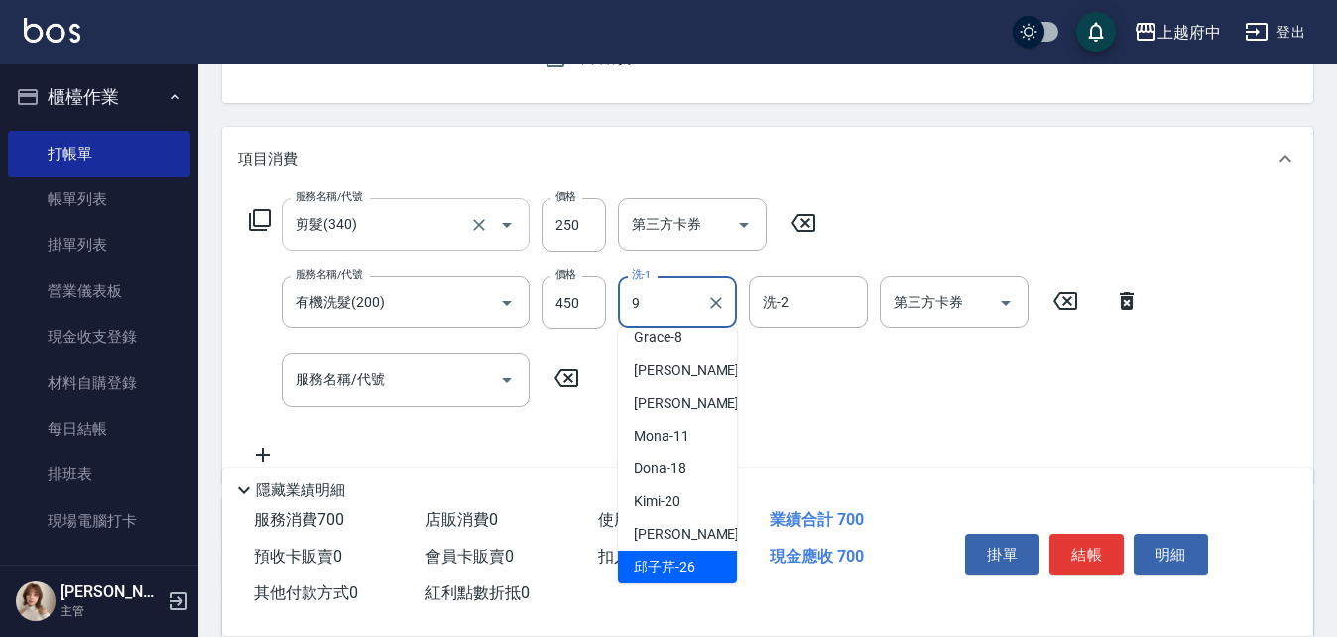
scroll to position [0, 0]
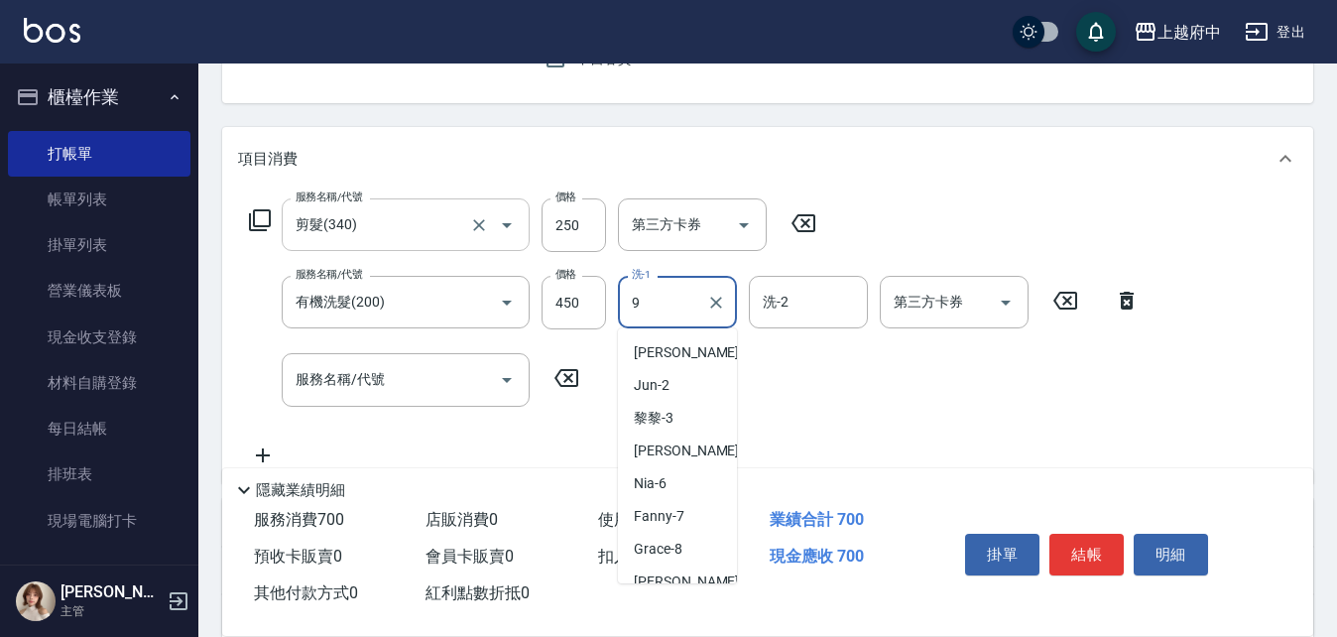
type input "[PERSON_NAME]-9"
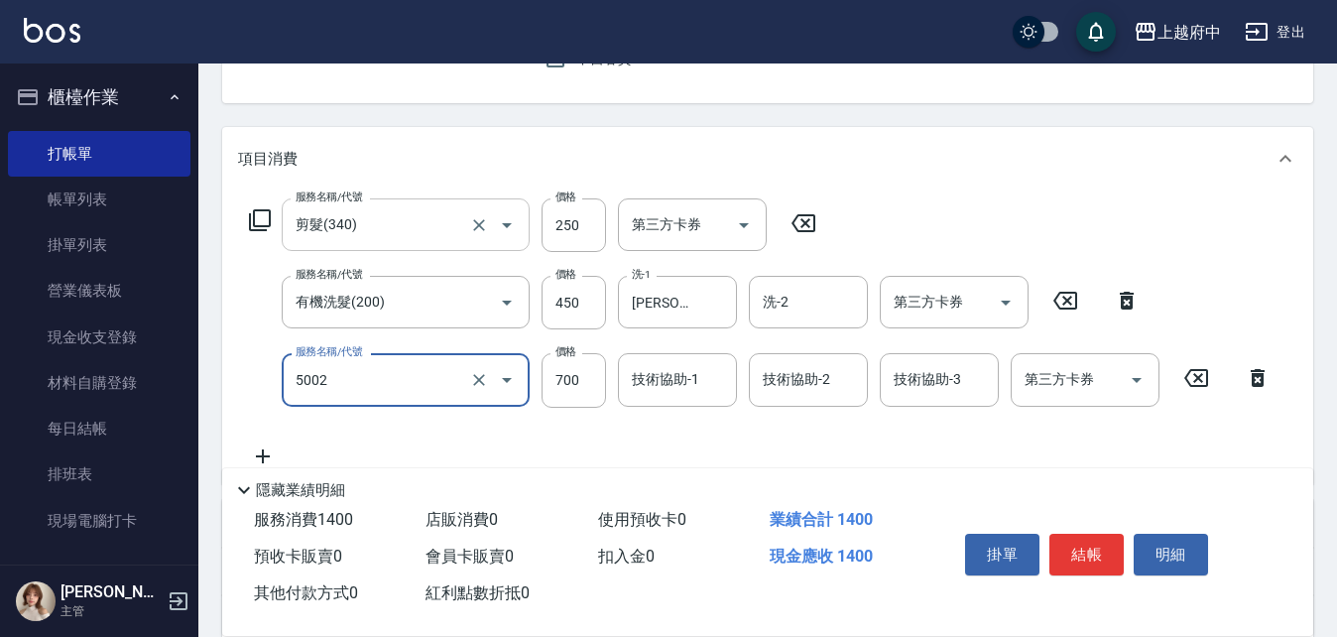
type input "漂髮 短(5002)"
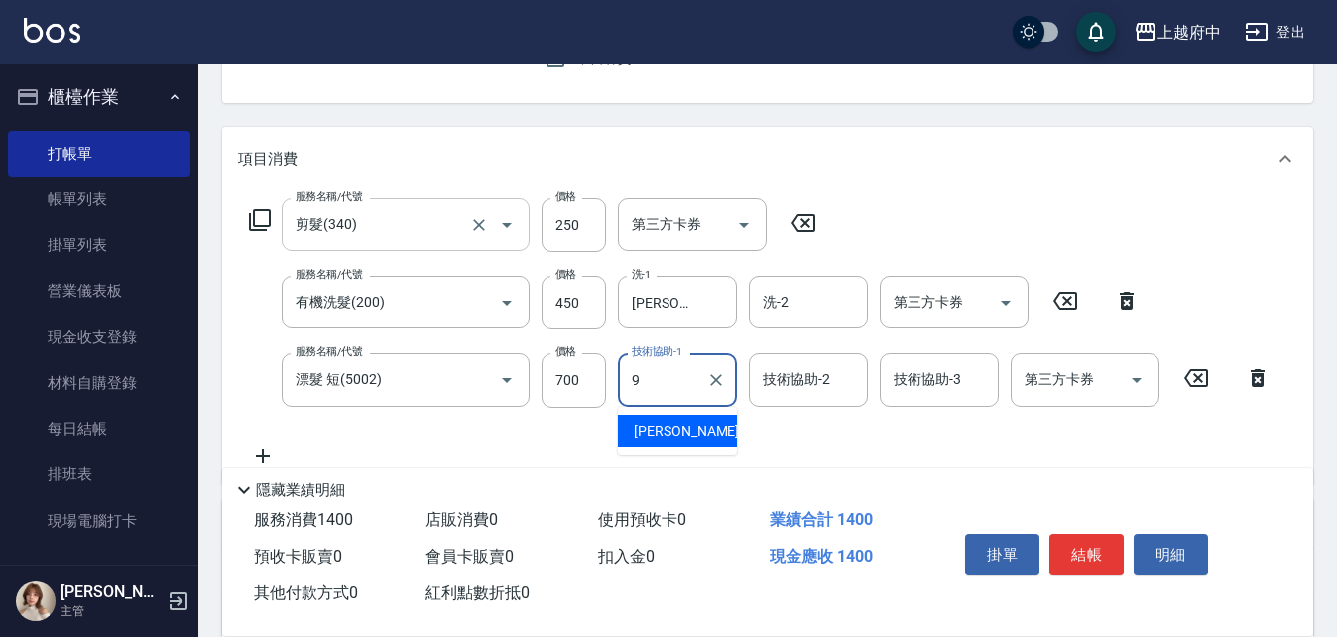
type input "[PERSON_NAME]-9"
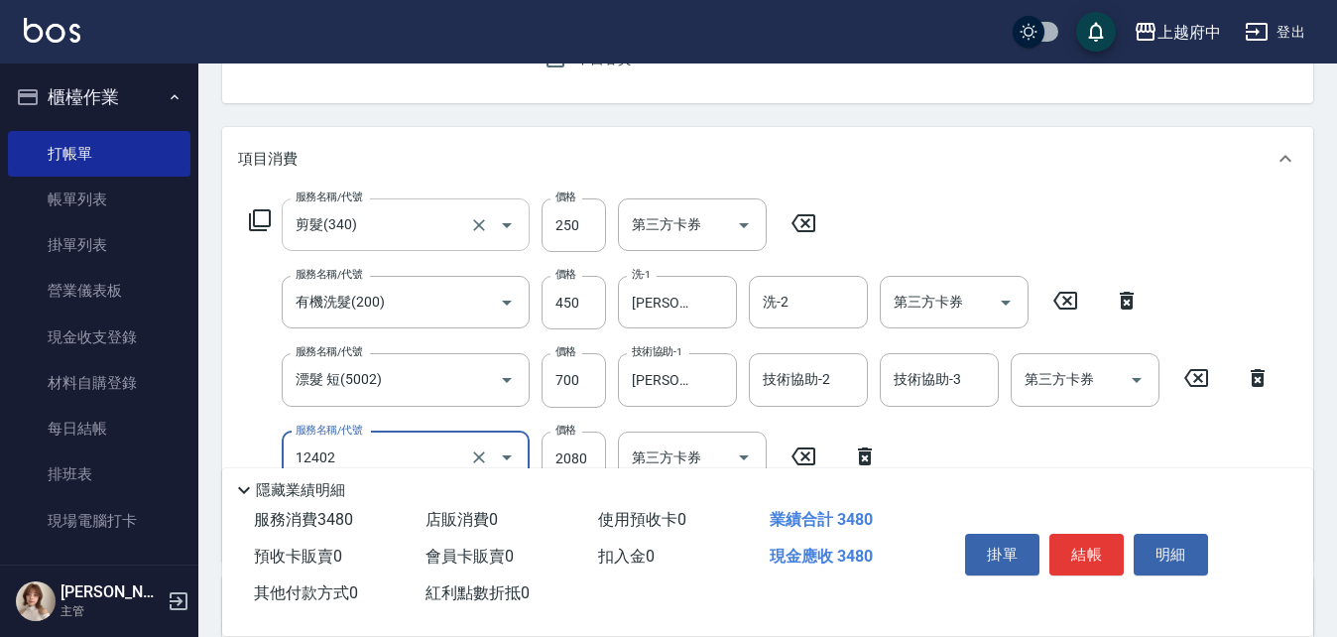
type input "染髮M(12402)"
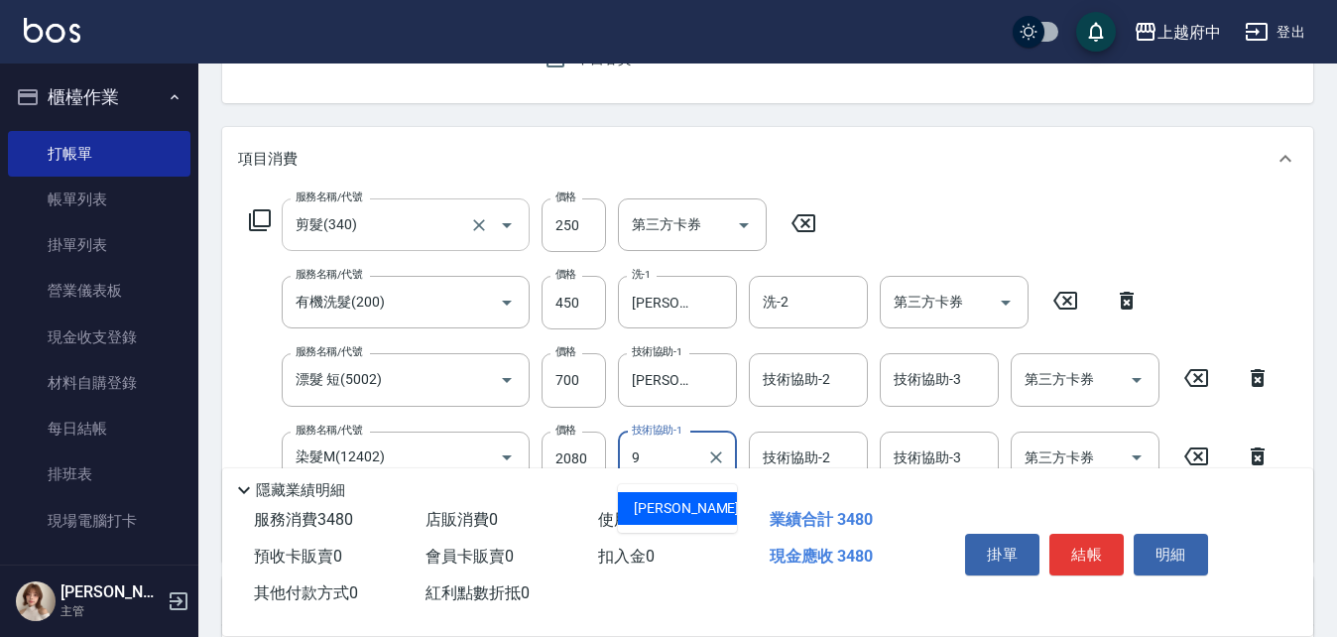
type input "[PERSON_NAME]-9"
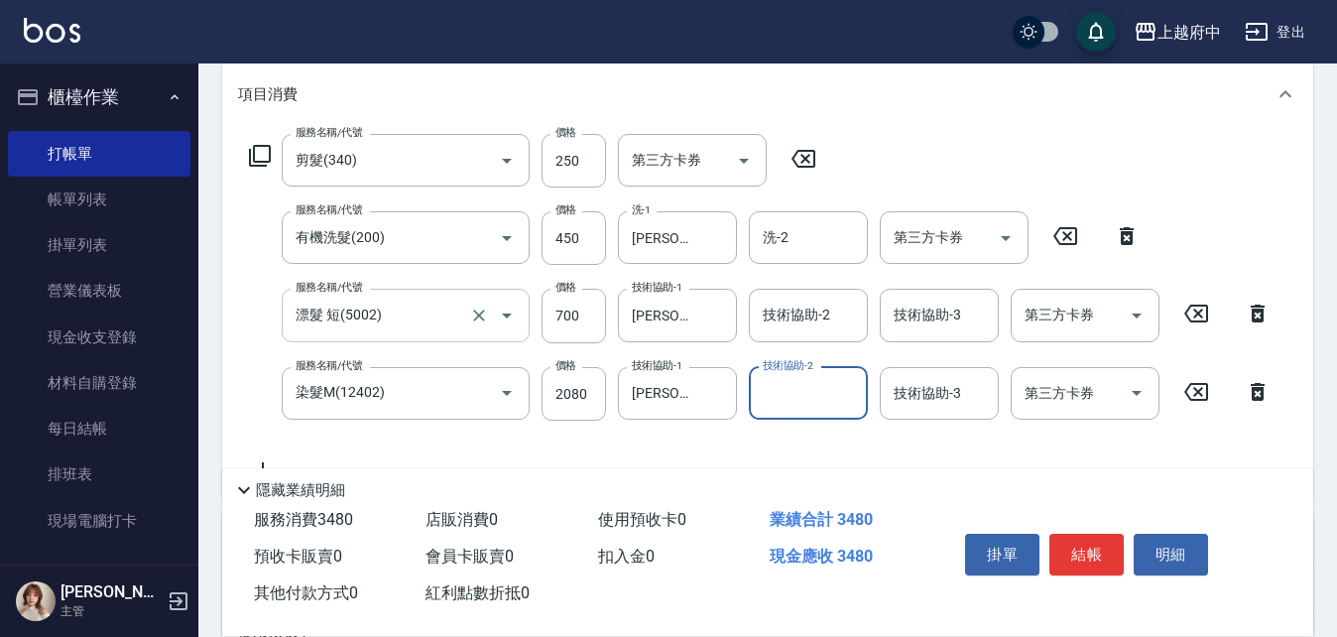
scroll to position [298, 0]
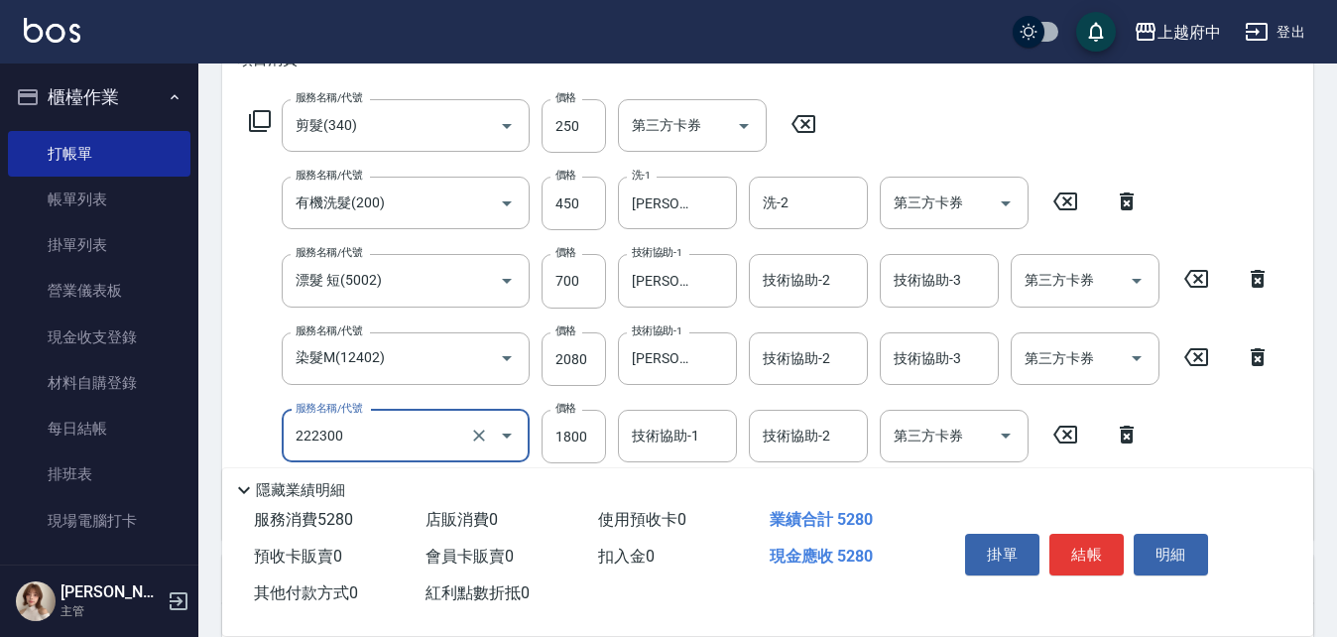
type input "結構三段式(222300)"
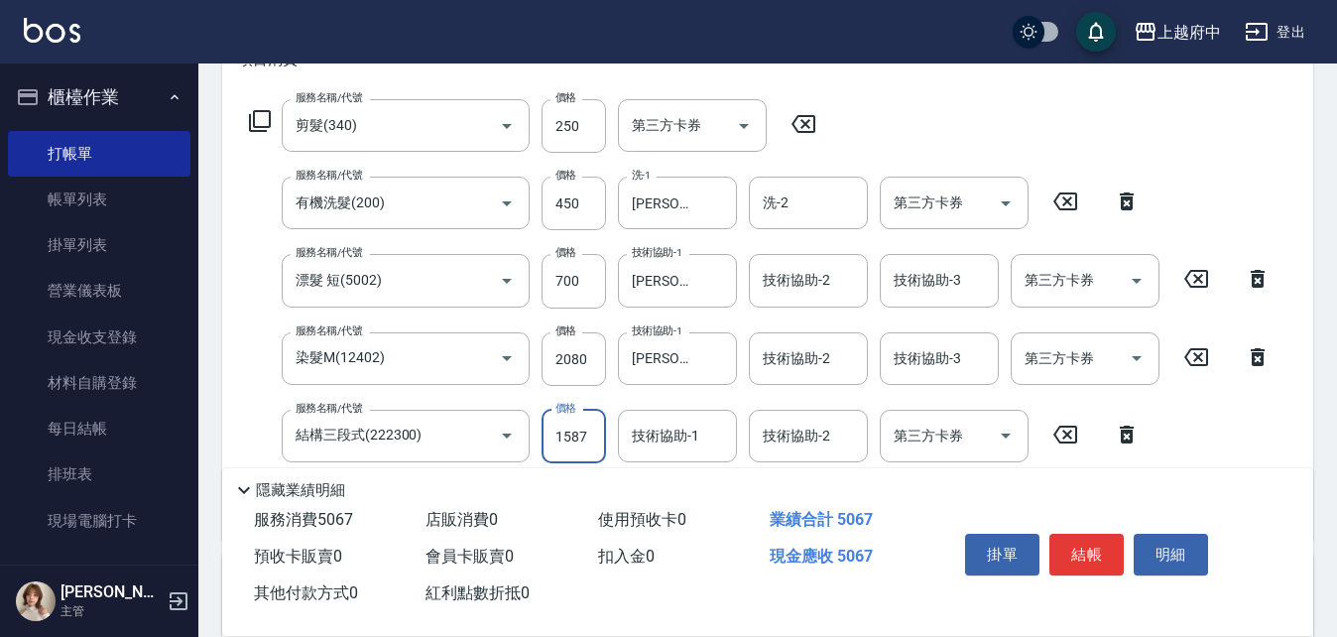
type input "1587"
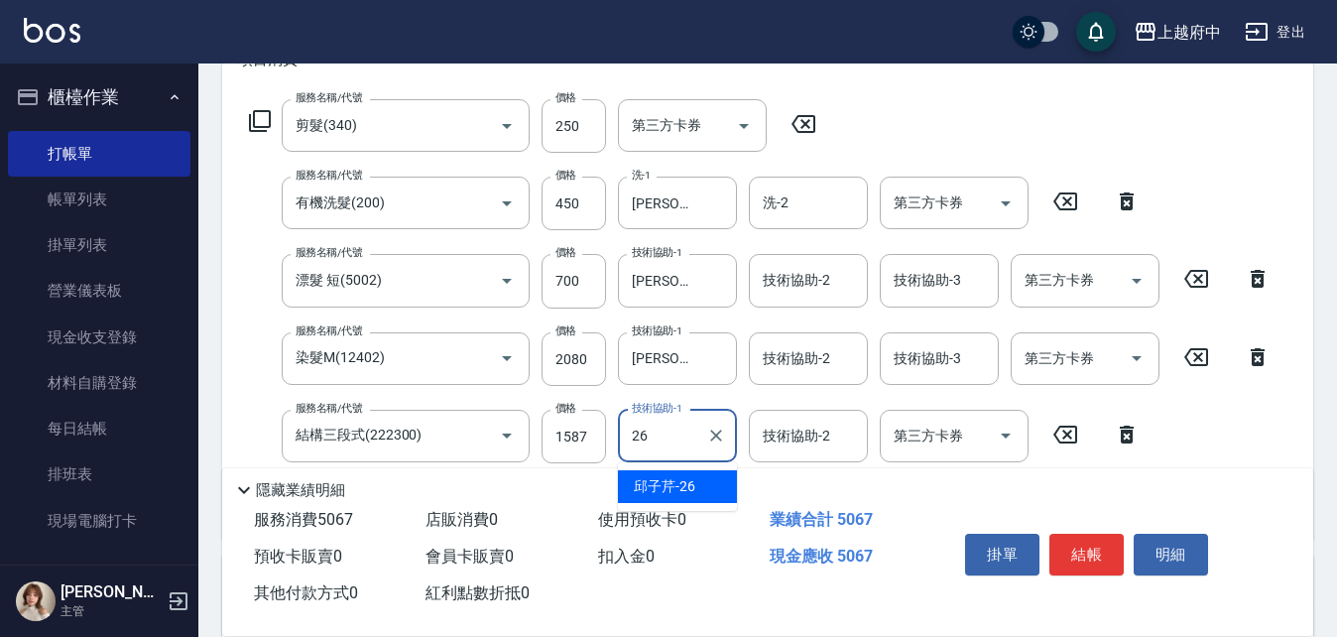
type input "[PERSON_NAME]-26"
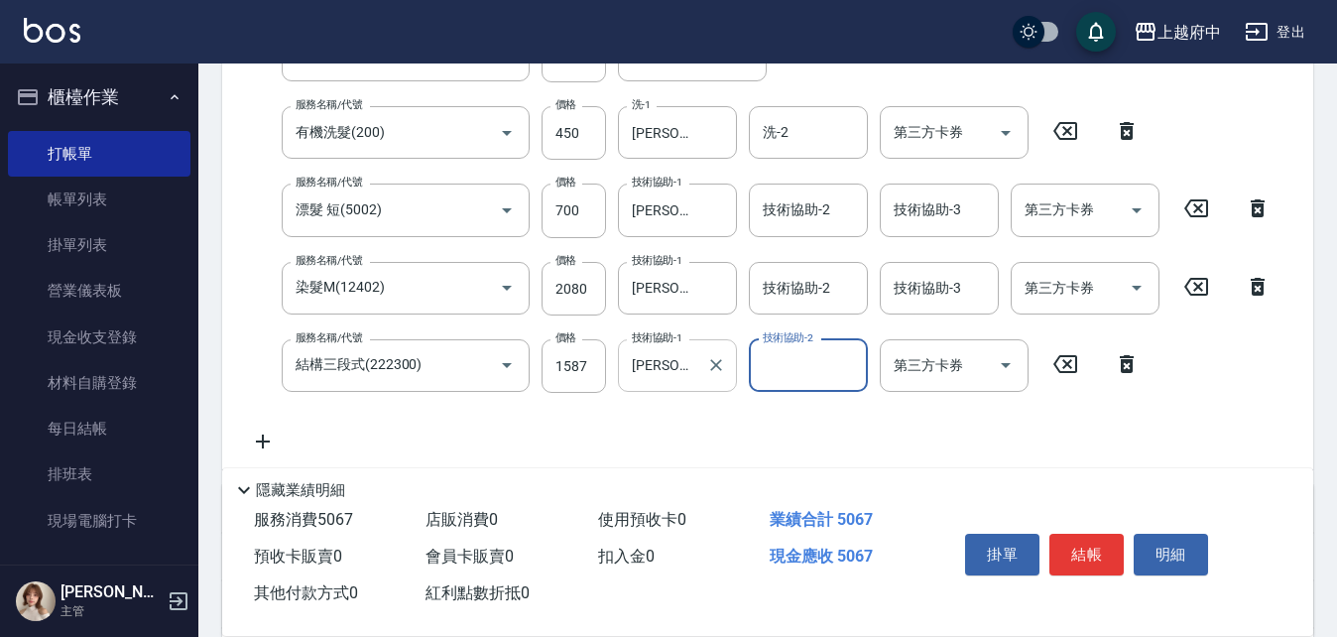
scroll to position [397, 0]
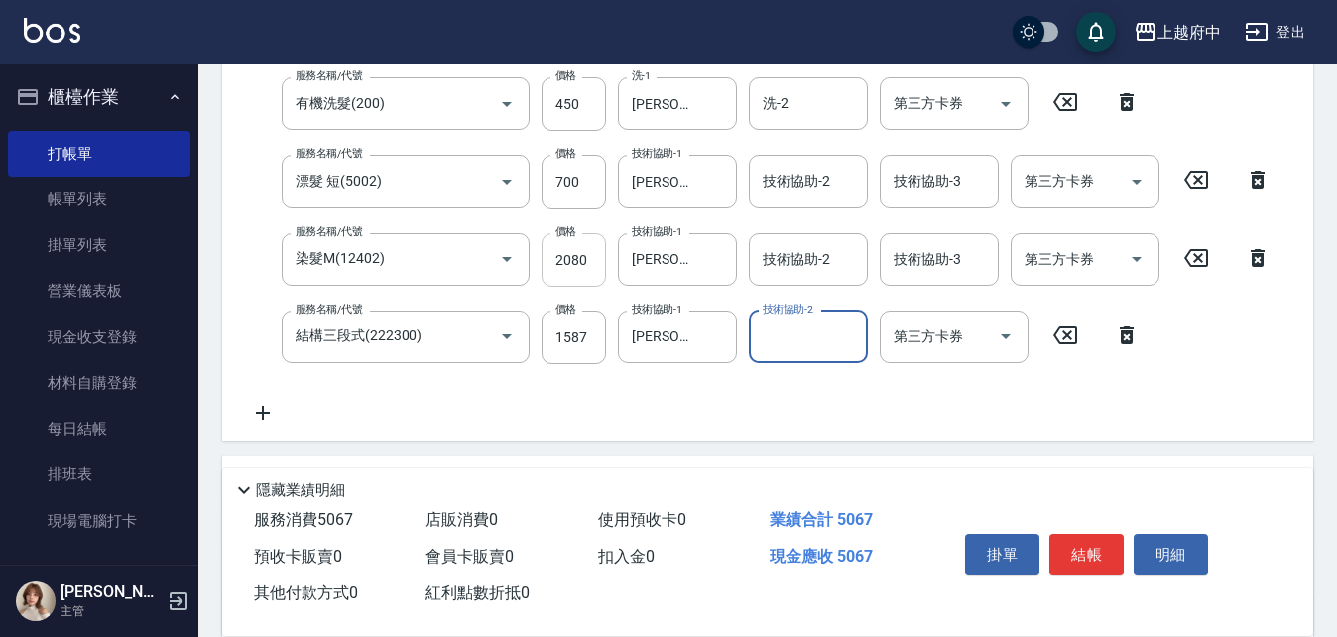
click at [591, 247] on input "2080" at bounding box center [574, 260] width 64 height 54
click at [591, 248] on input "2080" at bounding box center [574, 260] width 64 height 54
type input "1400"
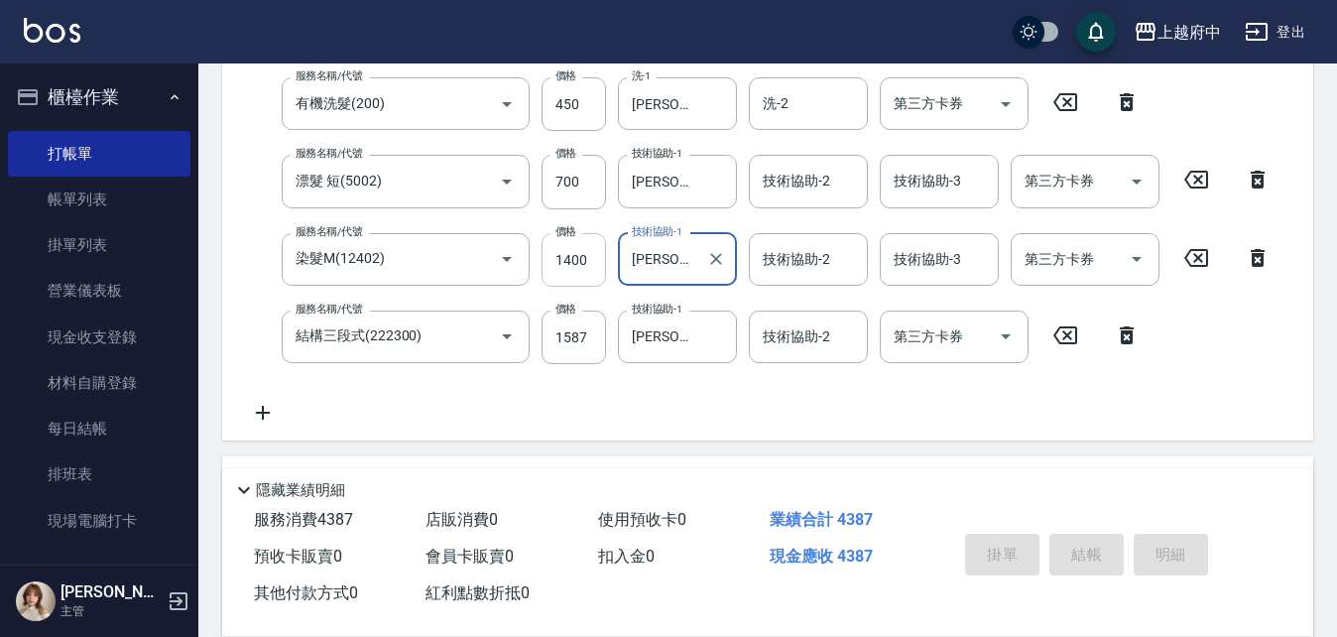
type input "2025/10/14 20:25"
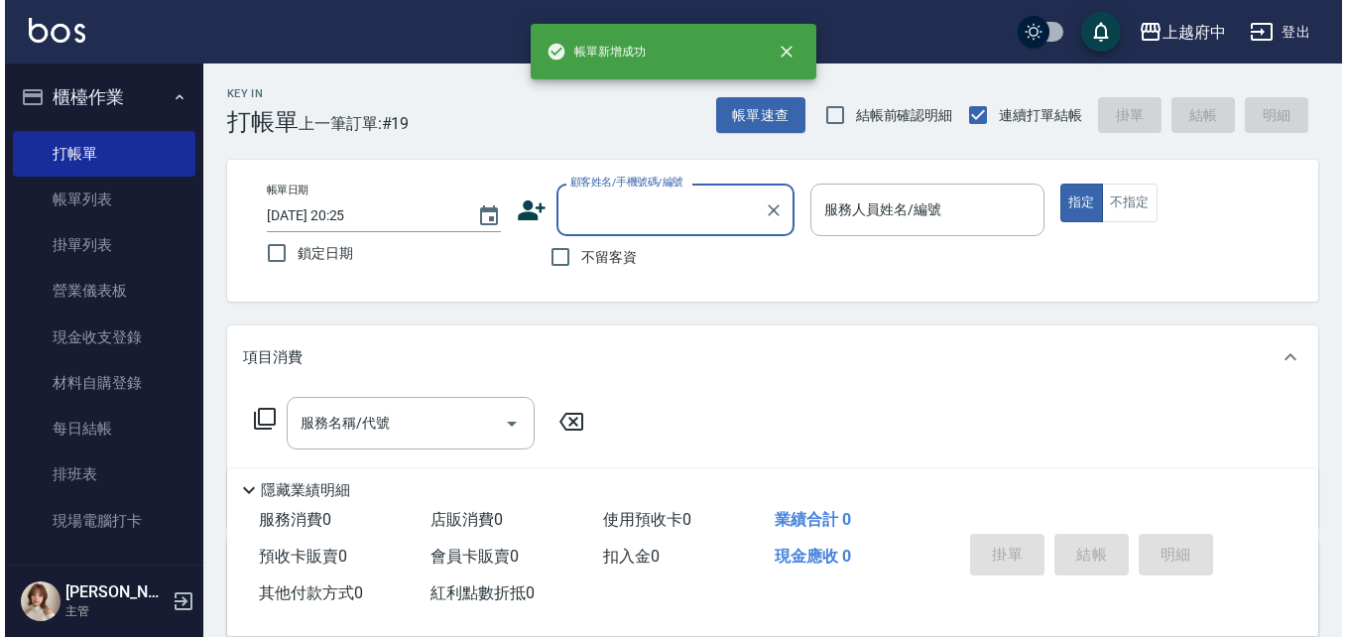
scroll to position [0, 0]
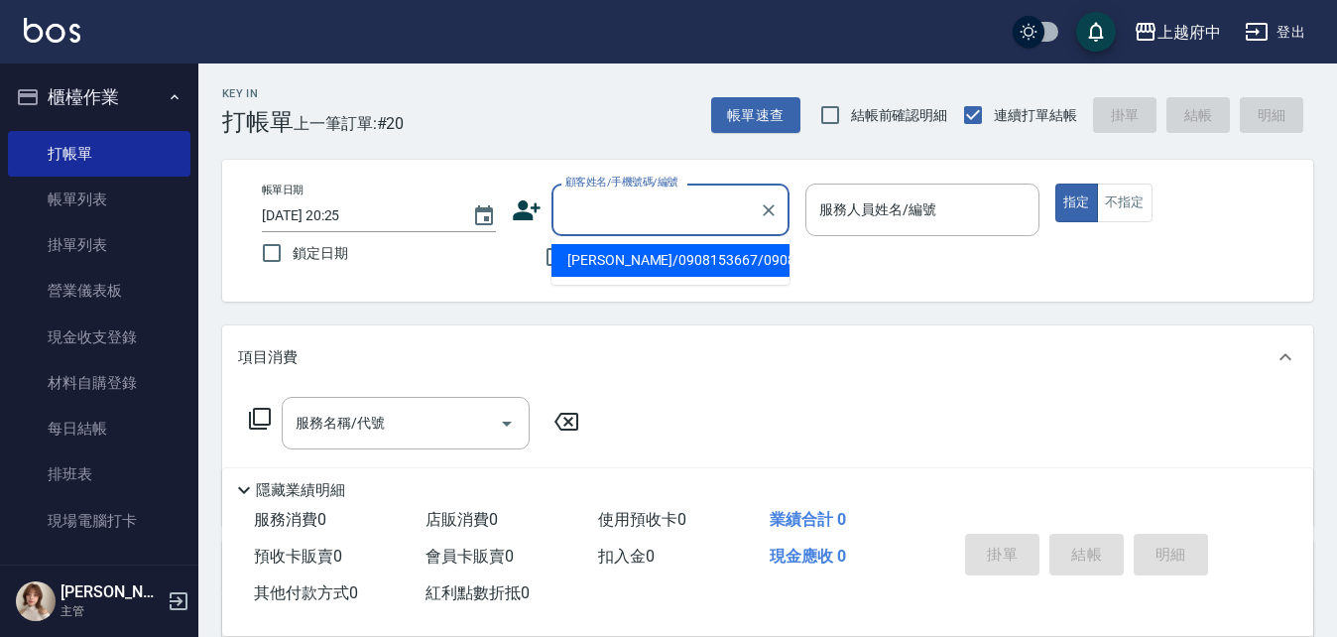
drag, startPoint x: 640, startPoint y: 223, endPoint x: 646, endPoint y: 235, distance: 13.3
click at [643, 230] on div "顧客姓名/手機號碼/編號" at bounding box center [671, 210] width 238 height 53
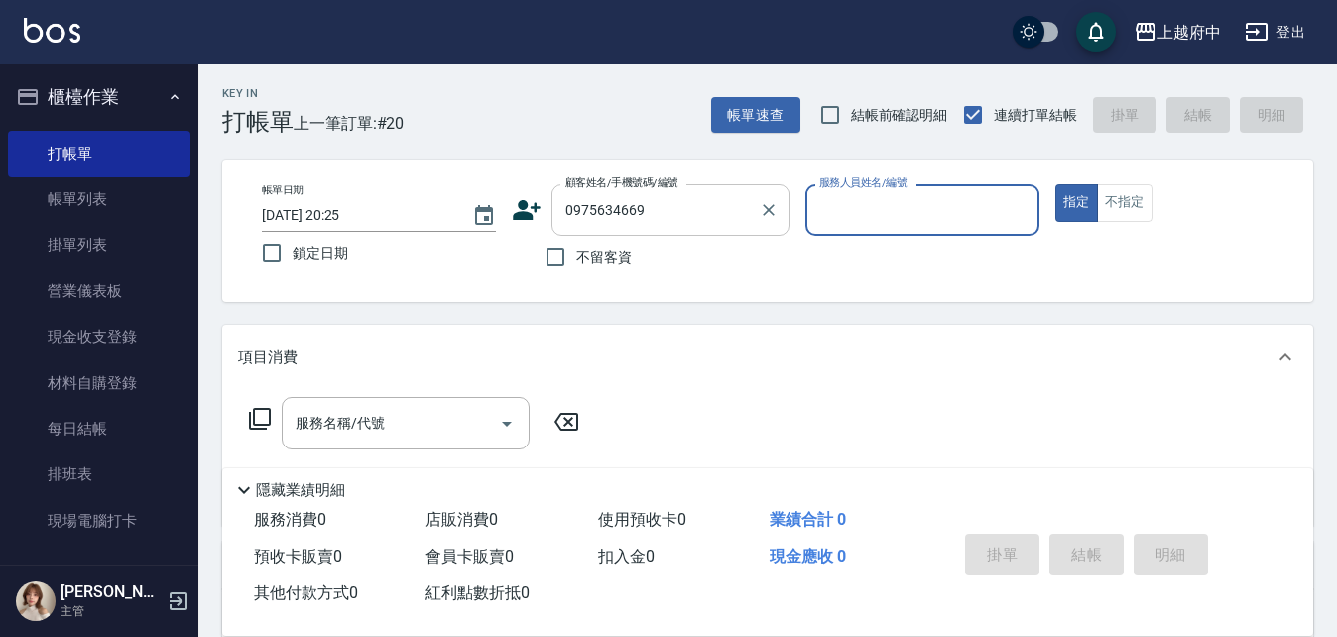
type input "0975634669"
click at [531, 212] on icon at bounding box center [527, 210] width 30 height 30
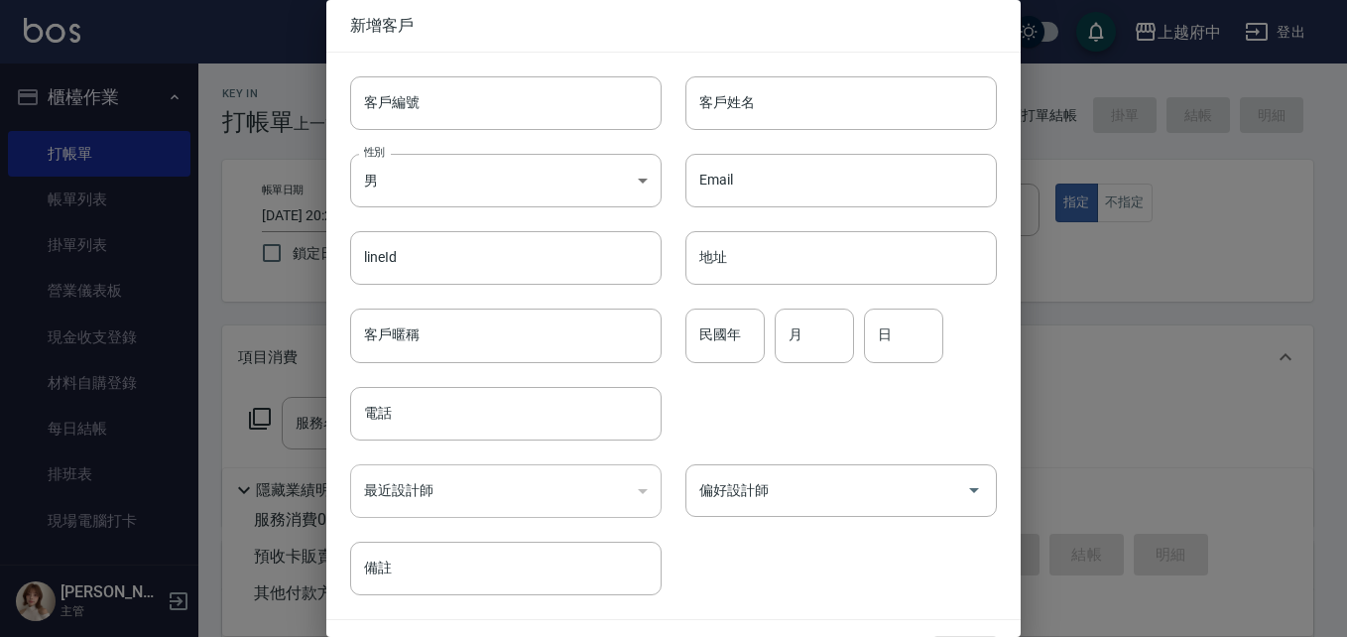
type input "0975634669"
click at [593, 106] on input "客戶編號" at bounding box center [506, 103] width 312 height 54
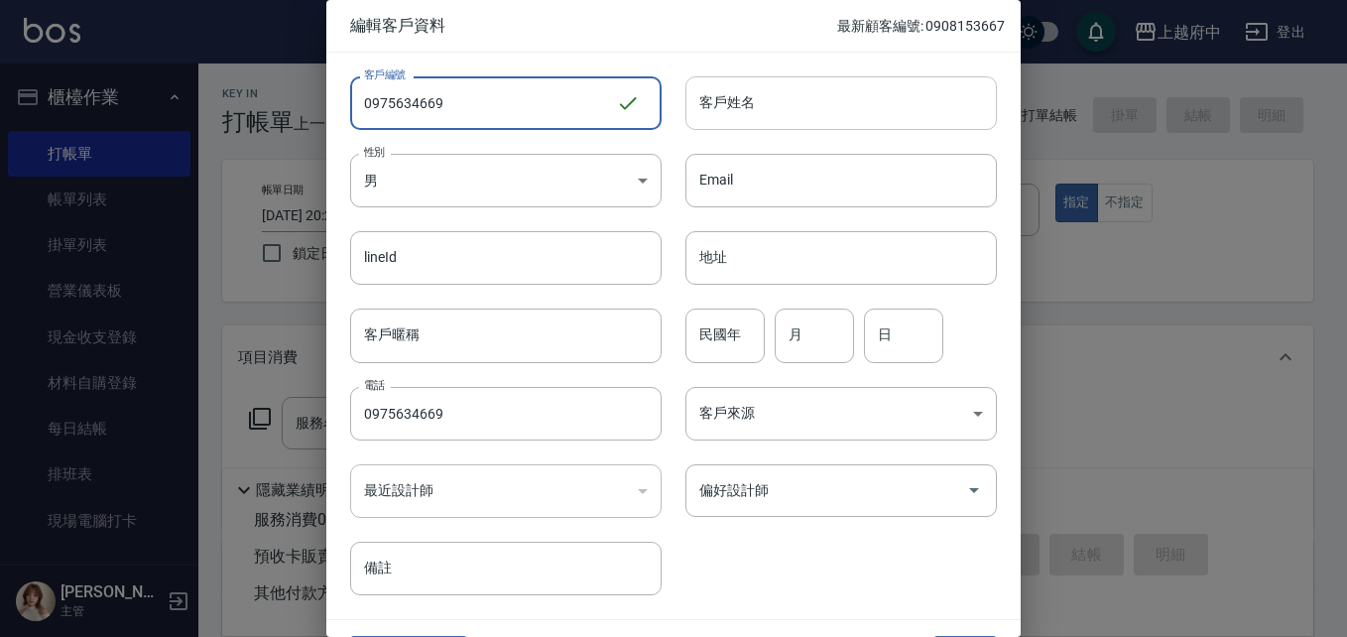
type input "0975634669"
click at [742, 82] on input "客戶姓名" at bounding box center [842, 103] width 312 height 54
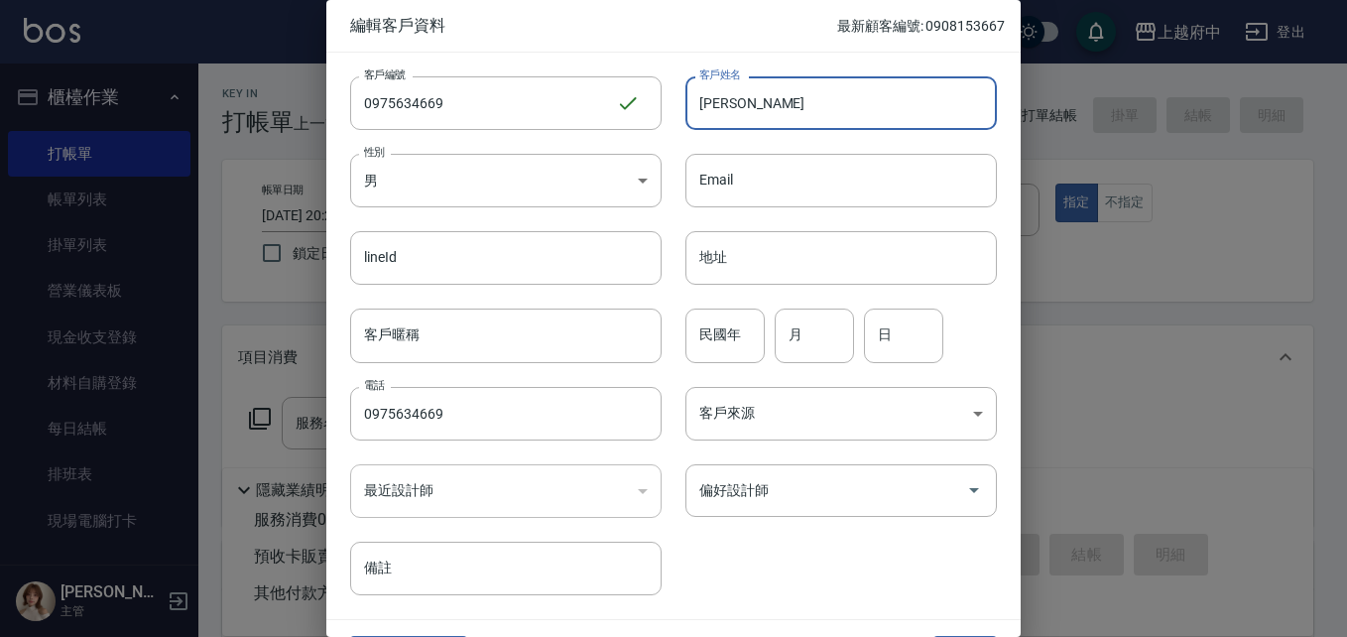
type input "陳品維"
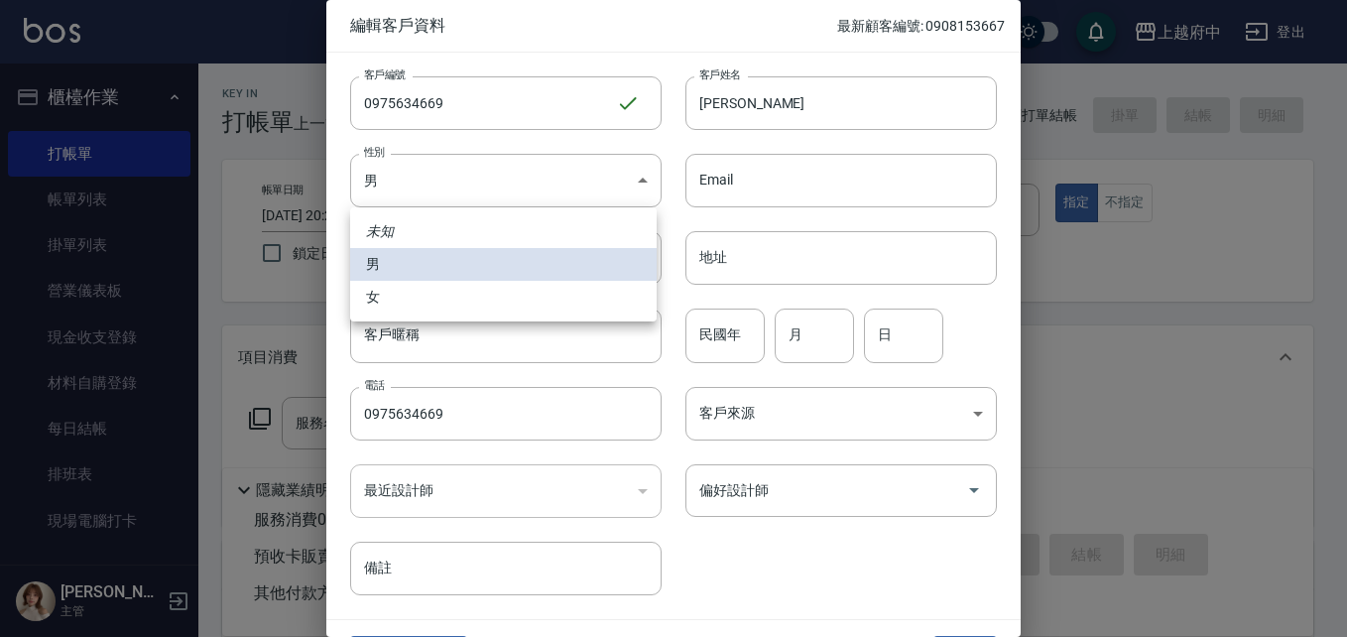
click at [710, 339] on div at bounding box center [673, 318] width 1347 height 637
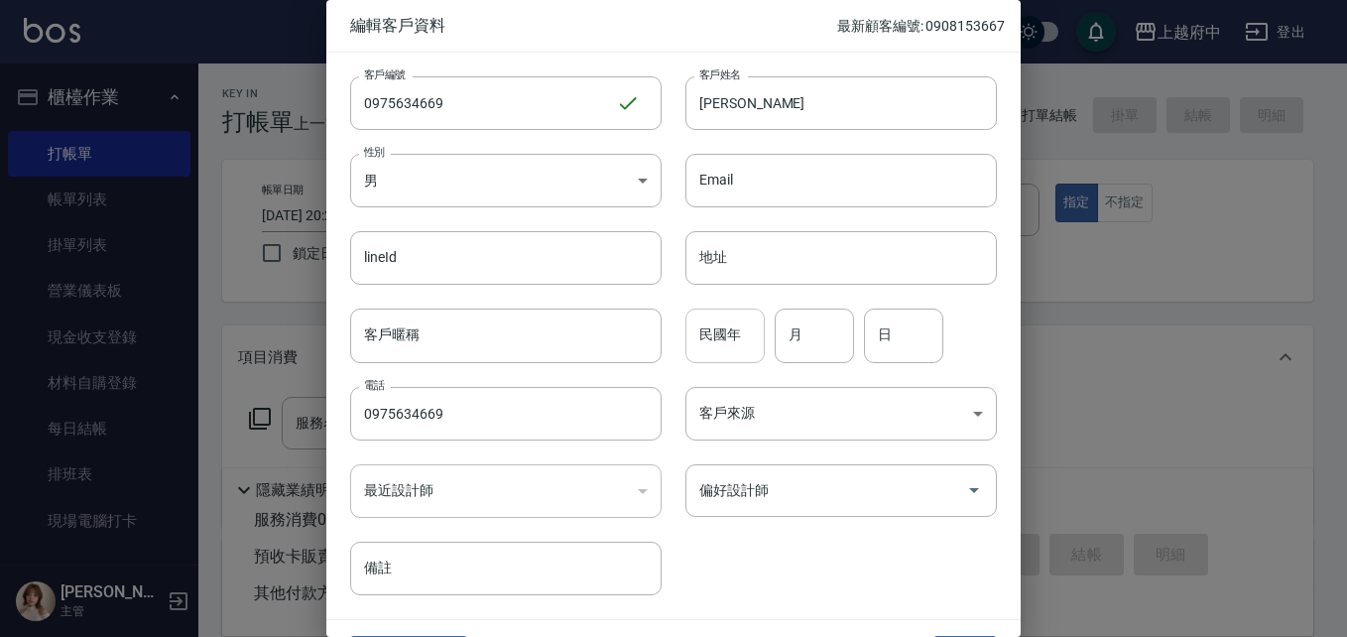
click at [719, 329] on input "民國年" at bounding box center [725, 336] width 79 height 54
type input "87"
type input "05"
type input "31"
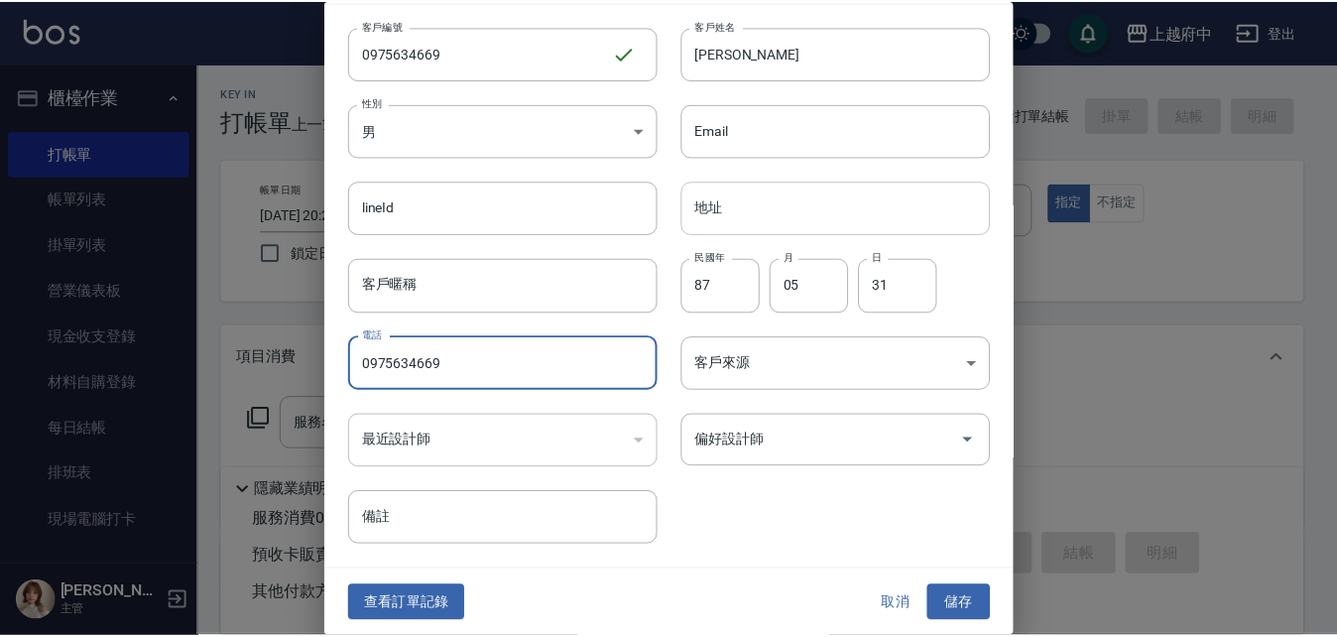
scroll to position [51, 0]
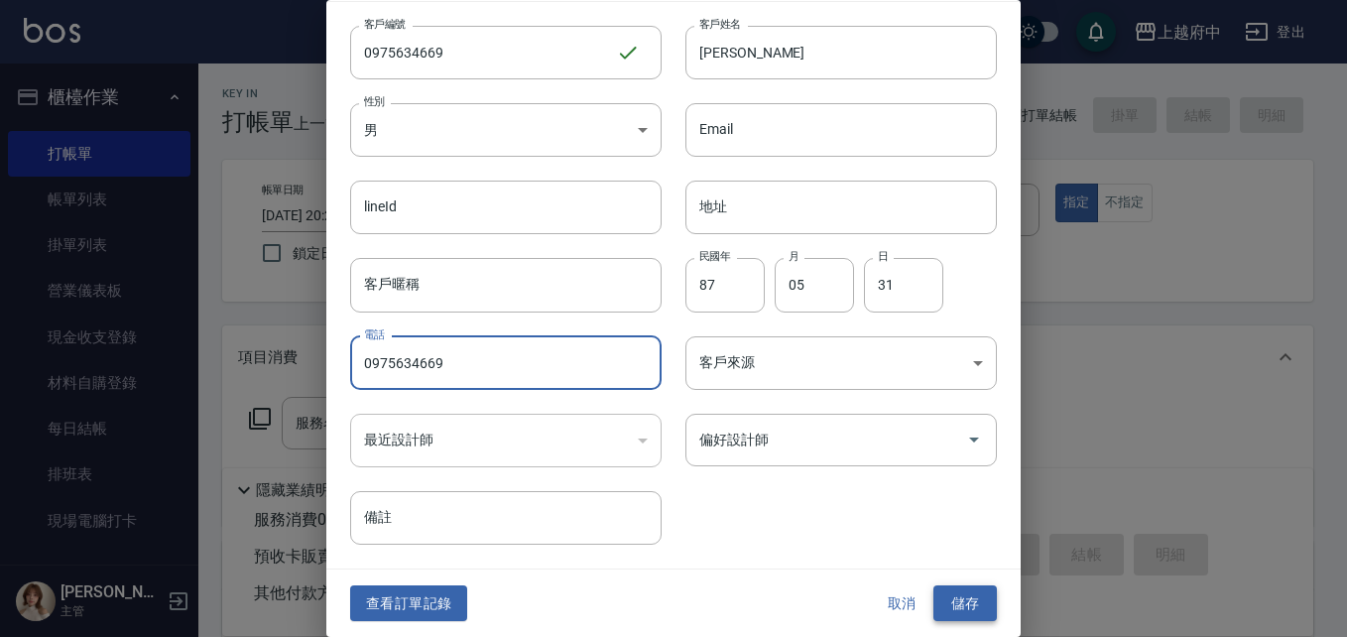
click at [979, 596] on button "儲存" at bounding box center [965, 603] width 63 height 37
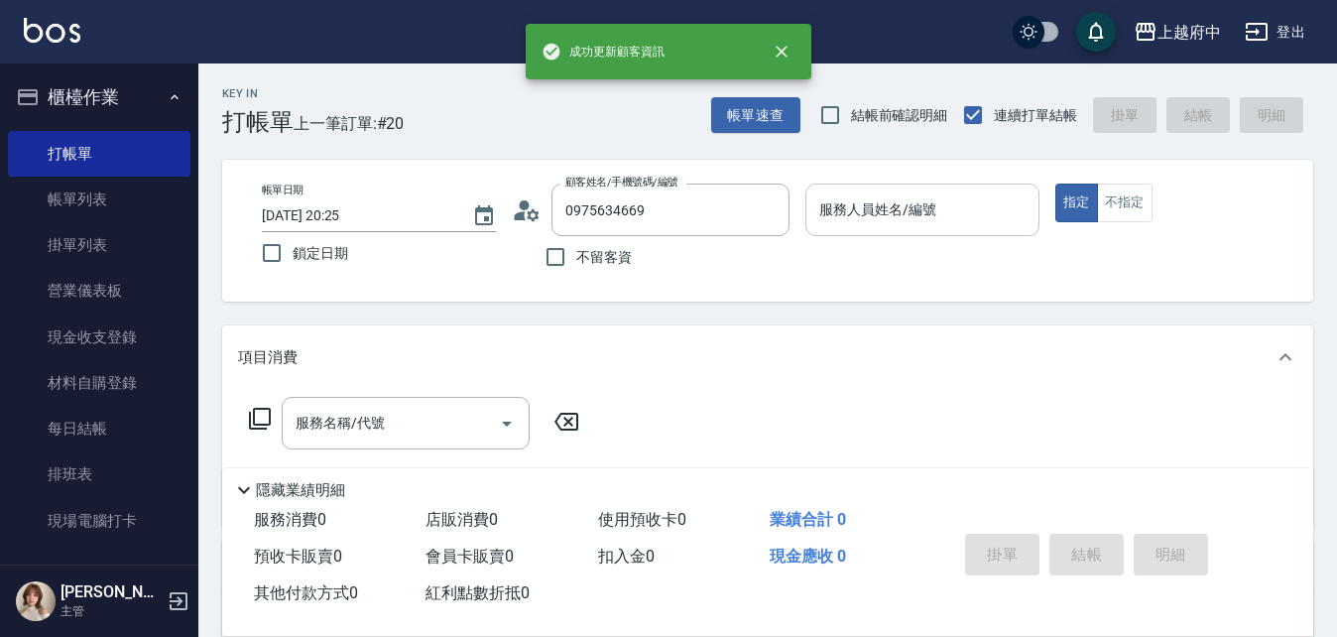
click at [886, 227] on input "服務人員姓名/編號" at bounding box center [923, 209] width 216 height 35
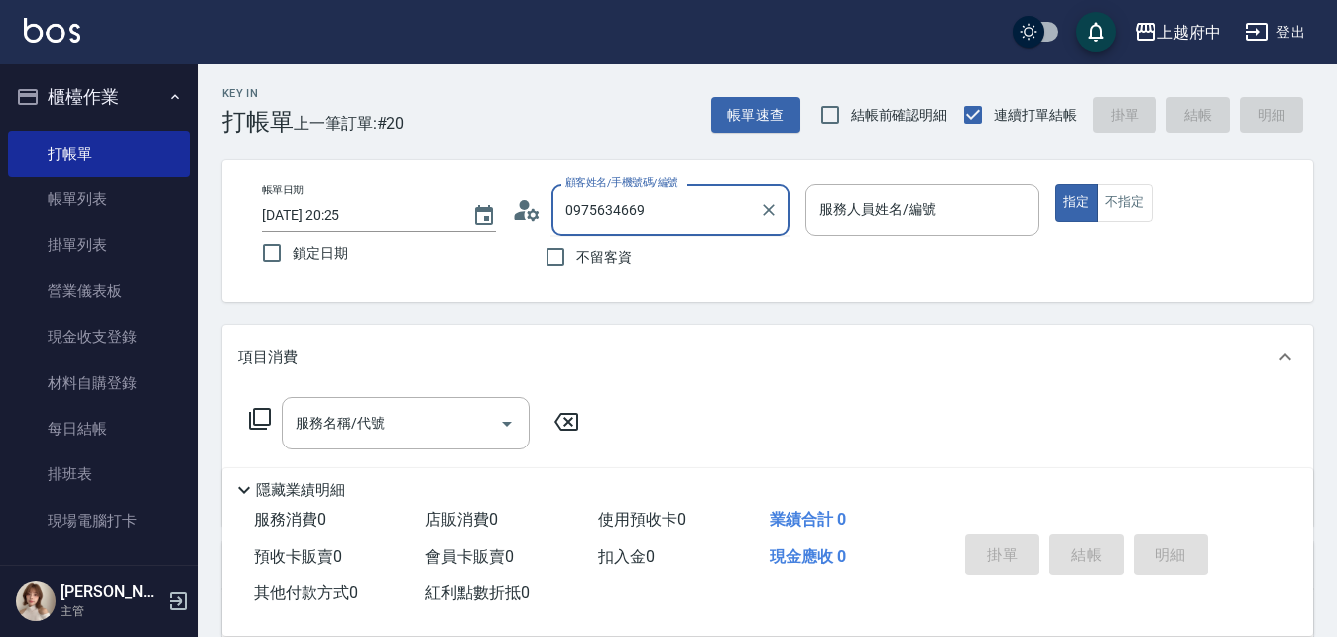
click at [724, 215] on input "0975634669" at bounding box center [656, 209] width 190 height 35
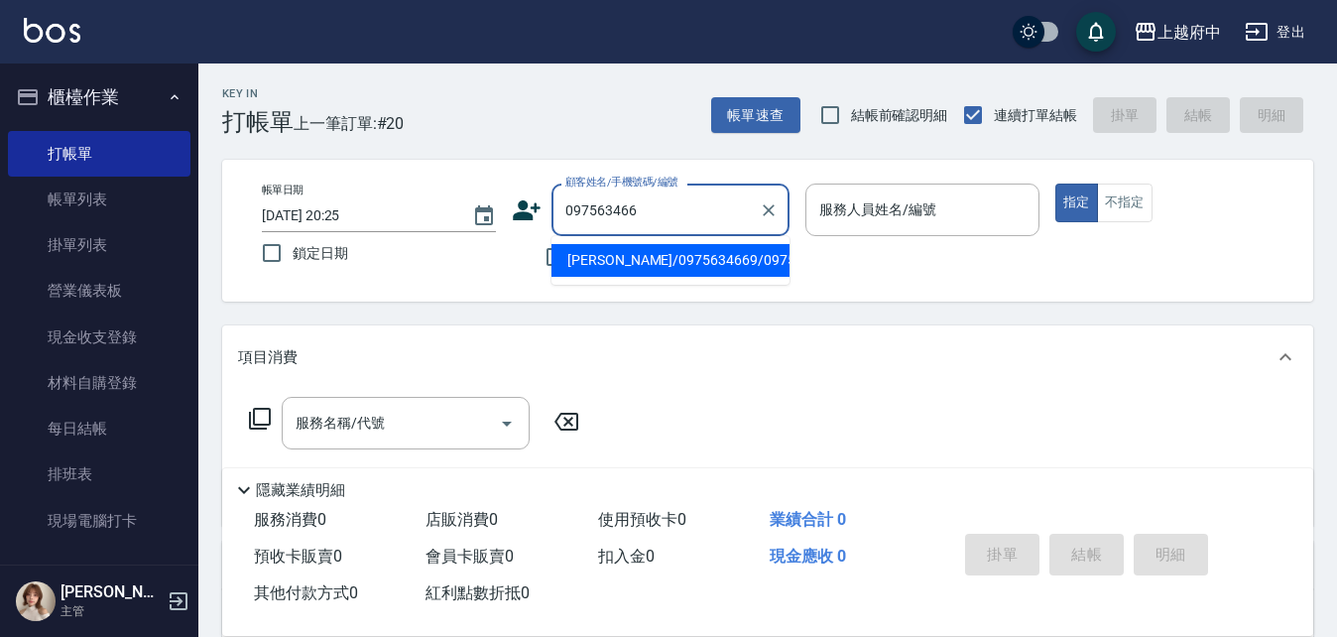
click at [724, 215] on input "097563466" at bounding box center [656, 209] width 190 height 35
type input "陳品維/0975634669/0975634669"
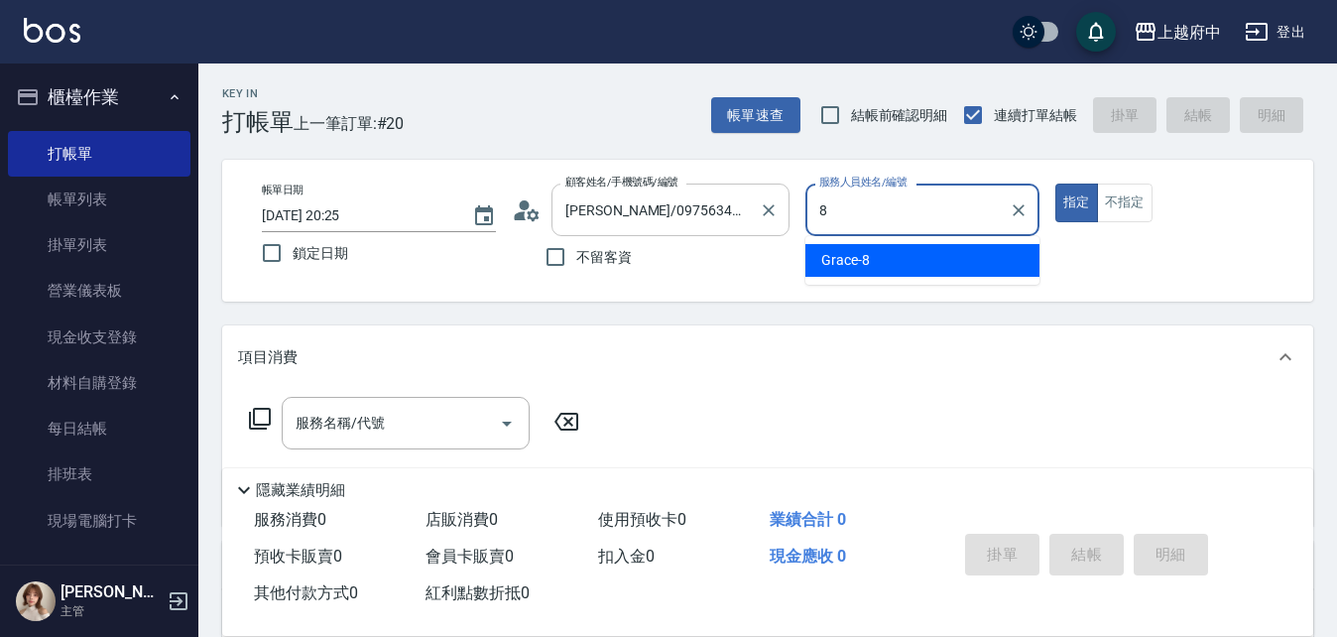
type input "Grace-8"
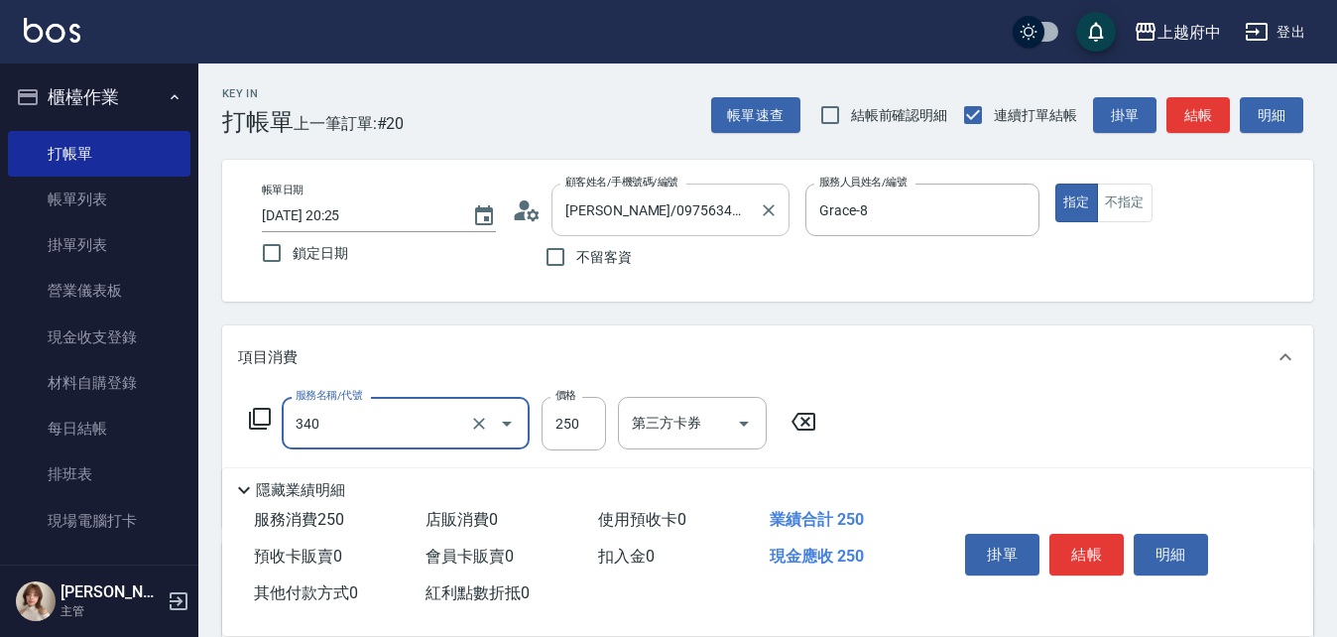
type input "剪髮(340)"
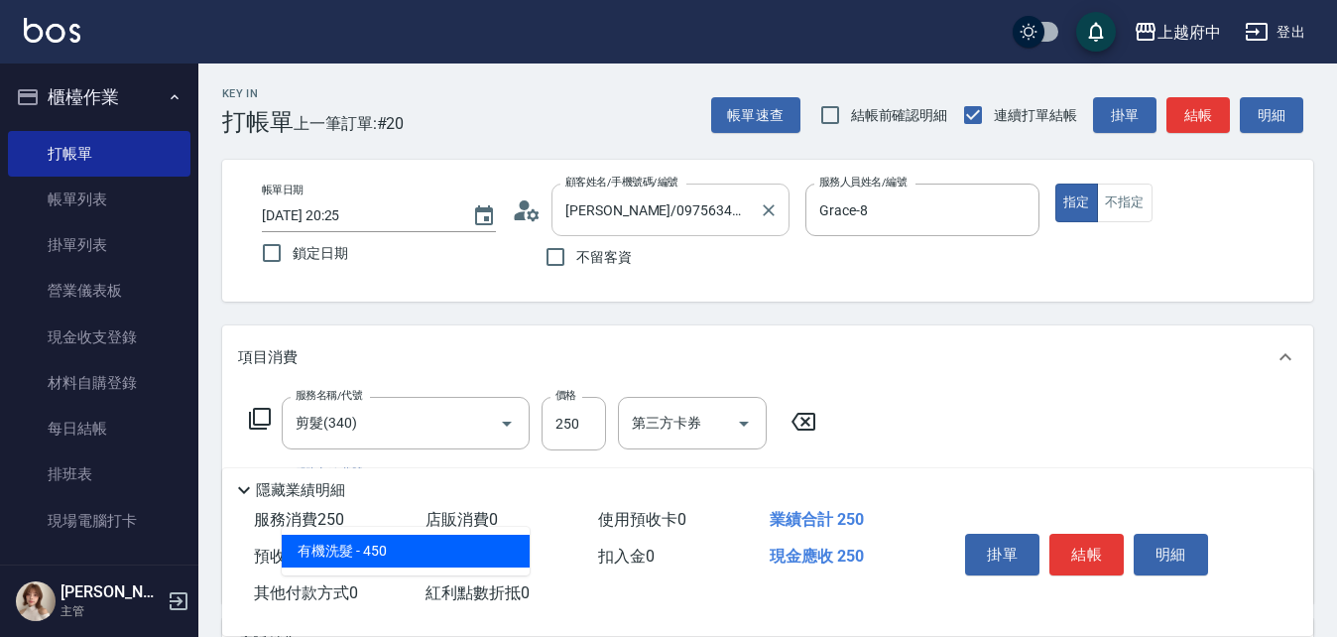
type input "有機洗髮(200)"
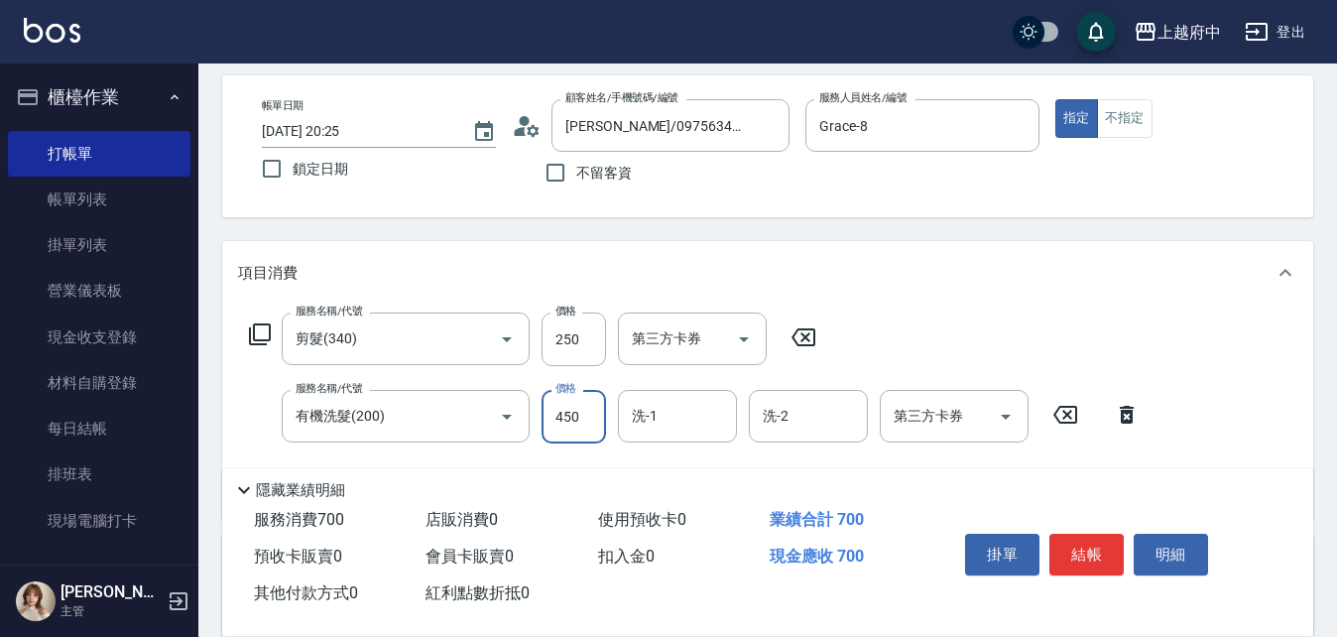
scroll to position [198, 0]
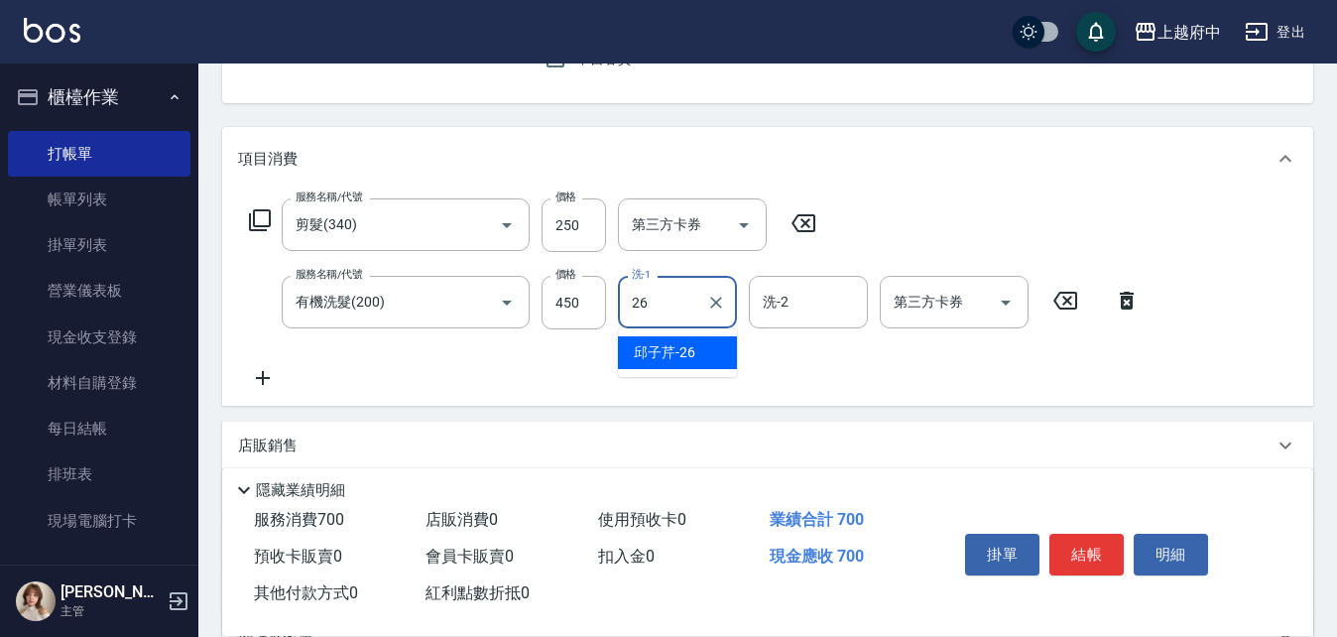
type input "[PERSON_NAME]-26"
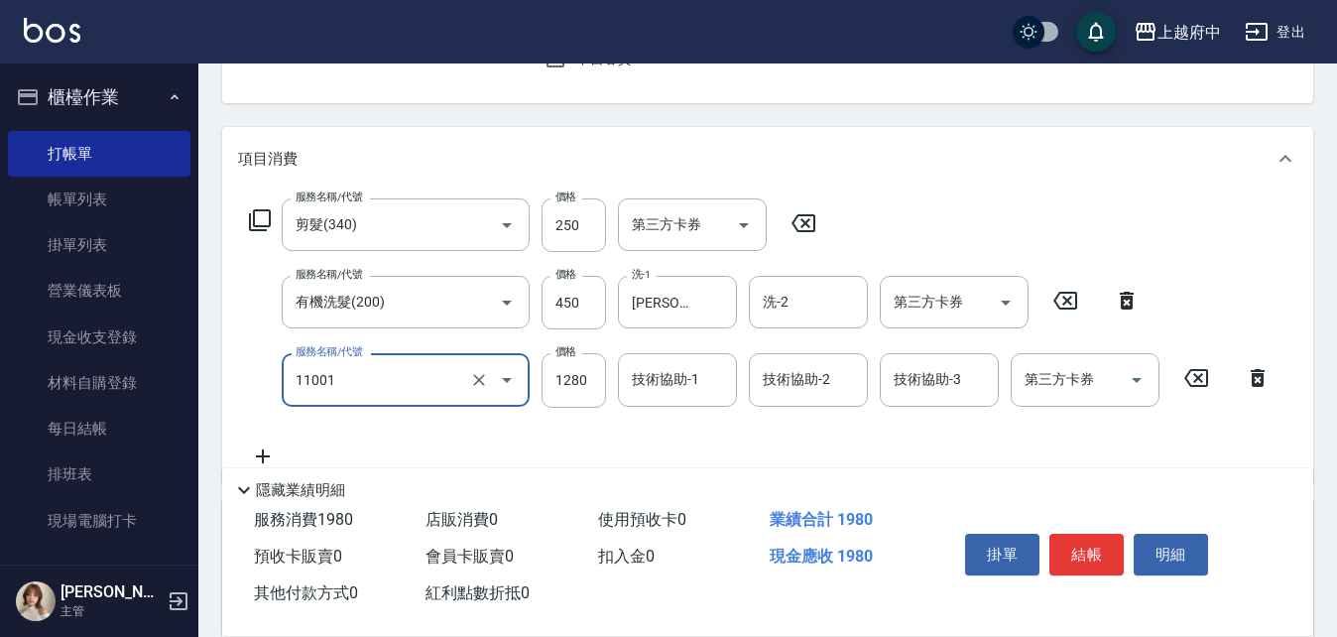
type input "燙髮S(11001)"
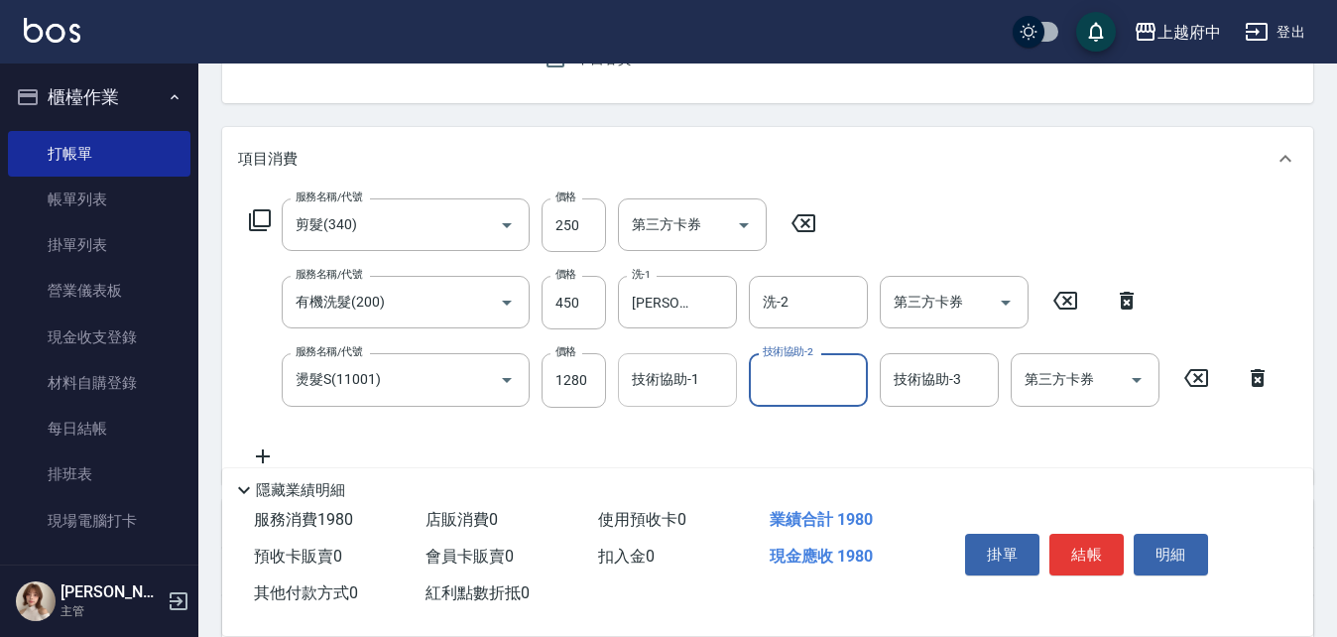
click at [674, 377] on input "技術協助-1" at bounding box center [677, 379] width 101 height 35
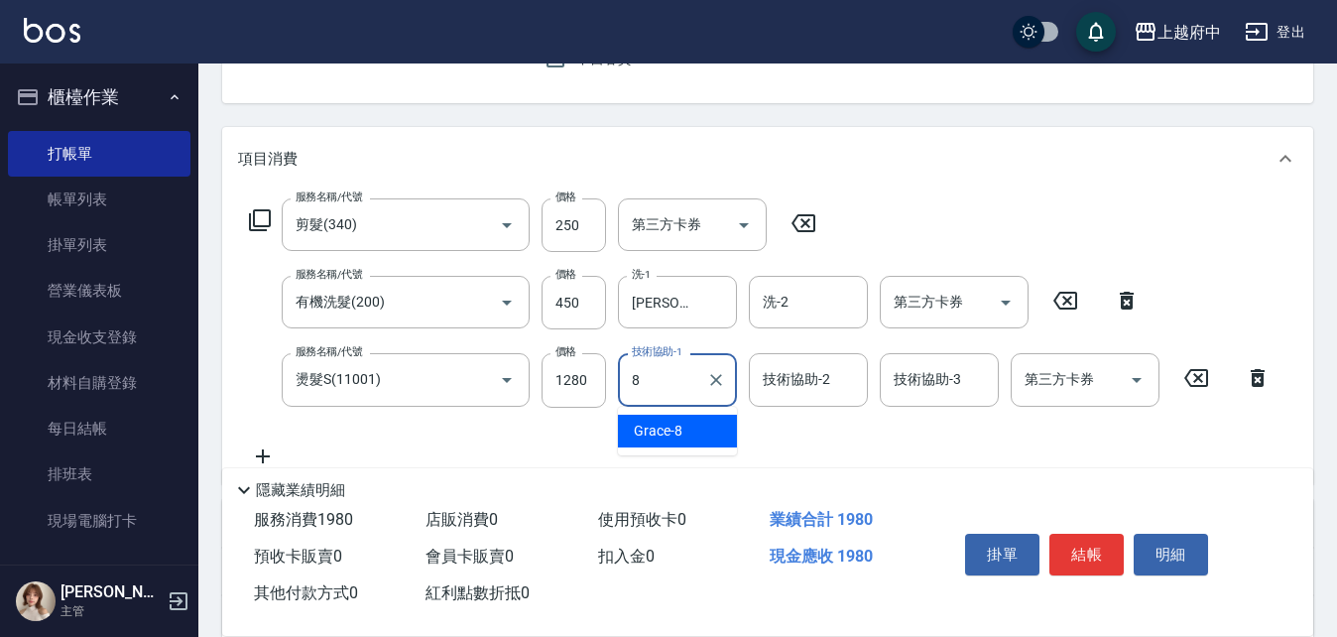
type input "Grace-8"
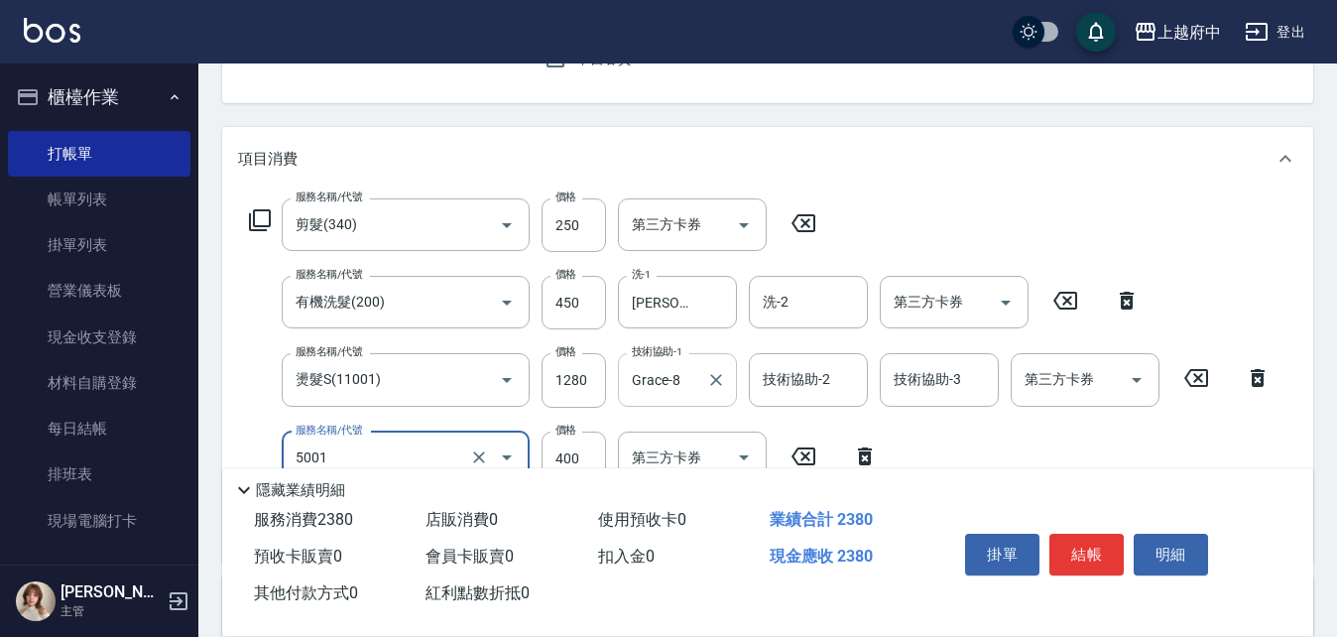
type input "側邊壓貼(5001)"
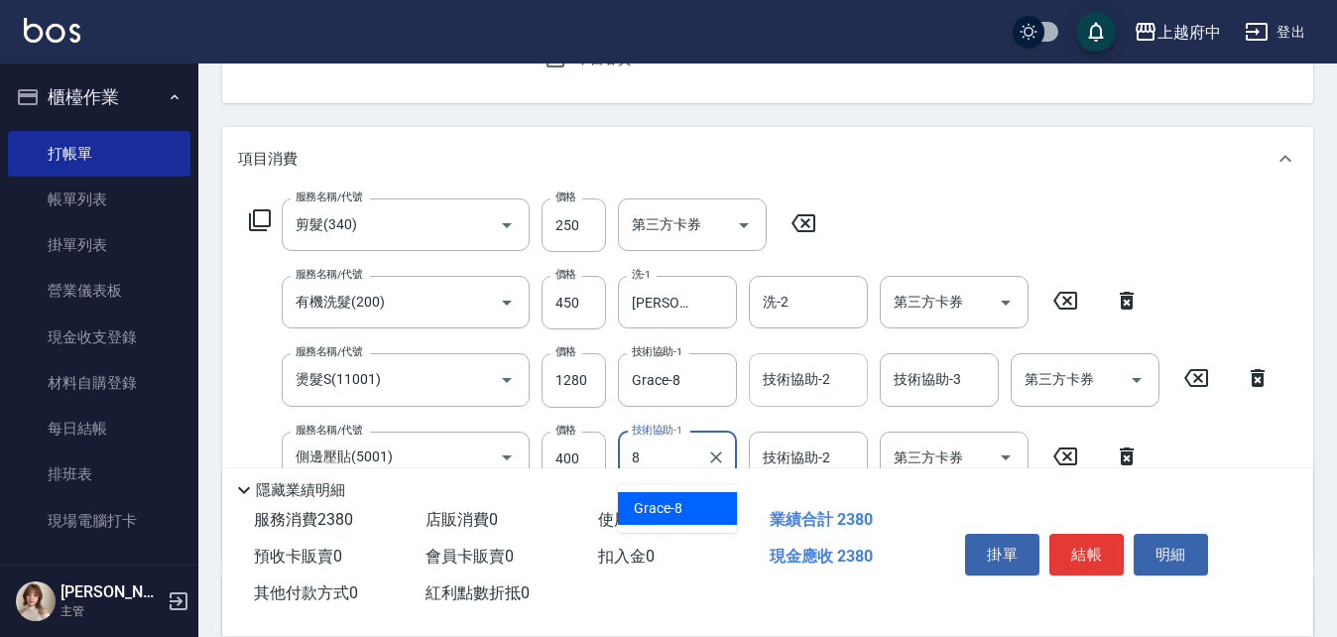
type input "Grace-8"
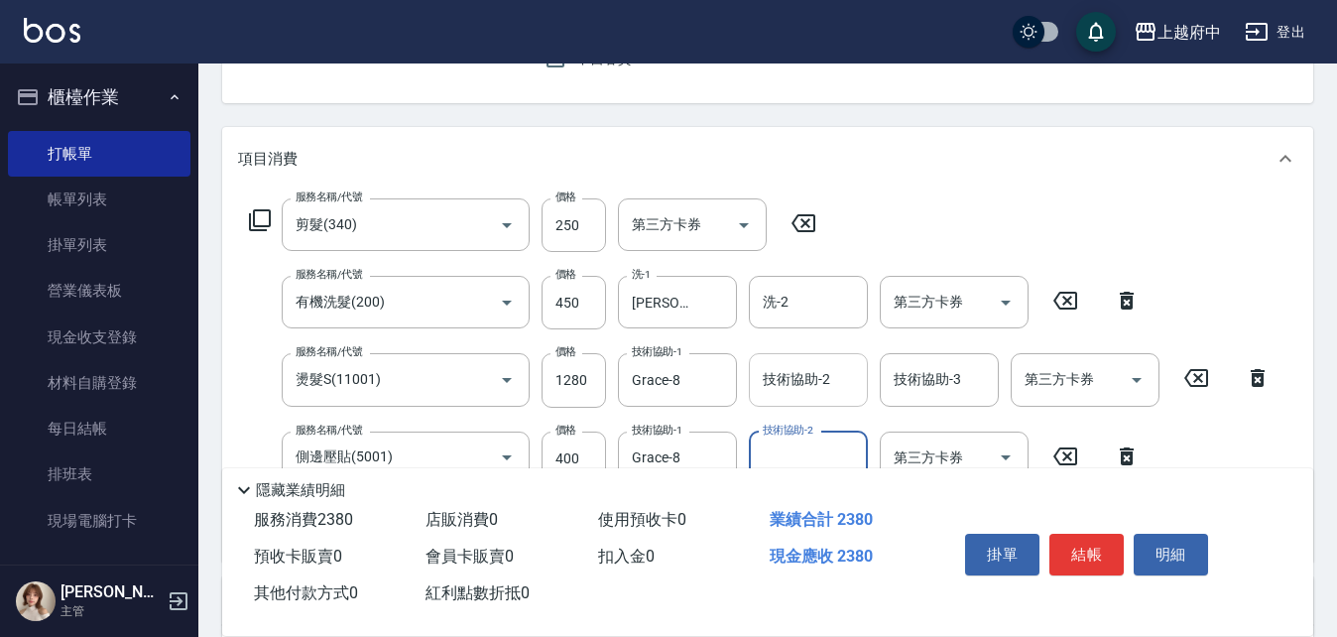
scroll to position [298, 0]
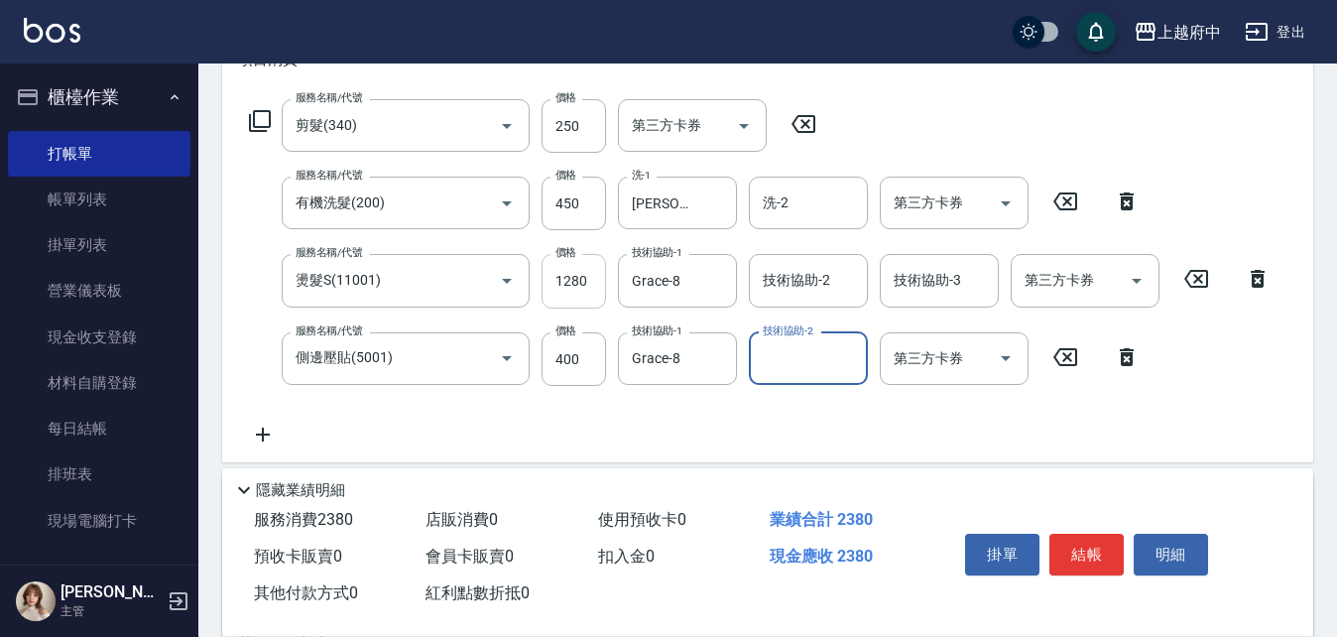
click at [584, 285] on input "1280" at bounding box center [574, 281] width 64 height 54
type input "1500"
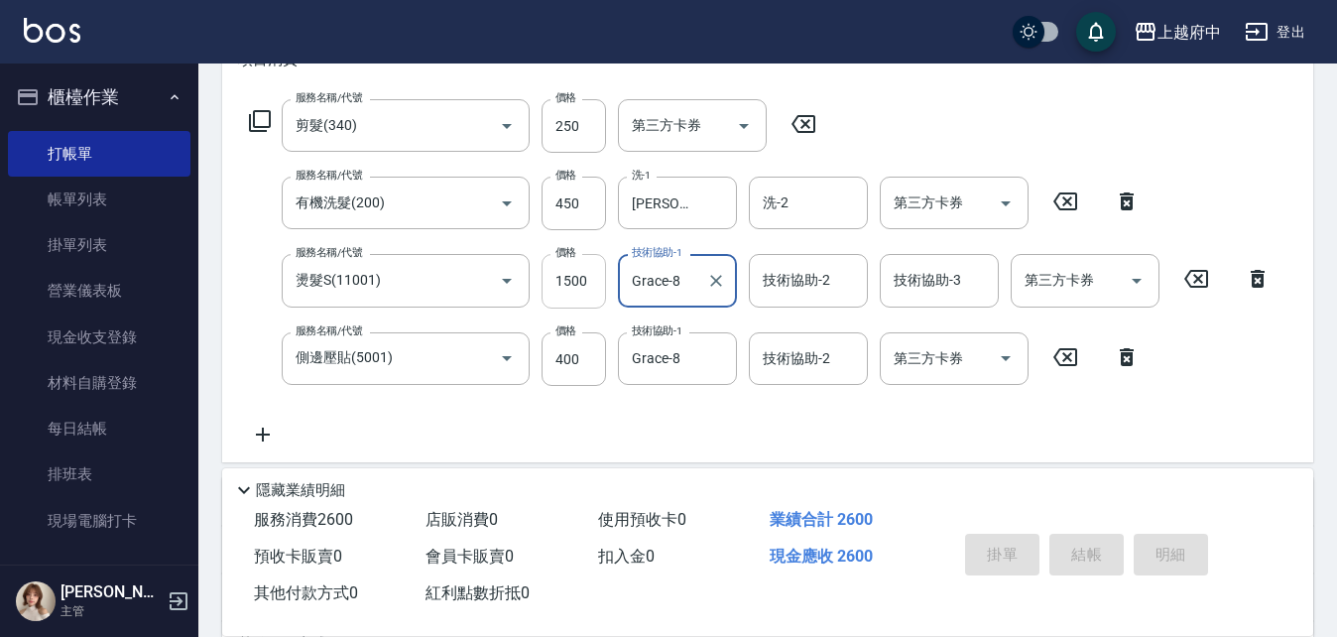
type input "2025/10/14 20:26"
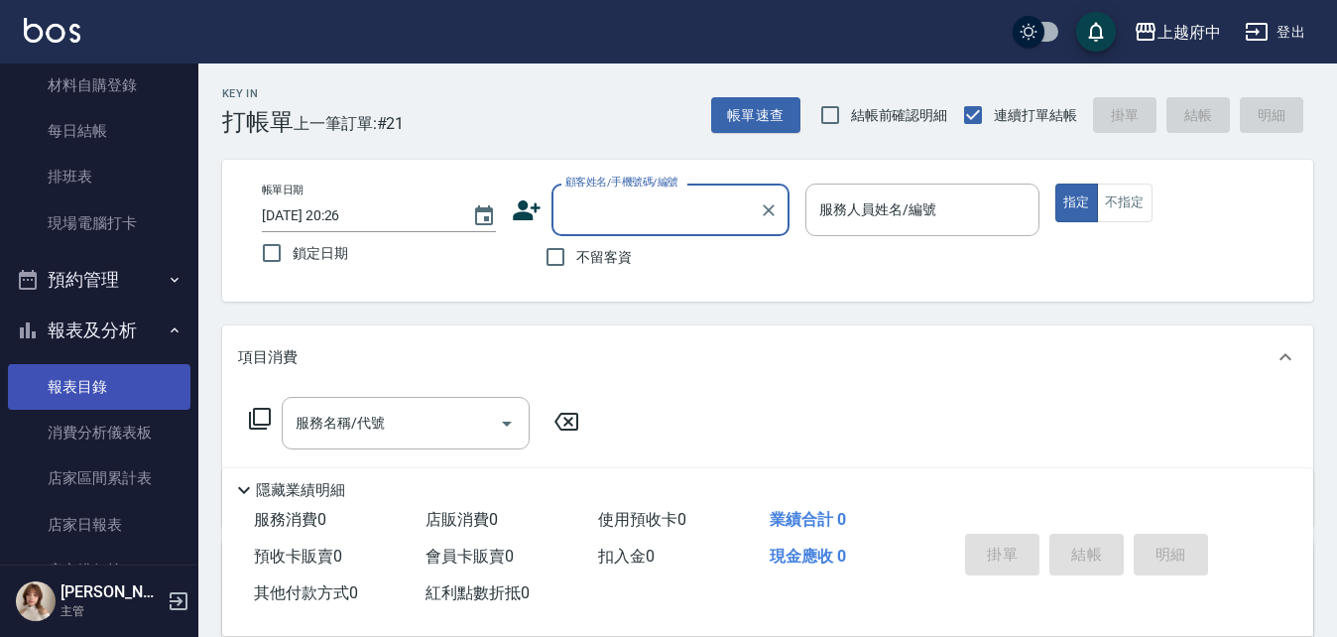
click at [123, 390] on link "報表目錄" at bounding box center [99, 387] width 183 height 46
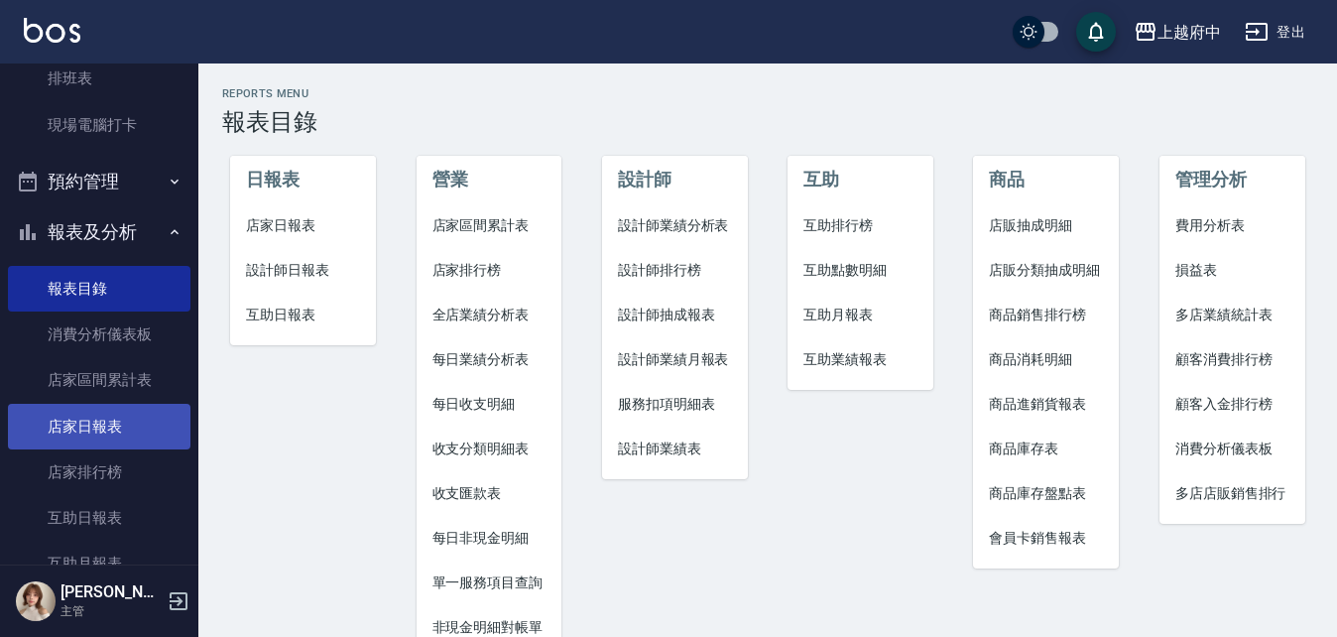
scroll to position [397, 0]
click at [118, 411] on link "店家日報表" at bounding box center [99, 426] width 183 height 46
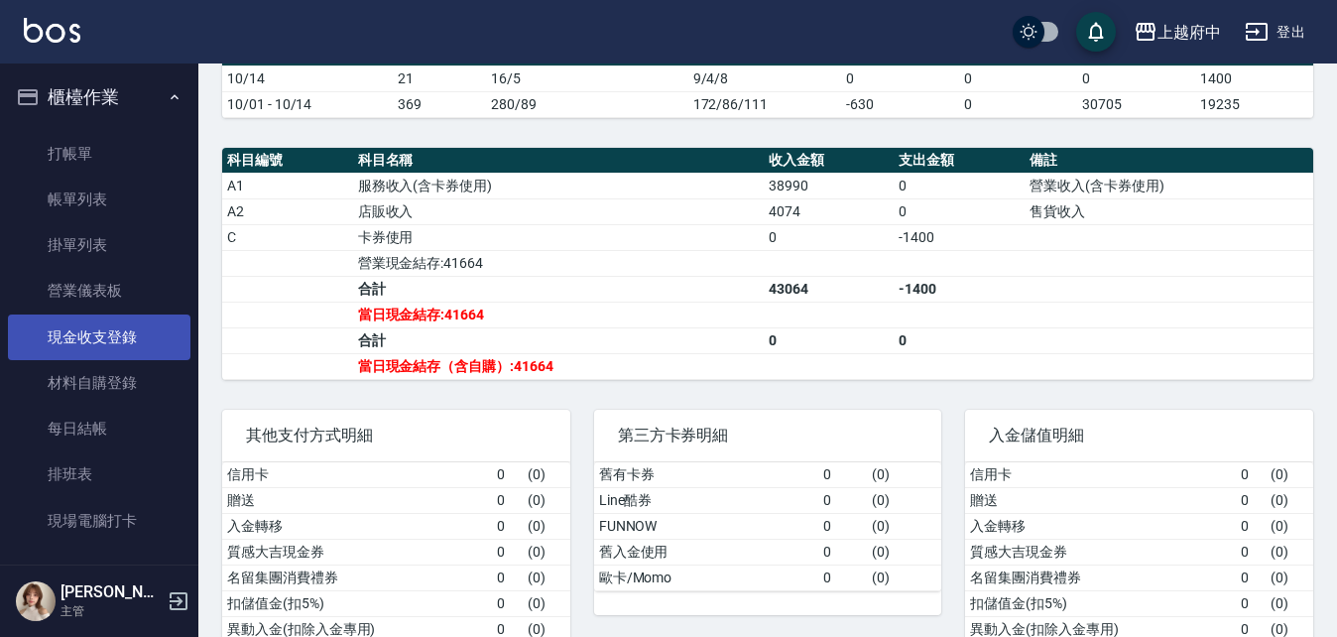
click at [150, 333] on link "現金收支登錄" at bounding box center [99, 338] width 183 height 46
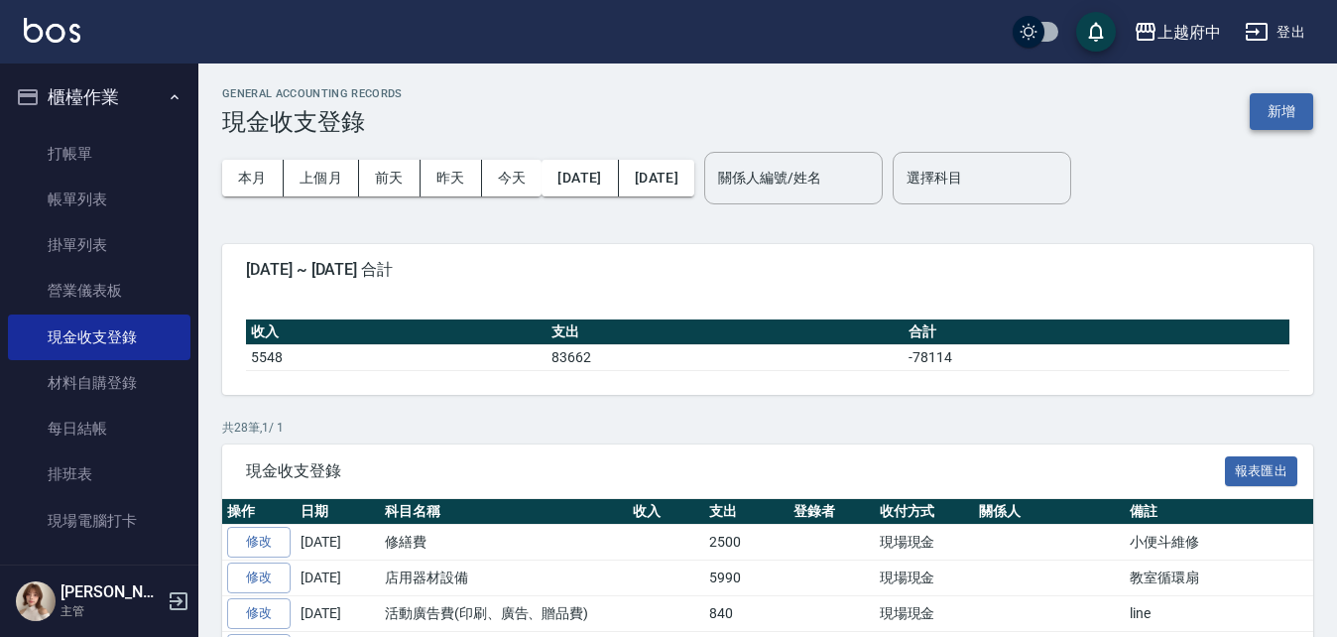
click at [1305, 109] on button "新增" at bounding box center [1281, 111] width 63 height 37
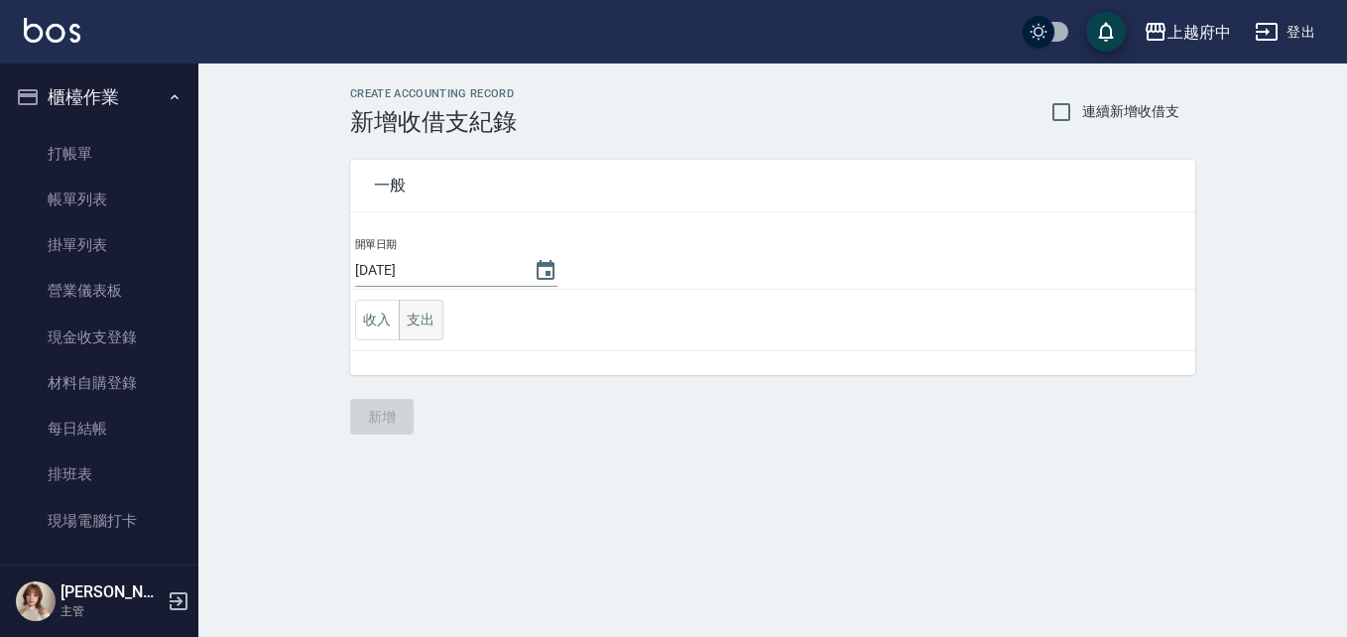
click at [432, 316] on button "支出" at bounding box center [421, 320] width 45 height 41
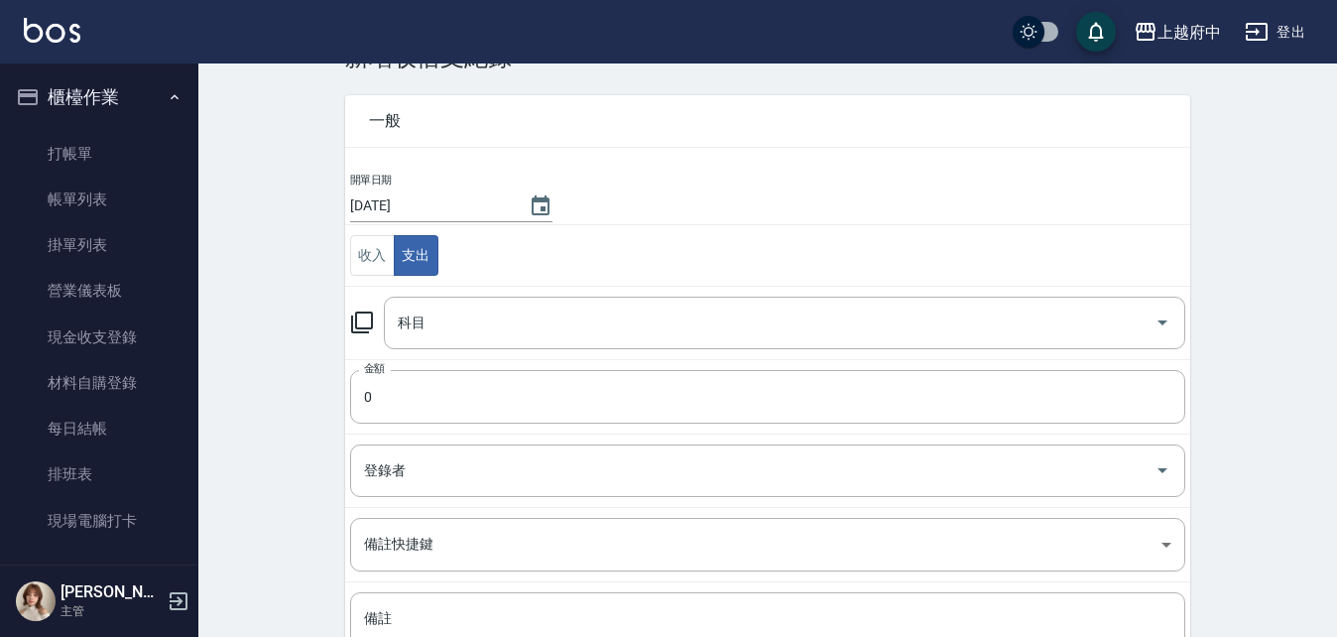
scroll to position [99, 0]
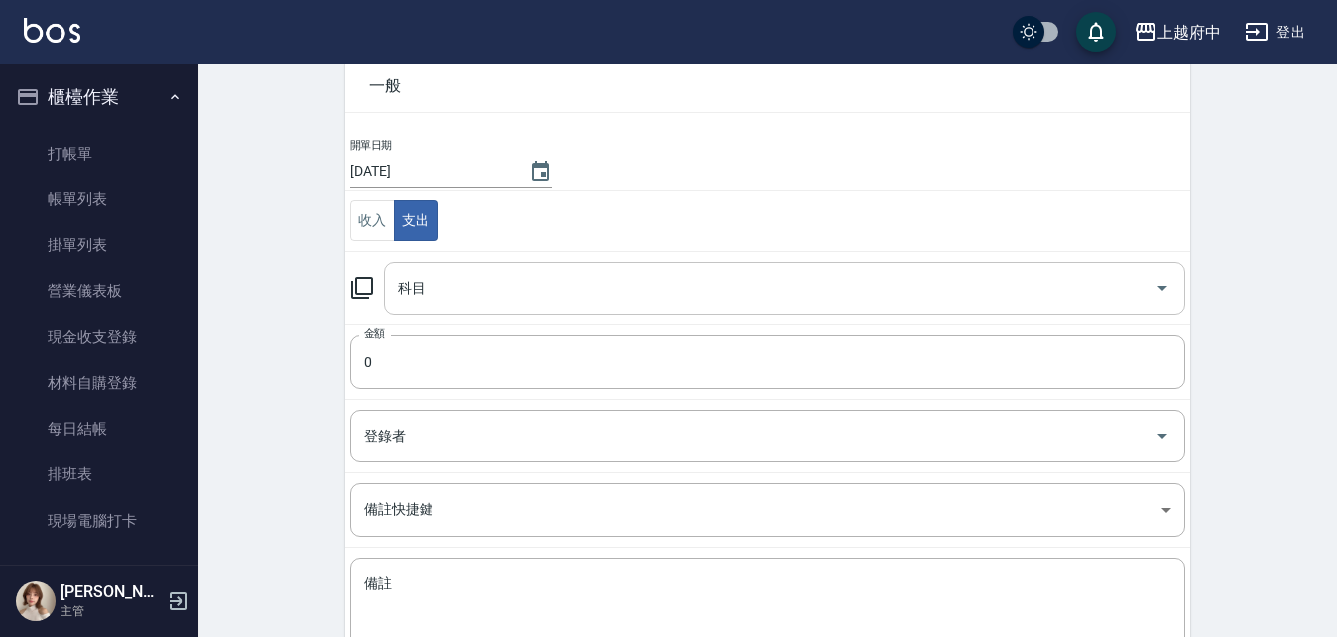
click at [545, 286] on input "科目" at bounding box center [770, 288] width 754 height 35
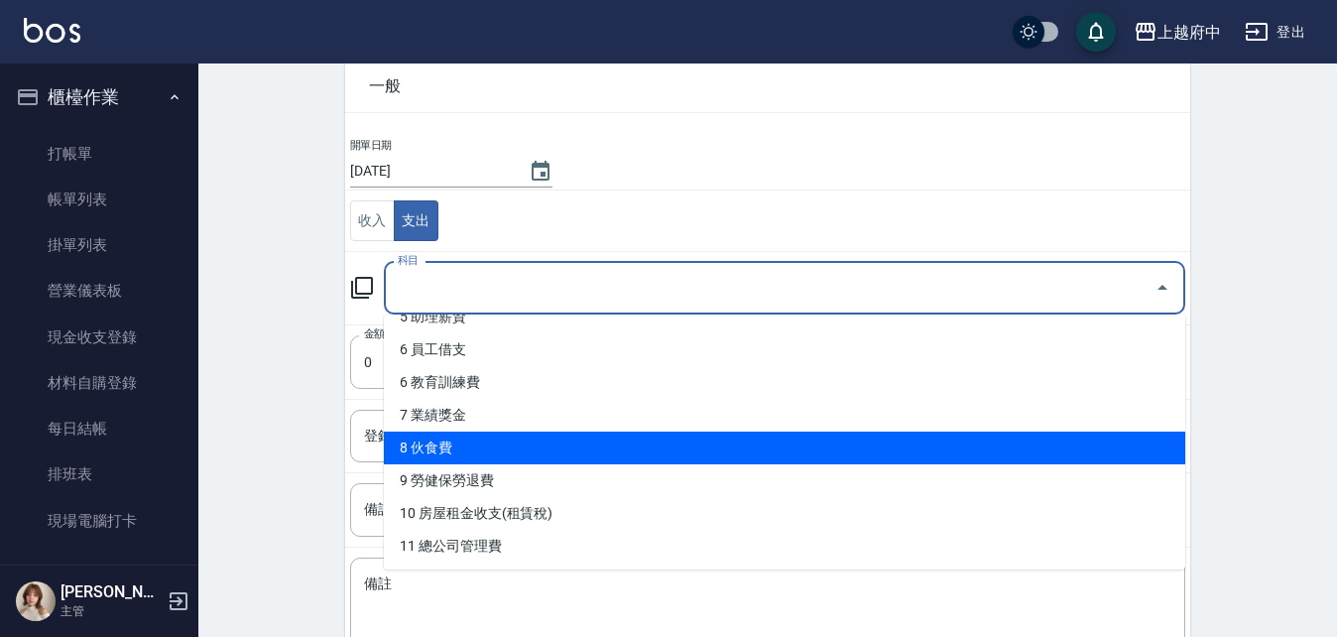
scroll to position [298, 0]
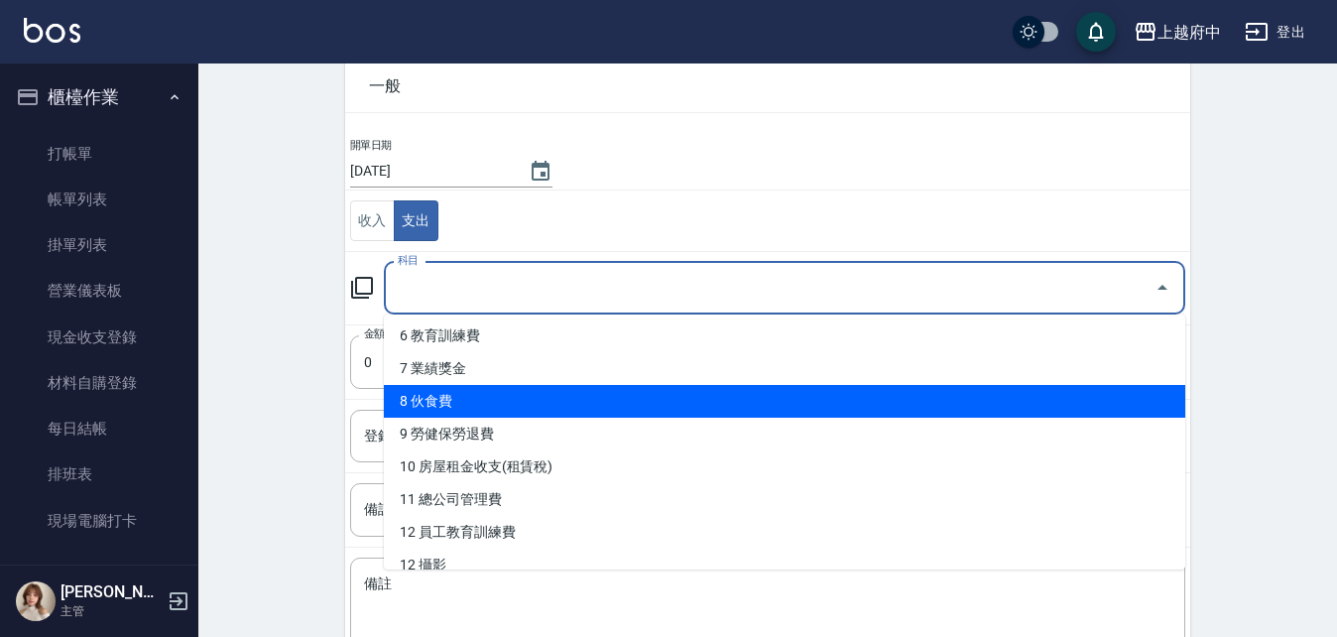
click at [574, 406] on li "8 伙食費" at bounding box center [785, 401] width 802 height 33
type input "8 伙食費"
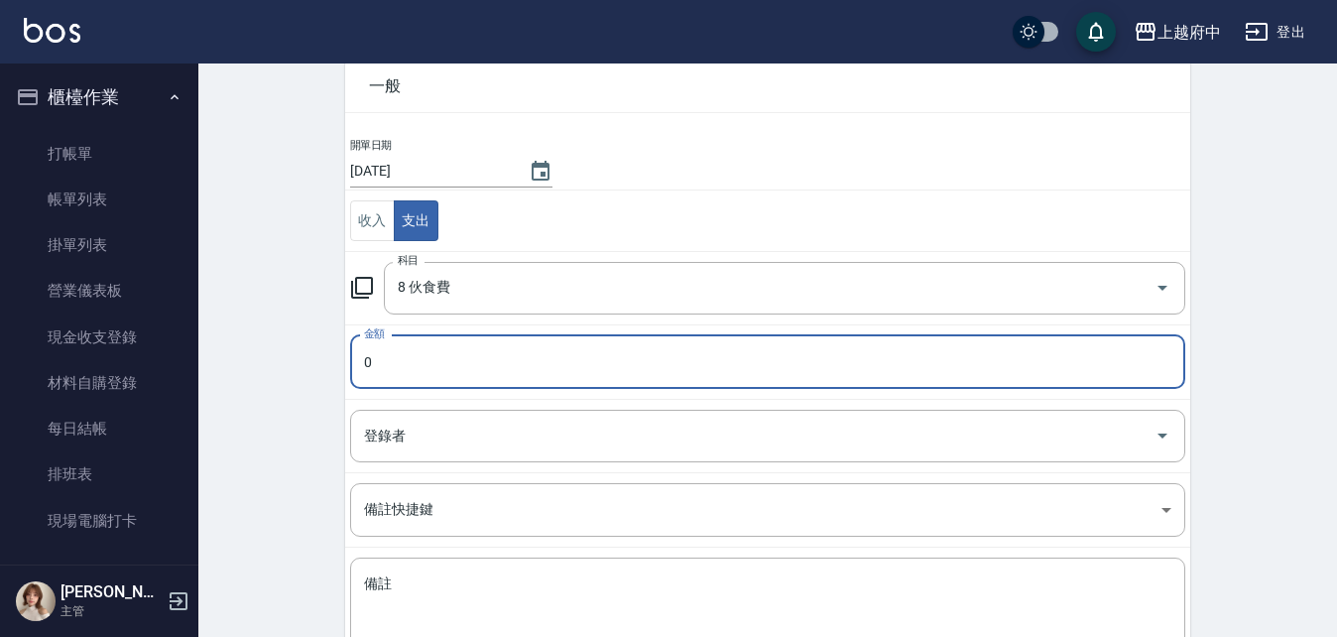
click at [583, 379] on input "0" at bounding box center [767, 362] width 835 height 54
type input "1350"
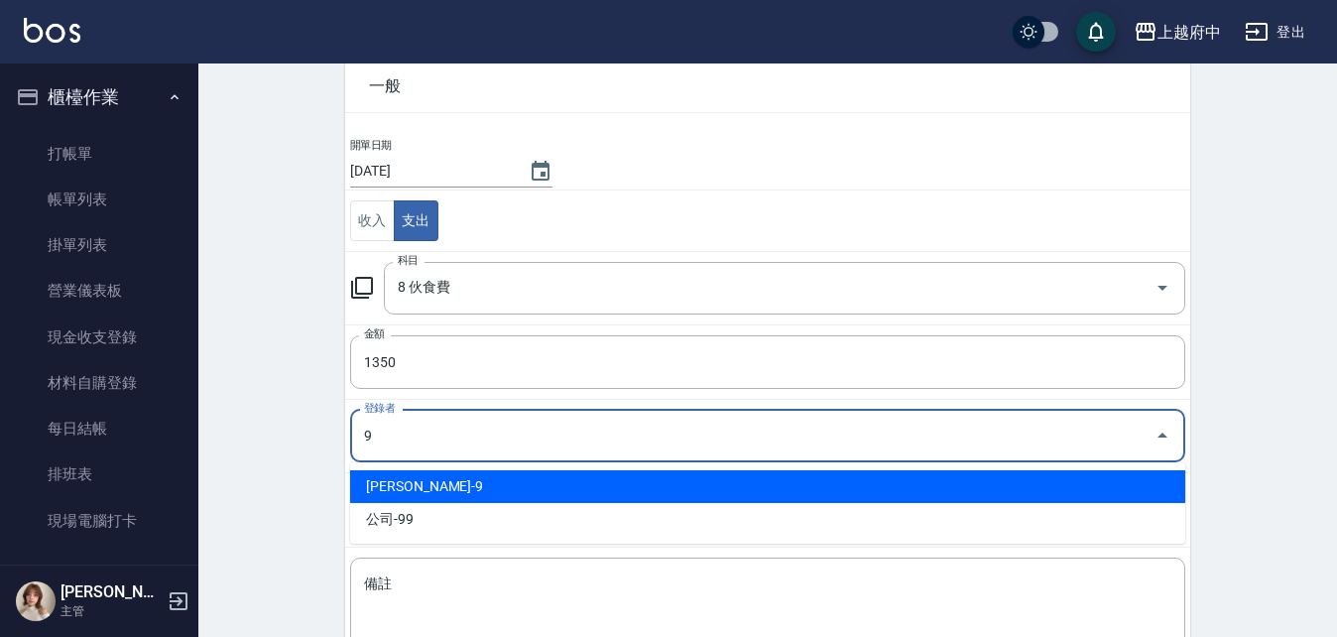
type input "[PERSON_NAME]-9"
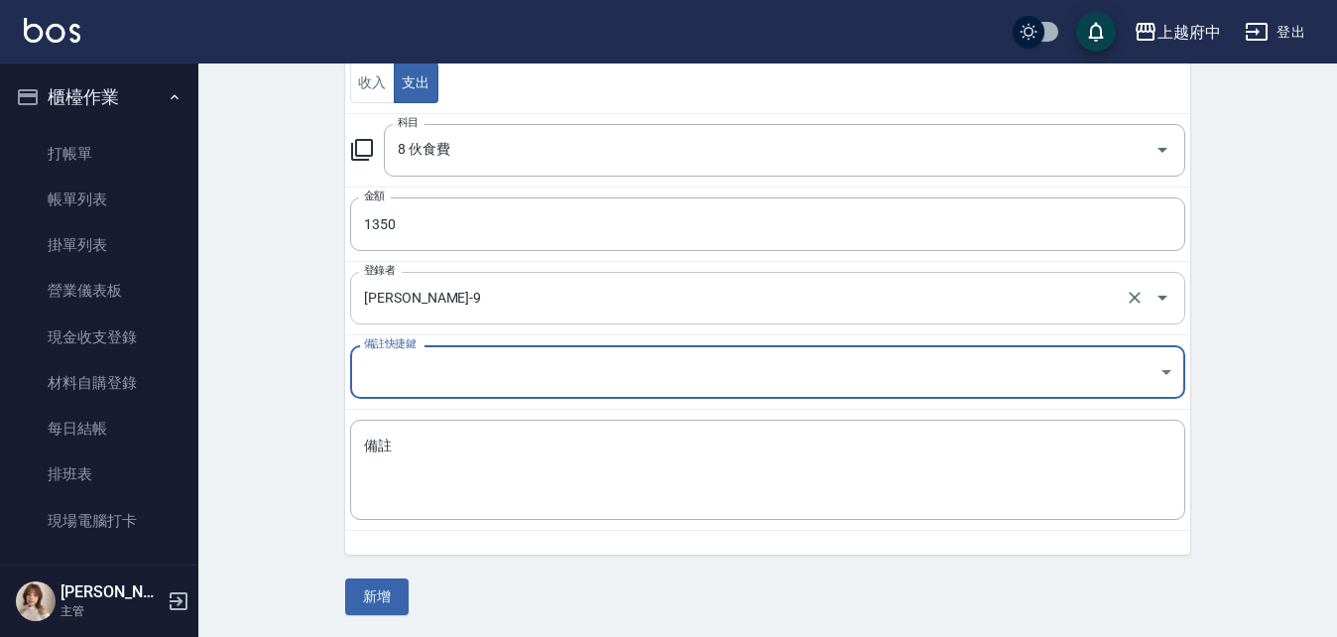
scroll to position [239, 0]
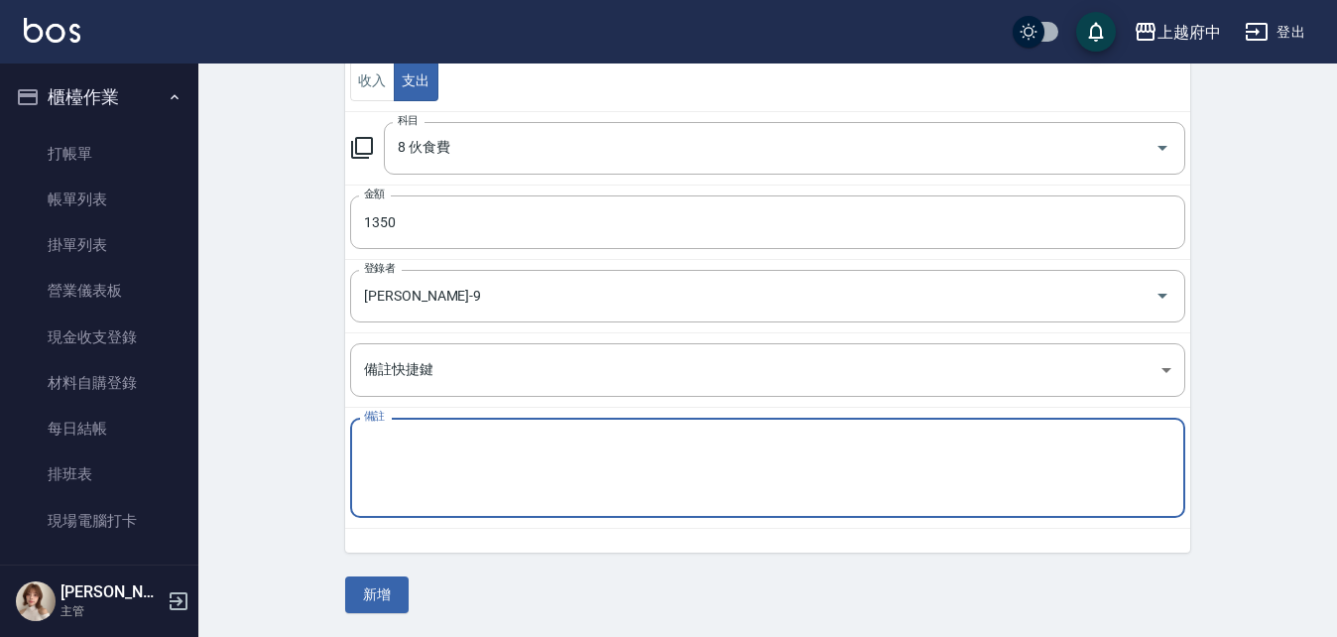
click at [499, 435] on textarea "備註" at bounding box center [768, 468] width 808 height 67
type textarea "E"
type textarea "ㄍ"
type textarea "公司餅乾"
click at [290, 441] on div "CREATE ACCOUNTING RECORD 新增收借支紀錄 連續新增收借支 一般 開單日期 2025/10/14 收入 支出 科目 8 伙食費 科目 金…" at bounding box center [767, 230] width 1139 height 813
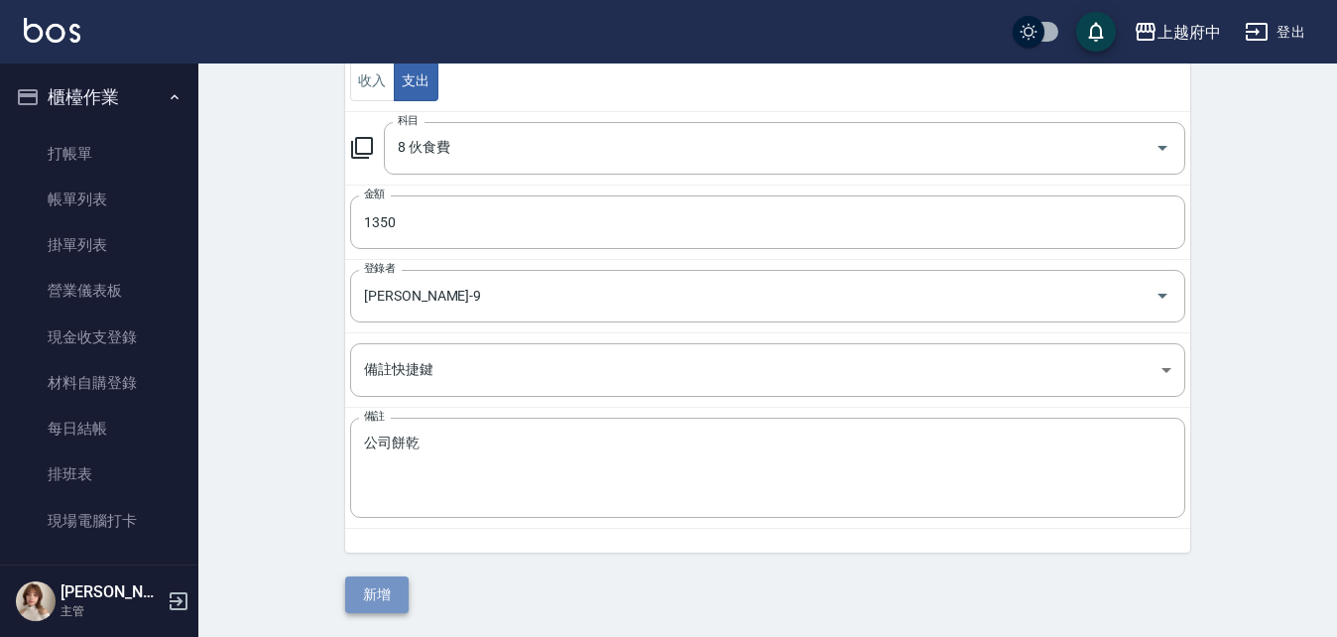
click at [407, 592] on button "新增" at bounding box center [376, 594] width 63 height 37
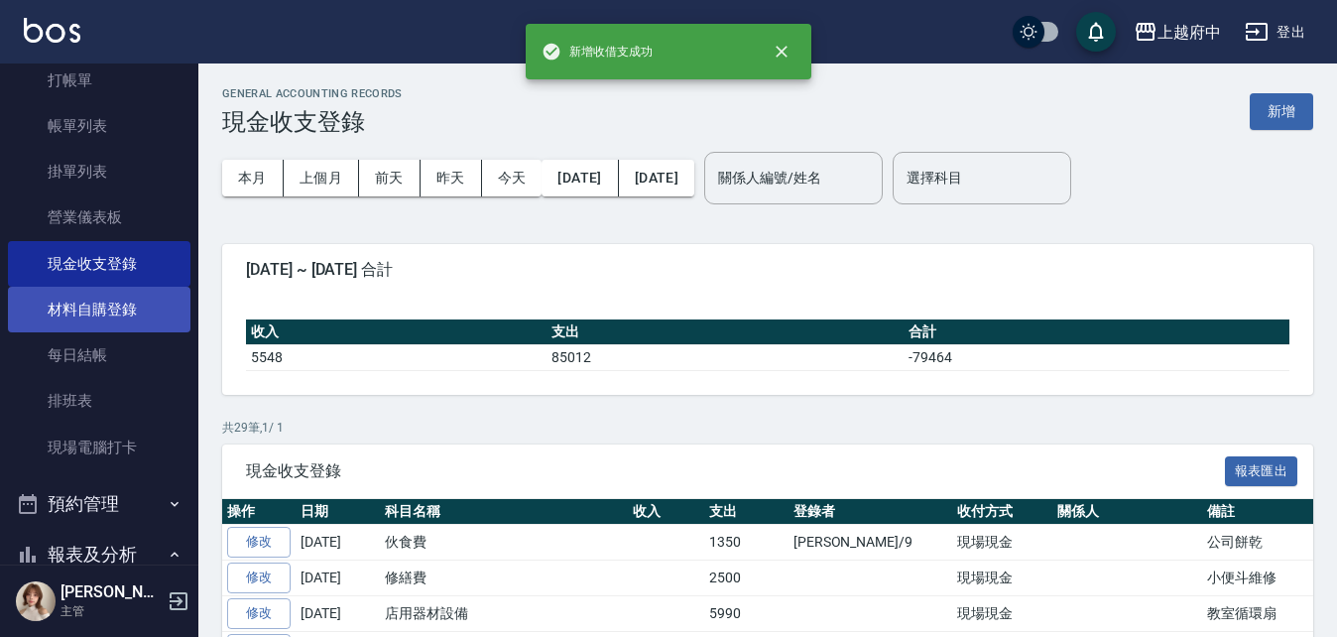
scroll to position [397, 0]
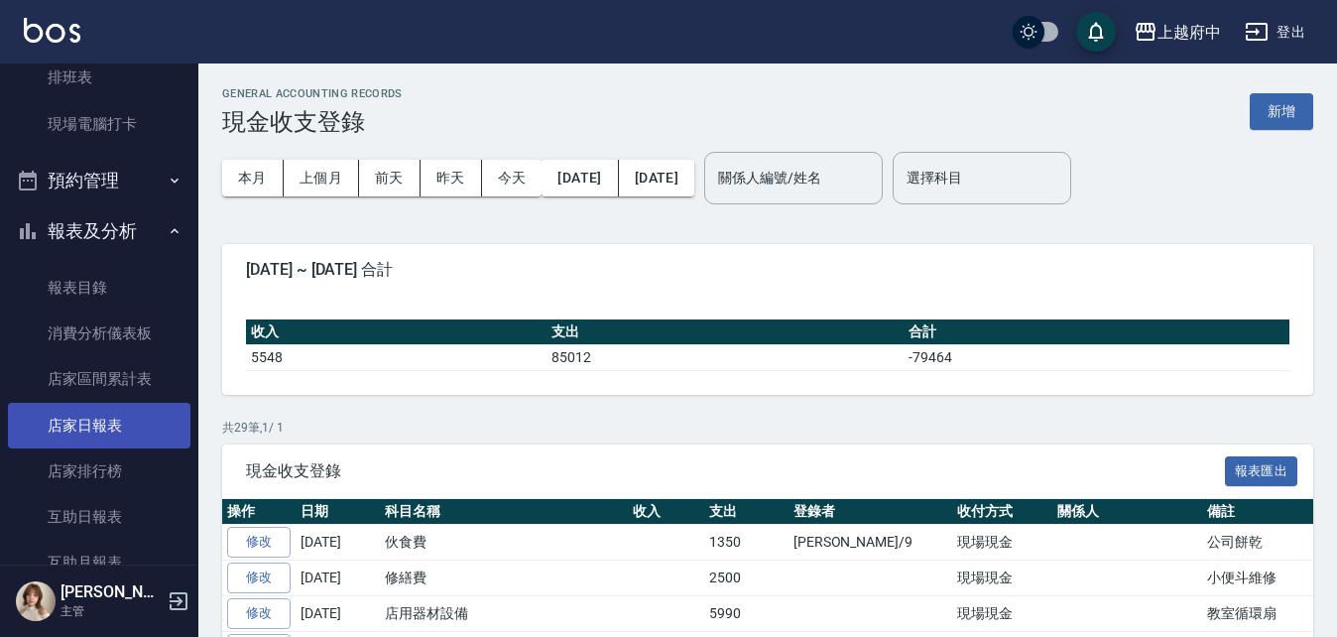
click at [110, 434] on link "店家日報表" at bounding box center [99, 426] width 183 height 46
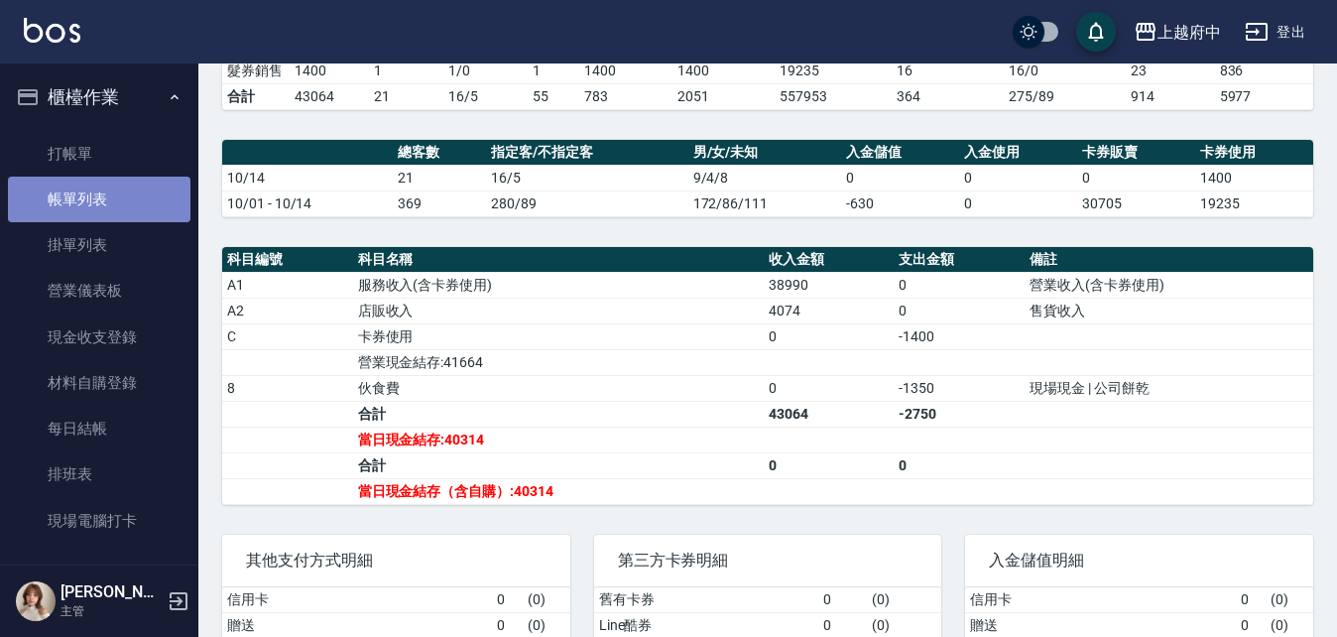
click at [98, 180] on link "帳單列表" at bounding box center [99, 200] width 183 height 46
